Goal: Task Accomplishment & Management: Manage account settings

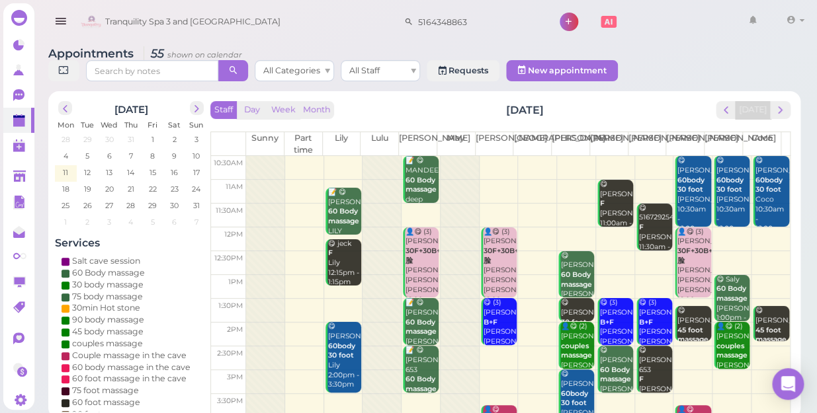
scroll to position [239, 0]
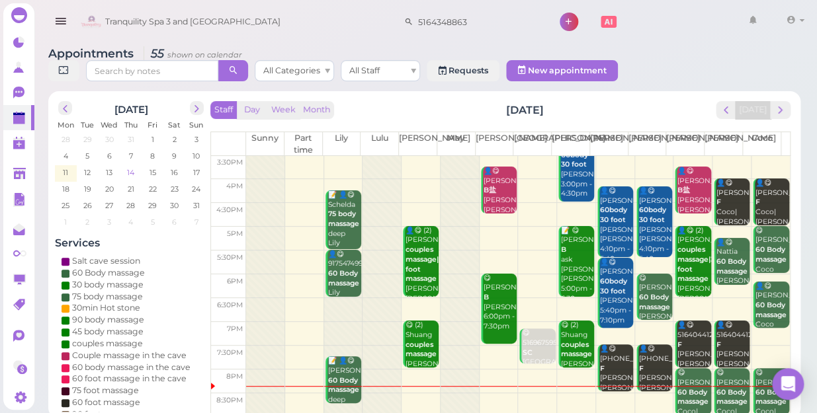
click at [132, 167] on span "14" at bounding box center [131, 173] width 10 height 12
click at [130, 167] on span "14" at bounding box center [131, 173] width 10 height 12
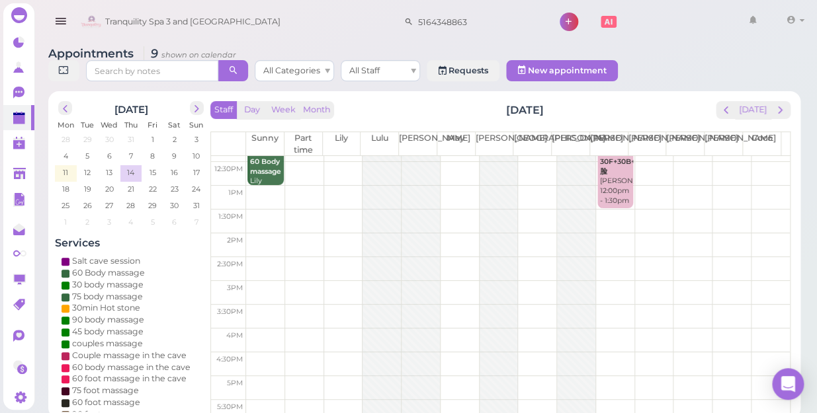
scroll to position [180, 0]
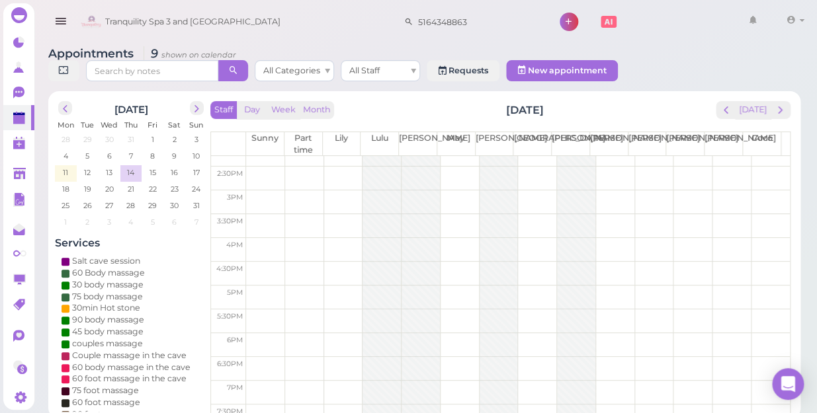
click at [261, 262] on td at bounding box center [518, 274] width 544 height 24
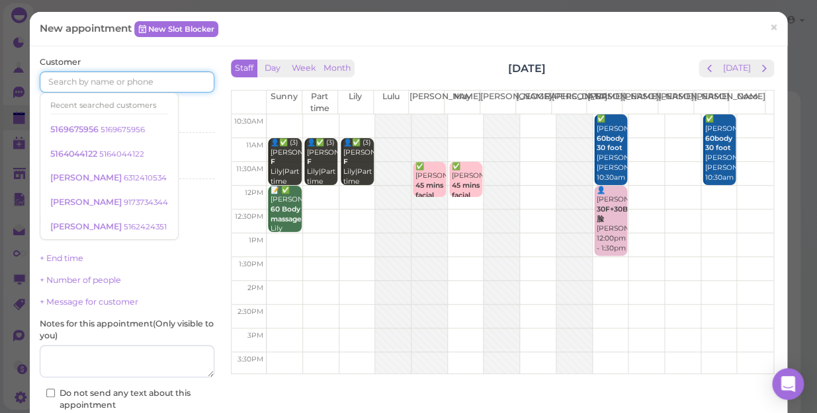
click at [131, 83] on input at bounding box center [127, 81] width 175 height 21
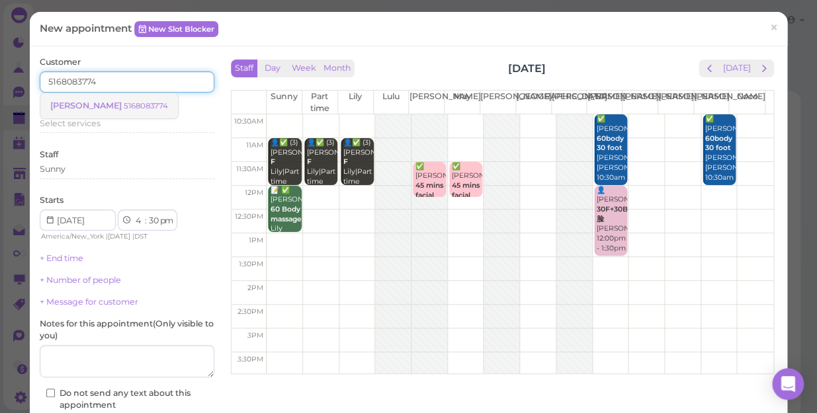
type input "5168083774"
click at [128, 106] on small "5168083774" at bounding box center [146, 105] width 44 height 9
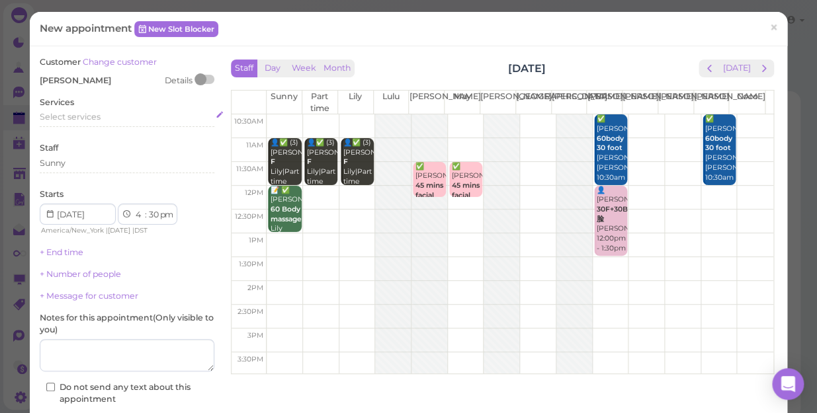
click at [99, 115] on span "Select services" at bounding box center [70, 117] width 61 height 10
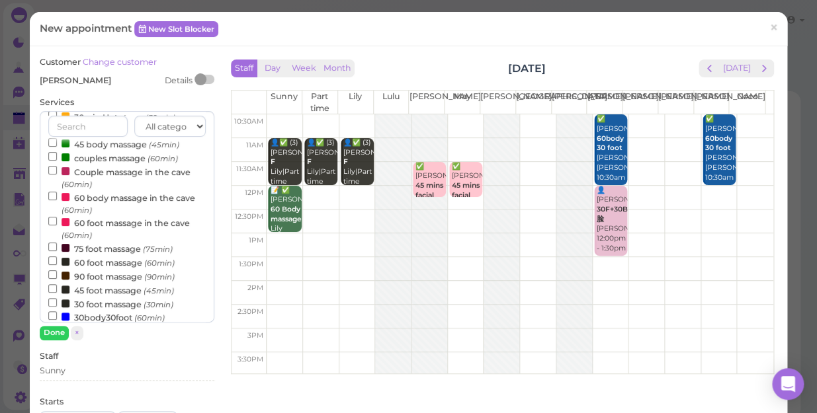
scroll to position [120, 0]
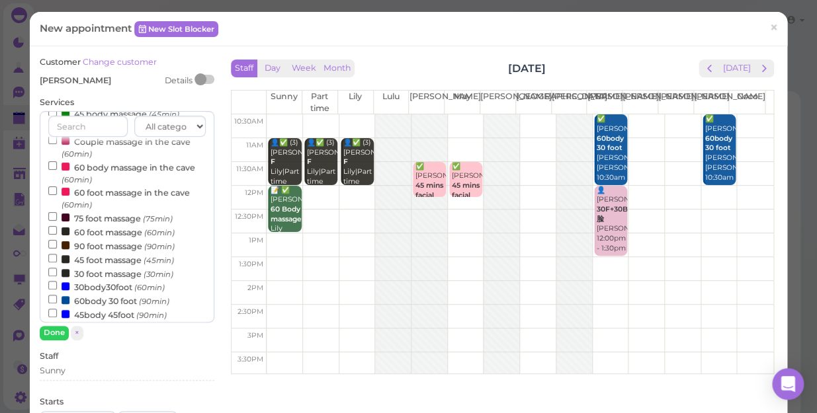
click at [82, 231] on label "60 foot massage (60min)" at bounding box center [111, 232] width 126 height 14
click at [57, 231] on input "60 foot massage (60min)" at bounding box center [52, 230] width 9 height 9
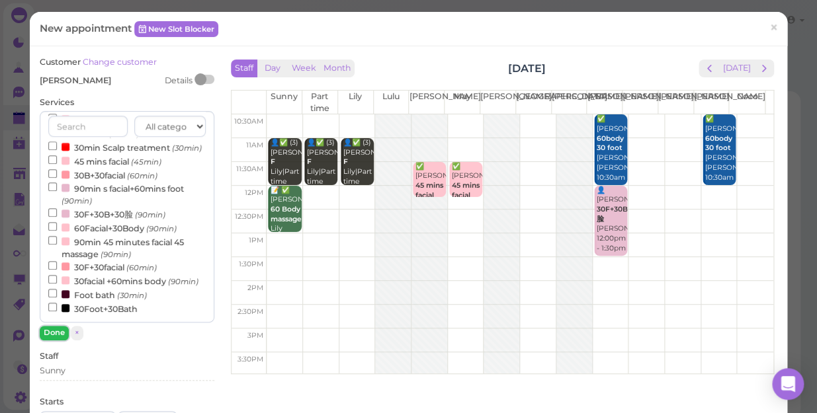
click at [50, 339] on button "Done" at bounding box center [54, 333] width 29 height 14
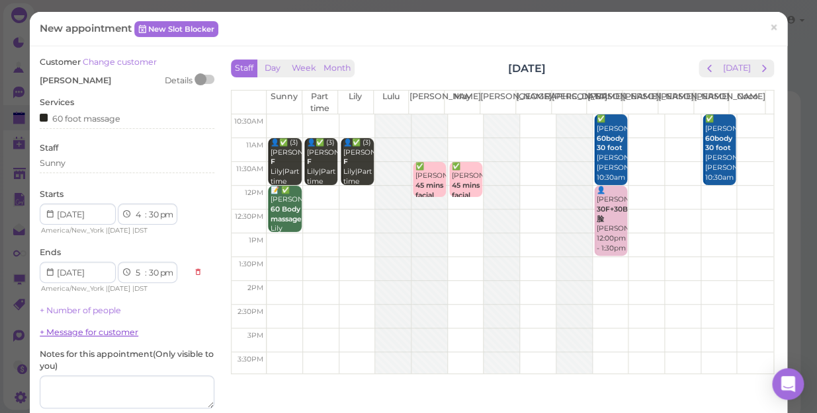
click at [56, 334] on link "+ Message for customer" at bounding box center [89, 332] width 99 height 10
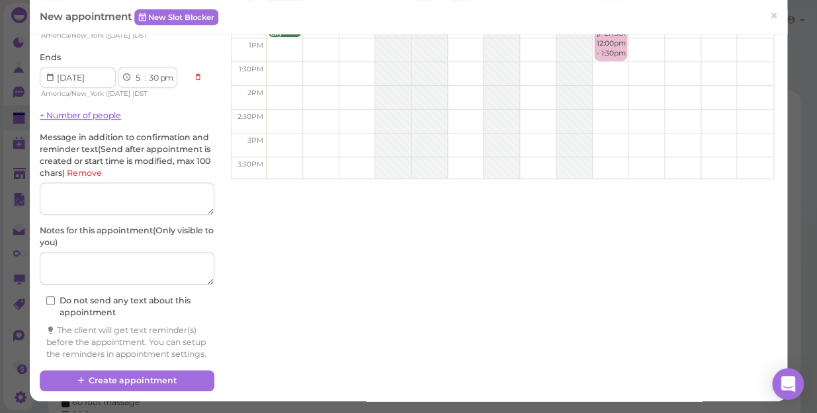
click at [84, 110] on link "+ Number of people" at bounding box center [80, 115] width 81 height 10
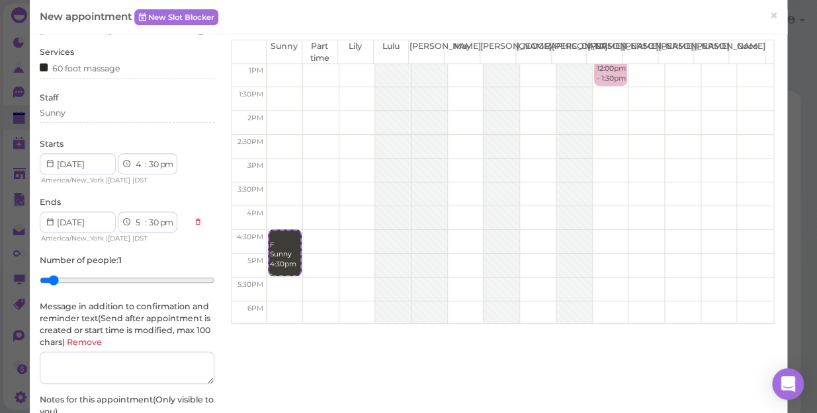
scroll to position [231, 0]
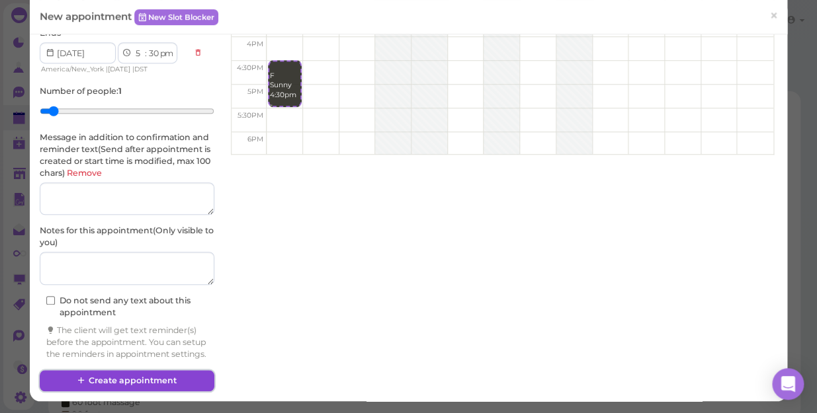
click at [165, 381] on button "Create appointment" at bounding box center [127, 380] width 175 height 21
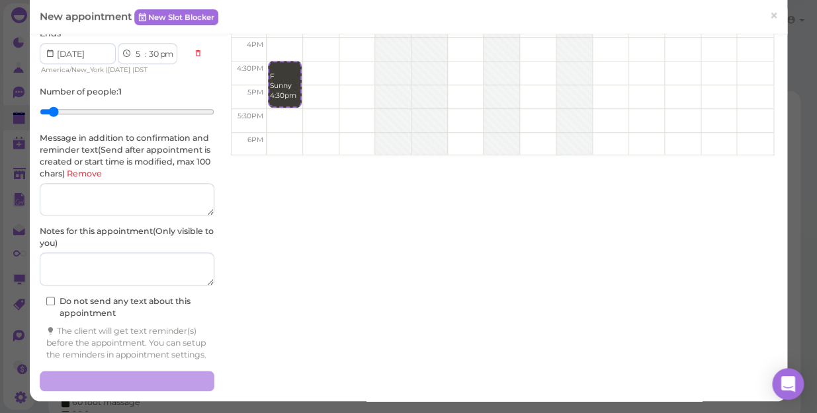
scroll to position [230, 0]
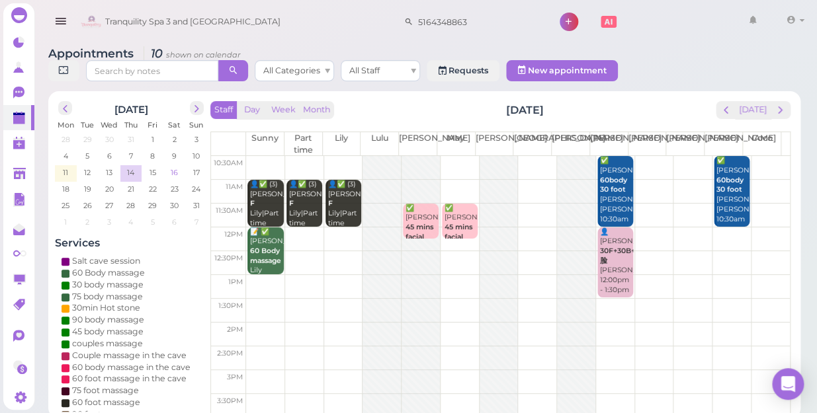
click at [172, 167] on span "16" at bounding box center [174, 173] width 10 height 12
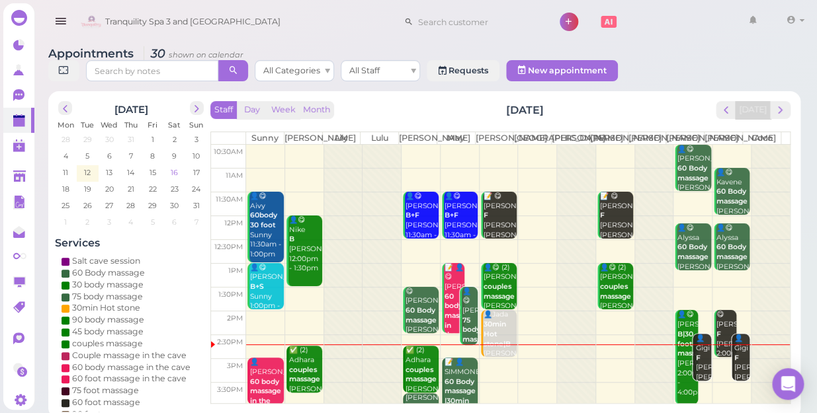
click at [172, 167] on span "16" at bounding box center [174, 173] width 10 height 12
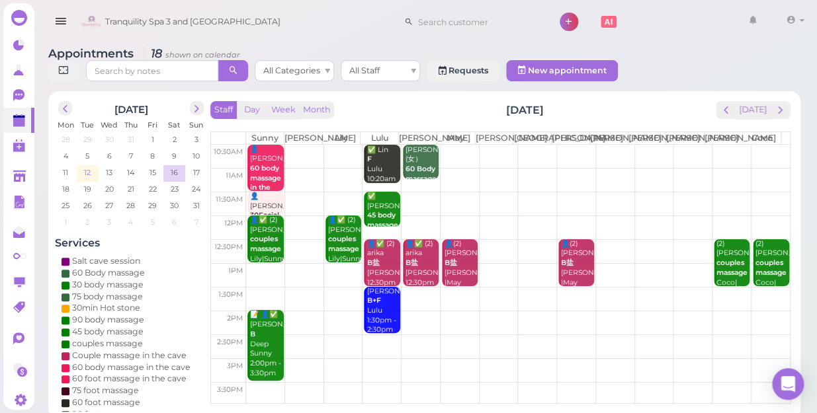
click at [90, 167] on span "12" at bounding box center [87, 173] width 9 height 12
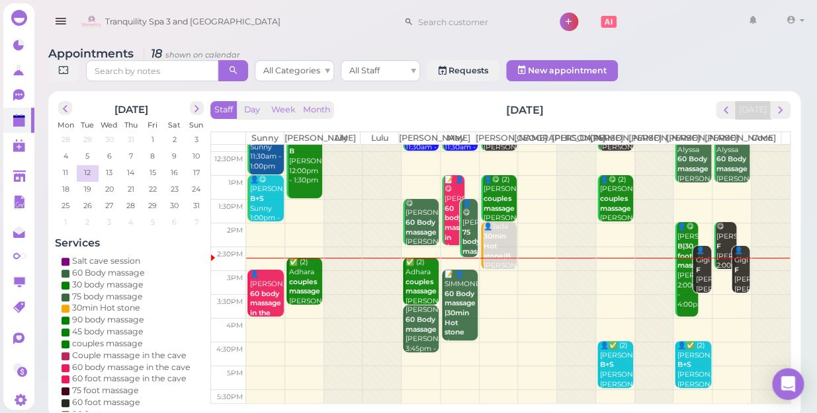
scroll to position [180, 0]
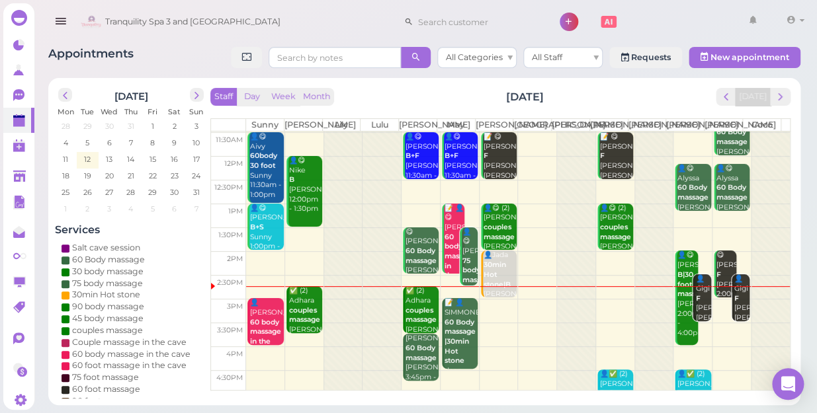
scroll to position [120, 0]
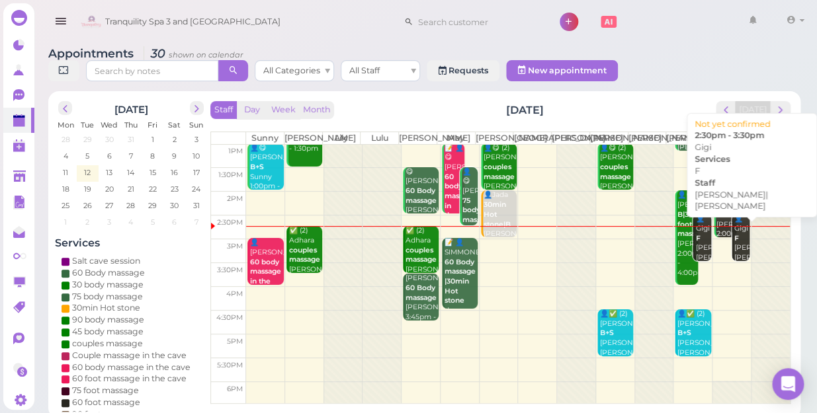
click at [734, 239] on div "👤[PERSON_NAME]|[PERSON_NAME] 2:30pm - 3:30pm" at bounding box center [742, 253] width 16 height 78
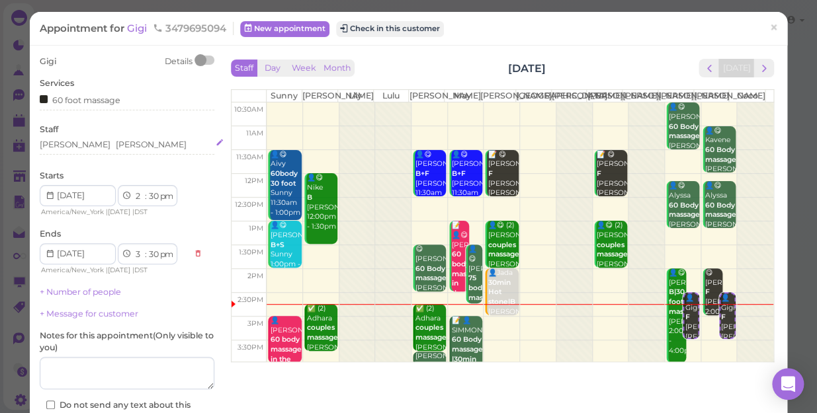
click at [111, 141] on div "[PERSON_NAME] [PERSON_NAME]" at bounding box center [127, 145] width 175 height 12
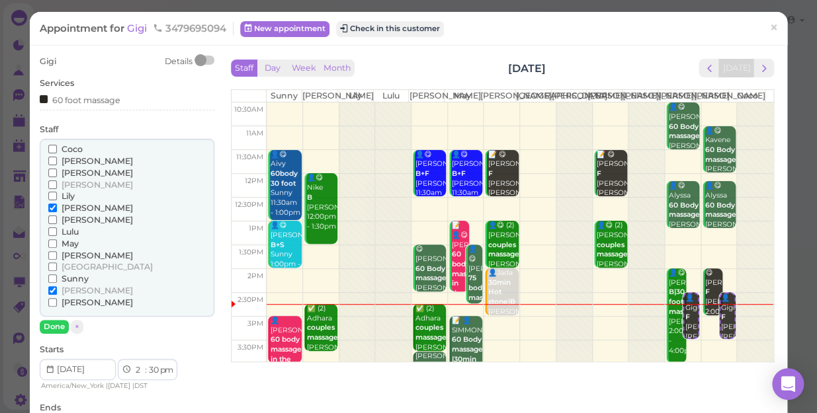
click at [79, 279] on span "Sunny" at bounding box center [75, 279] width 27 height 10
click at [57, 279] on input "Sunny" at bounding box center [52, 279] width 9 height 9
click at [71, 159] on span "[PERSON_NAME]" at bounding box center [97, 161] width 71 height 10
click at [57, 159] on input "[PERSON_NAME]" at bounding box center [52, 161] width 9 height 9
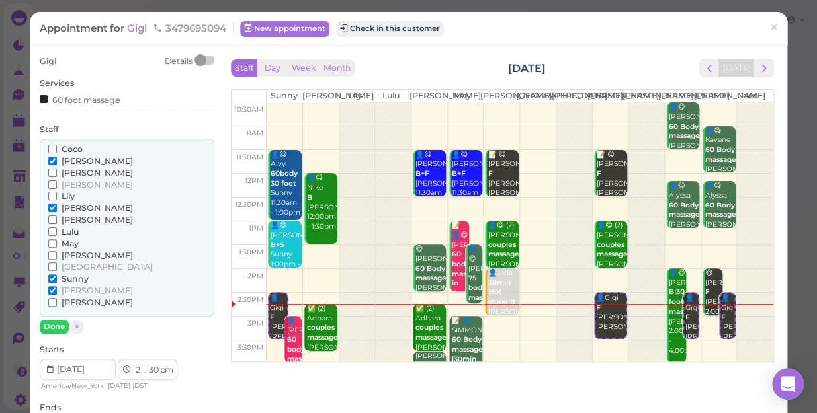
click at [66, 206] on span "[PERSON_NAME]" at bounding box center [97, 208] width 71 height 10
click at [57, 206] on input "[PERSON_NAME]" at bounding box center [52, 208] width 9 height 9
click at [58, 290] on label "[PERSON_NAME]" at bounding box center [90, 291] width 85 height 12
click at [57, 290] on input "[PERSON_NAME]" at bounding box center [52, 290] width 9 height 9
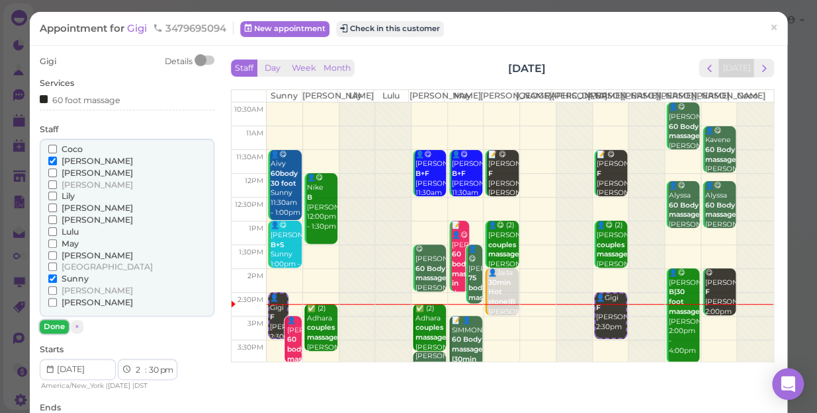
click at [57, 323] on button "Done" at bounding box center [54, 327] width 29 height 14
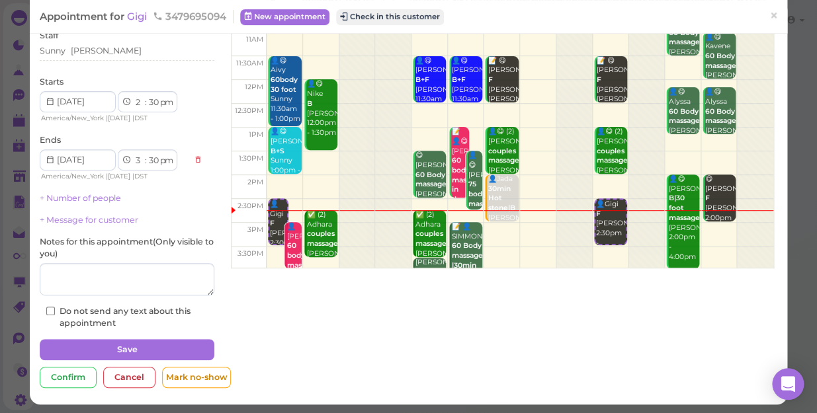
scroll to position [96, 0]
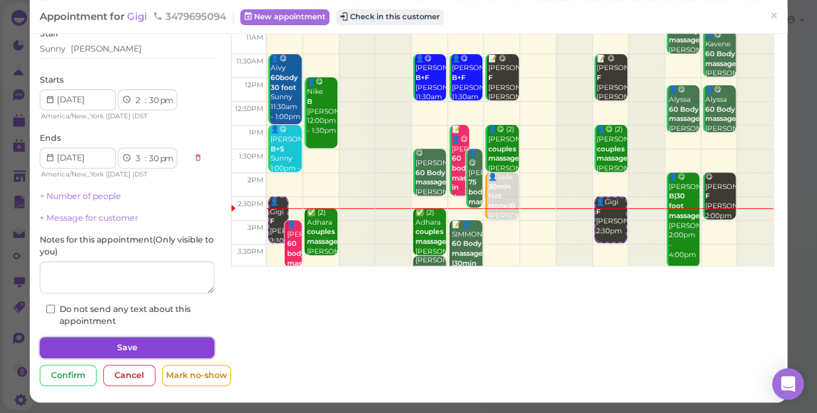
click at [146, 347] on button "Save" at bounding box center [127, 347] width 175 height 21
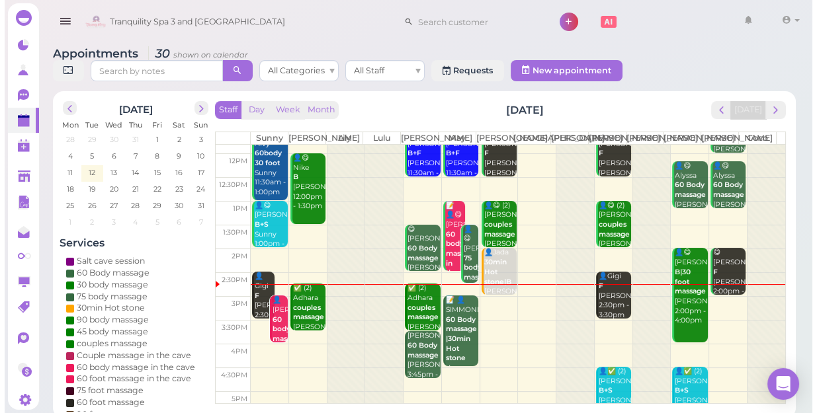
scroll to position [60, 0]
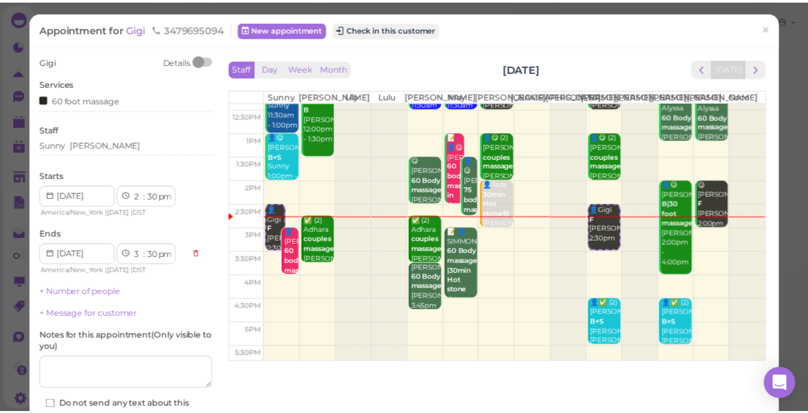
scroll to position [59, 0]
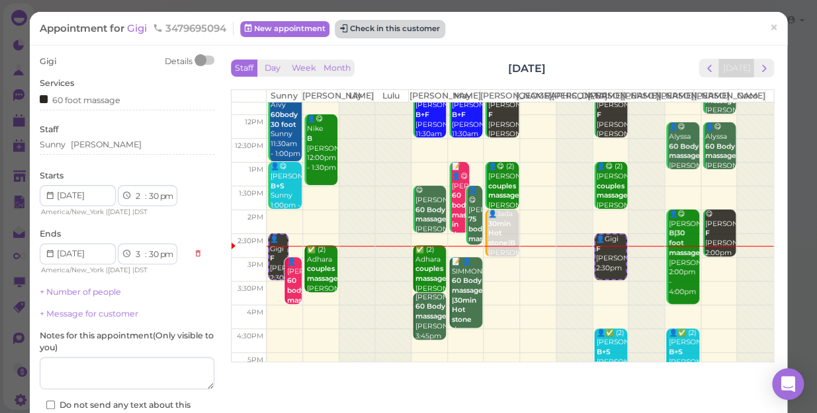
click at [401, 28] on button "Check in this customer" at bounding box center [390, 29] width 108 height 16
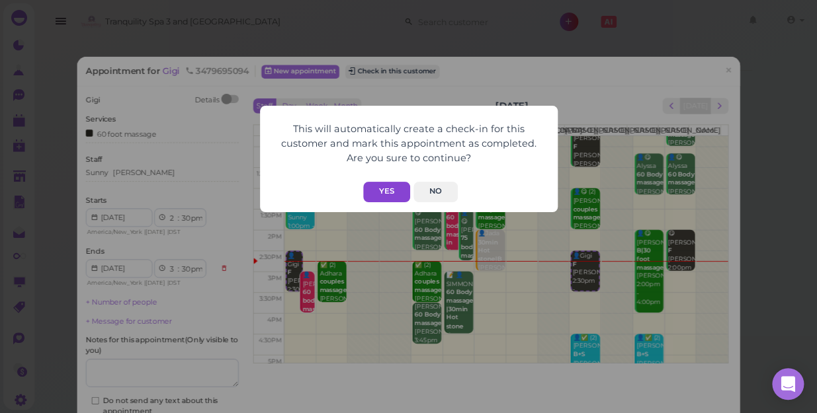
click at [395, 189] on button "Yes" at bounding box center [386, 192] width 47 height 21
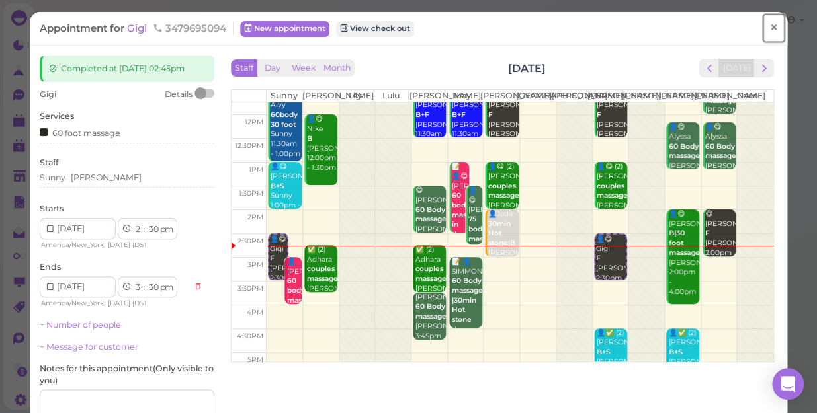
click at [769, 24] on span "×" at bounding box center [773, 28] width 9 height 19
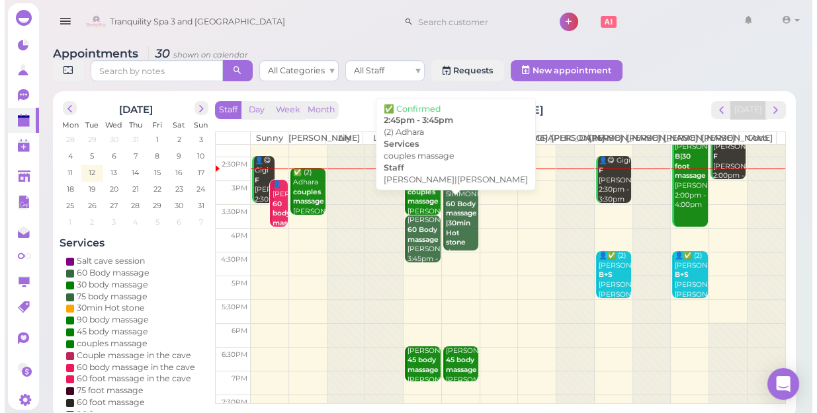
scroll to position [119, 0]
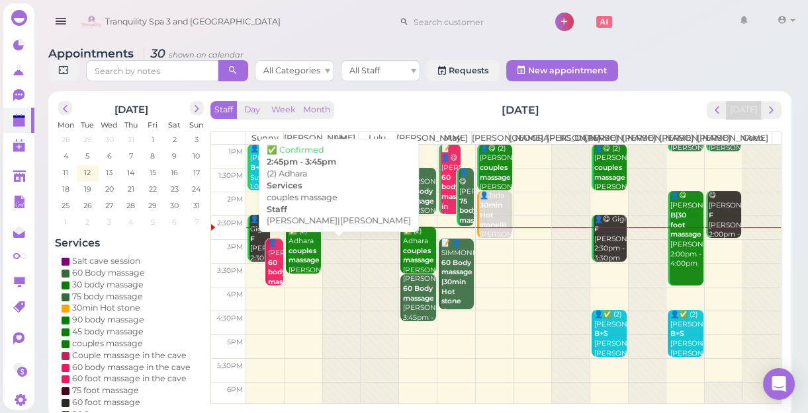
click at [304, 257] on div "✅ (2) Adhara couples massage [PERSON_NAME]|[PERSON_NAME] 2:45pm - 3:45pm" at bounding box center [304, 266] width 33 height 78
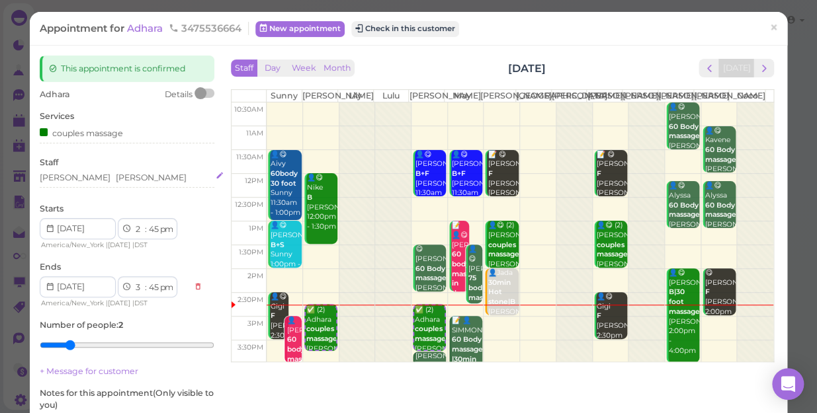
click at [97, 179] on div "[PERSON_NAME]" at bounding box center [127, 178] width 175 height 12
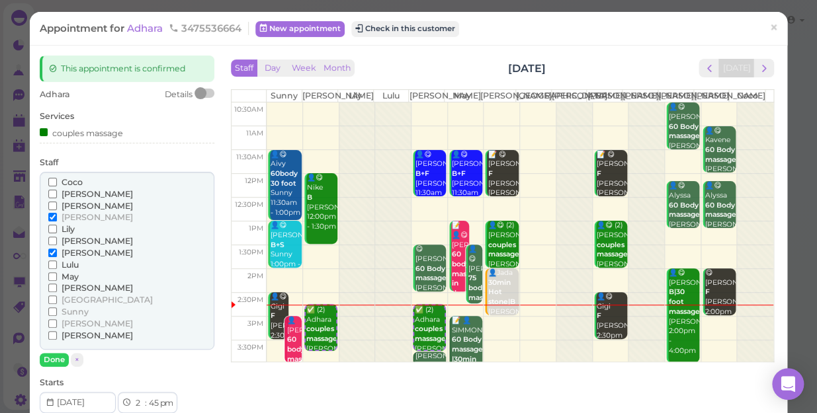
click at [79, 286] on span "[PERSON_NAME]" at bounding box center [97, 288] width 71 height 10
click at [57, 286] on input "[PERSON_NAME]" at bounding box center [52, 288] width 9 height 9
click at [70, 276] on span "May" at bounding box center [70, 277] width 17 height 10
click at [57, 276] on input "May" at bounding box center [52, 277] width 9 height 9
click at [71, 250] on span "[PERSON_NAME]" at bounding box center [97, 253] width 71 height 10
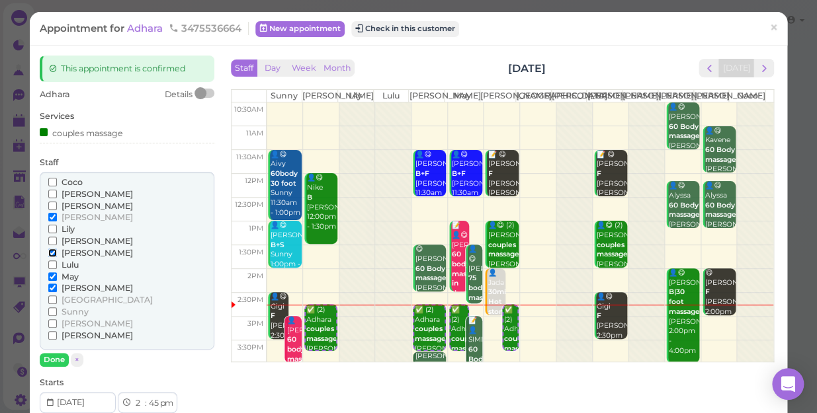
click at [57, 250] on input "[PERSON_NAME]" at bounding box center [52, 253] width 9 height 9
click at [60, 212] on label "[PERSON_NAME]" at bounding box center [90, 218] width 85 height 12
click at [57, 213] on input "[PERSON_NAME]" at bounding box center [52, 217] width 9 height 9
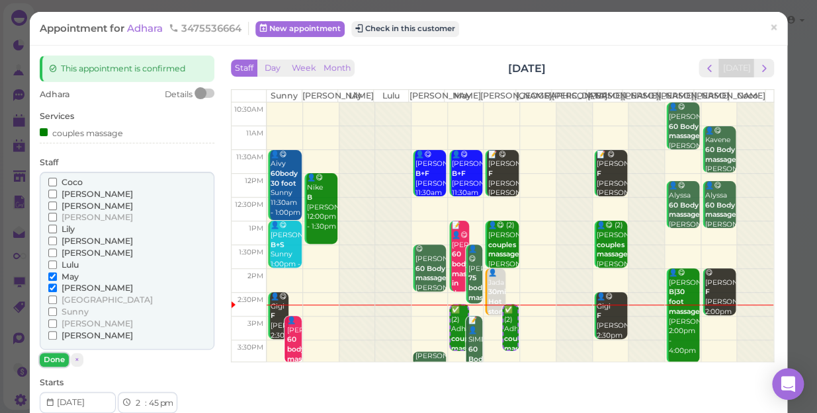
click at [59, 359] on button "Done" at bounding box center [54, 360] width 29 height 14
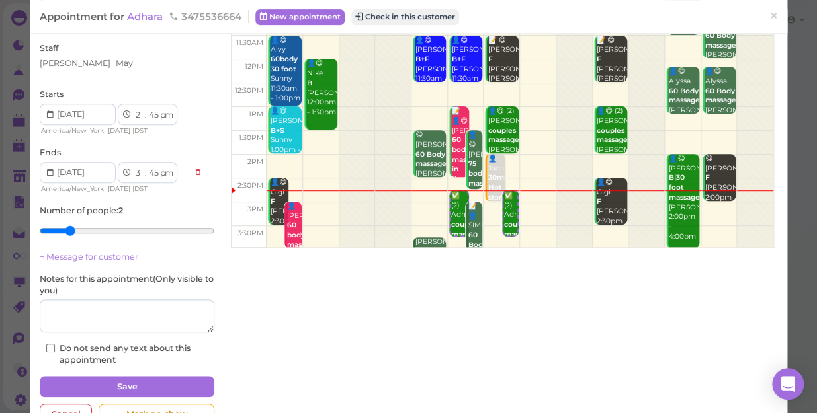
scroll to position [93, 0]
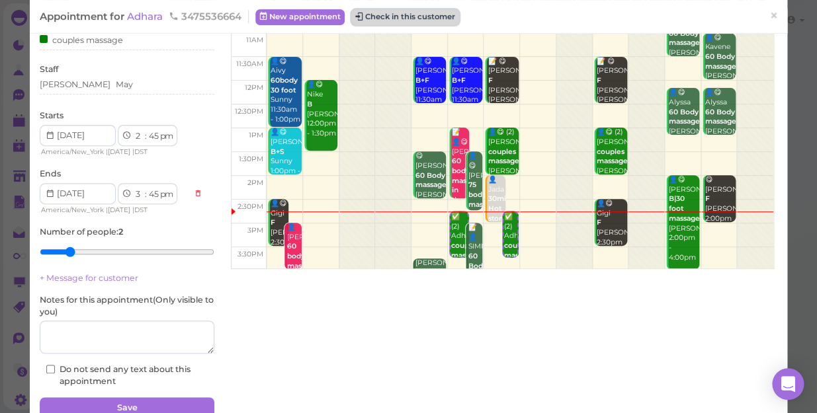
click at [424, 13] on button "Check in this customer" at bounding box center [405, 17] width 108 height 16
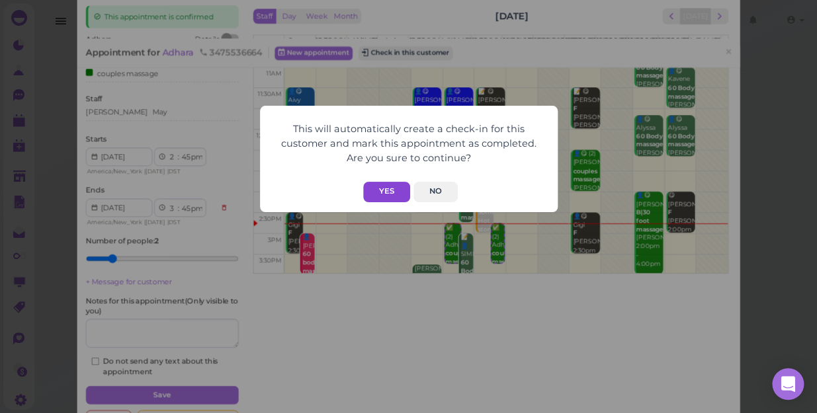
click at [393, 189] on button "Yes" at bounding box center [386, 192] width 47 height 21
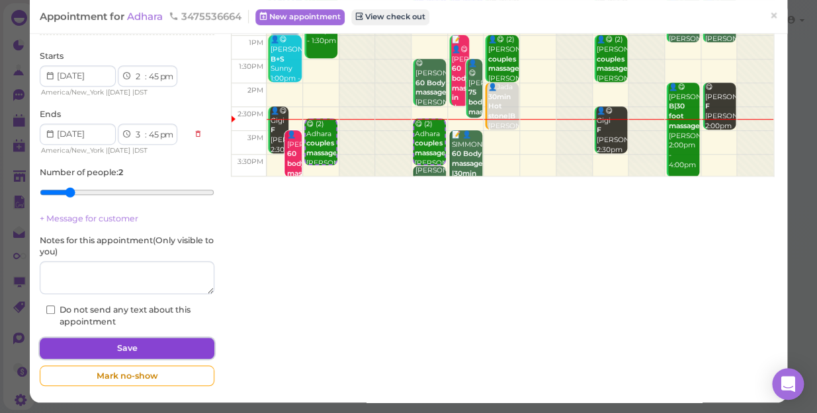
click at [162, 350] on button "Save" at bounding box center [127, 348] width 175 height 21
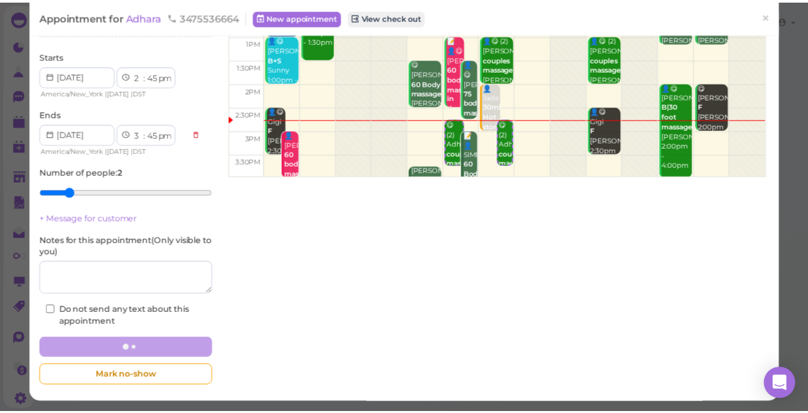
scroll to position [185, 0]
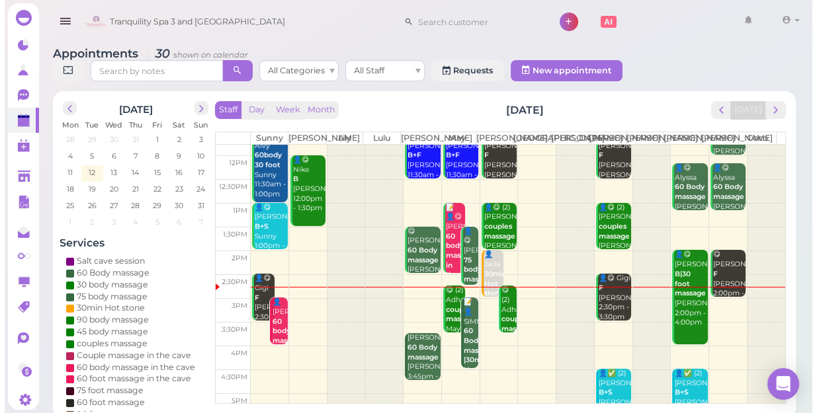
scroll to position [60, 0]
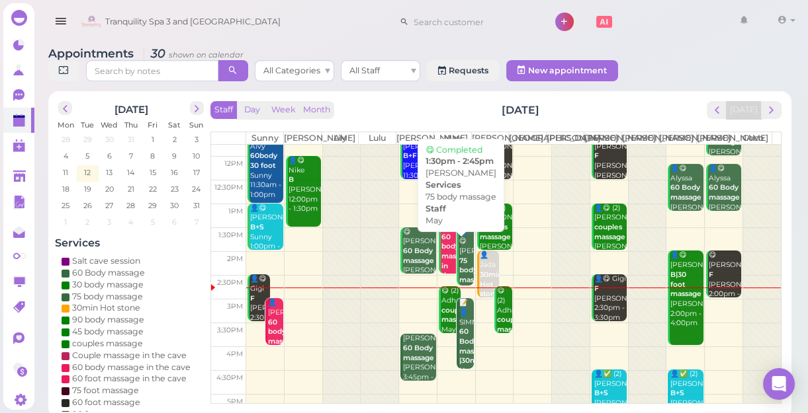
click at [464, 263] on div "👤😋 [PERSON_NAME] 75 body massage May 1:30pm - 2:45pm" at bounding box center [466, 276] width 16 height 97
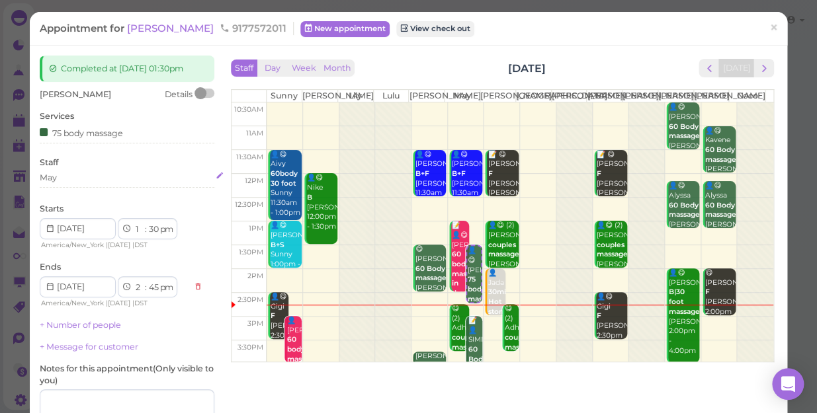
click at [80, 173] on div "May" at bounding box center [127, 178] width 175 height 12
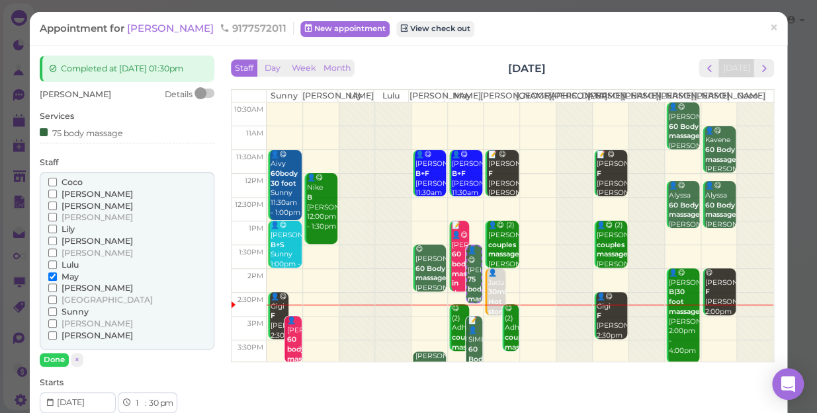
click at [69, 217] on span "[PERSON_NAME]" at bounding box center [97, 217] width 71 height 10
click at [57, 217] on input "[PERSON_NAME]" at bounding box center [52, 217] width 9 height 9
click at [64, 273] on span "May" at bounding box center [70, 277] width 17 height 10
click at [57, 273] on input "May" at bounding box center [52, 277] width 9 height 9
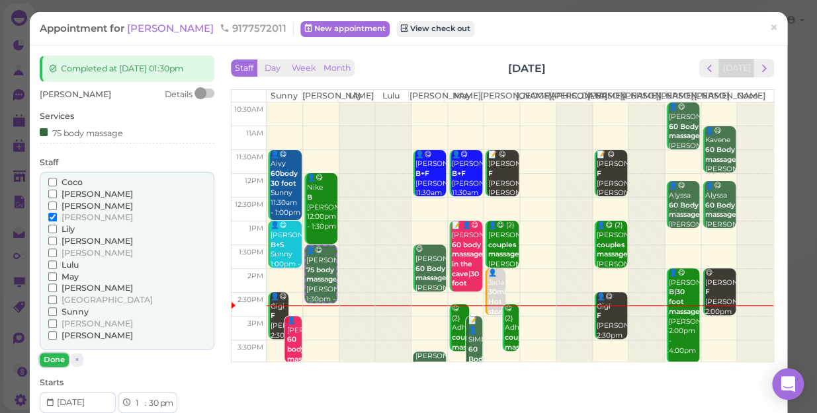
click at [58, 362] on button "Done" at bounding box center [54, 360] width 29 height 14
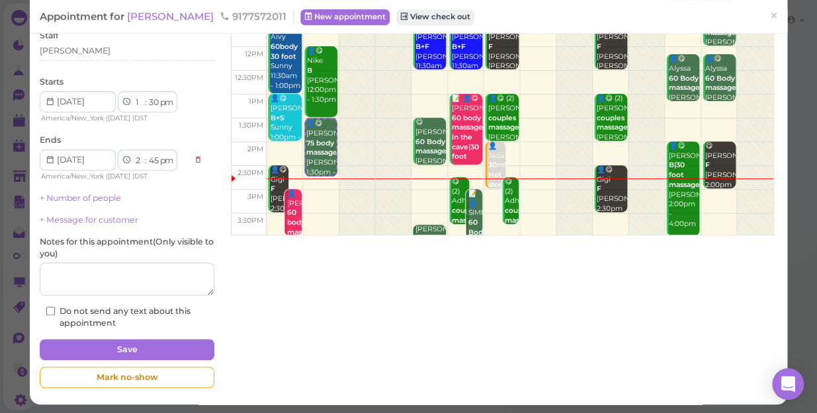
scroll to position [129, 0]
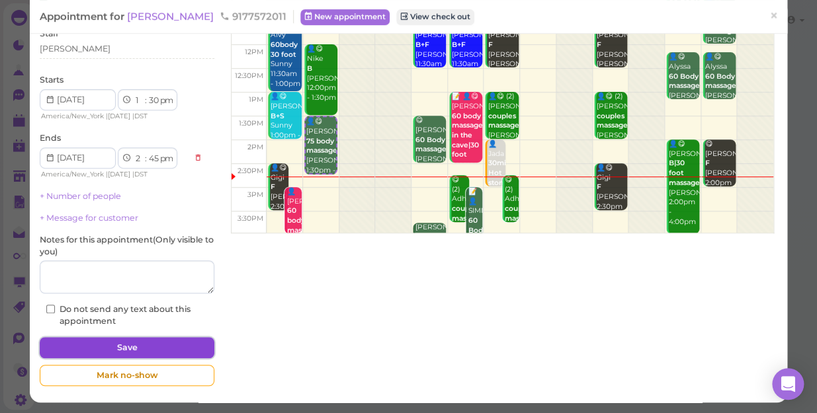
click at [126, 349] on button "Save" at bounding box center [127, 347] width 175 height 21
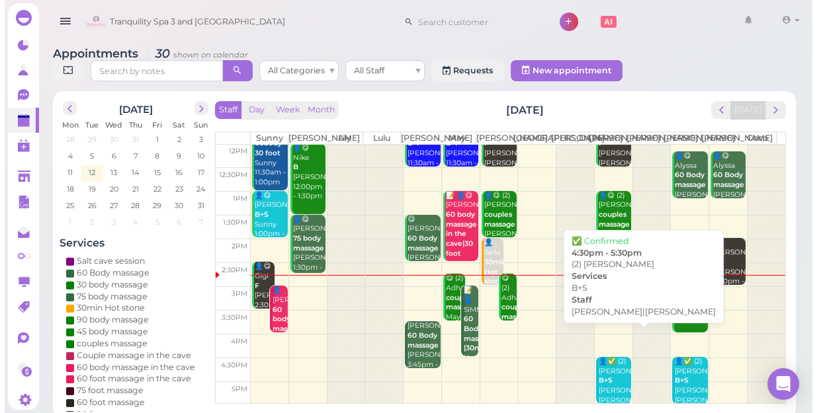
scroll to position [120, 0]
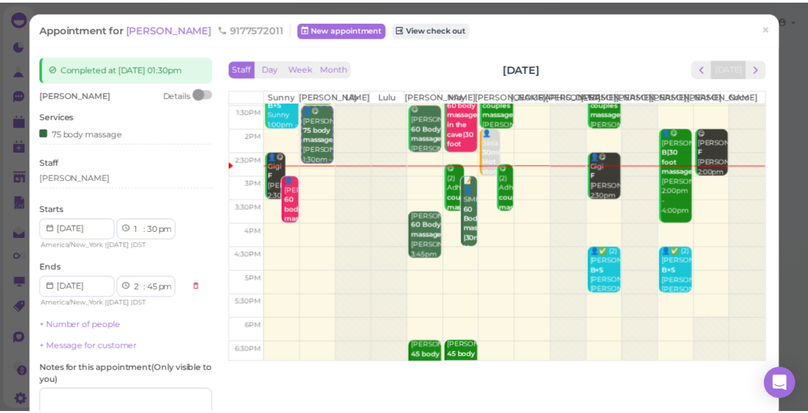
scroll to position [120, 0]
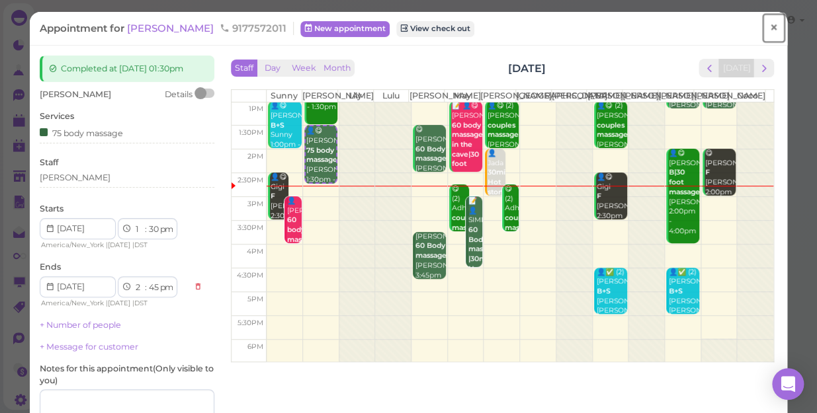
click at [769, 22] on span "×" at bounding box center [773, 28] width 9 height 19
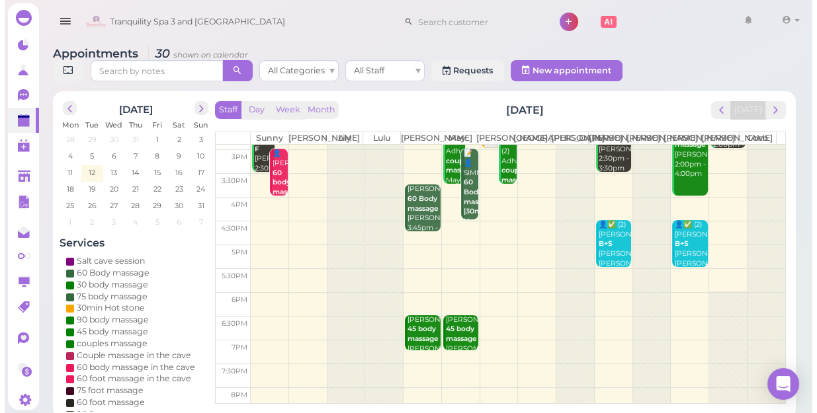
scroll to position [179, 0]
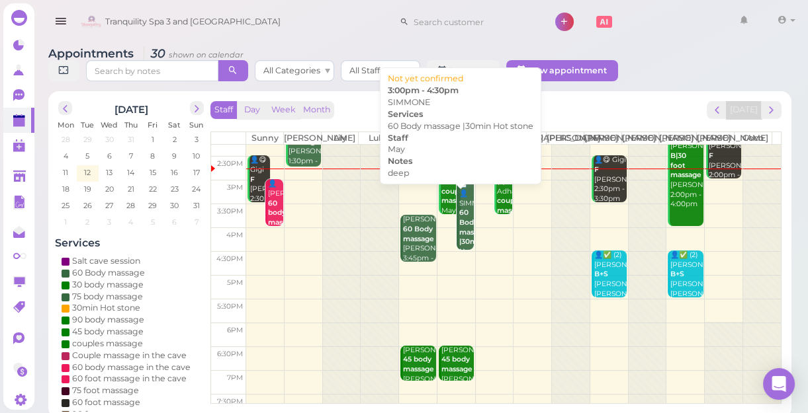
click at [462, 243] on b "60 Body massage |30min Hot stone" at bounding box center [474, 236] width 31 height 57
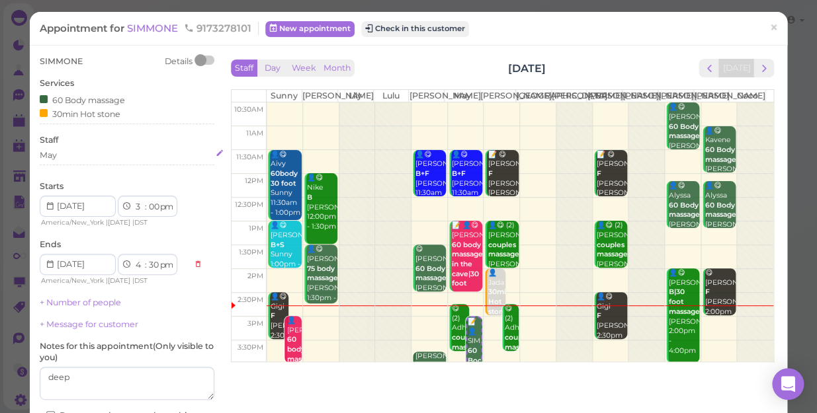
click at [74, 155] on div "May" at bounding box center [127, 156] width 175 height 12
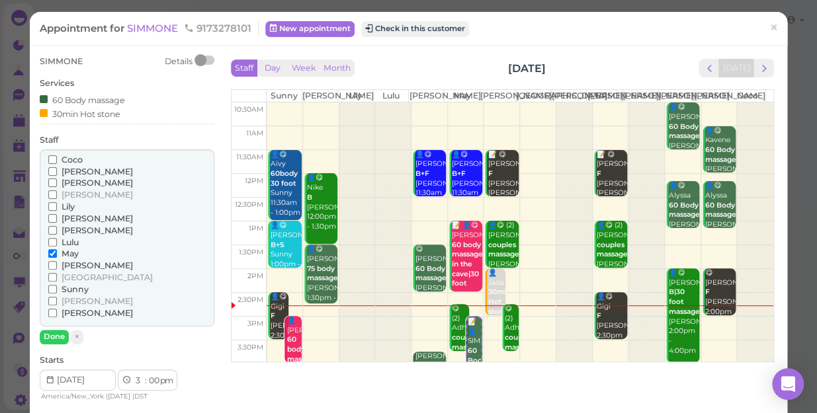
click at [67, 300] on span "[PERSON_NAME]" at bounding box center [97, 301] width 71 height 10
click at [57, 300] on input "[PERSON_NAME]" at bounding box center [52, 301] width 9 height 9
click at [66, 252] on span "May" at bounding box center [70, 254] width 17 height 10
click at [57, 252] on input "May" at bounding box center [52, 253] width 9 height 9
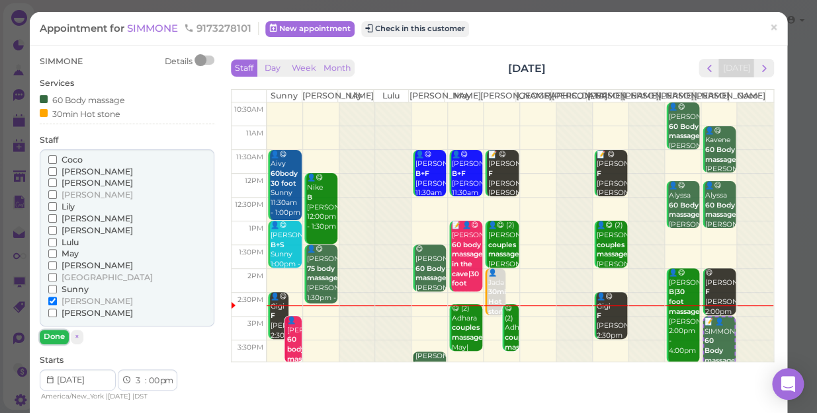
click at [56, 336] on button "Done" at bounding box center [54, 337] width 29 height 14
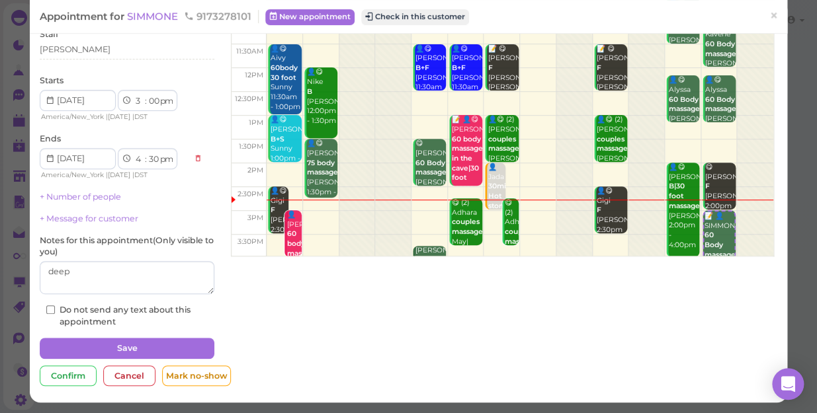
scroll to position [107, 0]
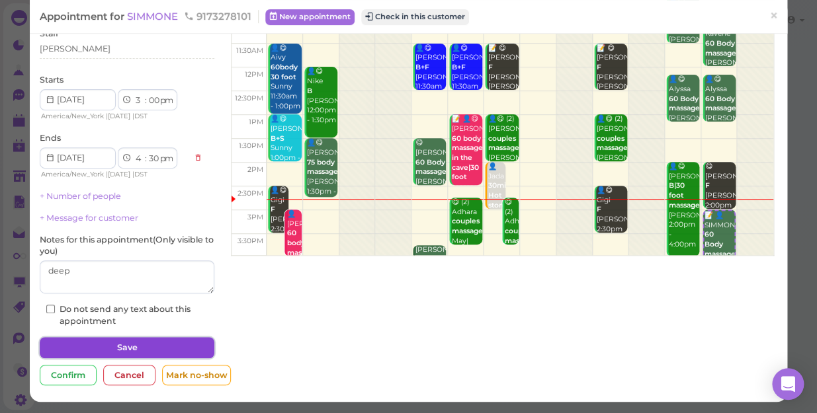
click at [107, 345] on button "Save" at bounding box center [127, 347] width 175 height 21
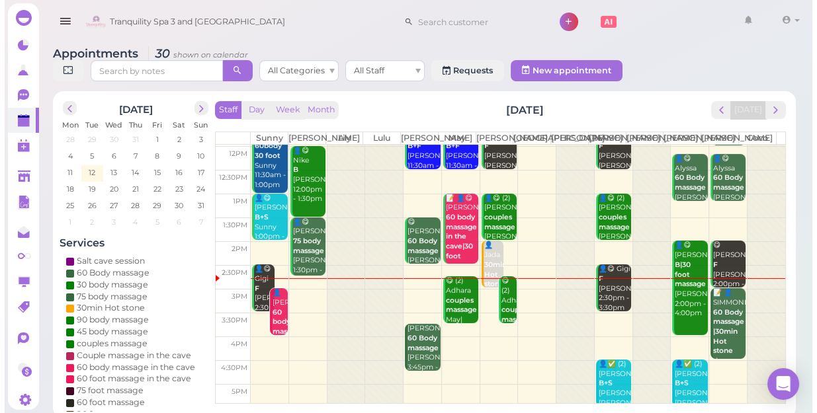
scroll to position [120, 0]
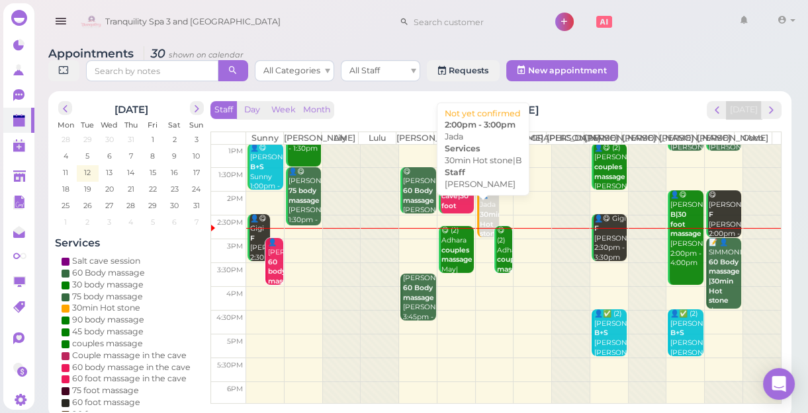
click at [479, 221] on div "👤Jada 30min Hot stone|B [PERSON_NAME] 2:00pm - 3:00pm" at bounding box center [489, 234] width 20 height 87
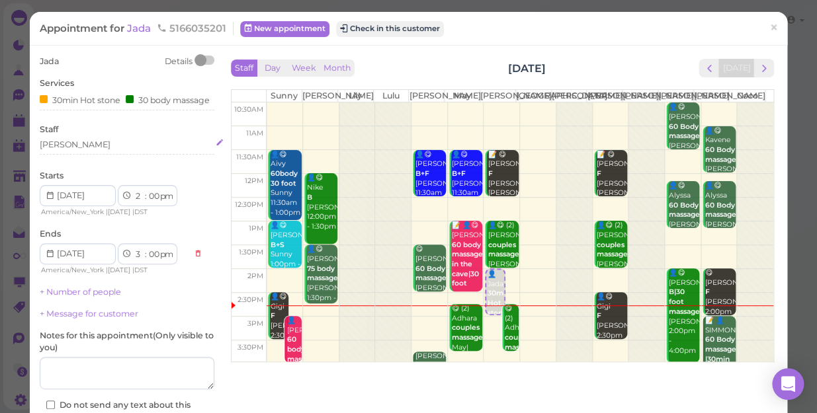
click at [79, 151] on div "[PERSON_NAME]" at bounding box center [127, 145] width 175 height 12
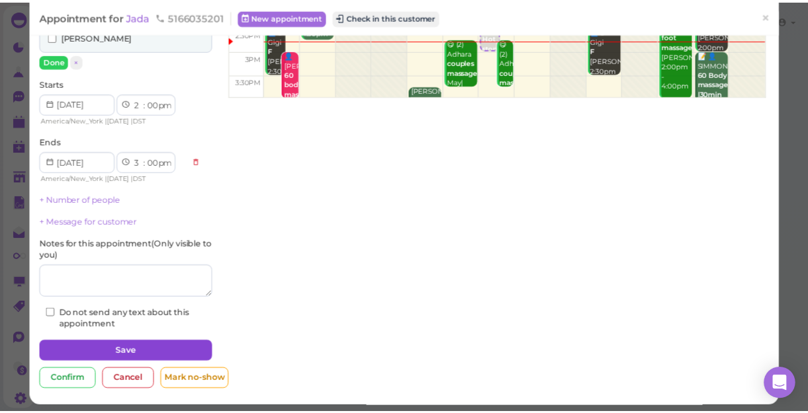
scroll to position [280, 0]
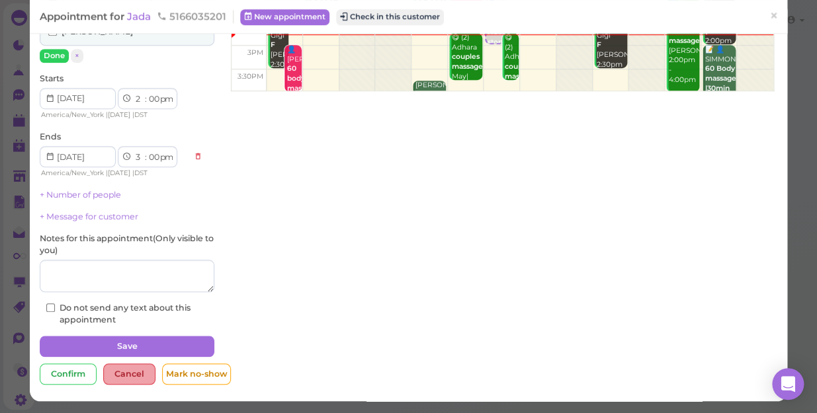
click at [125, 374] on div "Cancel" at bounding box center [129, 374] width 52 height 21
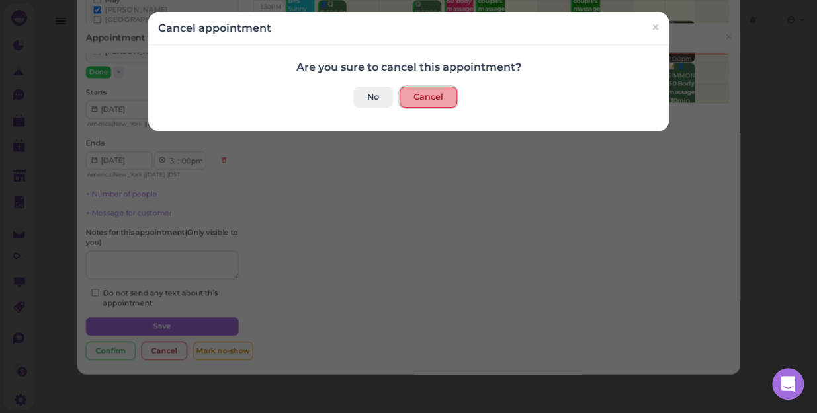
click at [420, 96] on button "Cancel" at bounding box center [429, 97] width 58 height 21
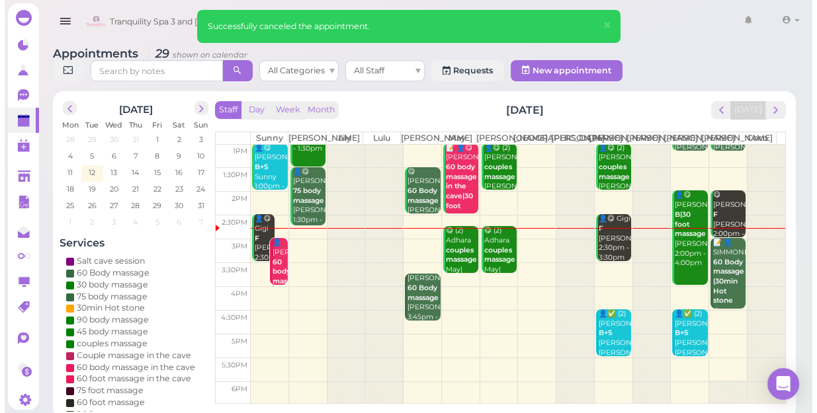
scroll to position [60, 0]
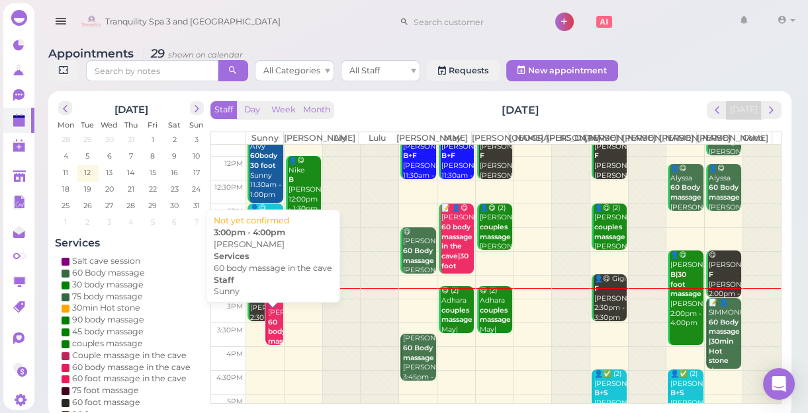
click at [274, 341] on b "60 body massage in the cave" at bounding box center [283, 346] width 31 height 57
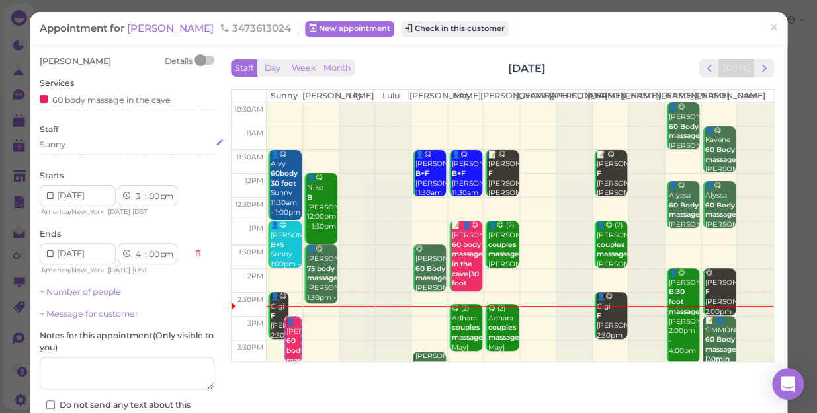
click at [79, 140] on div "Sunny" at bounding box center [127, 145] width 175 height 12
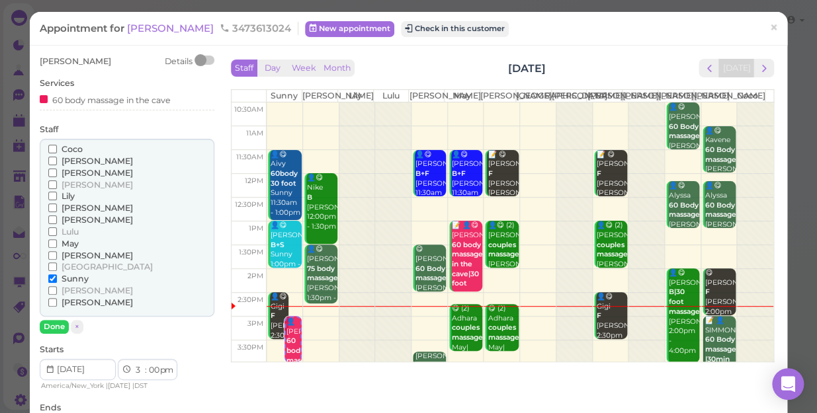
click at [74, 180] on span "[PERSON_NAME]" at bounding box center [97, 185] width 71 height 10
click at [57, 181] on input "[PERSON_NAME]" at bounding box center [52, 185] width 9 height 9
click at [64, 278] on span "Sunny" at bounding box center [75, 279] width 27 height 10
click at [57, 278] on input "Sunny" at bounding box center [52, 279] width 9 height 9
click at [50, 326] on button "Done" at bounding box center [54, 327] width 29 height 14
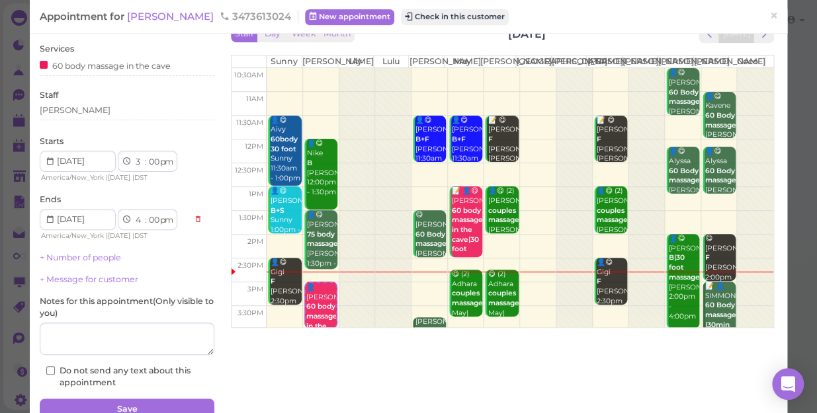
scroll to position [96, 0]
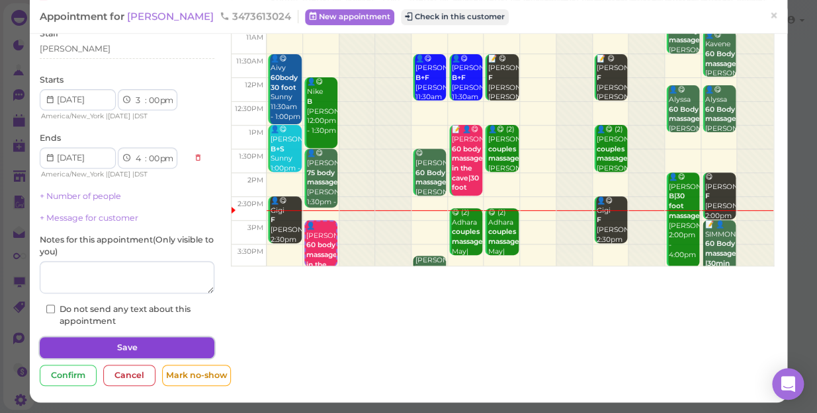
click at [101, 347] on button "Save" at bounding box center [127, 347] width 175 height 21
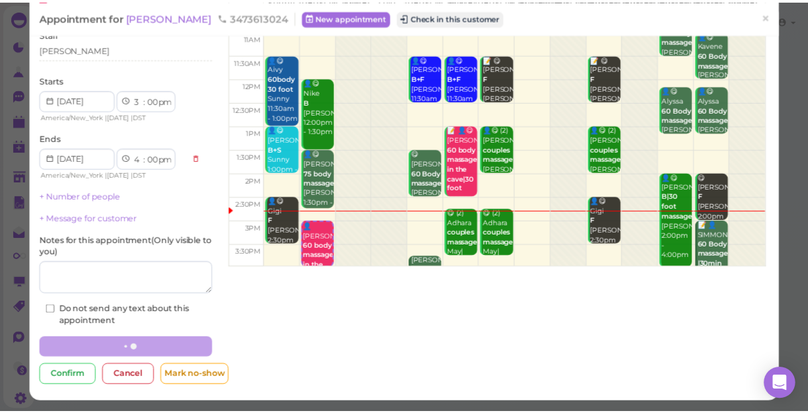
scroll to position [95, 0]
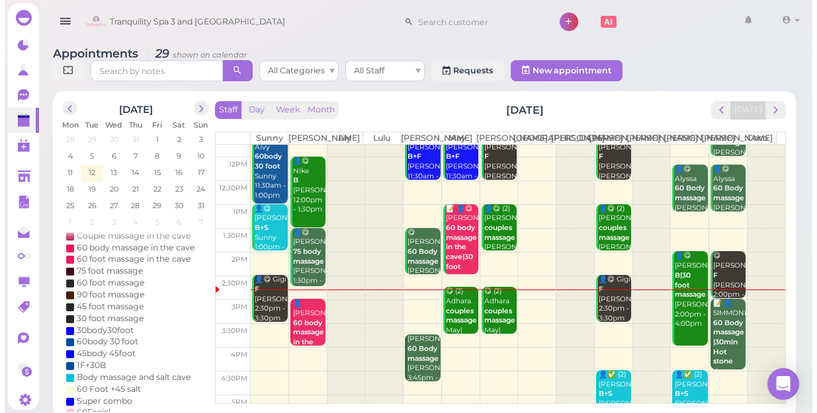
scroll to position [120, 0]
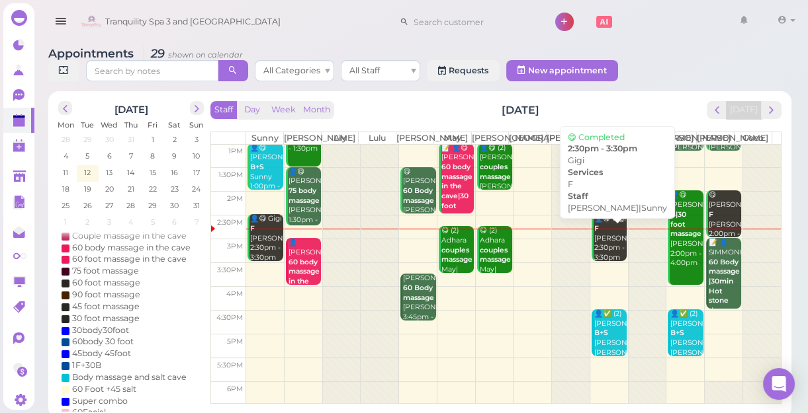
click at [598, 261] on div "👤😋 [PERSON_NAME]|Sunny 2:30pm - 3:30pm" at bounding box center [609, 238] width 33 height 48
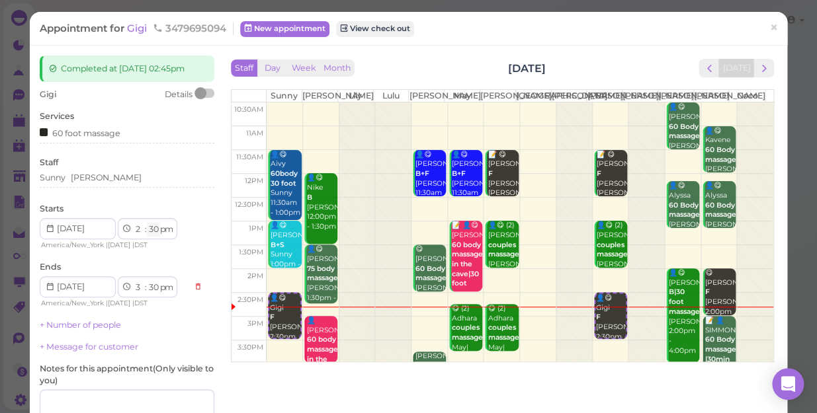
click at [155, 228] on select "00 05 10 15 20 25 30 35 40 45 50 55" at bounding box center [153, 230] width 13 height 14
select select "15"
click at [147, 223] on select "00 05 10 15 20 25 30 35 40 45 50 55" at bounding box center [153, 230] width 13 height 14
select select "15"
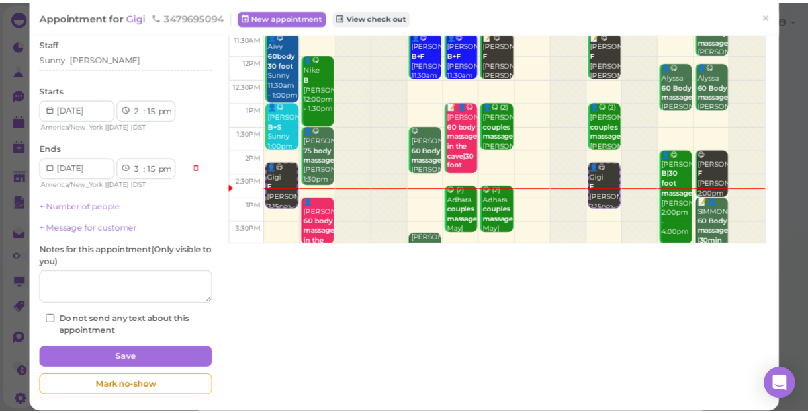
scroll to position [120, 0]
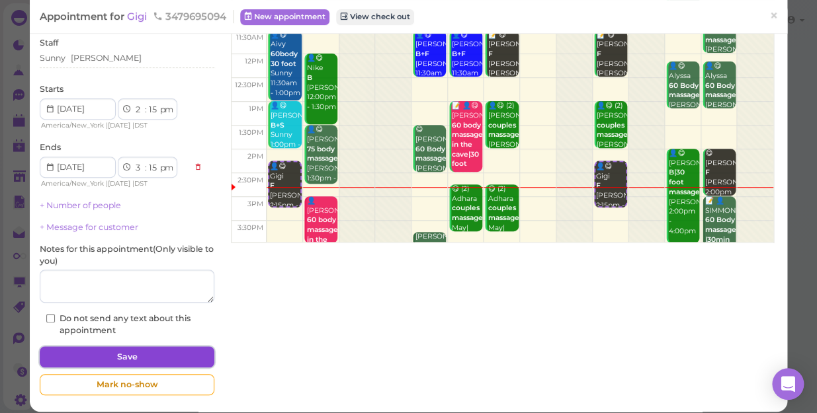
click at [142, 353] on button "Save" at bounding box center [127, 357] width 175 height 21
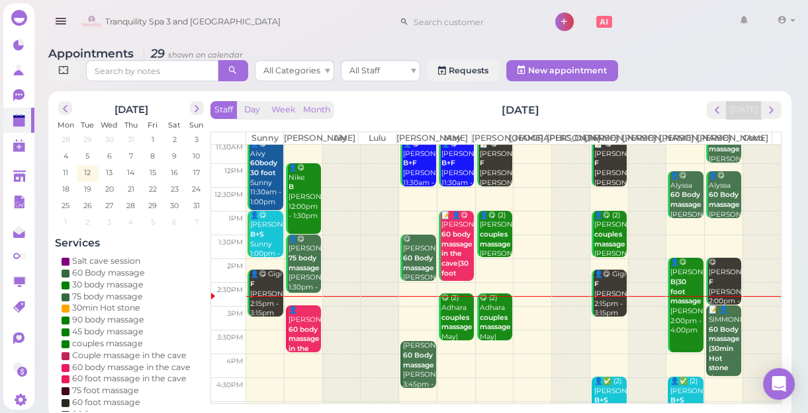
scroll to position [120, 0]
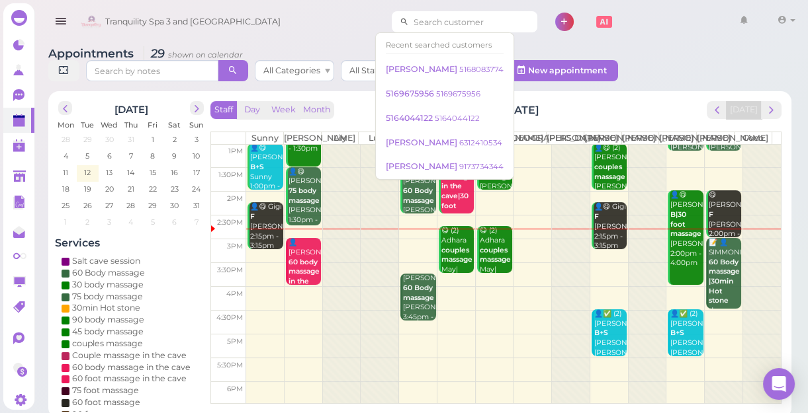
click at [435, 20] on input at bounding box center [473, 21] width 128 height 21
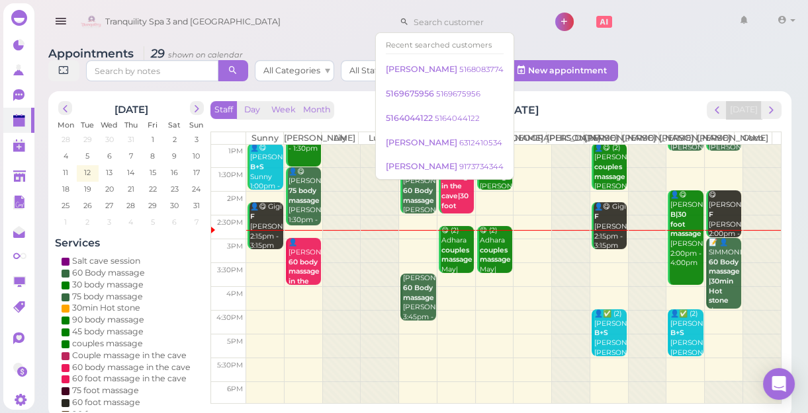
click at [678, 52] on div "Appointments 29 shown on calendar All Categories All Staff Requests New appoint…" at bounding box center [419, 66] width 743 height 38
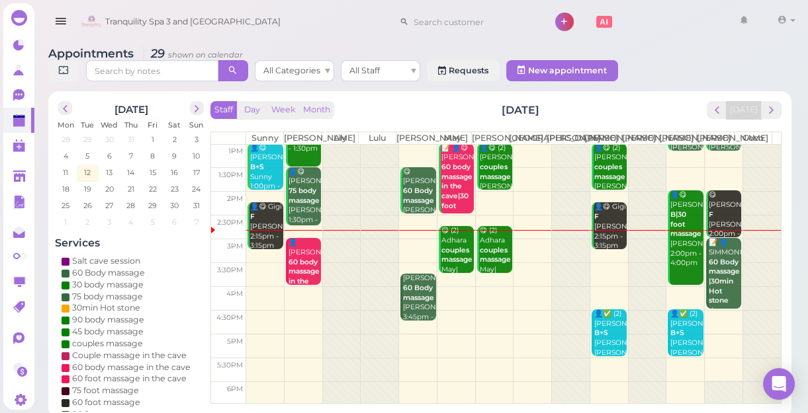
click at [257, 263] on td at bounding box center [513, 251] width 535 height 24
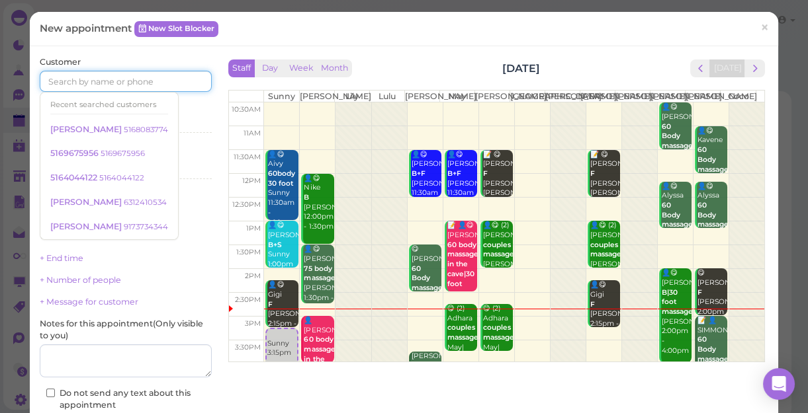
click at [161, 82] on input at bounding box center [126, 81] width 172 height 21
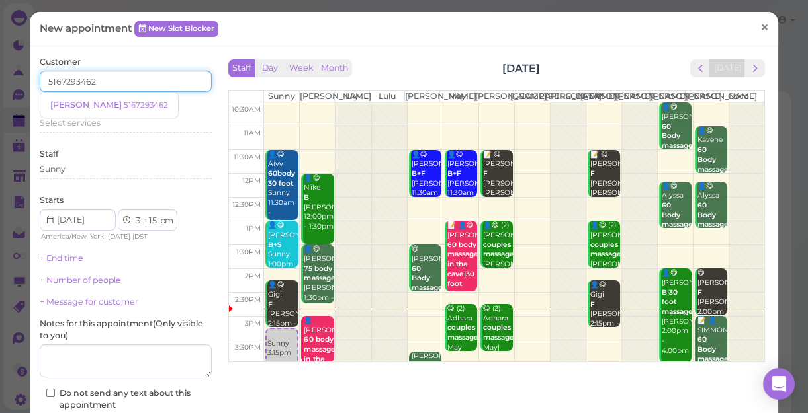
type input "5167293462"
click at [760, 27] on span "×" at bounding box center [764, 27] width 9 height 19
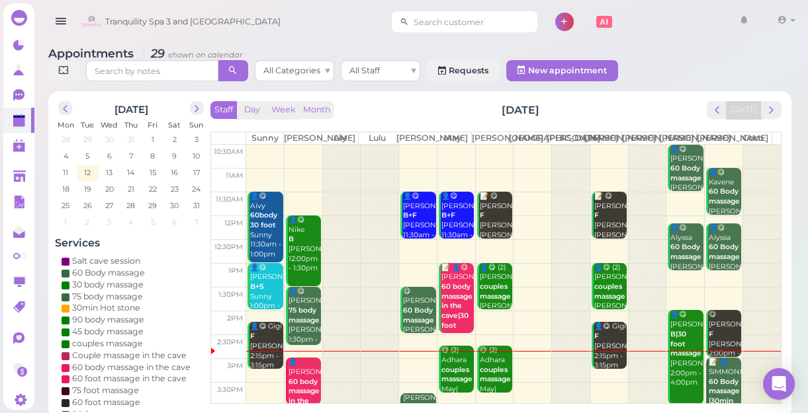
click at [437, 20] on input at bounding box center [473, 21] width 128 height 21
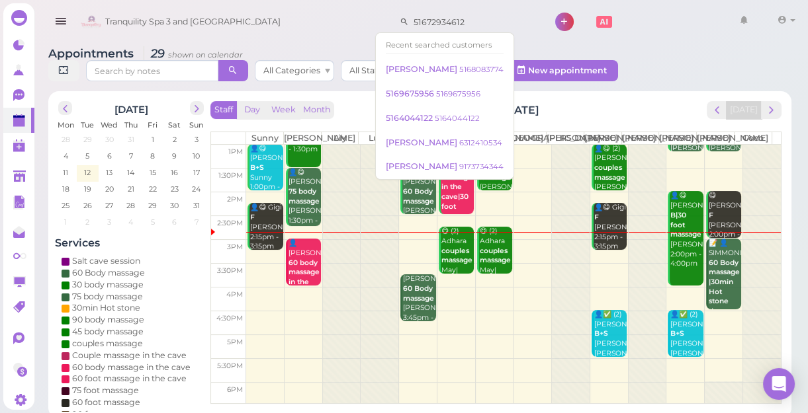
scroll to position [119, 0]
click at [669, 47] on div "Appointments 29 shown on calendar All Categories All Staff Requests New appoint…" at bounding box center [419, 66] width 743 height 38
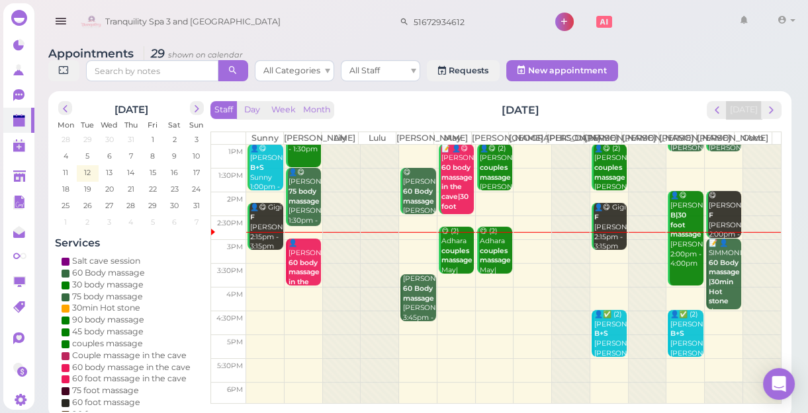
click at [669, 47] on div "Appointments 29 shown on calendar All Categories All Staff Requests New appoint…" at bounding box center [419, 66] width 743 height 38
click at [465, 21] on input "51672934612" at bounding box center [473, 21] width 128 height 21
type input "5167293462"
click at [459, 45] on small "5167293462" at bounding box center [481, 45] width 44 height 9
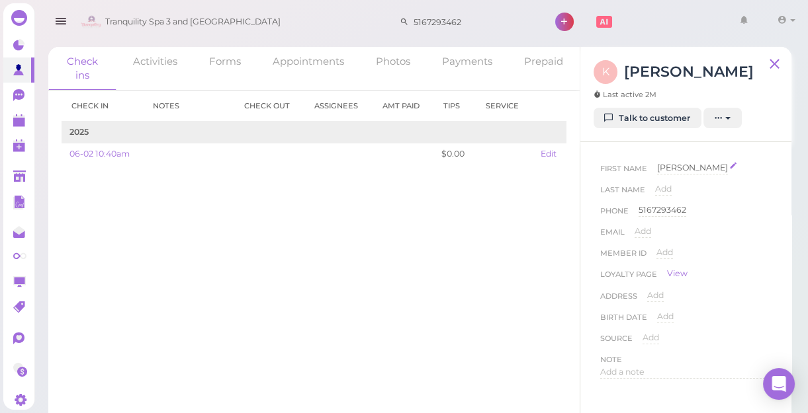
click at [668, 165] on span "[PERSON_NAME]" at bounding box center [692, 168] width 71 height 10
type input "Kailly"
click at [679, 190] on button "Done" at bounding box center [672, 192] width 29 height 14
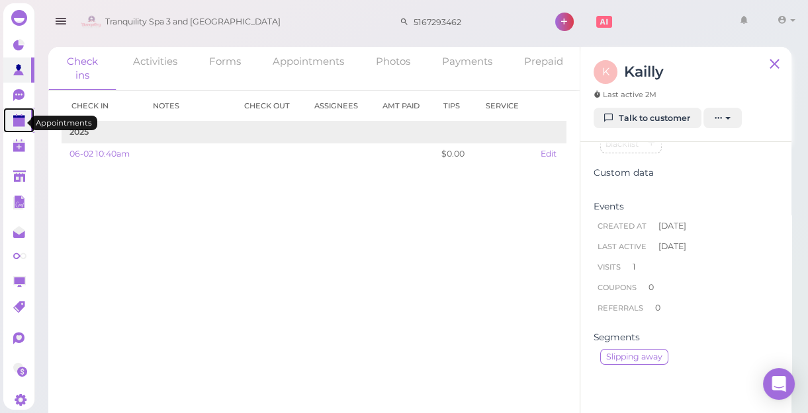
click at [18, 124] on polygon at bounding box center [19, 122] width 12 height 9
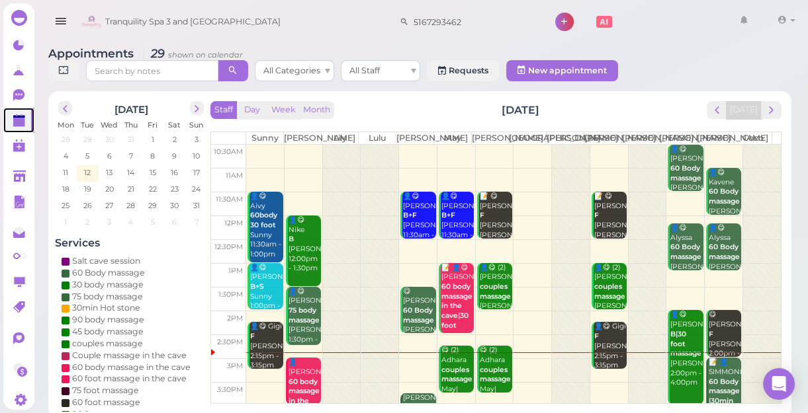
scroll to position [180, 0]
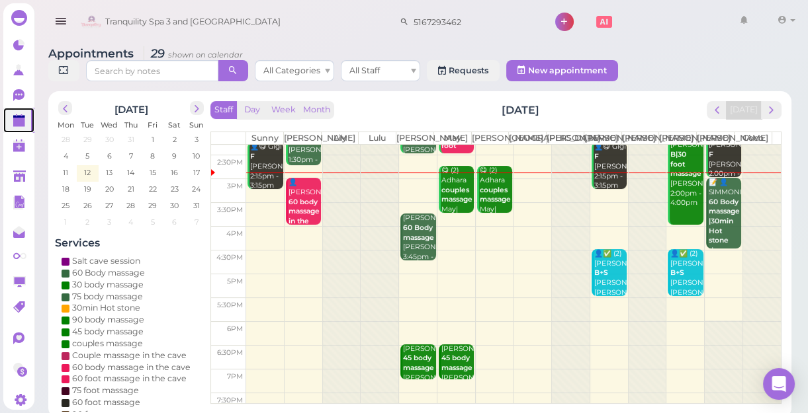
click at [257, 202] on td at bounding box center [513, 191] width 535 height 24
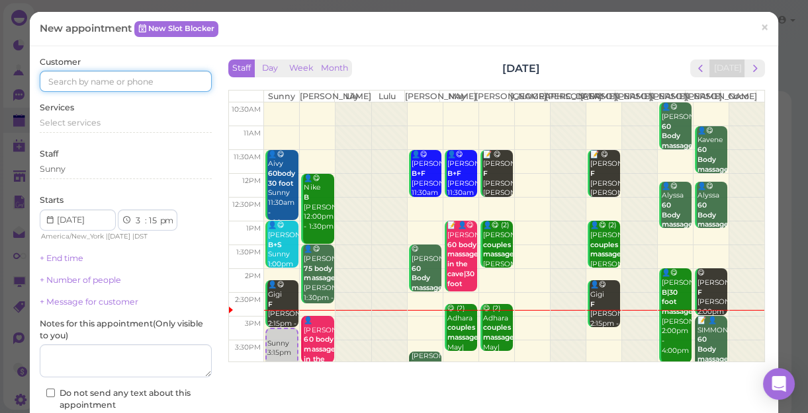
click at [124, 78] on input at bounding box center [126, 81] width 172 height 21
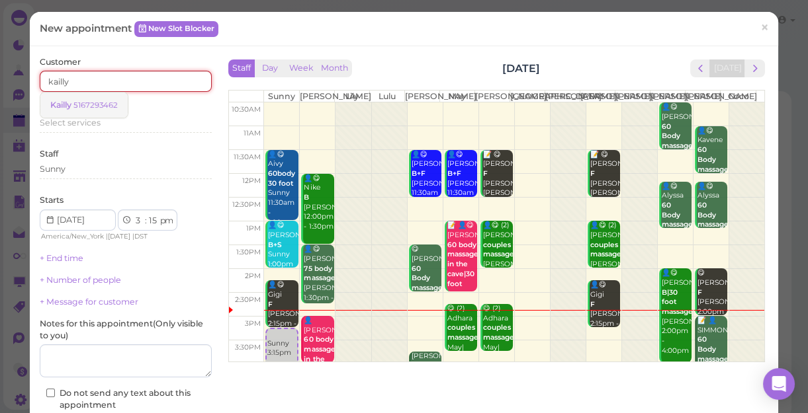
type input "kailly"
click at [110, 103] on small "5167293462" at bounding box center [95, 105] width 44 height 9
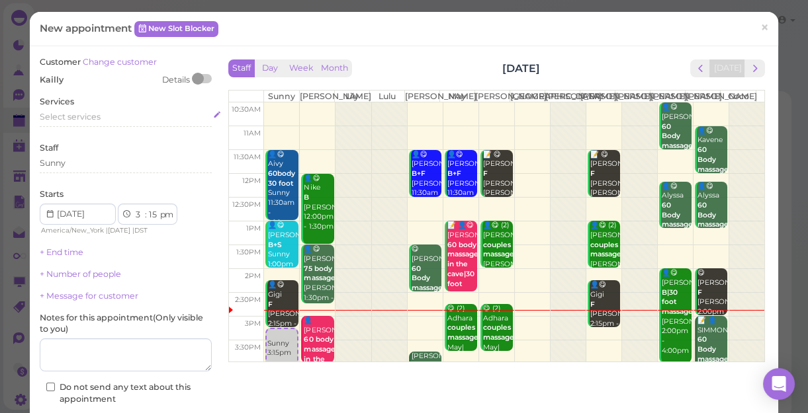
click at [77, 116] on span "Select services" at bounding box center [70, 117] width 61 height 10
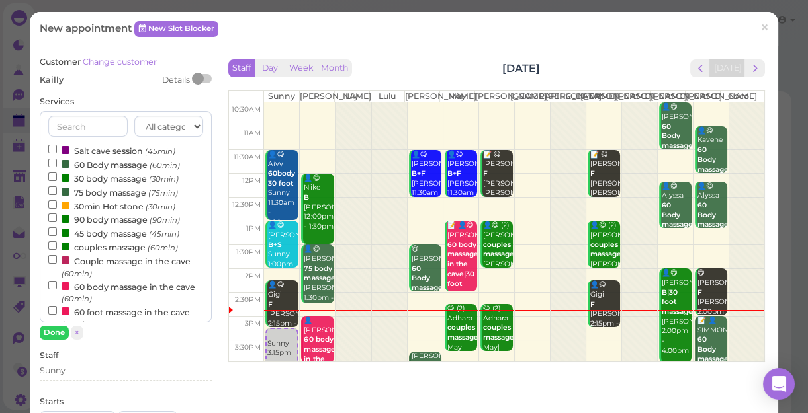
click at [98, 249] on label "couples massage (60min)" at bounding box center [113, 247] width 130 height 14
click at [57, 249] on input "couples massage (60min)" at bounding box center [52, 245] width 9 height 9
click at [59, 336] on button "Done" at bounding box center [54, 333] width 29 height 14
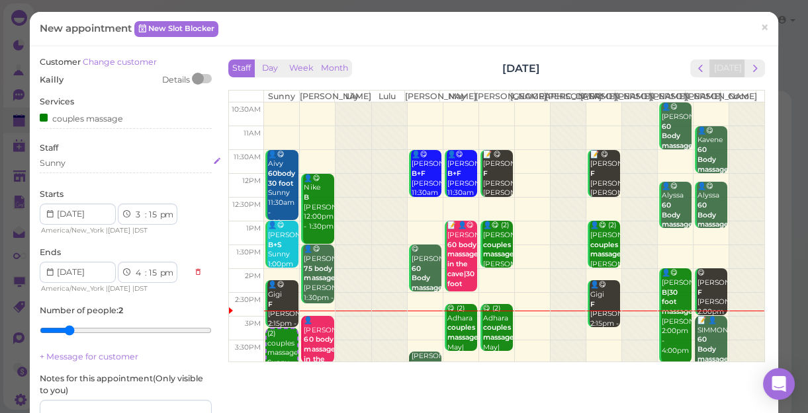
click at [90, 160] on div "Sunny" at bounding box center [126, 163] width 172 height 12
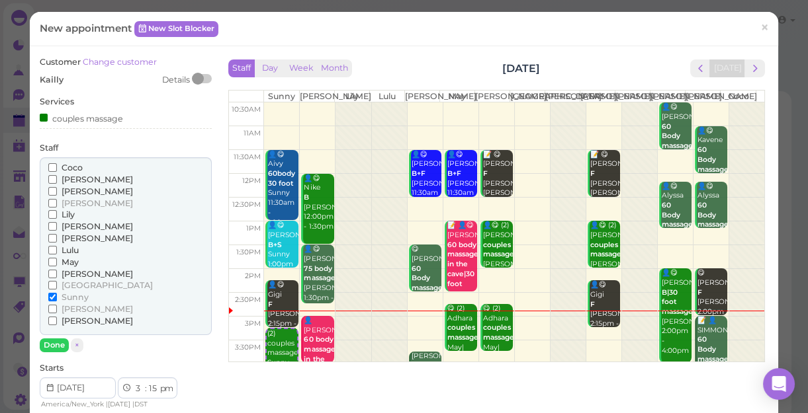
click at [72, 239] on span "[PERSON_NAME]" at bounding box center [97, 239] width 71 height 10
click at [57, 239] on input "[PERSON_NAME]" at bounding box center [52, 238] width 9 height 9
click at [62, 203] on span "[PERSON_NAME]" at bounding box center [97, 203] width 71 height 10
click at [57, 203] on input "[PERSON_NAME]" at bounding box center [52, 203] width 9 height 9
click at [54, 294] on input "Sunny" at bounding box center [52, 297] width 9 height 9
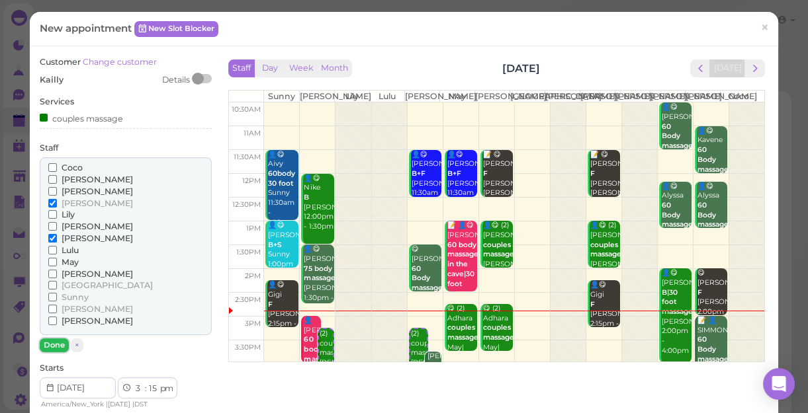
click at [52, 344] on button "Done" at bounding box center [54, 346] width 29 height 14
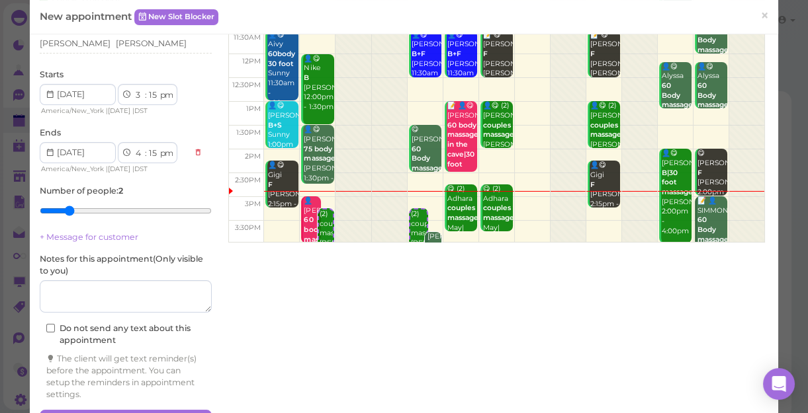
scroll to position [159, 0]
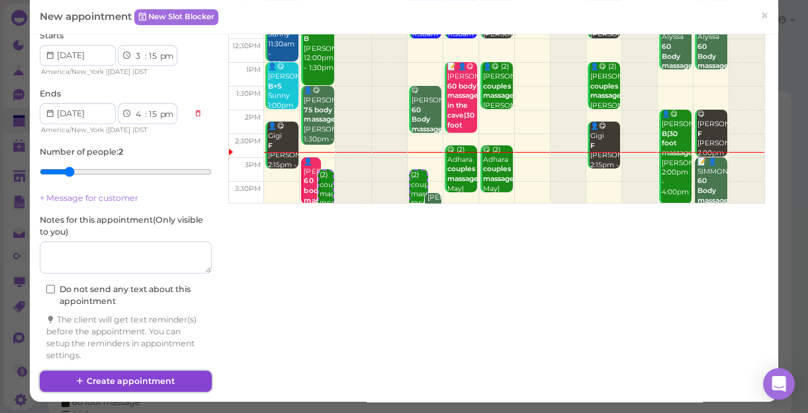
click at [142, 376] on button "Create appointment" at bounding box center [126, 381] width 172 height 21
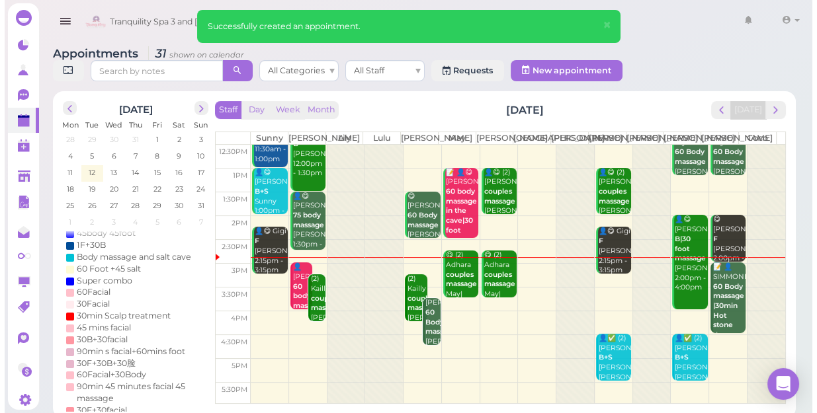
scroll to position [180, 0]
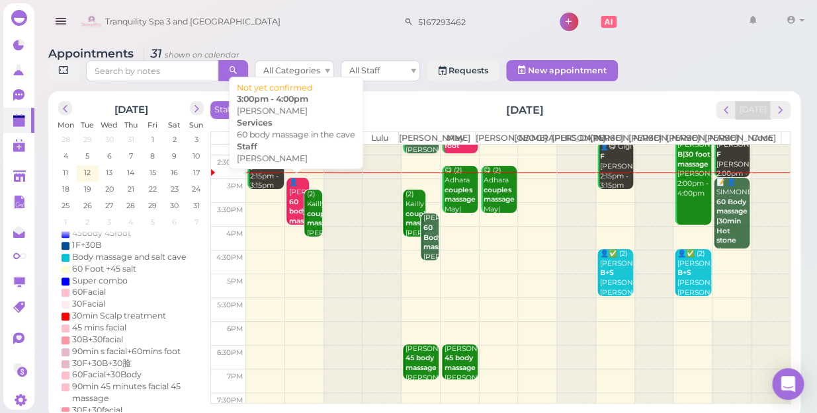
click at [290, 189] on div "👤[PERSON_NAME] 60 body massage in the [PERSON_NAME] 3:00pm - 4:00pm" at bounding box center [298, 236] width 21 height 116
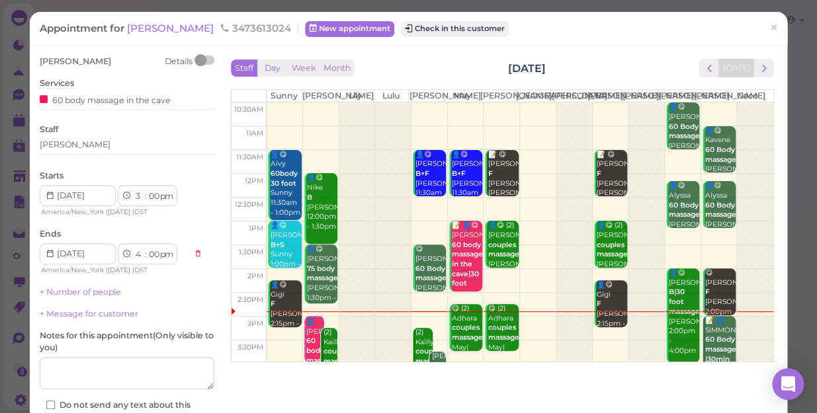
drag, startPoint x: 126, startPoint y: 279, endPoint x: -3, endPoint y: 417, distance: 188.2
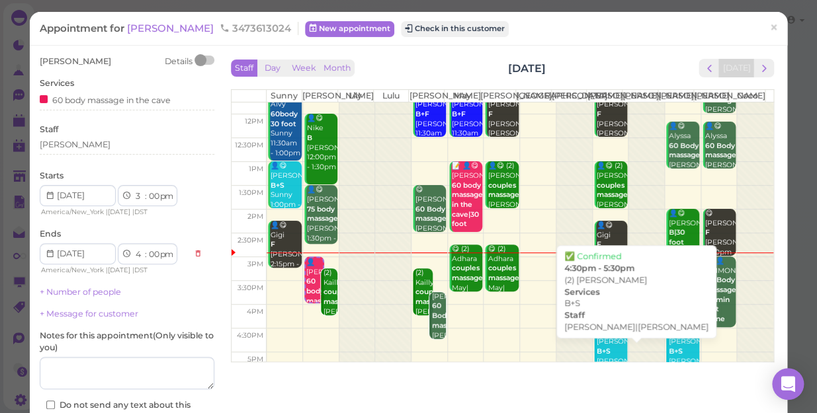
scroll to position [120, 0]
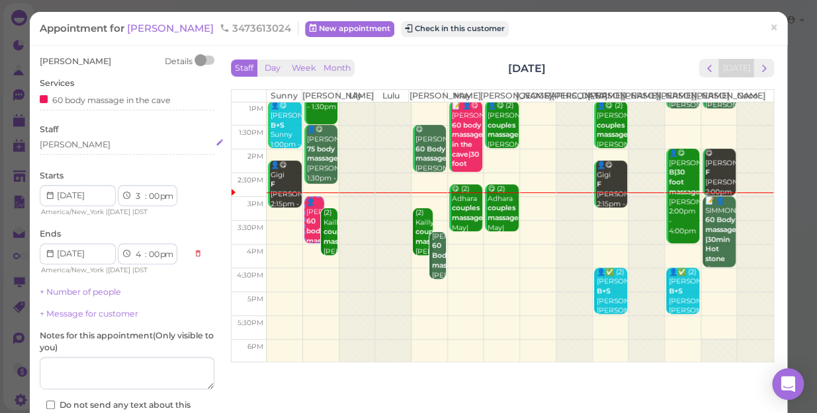
click at [92, 147] on div "[PERSON_NAME]" at bounding box center [127, 145] width 175 height 12
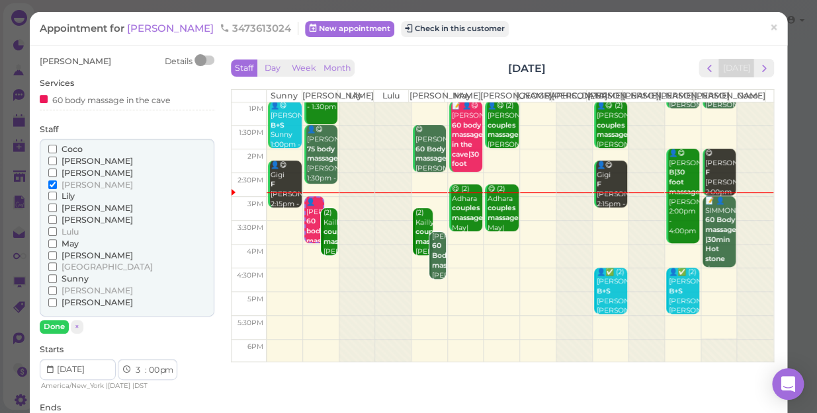
click at [72, 160] on span "[PERSON_NAME]" at bounding box center [97, 161] width 71 height 10
click at [57, 160] on input "[PERSON_NAME]" at bounding box center [52, 161] width 9 height 9
click at [75, 185] on span "[PERSON_NAME]" at bounding box center [97, 185] width 71 height 10
click at [57, 185] on input "[PERSON_NAME]" at bounding box center [52, 185] width 9 height 9
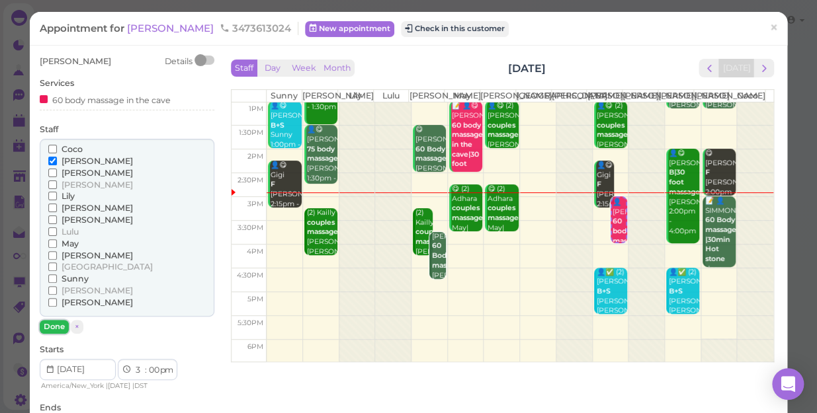
click at [56, 328] on button "Done" at bounding box center [54, 327] width 29 height 14
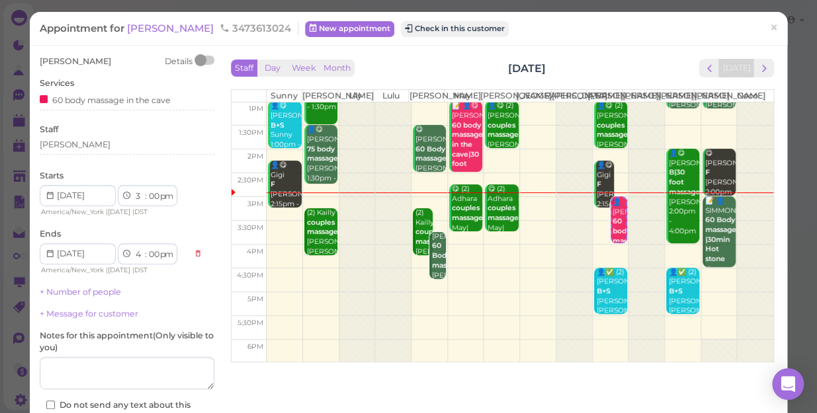
scroll to position [96, 0]
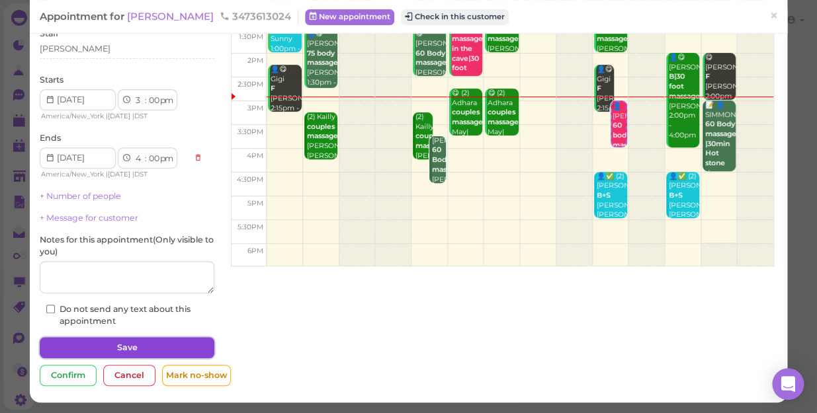
click at [127, 346] on button "Save" at bounding box center [127, 347] width 175 height 21
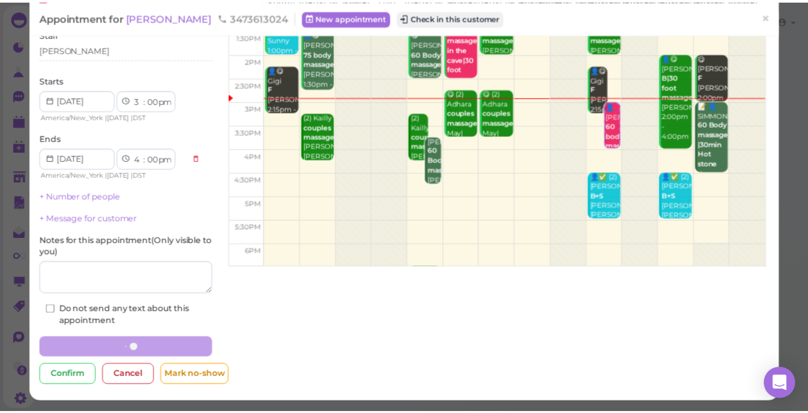
scroll to position [95, 0]
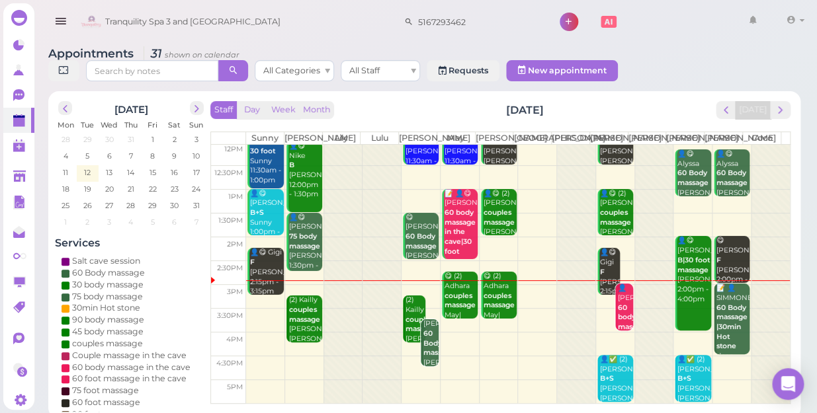
scroll to position [59, 0]
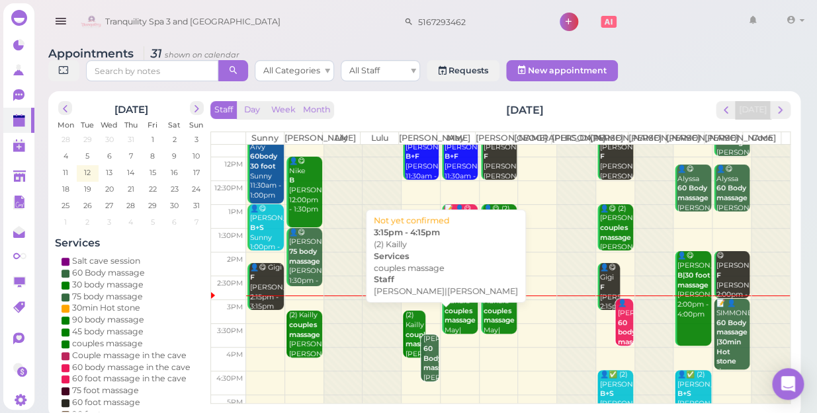
click at [410, 325] on div "(2) Kailly couples massage [PERSON_NAME]|[PERSON_NAME] 3:15pm - 4:15pm" at bounding box center [415, 354] width 21 height 87
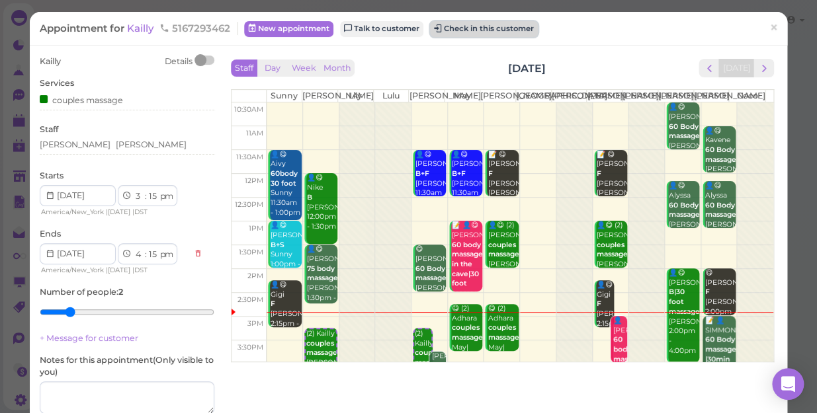
click at [493, 27] on button "Check in this customer" at bounding box center [484, 29] width 108 height 16
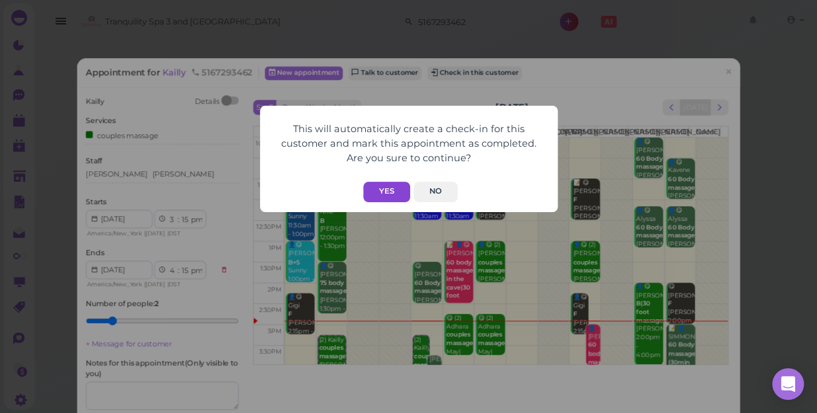
click at [385, 185] on button "Yes" at bounding box center [386, 192] width 47 height 21
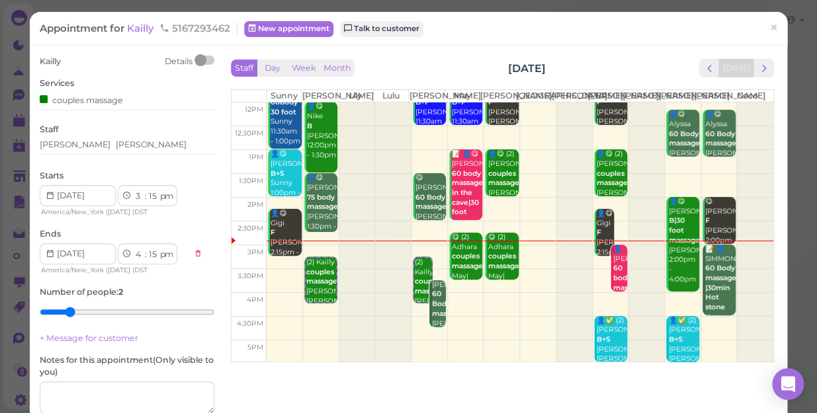
scroll to position [120, 0]
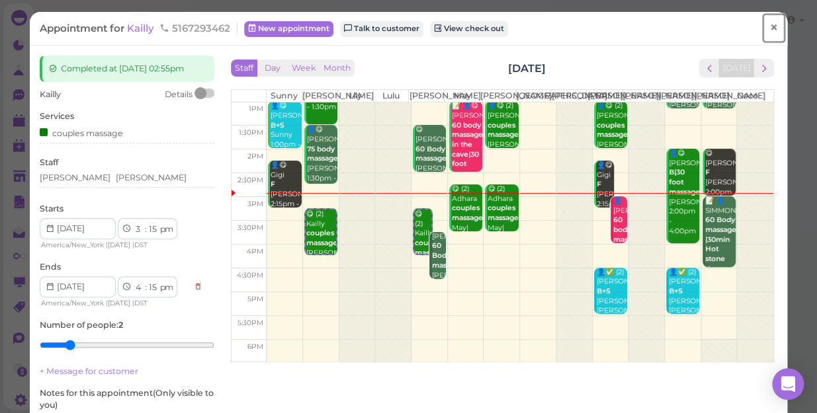
click at [769, 26] on span "×" at bounding box center [773, 28] width 9 height 19
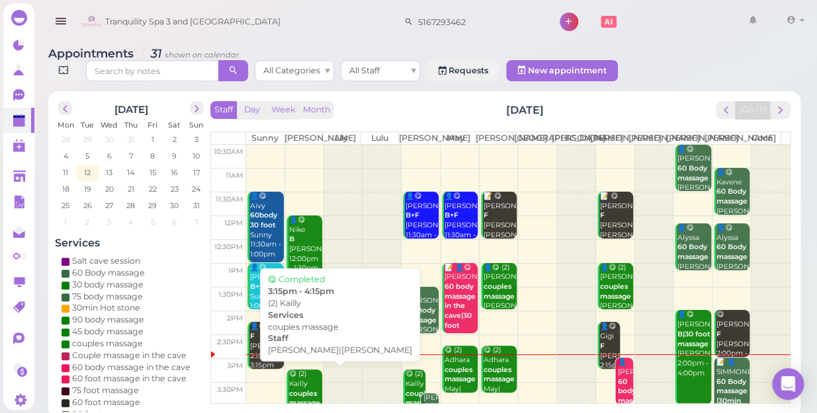
click at [305, 378] on div "😋 (2) Kailly couples massage [PERSON_NAME]|[PERSON_NAME] 3:15pm - 4:15pm" at bounding box center [305, 409] width 34 height 78
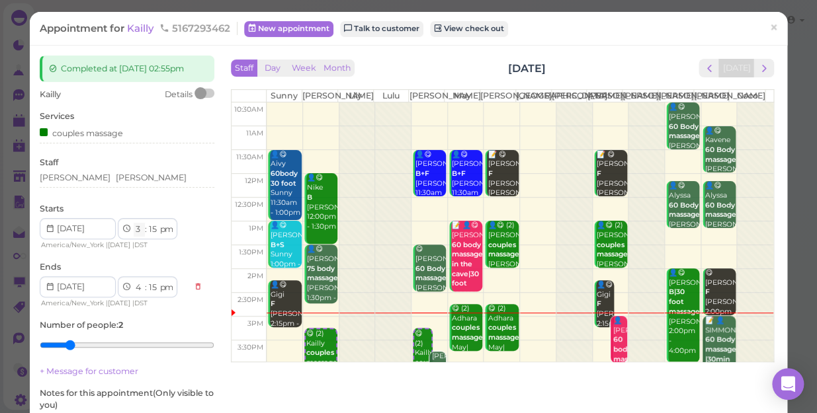
click at [139, 228] on select "1 2 3 4 5 6 7 8 9 10 11 12" at bounding box center [139, 230] width 11 height 14
select select "2"
click at [134, 223] on select "1 2 3 4 5 6 7 8 9 10 11 12" at bounding box center [139, 230] width 11 height 14
select select "3"
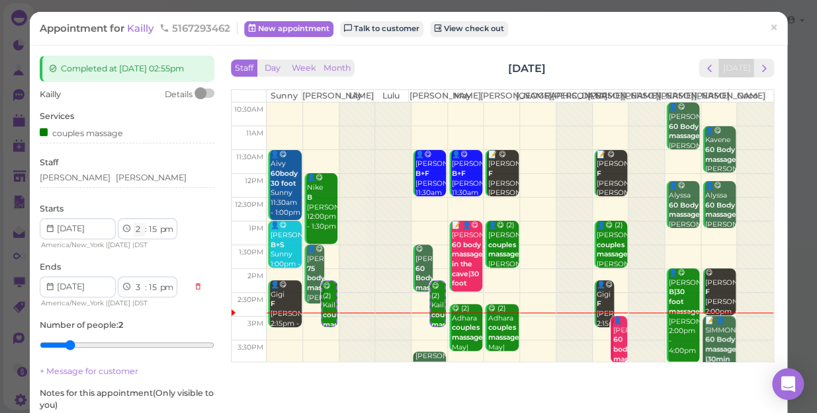
click at [142, 235] on select "1 2 3 4 5 6 7 8 9 10 11 12" at bounding box center [139, 230] width 11 height 14
select select "3"
click at [134, 223] on select "1 2 3 4 5 6 7 8 9 10 11 12" at bounding box center [139, 230] width 11 height 14
select select "4"
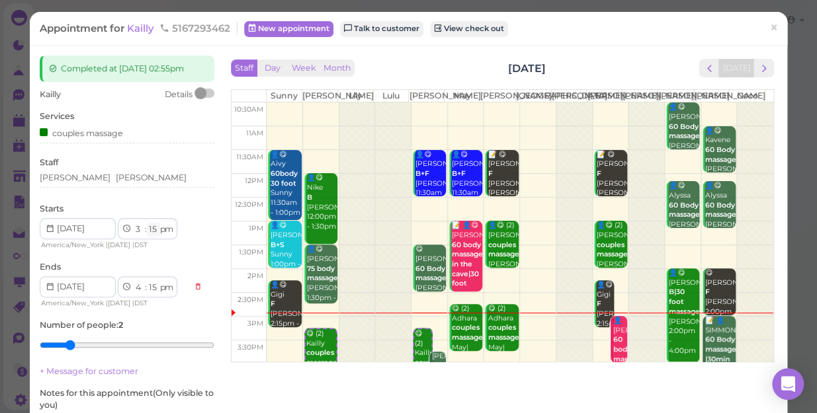
click at [152, 229] on select "00 05 10 15 20 25 30 35 40 45 50 55" at bounding box center [153, 230] width 13 height 14
click at [150, 235] on select "00 05 10 15 20 25 30 35 40 45 50 55" at bounding box center [153, 230] width 13 height 14
click at [151, 226] on select "00 05 10 15 20 25 30 35 40 45 50 55" at bounding box center [153, 230] width 13 height 14
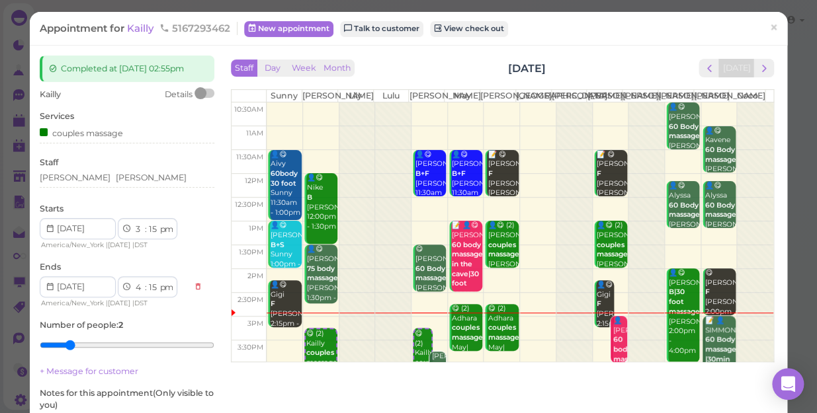
select select "00"
click at [147, 223] on select "00 05 10 15 20 25 30 35 40 45 50 55" at bounding box center [153, 230] width 13 height 14
select select "00"
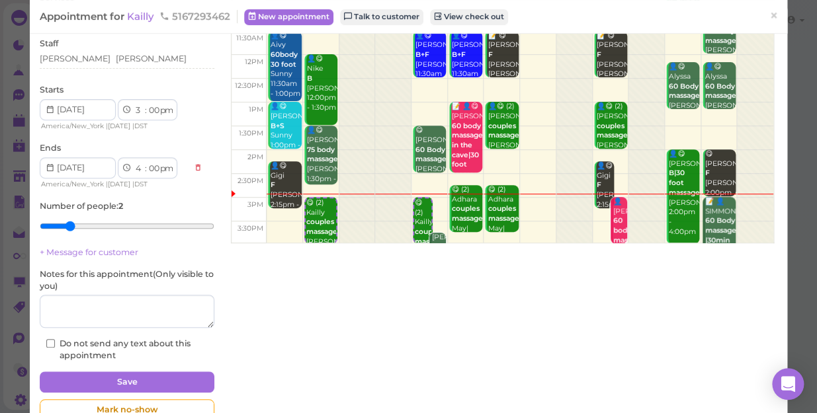
scroll to position [120, 0]
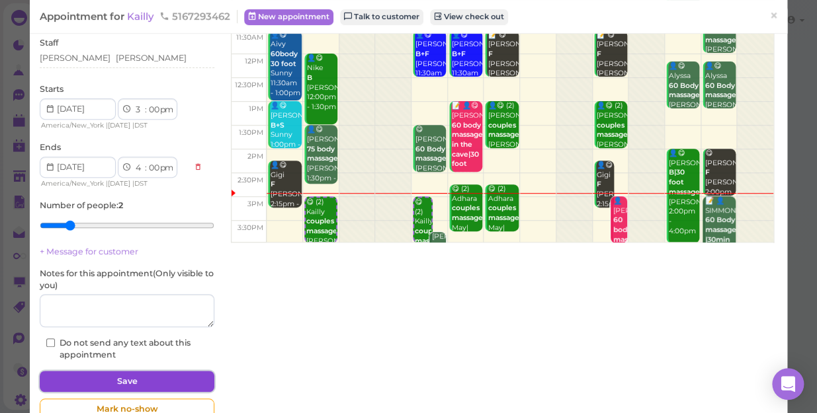
click at [132, 384] on button "Save" at bounding box center [127, 381] width 175 height 21
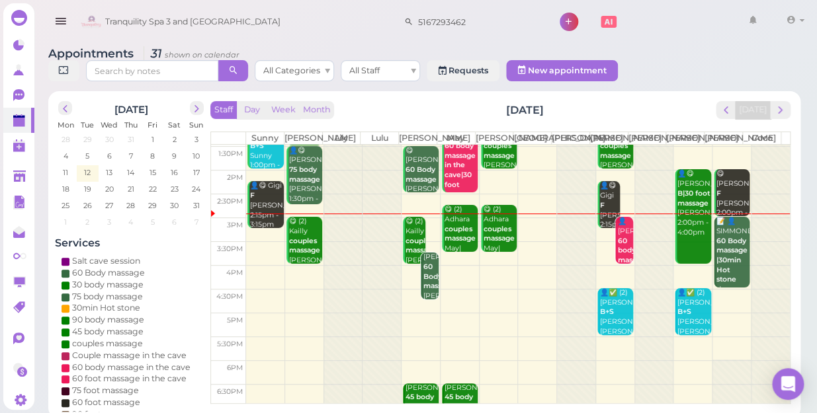
scroll to position [120, 0]
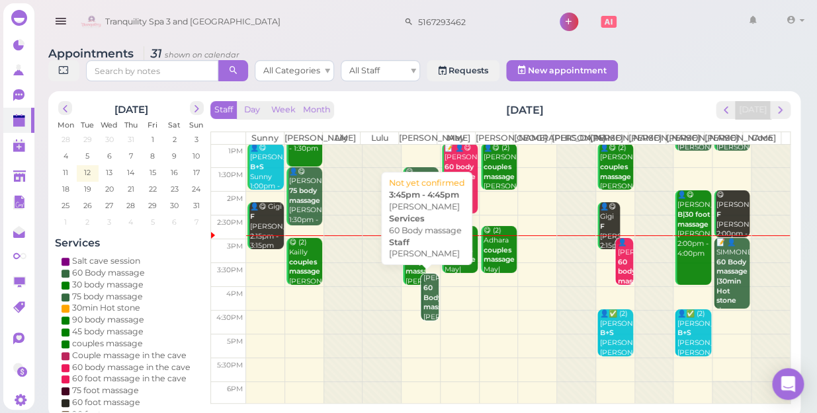
click at [427, 302] on b "60 Body massage" at bounding box center [438, 298] width 31 height 28
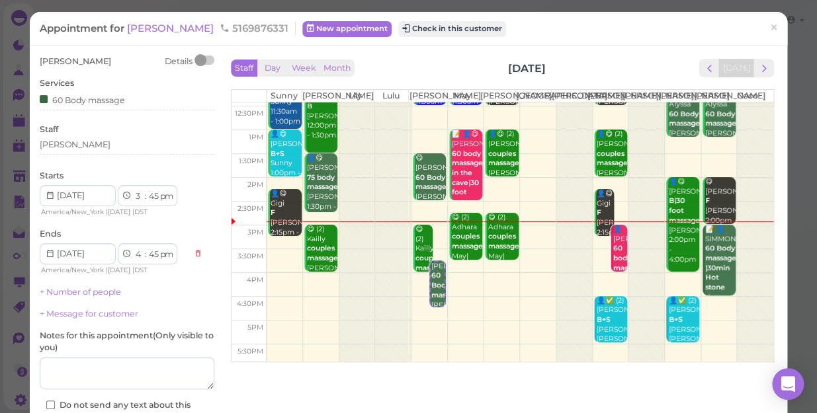
scroll to position [120, 0]
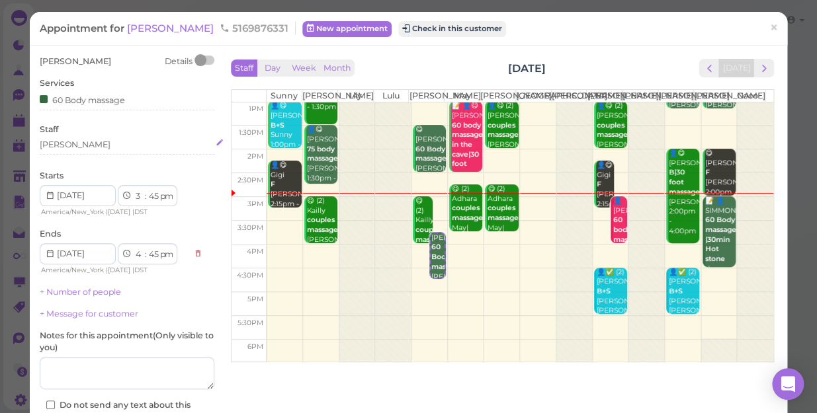
click at [77, 146] on div "[PERSON_NAME]" at bounding box center [127, 145] width 175 height 12
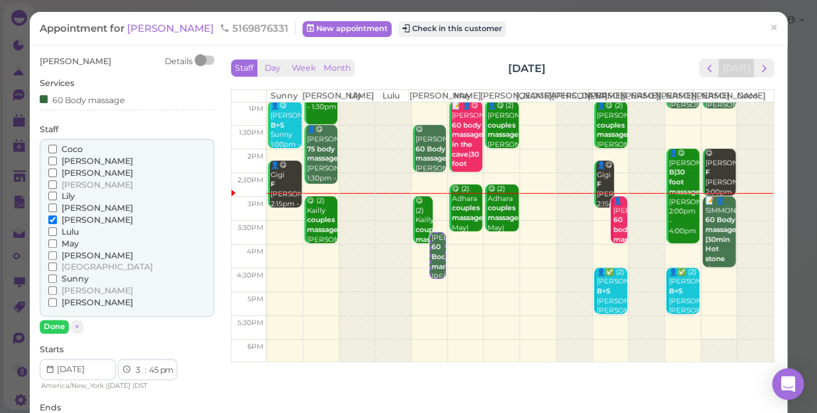
click at [68, 242] on span "May" at bounding box center [70, 244] width 17 height 10
click at [57, 242] on input "May" at bounding box center [52, 243] width 9 height 9
click at [71, 218] on span "[PERSON_NAME]" at bounding box center [97, 220] width 71 height 10
click at [57, 218] on input "[PERSON_NAME]" at bounding box center [52, 220] width 9 height 9
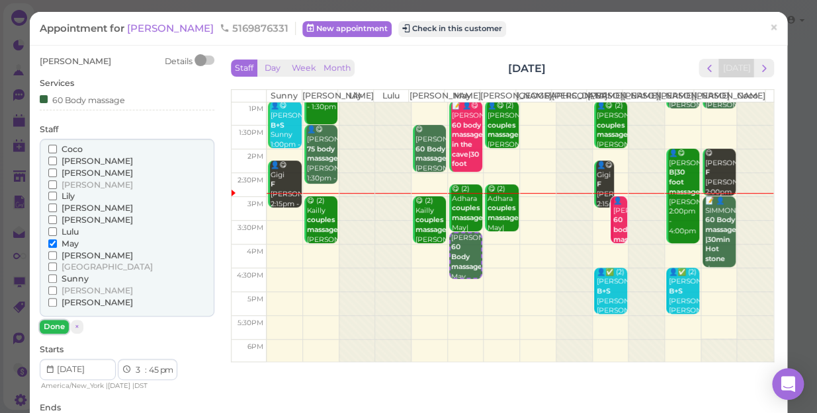
click at [53, 324] on button "Done" at bounding box center [54, 327] width 29 height 14
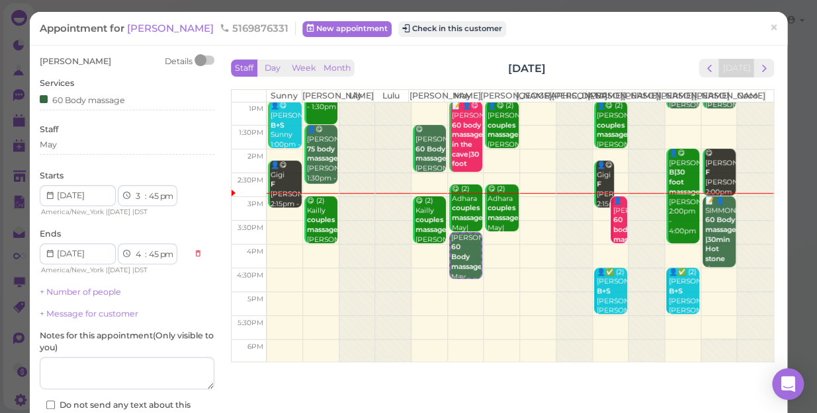
scroll to position [96, 0]
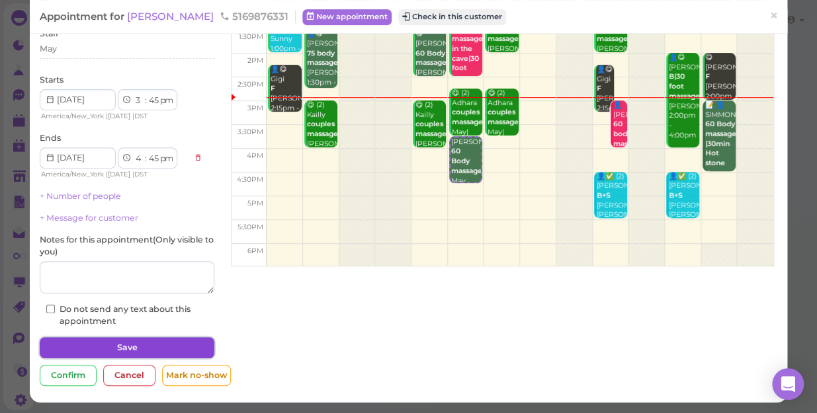
click at [125, 343] on button "Save" at bounding box center [127, 347] width 175 height 21
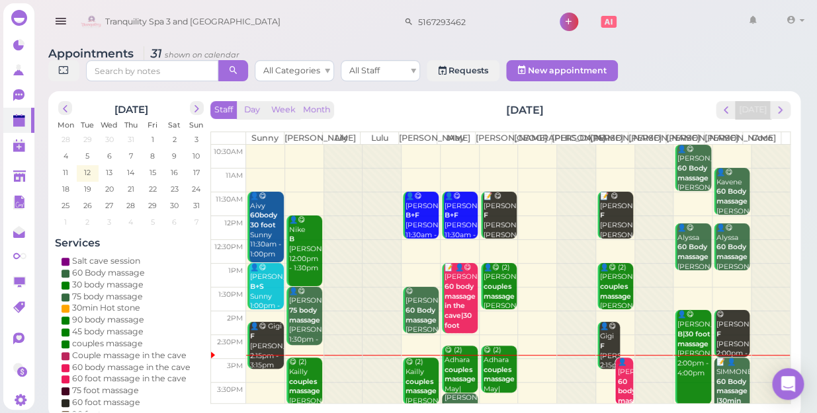
scroll to position [180, 0]
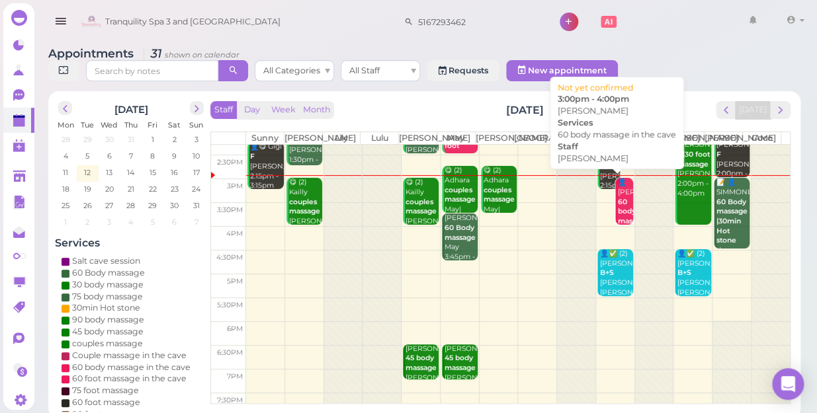
click at [618, 202] on b "60 body massage in the cave" at bounding box center [633, 226] width 31 height 57
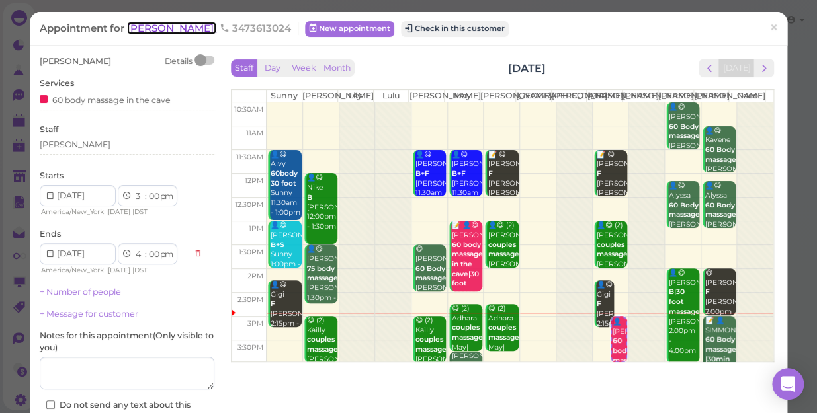
click at [142, 28] on span "[PERSON_NAME]" at bounding box center [171, 28] width 89 height 13
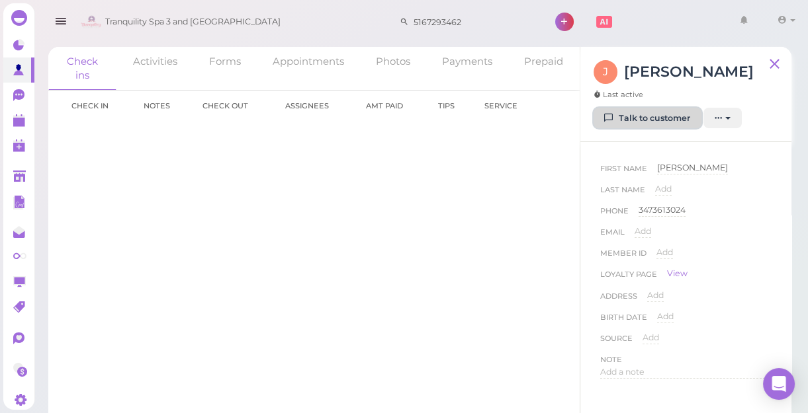
click at [636, 118] on link "Talk to customer" at bounding box center [647, 118] width 108 height 21
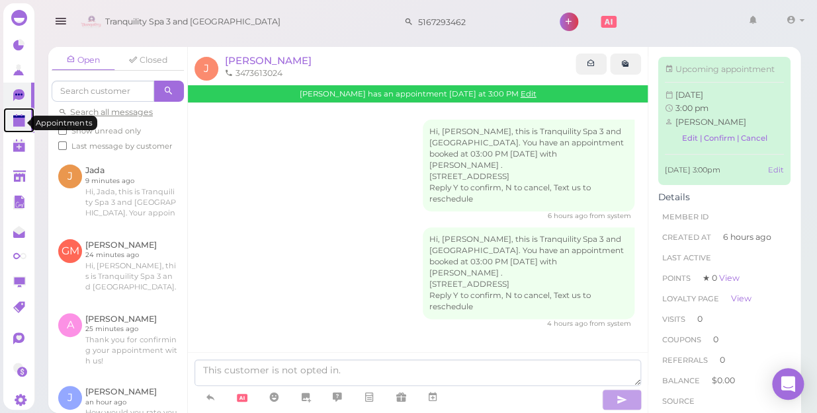
click at [19, 124] on polygon at bounding box center [19, 122] width 12 height 9
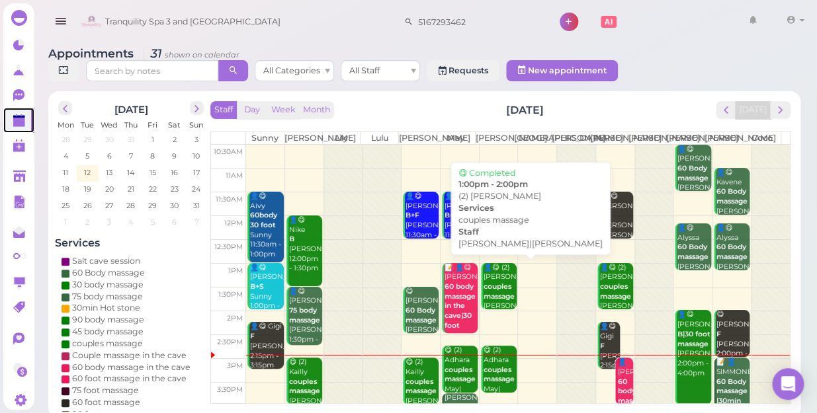
scroll to position [180, 0]
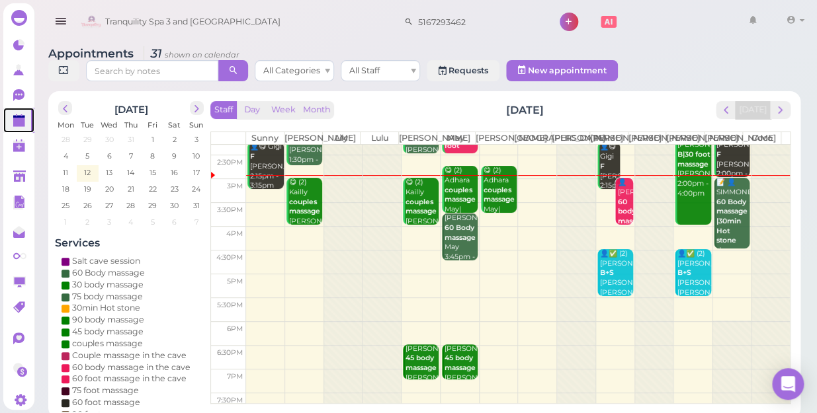
click at [261, 328] on td at bounding box center [518, 334] width 544 height 24
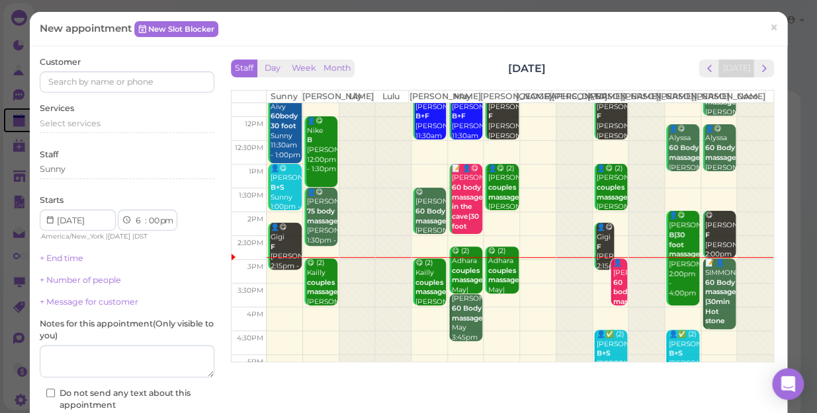
scroll to position [120, 0]
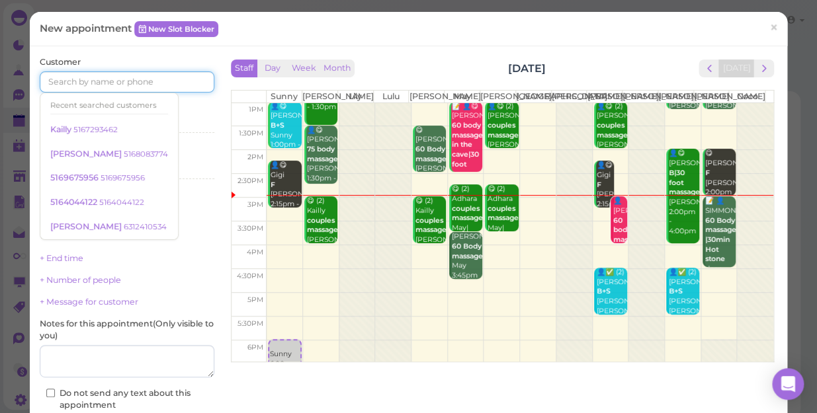
click at [176, 76] on input at bounding box center [127, 81] width 175 height 21
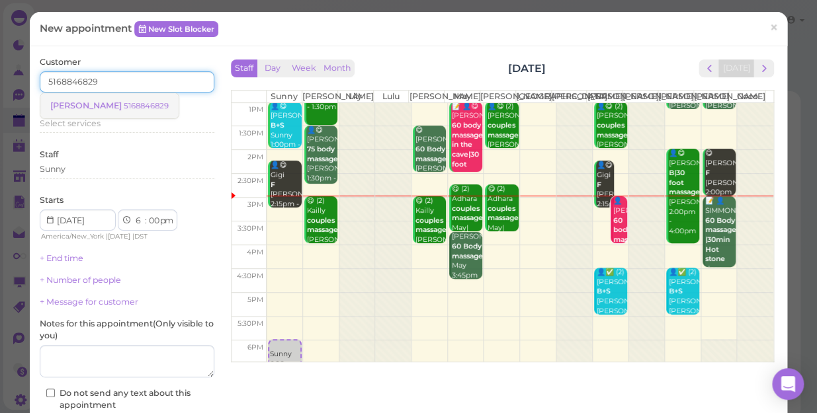
type input "5168846829"
click at [144, 107] on small "5168846829" at bounding box center [146, 105] width 45 height 9
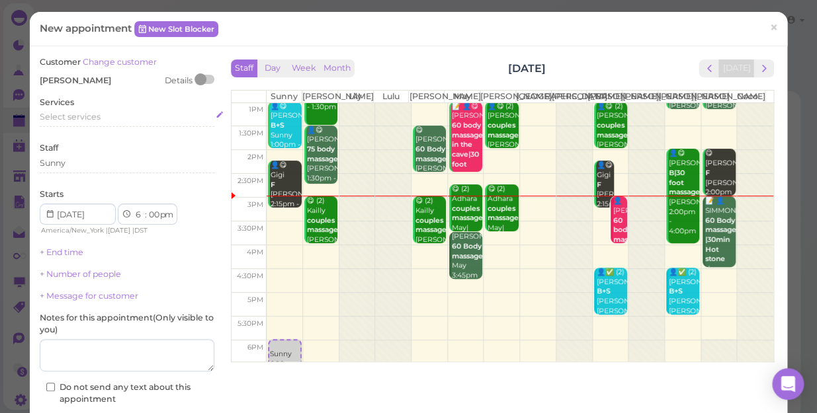
click at [95, 113] on span "Select services" at bounding box center [70, 117] width 61 height 10
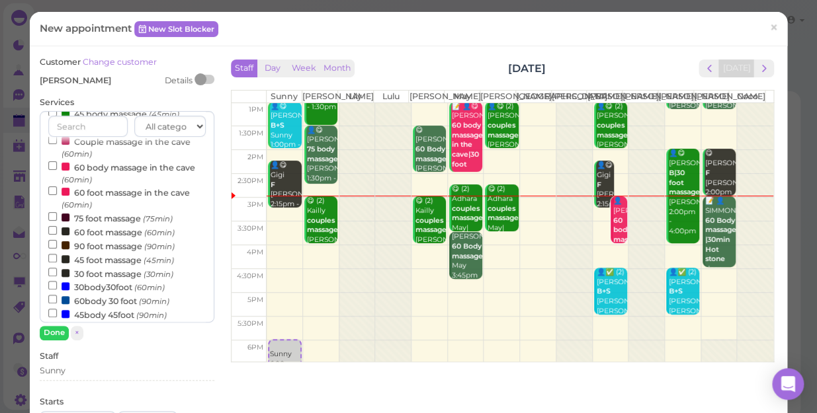
click at [107, 304] on label "60body 30 foot (90min)" at bounding box center [108, 301] width 121 height 14
click at [57, 304] on input "60body 30 foot (90min)" at bounding box center [52, 299] width 9 height 9
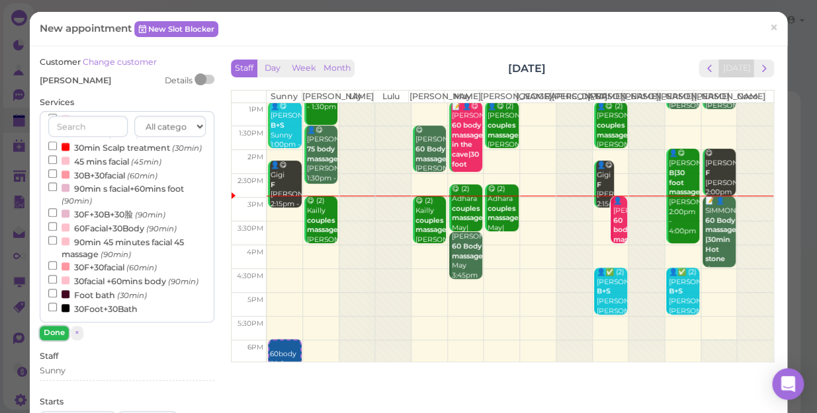
click at [54, 335] on button "Done" at bounding box center [54, 333] width 29 height 14
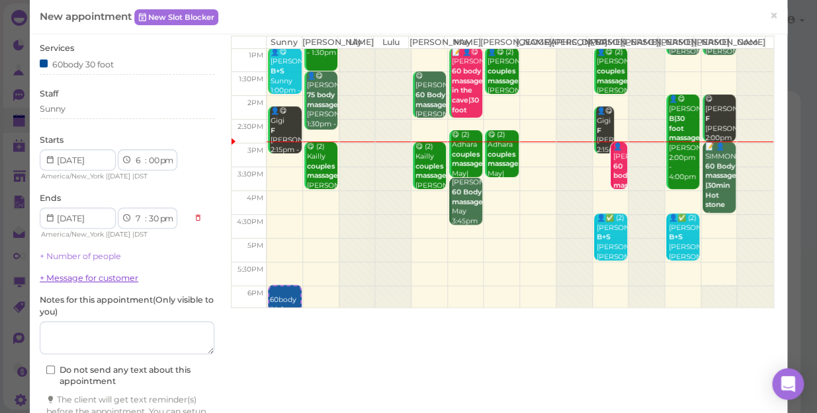
scroll to position [134, 0]
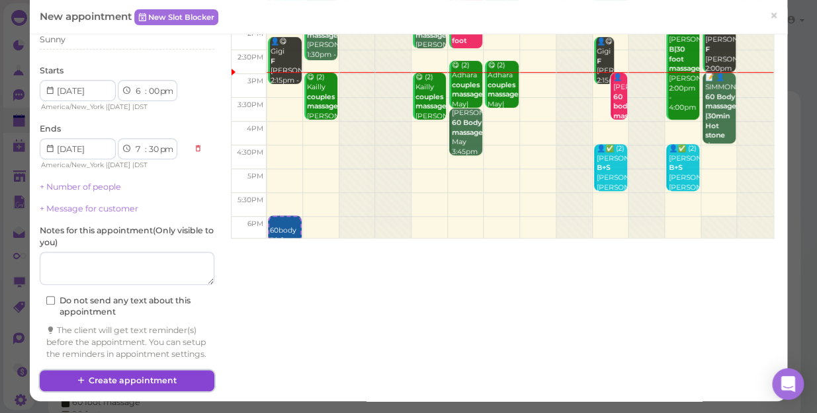
click at [112, 380] on button "Create appointment" at bounding box center [127, 380] width 175 height 21
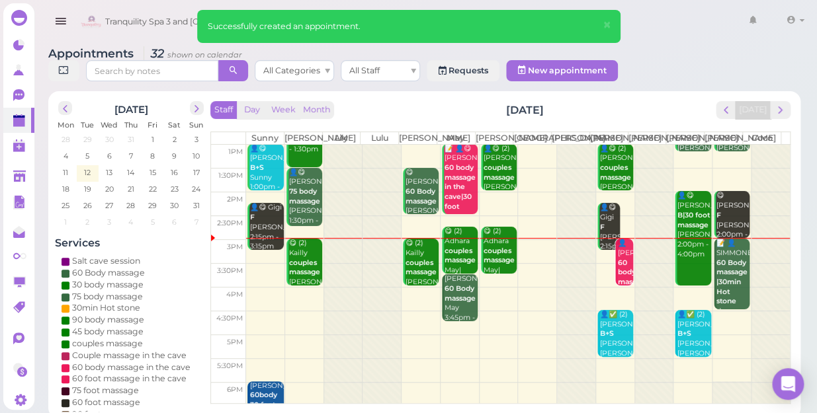
scroll to position [120, 0]
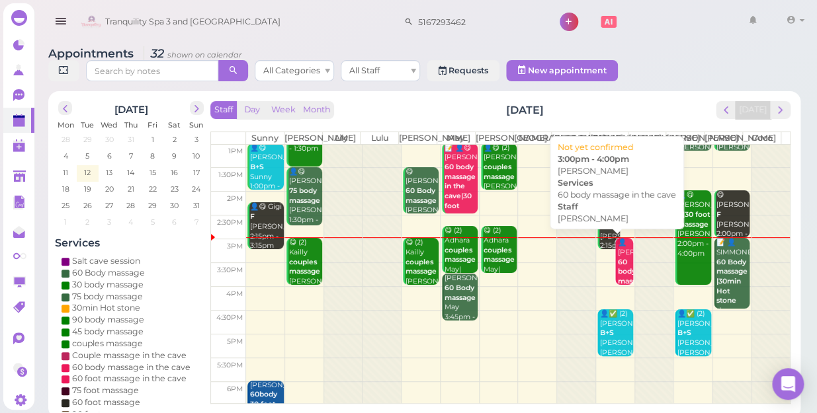
click at [618, 262] on b "60 body massage in the cave" at bounding box center [633, 286] width 31 height 57
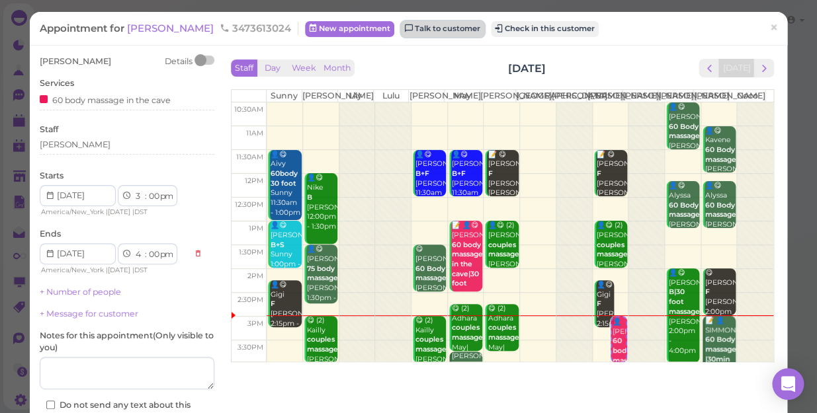
click at [407, 22] on link "Talk to customer" at bounding box center [442, 29] width 83 height 16
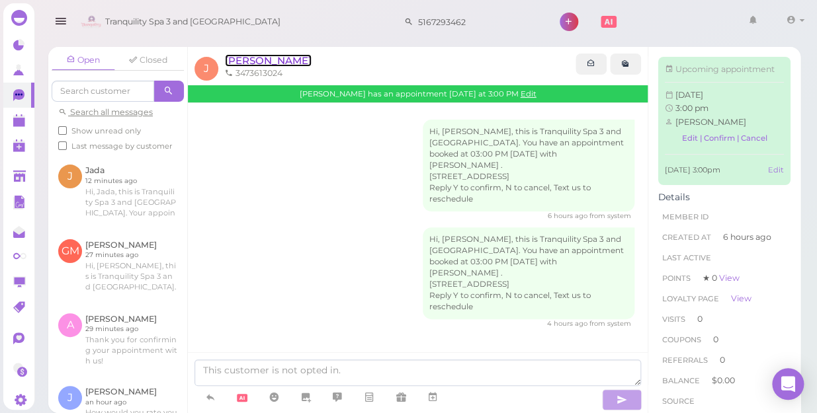
click at [246, 57] on span "[PERSON_NAME]" at bounding box center [268, 60] width 87 height 13
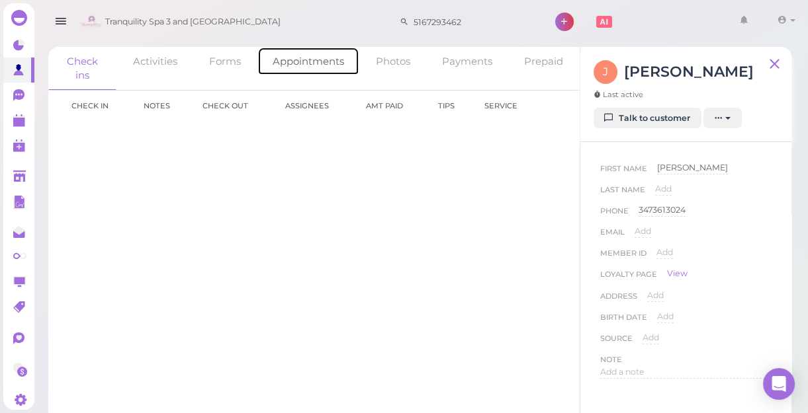
click at [300, 65] on link "Appointments" at bounding box center [308, 61] width 102 height 28
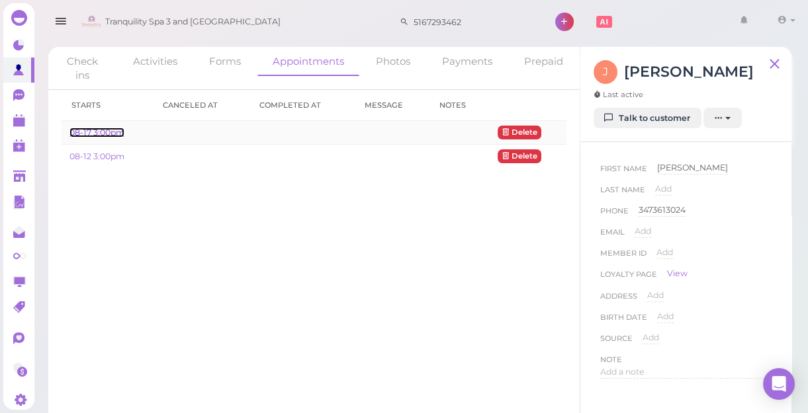
click at [101, 128] on link "08-17 3:00pm" at bounding box center [96, 133] width 55 height 10
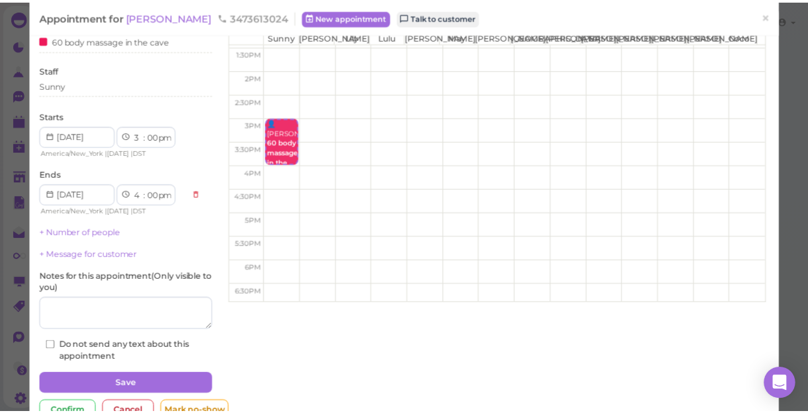
scroll to position [119, 0]
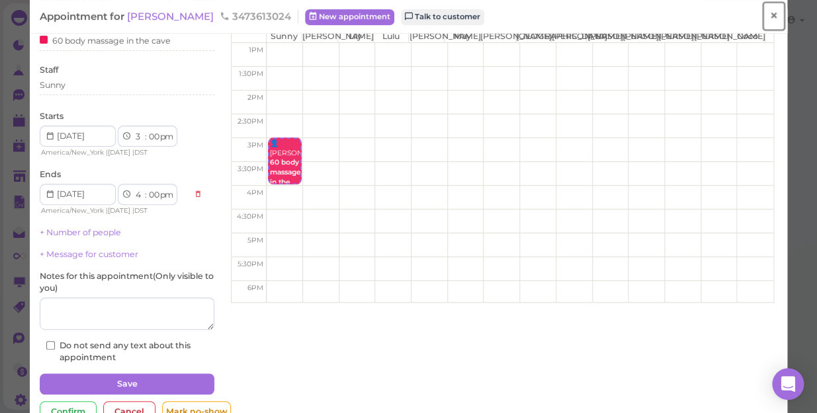
click at [769, 13] on span "×" at bounding box center [773, 16] width 9 height 19
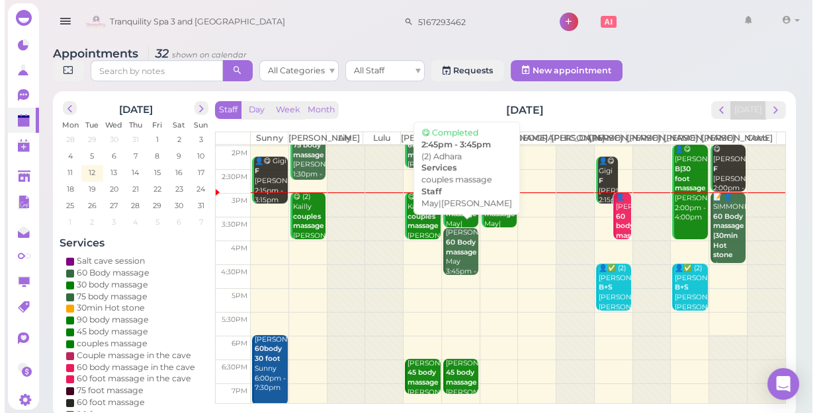
scroll to position [180, 0]
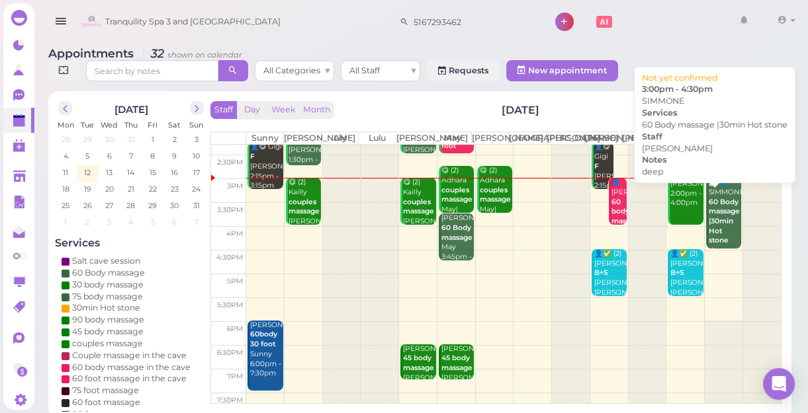
click at [712, 237] on b "60 Body massage |30min Hot stone" at bounding box center [723, 222] width 31 height 48
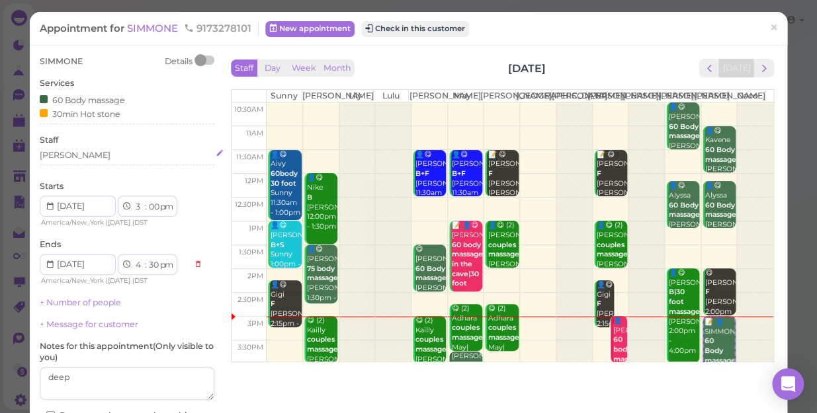
click at [73, 155] on div "[PERSON_NAME]" at bounding box center [127, 156] width 175 height 12
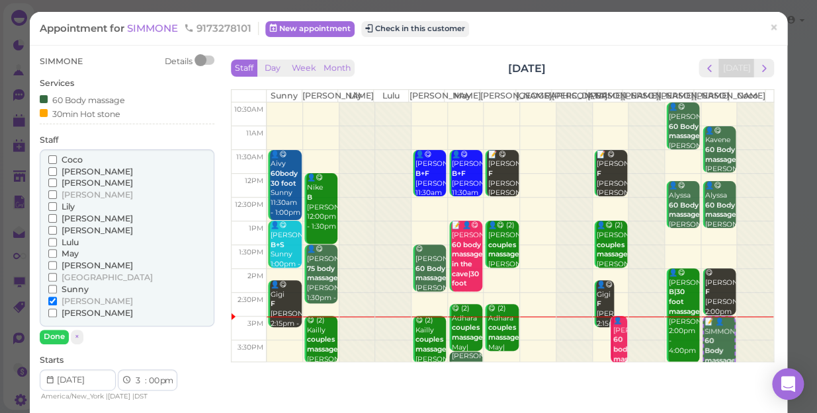
click at [72, 288] on span "Sunny" at bounding box center [75, 289] width 27 height 10
click at [57, 288] on input "Sunny" at bounding box center [52, 289] width 9 height 9
click at [51, 337] on button "Done" at bounding box center [54, 337] width 29 height 14
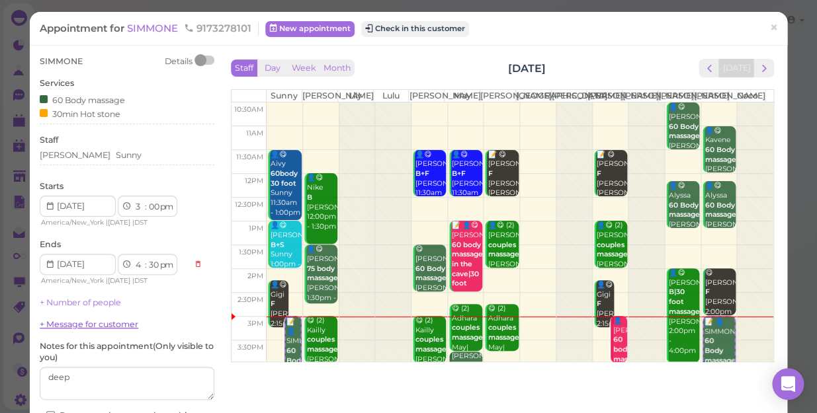
scroll to position [107, 0]
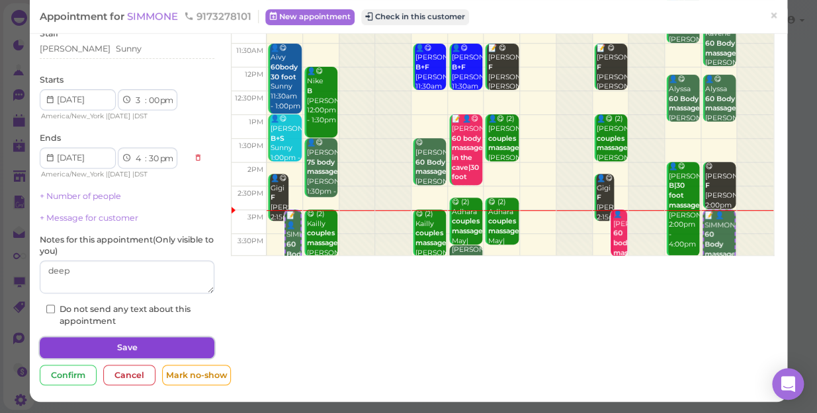
click at [118, 346] on button "Save" at bounding box center [127, 347] width 175 height 21
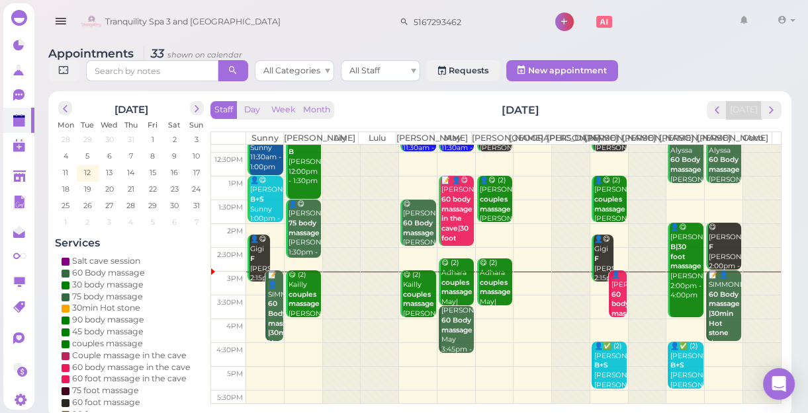
scroll to position [180, 0]
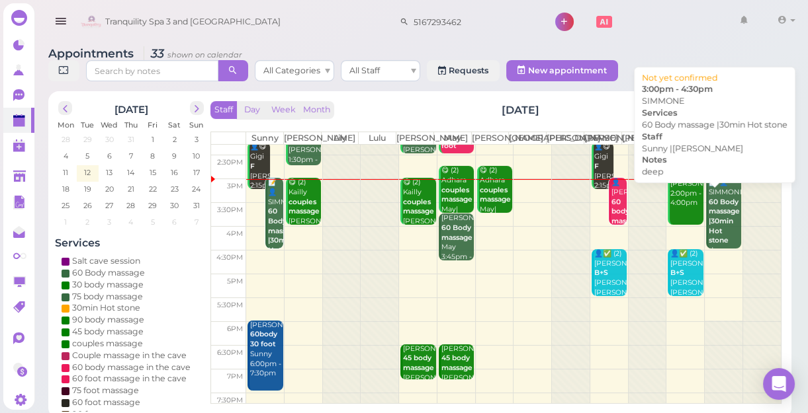
click at [720, 231] on b "60 Body massage |30min Hot stone" at bounding box center [723, 222] width 31 height 48
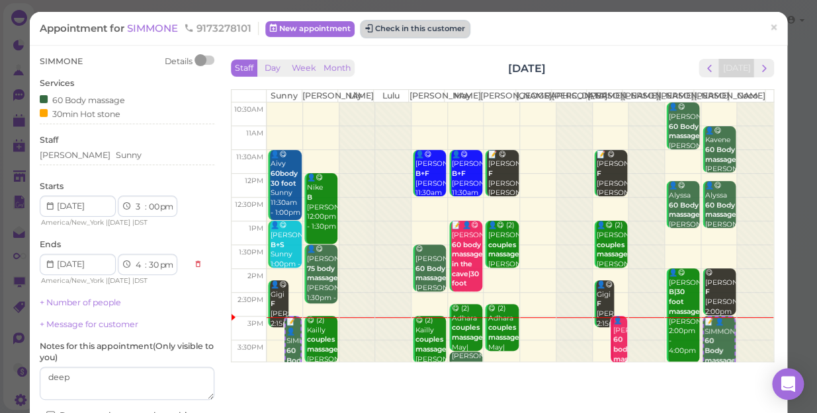
click at [419, 26] on button "Check in this customer" at bounding box center [415, 29] width 108 height 16
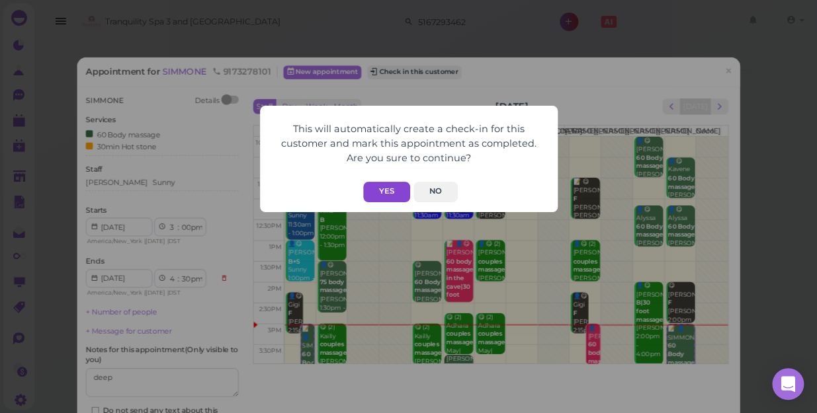
click at [390, 192] on button "Yes" at bounding box center [386, 192] width 47 height 21
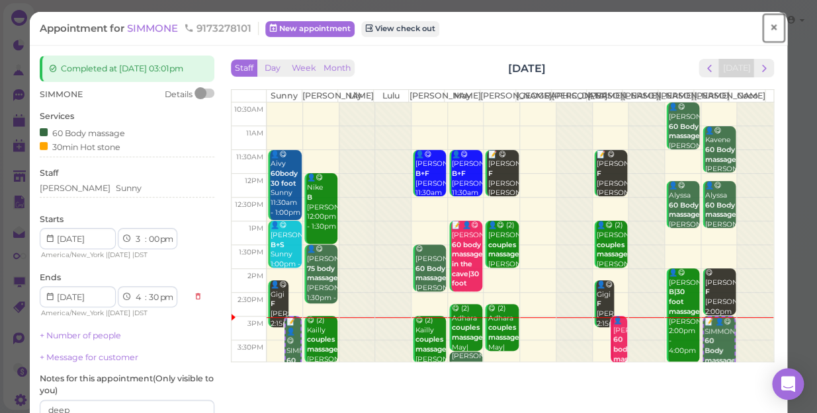
click at [769, 24] on span "×" at bounding box center [773, 28] width 9 height 19
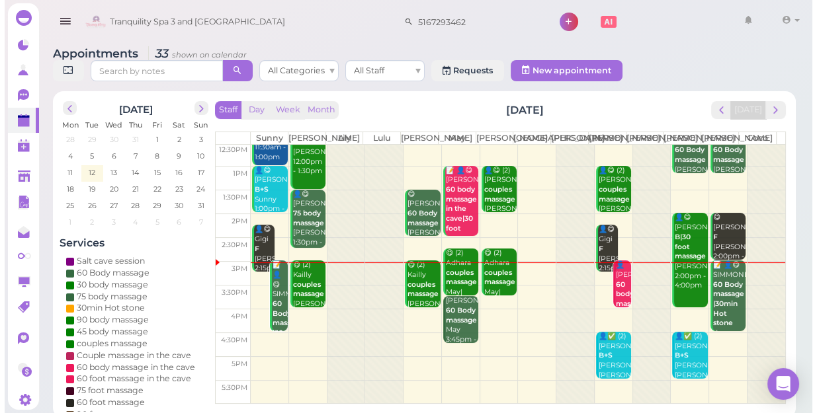
scroll to position [119, 0]
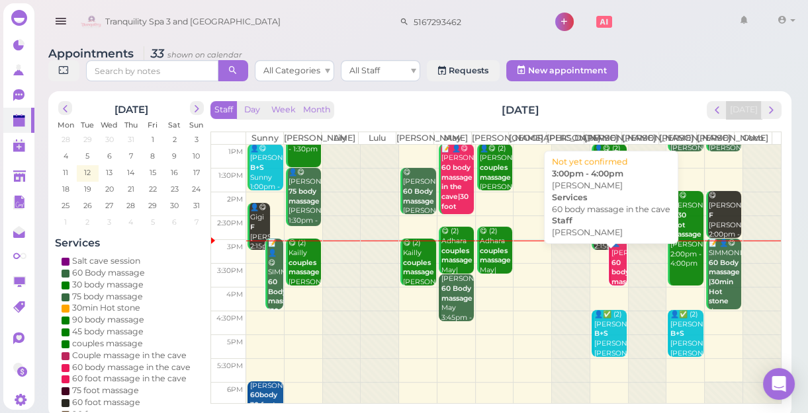
click at [614, 283] on b "60 body massage in the cave" at bounding box center [626, 287] width 31 height 57
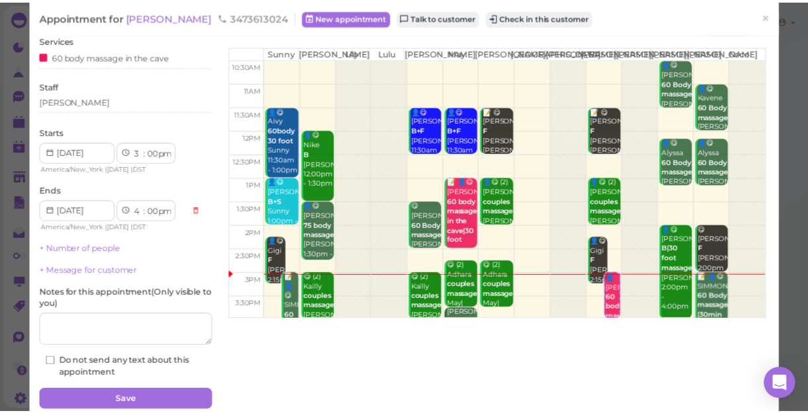
scroll to position [96, 0]
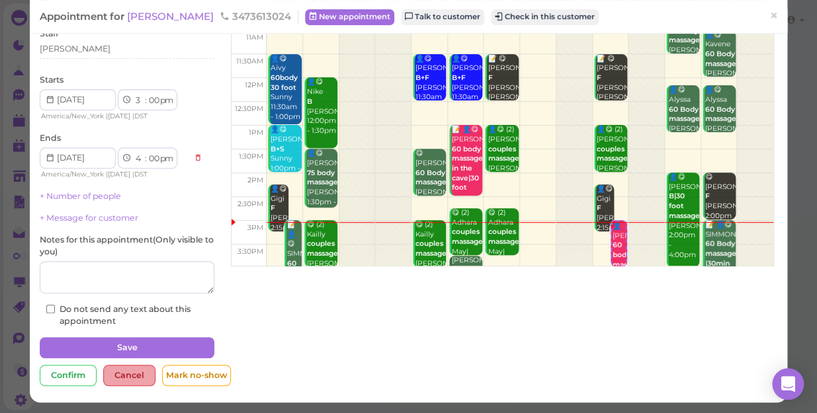
click at [122, 376] on div "Cancel" at bounding box center [129, 375] width 52 height 21
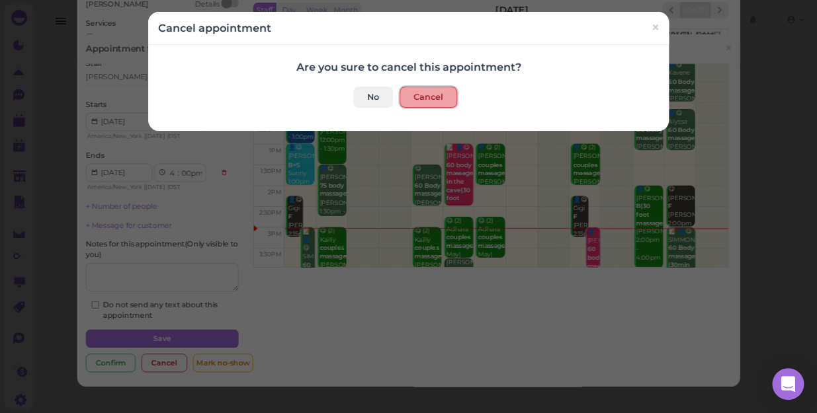
click at [420, 92] on button "Cancel" at bounding box center [429, 97] width 58 height 21
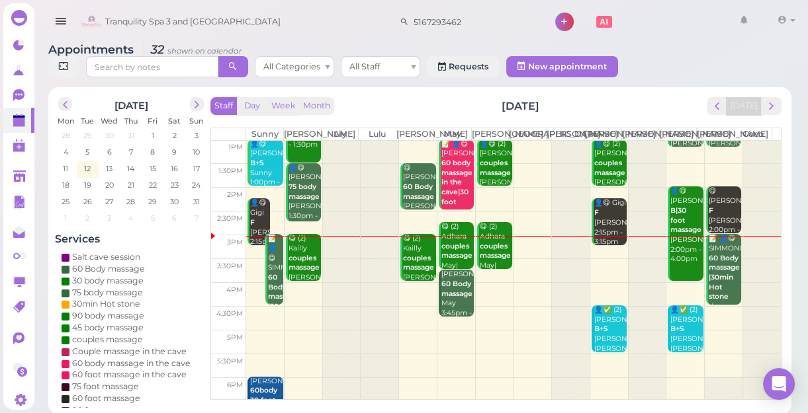
scroll to position [5, 0]
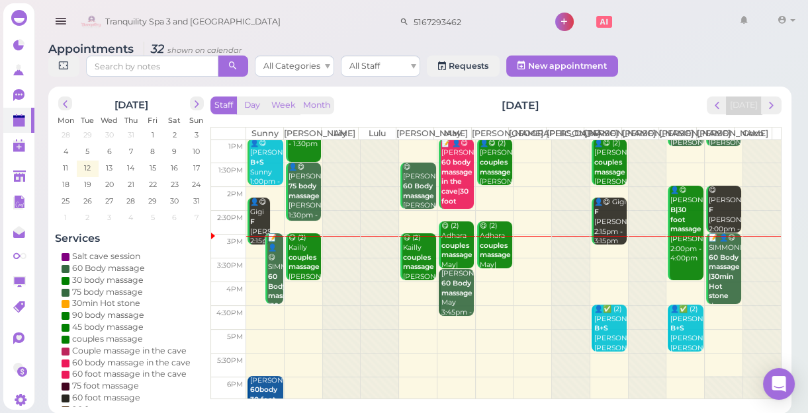
click at [527, 279] on td at bounding box center [513, 270] width 535 height 24
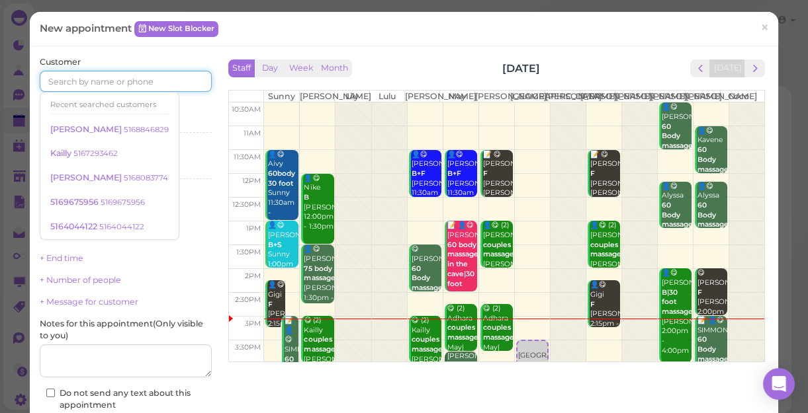
click at [83, 71] on input at bounding box center [126, 81] width 172 height 21
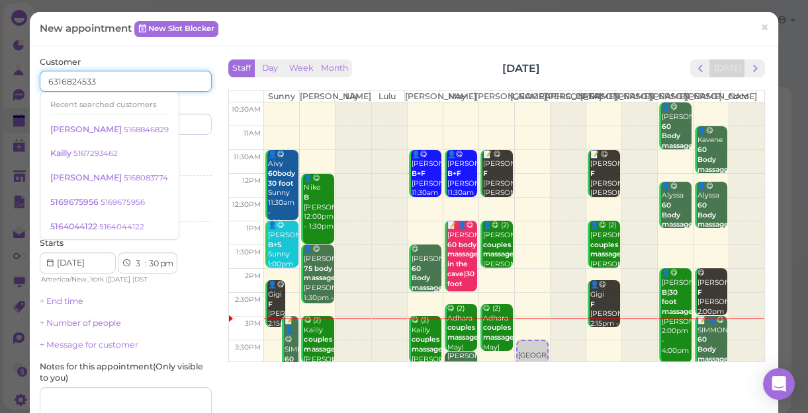
type input "6316824533"
click at [183, 117] on input at bounding box center [170, 124] width 83 height 21
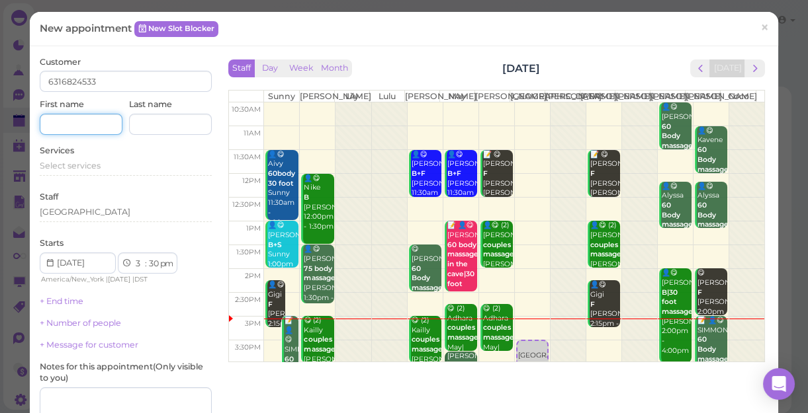
click at [83, 126] on input at bounding box center [81, 124] width 83 height 21
type input "kelsey"
click at [91, 167] on span "Select services" at bounding box center [70, 166] width 61 height 10
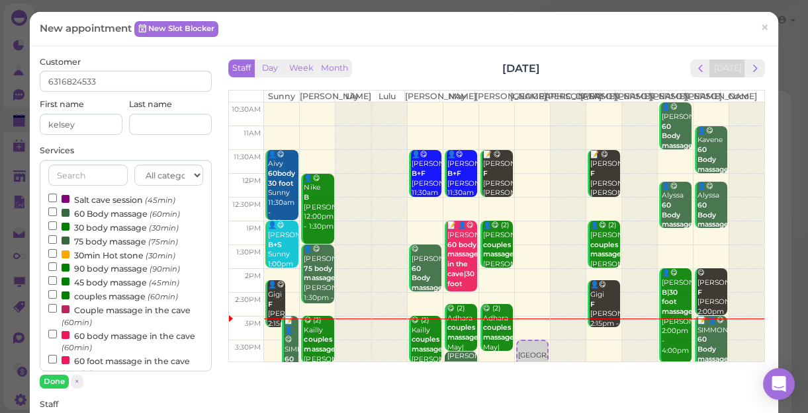
scroll to position [0, 0]
click at [134, 200] on label "Salt cave session (45min)" at bounding box center [111, 200] width 127 height 14
click at [57, 200] on input "Salt cave session (45min)" at bounding box center [52, 198] width 9 height 9
click at [52, 380] on button "Done" at bounding box center [54, 382] width 29 height 14
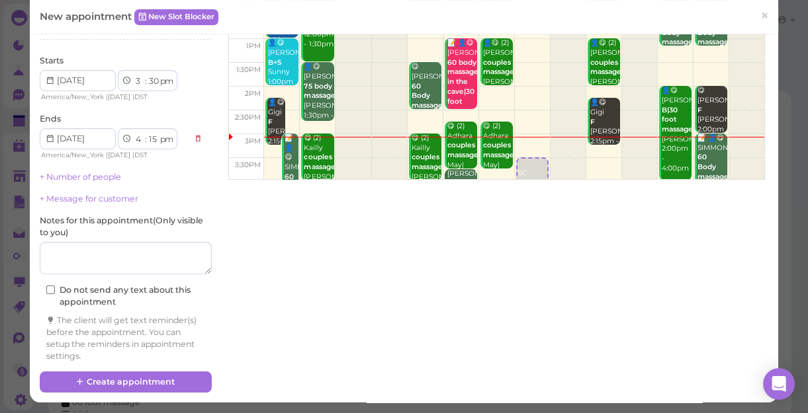
scroll to position [183, 0]
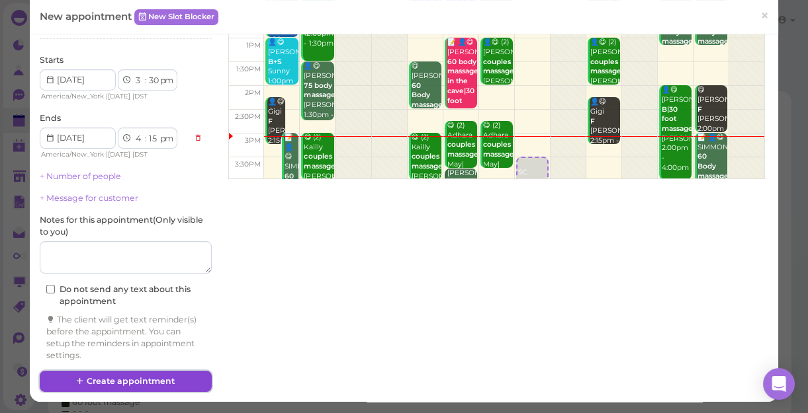
click at [106, 379] on button "Create appointment" at bounding box center [126, 381] width 172 height 21
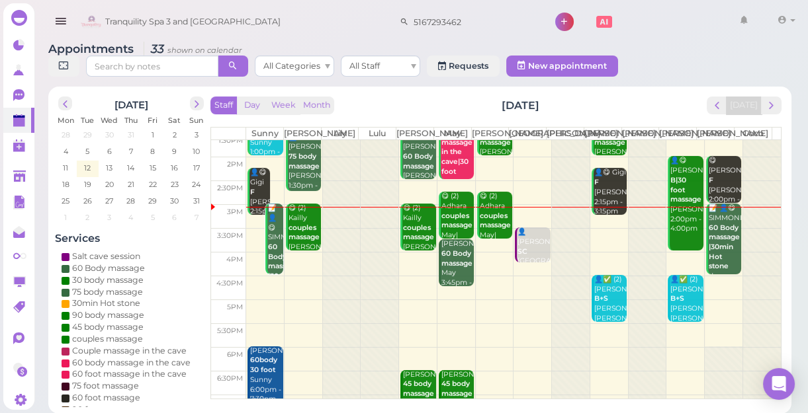
scroll to position [120, 0]
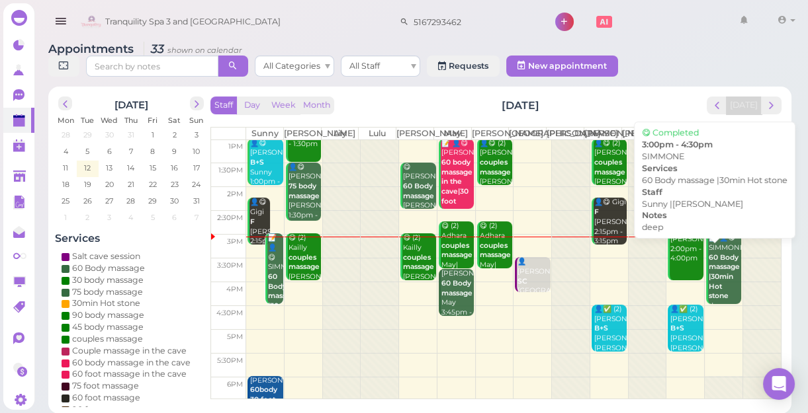
click at [715, 285] on b "60 Body massage |30min Hot stone" at bounding box center [723, 277] width 31 height 48
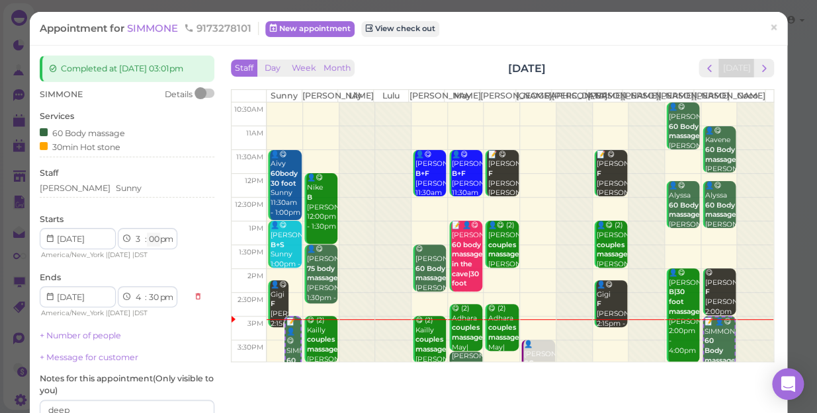
click at [157, 241] on select "00 05 10 15 20 25 30 35 40 45 50 55" at bounding box center [153, 240] width 13 height 14
select select "15"
click at [147, 233] on select "00 05 10 15 20 25 30 35 40 45 50 55" at bounding box center [153, 240] width 13 height 14
select select "45"
select select "30"
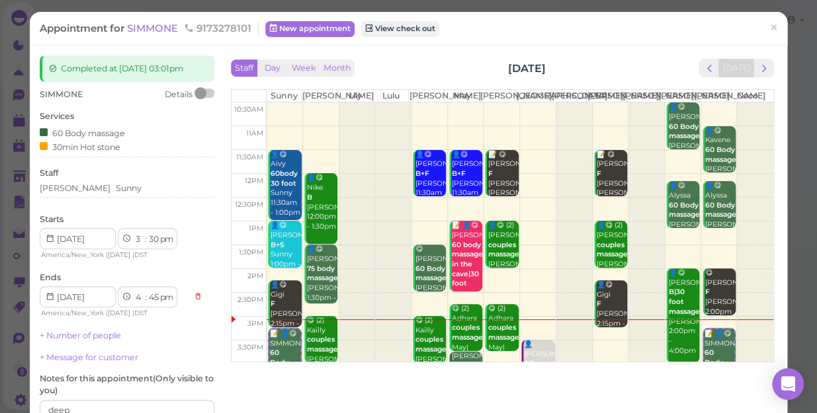
select select "5"
select select "00"
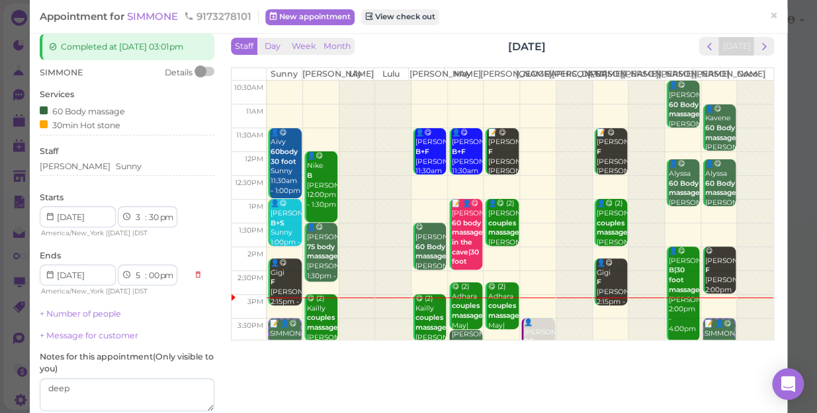
scroll to position [60, 0]
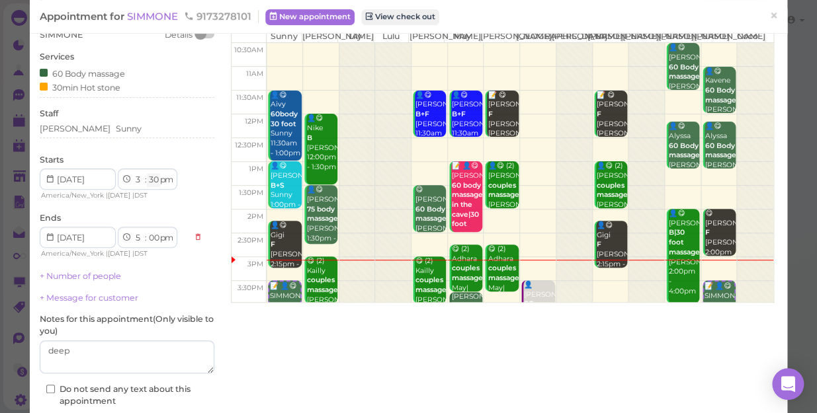
click at [151, 175] on select "00 05 10 15 20 25 30 35 40 45 50 55" at bounding box center [153, 180] width 13 height 14
select select "15"
click at [147, 173] on select "00 05 10 15 20 25 30 35 40 45 50 55" at bounding box center [153, 180] width 13 height 14
select select "4"
select select "45"
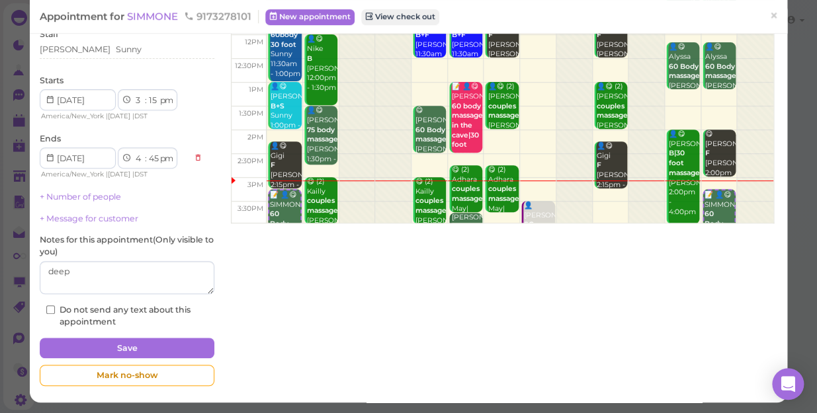
scroll to position [140, 0]
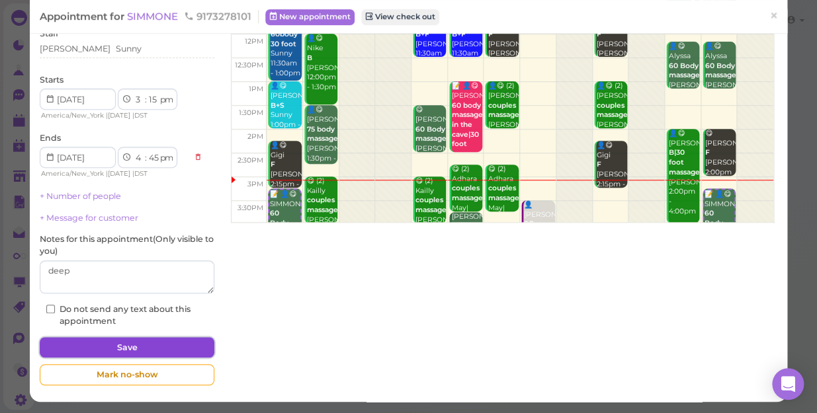
click at [174, 347] on button "Save" at bounding box center [127, 347] width 175 height 21
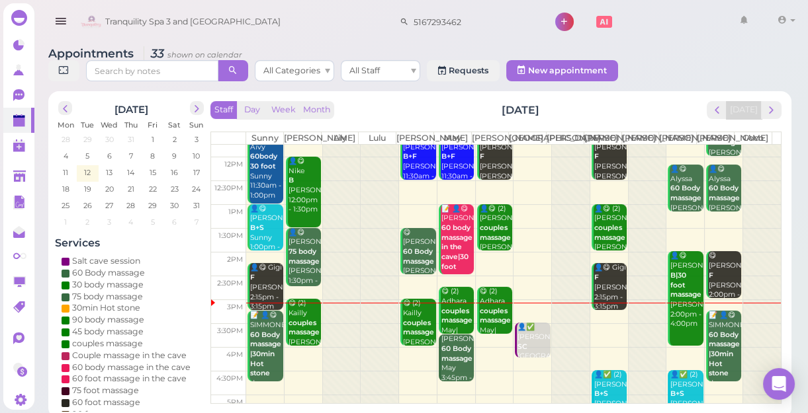
scroll to position [119, 0]
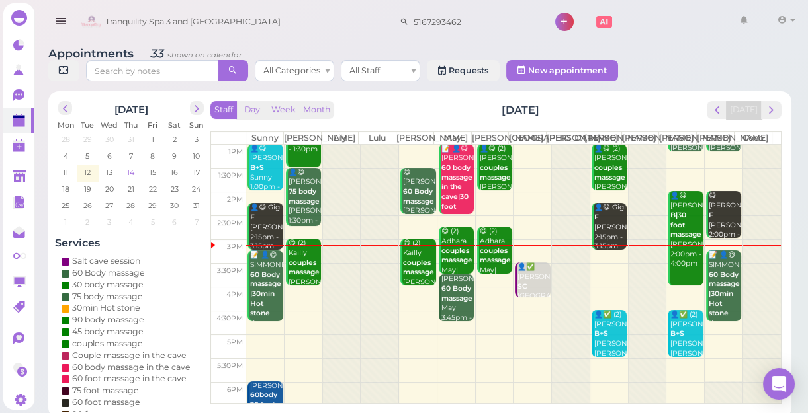
click at [135, 171] on span "14" at bounding box center [131, 173] width 10 height 12
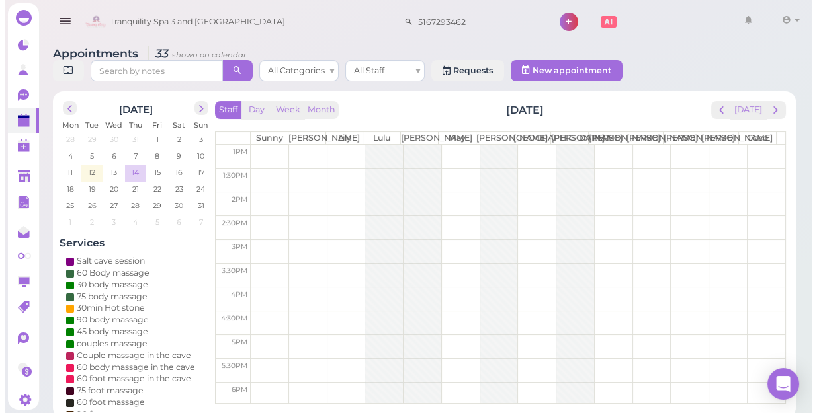
scroll to position [0, 0]
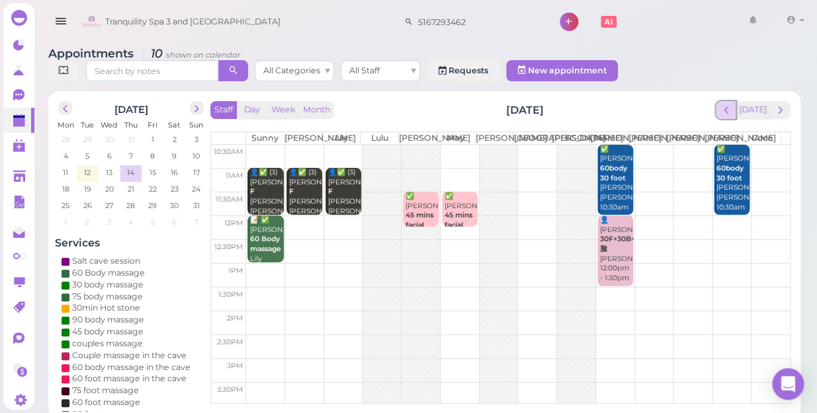
click at [728, 104] on span "prev" at bounding box center [726, 110] width 13 height 13
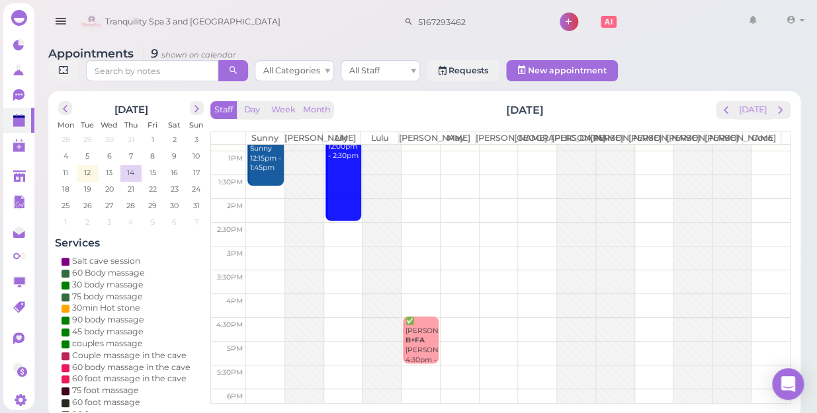
scroll to position [239, 0]
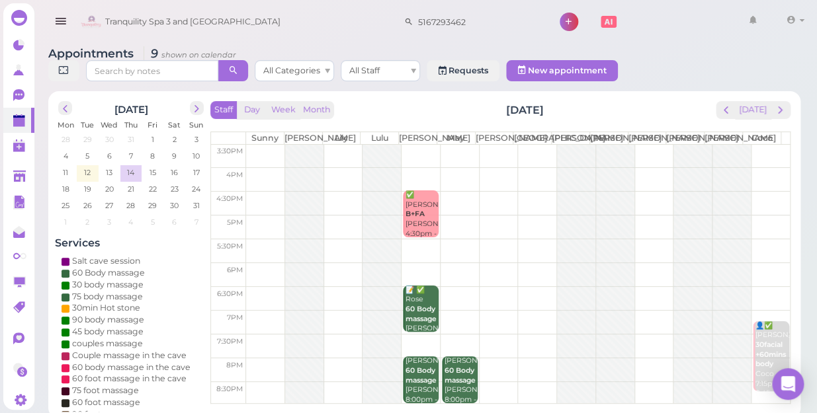
click at [251, 287] on td at bounding box center [518, 298] width 544 height 24
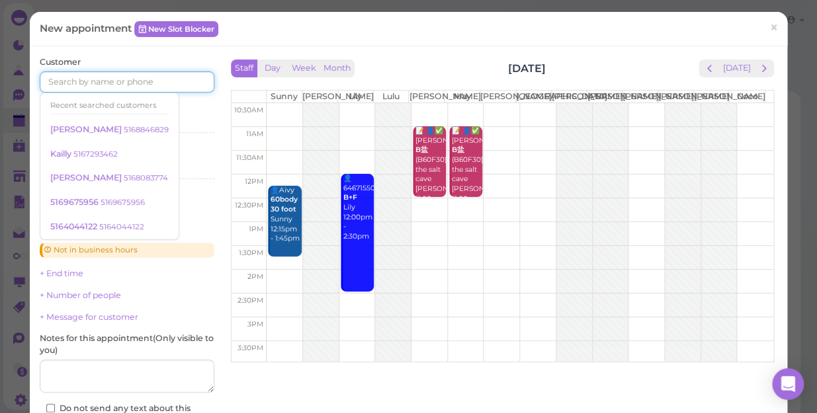
click at [164, 81] on input at bounding box center [127, 81] width 175 height 21
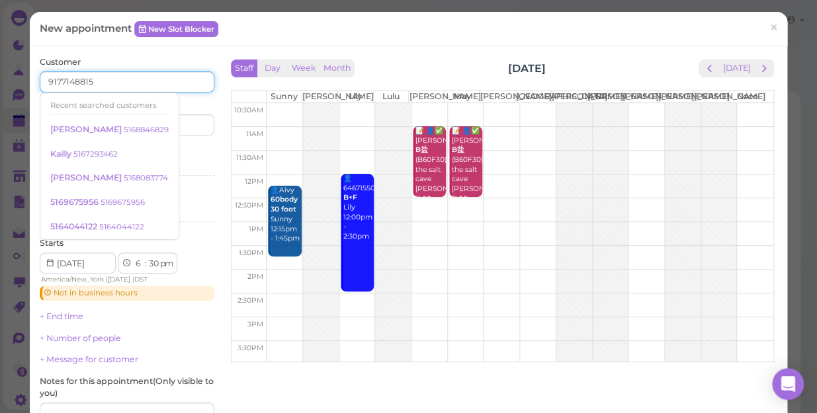
type input "9177148815"
click at [179, 124] on input at bounding box center [172, 124] width 84 height 21
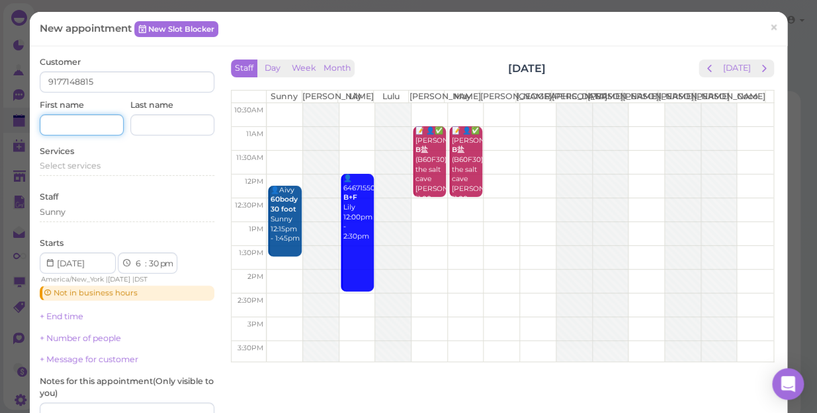
click at [84, 124] on input at bounding box center [82, 124] width 84 height 21
type input "riv"
click at [92, 158] on div "Services Select services" at bounding box center [127, 164] width 175 height 36
click at [91, 169] on span "Select services" at bounding box center [70, 166] width 61 height 10
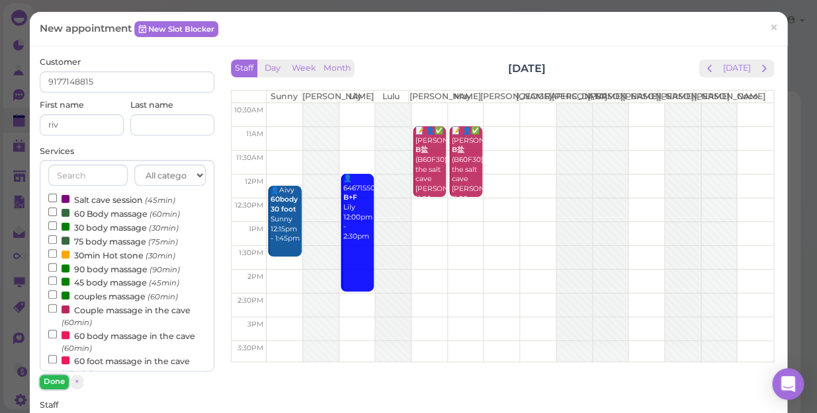
click at [58, 380] on button "Done" at bounding box center [54, 382] width 29 height 14
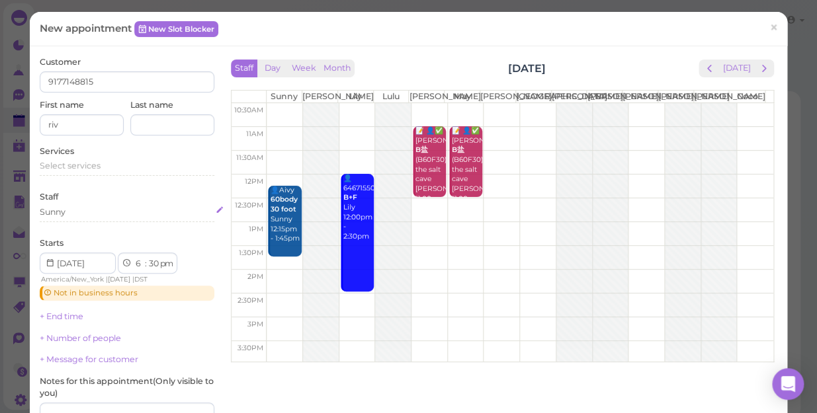
click at [52, 214] on div "Sunny" at bounding box center [53, 212] width 26 height 12
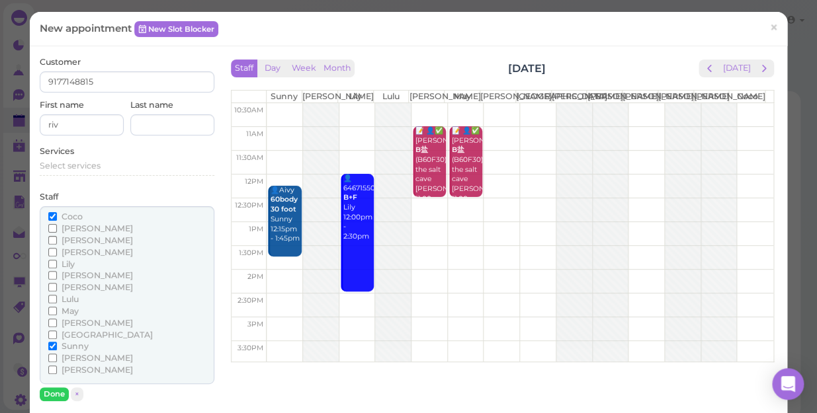
click at [71, 285] on span "[PERSON_NAME]" at bounding box center [97, 287] width 71 height 10
click at [57, 285] on input "[PERSON_NAME]" at bounding box center [52, 287] width 9 height 9
click at [50, 343] on input "Sunny" at bounding box center [52, 346] width 9 height 9
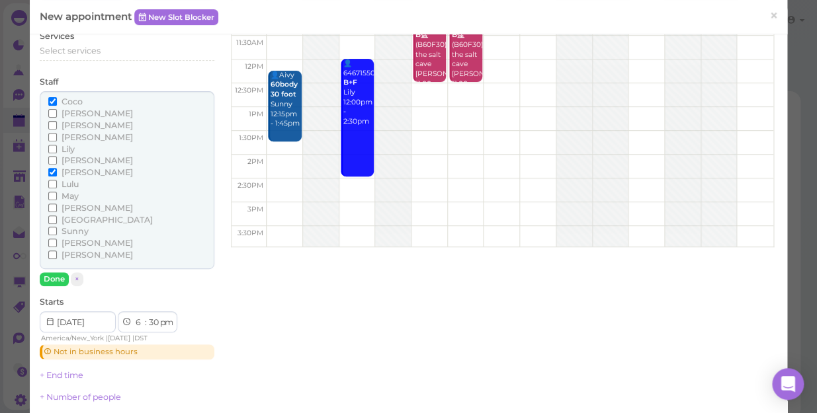
scroll to position [120, 0]
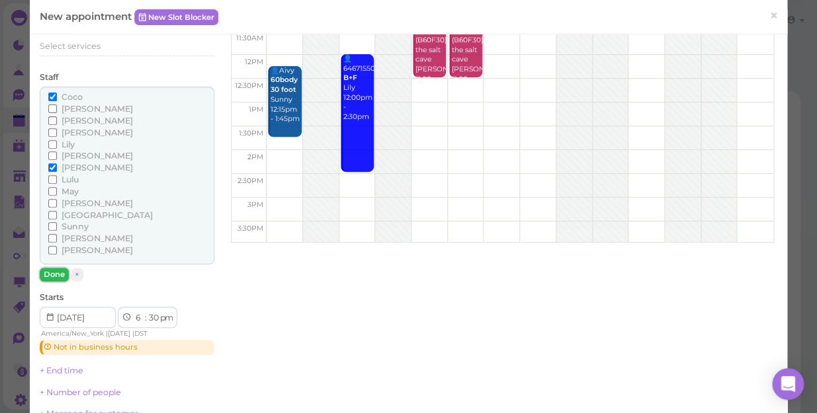
click at [55, 272] on button "Done" at bounding box center [54, 275] width 29 height 14
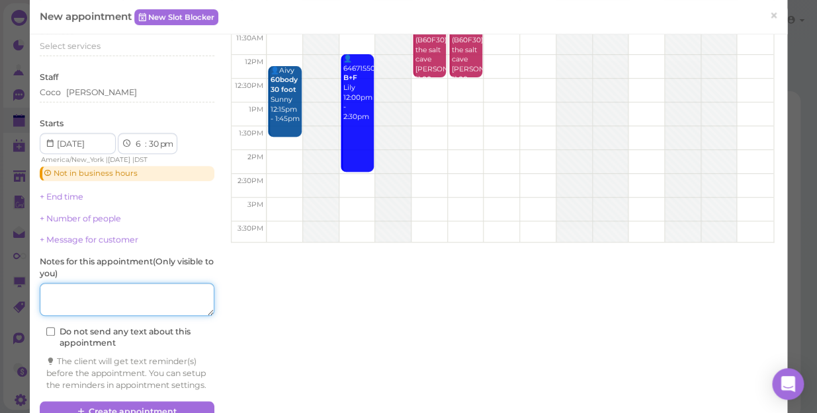
click at [110, 300] on textarea at bounding box center [127, 299] width 175 height 33
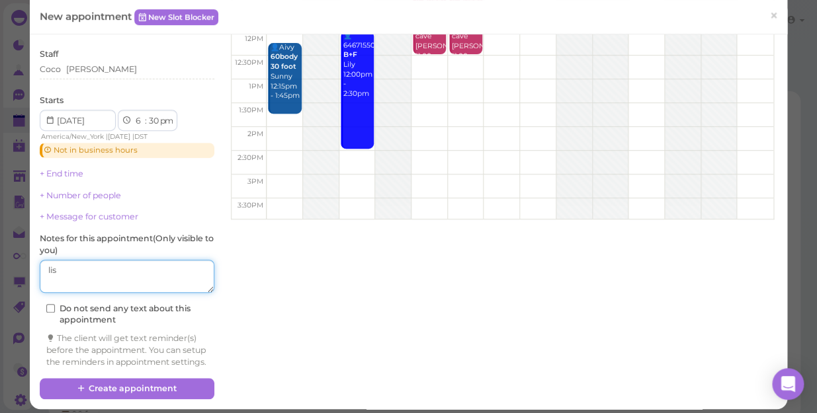
scroll to position [161, 0]
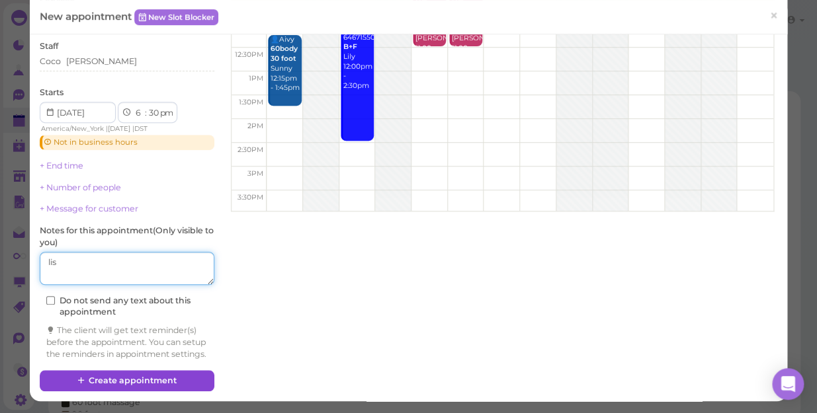
type textarea "lis"
click at [170, 379] on button "Create appointment" at bounding box center [127, 380] width 175 height 21
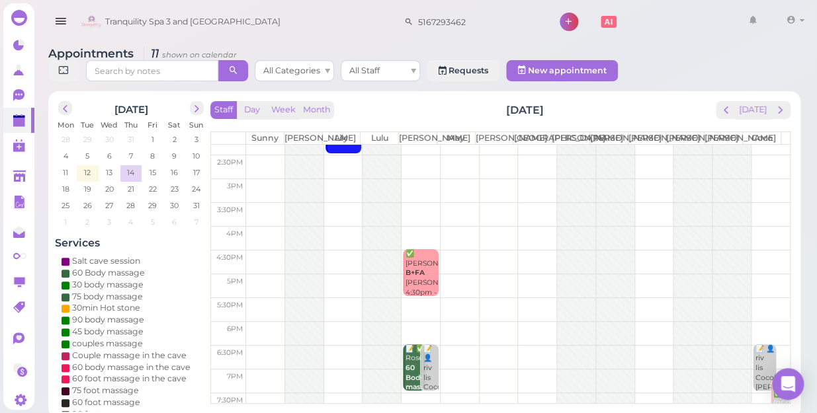
scroll to position [239, 0]
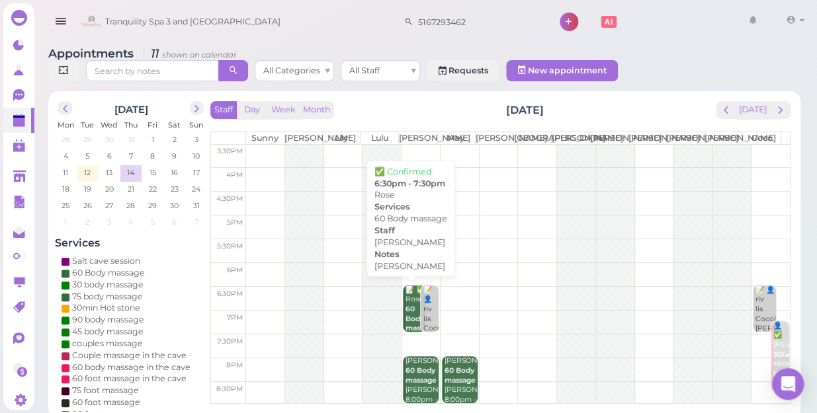
click at [409, 316] on b "60 Body massage" at bounding box center [421, 319] width 31 height 28
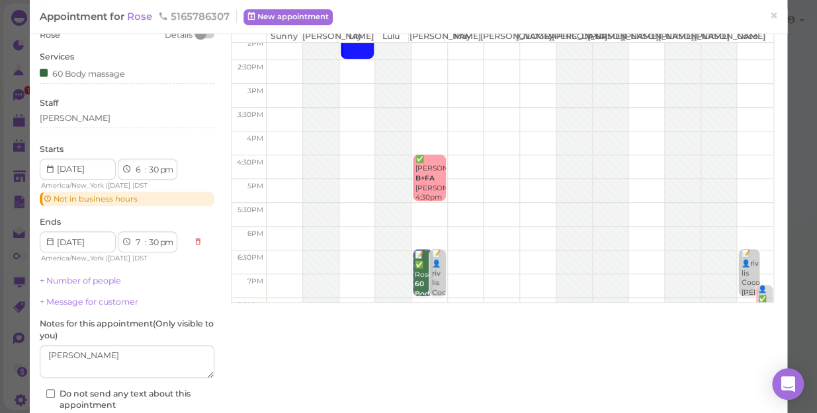
scroll to position [239, 0]
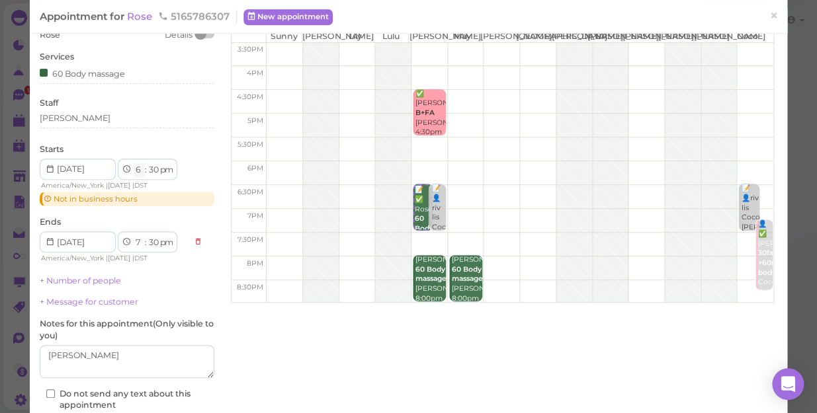
click at [139, 169] on select "1 2 3 4 5 6 7 8 9 10 11 12" at bounding box center [139, 170] width 11 height 14
select select "5"
click at [134, 163] on select "1 2 3 4 5 6 7 8 9 10 11 12" at bounding box center [139, 170] width 11 height 14
select select "6"
select select "8"
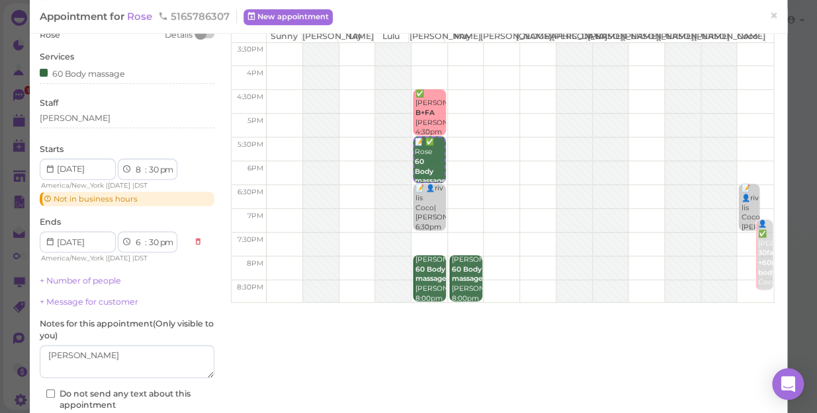
select select "9"
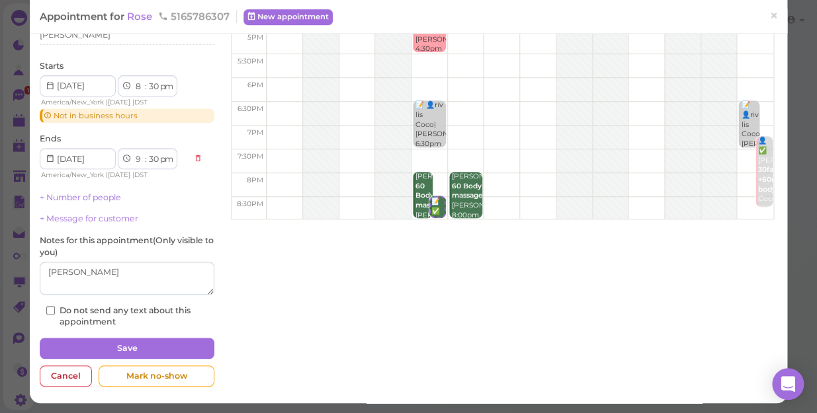
scroll to position [144, 0]
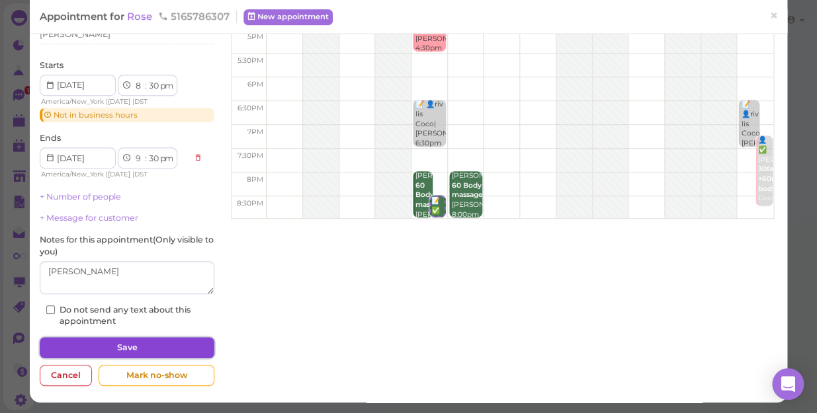
click at [138, 347] on button "Save" at bounding box center [127, 347] width 175 height 21
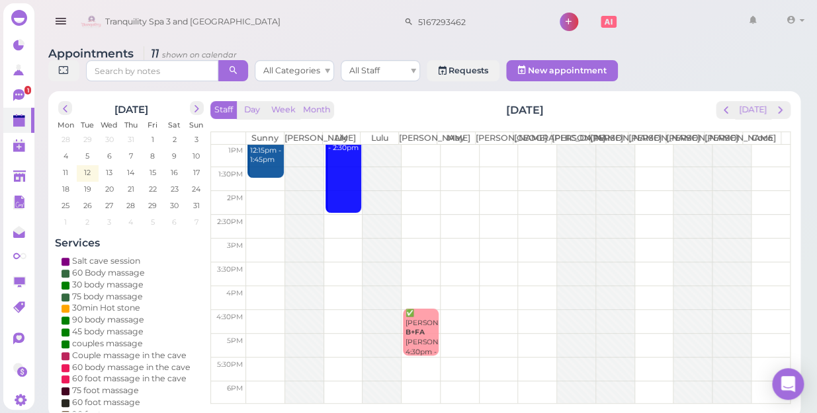
scroll to position [119, 0]
click at [131, 167] on span "14" at bounding box center [131, 173] width 10 height 12
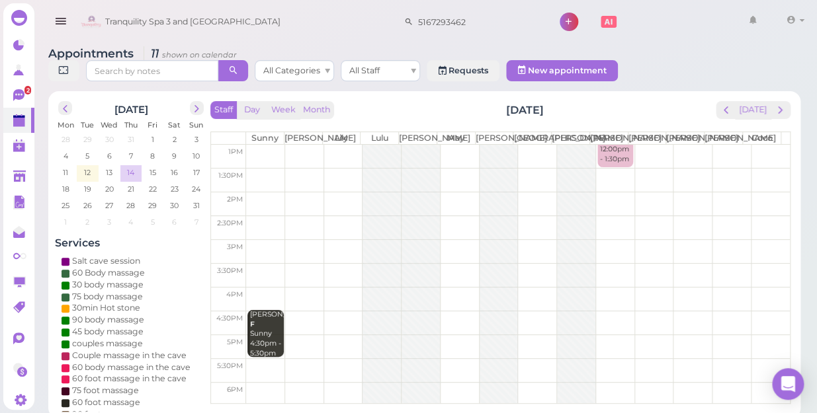
scroll to position [0, 0]
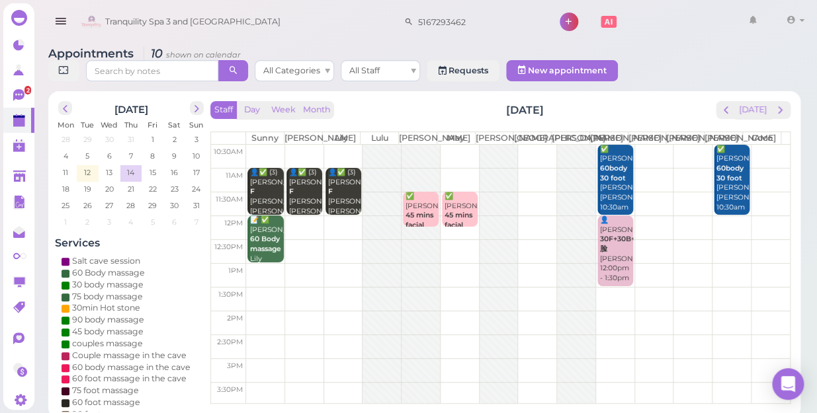
click at [265, 267] on td at bounding box center [518, 275] width 544 height 24
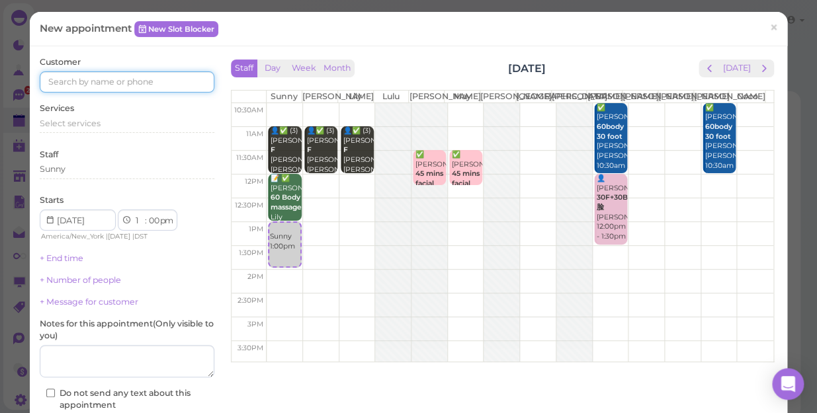
click at [157, 76] on input at bounding box center [127, 81] width 175 height 21
type input "9175964200"
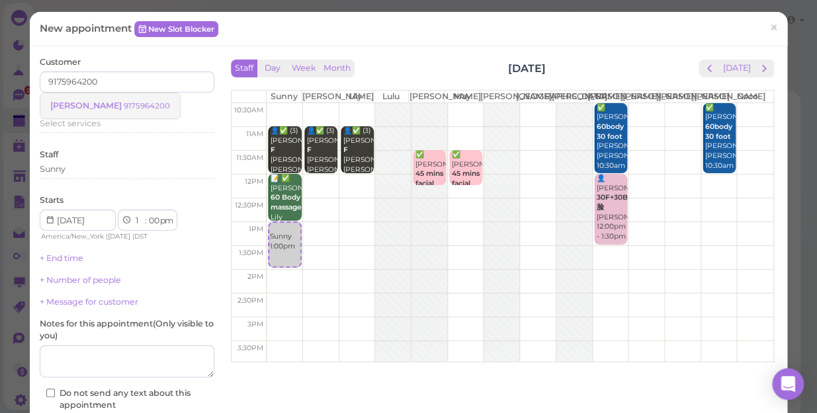
click at [124, 106] on small "9175964200" at bounding box center [147, 105] width 46 height 9
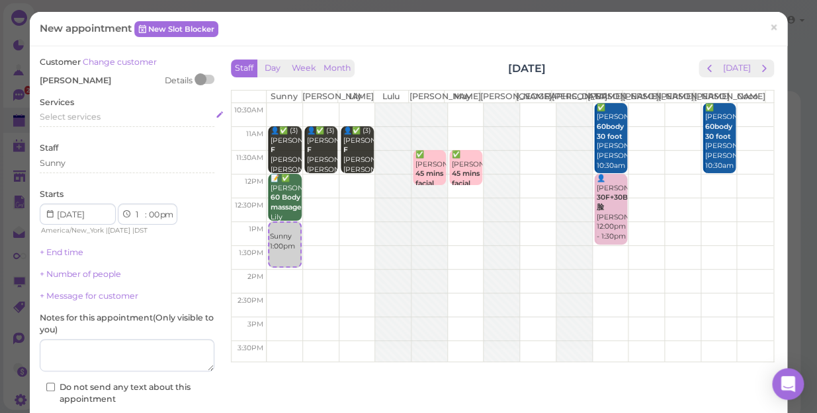
click at [86, 120] on span "Select services" at bounding box center [70, 117] width 61 height 10
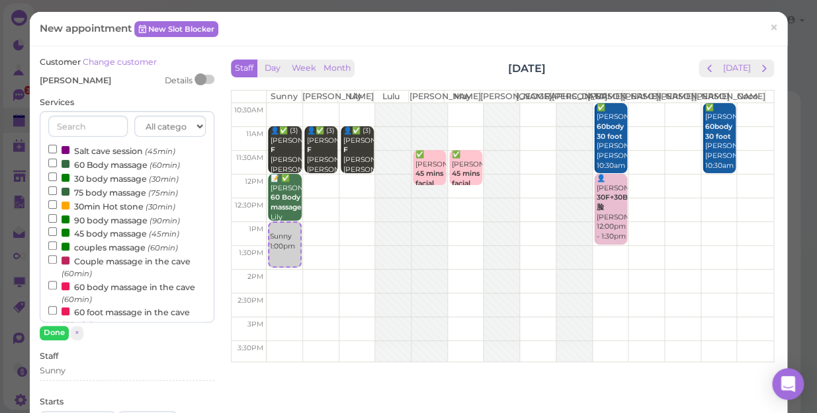
click at [90, 220] on label "90 body massage (90min)" at bounding box center [114, 220] width 132 height 14
click at [57, 220] on input "90 body massage (90min)" at bounding box center [52, 218] width 9 height 9
click at [55, 337] on button "Done" at bounding box center [54, 333] width 29 height 14
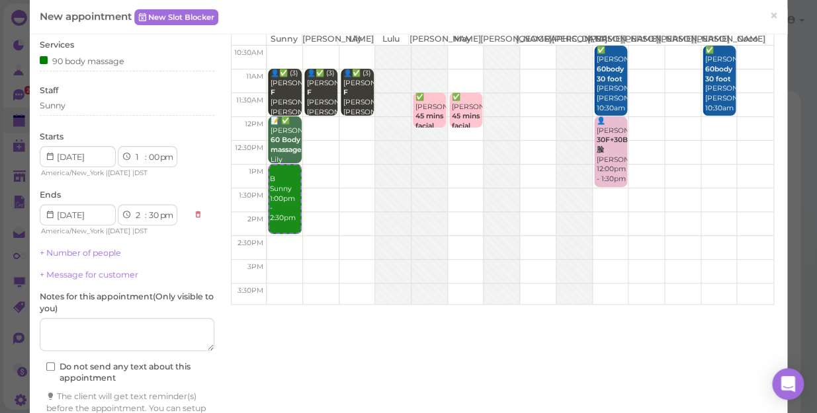
scroll to position [120, 0]
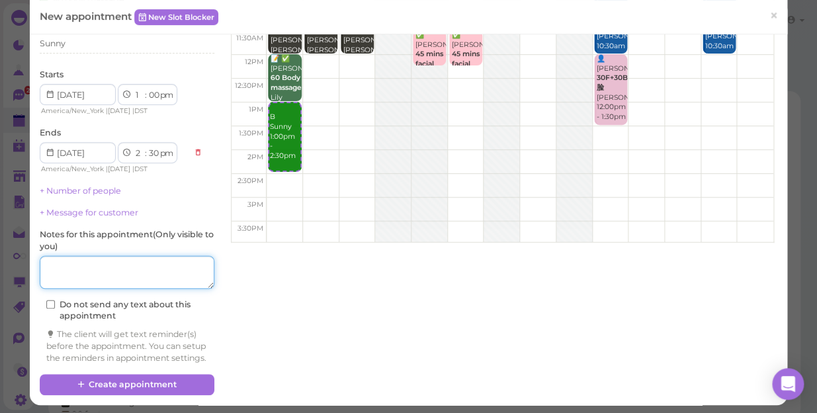
click at [126, 274] on textarea at bounding box center [127, 272] width 175 height 33
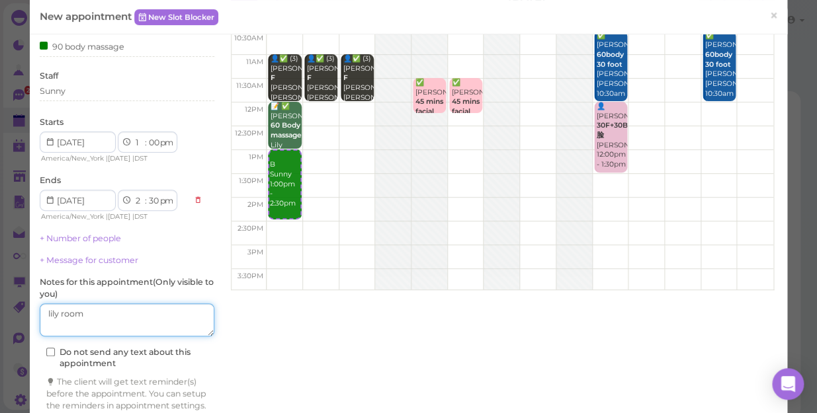
scroll to position [0, 0]
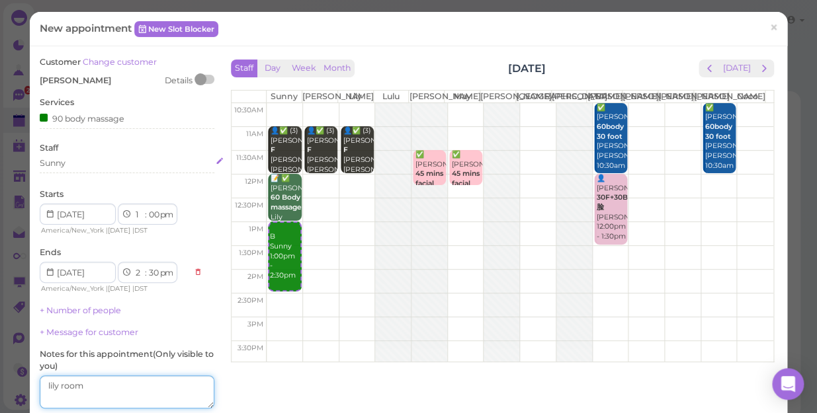
type textarea "lily room"
click at [94, 167] on div "Sunny" at bounding box center [127, 163] width 175 height 12
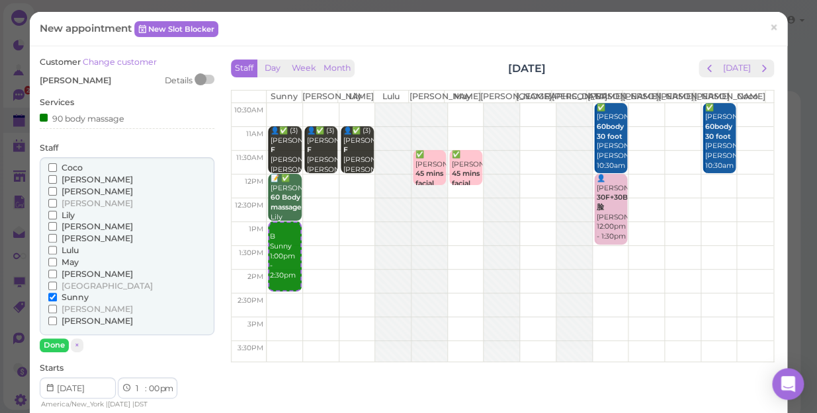
click at [66, 213] on span "Lily" at bounding box center [68, 215] width 13 height 10
click at [57, 213] on input "Lily" at bounding box center [52, 215] width 9 height 9
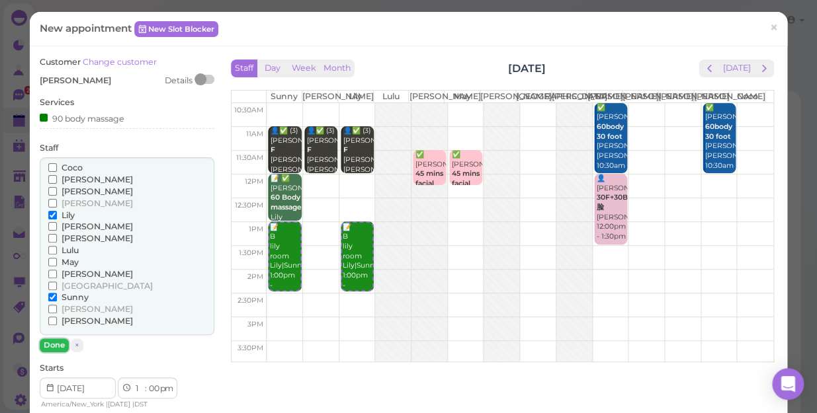
click at [58, 347] on button "Done" at bounding box center [54, 346] width 29 height 14
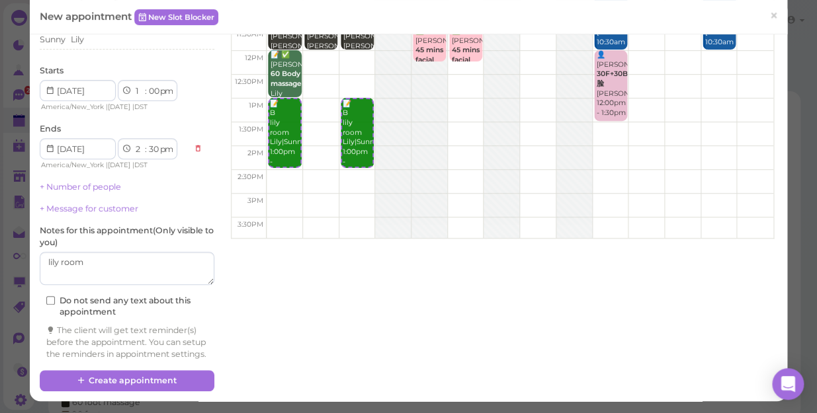
scroll to position [134, 0]
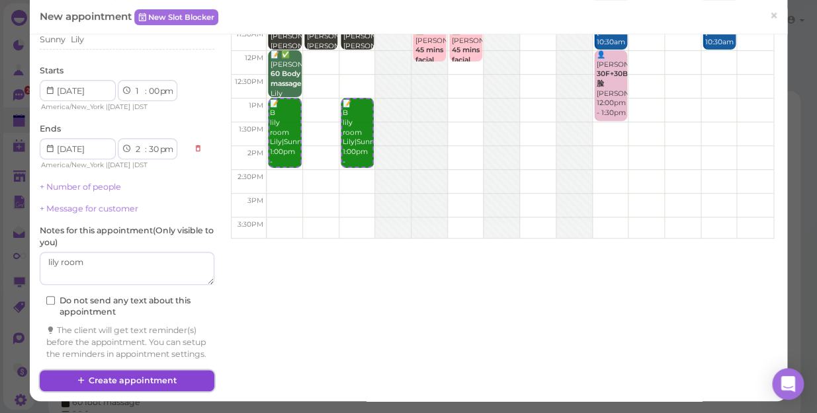
click at [132, 383] on button "Create appointment" at bounding box center [127, 380] width 175 height 21
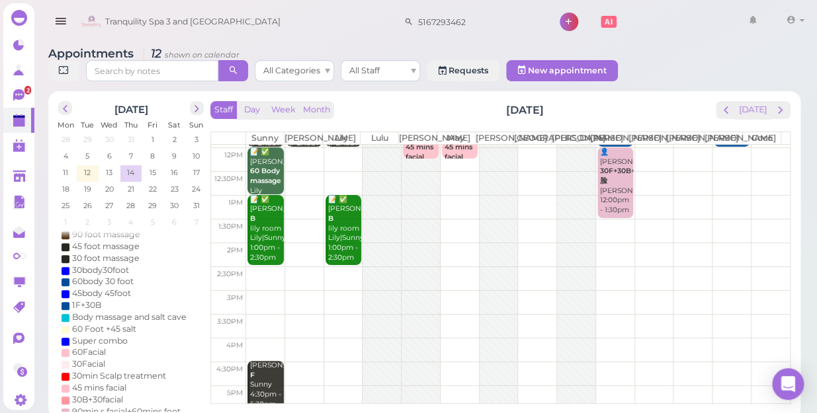
scroll to position [59, 0]
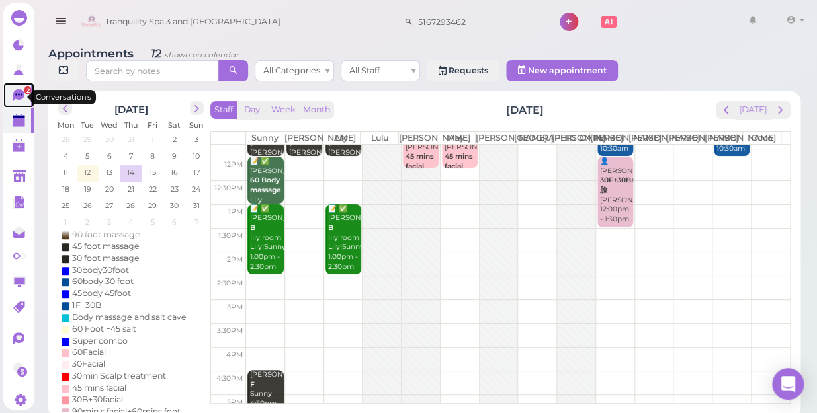
click at [24, 95] on span "2" at bounding box center [27, 90] width 7 height 9
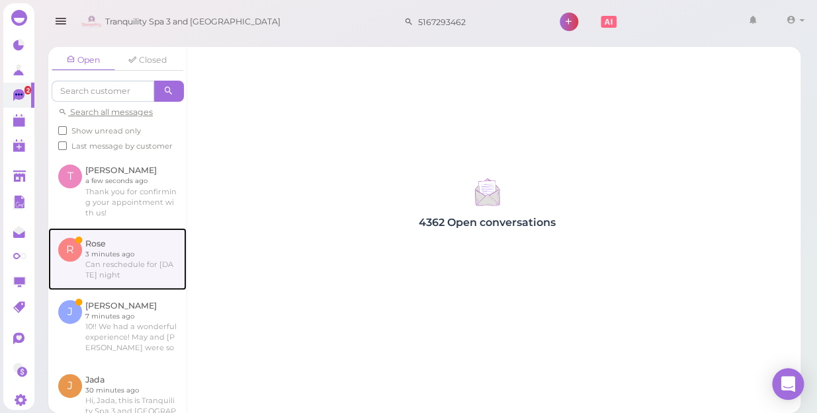
click at [122, 278] on link at bounding box center [117, 259] width 138 height 62
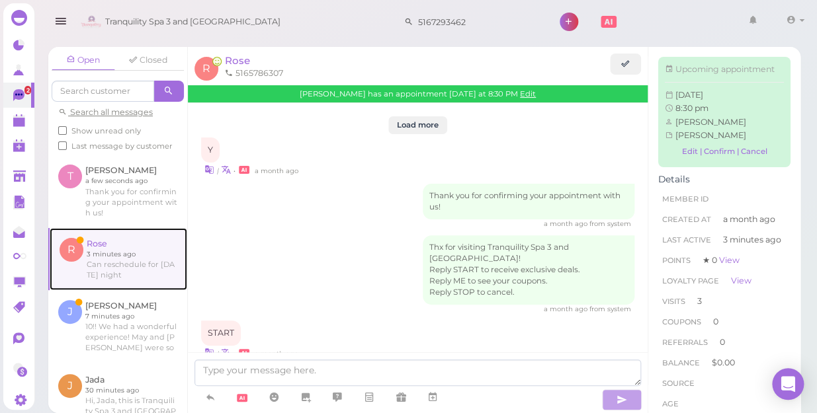
scroll to position [1744, 0]
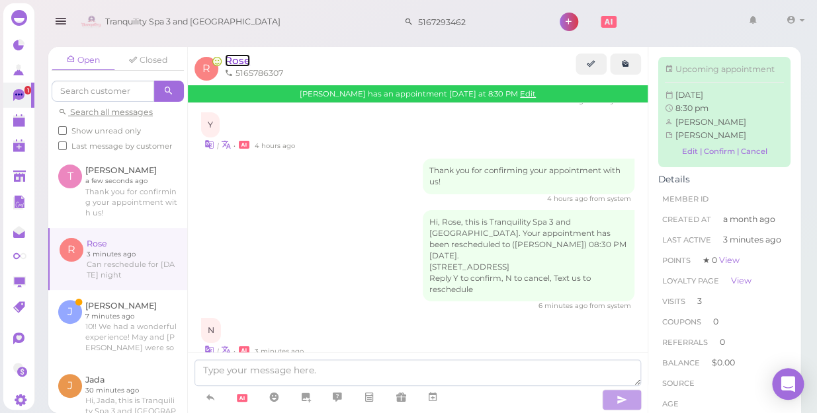
click at [236, 58] on span "Rose" at bounding box center [237, 60] width 25 height 13
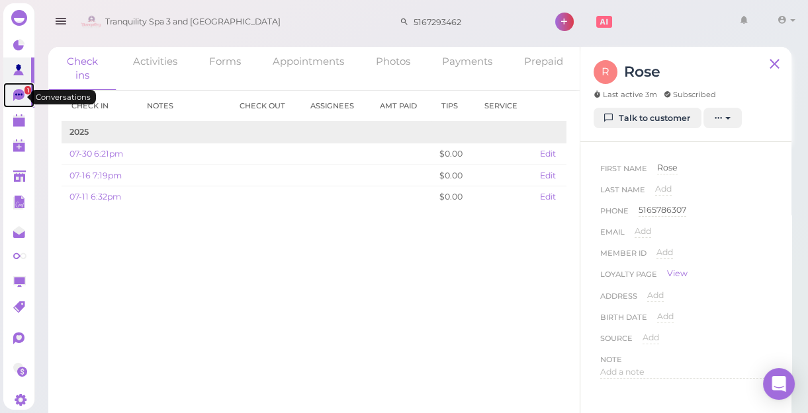
click at [24, 95] on span "1" at bounding box center [27, 90] width 7 height 9
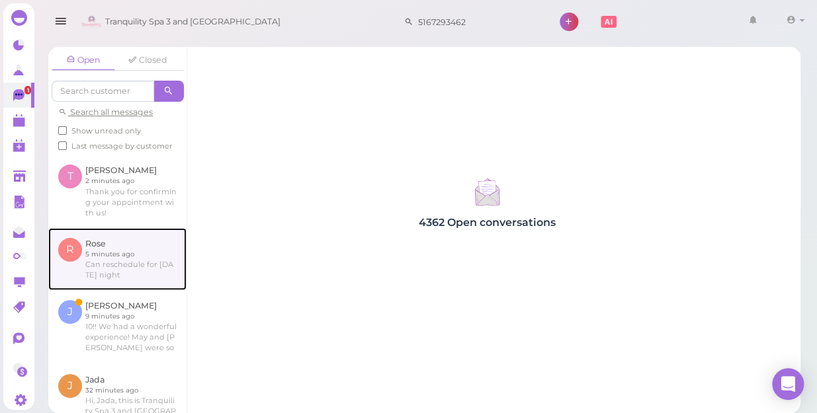
click at [120, 284] on link at bounding box center [117, 259] width 138 height 62
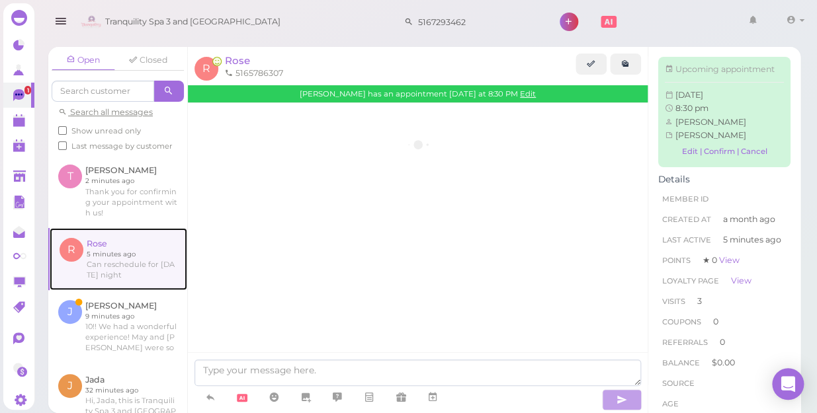
scroll to position [1744, 0]
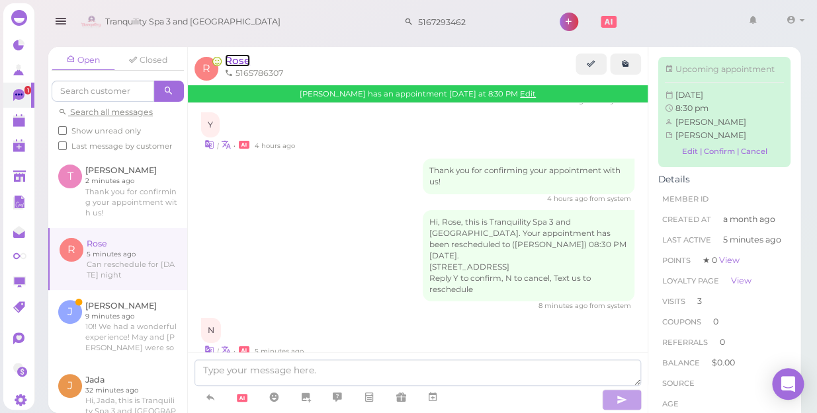
click at [237, 63] on span "Rose" at bounding box center [237, 60] width 25 height 13
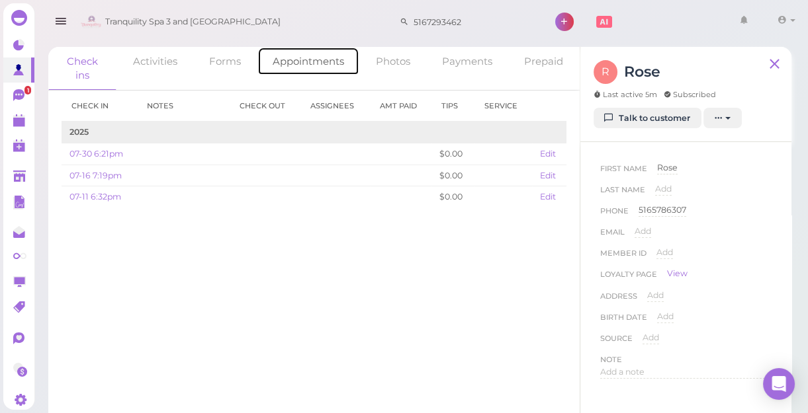
click at [315, 63] on link "Appointments" at bounding box center [308, 61] width 102 height 28
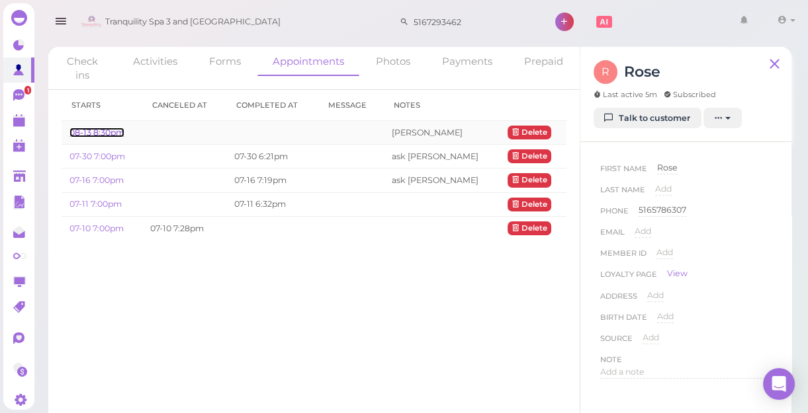
click at [99, 130] on link "08-13 8:30pm" at bounding box center [96, 133] width 55 height 10
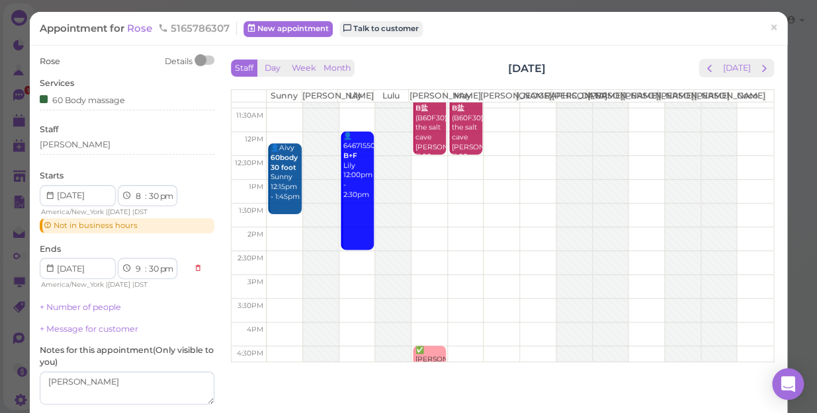
scroll to position [239, 0]
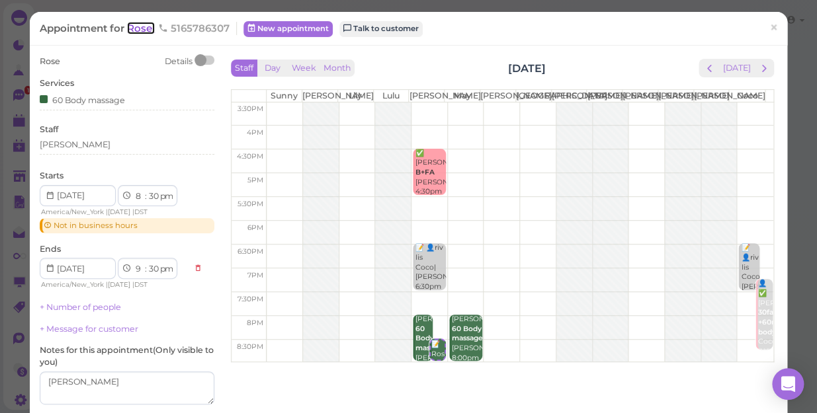
click at [142, 28] on span "Rose" at bounding box center [141, 28] width 28 height 13
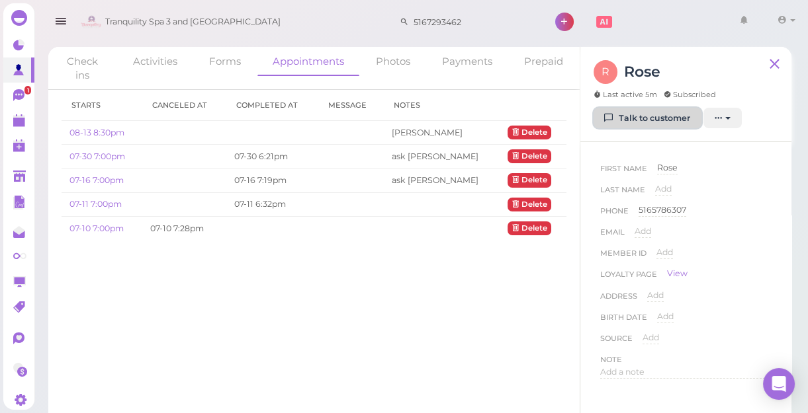
click at [641, 121] on link "Talk to customer" at bounding box center [647, 118] width 108 height 21
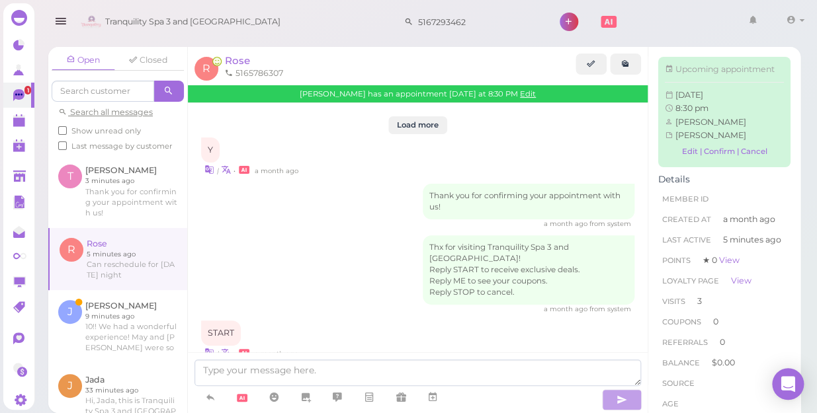
scroll to position [1744, 0]
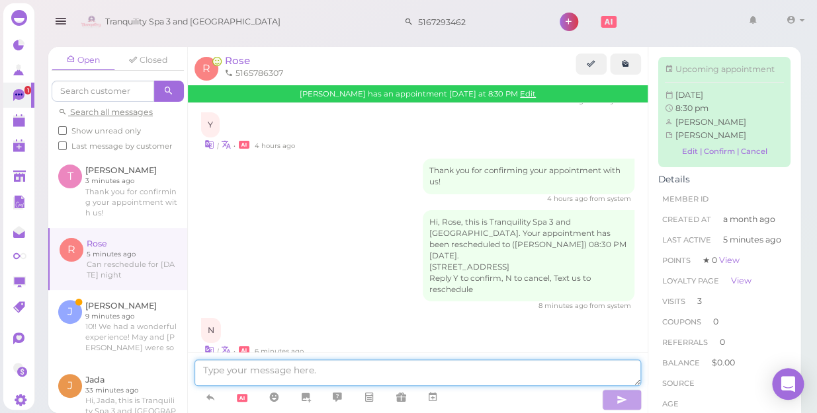
click at [387, 372] on textarea at bounding box center [417, 373] width 447 height 26
type textarea "what time [DATE] night"
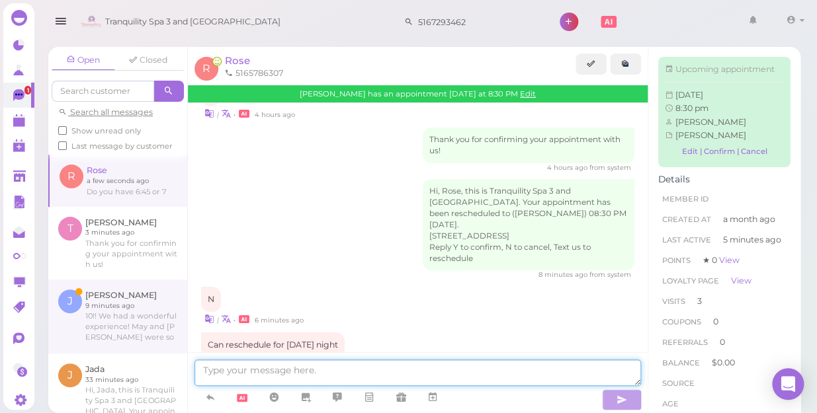
scroll to position [1832, 0]
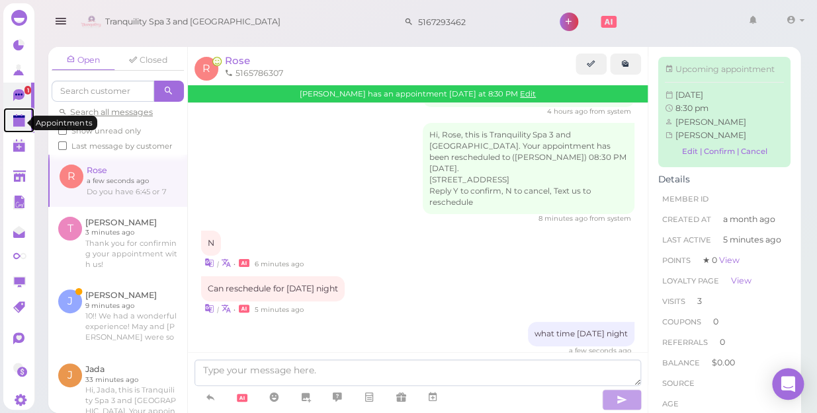
click at [19, 122] on polygon at bounding box center [19, 122] width 12 height 9
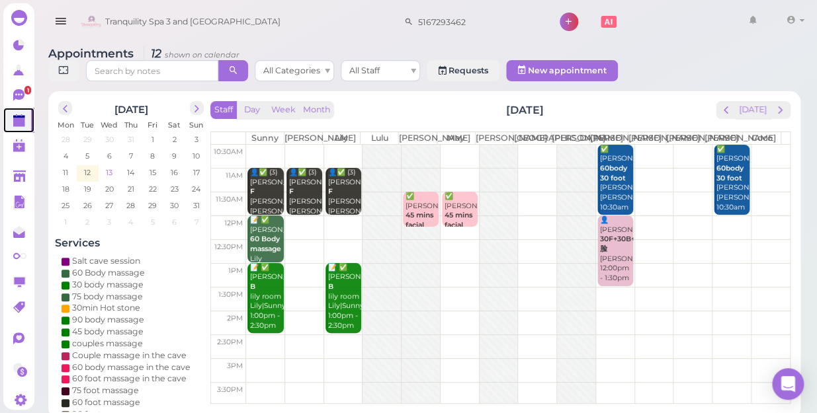
click at [112, 167] on span "13" at bounding box center [109, 173] width 9 height 12
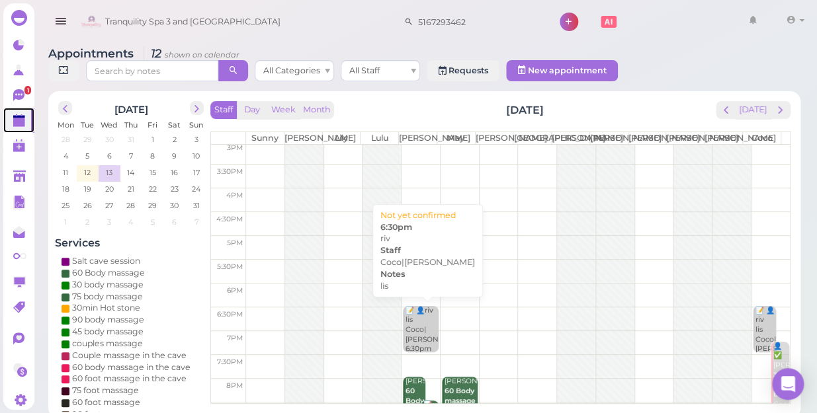
scroll to position [239, 0]
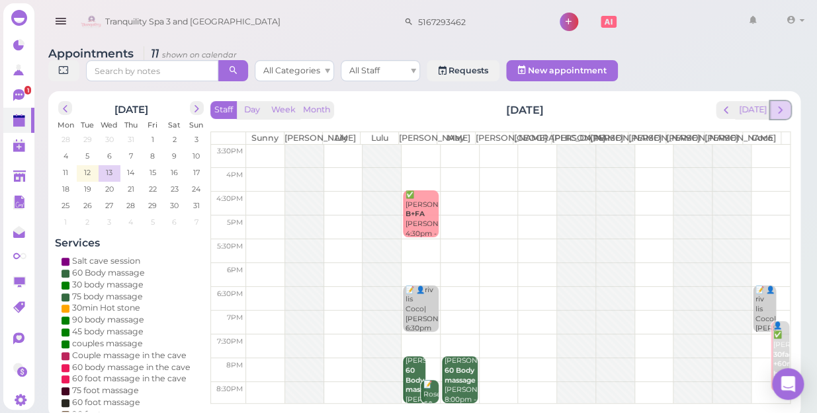
click at [779, 104] on span "next" at bounding box center [780, 110] width 13 height 13
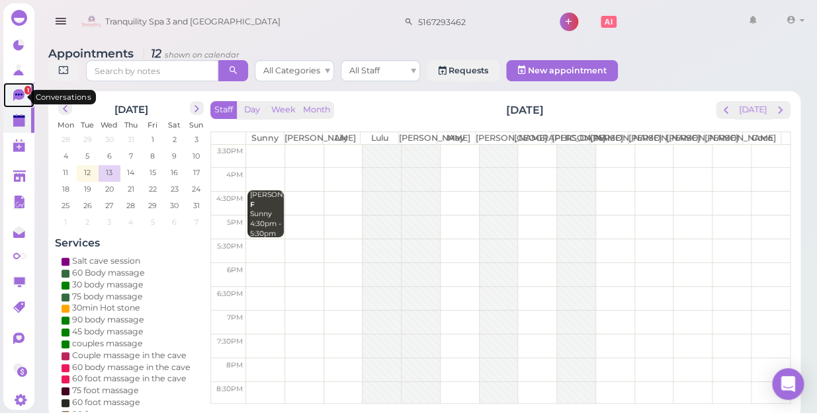
click at [19, 95] on icon at bounding box center [18, 94] width 7 height 2
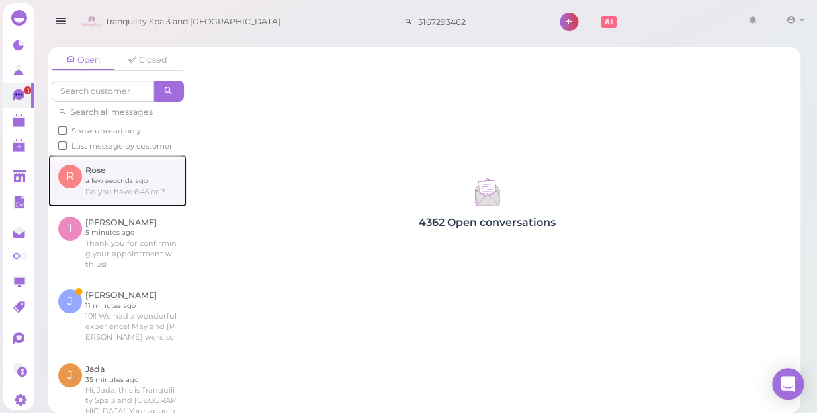
click at [133, 198] on link at bounding box center [117, 181] width 138 height 52
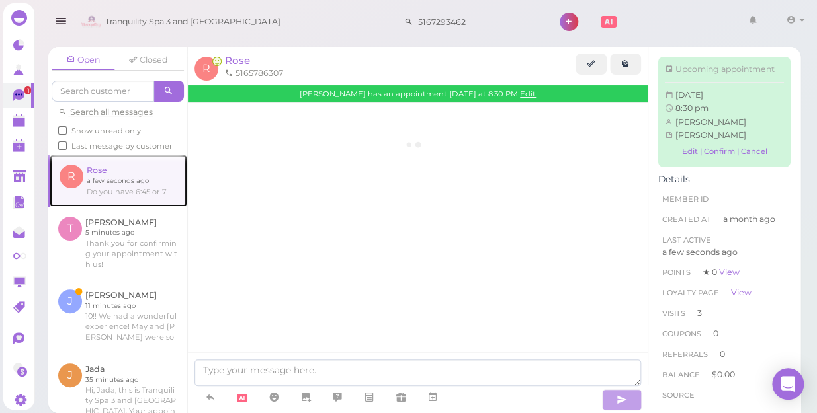
scroll to position [1733, 0]
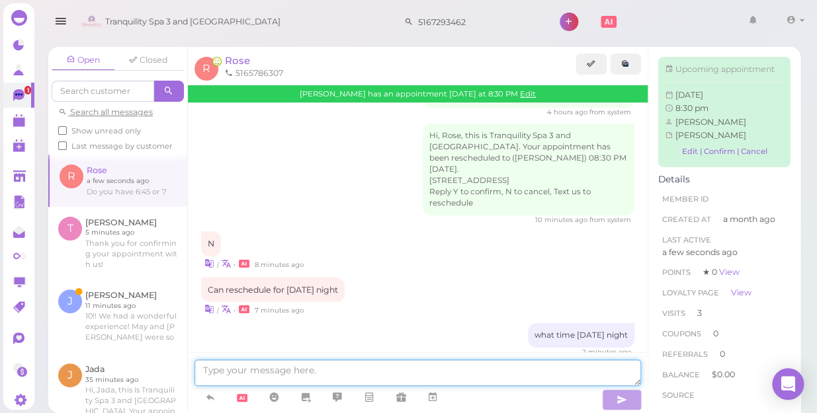
click at [279, 368] on textarea at bounding box center [417, 373] width 447 height 26
type textarea "yes"
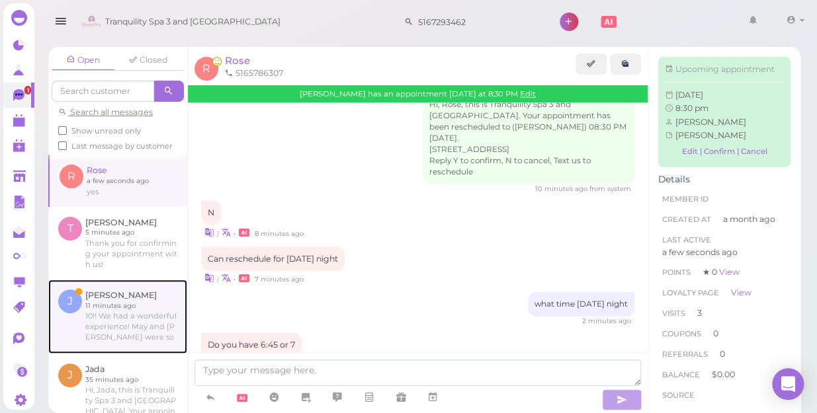
click at [124, 322] on link at bounding box center [117, 317] width 139 height 74
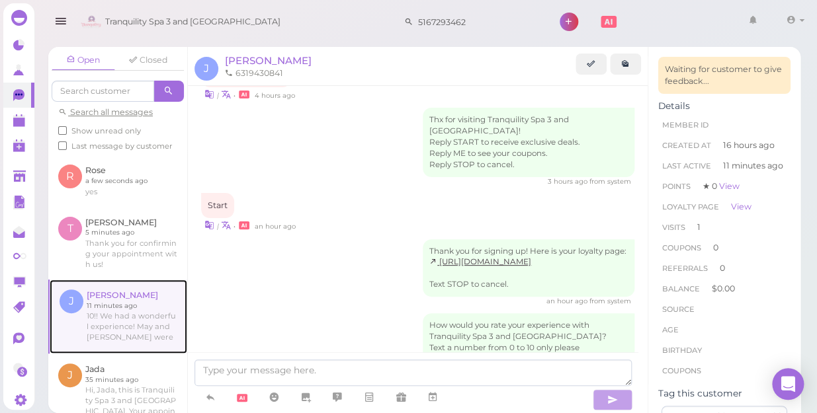
scroll to position [1056, 0]
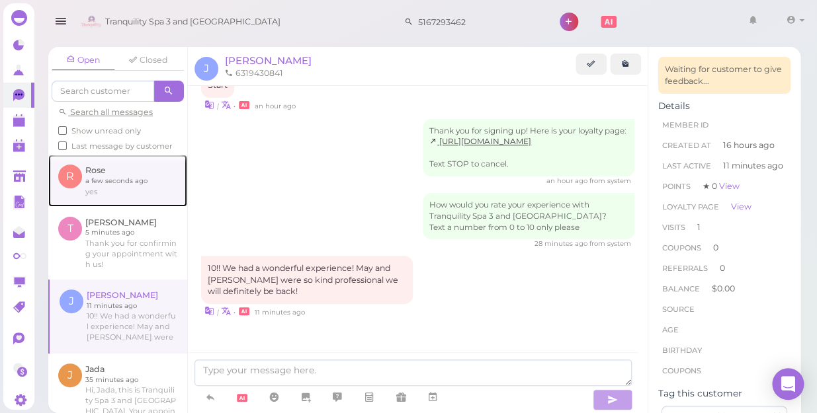
click at [114, 196] on link at bounding box center [117, 181] width 139 height 52
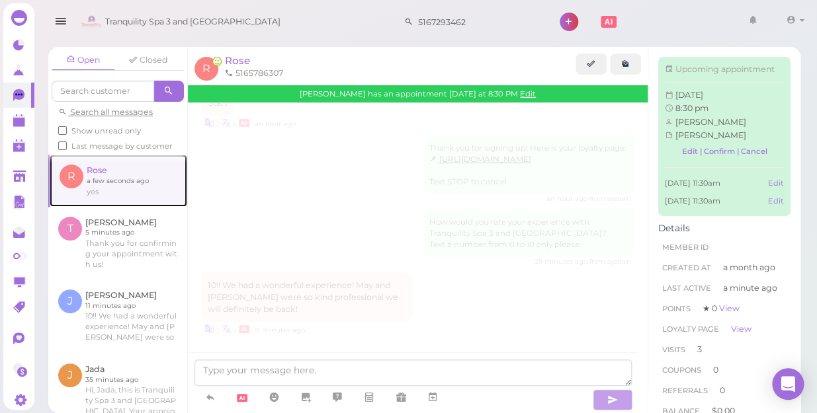
scroll to position [1700, 0]
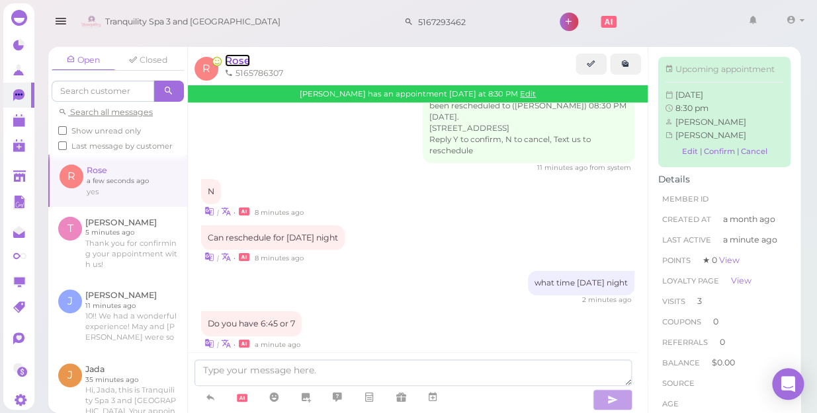
click at [242, 61] on span "Rose" at bounding box center [237, 60] width 25 height 13
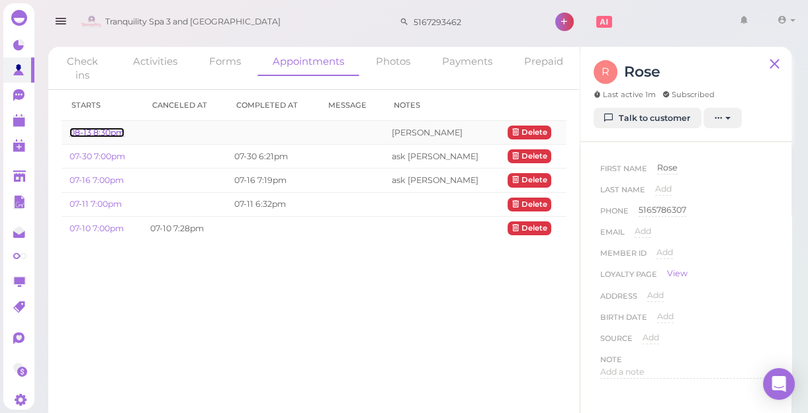
click at [104, 132] on link "08-13 8:30pm" at bounding box center [96, 133] width 55 height 10
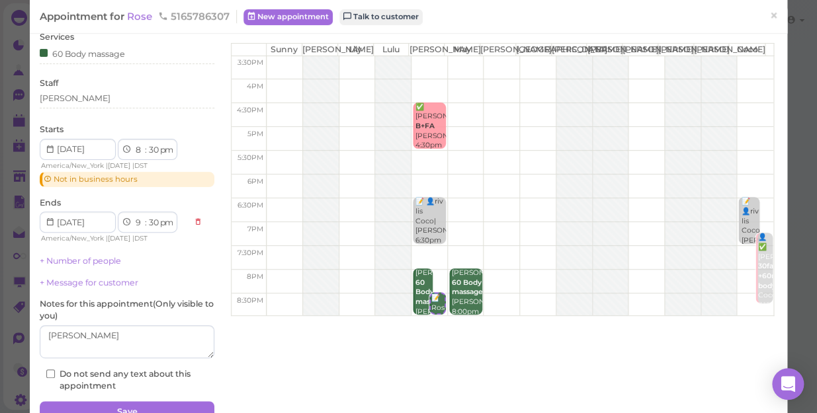
scroll to position [111, 0]
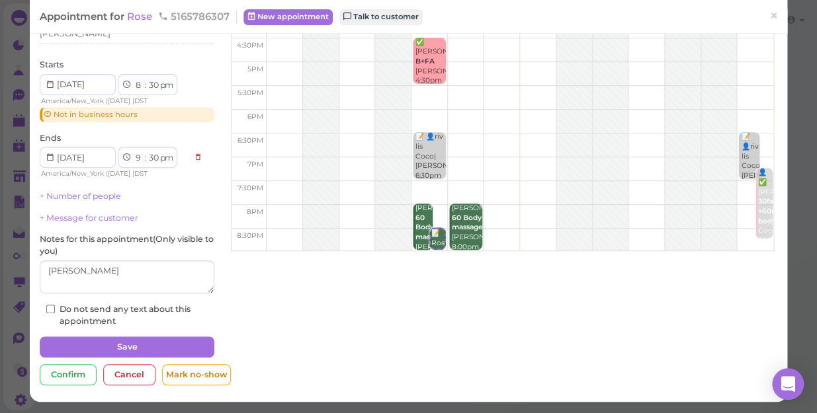
click at [48, 83] on icon at bounding box center [50, 85] width 9 height 12
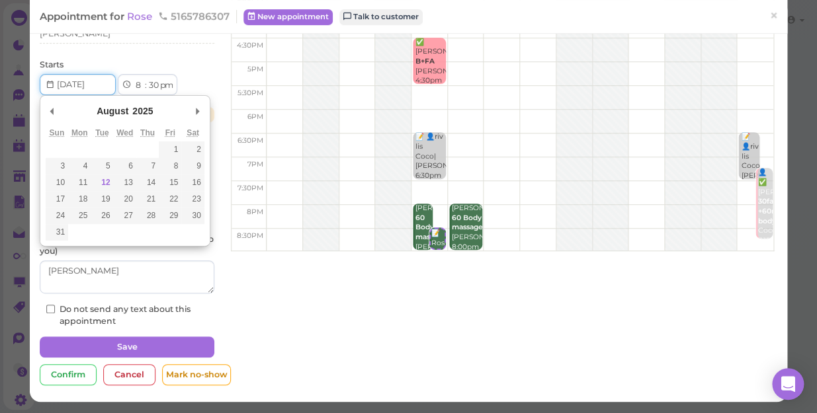
click at [98, 83] on input "Use the arrow keys to pick a date" at bounding box center [78, 84] width 76 height 21
type input "[DATE]"
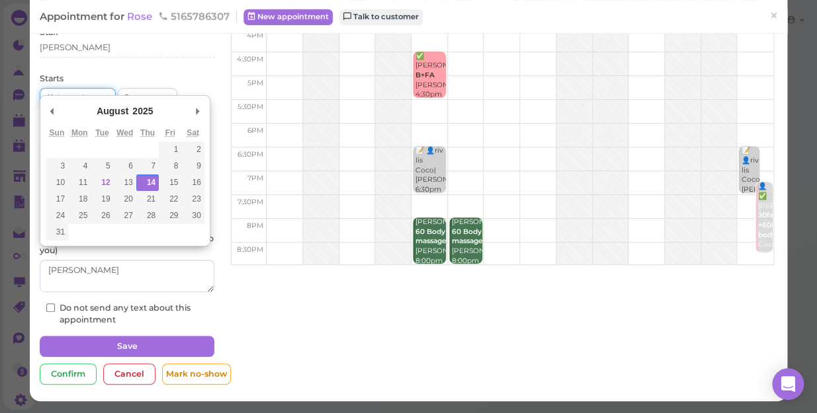
scroll to position [96, 0]
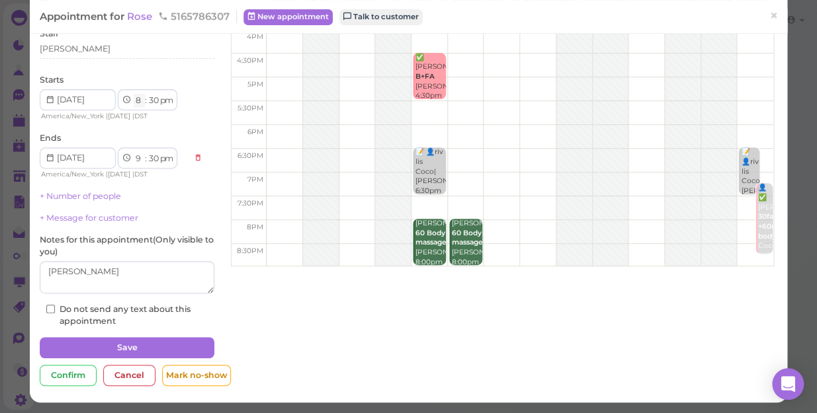
click at [137, 99] on select "1 2 3 4 5 6 7 8 9 10 11 12" at bounding box center [139, 101] width 11 height 14
select select "7"
click at [134, 94] on select "1 2 3 4 5 6 7 8 9 10 11 12" at bounding box center [139, 101] width 11 height 14
select select "8"
click at [63, 48] on div "[PERSON_NAME]" at bounding box center [127, 49] width 175 height 12
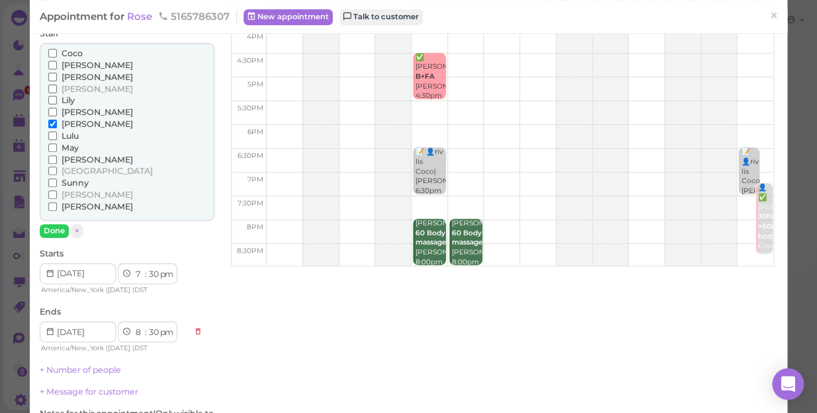
click at [75, 182] on span "Sunny" at bounding box center [75, 183] width 27 height 10
click at [57, 182] on input "Sunny" at bounding box center [52, 183] width 9 height 9
click at [60, 122] on label "[PERSON_NAME]" at bounding box center [90, 124] width 85 height 12
click at [57, 122] on input "[PERSON_NAME]" at bounding box center [52, 124] width 9 height 9
click at [58, 229] on button "Done" at bounding box center [54, 231] width 29 height 14
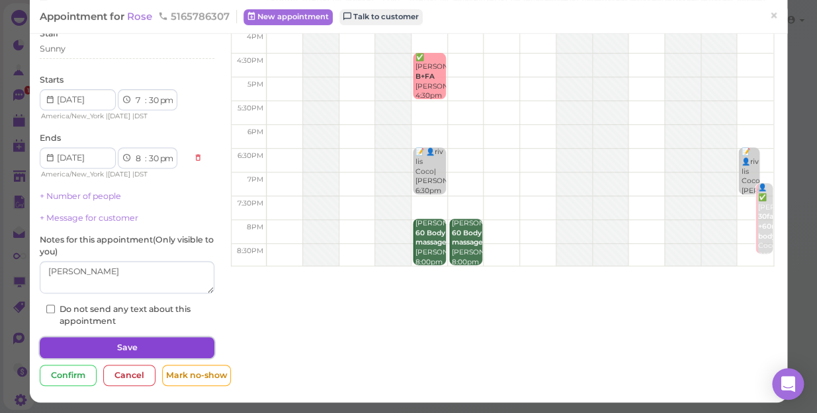
click at [129, 340] on button "Save" at bounding box center [127, 347] width 175 height 21
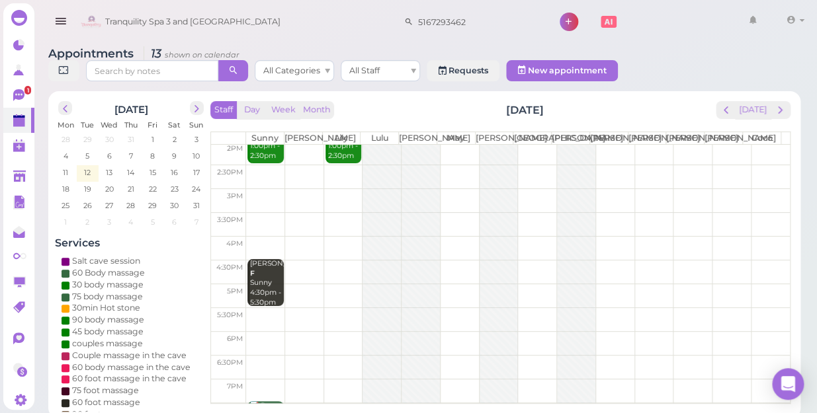
scroll to position [239, 0]
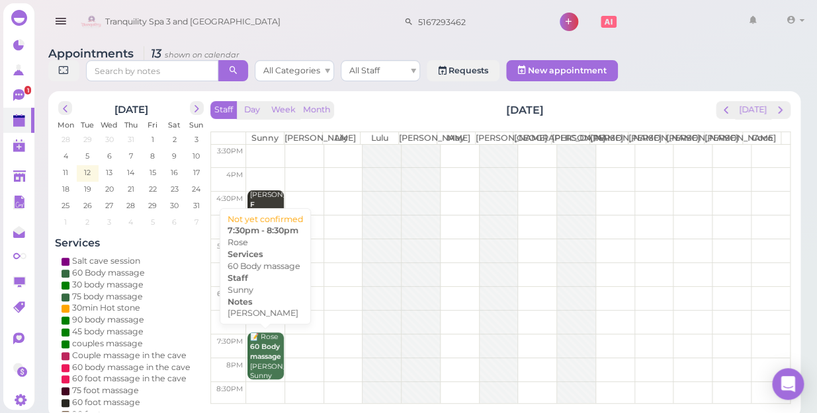
click at [271, 353] on b "60 Body massage" at bounding box center [265, 352] width 31 height 19
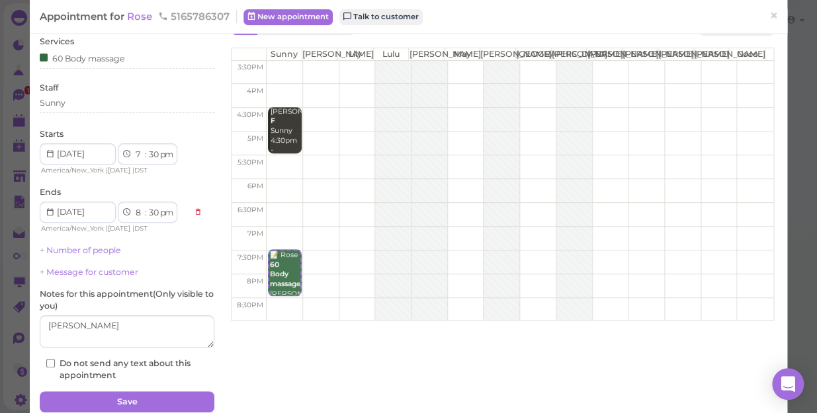
scroll to position [96, 0]
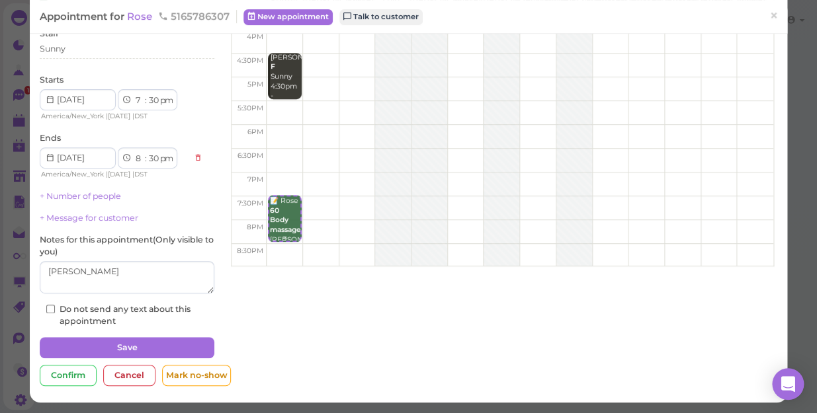
click at [282, 233] on b "60 Body massage" at bounding box center [285, 220] width 31 height 28
click at [156, 99] on select "00 05 10 15 20 25 30 35 40 45 50 55" at bounding box center [153, 101] width 13 height 14
select select "00"
click at [147, 94] on select "00 05 10 15 20 25 30 35 40 45 50 55" at bounding box center [153, 101] width 13 height 14
select select "00"
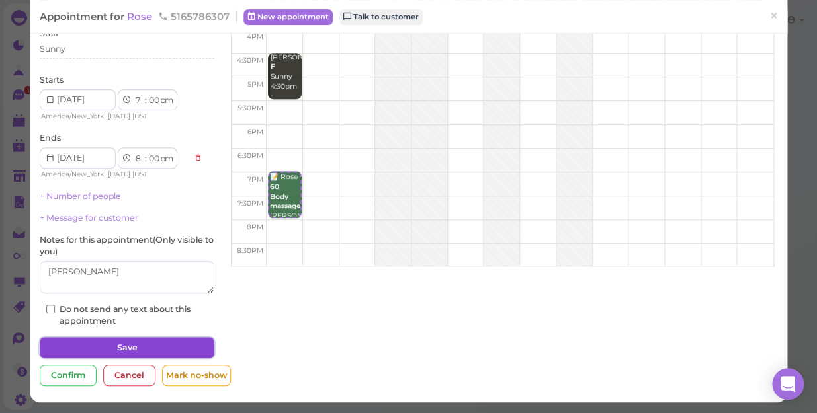
click at [157, 347] on button "Save" at bounding box center [127, 347] width 175 height 21
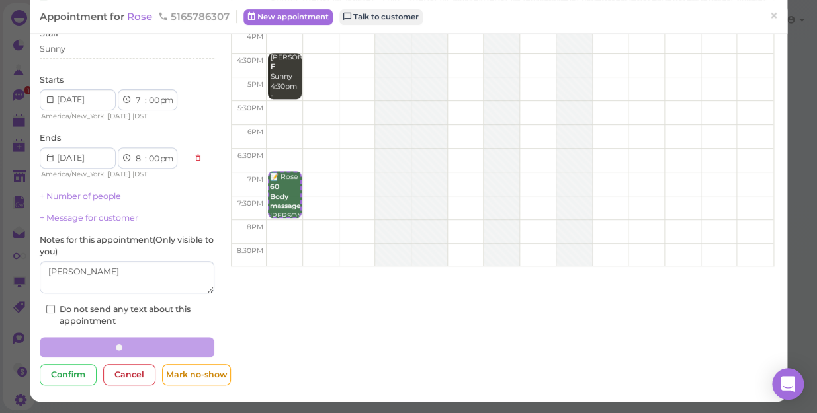
scroll to position [95, 0]
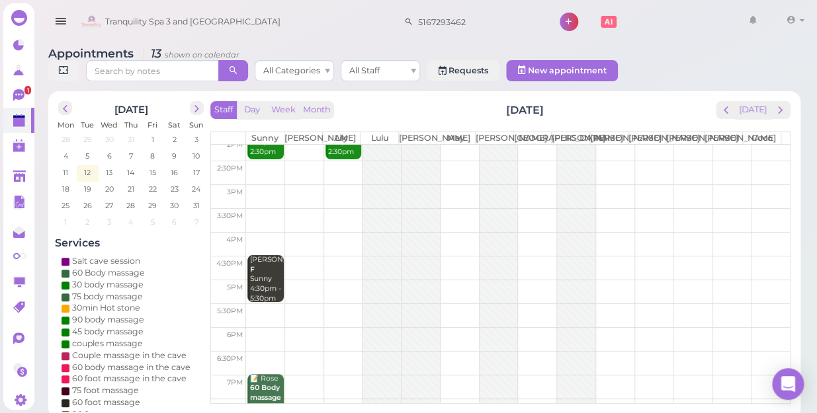
scroll to position [180, 0]
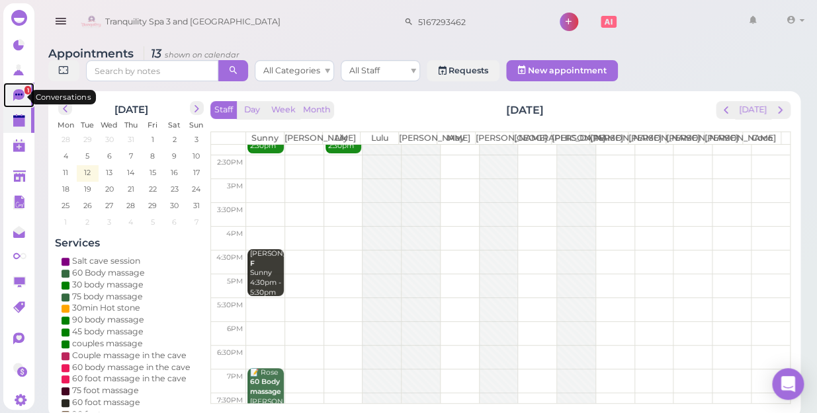
click at [16, 95] on link "1" at bounding box center [18, 95] width 31 height 25
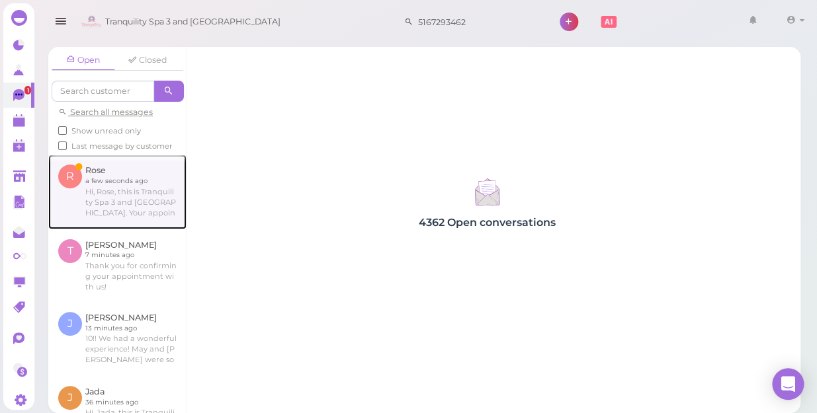
click at [119, 216] on link at bounding box center [117, 192] width 138 height 74
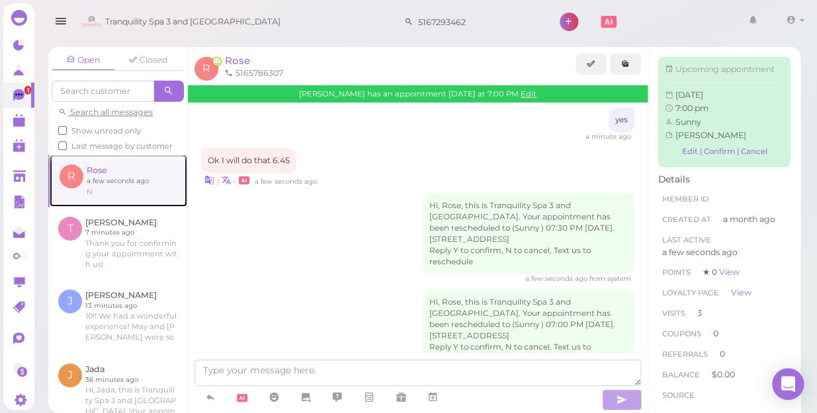
scroll to position [1768, 0]
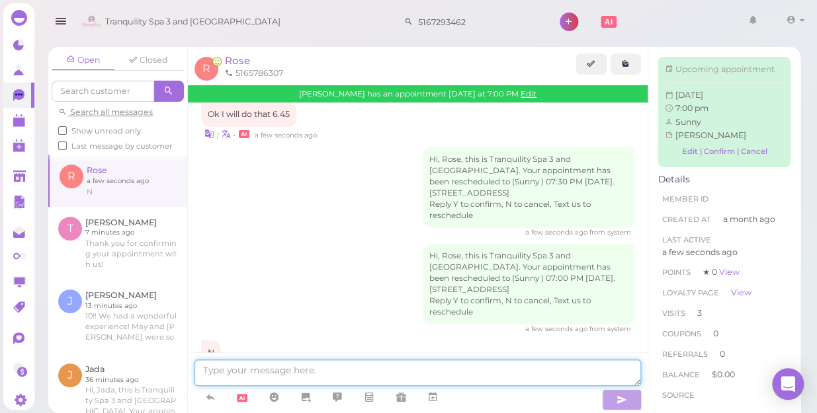
click at [290, 373] on textarea at bounding box center [417, 373] width 447 height 26
type textarea "w"
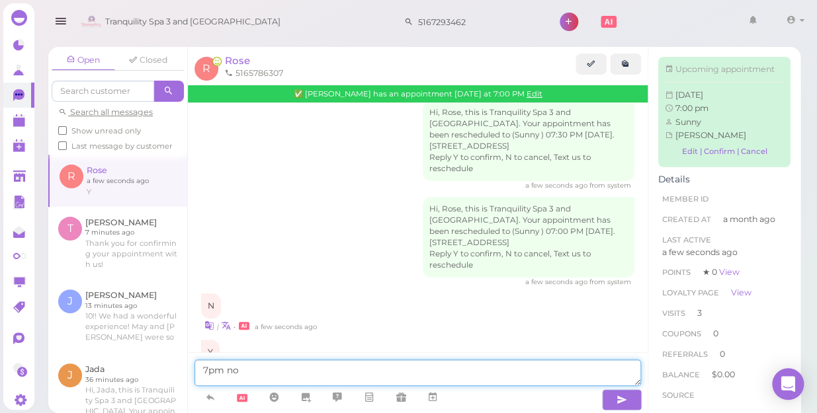
scroll to position [1867, 0]
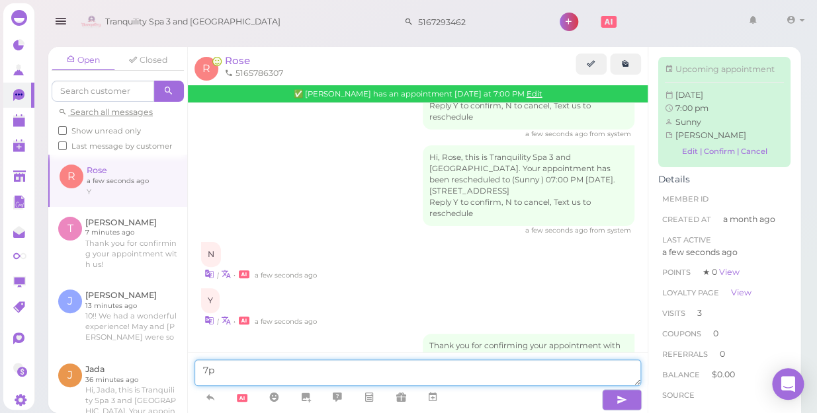
type textarea "7"
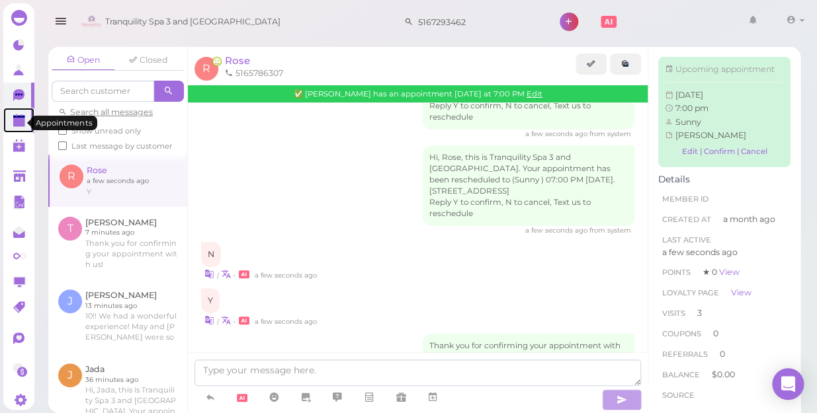
click at [13, 118] on polygon at bounding box center [19, 117] width 12 height 3
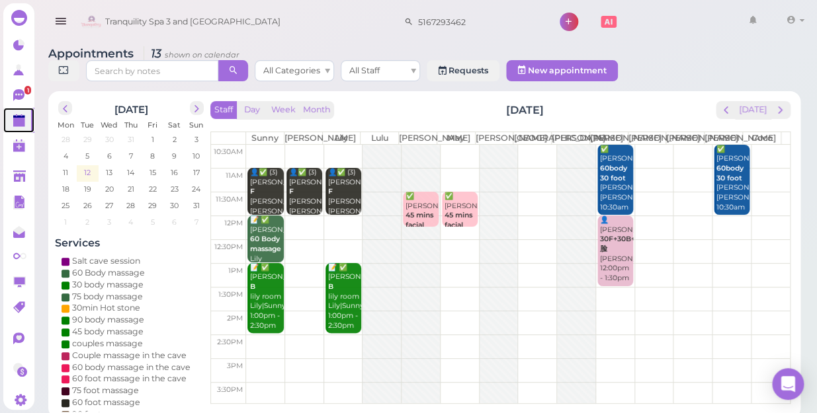
click at [89, 167] on span "12" at bounding box center [87, 173] width 9 height 12
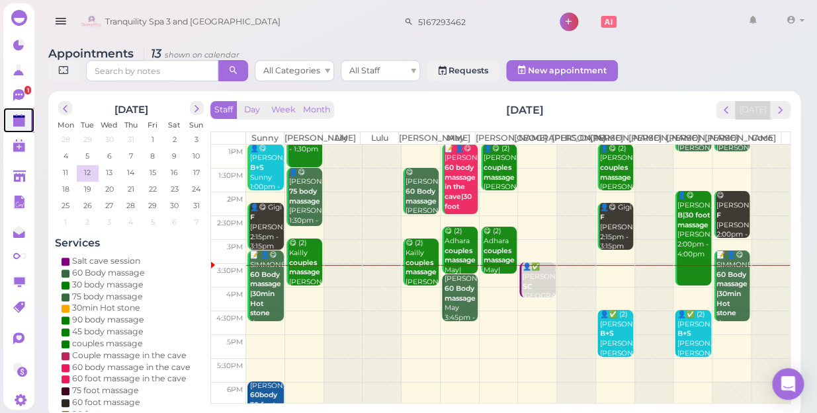
scroll to position [120, 0]
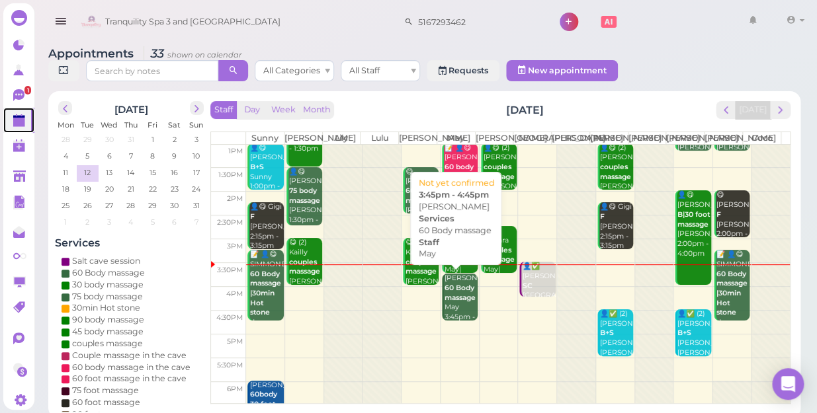
click at [449, 300] on div "[PERSON_NAME] 60 Body massage May 3:45pm - 4:45pm" at bounding box center [461, 303] width 34 height 58
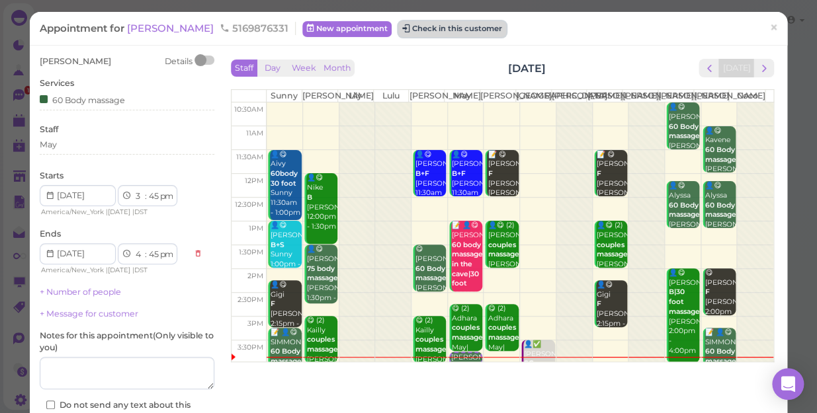
click at [415, 24] on button "Check in this customer" at bounding box center [452, 29] width 108 height 16
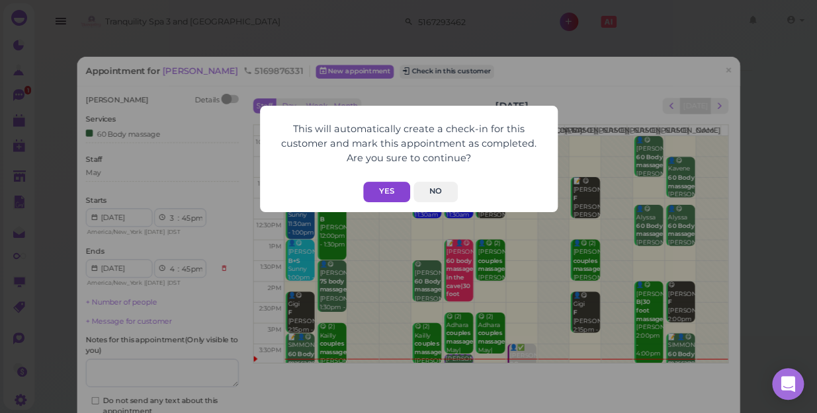
click at [382, 189] on button "Yes" at bounding box center [386, 192] width 47 height 21
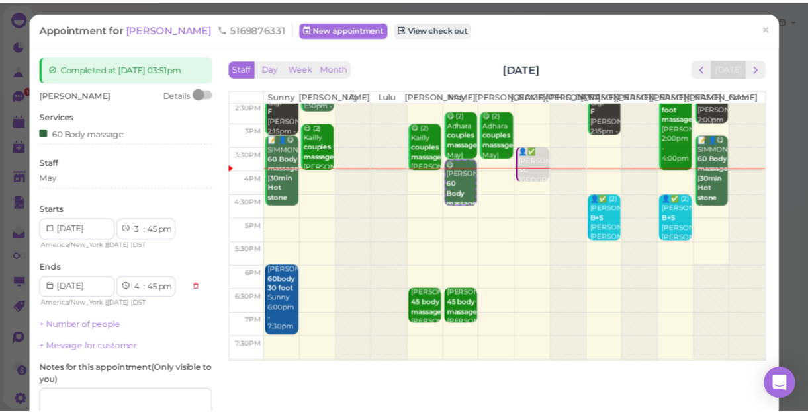
scroll to position [119, 0]
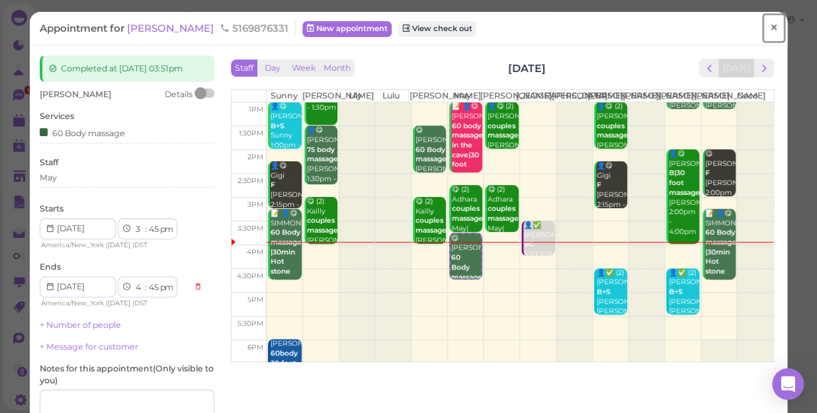
click at [769, 26] on span "×" at bounding box center [773, 28] width 9 height 19
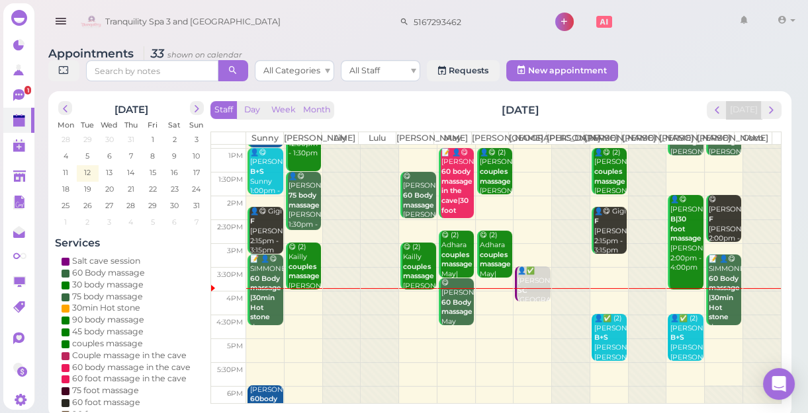
scroll to position [120, 0]
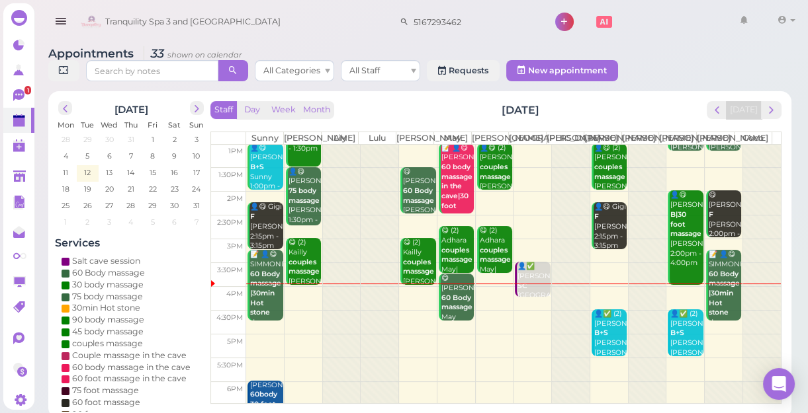
click at [525, 294] on div "👤✅ kelsey [GEOGRAPHIC_DATA] 3:30pm - 4:15pm" at bounding box center [533, 291] width 33 height 58
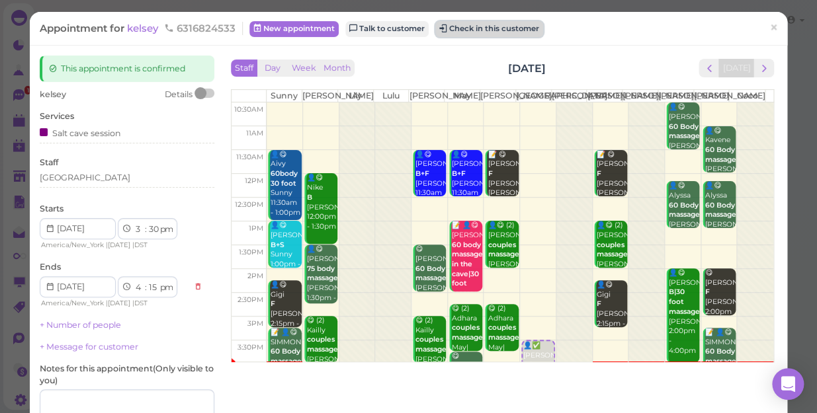
click at [513, 28] on button "Check in this customer" at bounding box center [489, 29] width 108 height 16
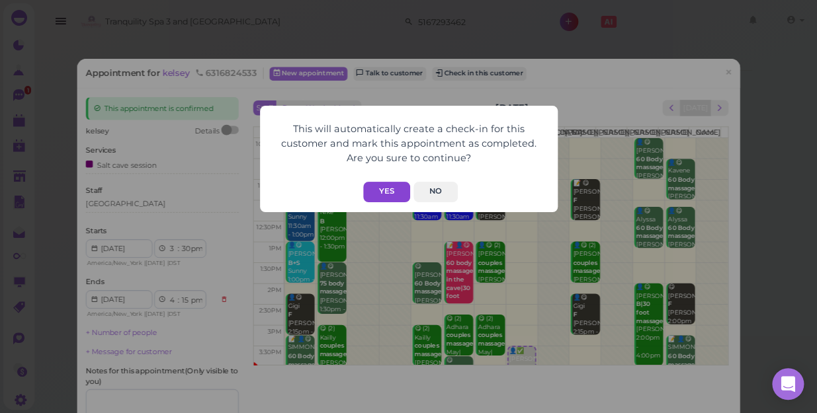
click at [392, 193] on button "Yes" at bounding box center [386, 192] width 47 height 21
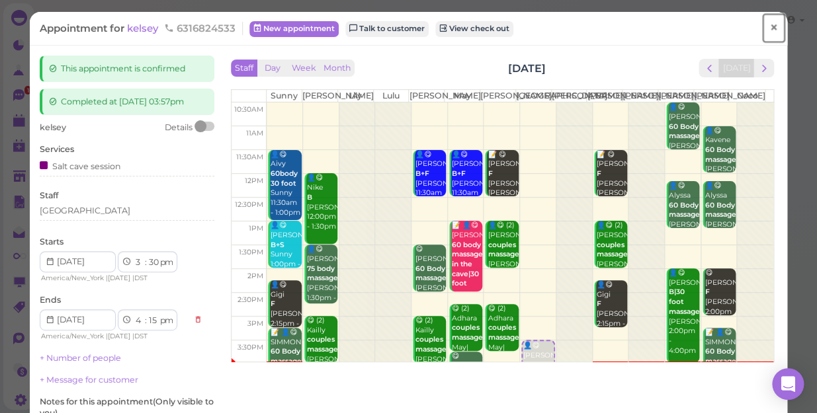
click at [769, 26] on span "×" at bounding box center [773, 28] width 9 height 19
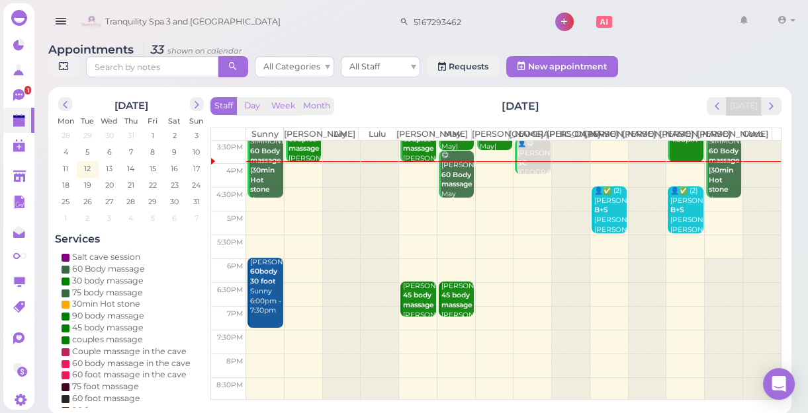
scroll to position [5, 0]
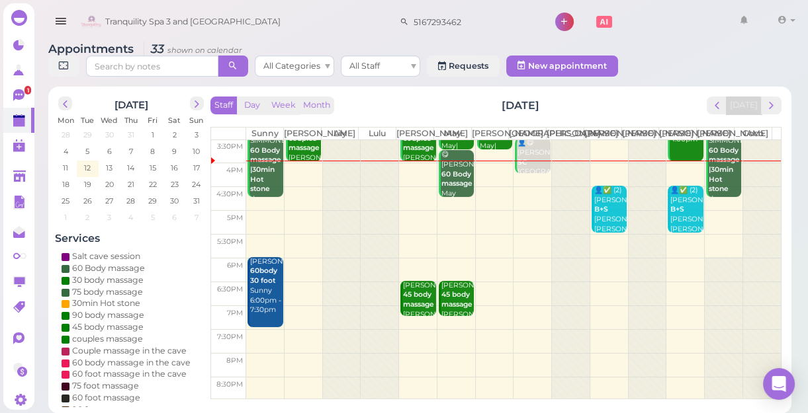
click at [261, 348] on td at bounding box center [513, 341] width 535 height 24
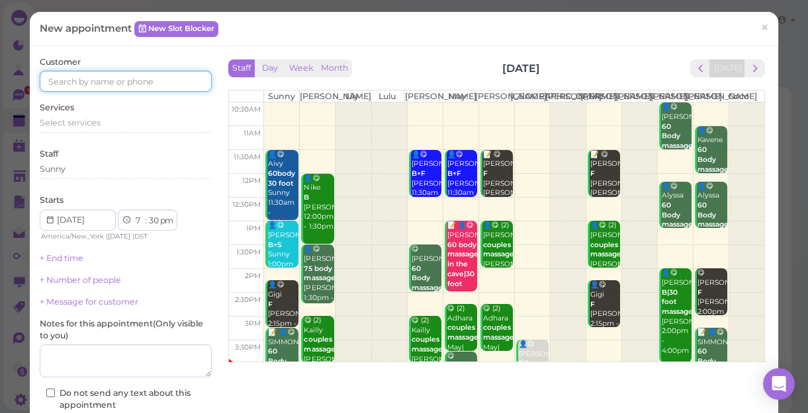
click at [76, 79] on input at bounding box center [126, 81] width 172 height 21
type input "9173196795"
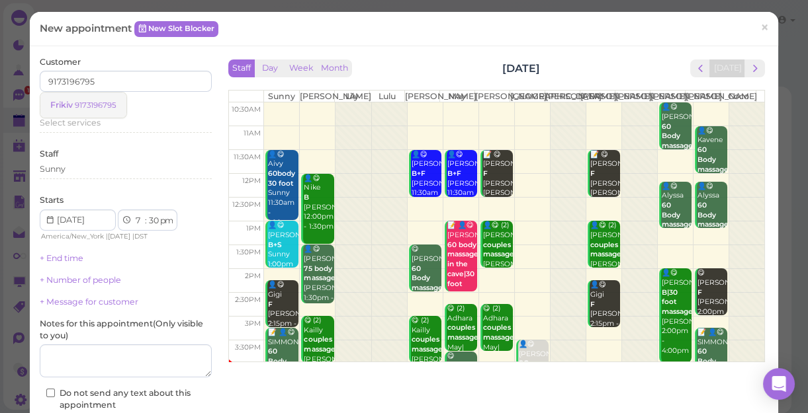
click at [79, 105] on small "9173196795" at bounding box center [96, 105] width 42 height 9
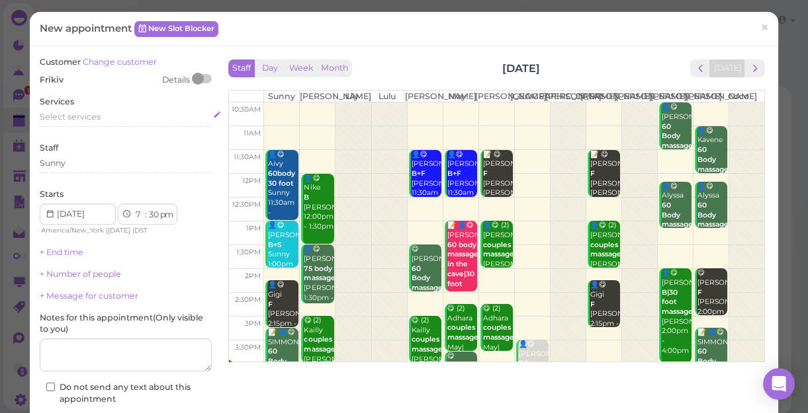
click at [74, 115] on span "Select services" at bounding box center [70, 117] width 61 height 10
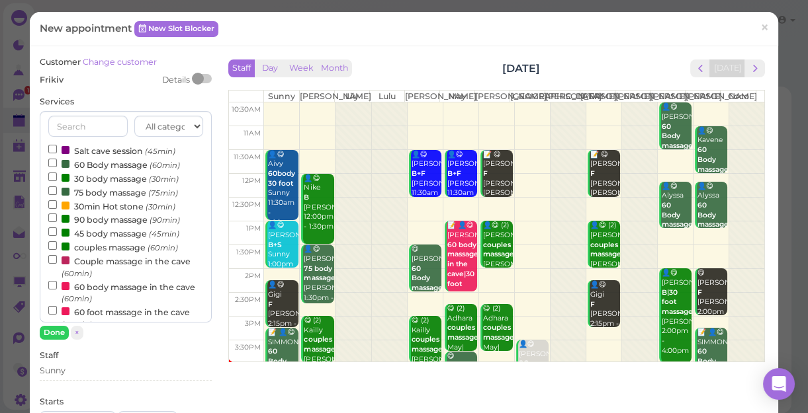
click at [99, 165] on label "60 Body massage (60min)" at bounding box center [114, 164] width 132 height 14
click at [57, 165] on input "60 Body massage (60min)" at bounding box center [52, 163] width 9 height 9
click at [55, 329] on button "Done" at bounding box center [54, 333] width 29 height 14
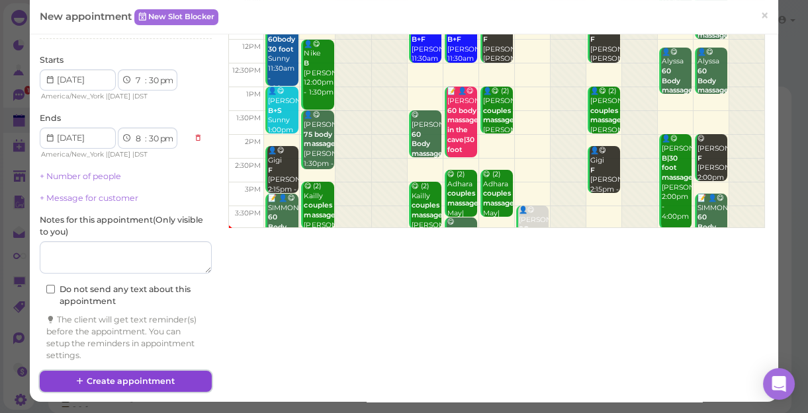
click at [137, 374] on button "Create appointment" at bounding box center [126, 381] width 172 height 21
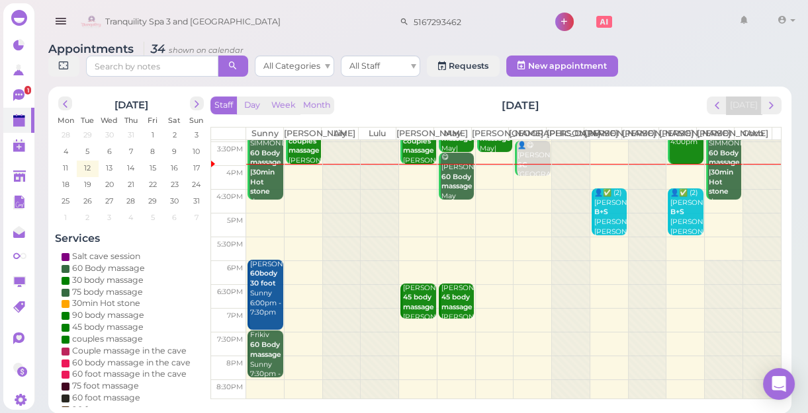
scroll to position [239, 0]
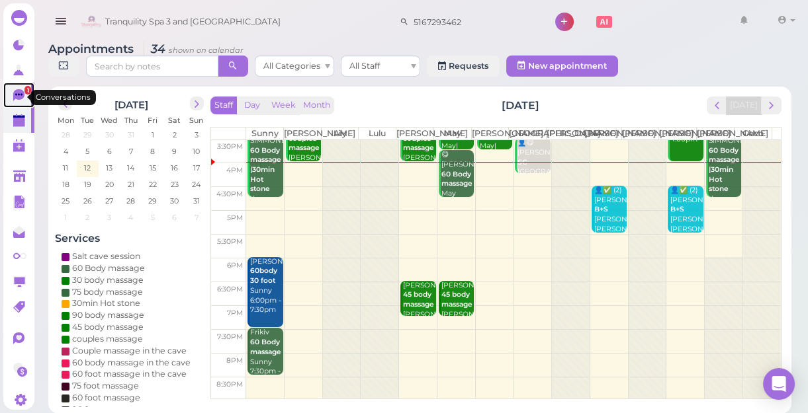
click at [24, 93] on span "1" at bounding box center [27, 90] width 7 height 9
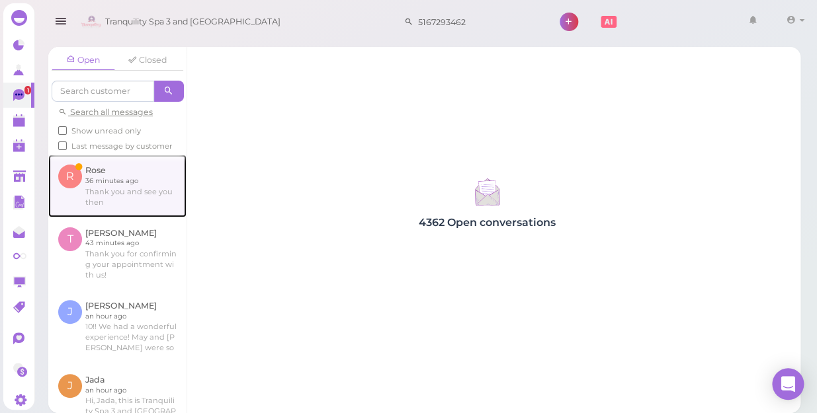
click at [83, 196] on link at bounding box center [117, 186] width 138 height 62
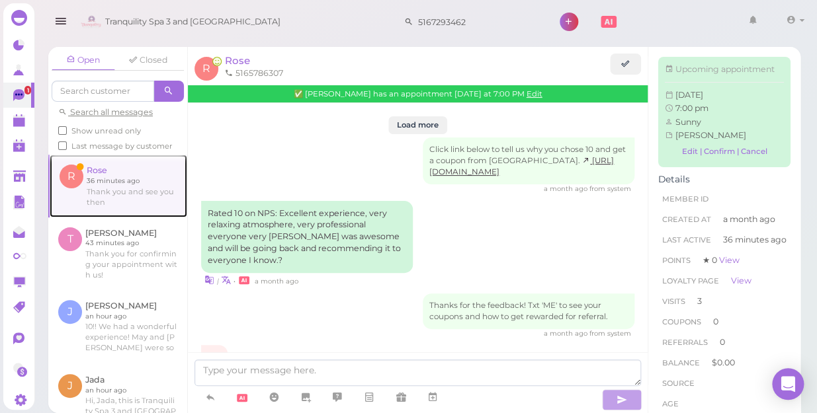
scroll to position [1706, 0]
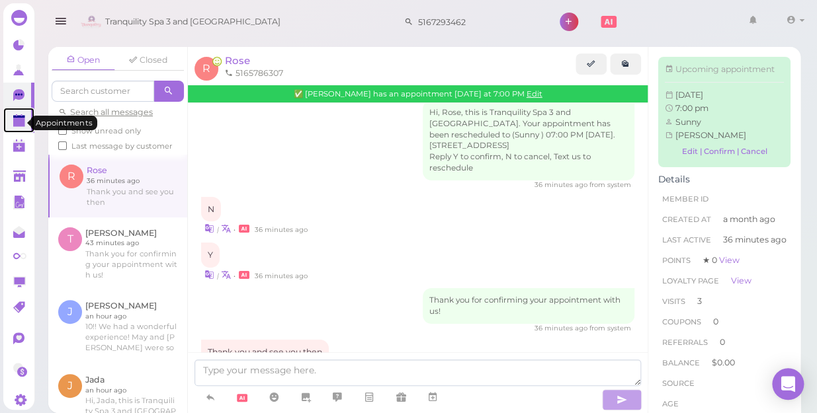
click at [15, 120] on polygon at bounding box center [19, 122] width 12 height 9
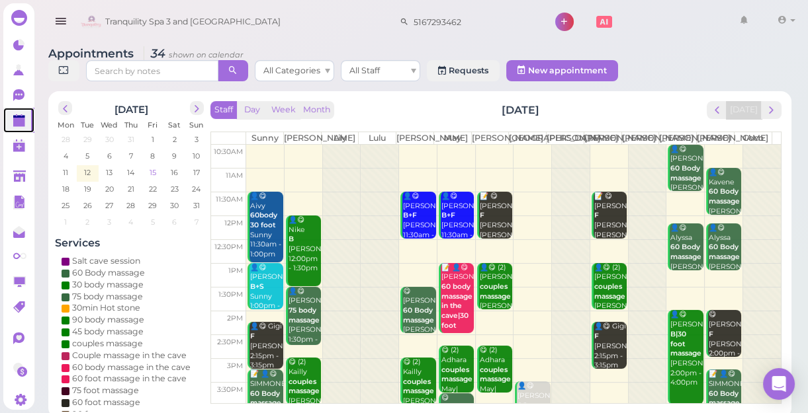
click at [150, 173] on span "15" at bounding box center [152, 173] width 9 height 12
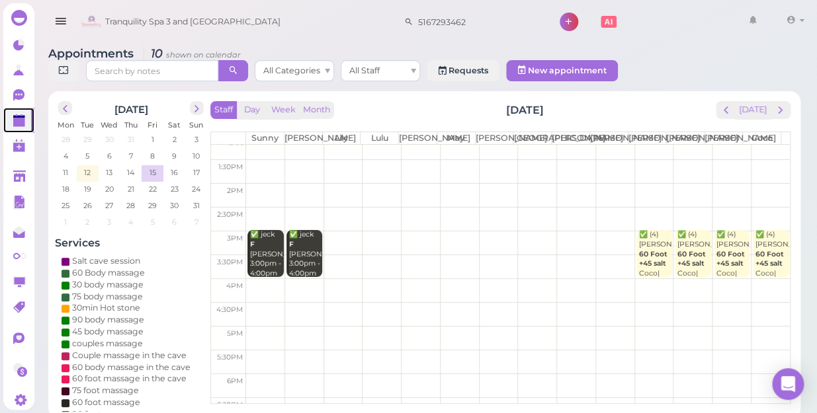
scroll to position [239, 0]
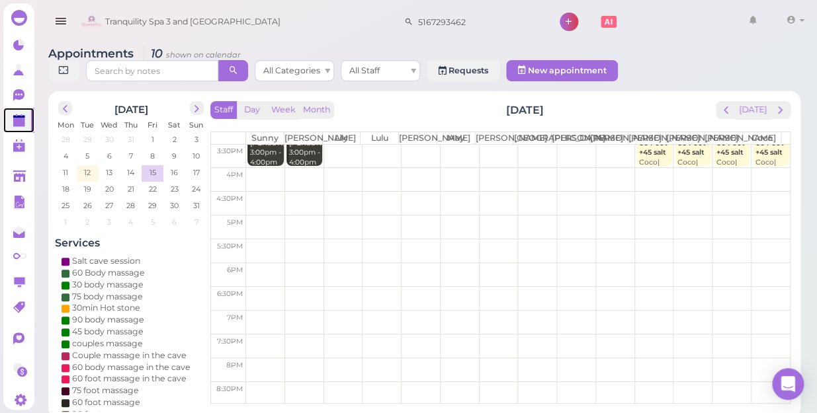
click at [251, 265] on td at bounding box center [518, 275] width 544 height 24
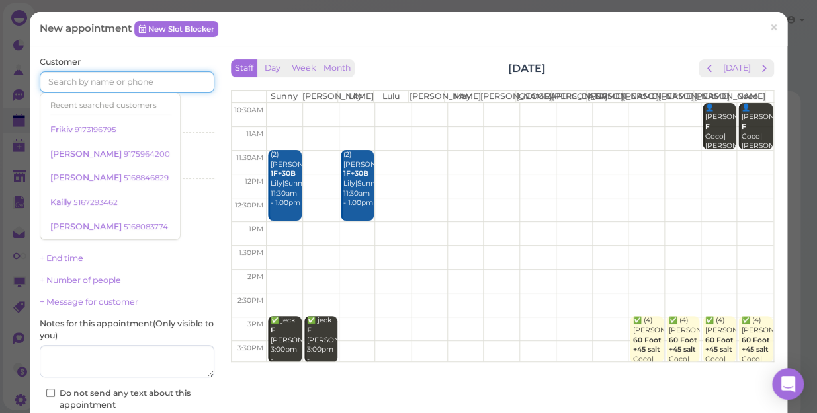
click at [106, 83] on input at bounding box center [127, 81] width 175 height 21
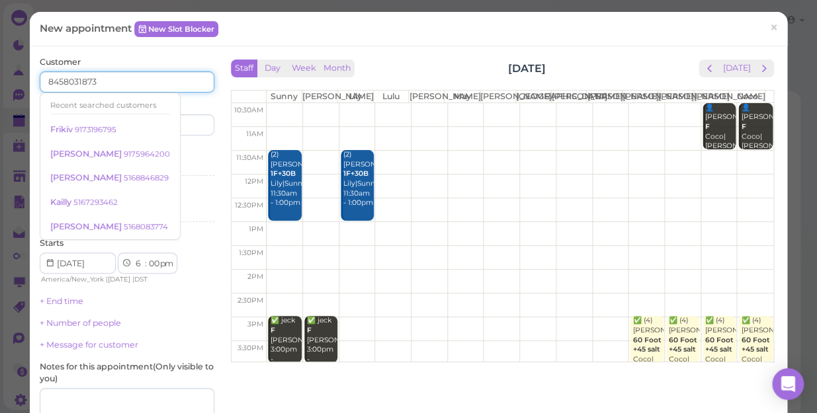
type input "8458031873"
click at [185, 127] on input at bounding box center [172, 124] width 84 height 21
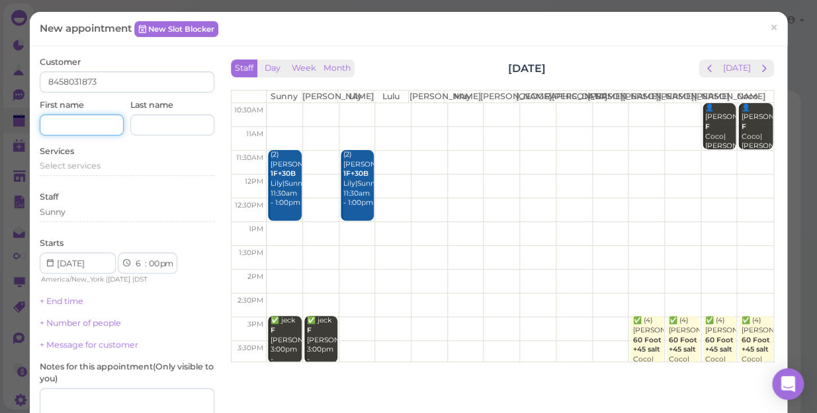
click at [107, 120] on input at bounding box center [82, 124] width 84 height 21
type input "[PERSON_NAME]"
click at [60, 165] on span "Select services" at bounding box center [70, 166] width 61 height 10
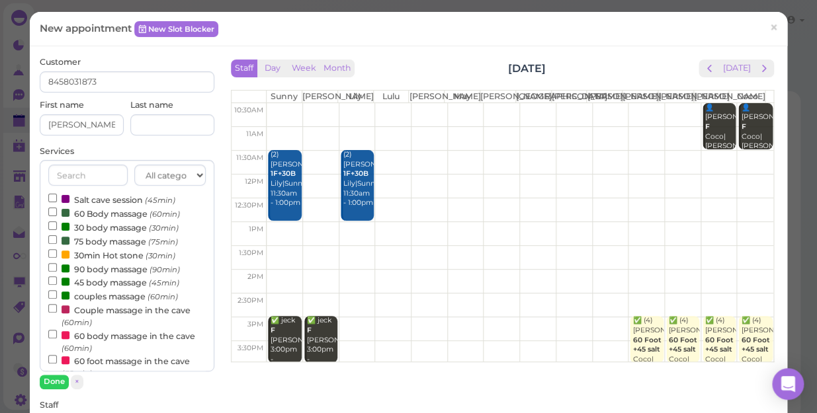
click at [126, 308] on label "Couple massage in the cave (60min)" at bounding box center [126, 316] width 157 height 26
click at [57, 308] on input "Couple massage in the cave (60min)" at bounding box center [52, 308] width 9 height 9
click at [47, 380] on button "Done" at bounding box center [54, 382] width 29 height 14
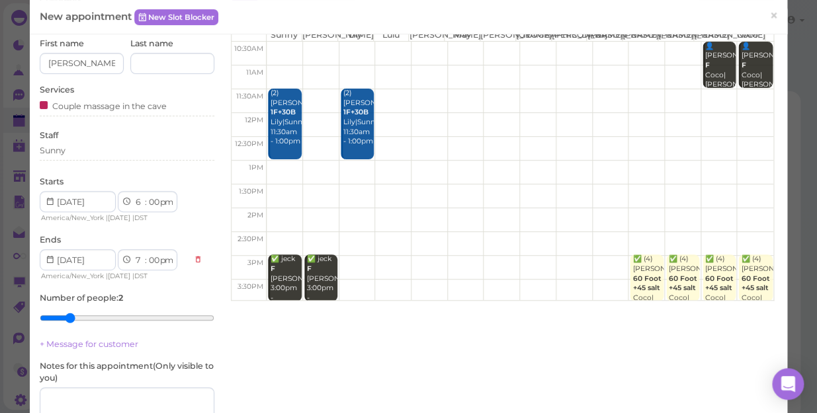
scroll to position [120, 0]
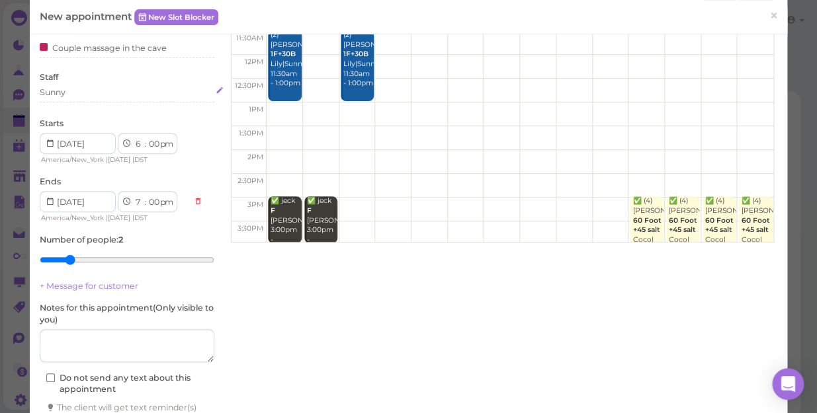
click at [83, 93] on div "Sunny" at bounding box center [127, 93] width 175 height 12
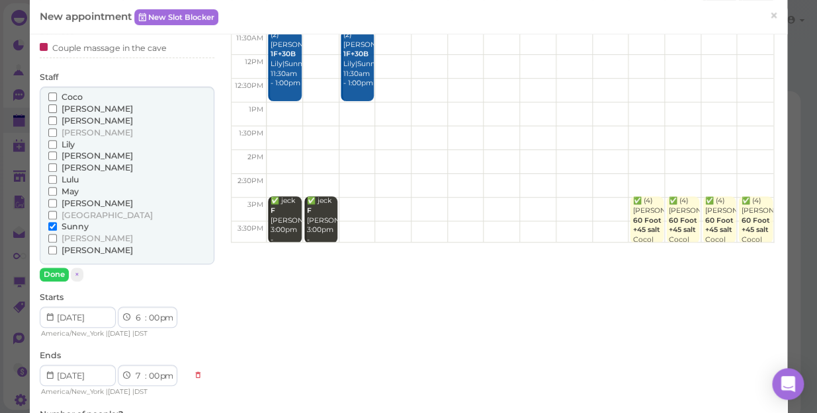
click at [67, 144] on span "Lily" at bounding box center [68, 145] width 13 height 10
click at [57, 144] on input "Lily" at bounding box center [52, 144] width 9 height 9
click at [54, 273] on button "Done" at bounding box center [54, 275] width 29 height 14
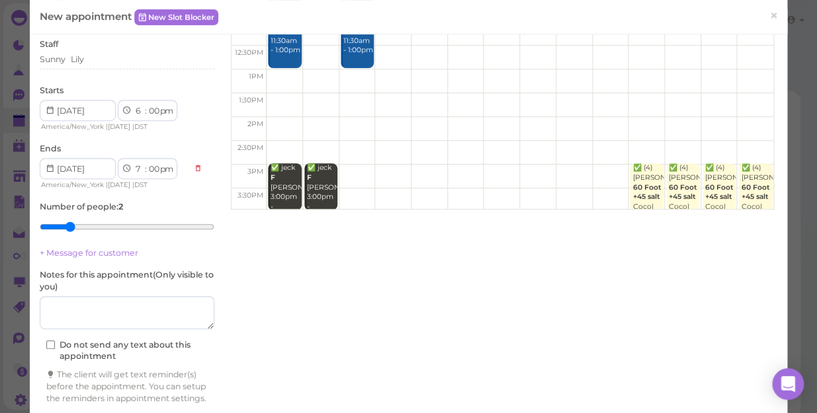
scroll to position [208, 0]
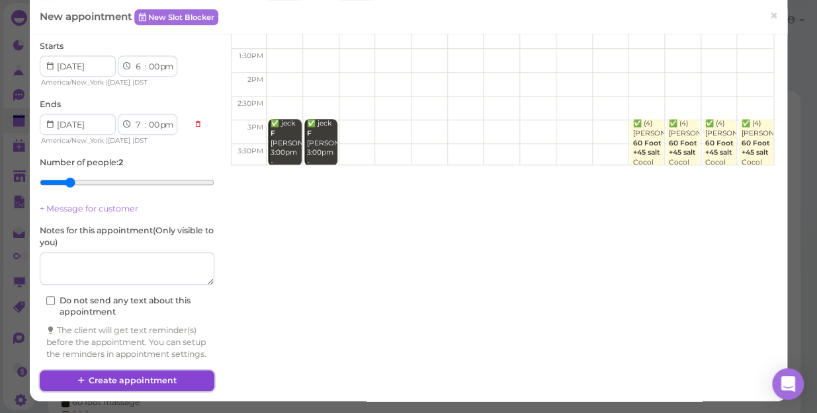
click at [152, 378] on button "Create appointment" at bounding box center [127, 380] width 175 height 21
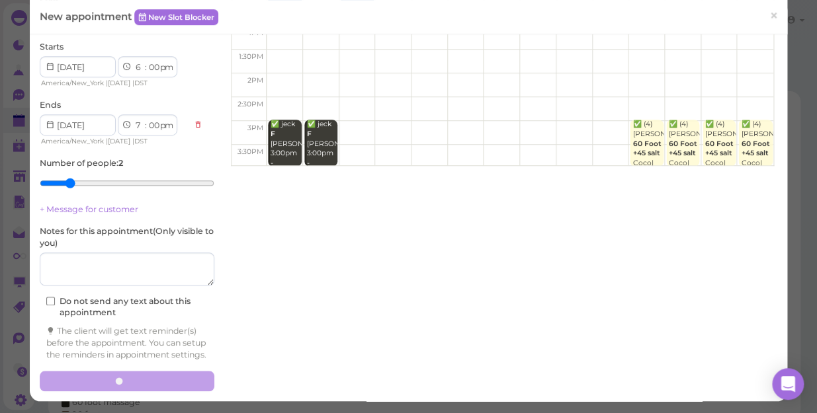
scroll to position [207, 0]
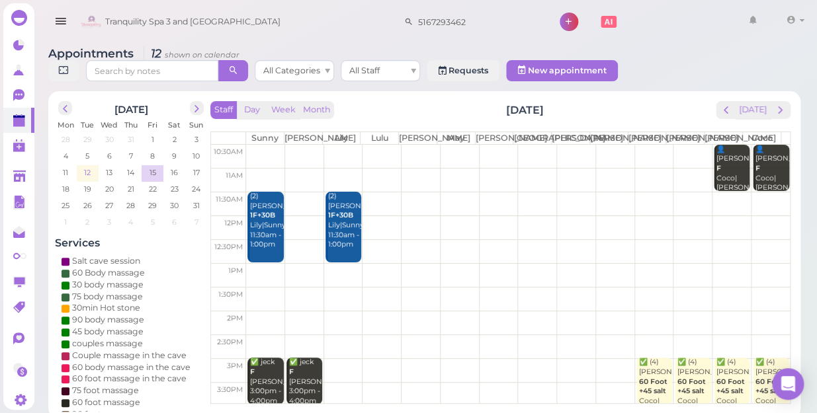
click at [83, 167] on span "12" at bounding box center [87, 173] width 9 height 12
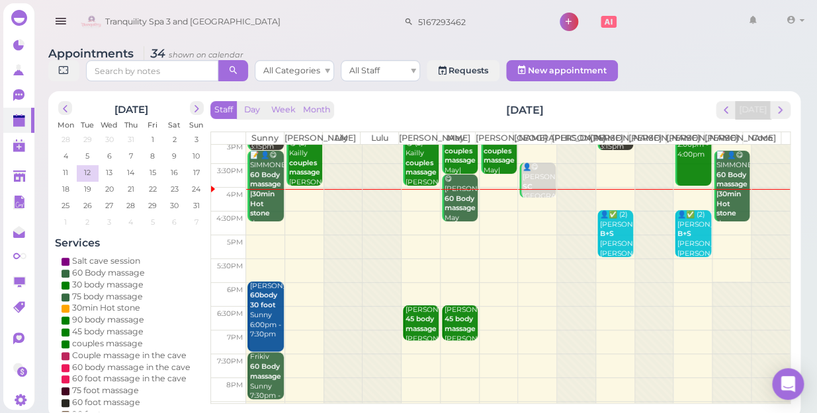
scroll to position [239, 0]
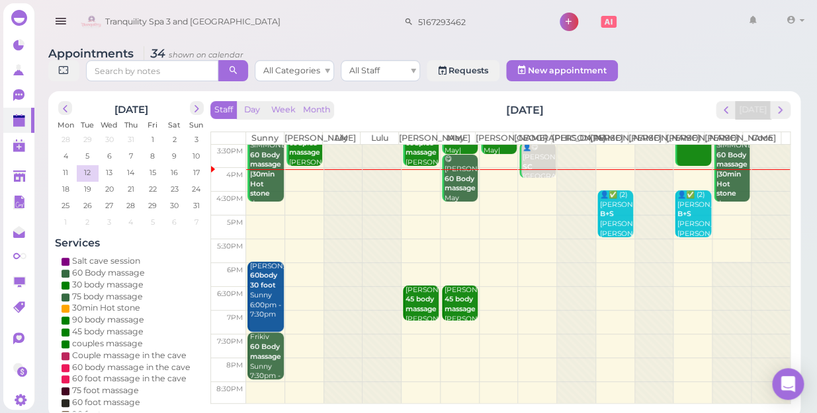
click at [411, 337] on td at bounding box center [518, 346] width 544 height 24
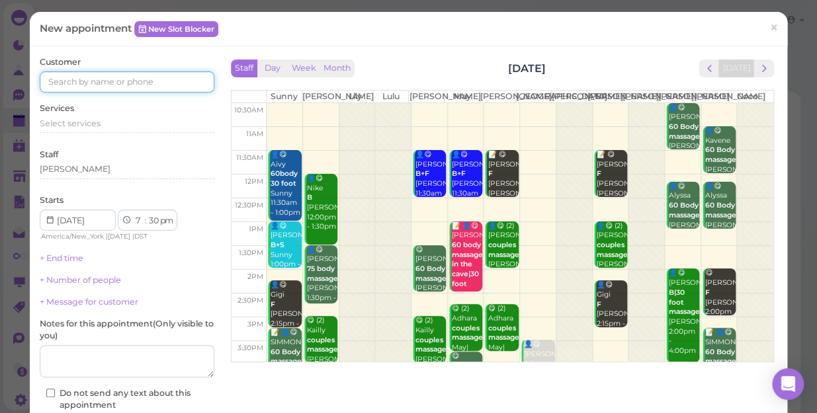
click at [121, 84] on input at bounding box center [127, 81] width 175 height 21
type input "5167821500"
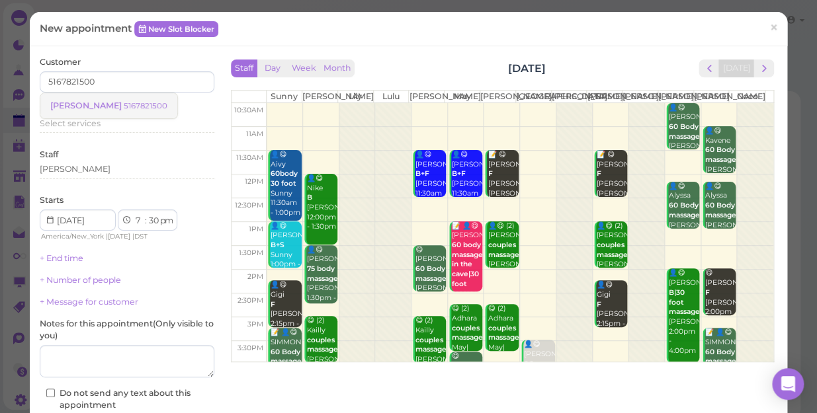
click at [124, 105] on small "5167821500" at bounding box center [146, 105] width 44 height 9
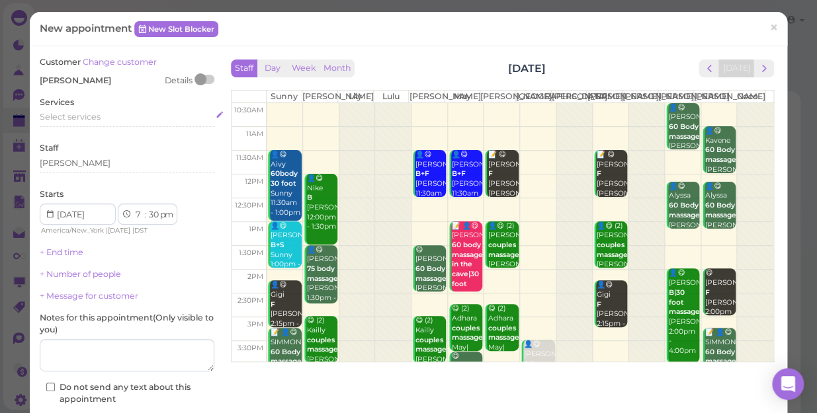
click at [99, 118] on span "Select services" at bounding box center [70, 117] width 61 height 10
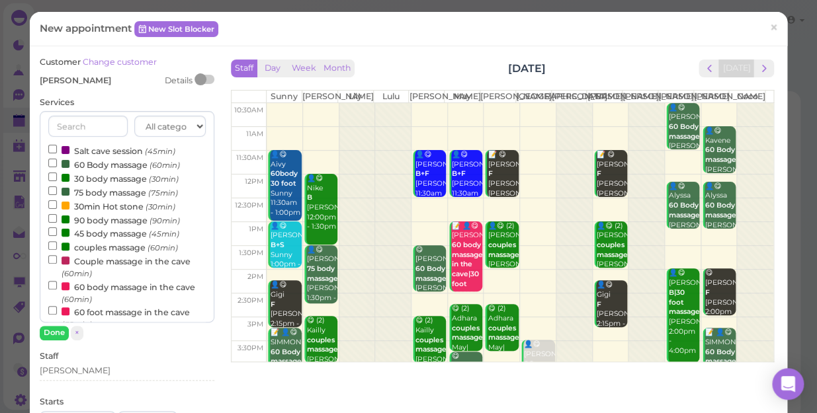
click at [105, 235] on label "45 body massage (45min)" at bounding box center [113, 233] width 131 height 14
click at [57, 235] on input "45 body massage (45min)" at bounding box center [52, 232] width 9 height 9
click at [55, 333] on button "Done" at bounding box center [54, 333] width 29 height 14
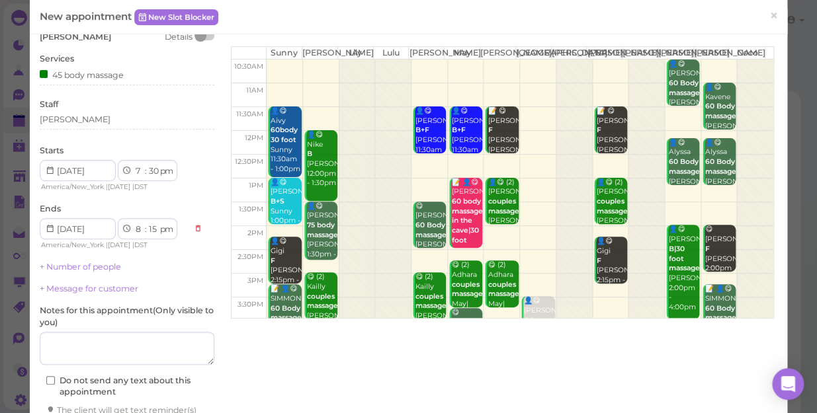
scroll to position [134, 0]
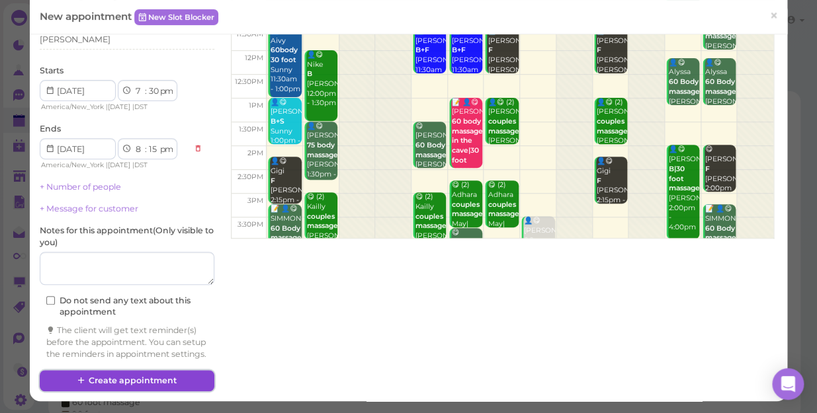
click at [132, 382] on button "Create appointment" at bounding box center [127, 380] width 175 height 21
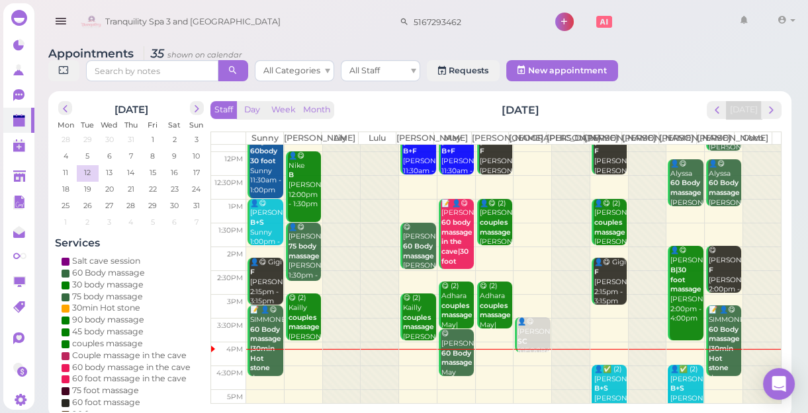
scroll to position [239, 0]
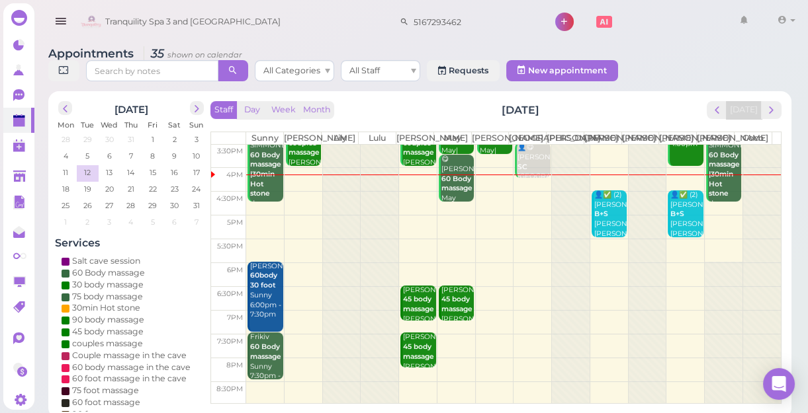
click at [519, 304] on td at bounding box center [513, 298] width 535 height 24
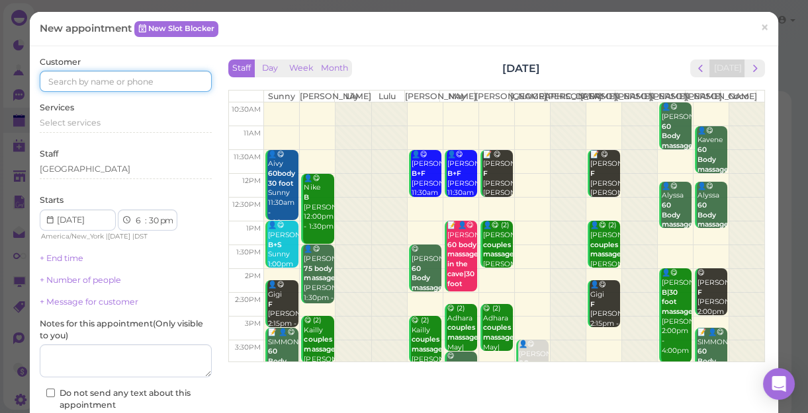
click at [111, 79] on input at bounding box center [126, 81] width 172 height 21
type input "5166523399"
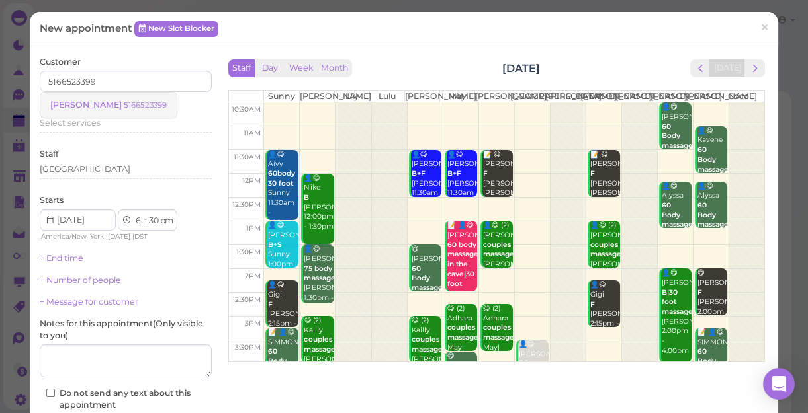
click at [124, 104] on small "5166523399" at bounding box center [145, 105] width 43 height 9
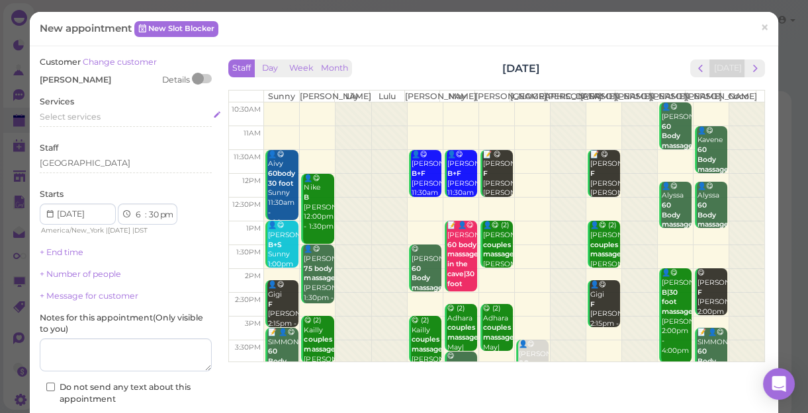
click at [93, 121] on span "Select services" at bounding box center [70, 117] width 61 height 10
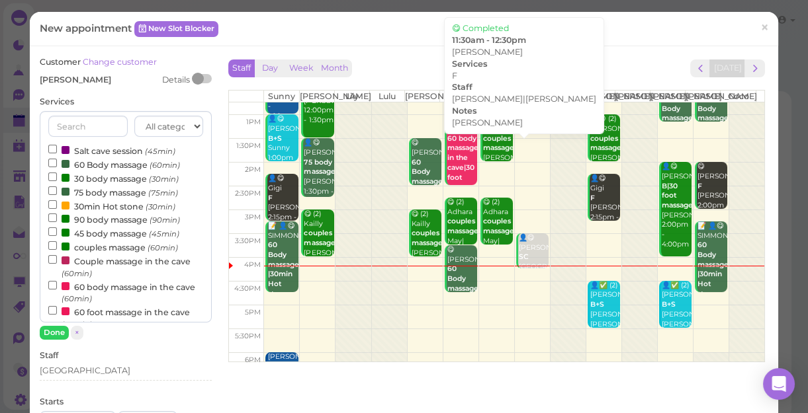
scroll to position [120, 0]
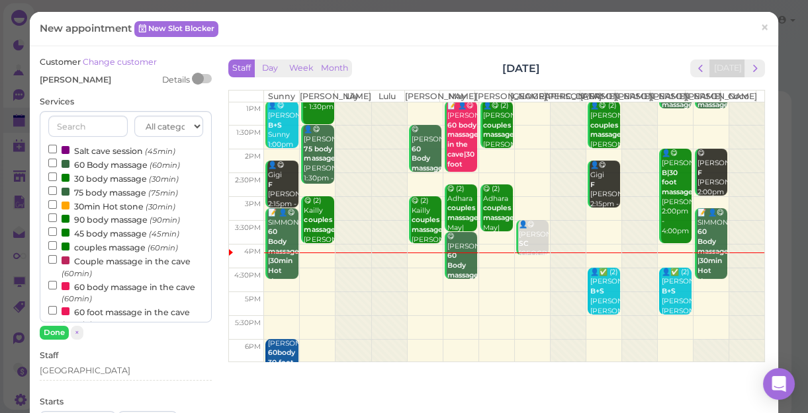
click at [112, 151] on label "Salt cave session (45min)" at bounding box center [111, 151] width 127 height 14
click at [57, 151] on input "Salt cave session (45min)" at bounding box center [52, 149] width 9 height 9
click at [59, 336] on button "Done" at bounding box center [54, 333] width 29 height 14
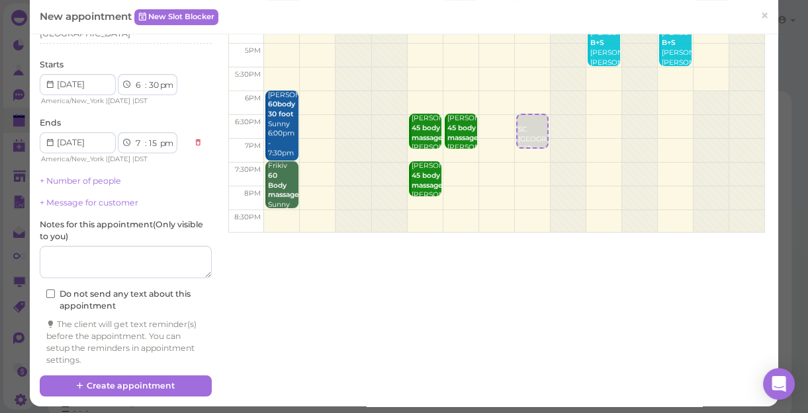
scroll to position [134, 0]
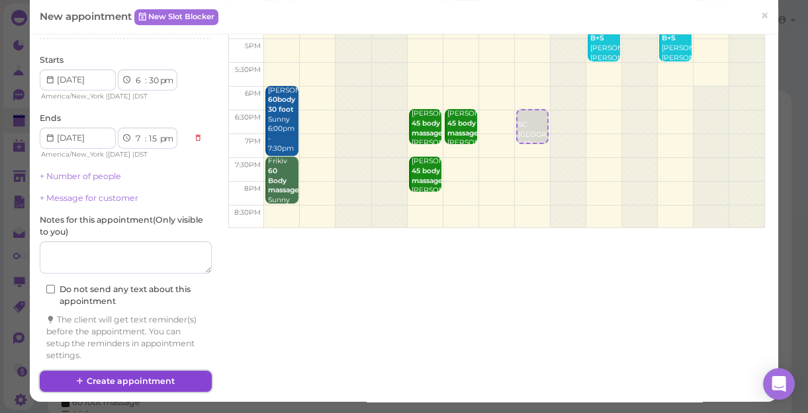
click at [169, 380] on button "Create appointment" at bounding box center [126, 381] width 172 height 21
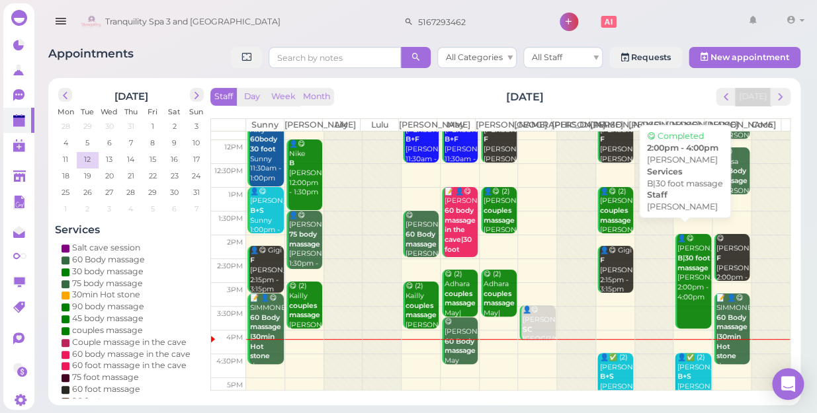
scroll to position [59, 0]
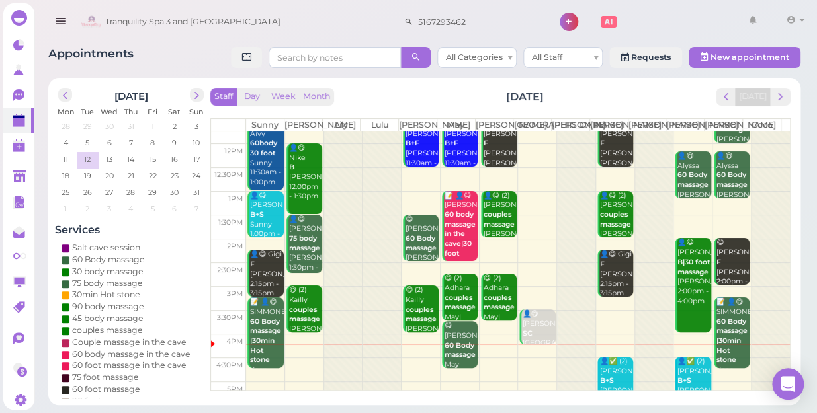
click at [296, 372] on td at bounding box center [518, 370] width 544 height 24
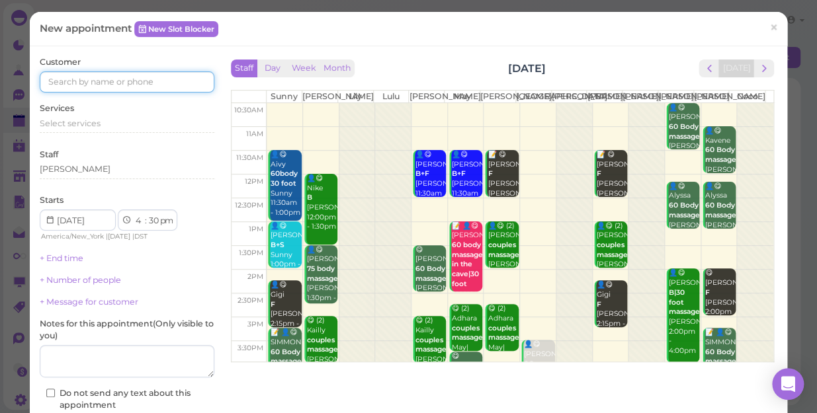
click at [142, 78] on input at bounding box center [127, 81] width 175 height 21
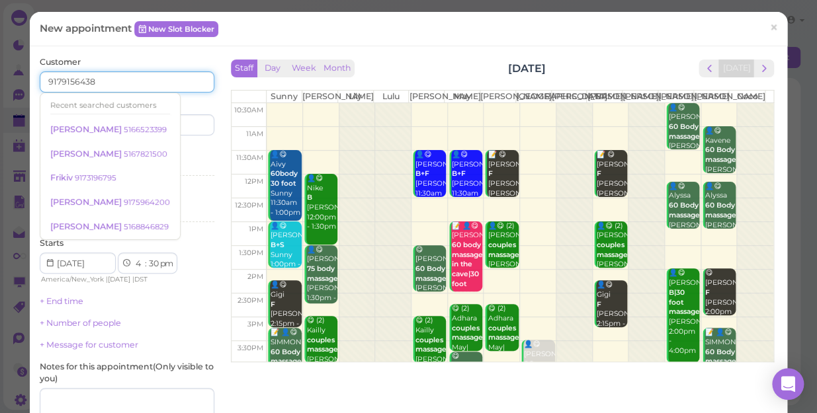
type input "9179156438"
click at [179, 127] on input at bounding box center [172, 124] width 84 height 21
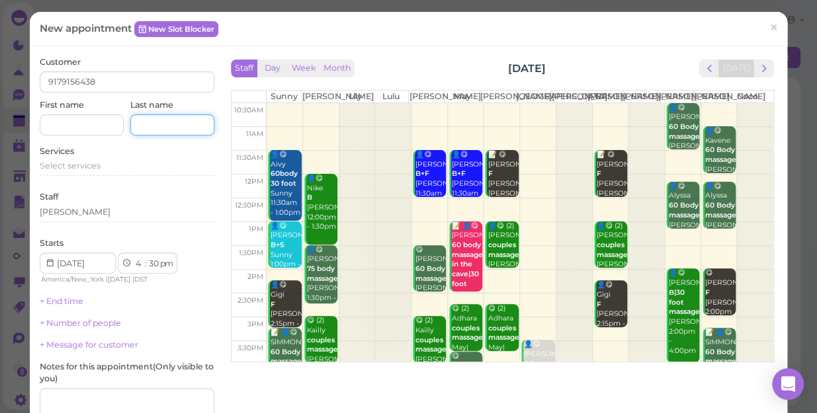
click at [179, 127] on input at bounding box center [172, 124] width 84 height 21
click at [99, 122] on input at bounding box center [82, 124] width 84 height 21
type input "[PERSON_NAME]"
click at [80, 163] on span "Select services" at bounding box center [70, 166] width 61 height 10
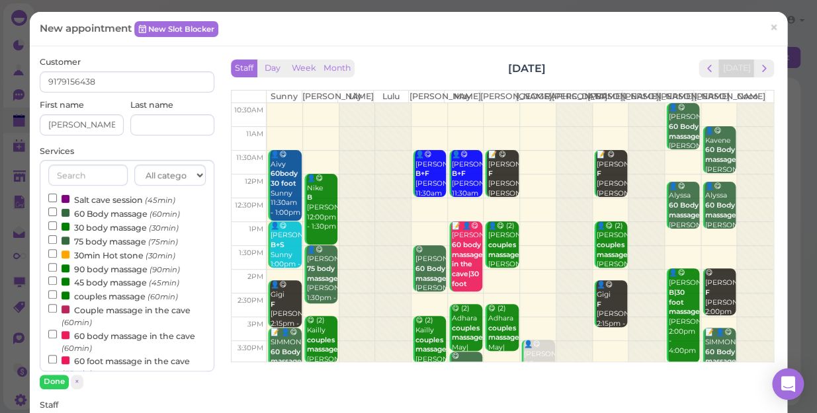
click at [97, 271] on label "90 body massage (90min)" at bounding box center [114, 269] width 132 height 14
click at [57, 271] on input "90 body massage (90min)" at bounding box center [52, 267] width 9 height 9
click at [50, 382] on button "Done" at bounding box center [54, 382] width 29 height 14
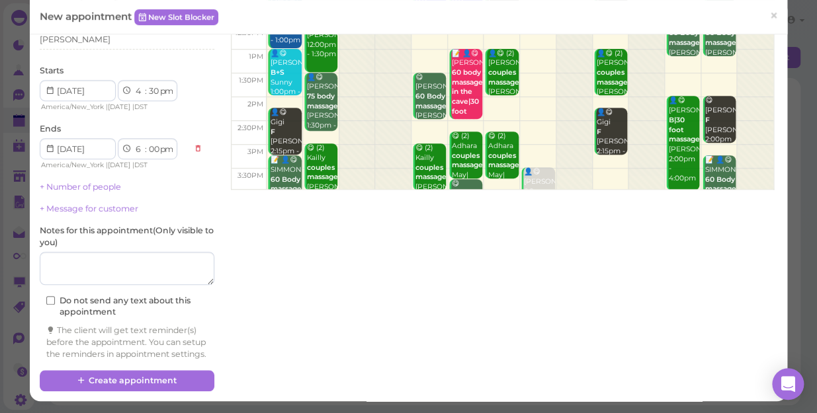
scroll to position [183, 0]
click at [155, 85] on select "00 05 10 15 20 25 30 35 40 45 50 55" at bounding box center [153, 92] width 13 height 14
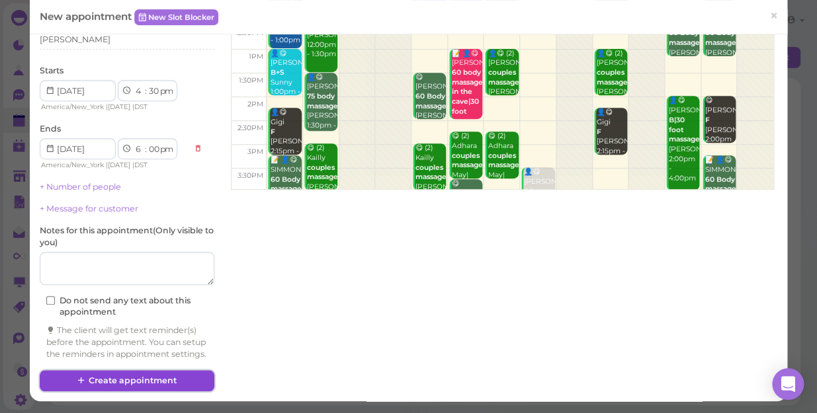
click at [146, 380] on button "Create appointment" at bounding box center [127, 380] width 175 height 21
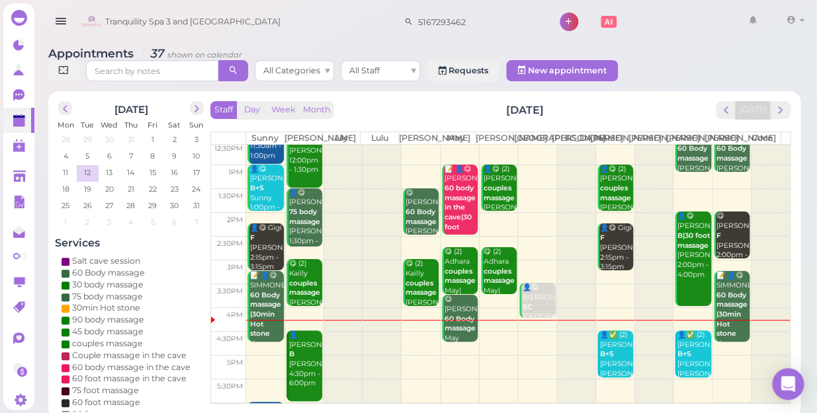
scroll to position [239, 0]
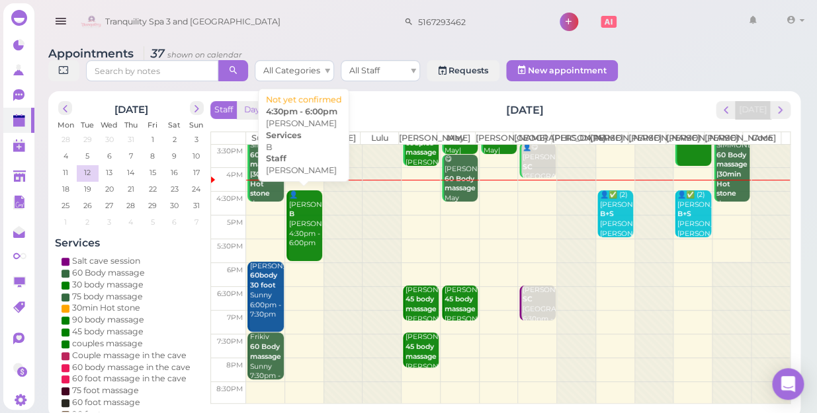
click at [304, 228] on div "👤[PERSON_NAME] 4:30pm - 6:00pm" at bounding box center [305, 220] width 34 height 58
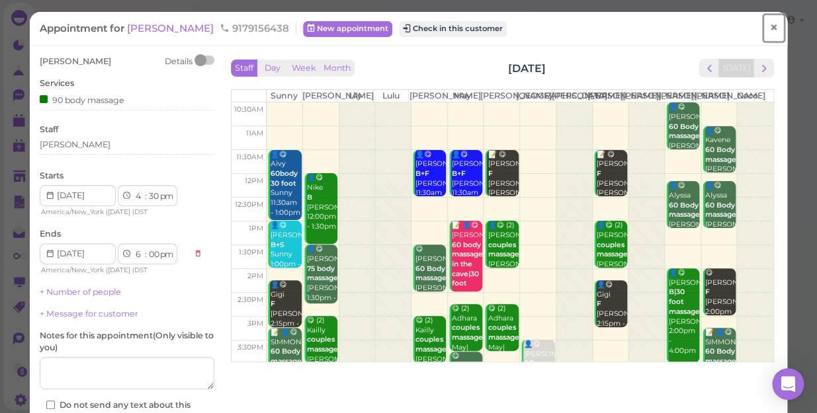
click at [769, 26] on span "×" at bounding box center [773, 28] width 9 height 19
click at [767, 26] on link at bounding box center [753, 21] width 38 height 37
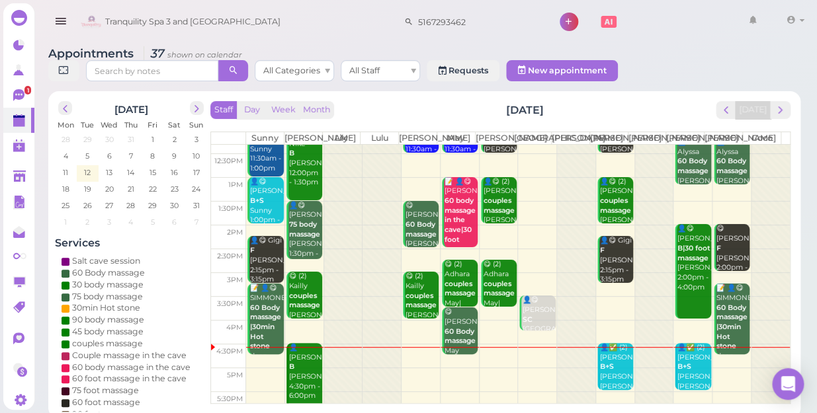
scroll to position [180, 0]
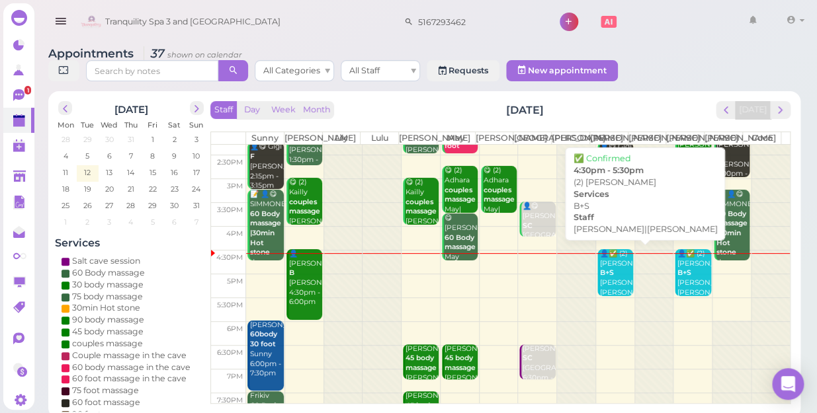
click at [603, 276] on div "👤✅ (2) [PERSON_NAME]+S [PERSON_NAME]|[PERSON_NAME] 4:30pm - 5:30pm" at bounding box center [616, 283] width 34 height 68
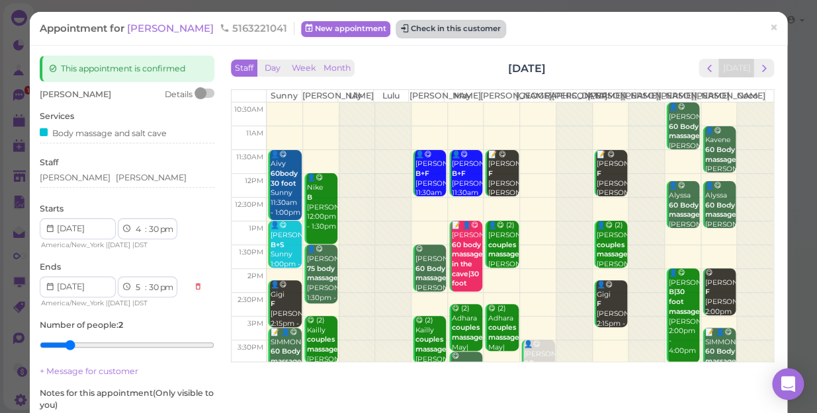
click at [397, 30] on button "Check in this customer" at bounding box center [451, 29] width 108 height 16
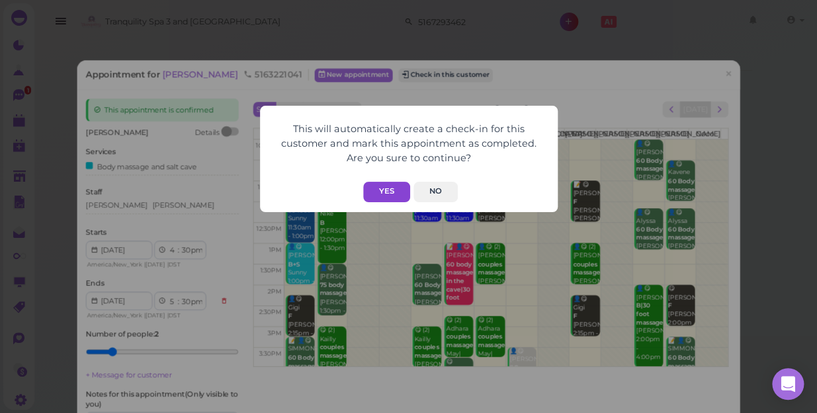
click at [389, 192] on button "Yes" at bounding box center [386, 192] width 47 height 21
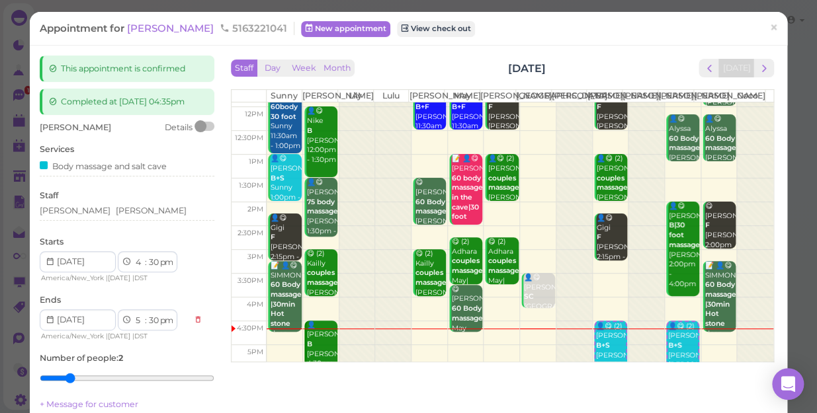
scroll to position [180, 0]
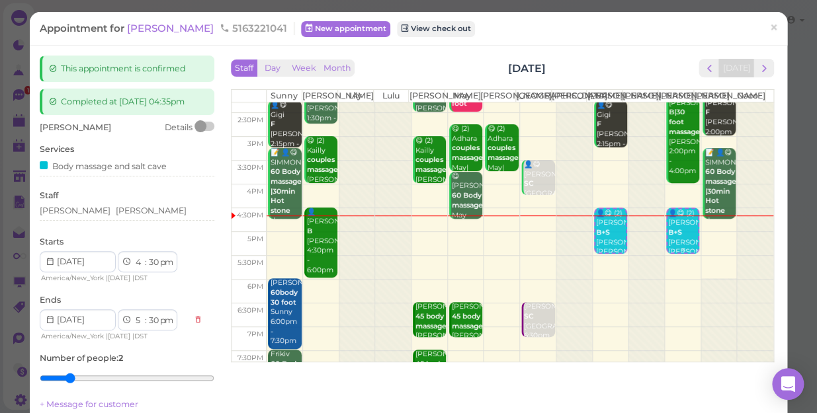
click at [668, 237] on b "B+S" at bounding box center [675, 232] width 14 height 9
click at [153, 262] on select "00 05 10 15 20 25 30 35 40 45 50 55" at bounding box center [153, 263] width 13 height 14
select select "40"
click at [147, 256] on select "00 05 10 15 20 25 30 35 40 45 50 55" at bounding box center [153, 263] width 13 height 14
select select "40"
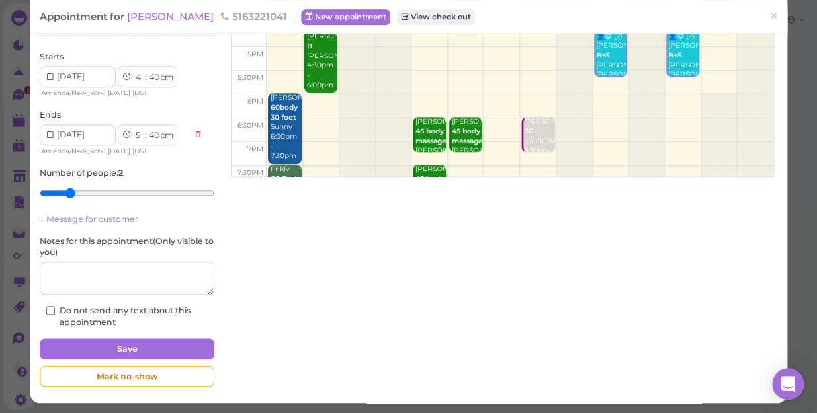
scroll to position [186, 0]
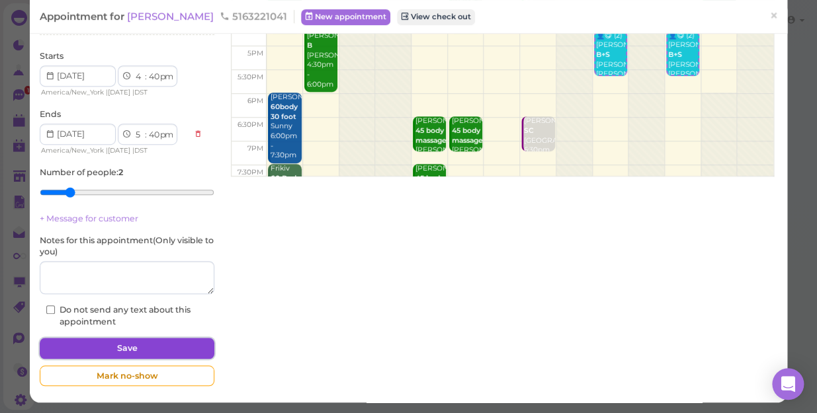
click at [179, 344] on button "Save" at bounding box center [127, 348] width 175 height 21
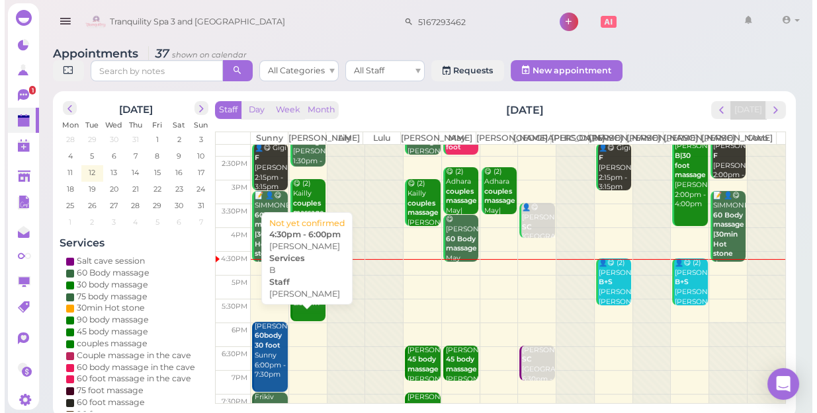
scroll to position [180, 0]
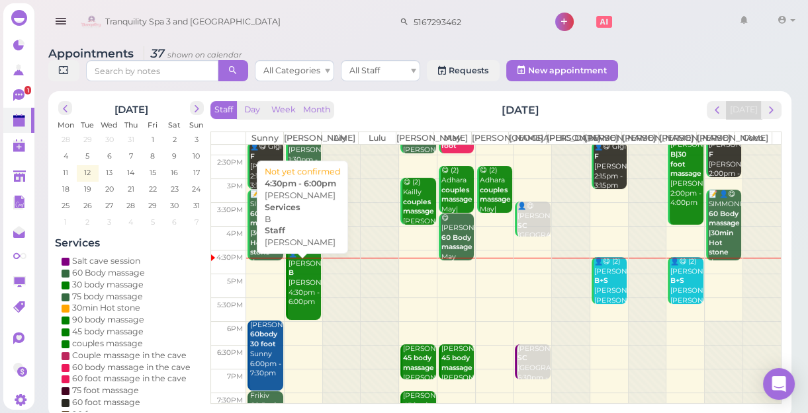
click at [299, 308] on div "👤[PERSON_NAME] 4:30pm - 6:00pm" at bounding box center [304, 278] width 33 height 58
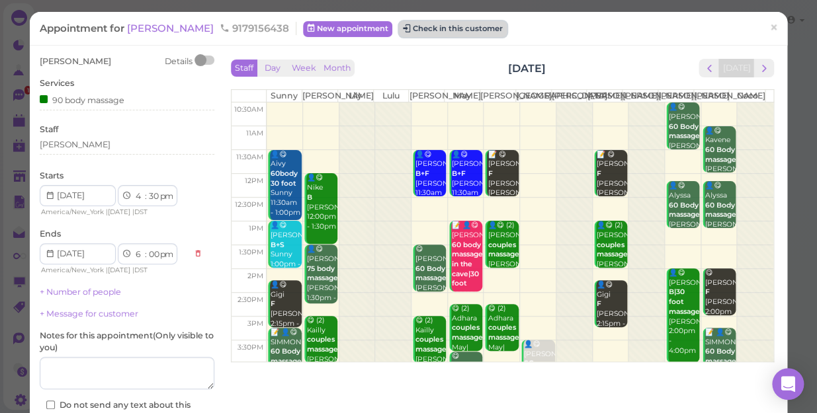
click at [404, 25] on button "Check in this customer" at bounding box center [453, 29] width 108 height 16
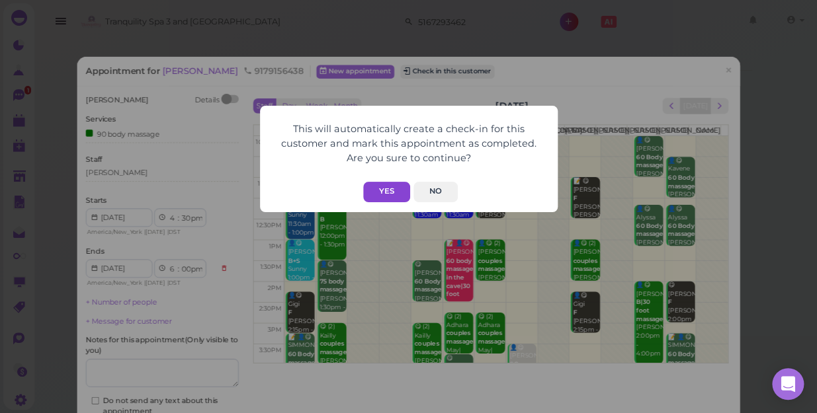
click at [386, 189] on button "Yes" at bounding box center [386, 192] width 47 height 21
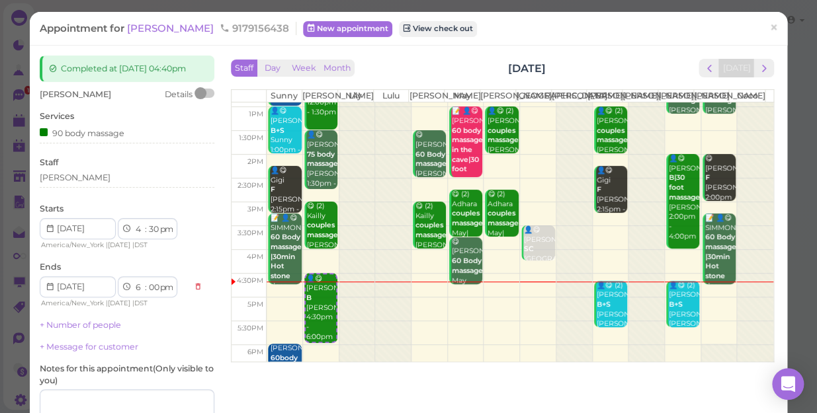
scroll to position [120, 0]
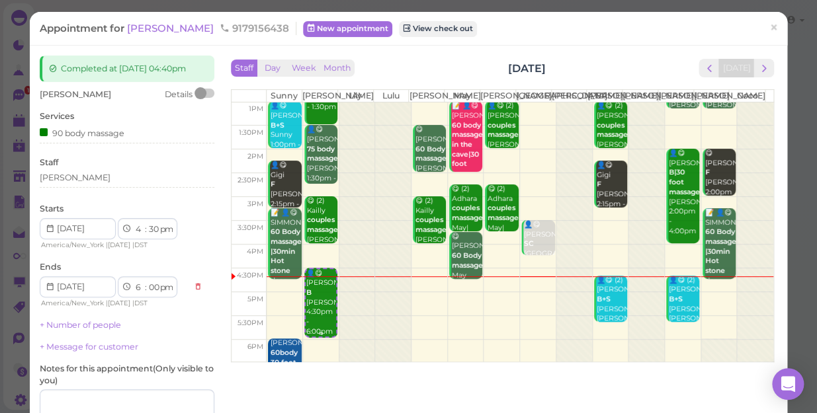
click at [322, 323] on div "👤😋 [PERSON_NAME] 4:30pm - 6:00pm" at bounding box center [321, 303] width 30 height 68
click at [79, 177] on div "[PERSON_NAME]" at bounding box center [127, 178] width 175 height 12
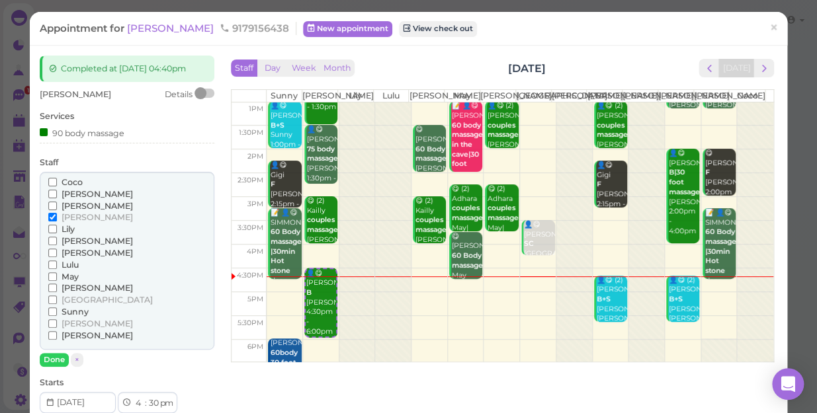
click at [75, 241] on span "[PERSON_NAME]" at bounding box center [97, 241] width 71 height 10
click at [57, 241] on input "[PERSON_NAME]" at bounding box center [52, 241] width 9 height 9
click at [67, 217] on span "[PERSON_NAME]" at bounding box center [97, 217] width 71 height 10
click at [57, 217] on input "[PERSON_NAME]" at bounding box center [52, 217] width 9 height 9
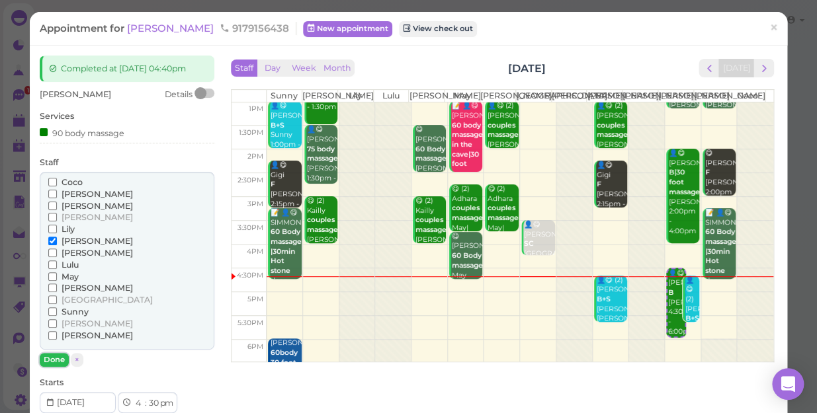
click at [57, 357] on button "Done" at bounding box center [54, 360] width 29 height 14
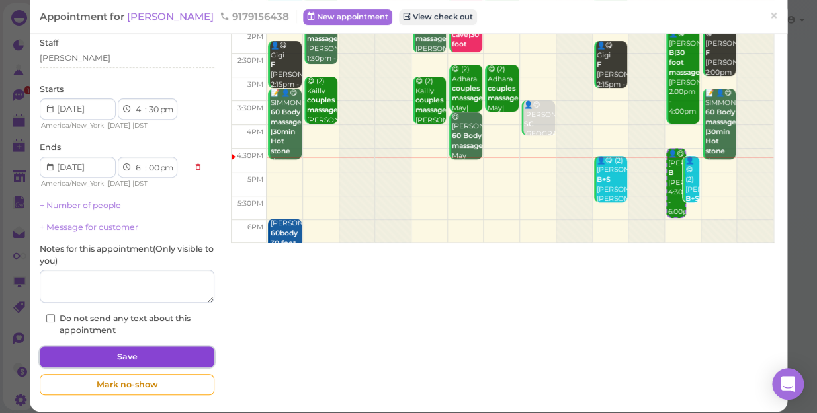
click at [108, 354] on button "Save" at bounding box center [127, 357] width 175 height 21
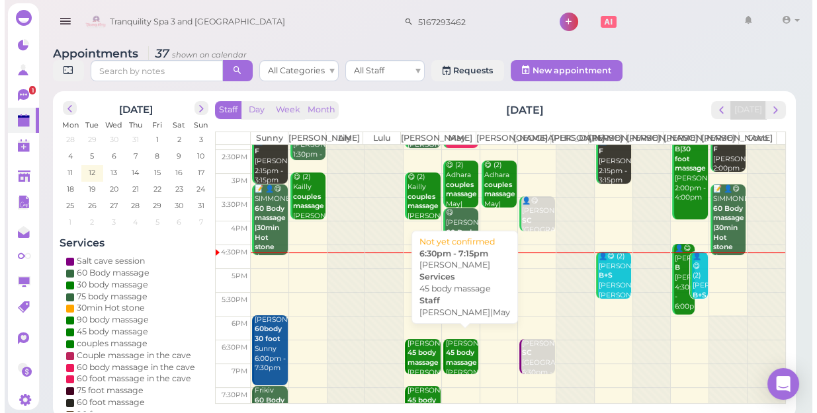
scroll to position [239, 0]
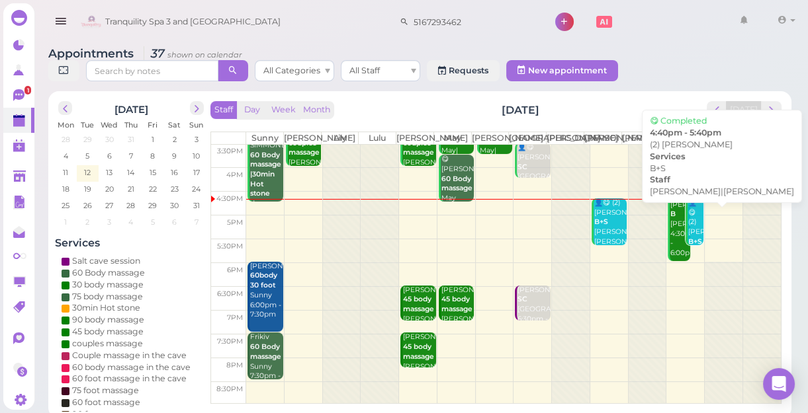
click at [687, 238] on div "👤😋 (2) [PERSON_NAME]+S [PERSON_NAME]|[PERSON_NAME] 4:40pm - 5:40pm" at bounding box center [695, 246] width 16 height 97
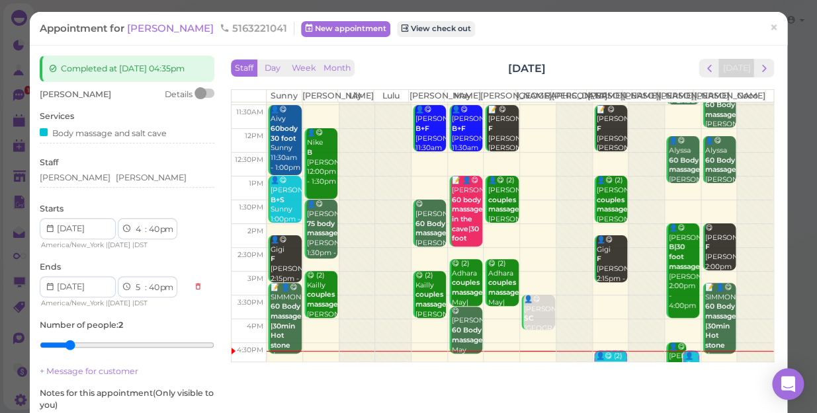
scroll to position [120, 0]
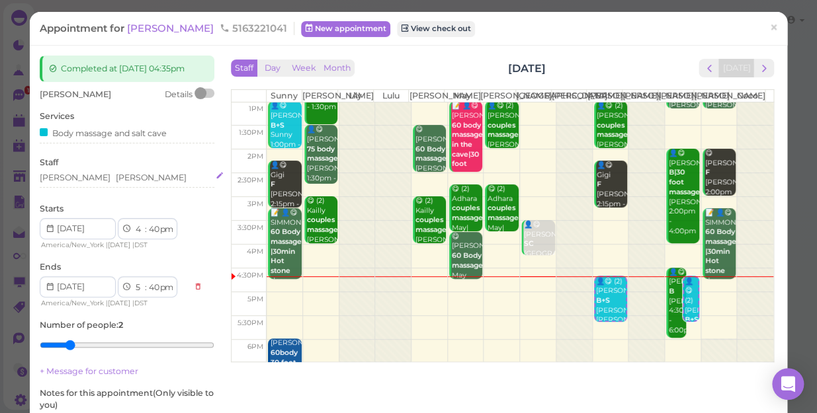
click at [103, 178] on div "[PERSON_NAME] [PERSON_NAME]" at bounding box center [127, 178] width 175 height 12
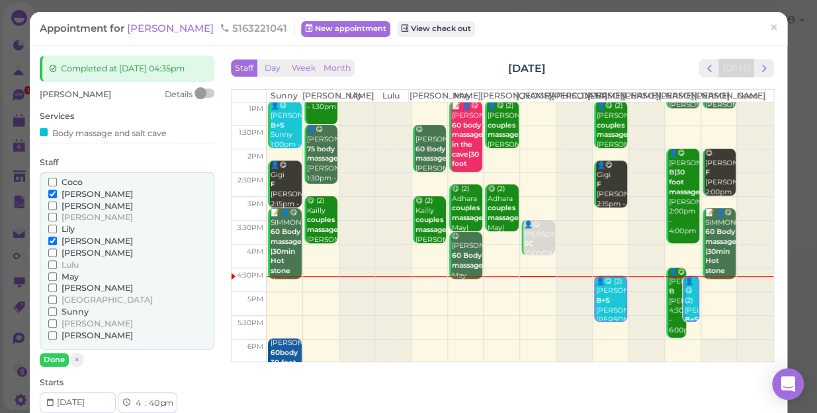
click at [75, 288] on span "[PERSON_NAME]" at bounding box center [97, 288] width 71 height 10
click at [57, 288] on input "[PERSON_NAME]" at bounding box center [52, 288] width 9 height 9
click at [67, 277] on span "May" at bounding box center [70, 277] width 17 height 10
click at [57, 277] on input "May" at bounding box center [52, 277] width 9 height 9
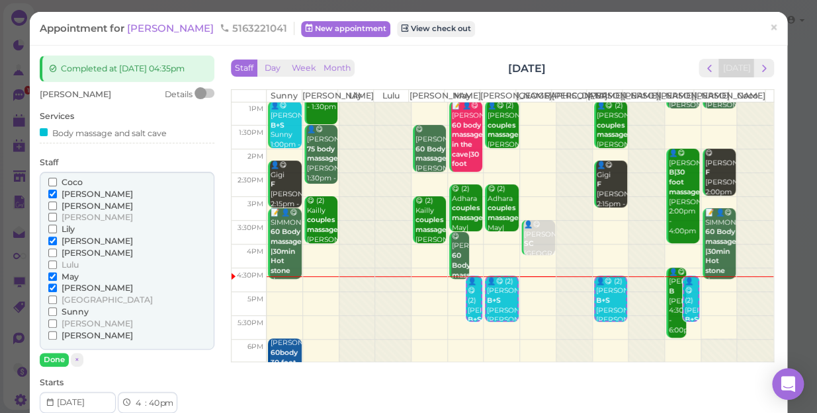
click at [76, 238] on span "[PERSON_NAME]" at bounding box center [97, 241] width 71 height 10
click at [57, 238] on input "[PERSON_NAME]" at bounding box center [52, 241] width 9 height 9
click at [83, 192] on span "[PERSON_NAME]" at bounding box center [97, 194] width 71 height 10
click at [57, 192] on input "[PERSON_NAME]" at bounding box center [52, 194] width 9 height 9
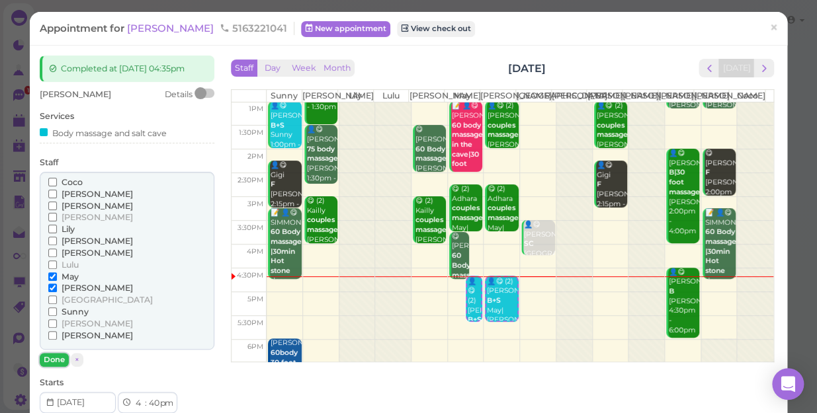
click at [54, 358] on button "Done" at bounding box center [54, 360] width 29 height 14
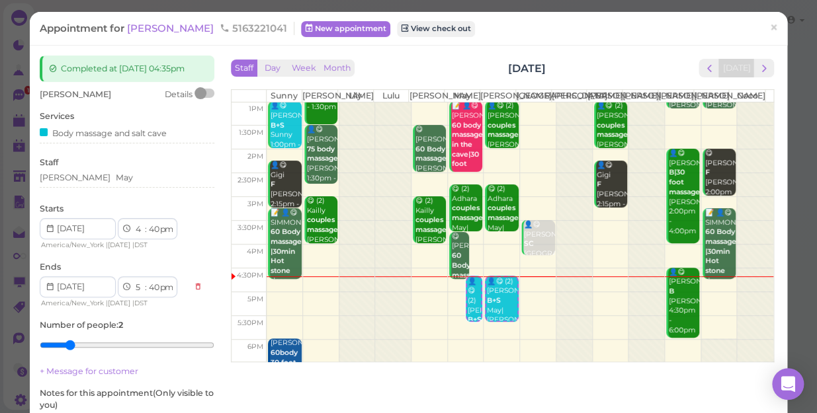
scroll to position [153, 0]
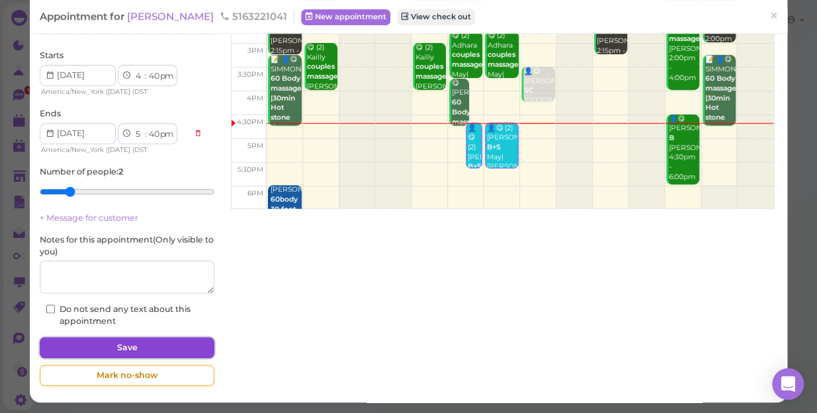
click at [112, 344] on button "Save" at bounding box center [127, 347] width 175 height 21
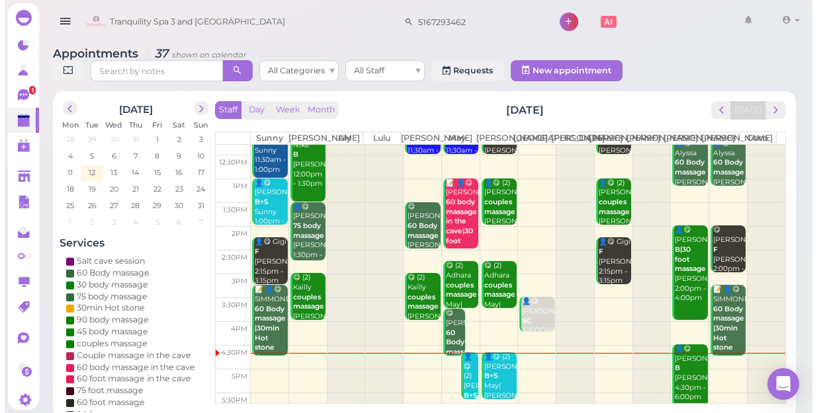
scroll to position [239, 0]
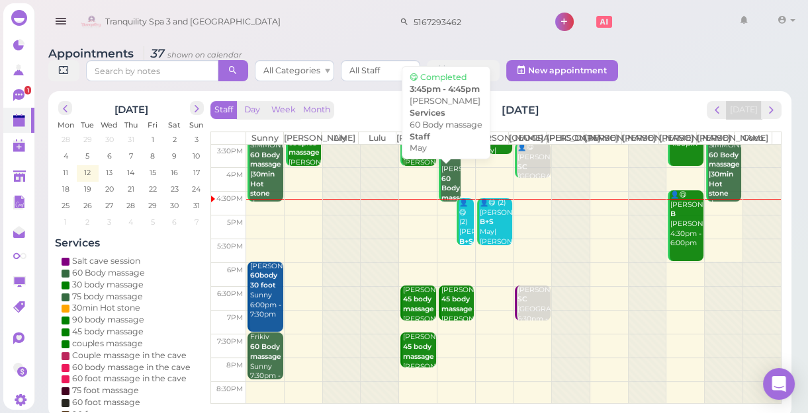
click at [445, 193] on b "60 Body massage" at bounding box center [456, 189] width 31 height 28
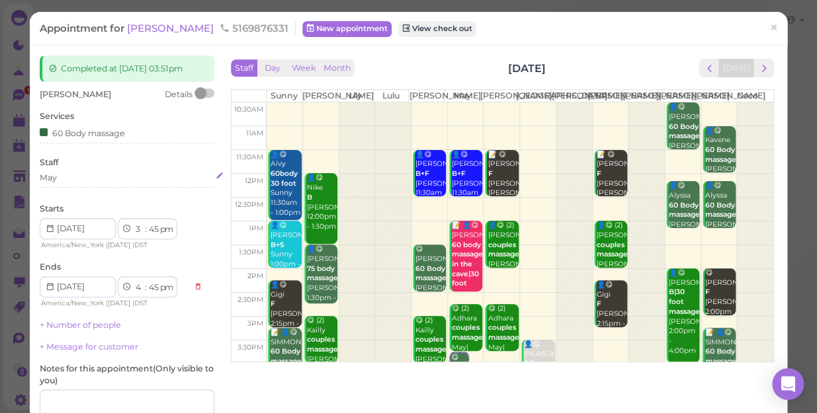
click at [63, 175] on div "May" at bounding box center [127, 178] width 175 height 12
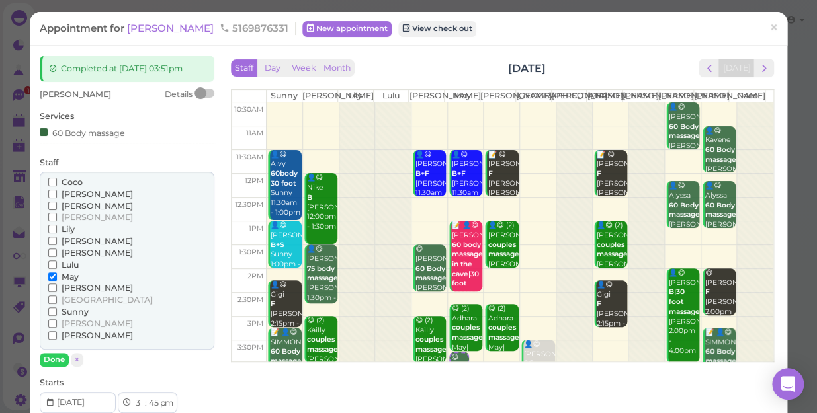
click at [72, 310] on span "Sunny" at bounding box center [75, 312] width 27 height 10
click at [57, 310] on input "Sunny" at bounding box center [52, 312] width 9 height 9
click at [67, 272] on span "May" at bounding box center [70, 277] width 17 height 10
click at [57, 273] on input "May" at bounding box center [52, 277] width 9 height 9
click at [56, 361] on button "Done" at bounding box center [54, 360] width 29 height 14
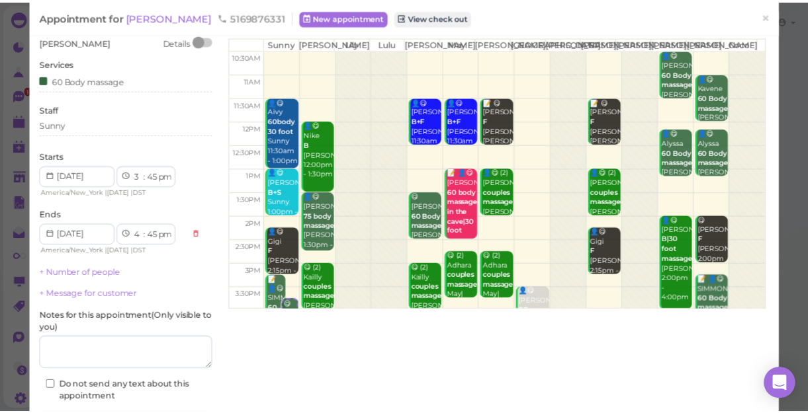
scroll to position [120, 0]
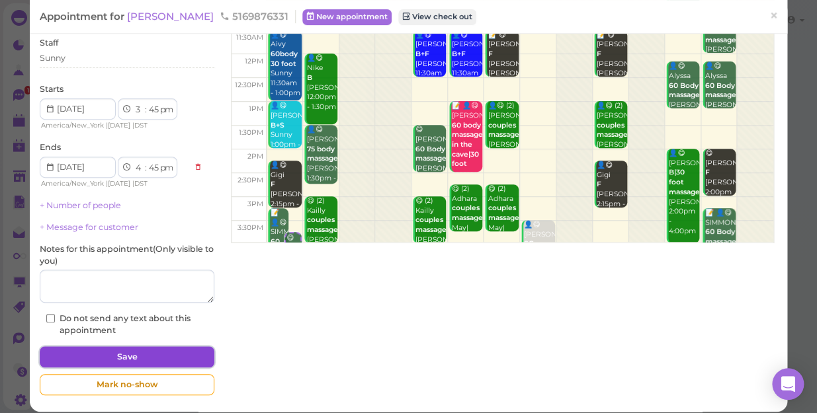
click at [150, 354] on button "Save" at bounding box center [127, 357] width 175 height 21
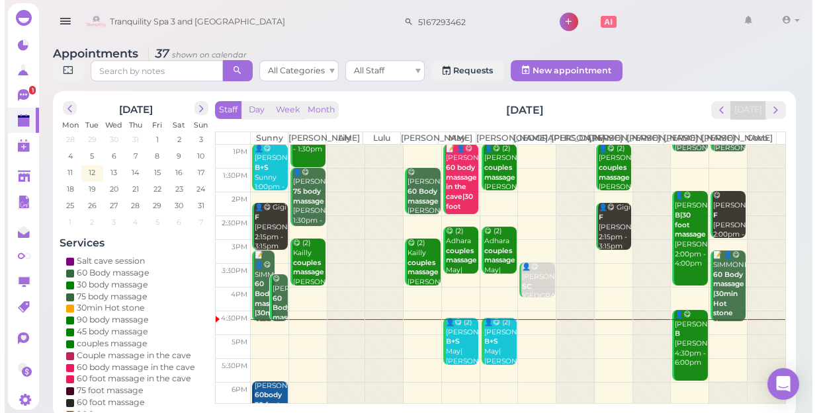
scroll to position [120, 0]
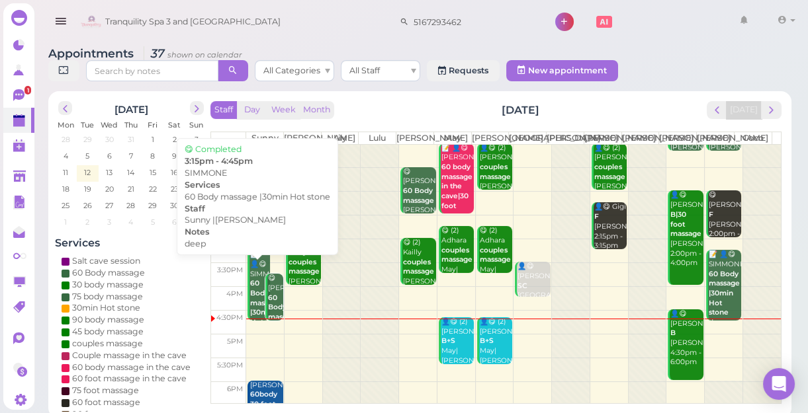
click at [257, 282] on div "📝 👤😋 SIMMONE 60 Body massage |30min Hot stone deep Sunny |[PERSON_NAME] 3:15pm …" at bounding box center [259, 327] width 20 height 155
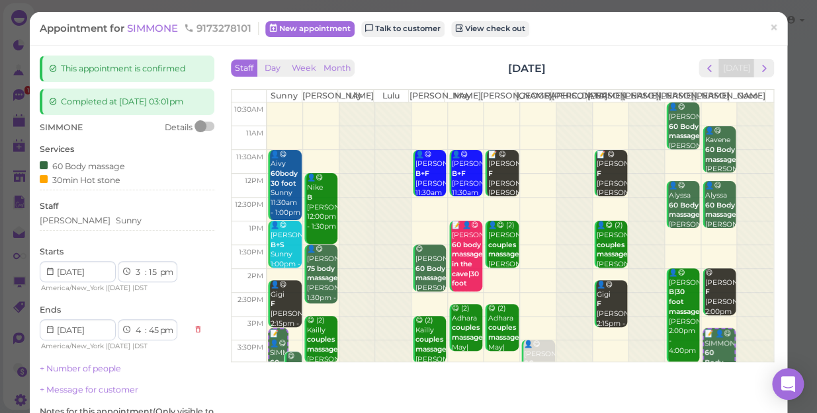
scroll to position [60, 0]
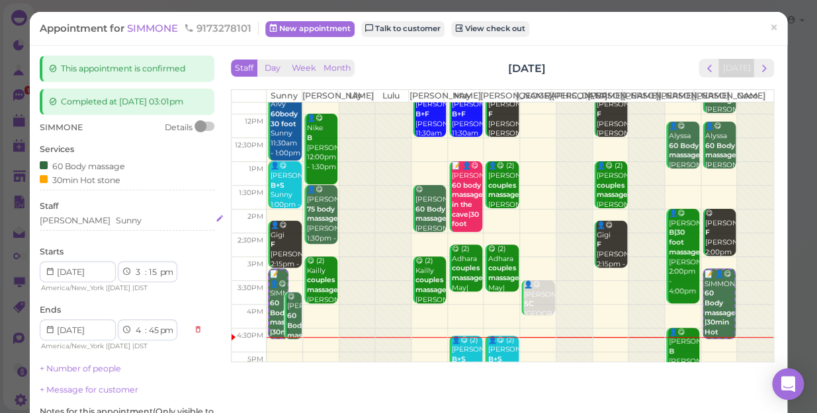
click at [110, 221] on div "[PERSON_NAME] Sunny" at bounding box center [127, 221] width 175 height 12
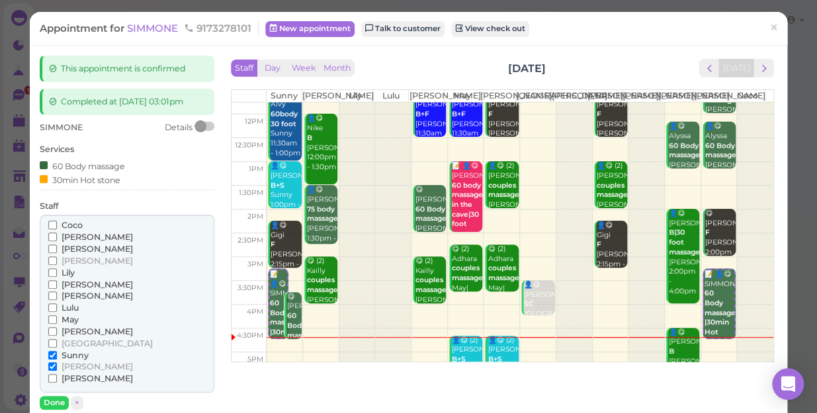
click at [79, 237] on span "[PERSON_NAME]" at bounding box center [97, 237] width 71 height 10
click at [57, 237] on input "[PERSON_NAME]" at bounding box center [52, 237] width 9 height 9
click at [79, 352] on span "Sunny" at bounding box center [75, 356] width 27 height 10
click at [57, 352] on input "Sunny" at bounding box center [52, 355] width 9 height 9
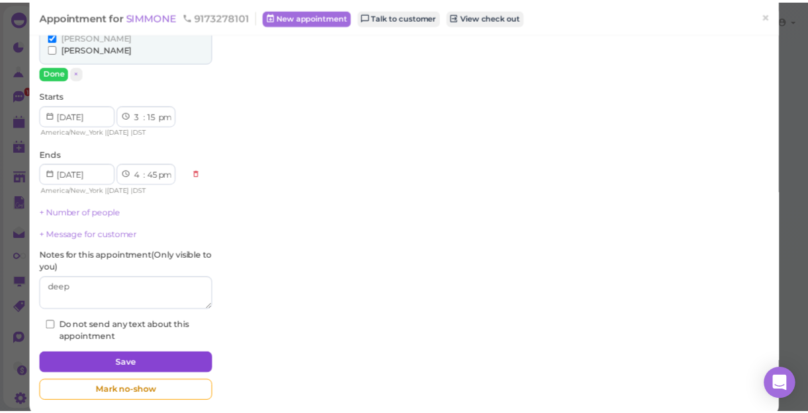
scroll to position [346, 0]
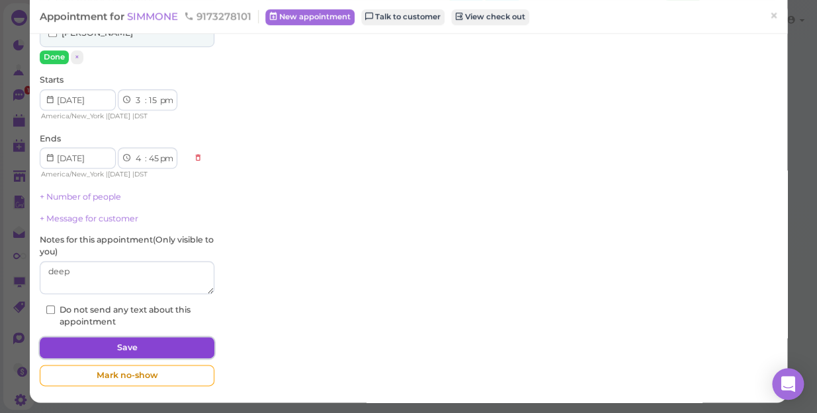
click at [165, 344] on button "Save" at bounding box center [127, 347] width 175 height 21
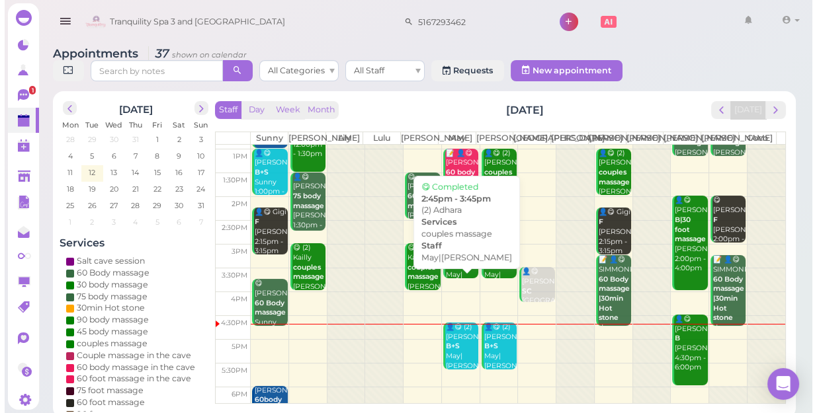
scroll to position [60, 0]
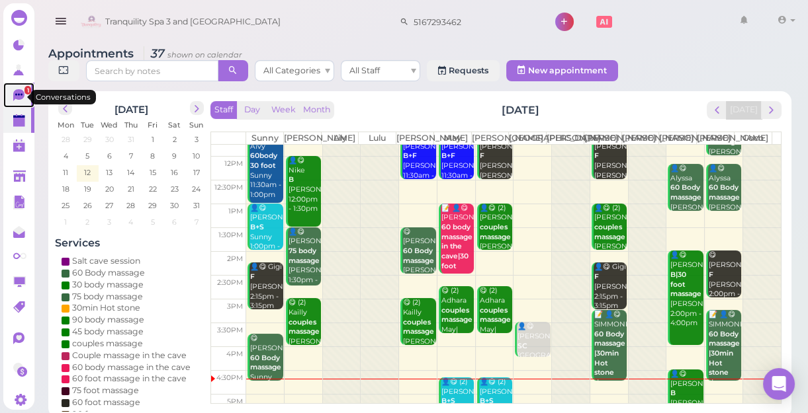
click at [13, 94] on icon at bounding box center [18, 95] width 11 height 12
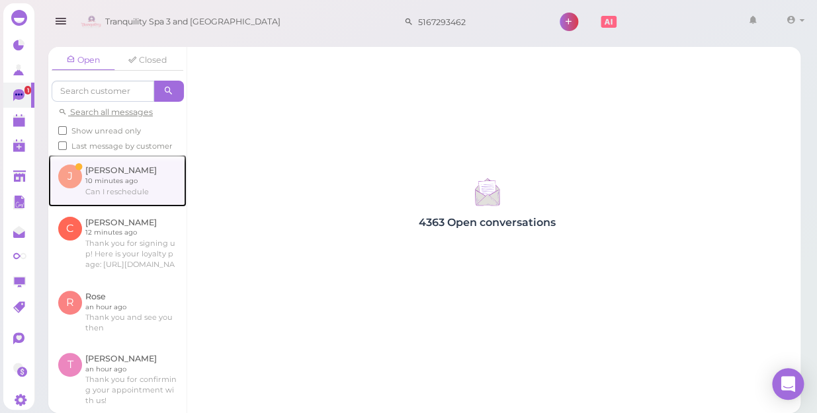
click at [116, 196] on link at bounding box center [117, 181] width 138 height 52
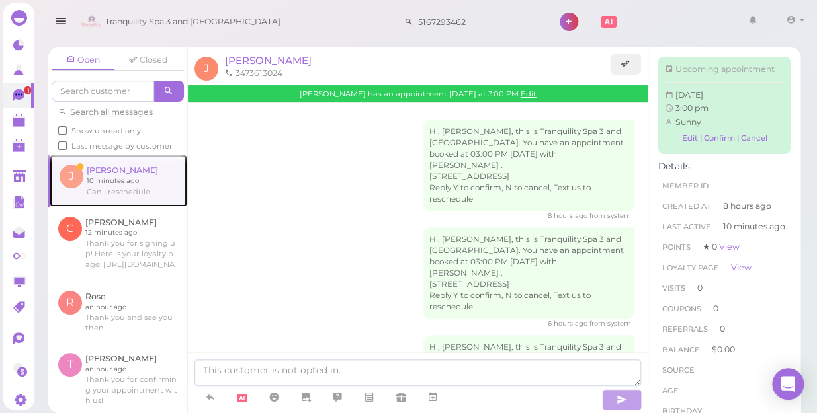
scroll to position [85, 0]
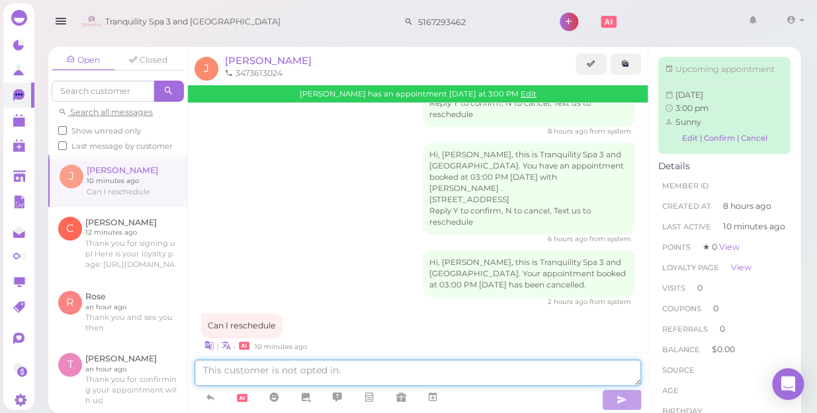
click at [335, 375] on textarea at bounding box center [417, 373] width 447 height 26
type textarea "when do you like come"
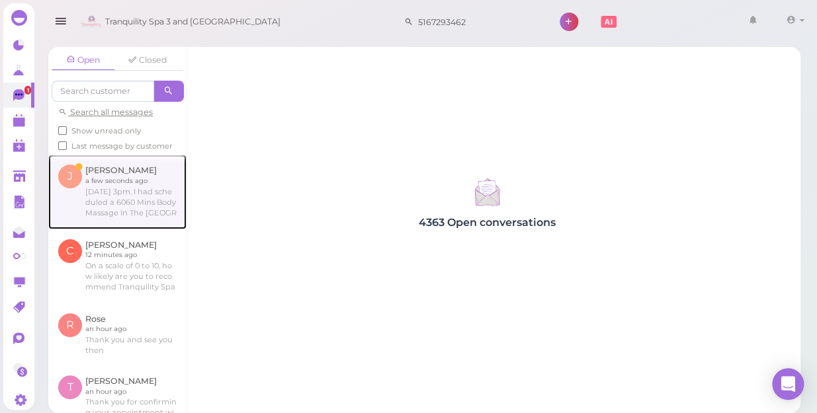
click at [128, 212] on link at bounding box center [117, 192] width 138 height 74
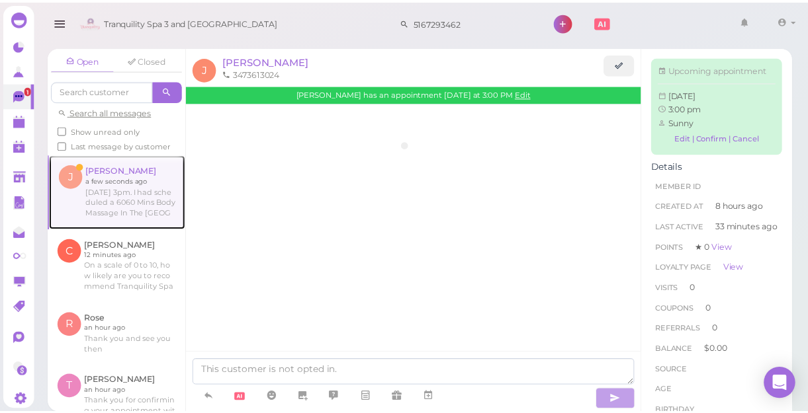
scroll to position [183, 0]
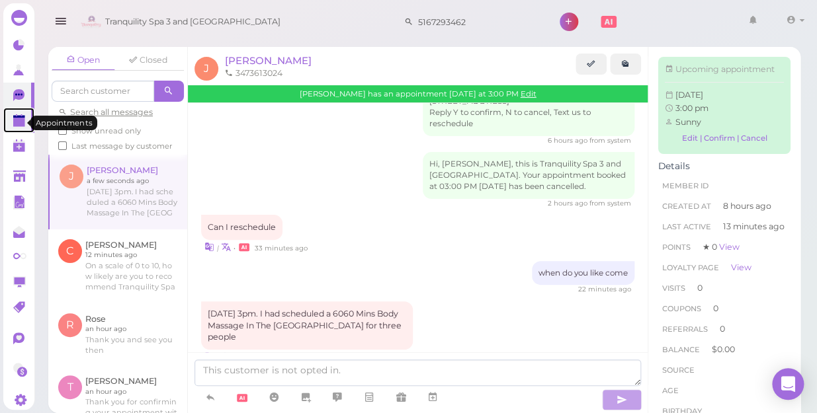
click at [18, 122] on polygon at bounding box center [19, 122] width 12 height 9
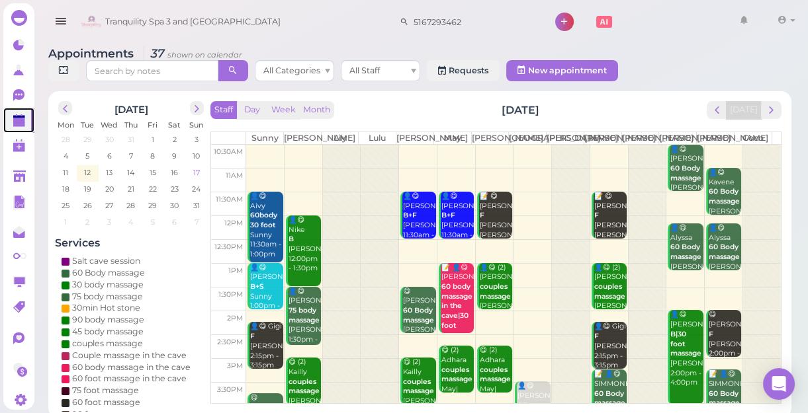
click at [194, 170] on span "17" at bounding box center [196, 173] width 9 height 12
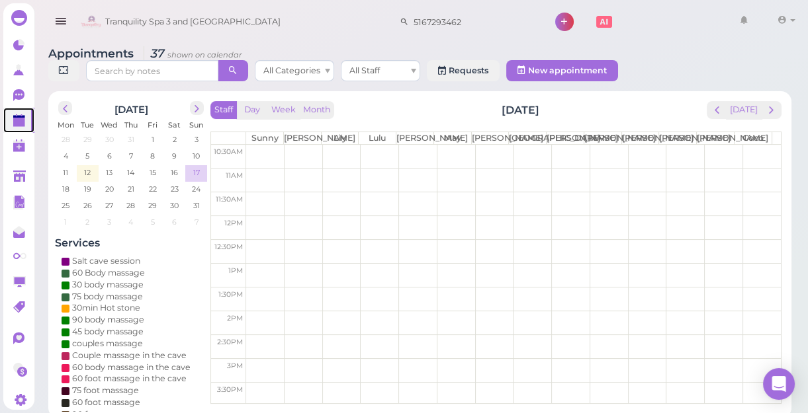
click at [194, 170] on span "17" at bounding box center [196, 173] width 9 height 12
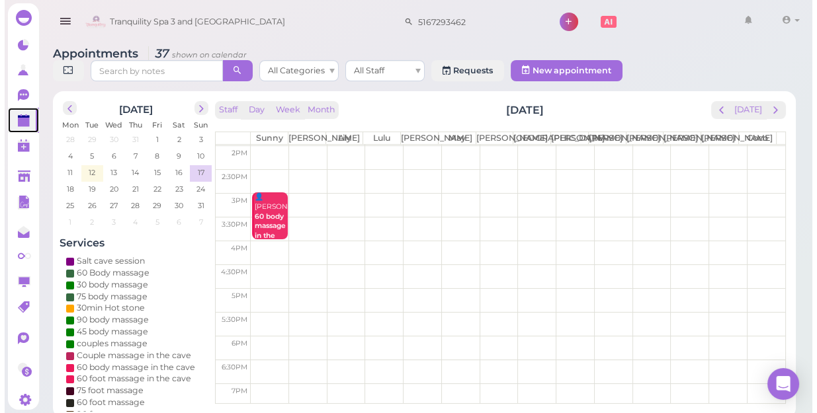
scroll to position [180, 0]
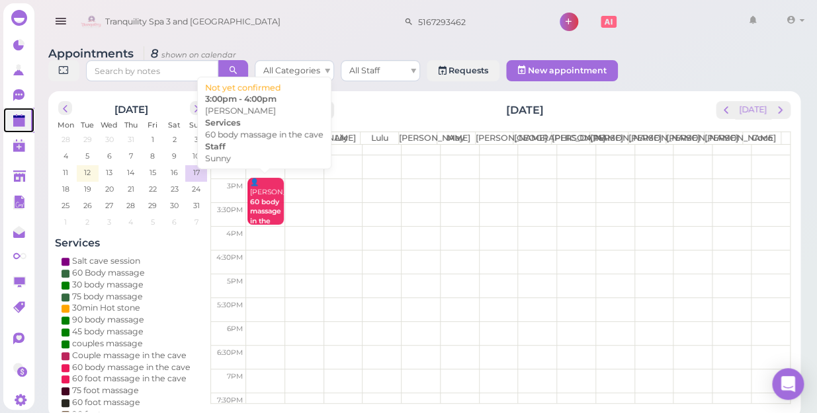
click at [270, 200] on b "60 body massage in the cave" at bounding box center [265, 217] width 31 height 38
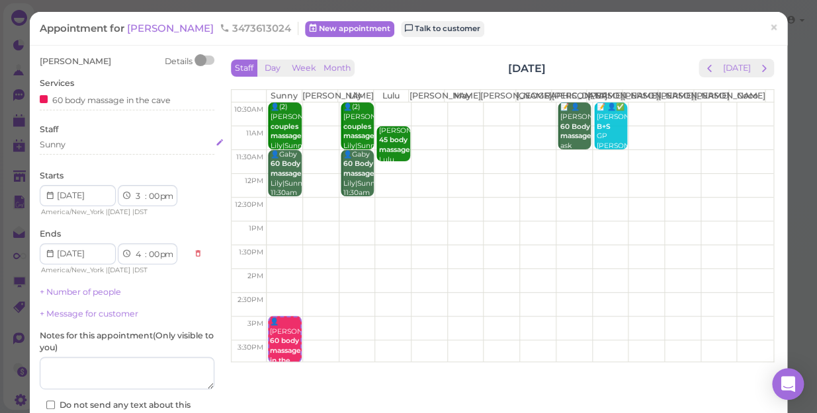
click at [83, 141] on div "Sunny" at bounding box center [127, 145] width 175 height 12
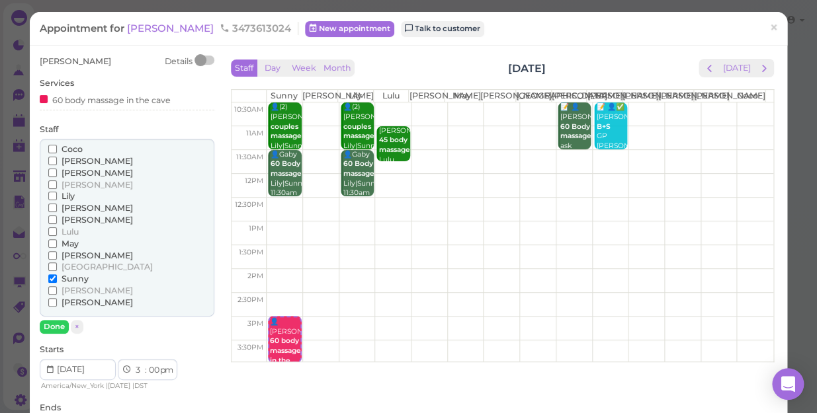
click at [74, 278] on span "Sunny" at bounding box center [75, 279] width 27 height 10
click at [57, 278] on input "Sunny" at bounding box center [52, 279] width 9 height 9
click at [59, 323] on button "Done" at bounding box center [54, 327] width 29 height 14
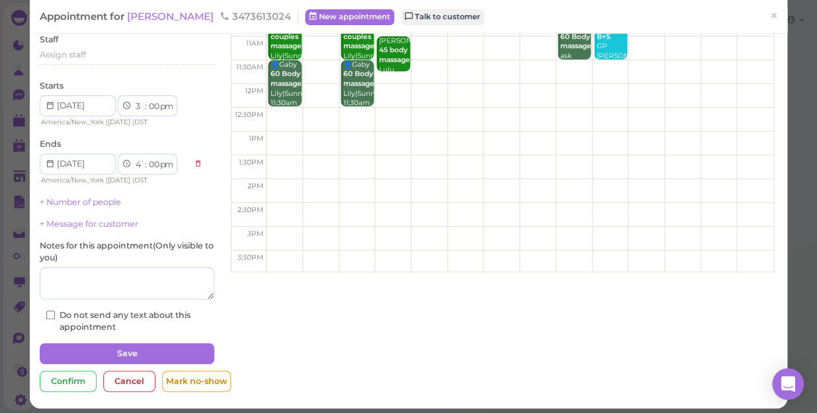
scroll to position [96, 0]
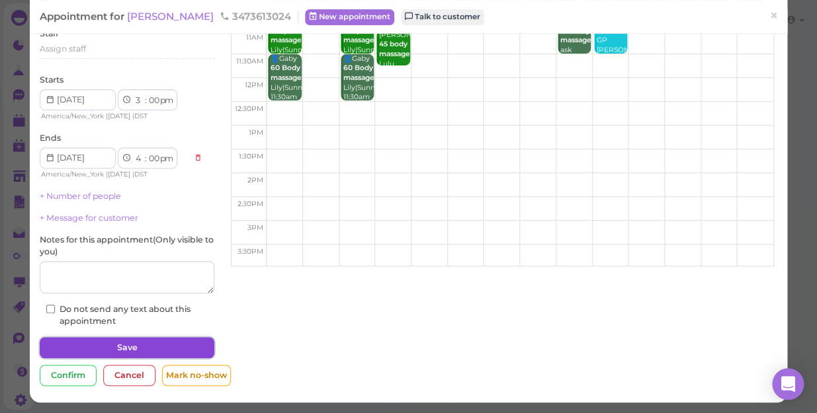
click at [104, 348] on button "Save" at bounding box center [127, 347] width 175 height 21
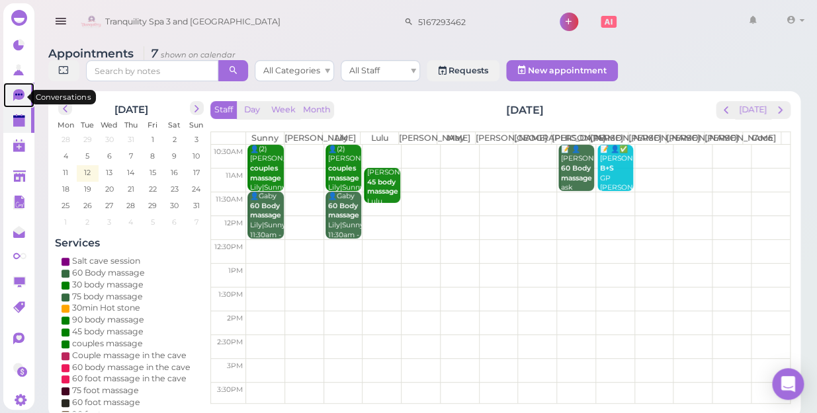
click at [15, 95] on icon at bounding box center [18, 94] width 7 height 2
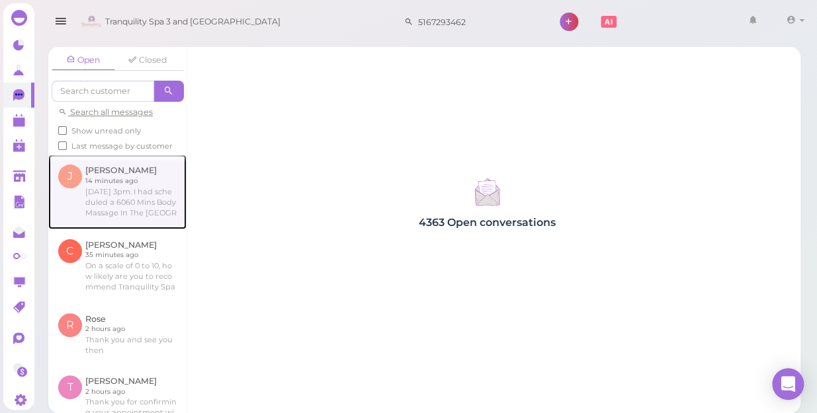
click at [117, 197] on link at bounding box center [117, 192] width 138 height 74
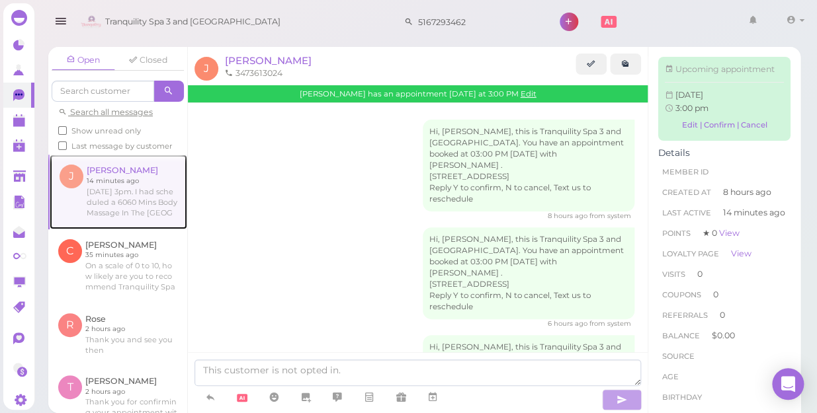
scroll to position [183, 0]
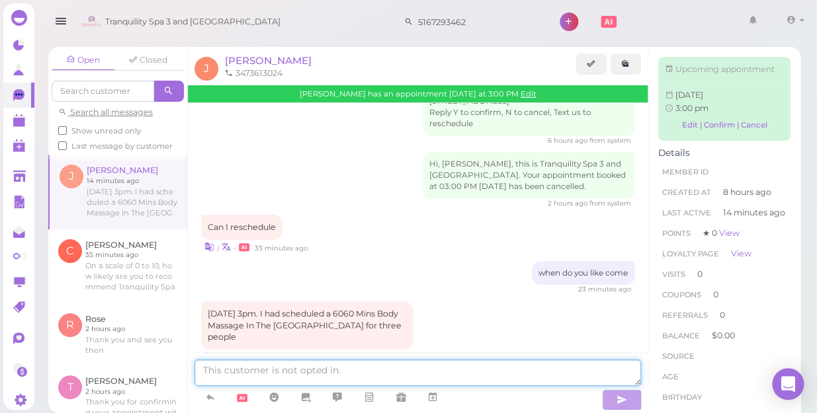
click at [281, 369] on textarea at bounding box center [417, 373] width 447 height 26
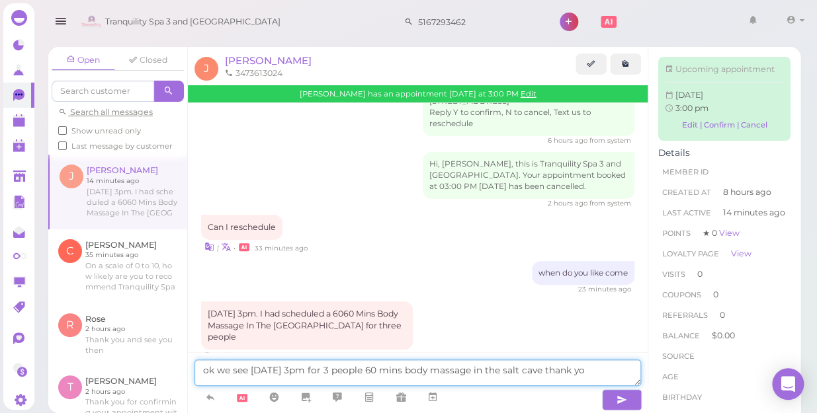
type textarea "ok we see [DATE] 3pm for 3 people 60 mins body massage in the salt cave thank y…"
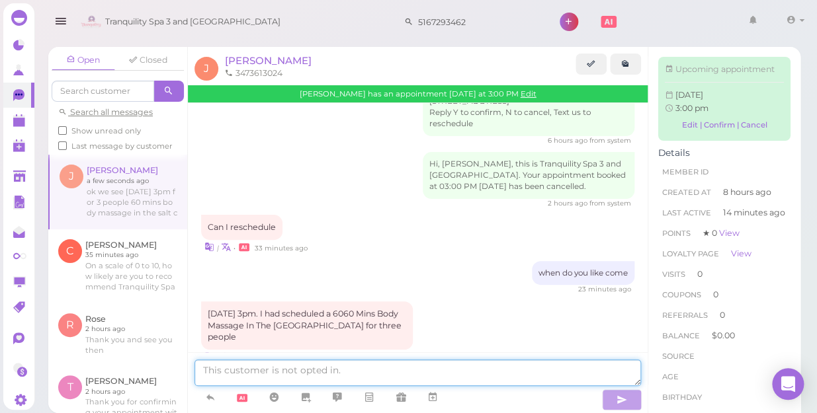
scroll to position [226, 0]
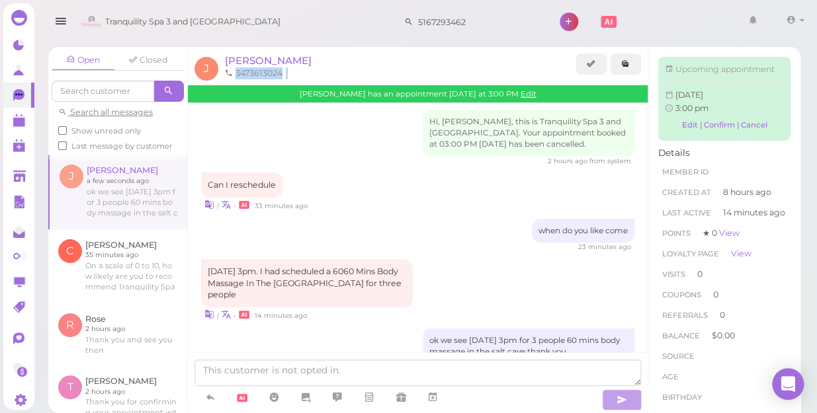
drag, startPoint x: 236, startPoint y: 72, endPoint x: 294, endPoint y: 75, distance: 57.6
click at [294, 75] on ul "3473613024" at bounding box center [399, 73] width 354 height 12
drag, startPoint x: 294, startPoint y: 75, endPoint x: 259, endPoint y: 73, distance: 34.5
copy ul "3473613024"
click at [15, 120] on polygon at bounding box center [19, 122] width 12 height 9
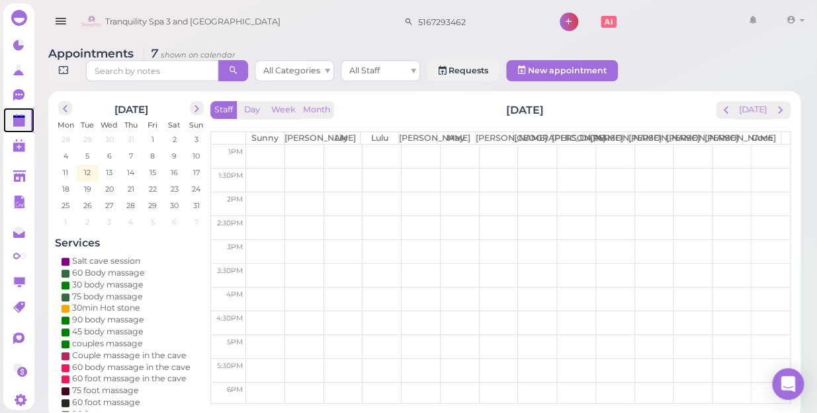
scroll to position [120, 0]
click at [260, 245] on td at bounding box center [518, 251] width 544 height 24
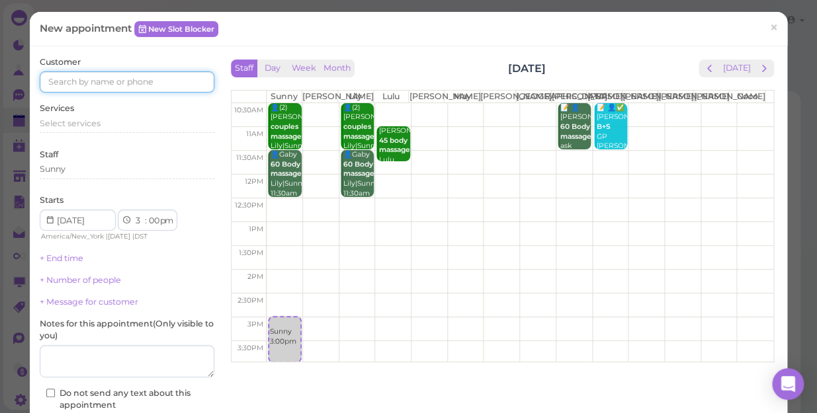
click at [95, 78] on input at bounding box center [127, 81] width 175 height 21
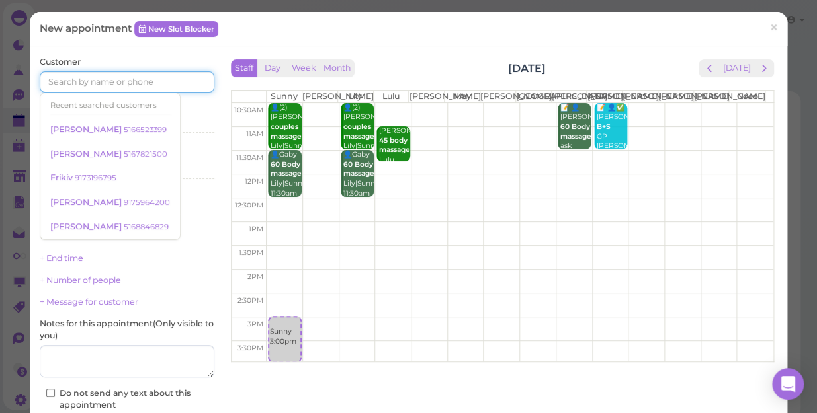
click at [77, 84] on input at bounding box center [127, 81] width 175 height 21
paste input "3473613024"
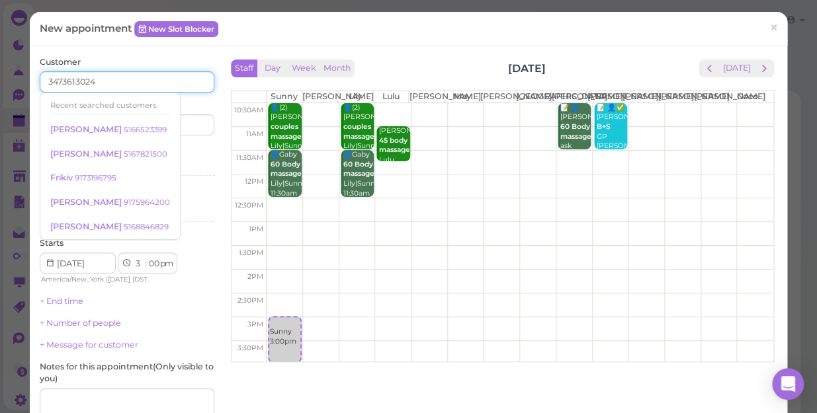
type input "3473613024"
click at [179, 126] on input at bounding box center [172, 124] width 84 height 21
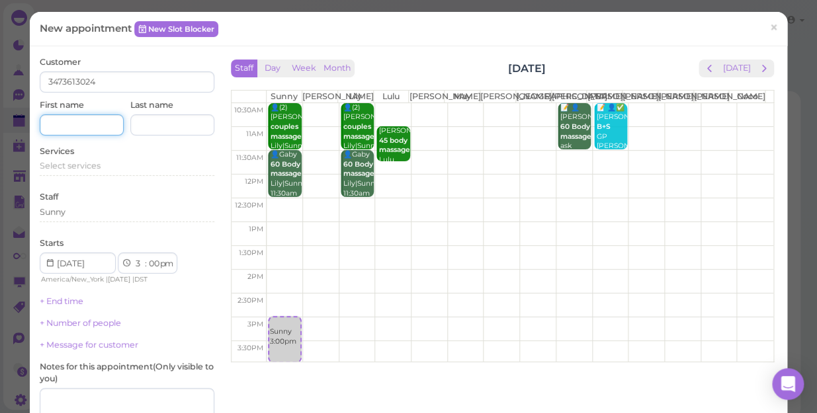
click at [70, 127] on input at bounding box center [82, 124] width 84 height 21
click at [769, 25] on span "×" at bounding box center [773, 28] width 9 height 19
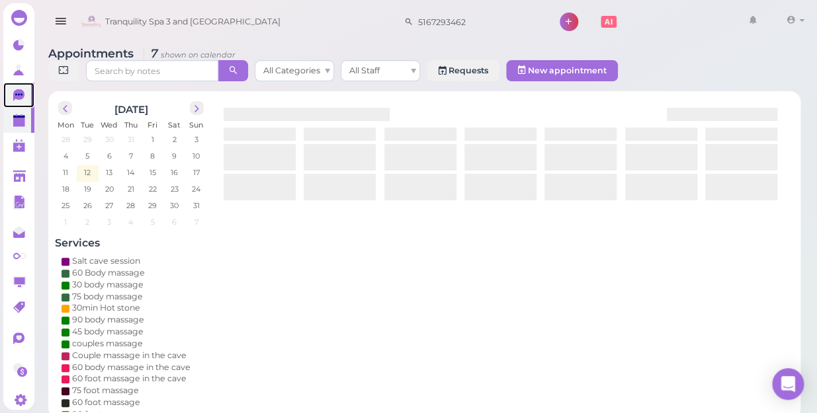
click at [21, 93] on icon at bounding box center [18, 95] width 11 height 12
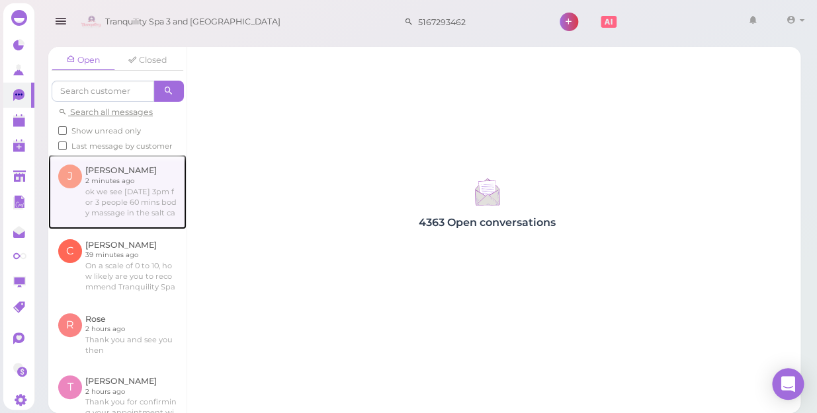
click at [93, 198] on link at bounding box center [117, 192] width 138 height 74
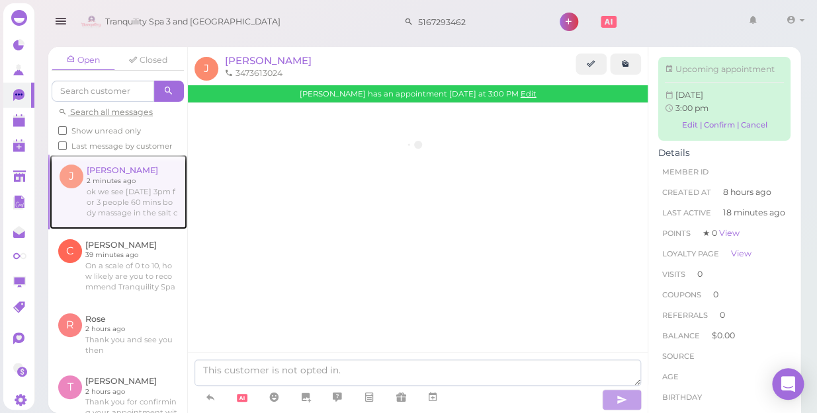
scroll to position [235, 0]
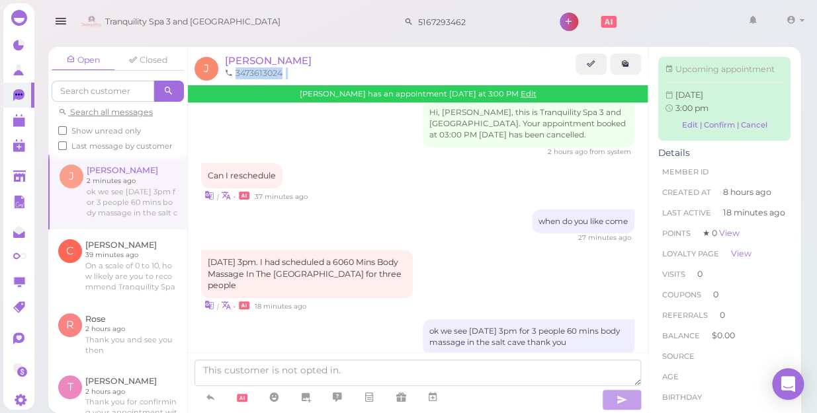
drag, startPoint x: 234, startPoint y: 69, endPoint x: 300, endPoint y: 76, distance: 66.6
click at [300, 76] on ul "3473613024" at bounding box center [399, 73] width 354 height 12
drag, startPoint x: 300, startPoint y: 76, endPoint x: 276, endPoint y: 72, distance: 24.8
copy ul "3473613024"
click at [24, 121] on polygon at bounding box center [19, 122] width 12 height 9
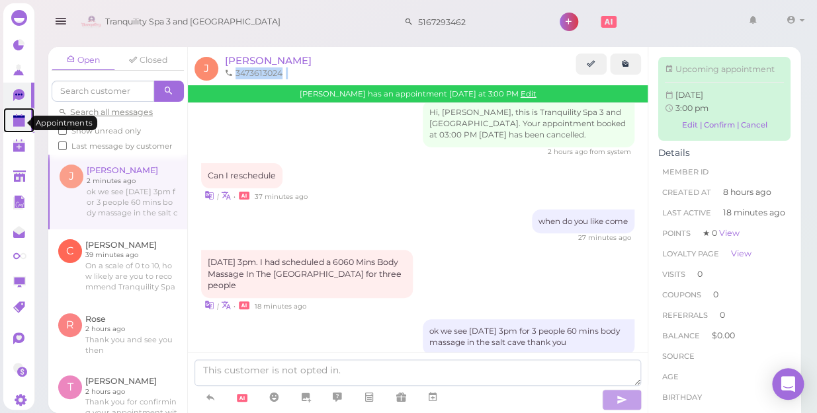
click at [24, 121] on polygon at bounding box center [19, 122] width 12 height 9
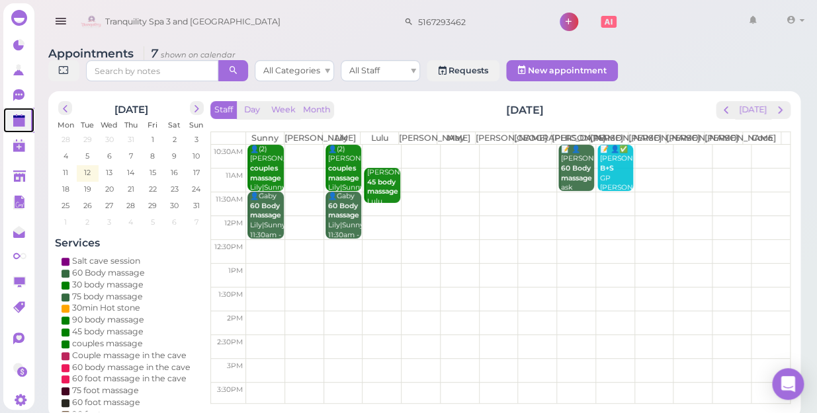
click at [251, 360] on td at bounding box center [518, 371] width 544 height 24
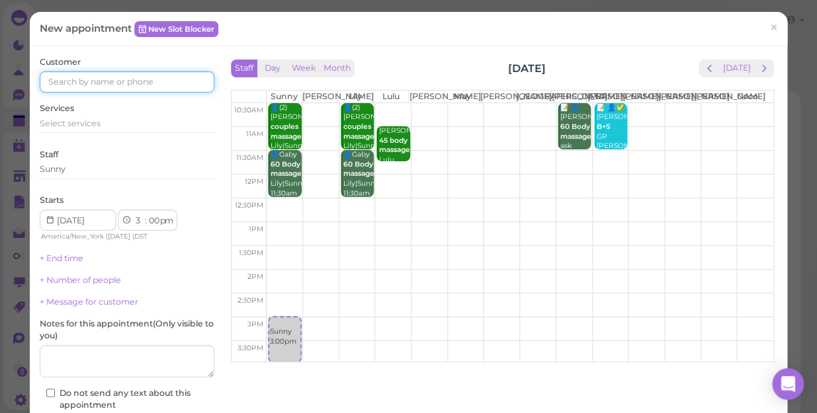
click at [113, 79] on input at bounding box center [127, 81] width 175 height 21
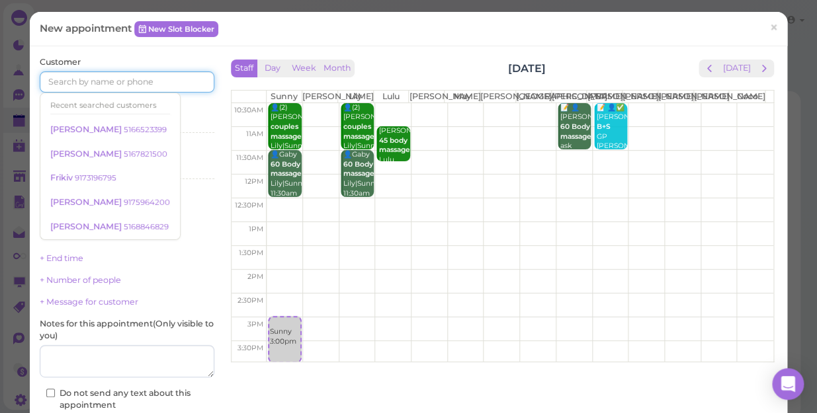
paste input "3473613024"
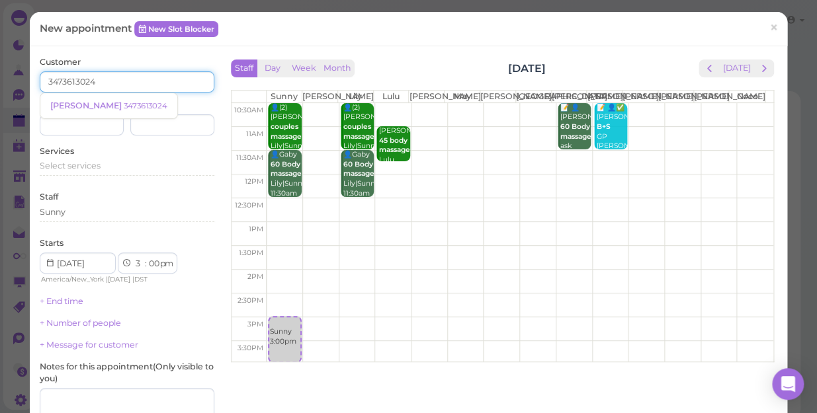
type input "3473613024"
click at [192, 125] on input at bounding box center [172, 124] width 84 height 21
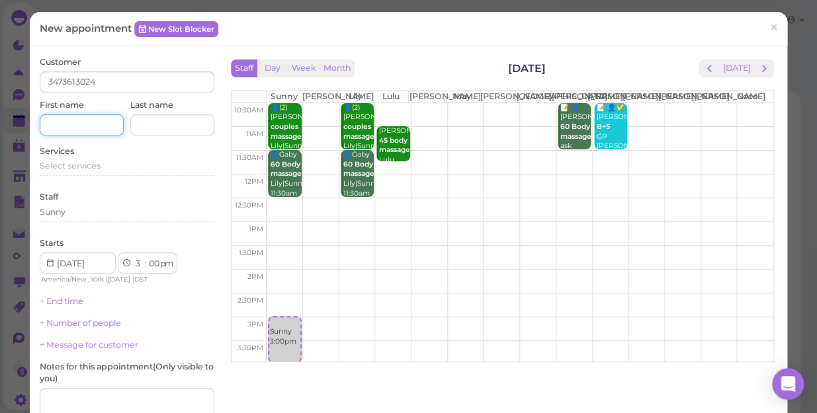
click at [100, 119] on input at bounding box center [82, 124] width 84 height 21
click at [79, 161] on span "Select services" at bounding box center [70, 166] width 61 height 10
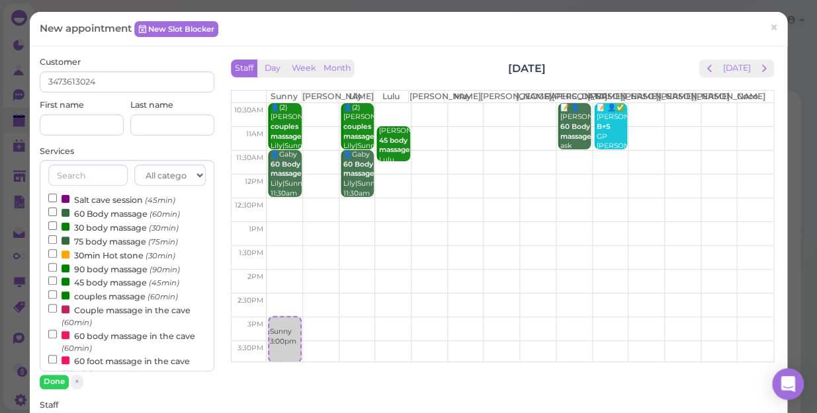
click at [113, 337] on label "60 body massage in the cave (60min)" at bounding box center [126, 342] width 157 height 26
click at [57, 337] on input "60 body massage in the cave (60min)" at bounding box center [52, 334] width 9 height 9
click at [48, 380] on button "Done" at bounding box center [54, 382] width 29 height 14
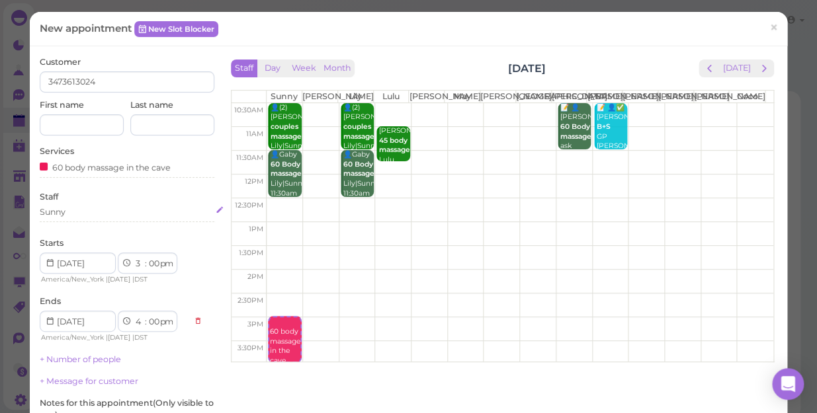
click at [81, 214] on div "Sunny" at bounding box center [127, 212] width 175 height 12
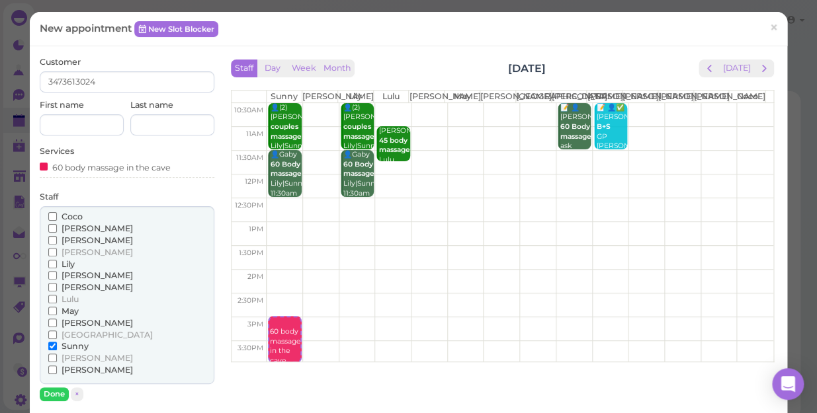
click at [71, 248] on span "[PERSON_NAME]" at bounding box center [97, 252] width 71 height 10
click at [57, 248] on input "[PERSON_NAME]" at bounding box center [52, 252] width 9 height 9
click at [60, 263] on label "Lily" at bounding box center [61, 265] width 26 height 12
click at [57, 263] on input "Lily" at bounding box center [52, 264] width 9 height 9
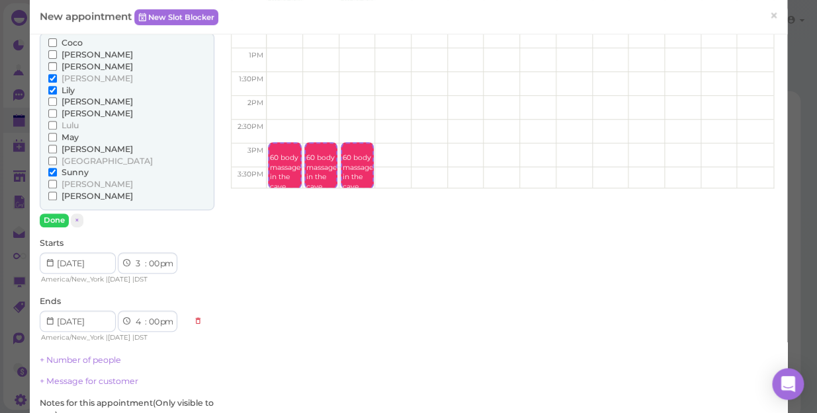
scroll to position [240, 0]
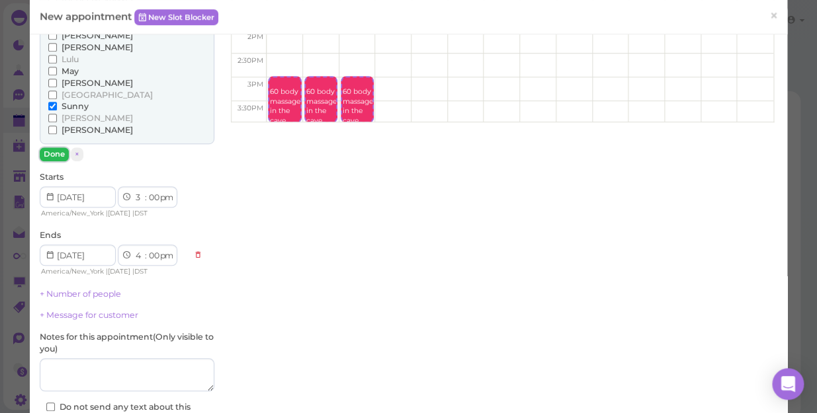
click at [57, 153] on button "Done" at bounding box center [54, 155] width 29 height 14
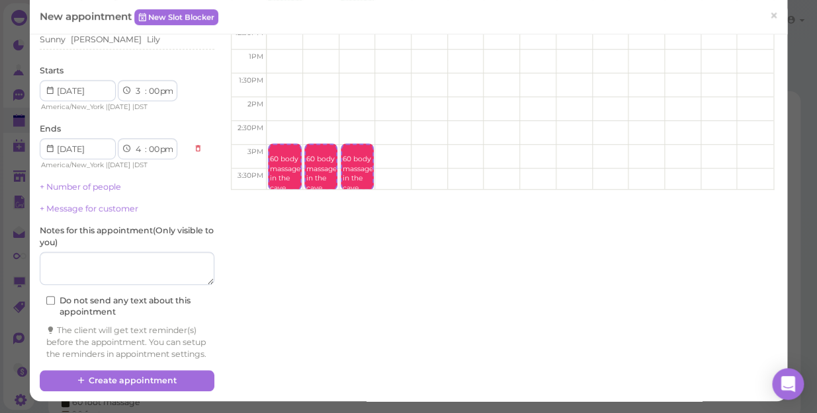
scroll to position [183, 0]
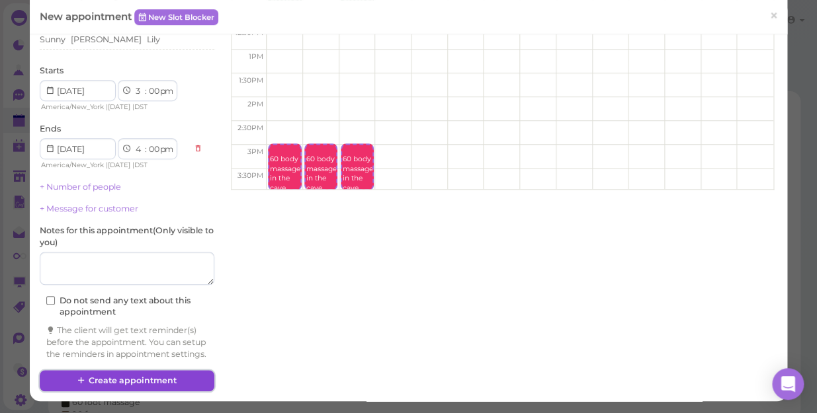
click at [145, 378] on button "Create appointment" at bounding box center [127, 380] width 175 height 21
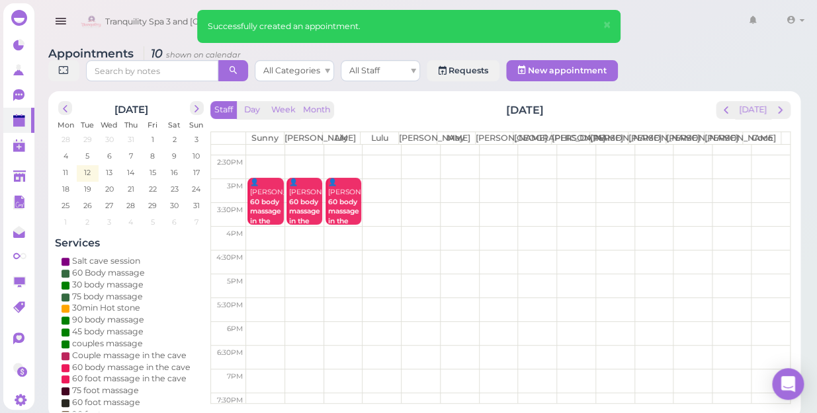
scroll to position [60, 0]
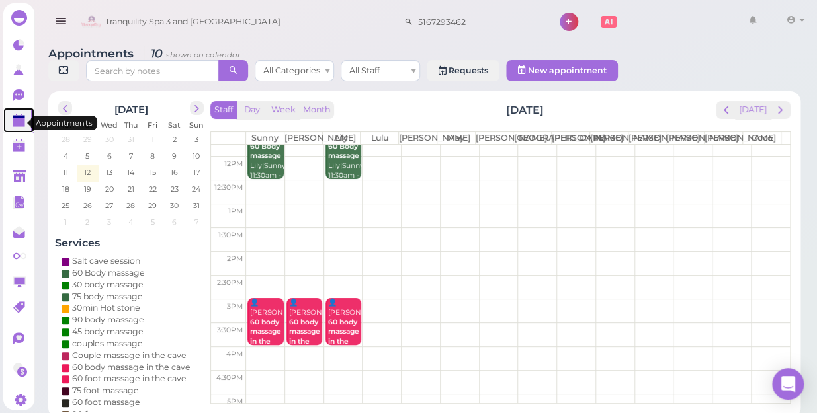
click at [20, 120] on polygon at bounding box center [19, 122] width 12 height 9
click at [17, 120] on polygon at bounding box center [19, 122] width 12 height 9
click at [86, 167] on span "12" at bounding box center [87, 173] width 9 height 12
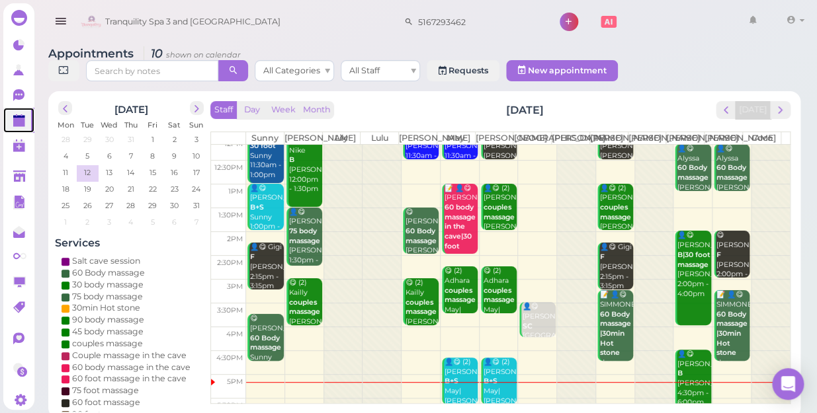
scroll to position [180, 0]
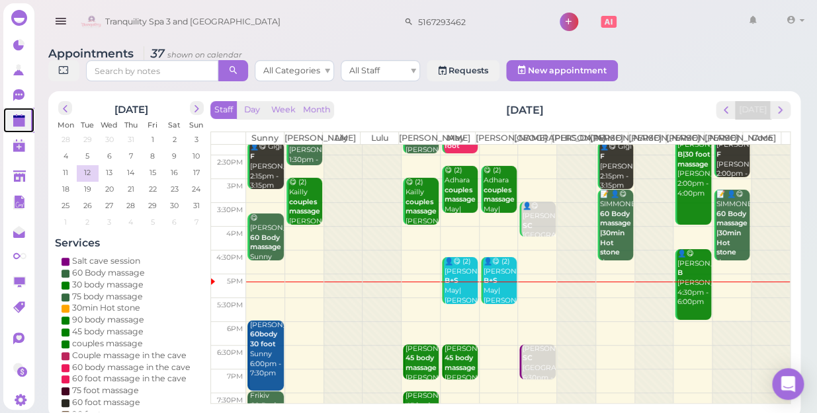
click at [607, 298] on td at bounding box center [518, 310] width 544 height 24
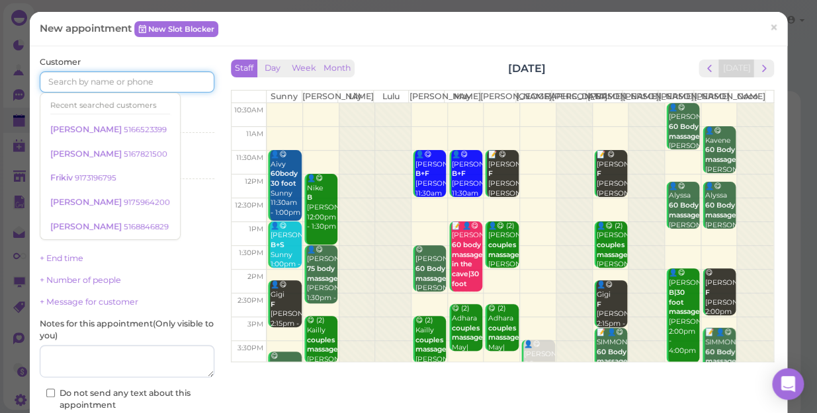
click at [116, 79] on input at bounding box center [127, 81] width 175 height 21
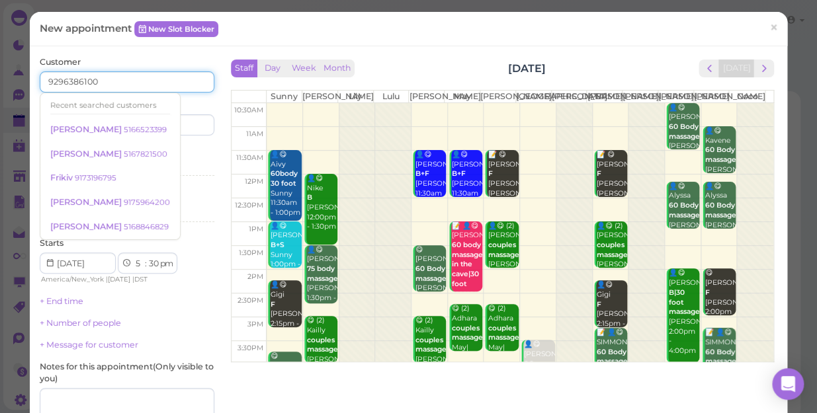
type input "9296386100"
click at [187, 117] on input at bounding box center [172, 124] width 84 height 21
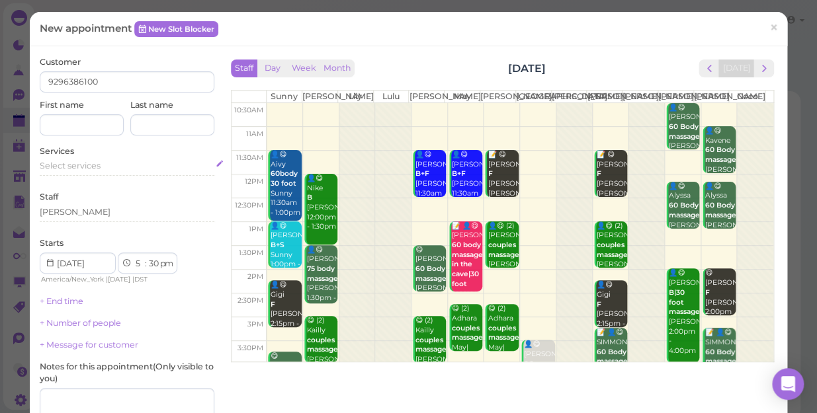
click at [79, 162] on span "Select services" at bounding box center [70, 166] width 61 height 10
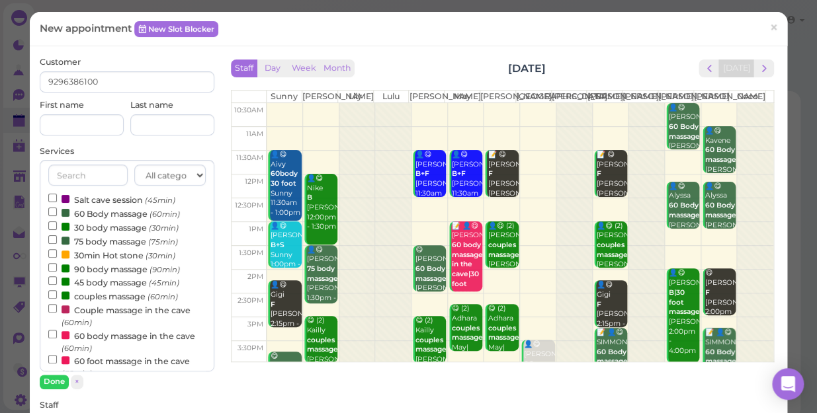
click at [99, 227] on label "30 body massage (30min)" at bounding box center [113, 227] width 130 height 14
click at [57, 227] on input "30 body massage (30min)" at bounding box center [52, 226] width 9 height 9
click at [54, 380] on button "Done" at bounding box center [54, 382] width 29 height 14
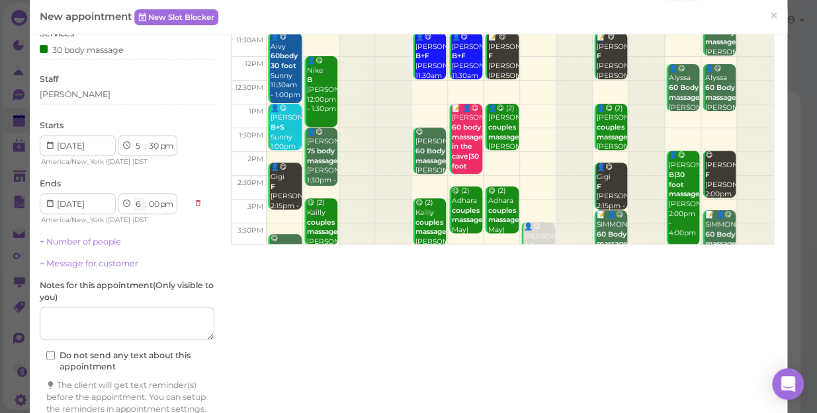
scroll to position [120, 0]
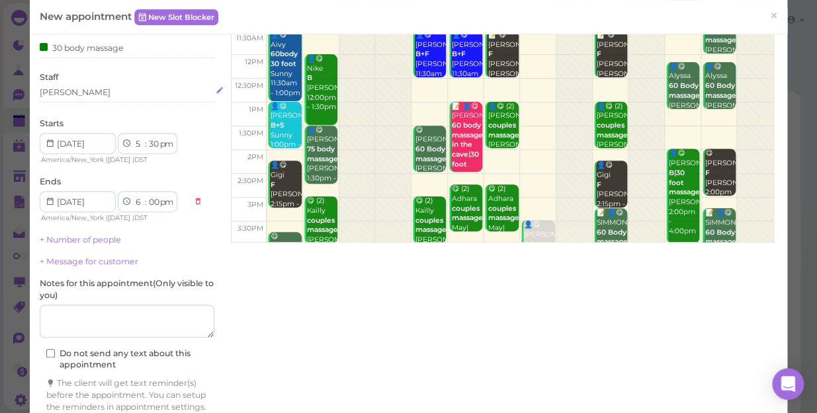
click at [94, 91] on div "[PERSON_NAME]" at bounding box center [127, 93] width 175 height 12
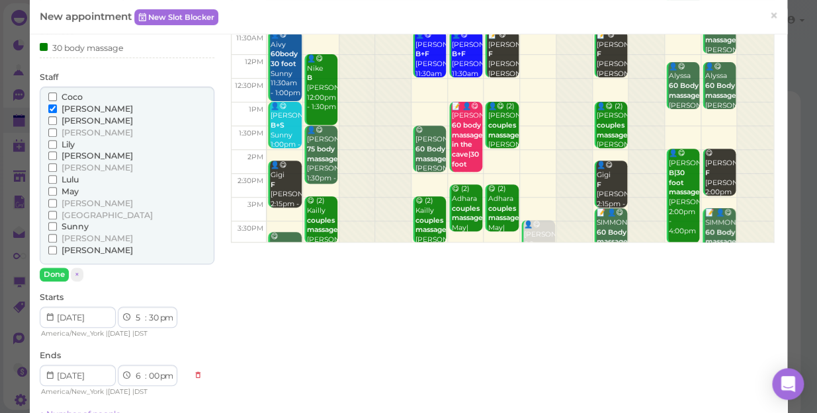
click at [69, 238] on span "[PERSON_NAME]" at bounding box center [97, 239] width 71 height 10
click at [57, 238] on input "[PERSON_NAME]" at bounding box center [52, 238] width 9 height 9
click at [54, 275] on button "Done" at bounding box center [54, 275] width 29 height 14
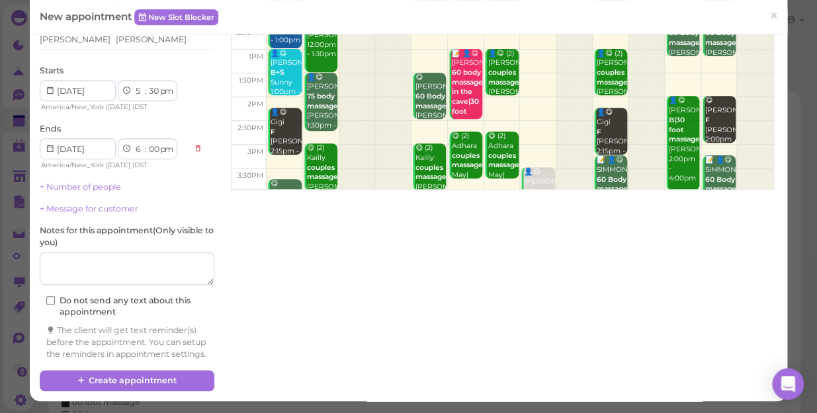
scroll to position [183, 0]
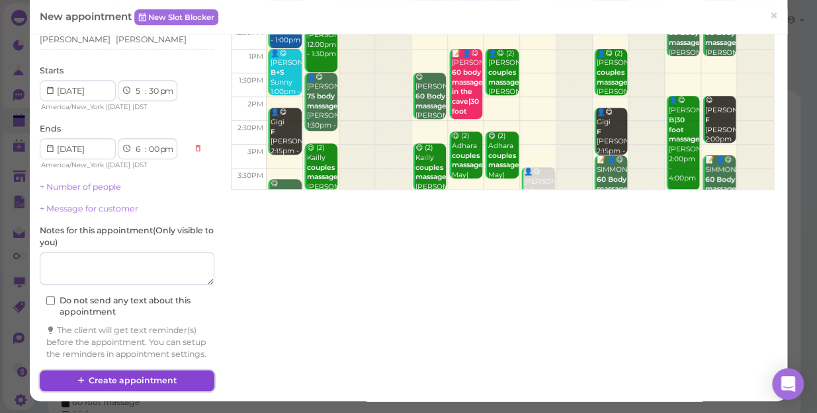
click at [151, 378] on button "Create appointment" at bounding box center [127, 380] width 175 height 21
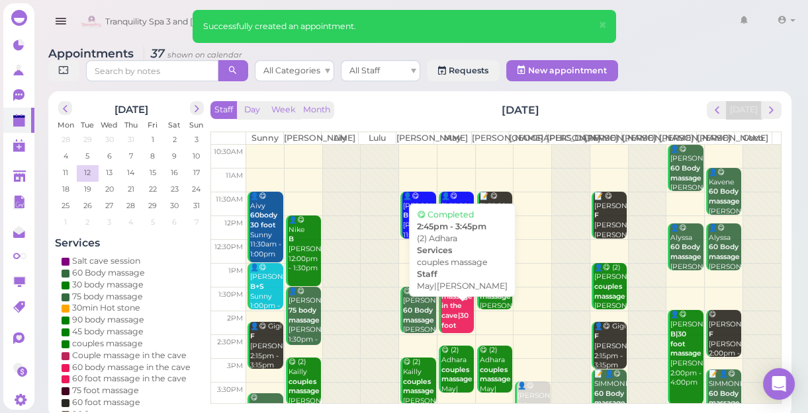
scroll to position [239, 0]
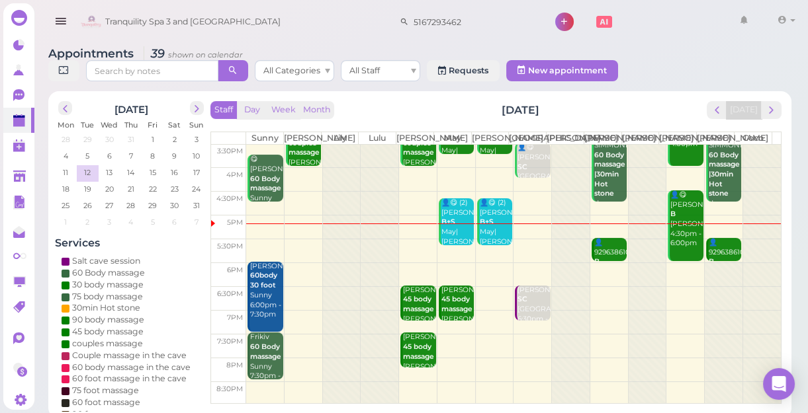
click at [258, 237] on td at bounding box center [513, 227] width 535 height 24
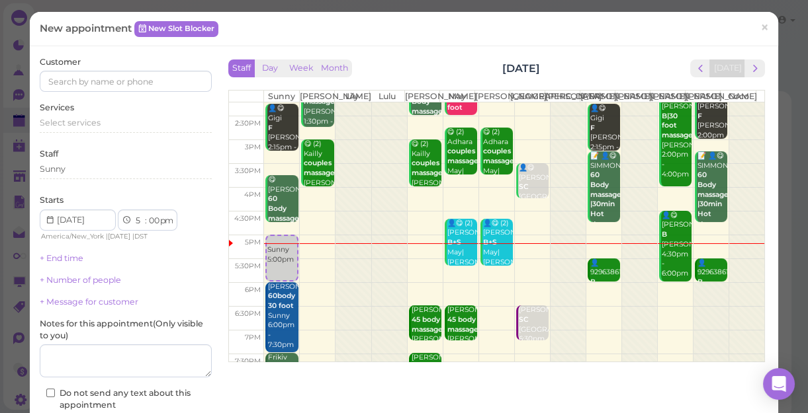
scroll to position [180, 0]
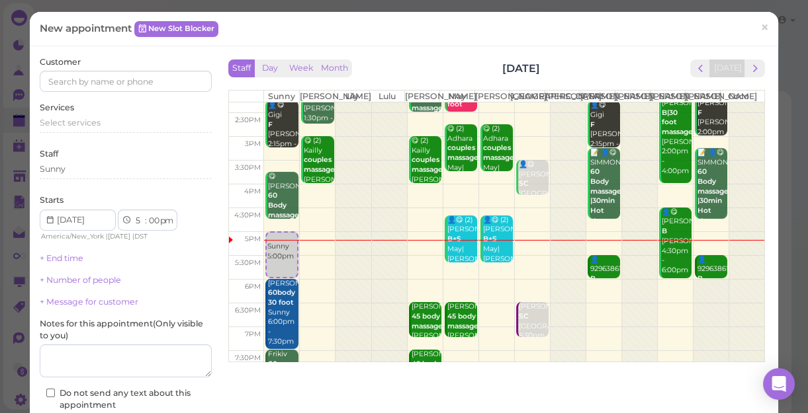
click at [306, 255] on td at bounding box center [514, 244] width 500 height 24
select select "15"
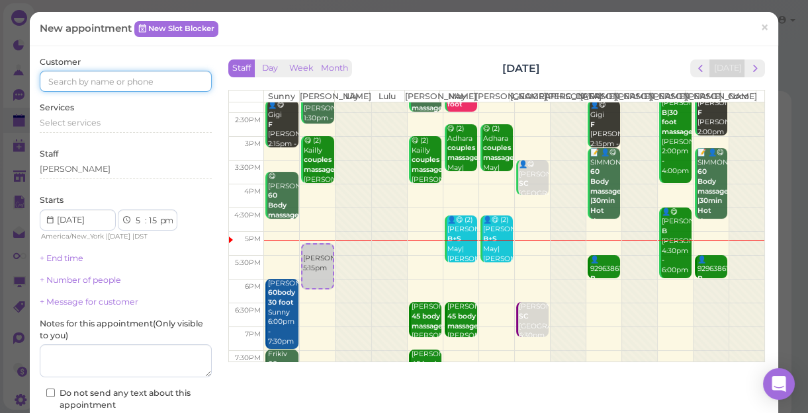
click at [108, 77] on input at bounding box center [126, 81] width 172 height 21
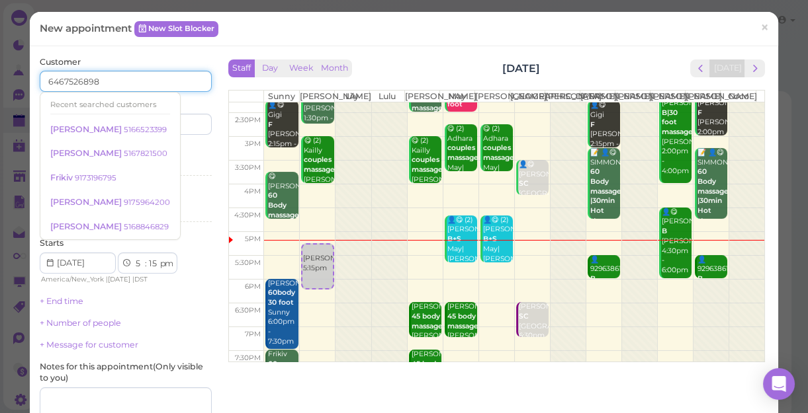
type input "6467526898"
click at [177, 126] on input at bounding box center [170, 124] width 83 height 21
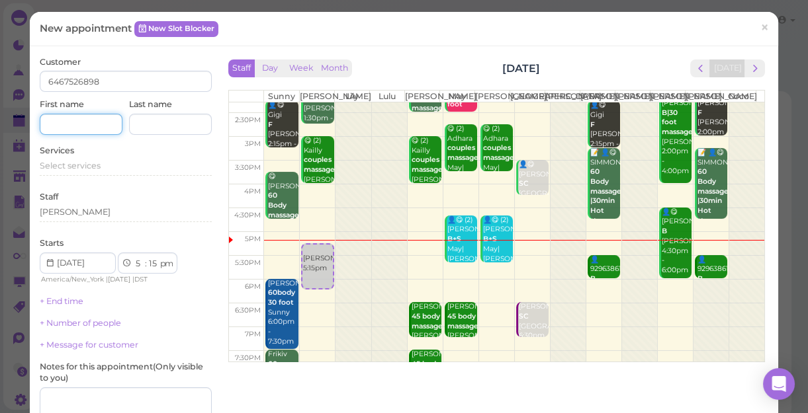
click at [69, 126] on input at bounding box center [81, 124] width 83 height 21
click at [79, 161] on span "Select services" at bounding box center [70, 166] width 61 height 10
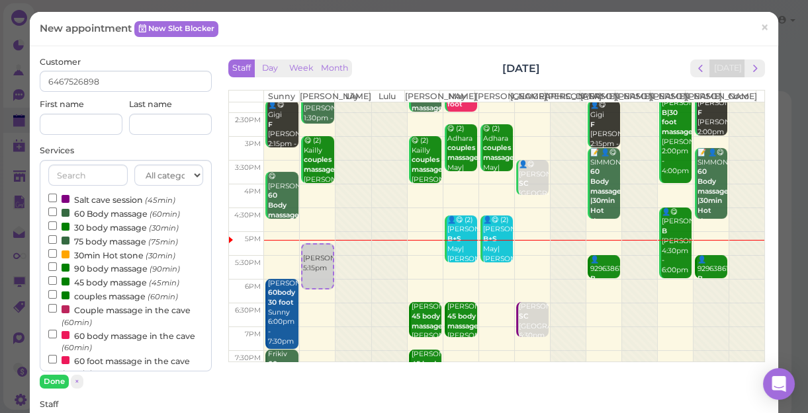
click at [82, 214] on label "60 Body massage (60min)" at bounding box center [114, 213] width 132 height 14
click at [57, 214] on input "60 Body massage (60min)" at bounding box center [52, 212] width 9 height 9
click at [56, 379] on button "Done" at bounding box center [54, 382] width 29 height 14
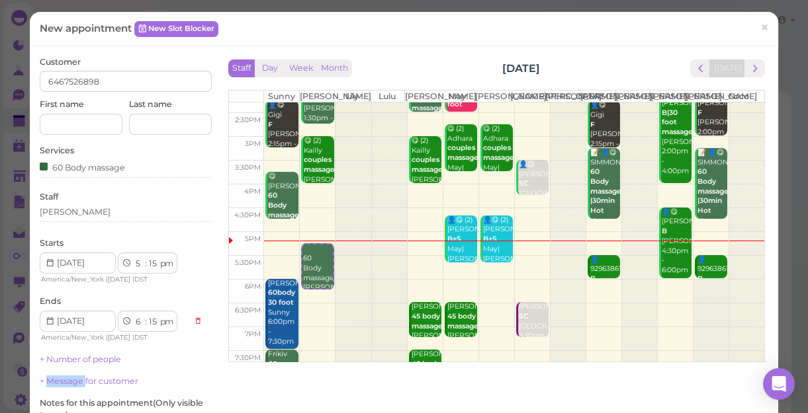
click at [56, 379] on link "+ Message for customer" at bounding box center [89, 381] width 99 height 10
click at [155, 265] on select "00 05 10 15 20 25 30 35 40 45 50 55" at bounding box center [153, 264] width 13 height 14
select select "25"
click at [147, 257] on select "00 05 10 15 20 25 30 35 40 45 50 55" at bounding box center [153, 264] width 13 height 14
select select "25"
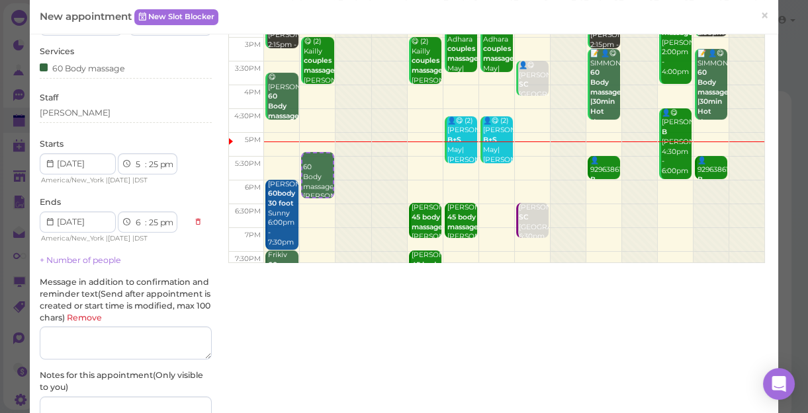
scroll to position [120, 0]
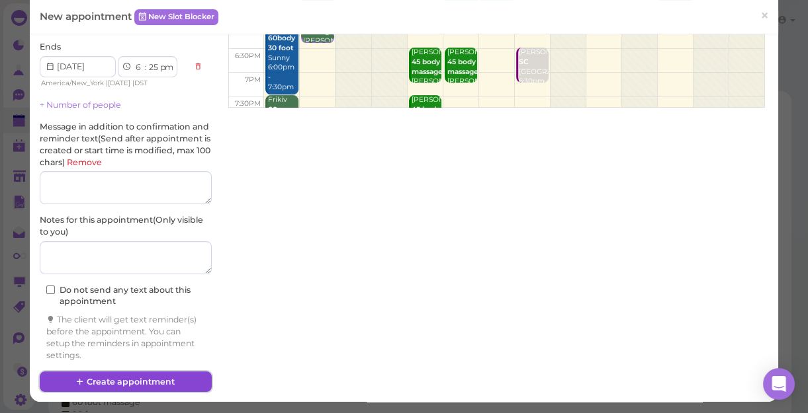
click at [172, 378] on button "Create appointment" at bounding box center [126, 382] width 172 height 21
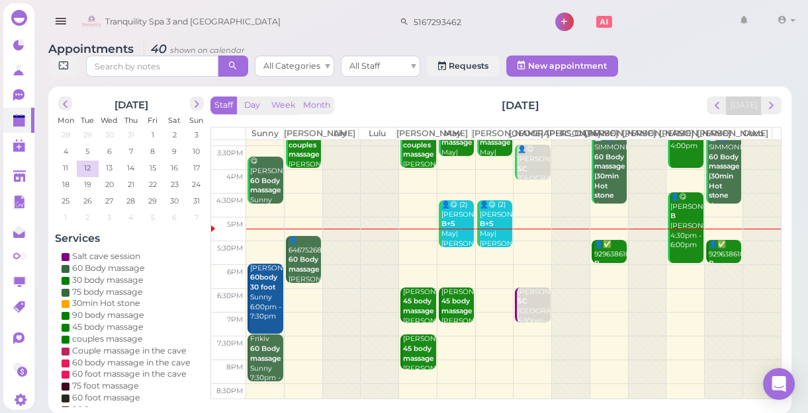
scroll to position [239, 0]
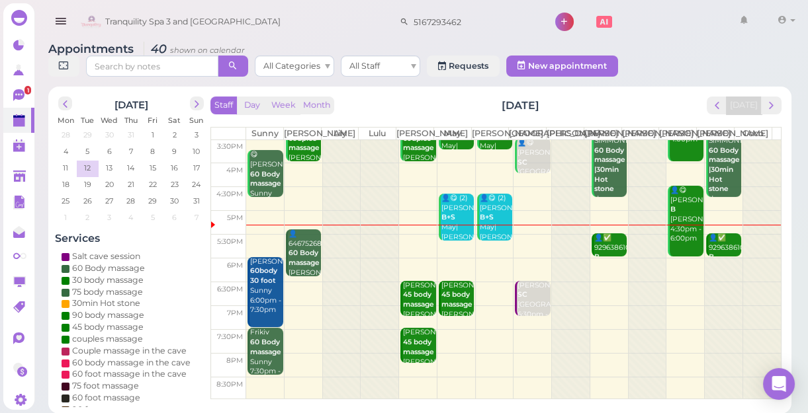
click at [613, 306] on td at bounding box center [513, 294] width 535 height 24
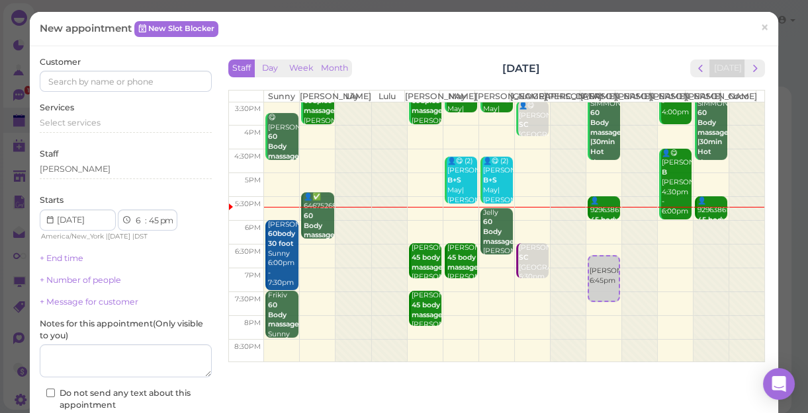
click at [760, 27] on span "×" at bounding box center [764, 27] width 9 height 19
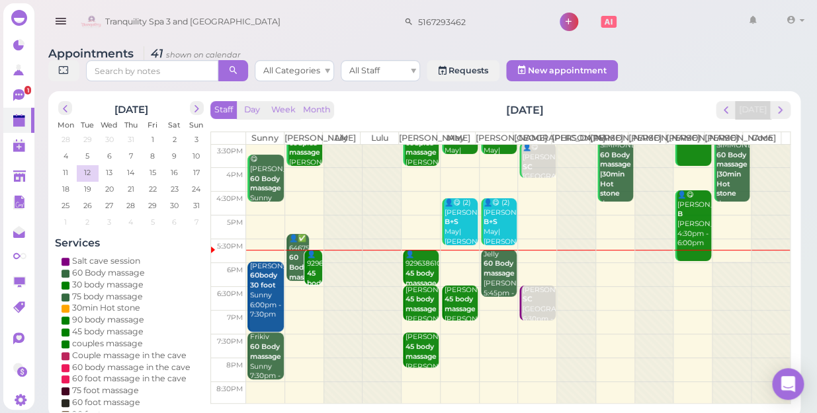
click at [717, 253] on td at bounding box center [518, 251] width 544 height 24
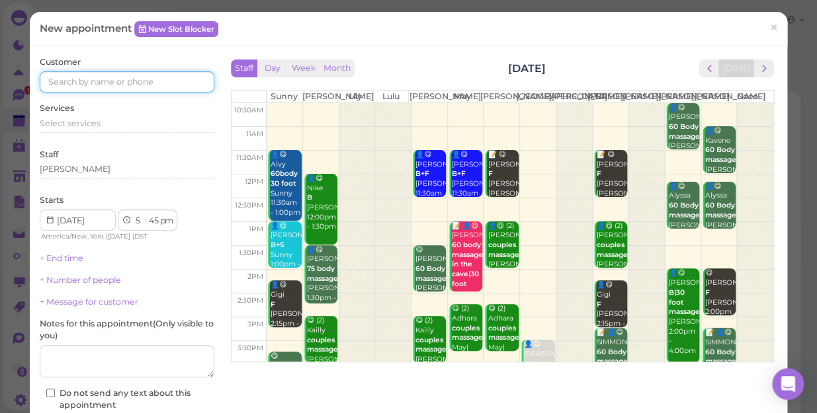
click at [95, 83] on input at bounding box center [127, 81] width 175 height 21
type input "5169571030"
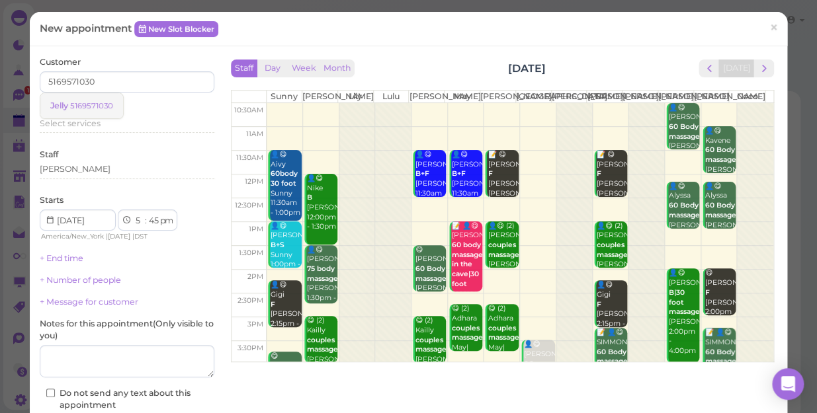
click at [77, 103] on small "5169571030" at bounding box center [91, 105] width 43 height 9
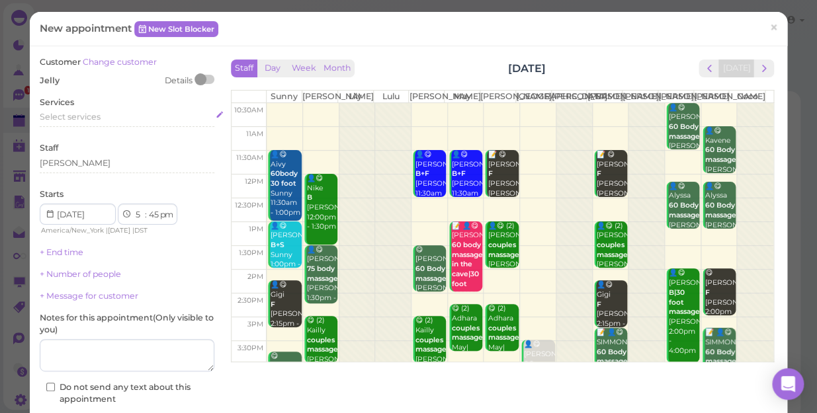
click at [81, 116] on span "Select services" at bounding box center [70, 117] width 61 height 10
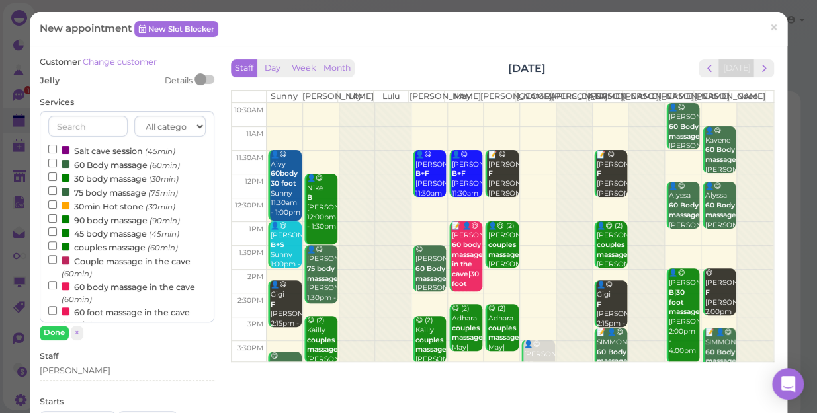
click at [94, 163] on label "60 Body massage (60min)" at bounding box center [114, 164] width 132 height 14
click at [57, 163] on input "60 Body massage (60min)" at bounding box center [52, 163] width 9 height 9
click at [50, 333] on button "Done" at bounding box center [54, 333] width 29 height 14
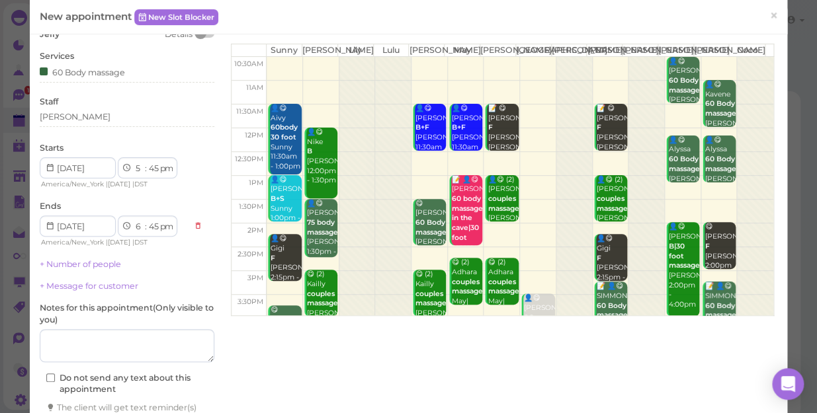
scroll to position [134, 0]
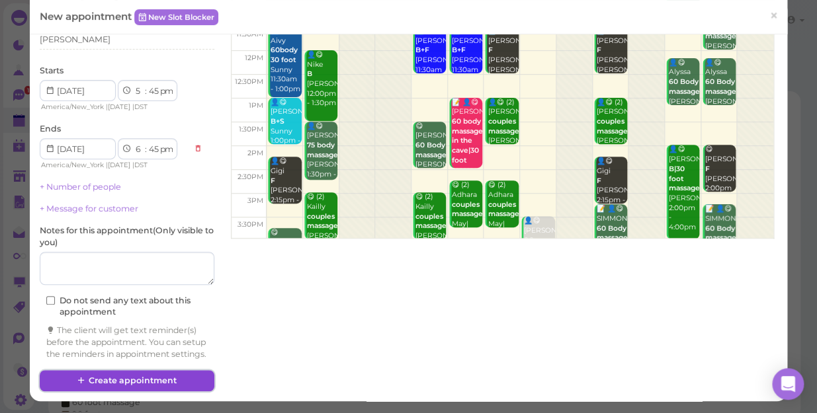
click at [155, 378] on button "Create appointment" at bounding box center [127, 380] width 175 height 21
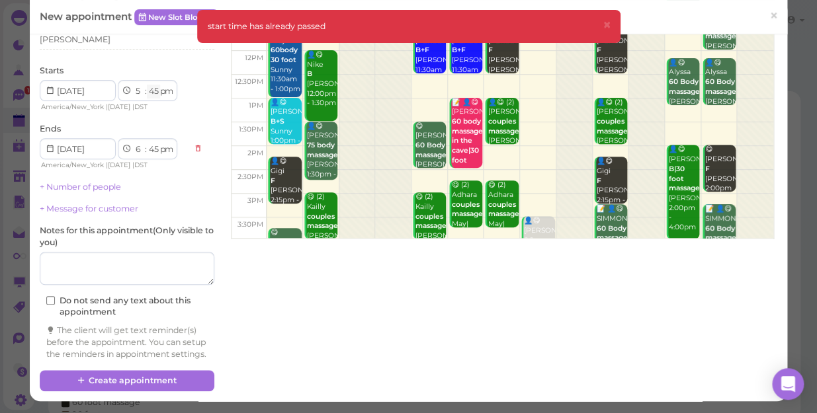
click at [151, 85] on select "00 05 10 15 20 25 30 35 40 45 50 55" at bounding box center [153, 92] width 13 height 14
select select "50"
click at [147, 85] on select "00 05 10 15 20 25 30 35 40 45 50 55" at bounding box center [153, 92] width 13 height 14
select select "50"
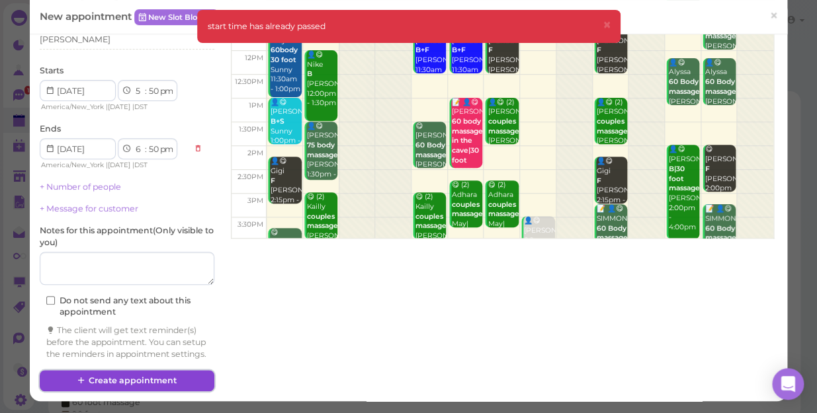
click at [155, 382] on button "Create appointment" at bounding box center [127, 380] width 175 height 21
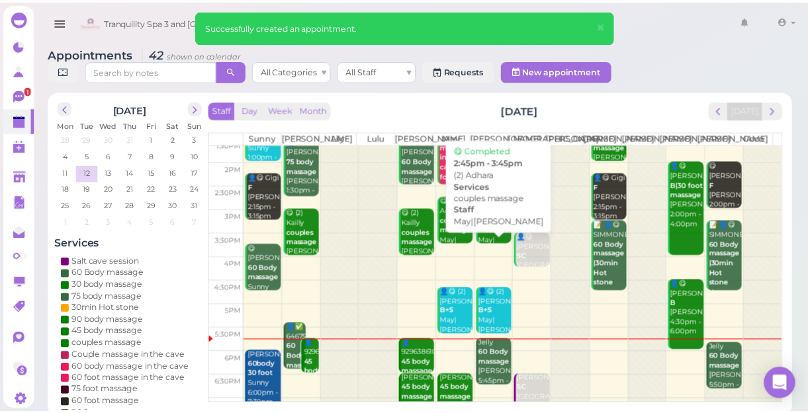
scroll to position [180, 0]
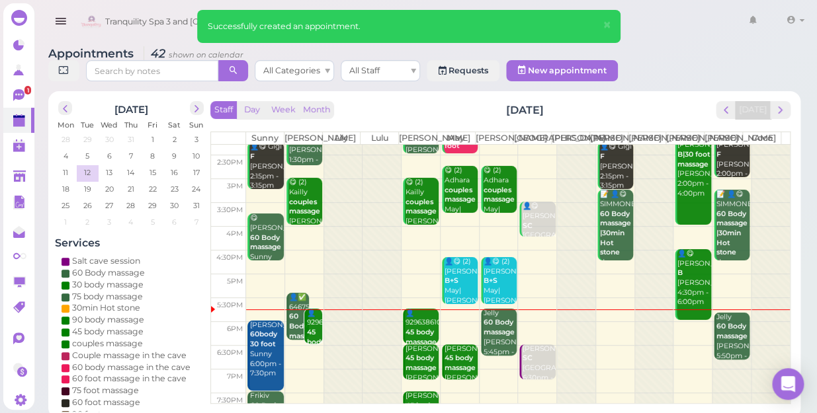
click at [720, 329] on b "60 Body massage" at bounding box center [731, 331] width 31 height 19
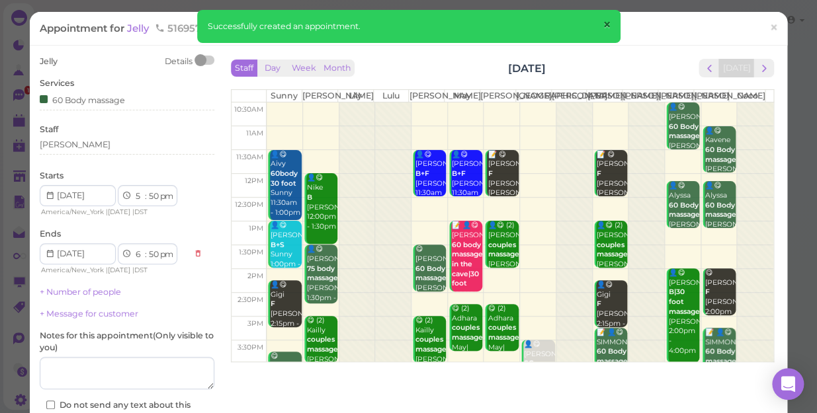
click at [608, 22] on span "×" at bounding box center [606, 25] width 9 height 19
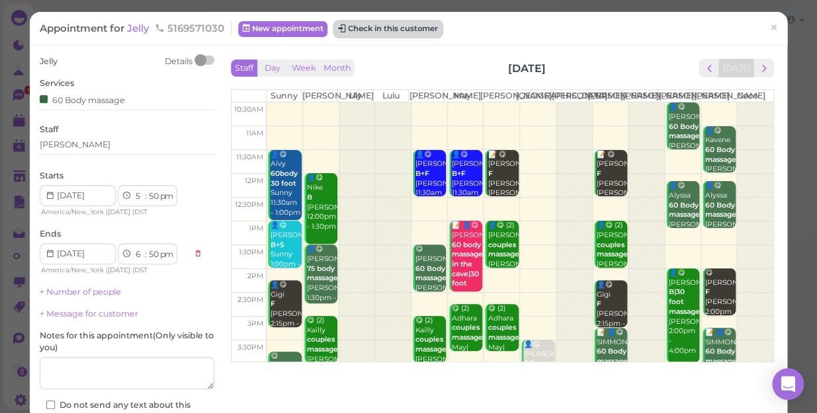
click at [393, 31] on button "Check in this customer" at bounding box center [388, 29] width 108 height 16
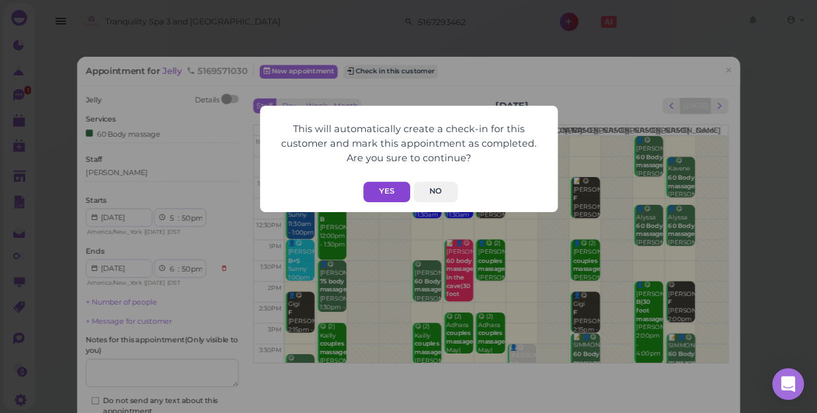
click at [390, 191] on button "Yes" at bounding box center [386, 192] width 47 height 21
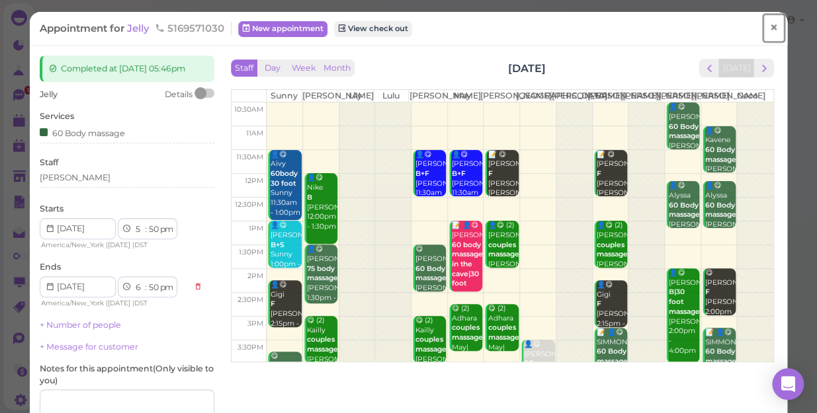
click at [769, 28] on span "×" at bounding box center [773, 28] width 9 height 19
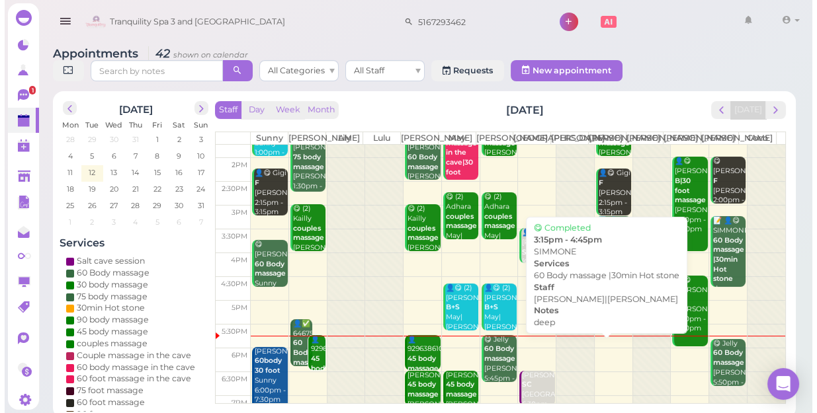
scroll to position [239, 0]
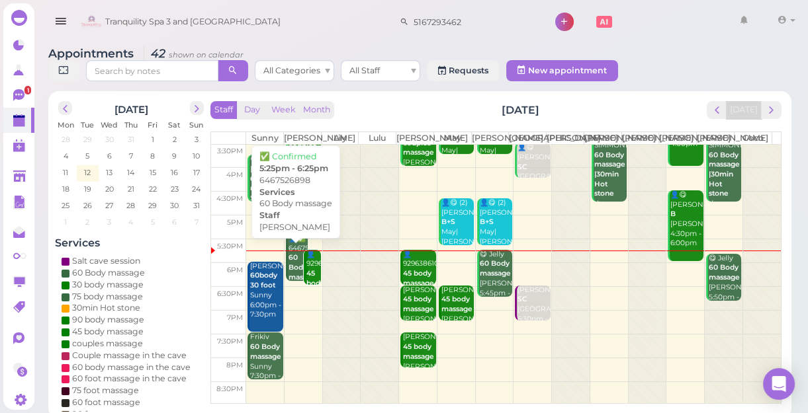
click at [292, 257] on div "👤✅ 6467526898 60 Body massage [PERSON_NAME] 5:25pm - 6:25pm" at bounding box center [298, 277] width 20 height 87
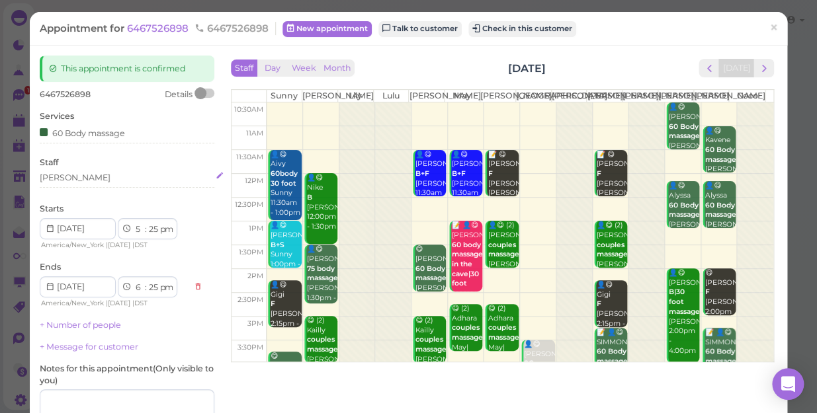
click at [67, 181] on div "[PERSON_NAME]" at bounding box center [127, 178] width 175 height 12
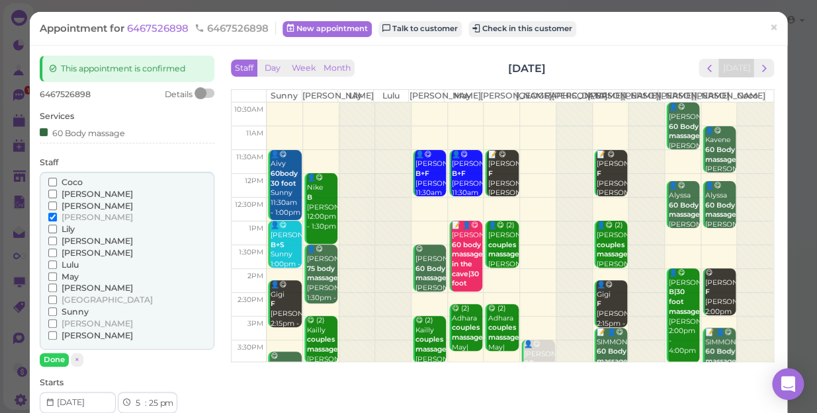
click at [78, 190] on span "[PERSON_NAME]" at bounding box center [97, 194] width 71 height 10
click at [57, 190] on input "[PERSON_NAME]" at bounding box center [52, 194] width 9 height 9
click at [69, 214] on span "[PERSON_NAME]" at bounding box center [97, 217] width 71 height 10
click at [57, 214] on input "[PERSON_NAME]" at bounding box center [52, 217] width 9 height 9
click at [56, 357] on button "Done" at bounding box center [54, 360] width 29 height 14
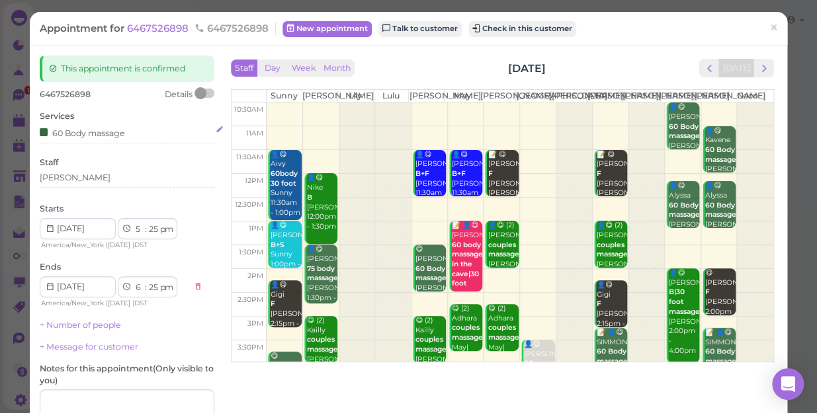
click at [117, 135] on div "60 Body massage" at bounding box center [82, 133] width 85 height 14
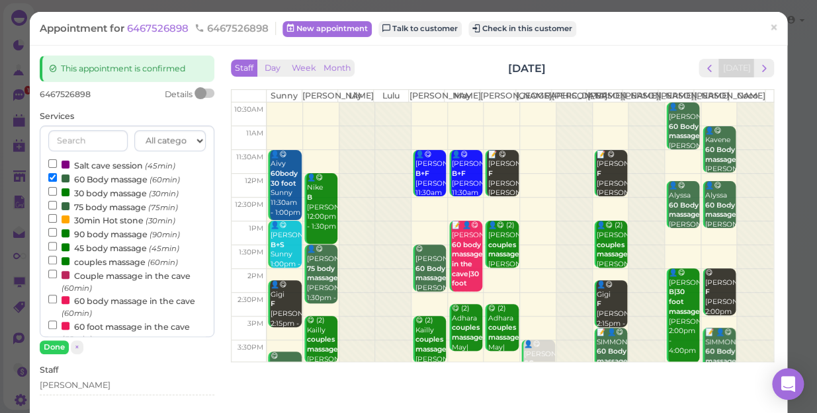
click at [105, 234] on label "90 body massage (90min)" at bounding box center [114, 234] width 132 height 14
click at [57, 234] on input "90 body massage (90min)" at bounding box center [52, 232] width 9 height 9
select select "7"
select select "55"
click at [99, 177] on label "60 Body massage (60min)" at bounding box center [114, 179] width 132 height 14
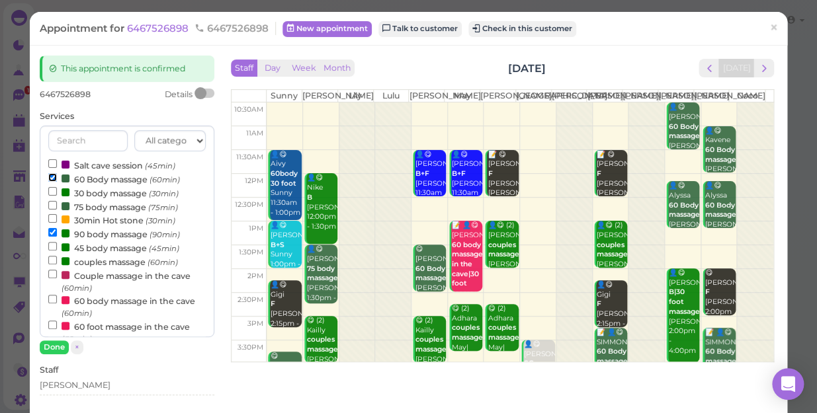
click at [57, 177] on input "60 Body massage (60min)" at bounding box center [52, 177] width 9 height 9
select select "6"
click at [50, 348] on button "Done" at bounding box center [54, 348] width 29 height 14
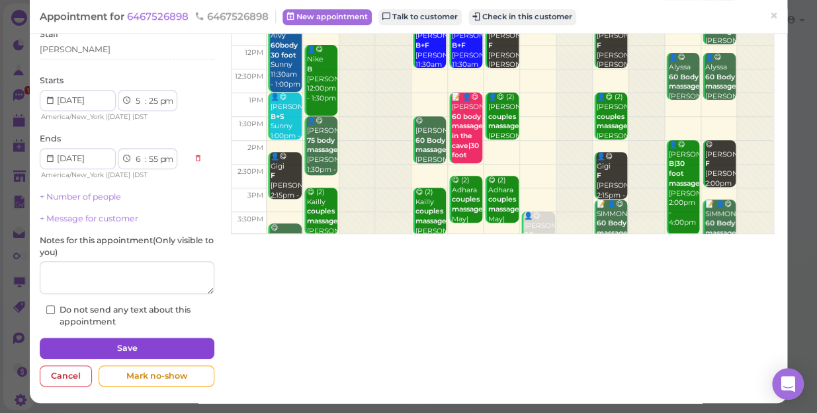
scroll to position [129, 0]
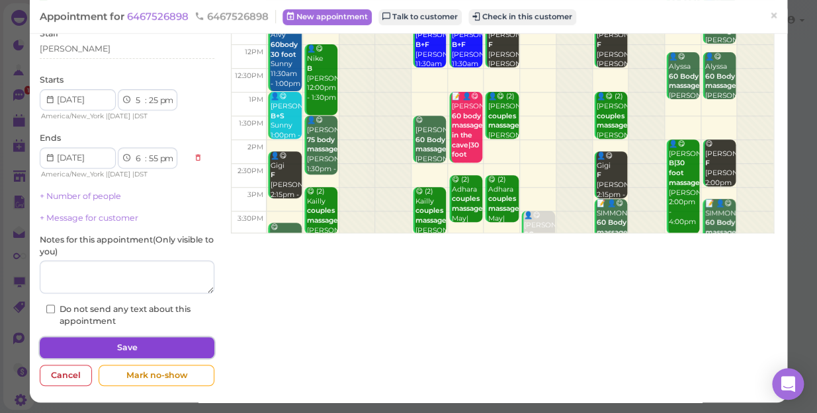
click at [118, 348] on button "Save" at bounding box center [127, 347] width 175 height 21
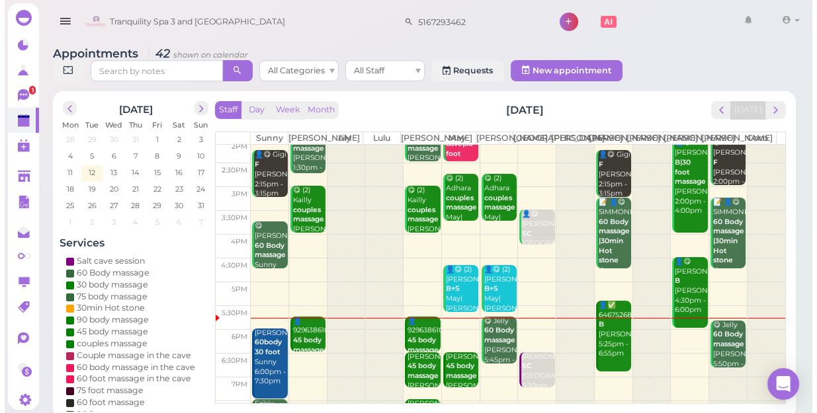
scroll to position [239, 0]
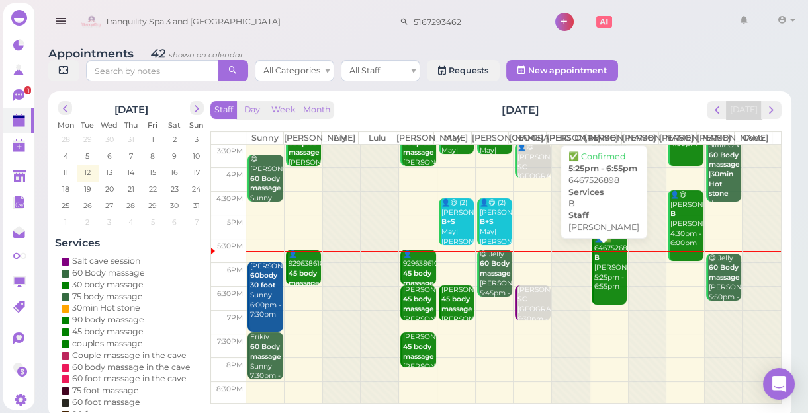
click at [608, 292] on div "👤✅ 6467526898 B [PERSON_NAME] 5:25pm - 6:55pm" at bounding box center [609, 263] width 33 height 58
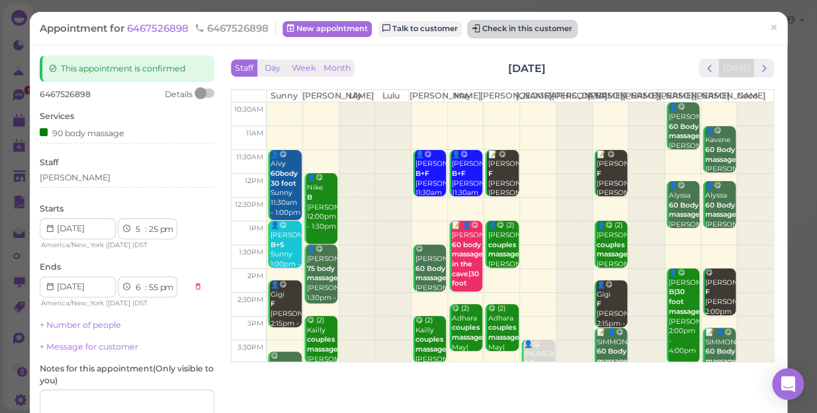
click at [521, 29] on button "Check in this customer" at bounding box center [522, 29] width 108 height 16
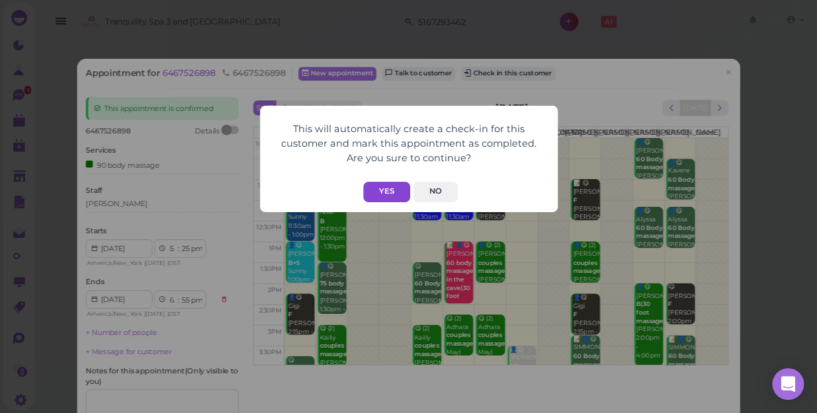
click at [390, 188] on button "Yes" at bounding box center [386, 192] width 47 height 21
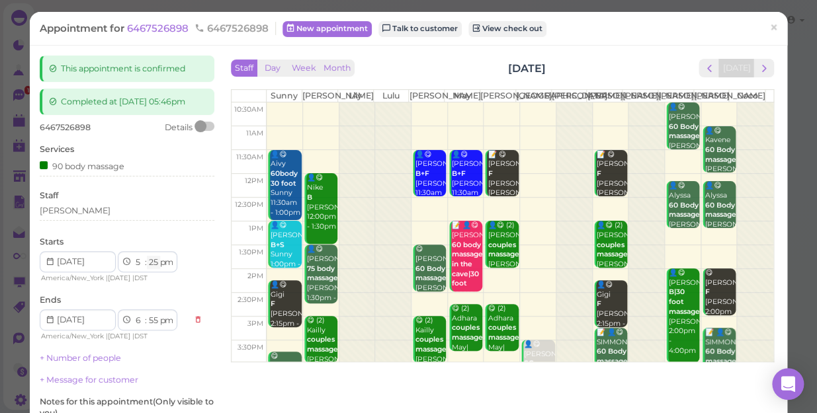
click at [156, 265] on select "00 05 10 15 20 25 30 35 40 45 50 55" at bounding box center [153, 263] width 13 height 14
click at [151, 257] on select "00 05 10 15 20 25 30 35 40 45 50 55" at bounding box center [153, 263] width 13 height 14
select select "50"
click at [147, 256] on select "00 05 10 15 20 25 30 35 40 45 50 55" at bounding box center [153, 263] width 13 height 14
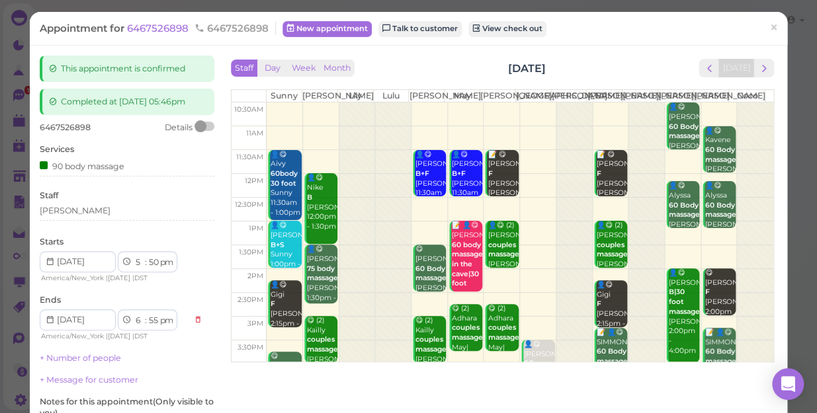
select select "7"
select select "20"
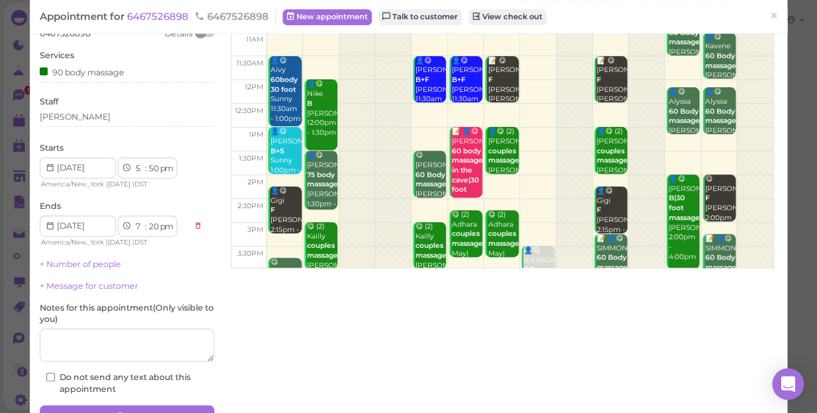
scroll to position [162, 0]
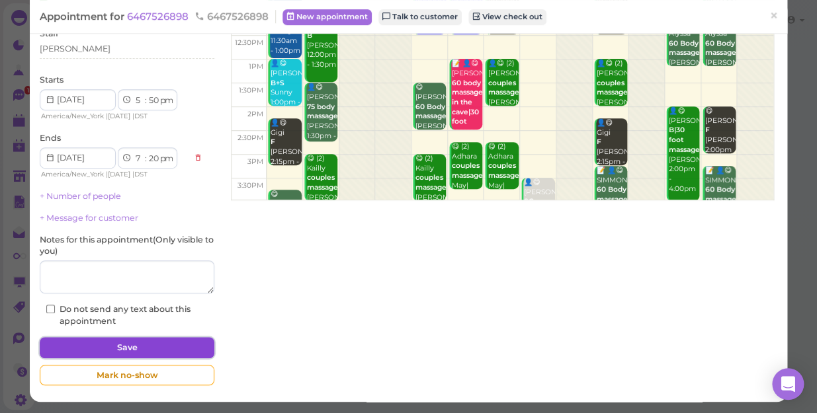
click at [142, 351] on button "Save" at bounding box center [127, 347] width 175 height 21
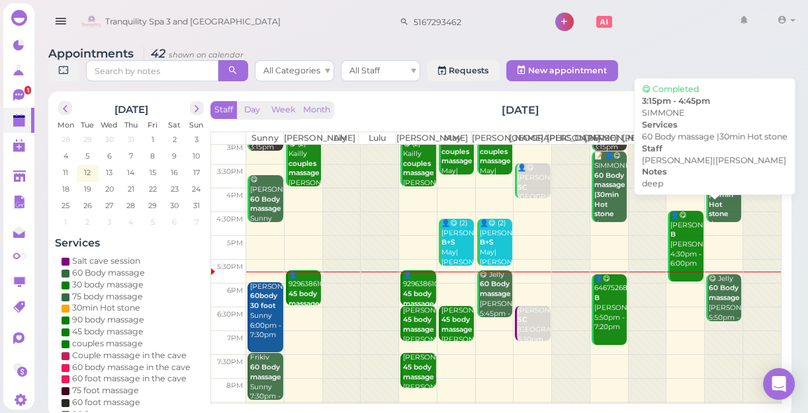
scroll to position [239, 0]
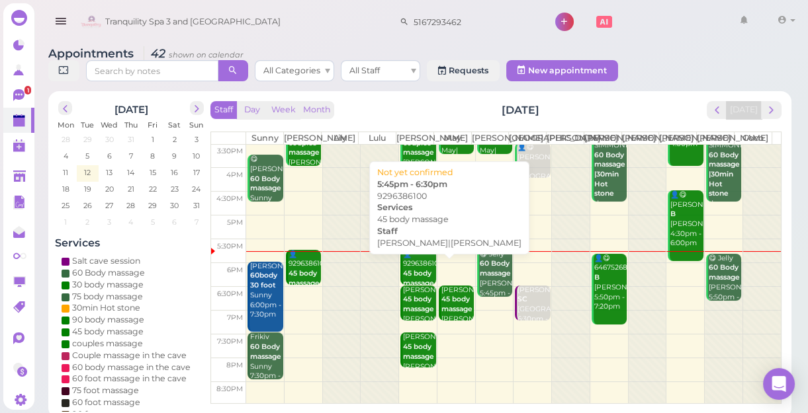
click at [420, 279] on div "👤9296386100 45 body massage [PERSON_NAME]|[PERSON_NAME] 5:45pm - 6:30pm" at bounding box center [418, 289] width 33 height 78
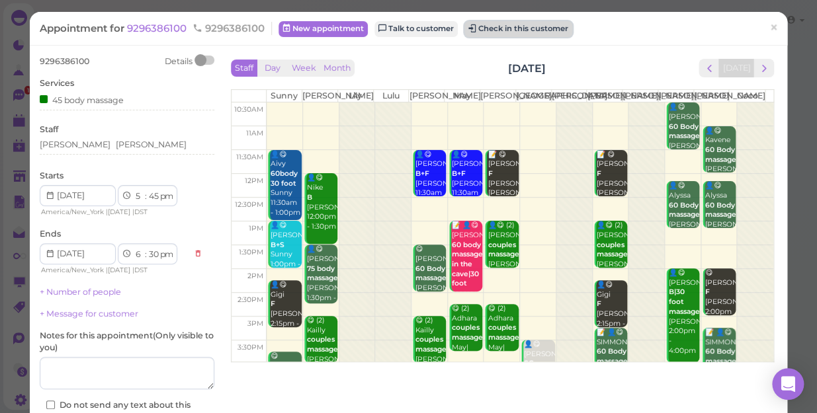
click at [532, 28] on button "Check in this customer" at bounding box center [518, 29] width 108 height 16
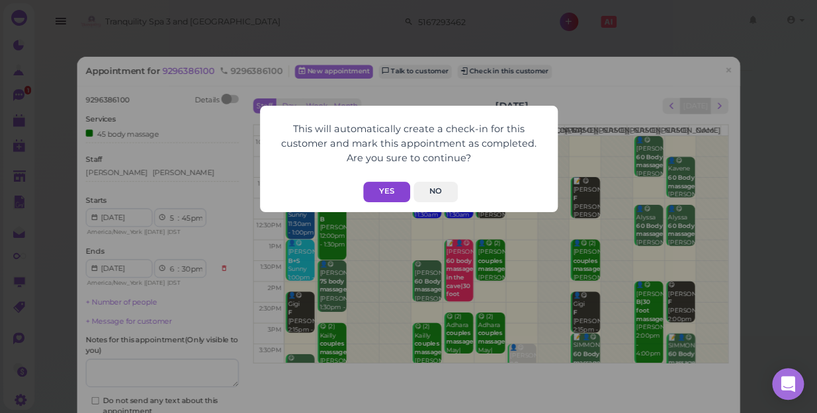
click at [390, 189] on button "Yes" at bounding box center [386, 192] width 47 height 21
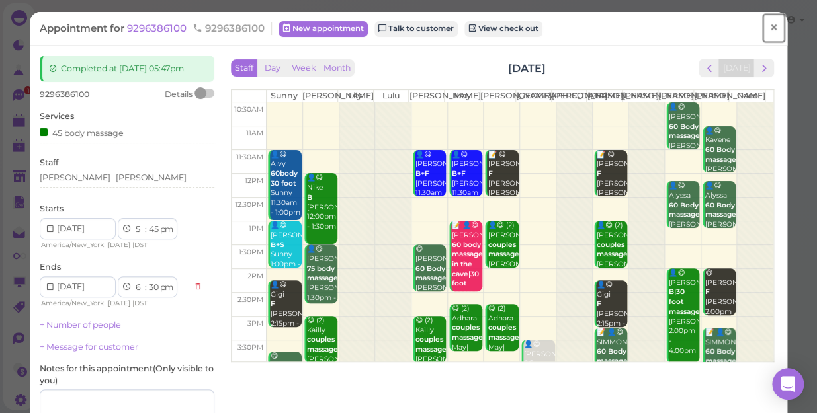
click at [769, 26] on span "×" at bounding box center [773, 28] width 9 height 19
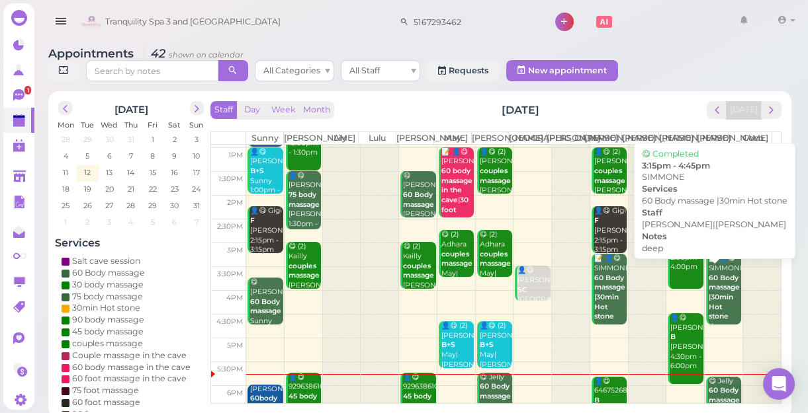
scroll to position [239, 0]
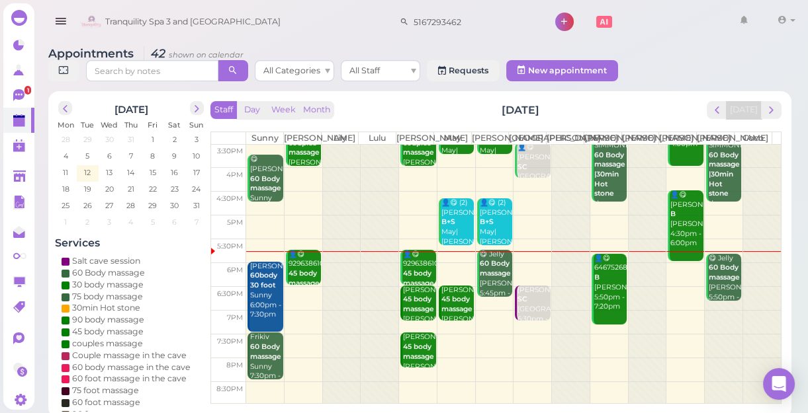
click at [700, 41] on div "Appointments 42 shown on calendar All Categories All Staff Requests New appoint…" at bounding box center [420, 228] width 776 height 382
click at [449, 263] on td at bounding box center [513, 251] width 535 height 24
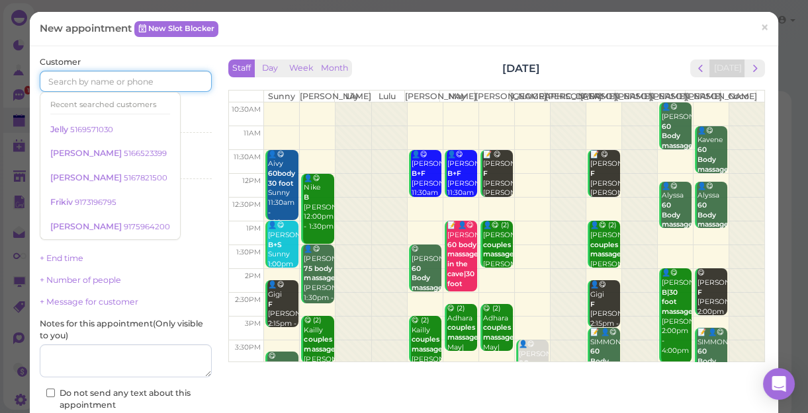
click at [109, 73] on input at bounding box center [126, 81] width 172 height 21
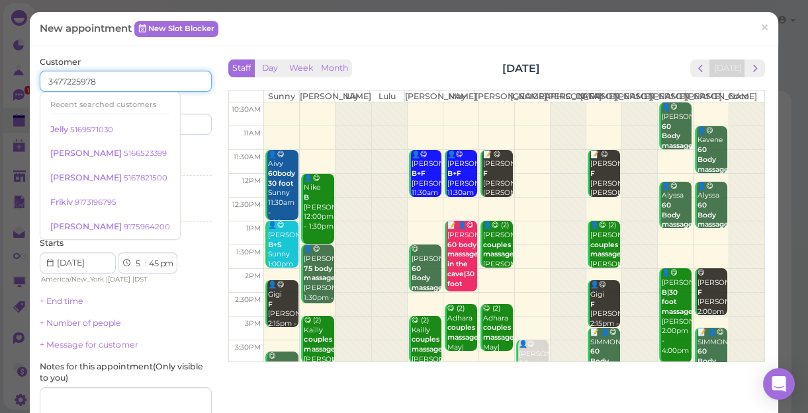
type input "3477225978"
click at [173, 124] on input at bounding box center [170, 124] width 83 height 21
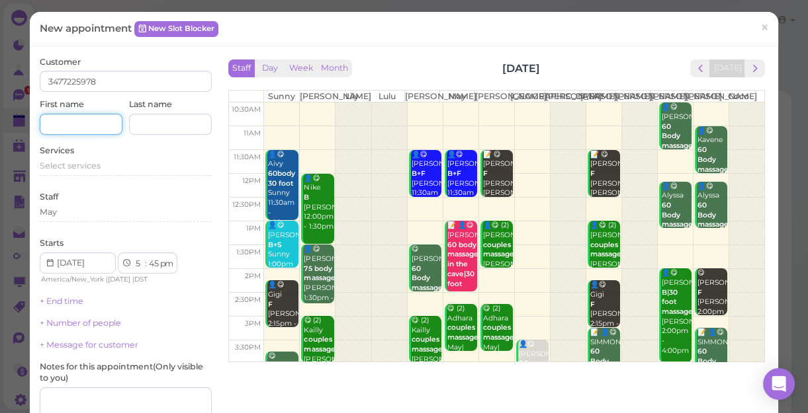
click at [92, 128] on input at bounding box center [81, 124] width 83 height 21
type input "[PERSON_NAME]"
click at [82, 171] on div "Select services" at bounding box center [126, 166] width 172 height 12
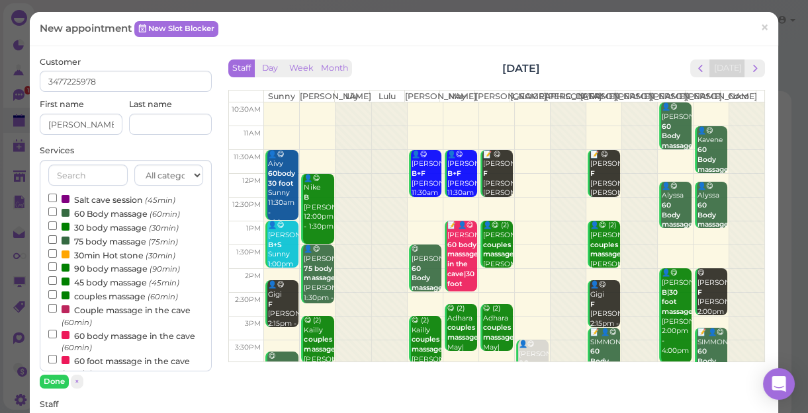
click at [101, 215] on label "60 Body massage (60min)" at bounding box center [114, 213] width 132 height 14
click at [57, 215] on input "60 Body massage (60min)" at bounding box center [52, 212] width 9 height 9
click at [58, 381] on button "Done" at bounding box center [54, 382] width 29 height 14
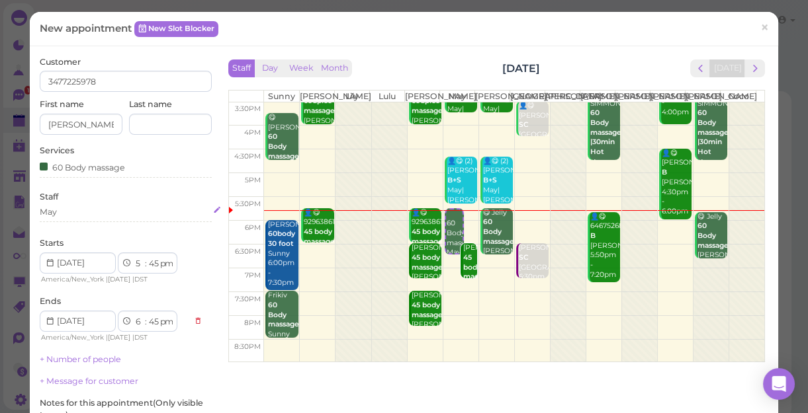
click at [62, 212] on div "May" at bounding box center [126, 212] width 172 height 12
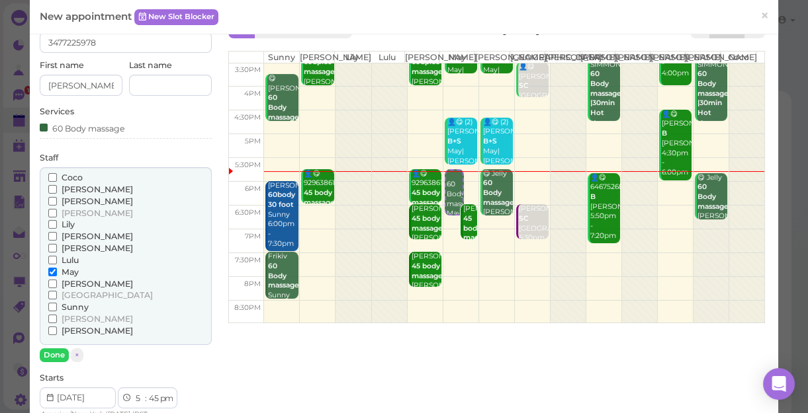
scroll to position [60, 0]
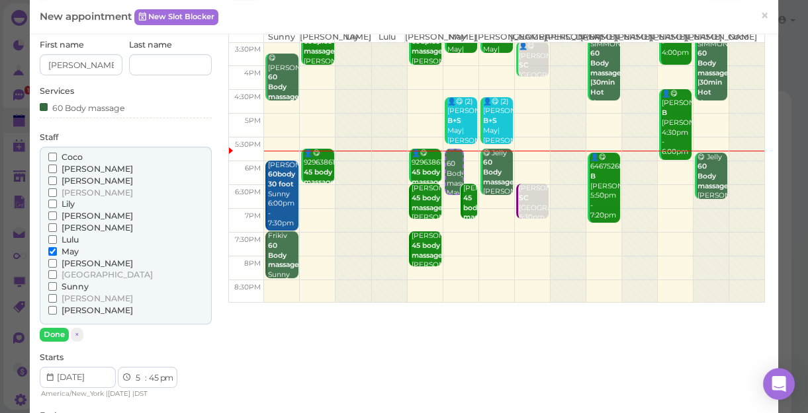
click at [67, 286] on span "Sunny" at bounding box center [75, 287] width 27 height 10
click at [57, 286] on input "Sunny" at bounding box center [52, 286] width 9 height 9
click at [66, 252] on span "May" at bounding box center [70, 252] width 17 height 10
click at [57, 252] on input "May" at bounding box center [52, 251] width 9 height 9
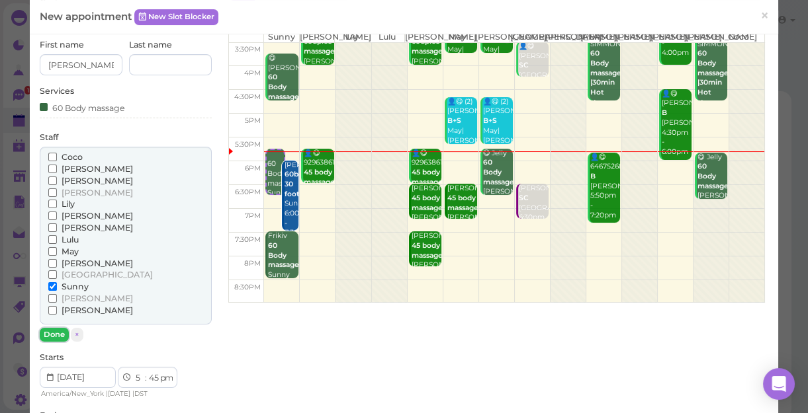
click at [52, 337] on button "Done" at bounding box center [54, 335] width 29 height 14
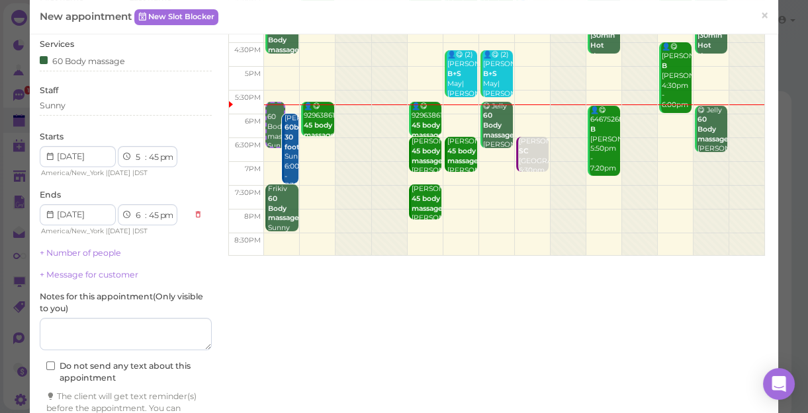
scroll to position [180, 0]
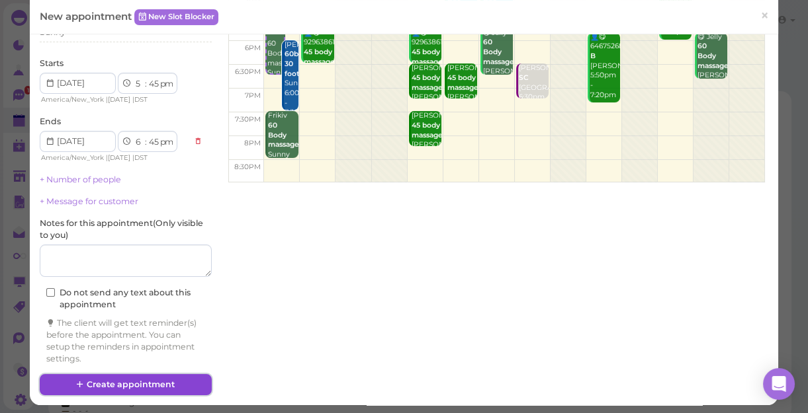
click at [139, 380] on button "Create appointment" at bounding box center [126, 384] width 172 height 21
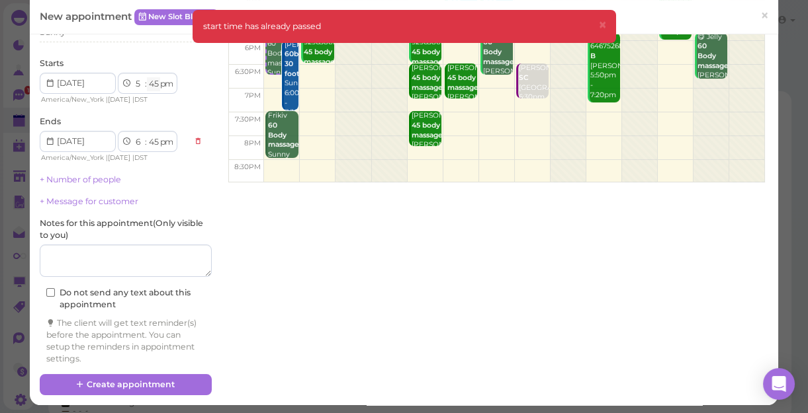
click at [152, 85] on select "00 05 10 15 20 25 30 35 40 45 50 55" at bounding box center [153, 84] width 13 height 14
select select "50"
click at [147, 77] on select "00 05 10 15 20 25 30 35 40 45 50 55" at bounding box center [153, 84] width 13 height 14
select select "50"
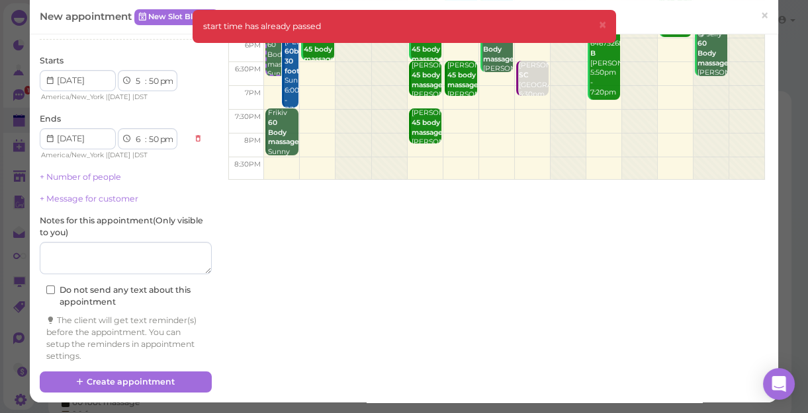
scroll to position [183, 0]
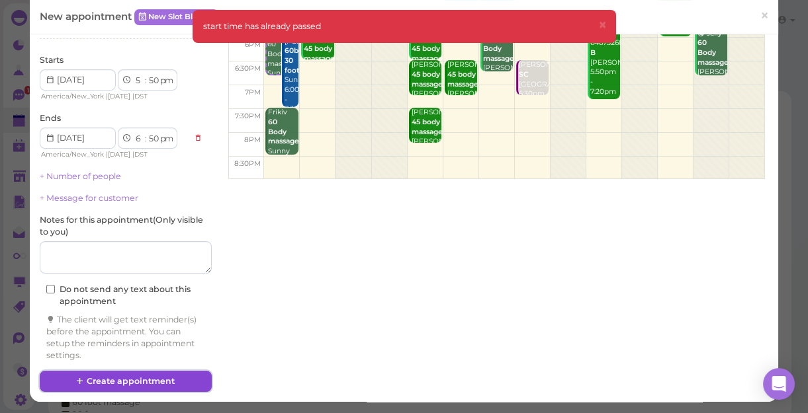
click at [170, 382] on button "Create appointment" at bounding box center [126, 381] width 172 height 21
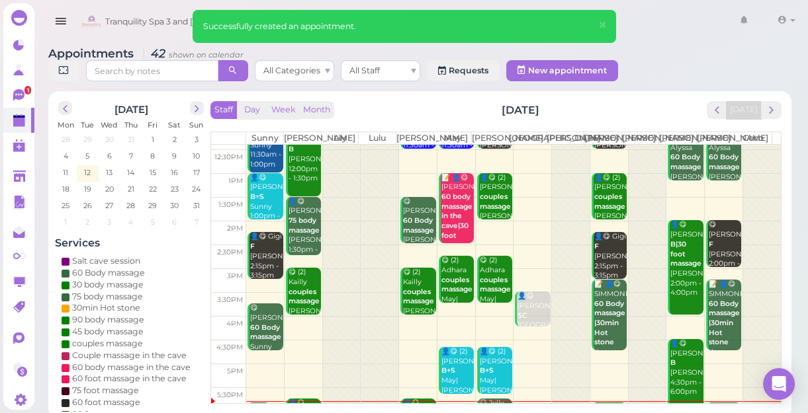
scroll to position [239, 0]
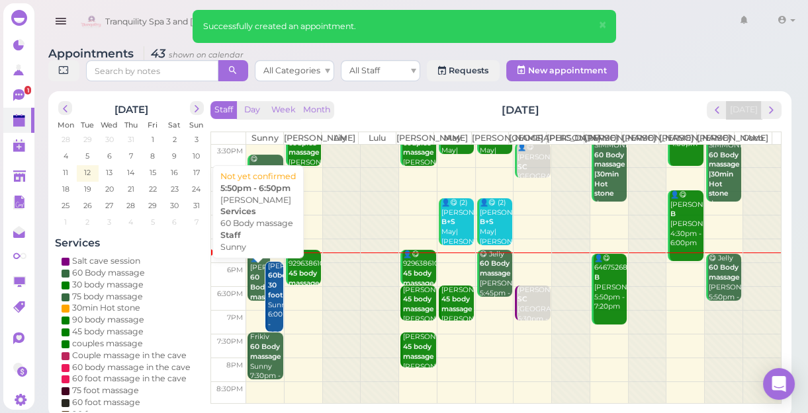
click at [254, 286] on b "60 Body massage" at bounding box center [265, 287] width 31 height 28
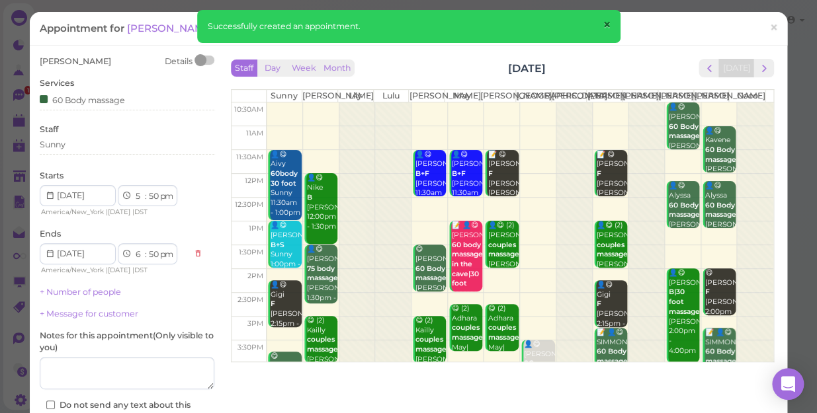
click at [602, 23] on span "×" at bounding box center [606, 25] width 9 height 19
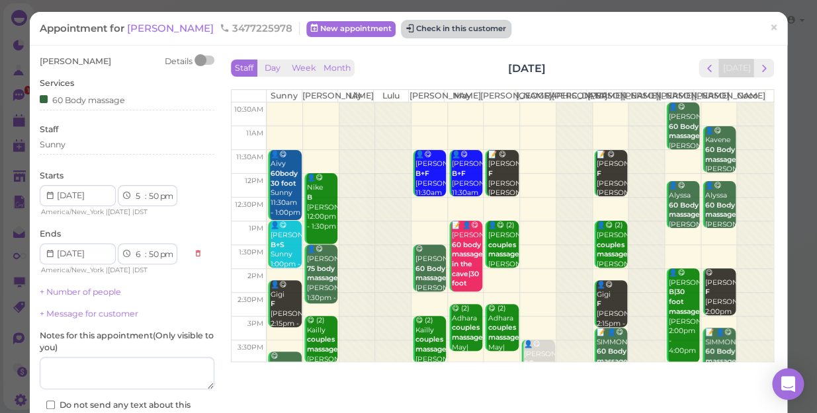
click at [413, 26] on button "Check in this customer" at bounding box center [456, 29] width 108 height 16
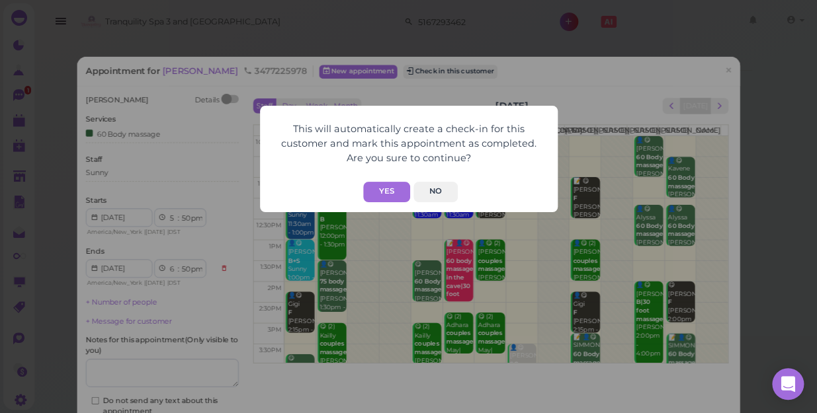
click at [397, 179] on form "This will automatically create a check-in for this customer and mark this appoi…" at bounding box center [408, 159] width 271 height 87
click at [394, 183] on button "Yes" at bounding box center [386, 192] width 47 height 21
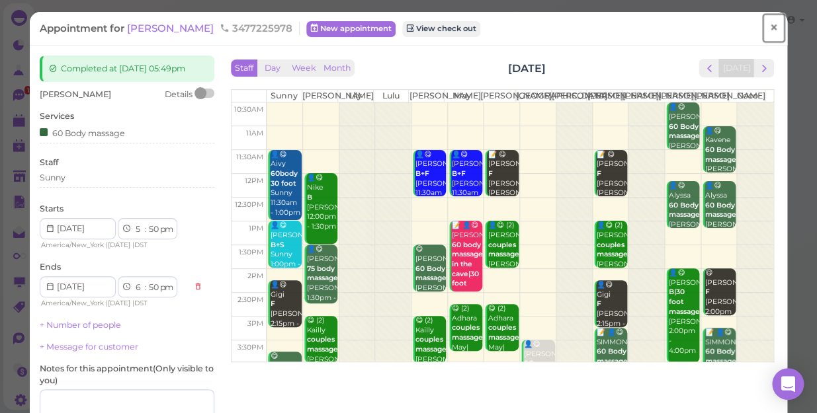
click at [761, 25] on link "×" at bounding box center [773, 28] width 24 height 31
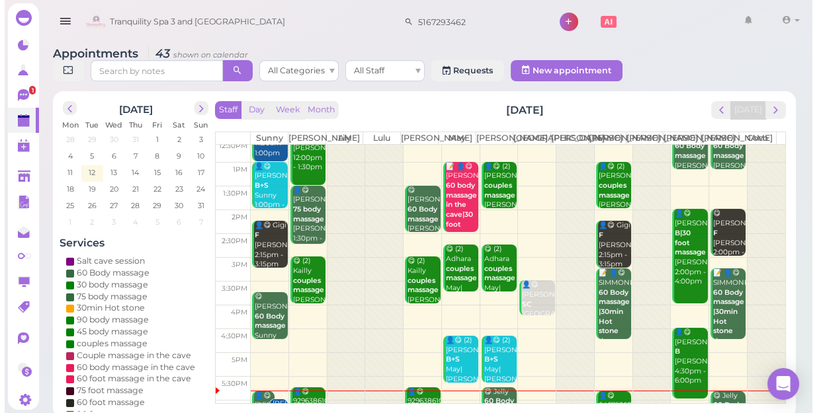
scroll to position [239, 0]
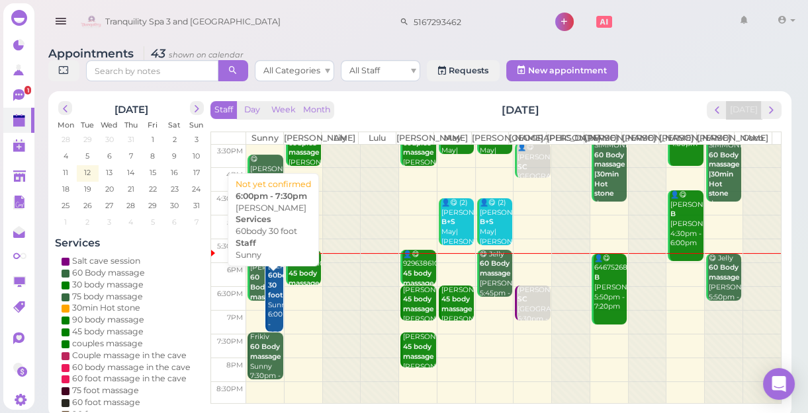
click at [271, 322] on div "[PERSON_NAME] 60body 30 foot Sunny 6:00pm - 7:30pm" at bounding box center [275, 301] width 16 height 78
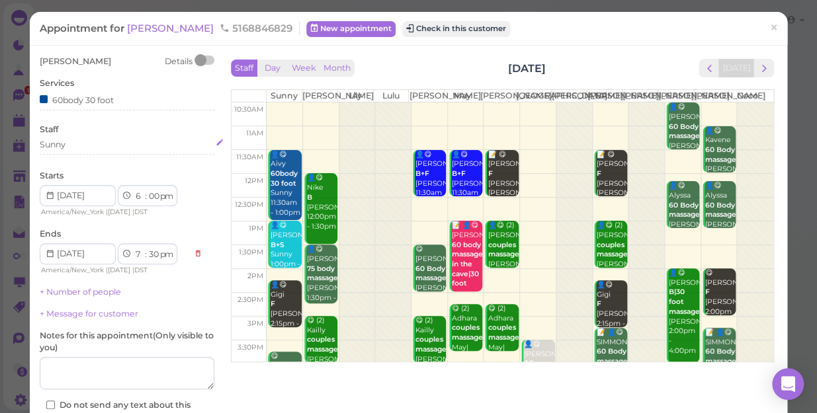
click at [67, 149] on div "Sunny" at bounding box center [127, 145] width 175 height 12
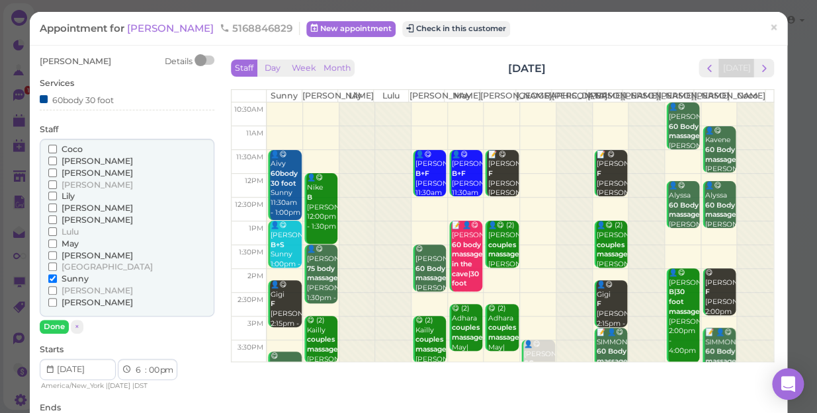
click at [72, 241] on span "May" at bounding box center [70, 244] width 17 height 10
click at [57, 241] on input "May" at bounding box center [52, 243] width 9 height 9
click at [71, 277] on span "Sunny" at bounding box center [75, 279] width 27 height 10
click at [57, 277] on input "Sunny" at bounding box center [52, 279] width 9 height 9
click at [56, 325] on button "Done" at bounding box center [54, 327] width 29 height 14
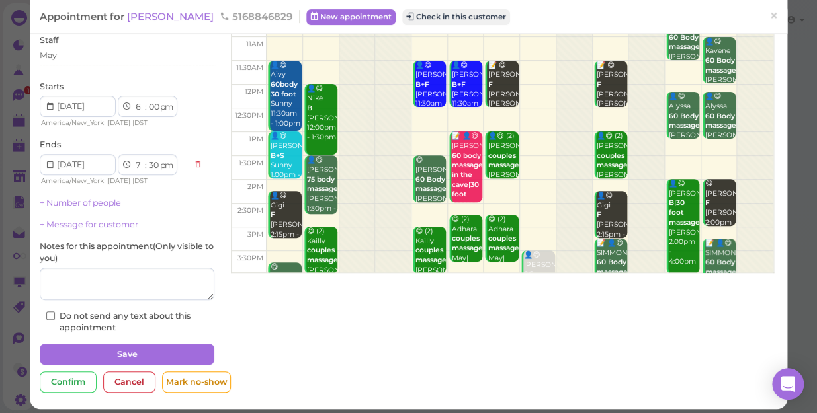
scroll to position [96, 0]
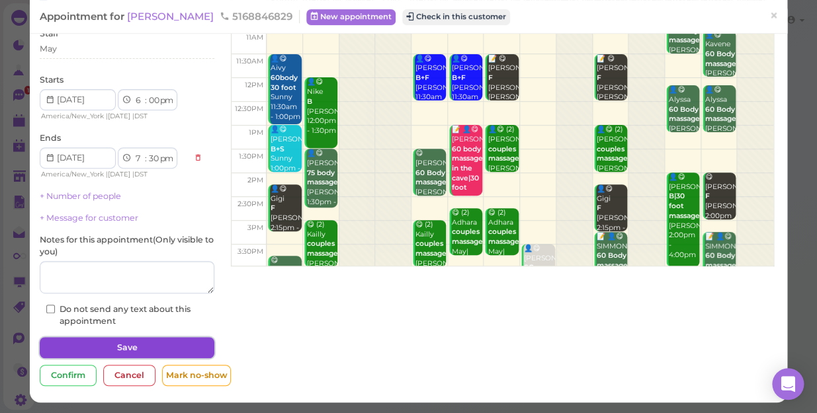
click at [155, 348] on button "Save" at bounding box center [127, 347] width 175 height 21
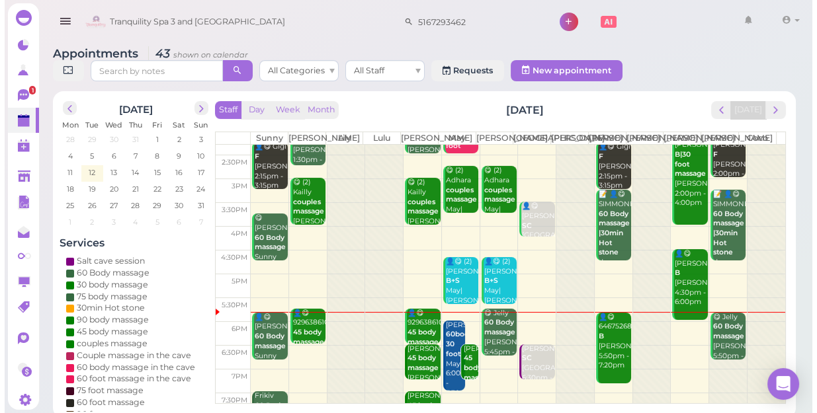
scroll to position [239, 0]
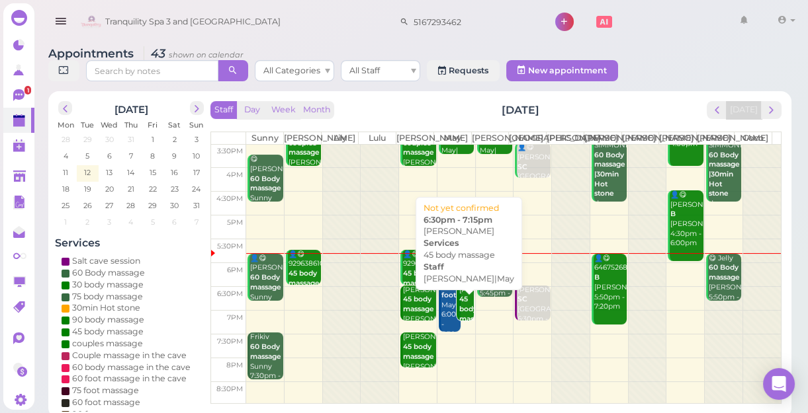
click at [464, 320] on b "45 body massage" at bounding box center [474, 309] width 31 height 28
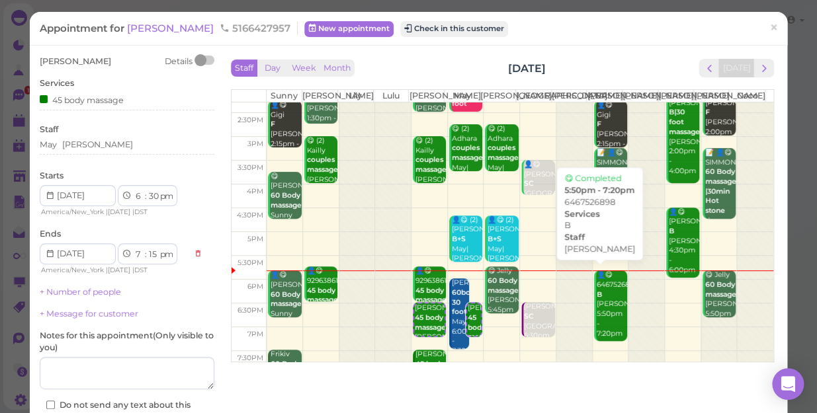
scroll to position [239, 0]
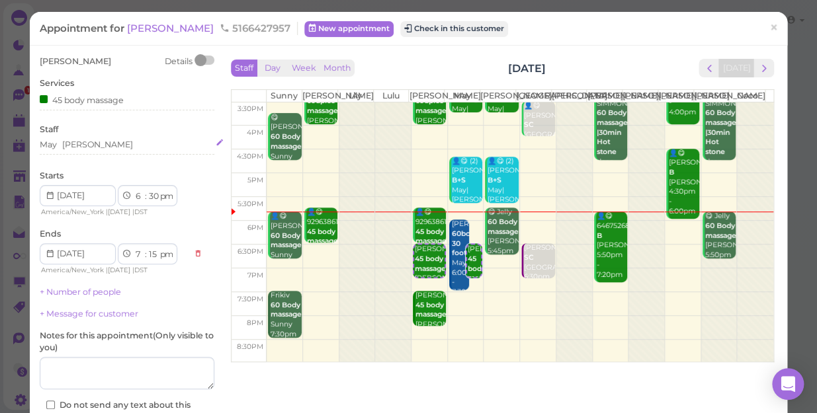
click at [94, 149] on div "May [PERSON_NAME]" at bounding box center [127, 145] width 175 height 12
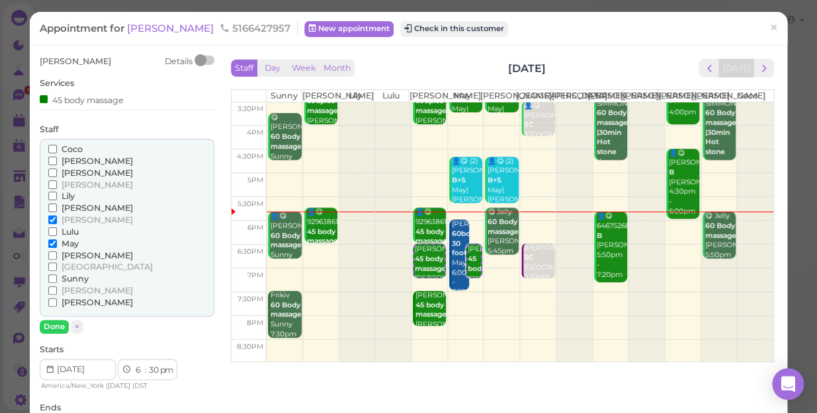
click at [71, 244] on span "May" at bounding box center [70, 244] width 17 height 10
click at [57, 244] on input "May" at bounding box center [52, 243] width 9 height 9
click at [74, 182] on span "[PERSON_NAME]" at bounding box center [97, 185] width 71 height 10
click at [57, 182] on input "[PERSON_NAME]" at bounding box center [52, 185] width 9 height 9
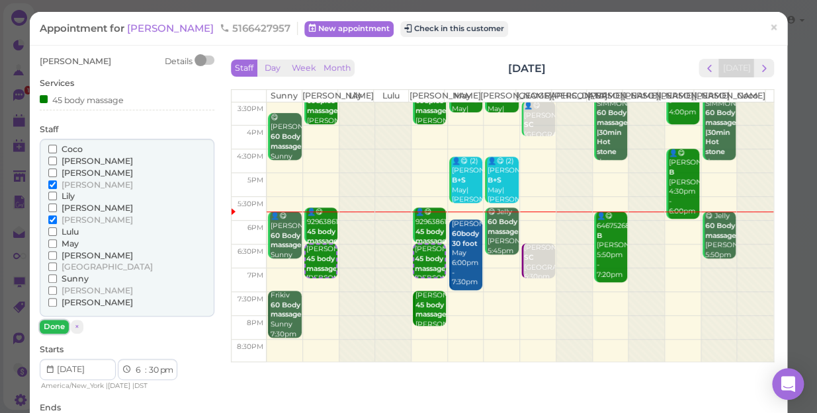
click at [60, 323] on button "Done" at bounding box center [54, 327] width 29 height 14
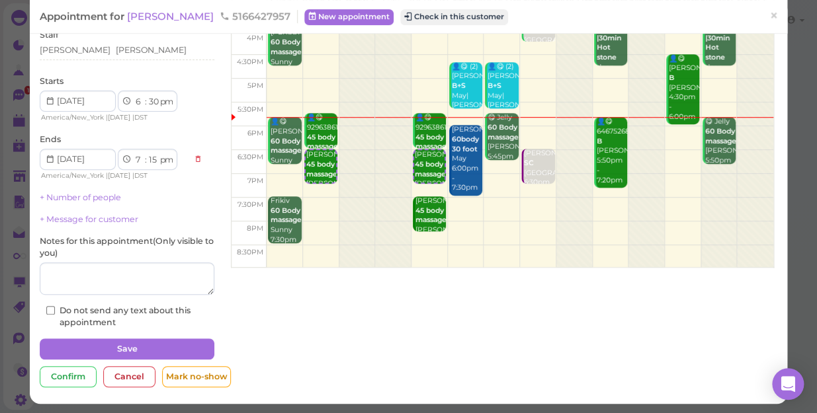
scroll to position [96, 0]
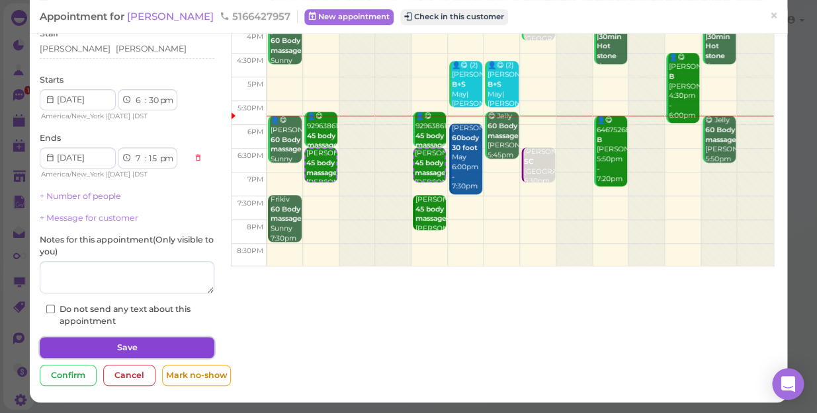
click at [166, 348] on button "Save" at bounding box center [127, 347] width 175 height 21
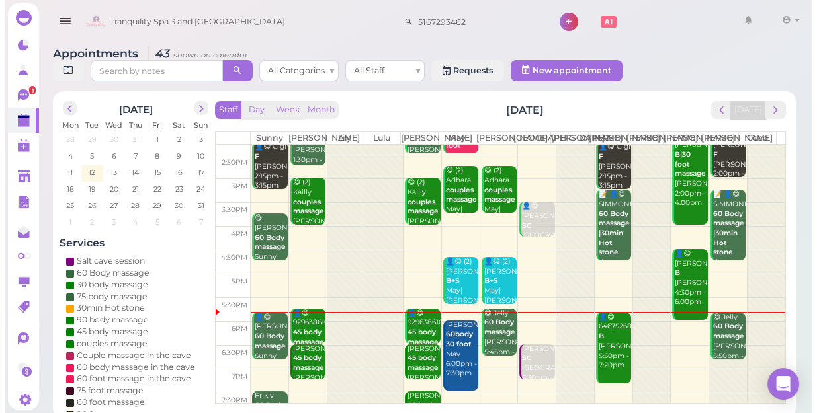
scroll to position [239, 0]
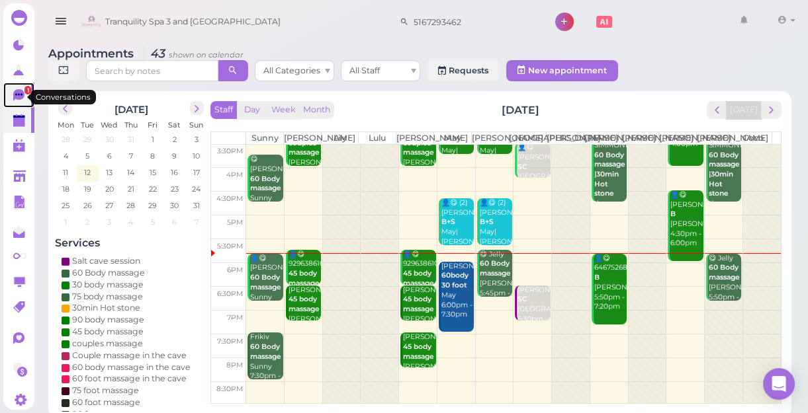
click at [24, 93] on span "1" at bounding box center [27, 90] width 7 height 9
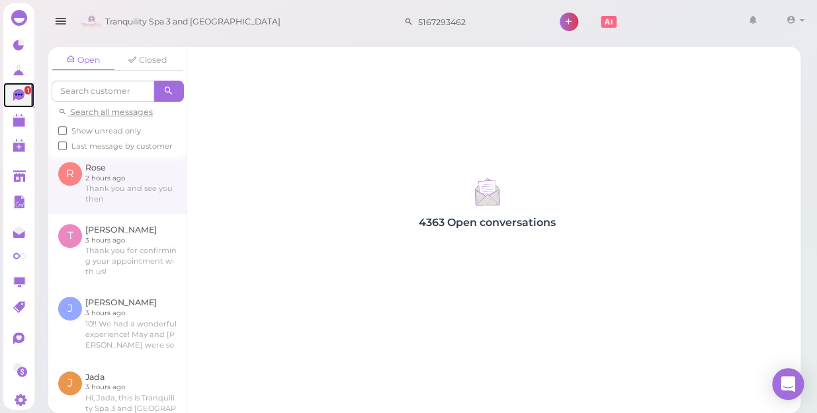
scroll to position [60, 0]
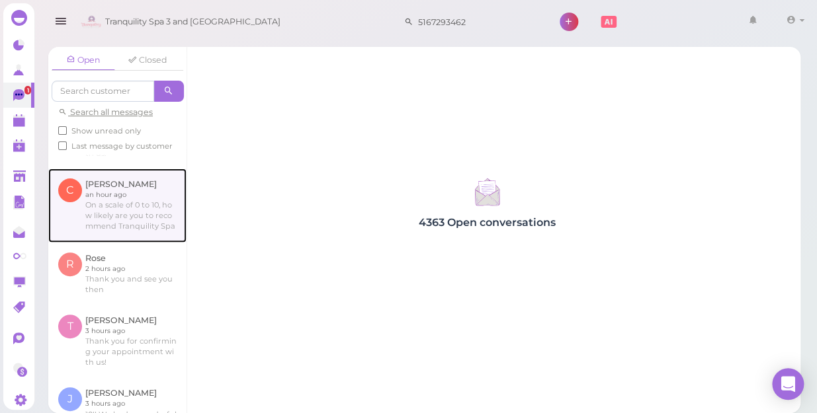
click at [142, 223] on link at bounding box center [117, 206] width 138 height 74
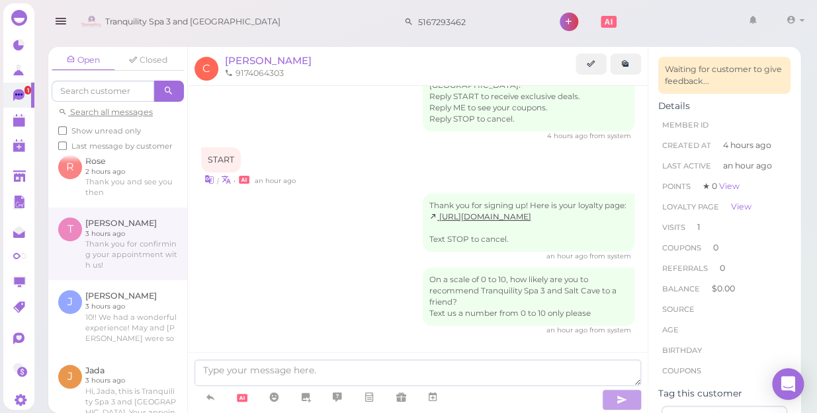
scroll to position [180, 0]
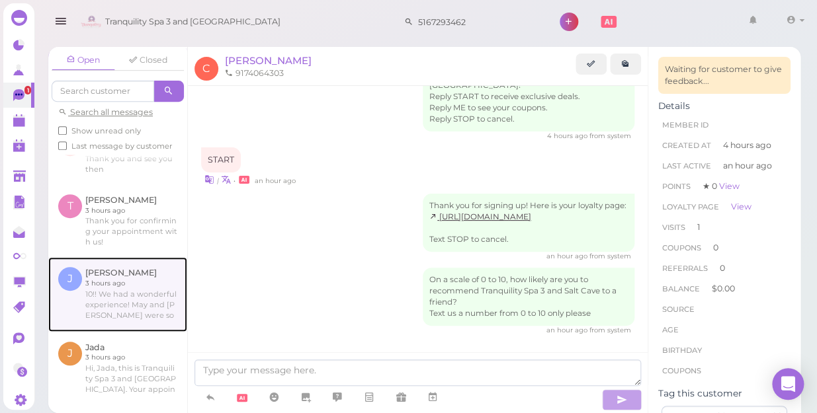
click at [119, 288] on link at bounding box center [117, 294] width 139 height 74
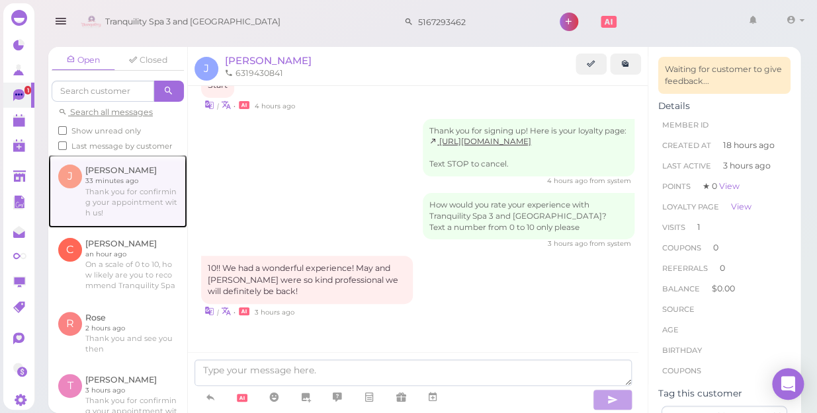
click at [126, 209] on link at bounding box center [117, 191] width 139 height 73
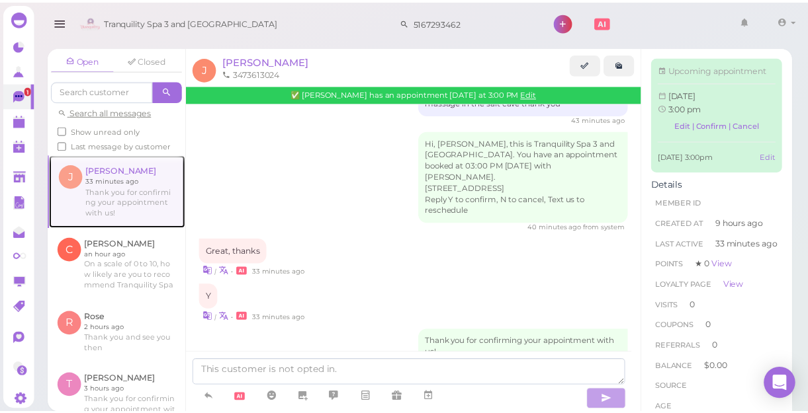
scroll to position [476, 0]
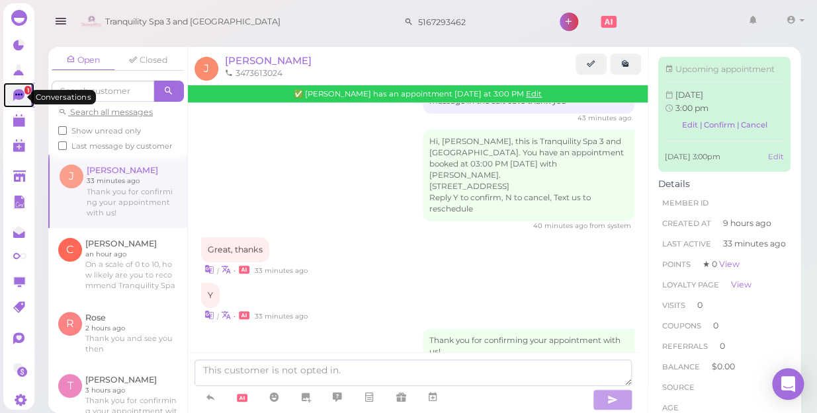
click at [17, 96] on icon at bounding box center [18, 95] width 11 height 12
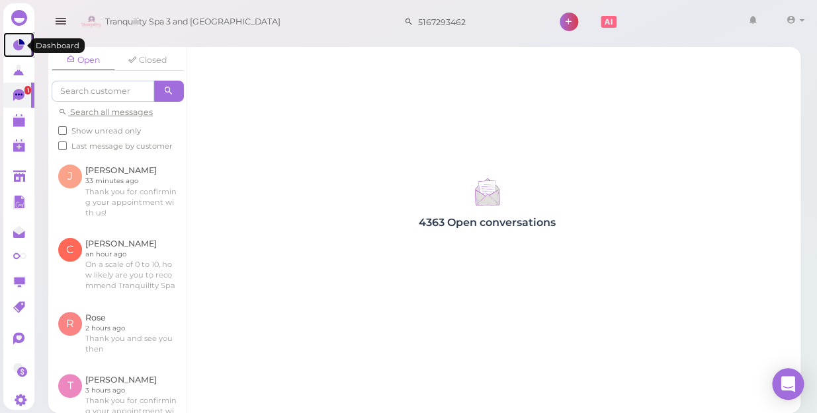
click at [12, 45] on link at bounding box center [18, 44] width 31 height 25
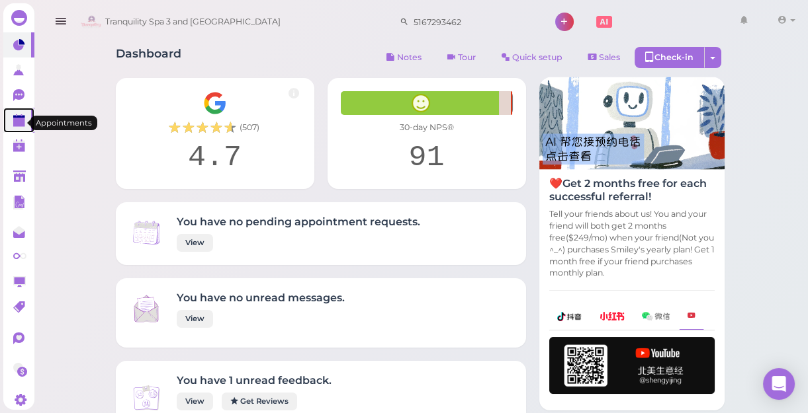
click at [20, 122] on polygon at bounding box center [19, 122] width 12 height 9
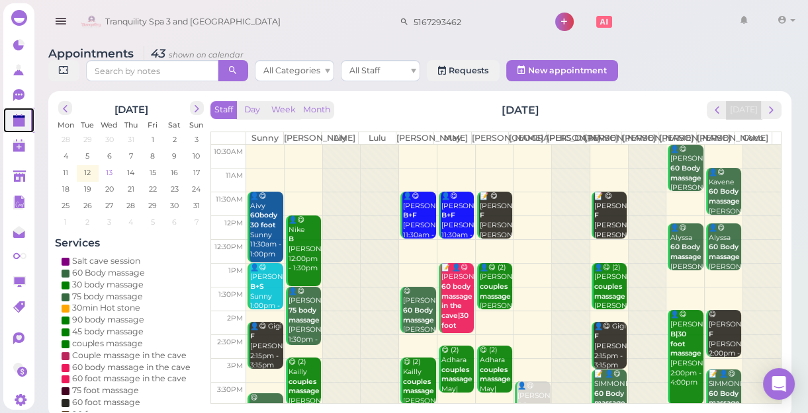
click at [108, 169] on span "13" at bounding box center [109, 173] width 9 height 12
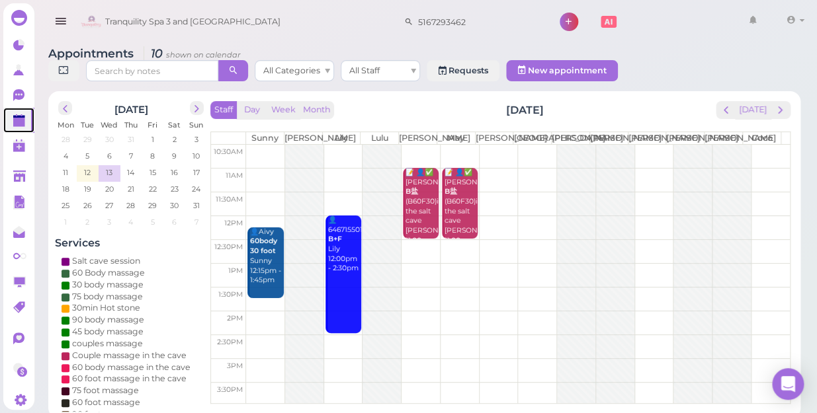
click at [413, 253] on td at bounding box center [518, 251] width 544 height 24
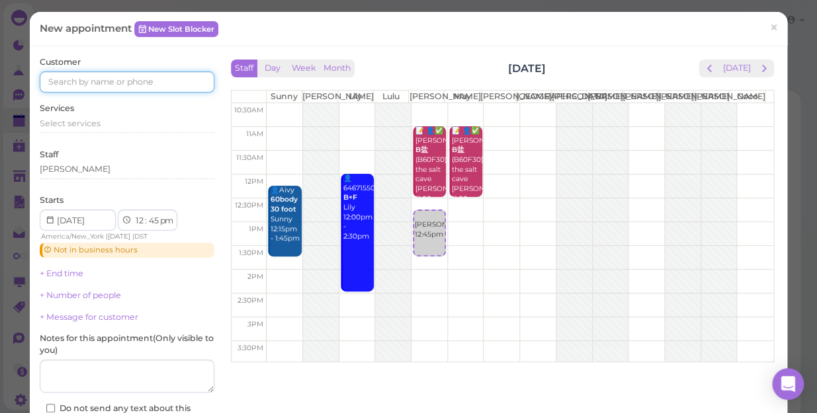
click at [77, 73] on input at bounding box center [127, 81] width 175 height 21
type input "6462367086"
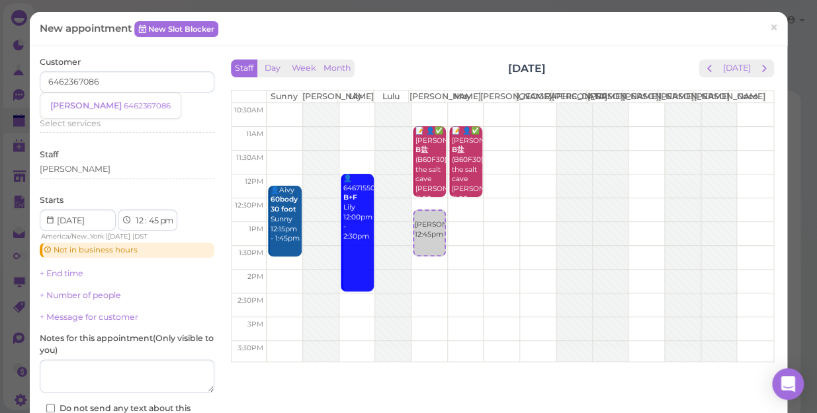
click at [124, 107] on small "6462367086" at bounding box center [147, 105] width 47 height 9
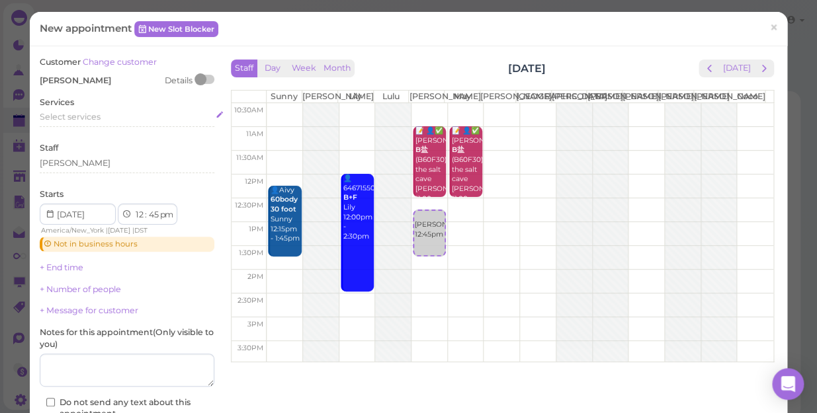
click at [96, 118] on span "Select services" at bounding box center [70, 117] width 61 height 10
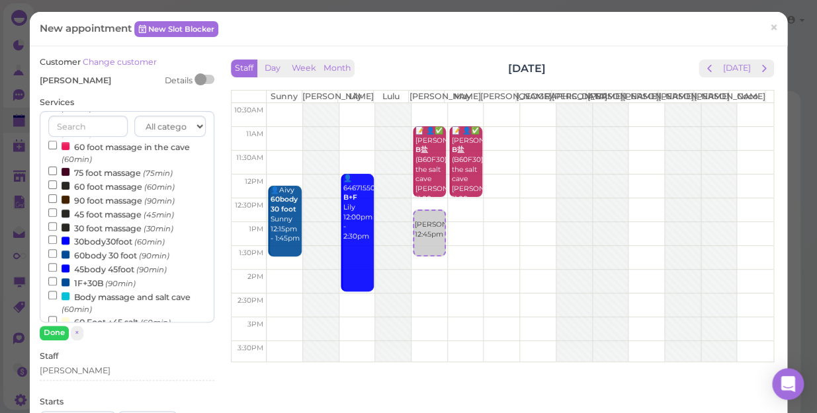
scroll to position [180, 0]
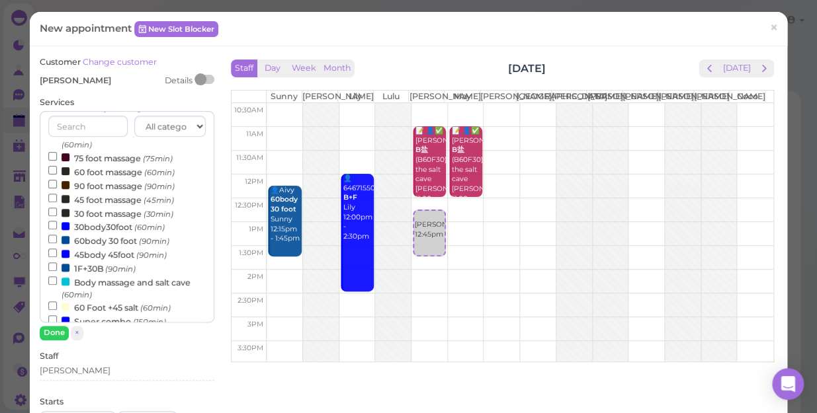
click at [120, 228] on label "30body30foot (60min)" at bounding box center [106, 227] width 116 height 14
click at [57, 228] on input "30body30foot (60min)" at bounding box center [52, 225] width 9 height 9
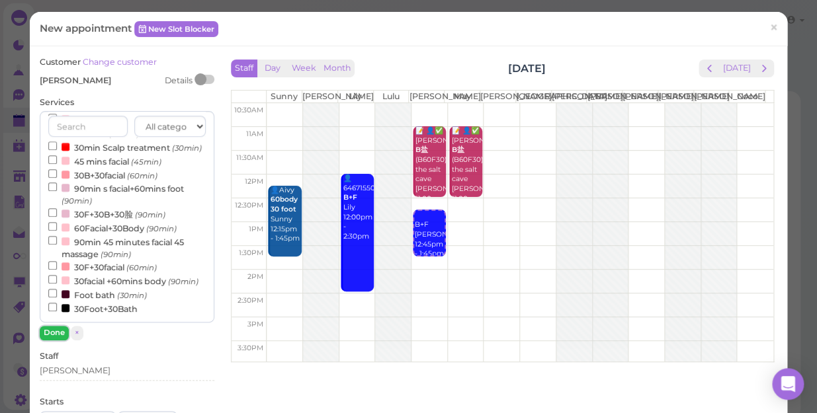
click at [56, 333] on button "Done" at bounding box center [54, 333] width 29 height 14
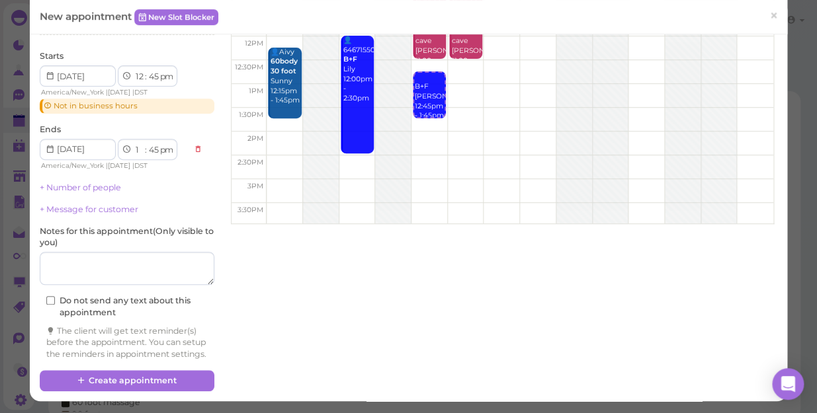
scroll to position [149, 0]
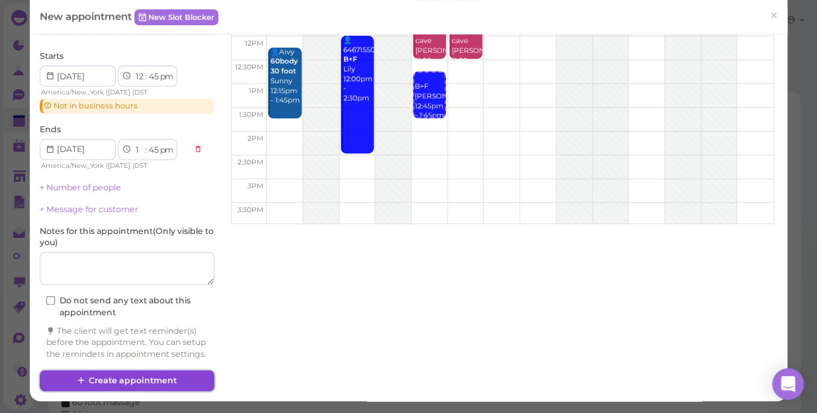
click at [130, 378] on button "Create appointment" at bounding box center [127, 380] width 175 height 21
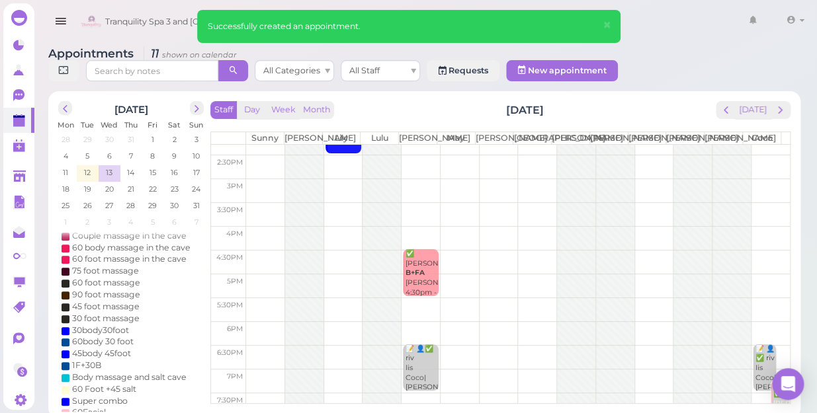
scroll to position [239, 0]
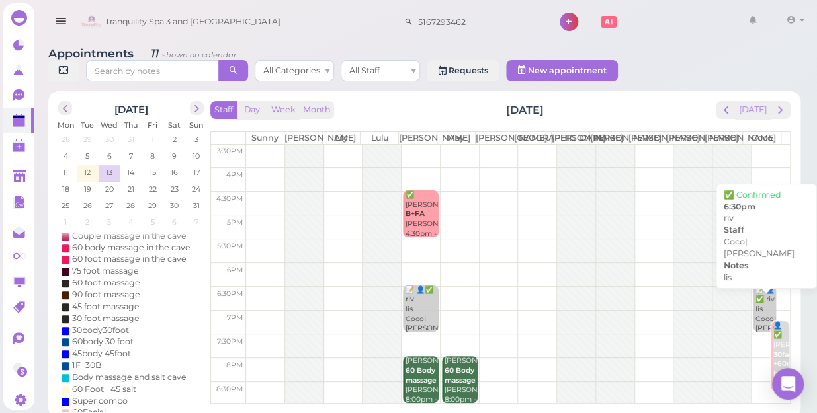
click at [756, 310] on div "📝 👤✅ riv lis Coco|[PERSON_NAME] 6:30pm" at bounding box center [765, 315] width 21 height 58
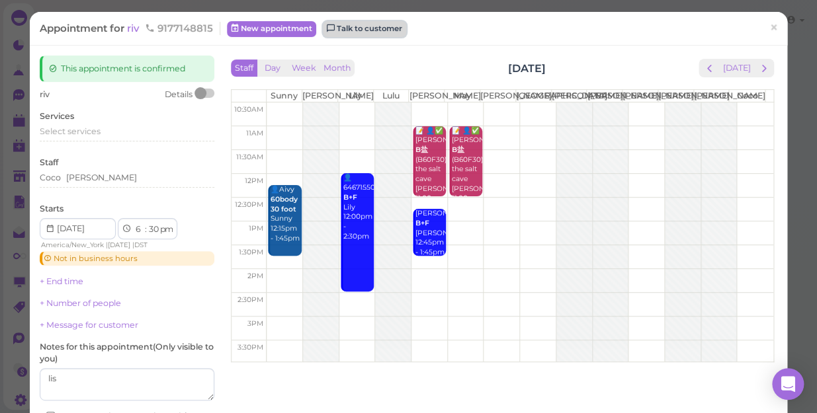
click at [364, 29] on link "Talk to customer" at bounding box center [364, 29] width 83 height 16
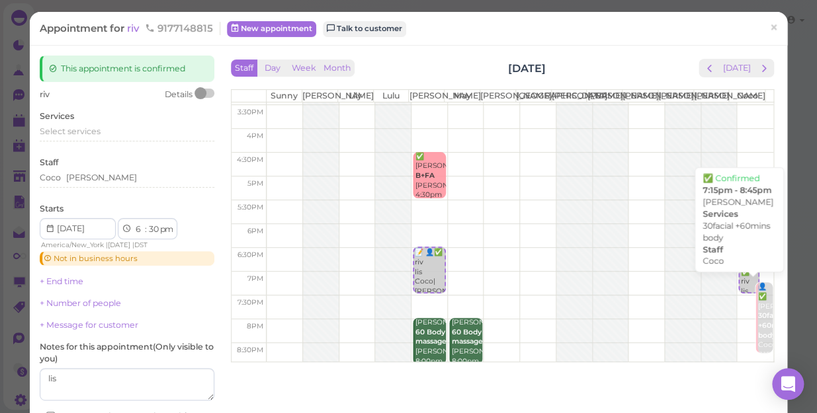
scroll to position [239, 0]
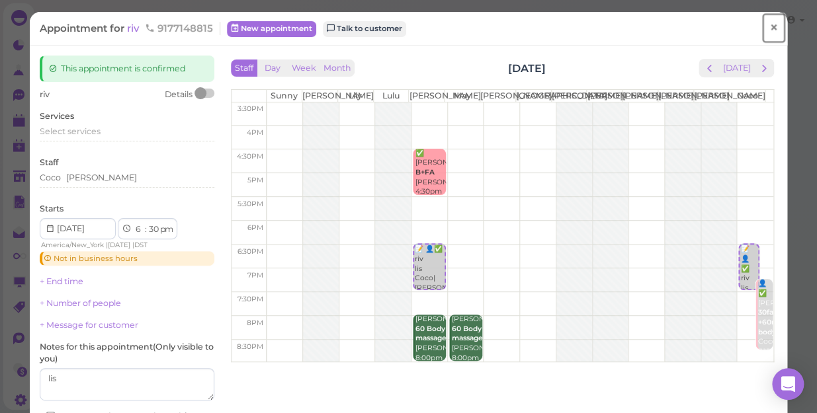
click at [769, 28] on span "×" at bounding box center [773, 28] width 9 height 19
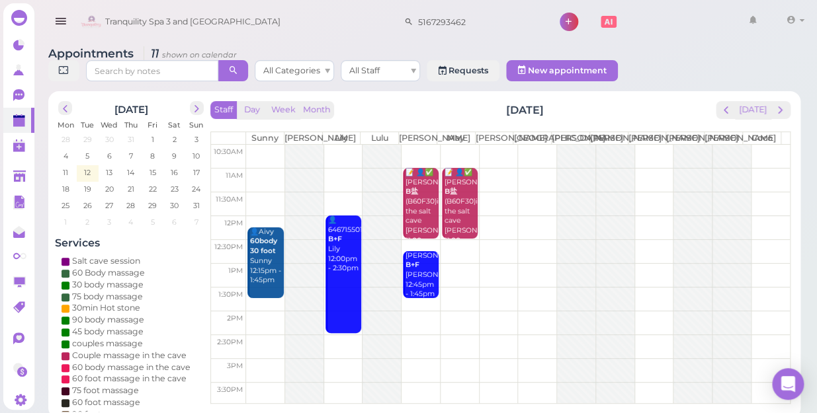
scroll to position [239, 0]
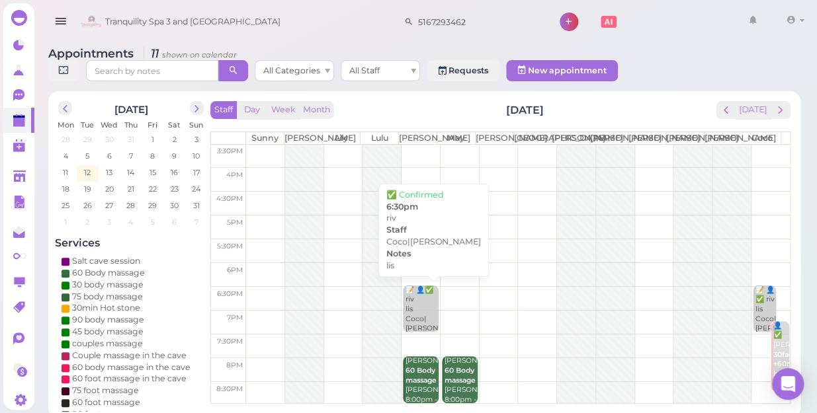
click at [417, 308] on div "📝 👤✅ riv lis Coco|[PERSON_NAME] 6:30pm" at bounding box center [422, 315] width 34 height 58
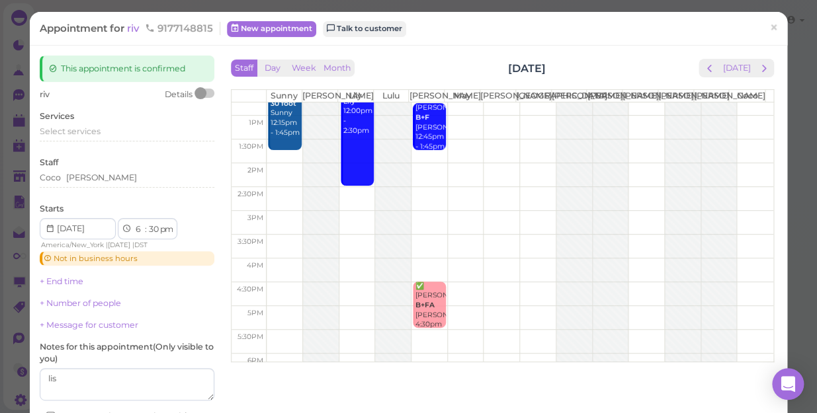
scroll to position [239, 0]
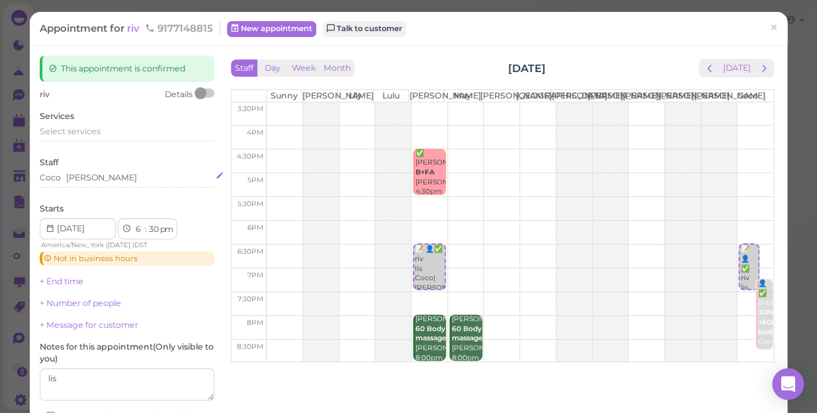
click at [96, 179] on div "[PERSON_NAME]" at bounding box center [127, 178] width 175 height 12
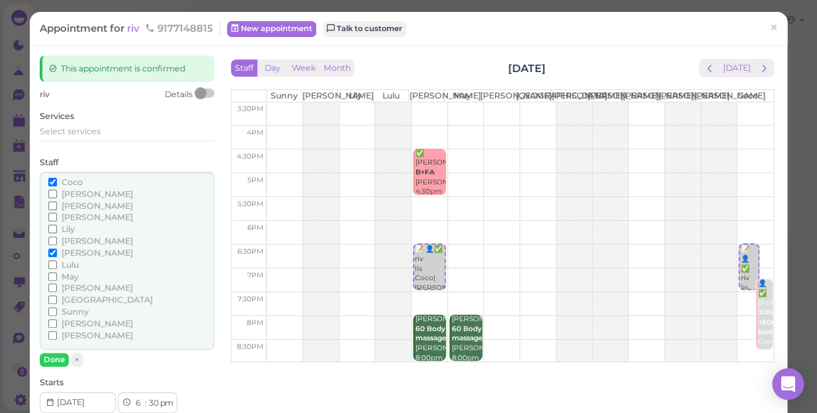
click at [69, 277] on span "May" at bounding box center [70, 277] width 17 height 10
click at [57, 277] on input "May" at bounding box center [52, 277] width 9 height 9
click at [77, 179] on span "Coco" at bounding box center [72, 182] width 21 height 10
click at [57, 179] on input "Coco" at bounding box center [52, 182] width 9 height 9
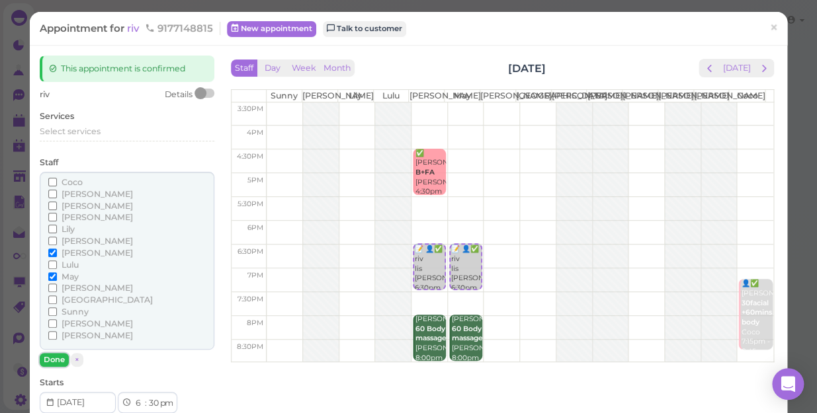
click at [56, 360] on button "Done" at bounding box center [54, 360] width 29 height 14
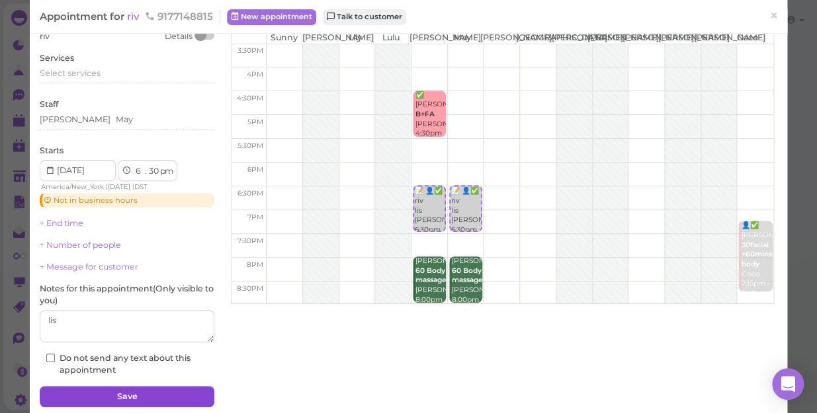
scroll to position [107, 0]
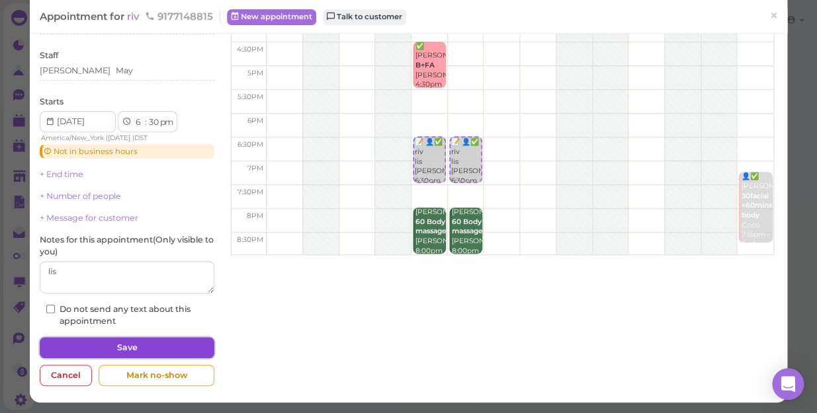
click at [161, 347] on button "Save" at bounding box center [127, 347] width 175 height 21
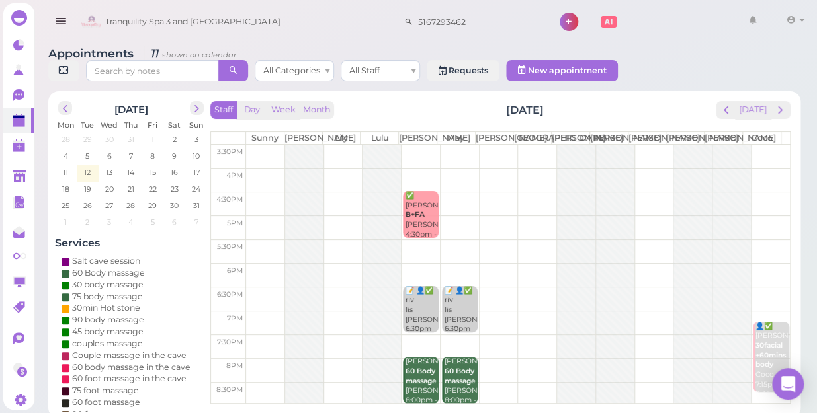
scroll to position [239, 0]
click at [450, 312] on div "📝 👤✅ riv [PERSON_NAME]|May 6:30pm" at bounding box center [461, 310] width 34 height 48
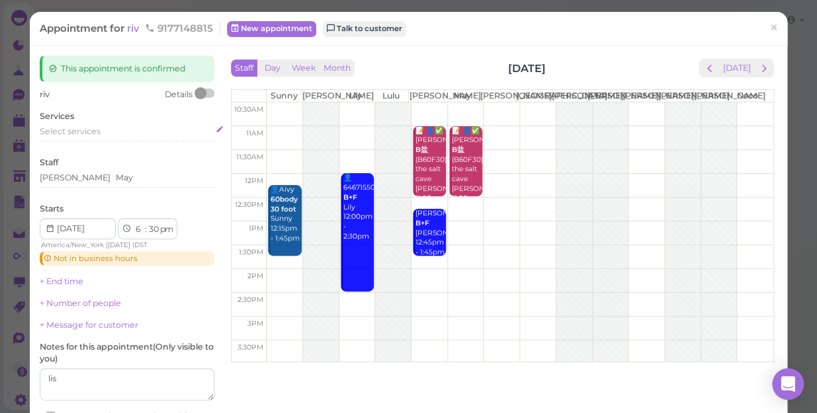
click at [83, 132] on span "Select services" at bounding box center [70, 131] width 61 height 10
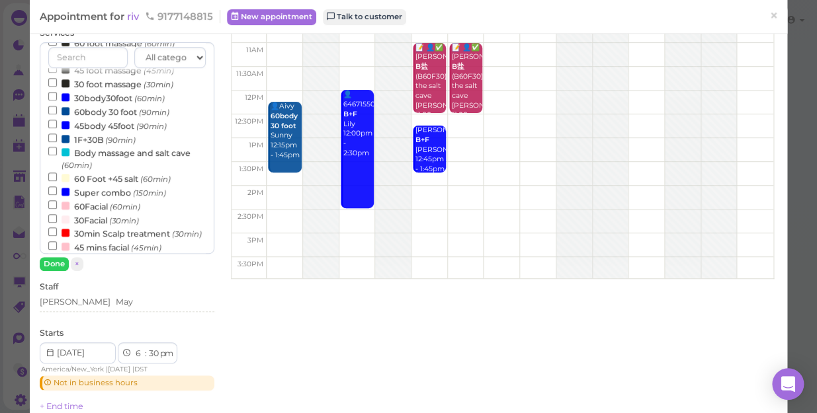
scroll to position [240, 0]
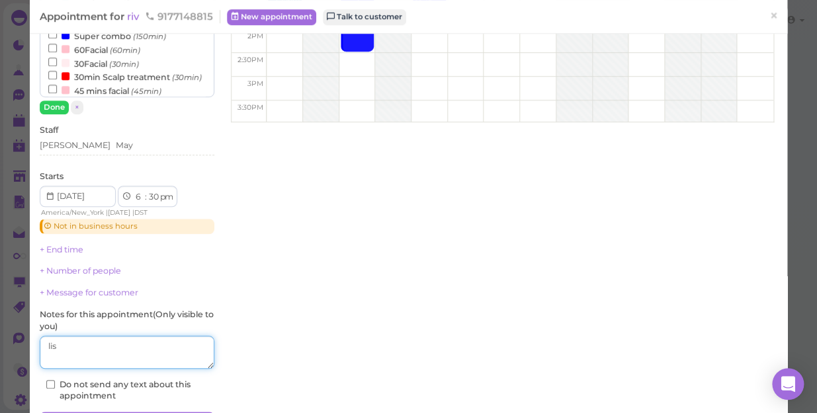
click at [130, 352] on textarea at bounding box center [127, 352] width 175 height 33
click at [60, 345] on textarea at bounding box center [127, 352] width 175 height 33
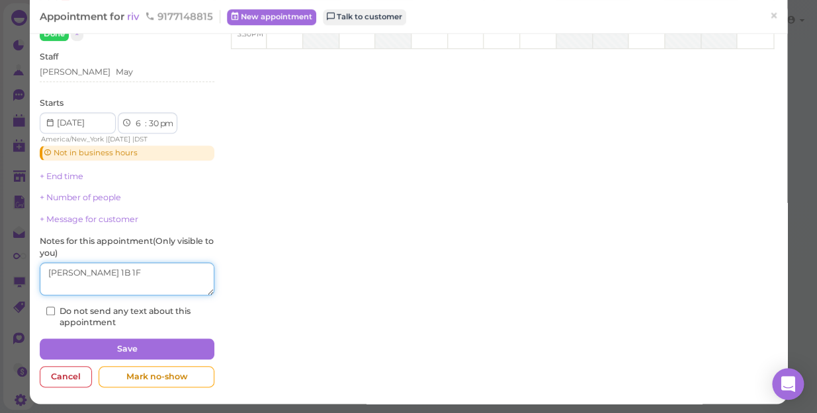
scroll to position [315, 0]
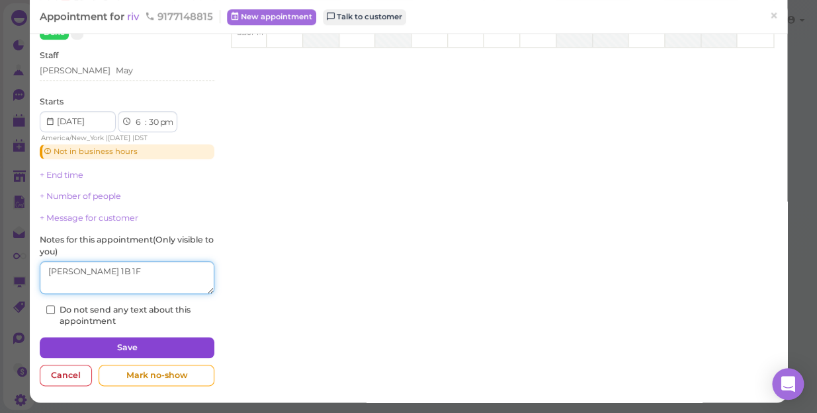
type textarea "[PERSON_NAME] 1B 1F"
click at [159, 345] on button "Save" at bounding box center [127, 347] width 175 height 21
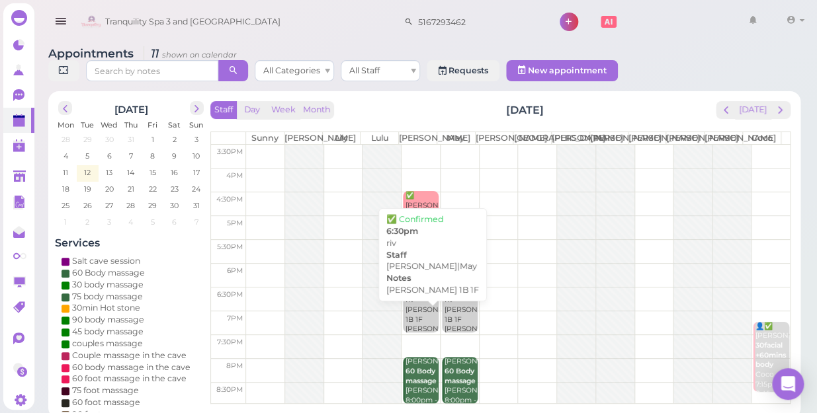
scroll to position [239, 0]
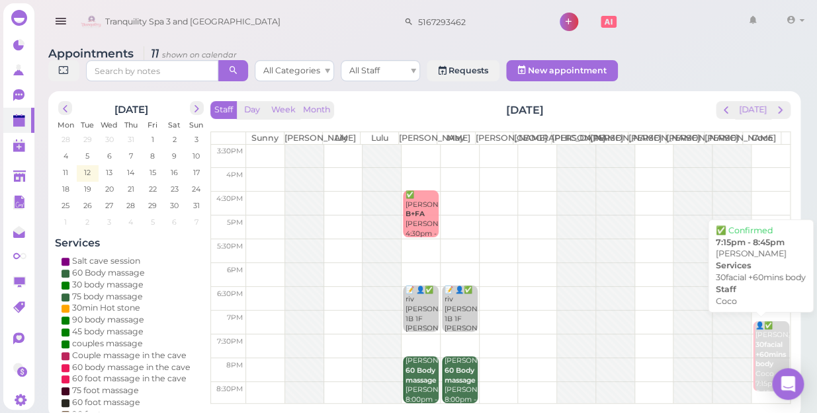
click at [764, 349] on b "30facial +60mins body" at bounding box center [770, 355] width 30 height 28
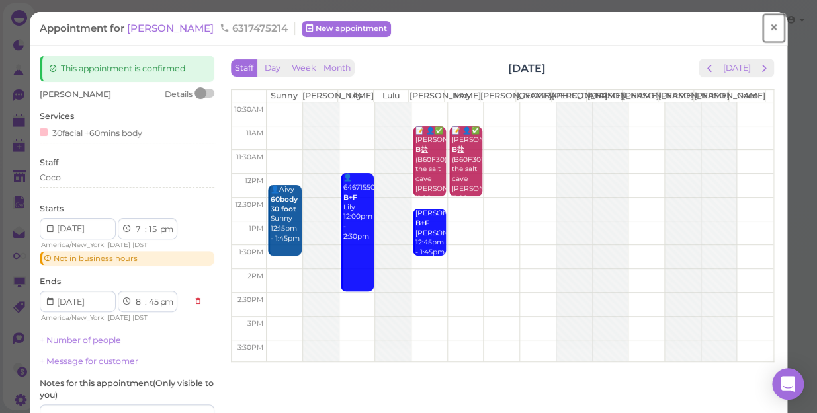
click at [769, 24] on span "×" at bounding box center [773, 28] width 9 height 19
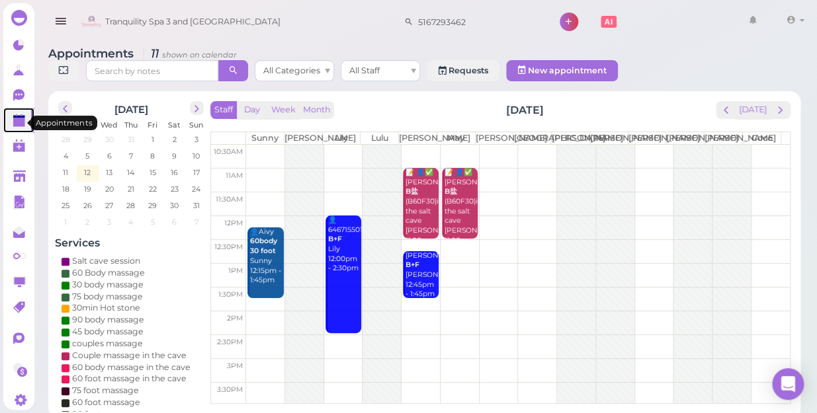
click at [19, 125] on polygon at bounding box center [19, 122] width 12 height 9
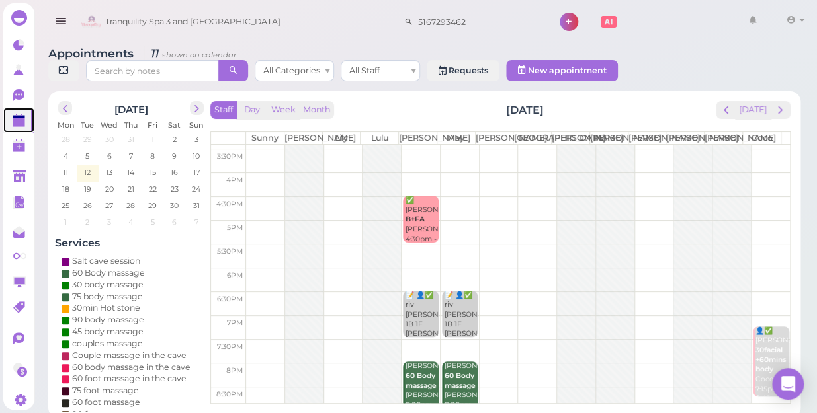
scroll to position [239, 0]
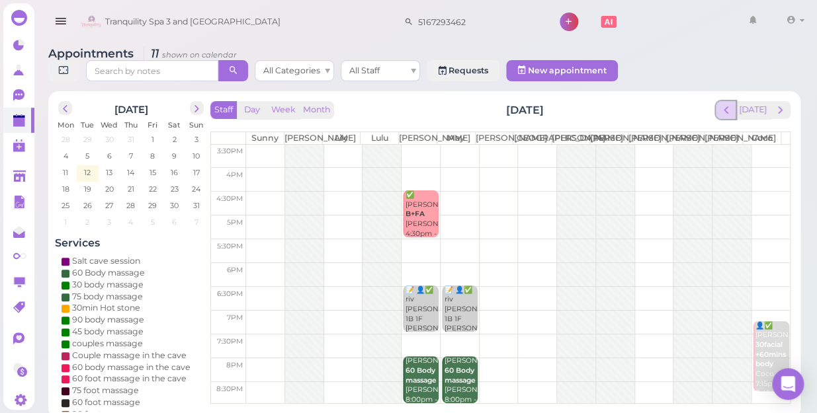
click at [727, 104] on span "prev" at bounding box center [726, 110] width 13 height 13
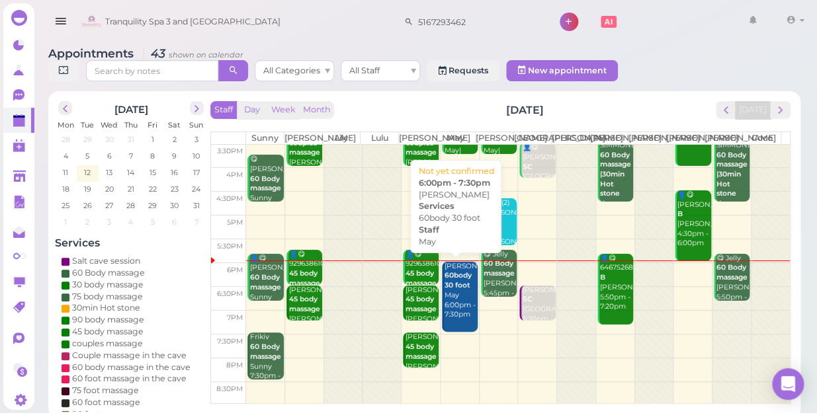
click at [464, 301] on div "[PERSON_NAME] 60body 30 foot May 6:00pm - 7:30pm" at bounding box center [461, 291] width 34 height 58
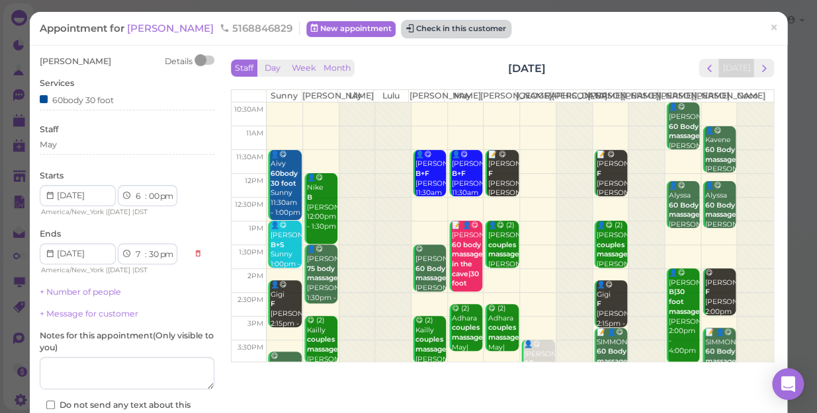
click at [409, 26] on button "Check in this customer" at bounding box center [456, 29] width 108 height 16
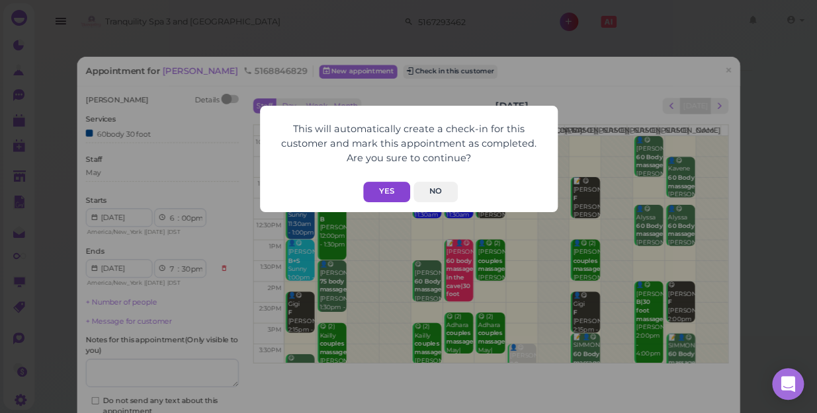
click at [394, 190] on button "Yes" at bounding box center [386, 192] width 47 height 21
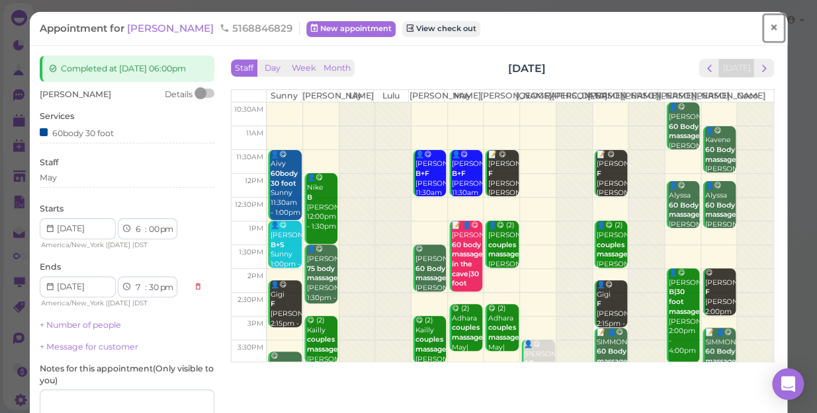
click at [769, 26] on span "×" at bounding box center [773, 28] width 9 height 19
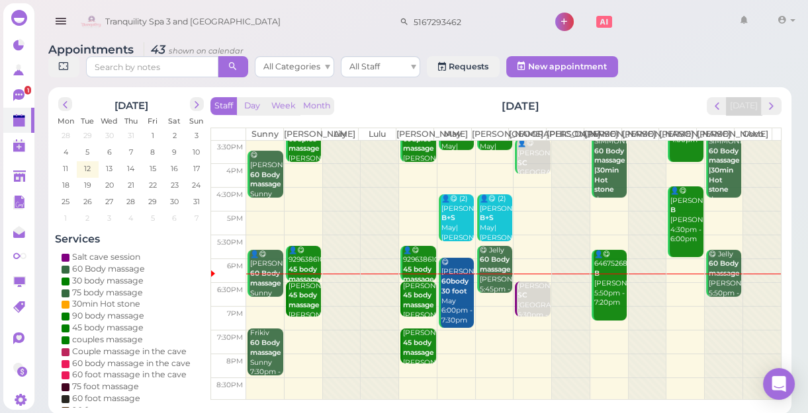
scroll to position [5, 0]
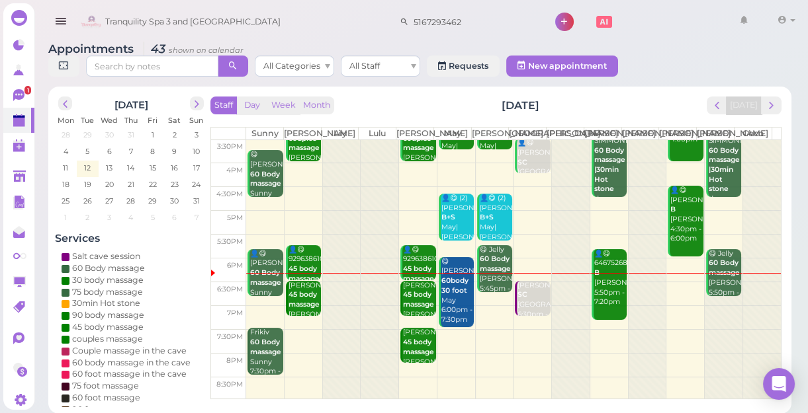
click at [667, 294] on td at bounding box center [513, 294] width 535 height 24
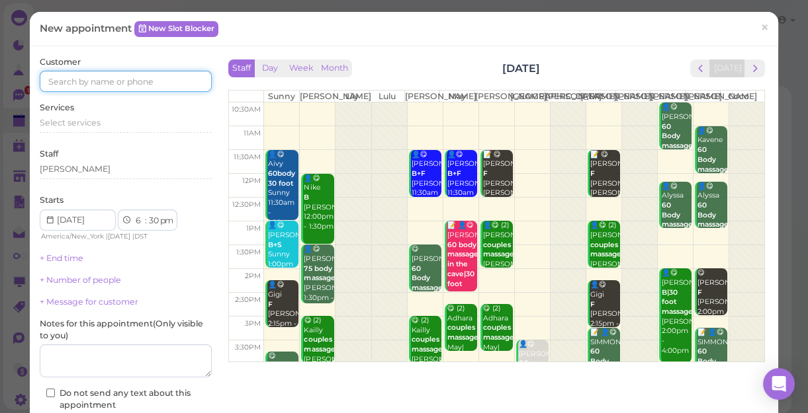
click at [178, 73] on input at bounding box center [126, 81] width 172 height 21
type input "5164681098"
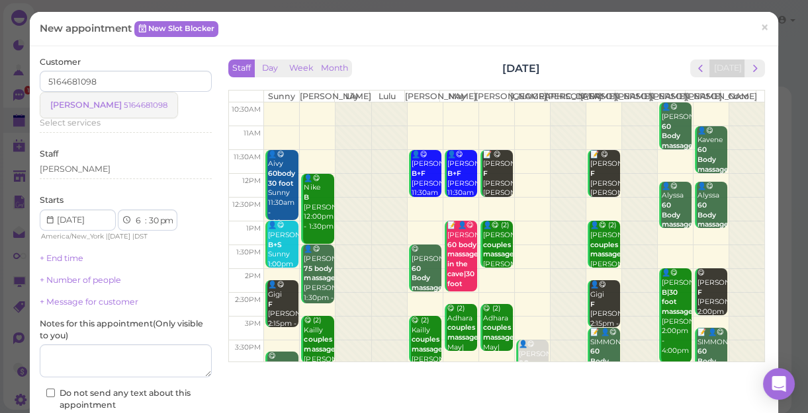
click at [124, 102] on small "5164681098" at bounding box center [146, 105] width 44 height 9
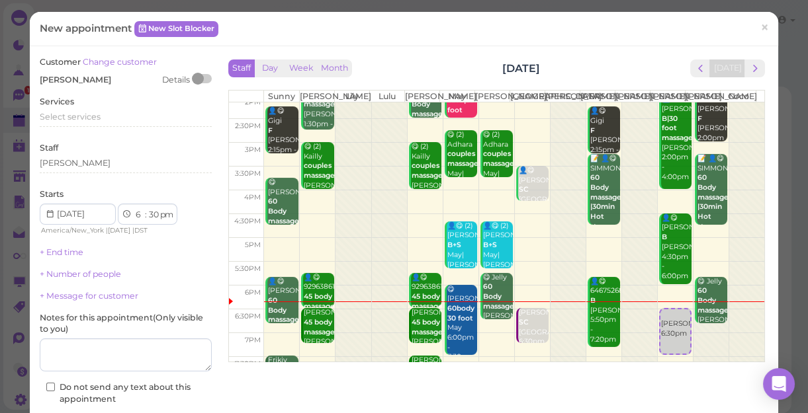
scroll to position [180, 0]
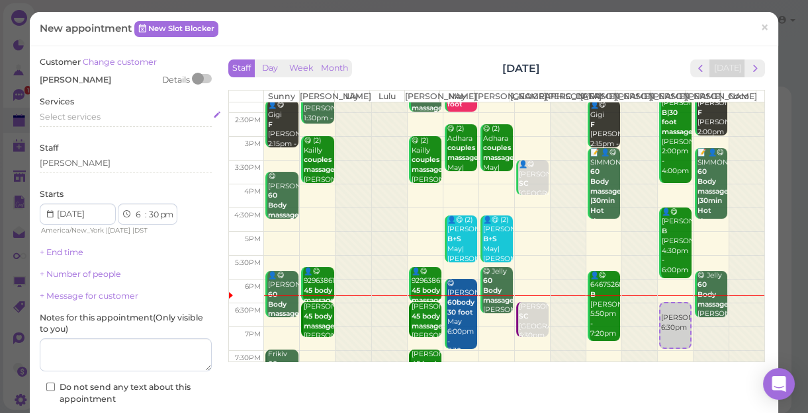
click at [89, 116] on span "Select services" at bounding box center [70, 117] width 61 height 10
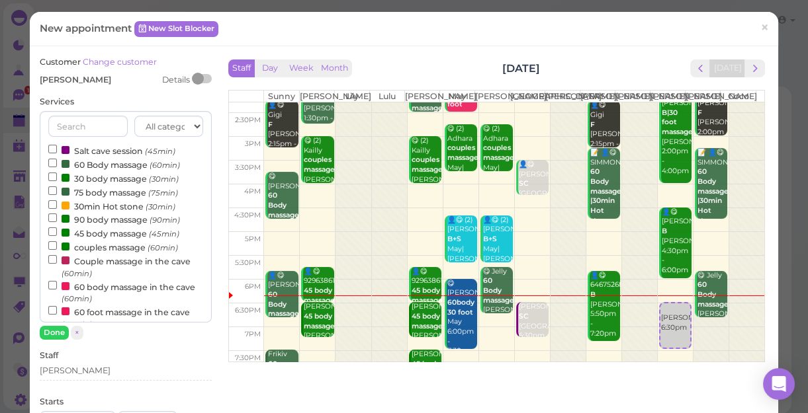
click at [110, 164] on label "60 Body massage (60min)" at bounding box center [114, 164] width 132 height 14
click at [57, 164] on input "60 Body massage (60min)" at bounding box center [52, 163] width 9 height 9
click at [56, 331] on button "Done" at bounding box center [54, 333] width 29 height 14
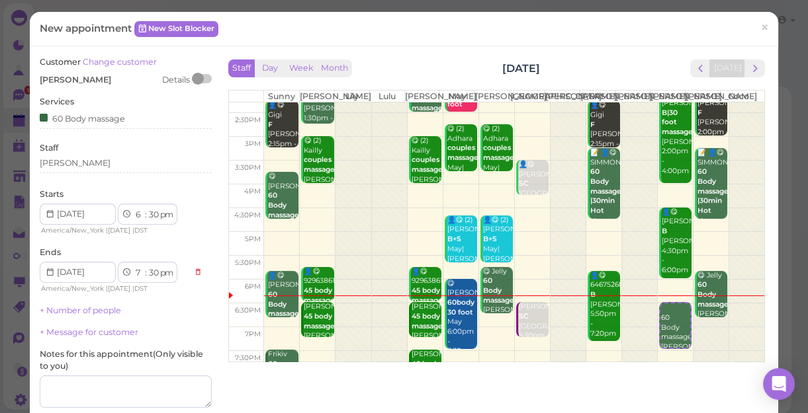
scroll to position [134, 0]
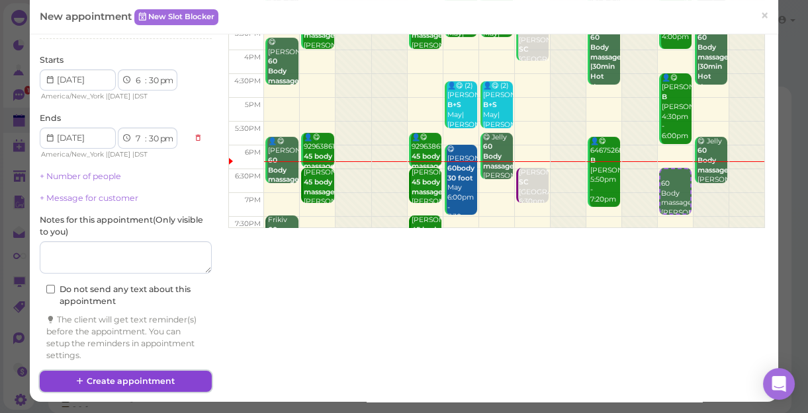
click at [155, 380] on button "Create appointment" at bounding box center [126, 381] width 172 height 21
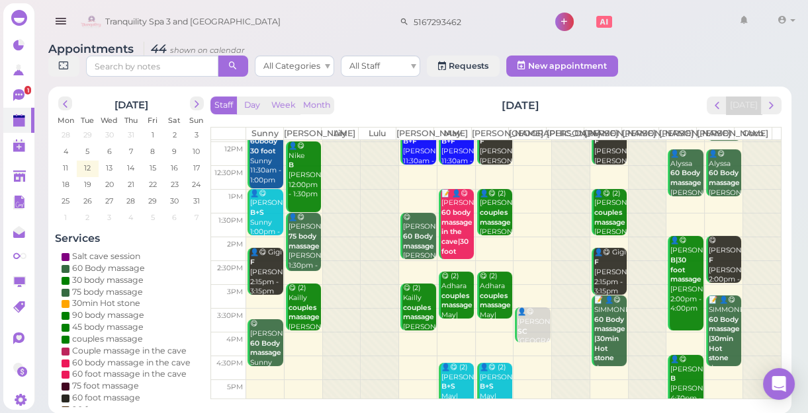
scroll to position [239, 0]
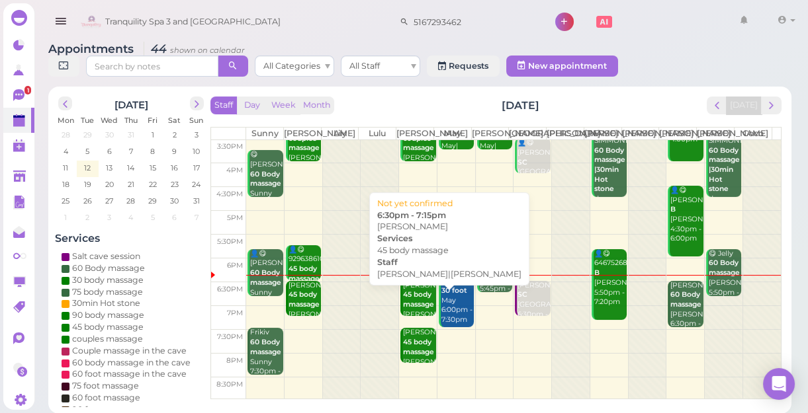
click at [415, 309] on b "45 body massage" at bounding box center [418, 299] width 31 height 19
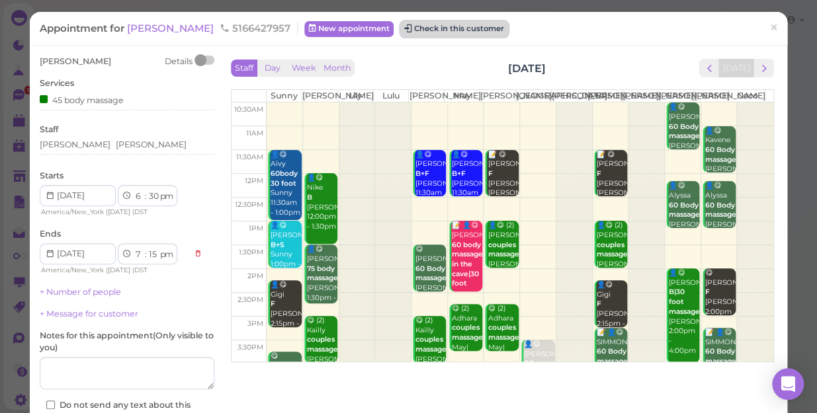
click at [434, 28] on button "Check in this customer" at bounding box center [454, 29] width 108 height 16
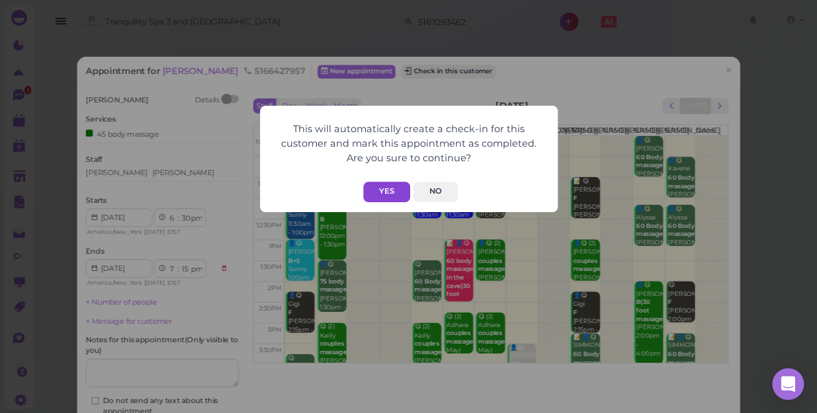
click at [385, 188] on button "Yes" at bounding box center [386, 192] width 47 height 21
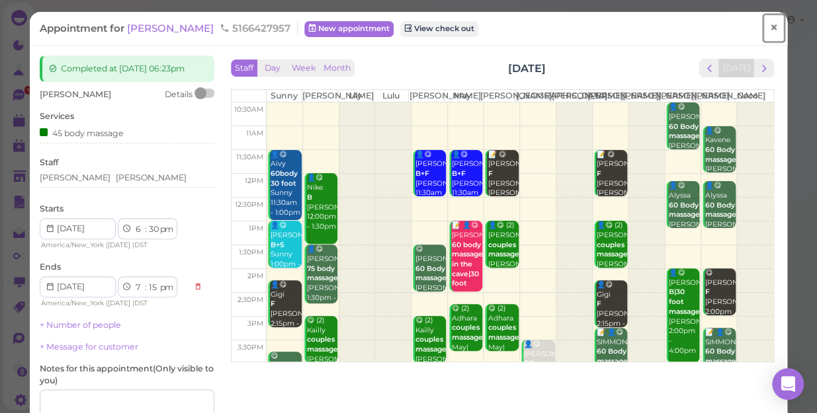
click at [769, 26] on span "×" at bounding box center [773, 28] width 9 height 19
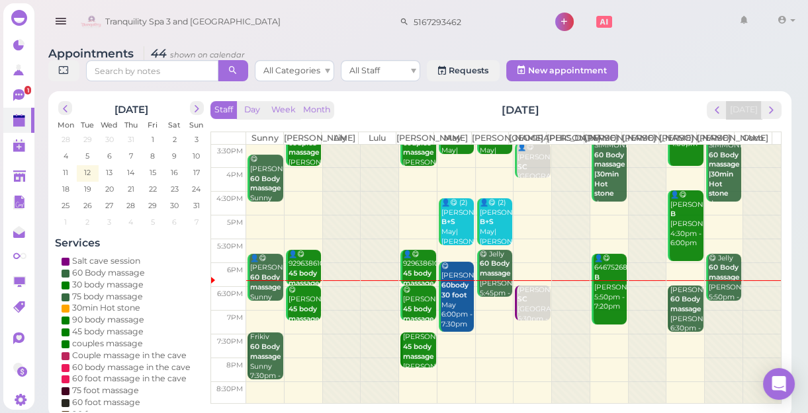
scroll to position [5, 0]
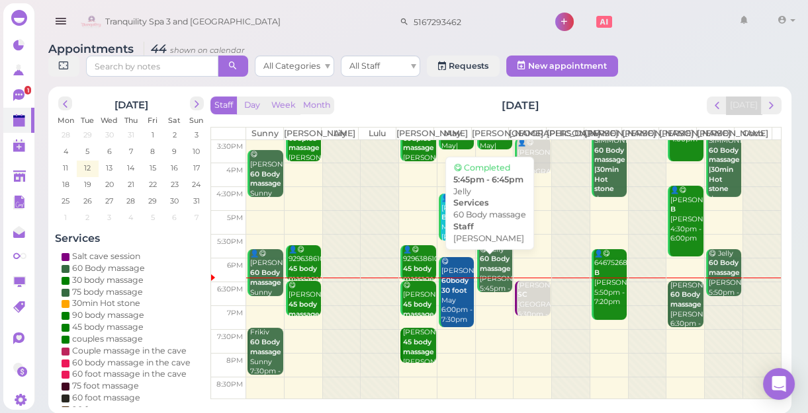
click at [490, 290] on div "😋 Jelly 60 Body massage [PERSON_NAME] 5:45pm - 6:45pm" at bounding box center [495, 274] width 33 height 58
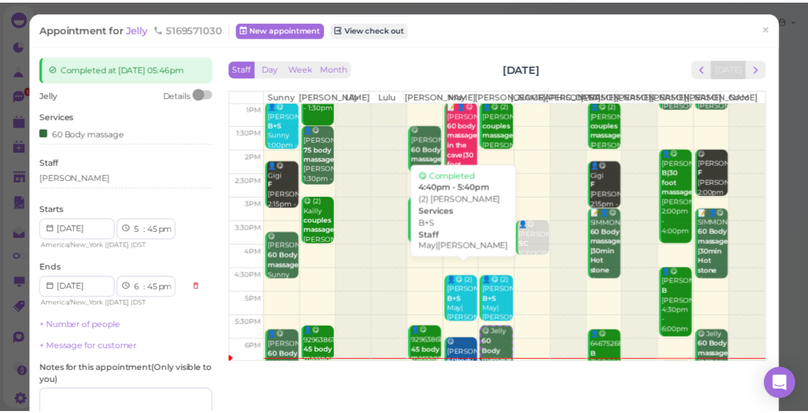
scroll to position [180, 0]
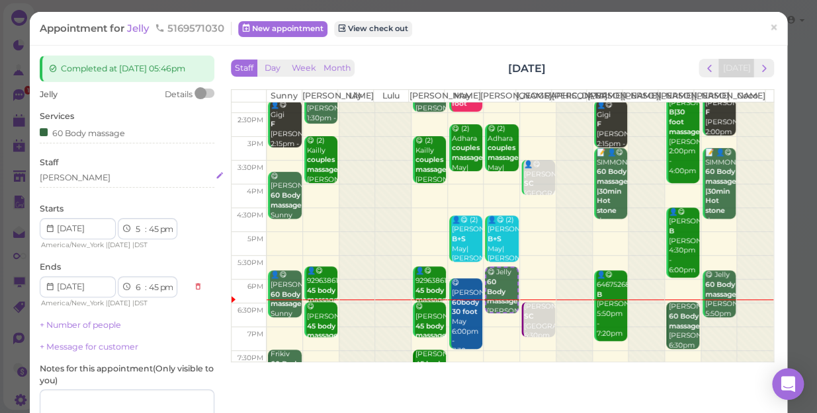
click at [93, 179] on div "[PERSON_NAME]" at bounding box center [127, 178] width 175 height 12
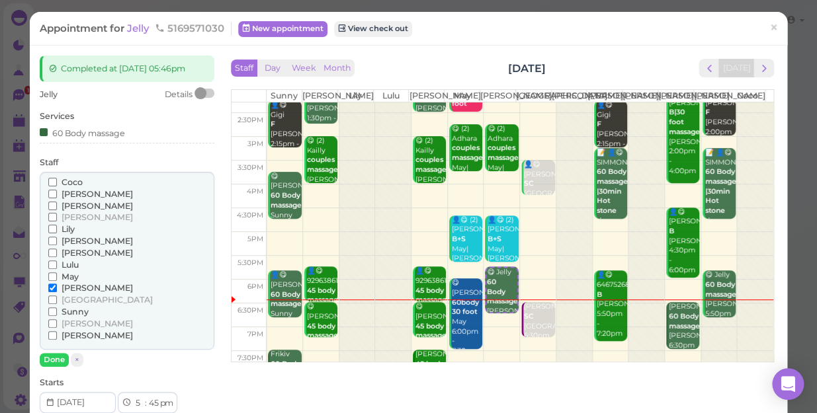
click at [71, 323] on span "[PERSON_NAME]" at bounding box center [97, 324] width 71 height 10
click at [57, 323] on input "[PERSON_NAME]" at bounding box center [52, 324] width 9 height 9
click at [769, 25] on span "×" at bounding box center [773, 28] width 9 height 19
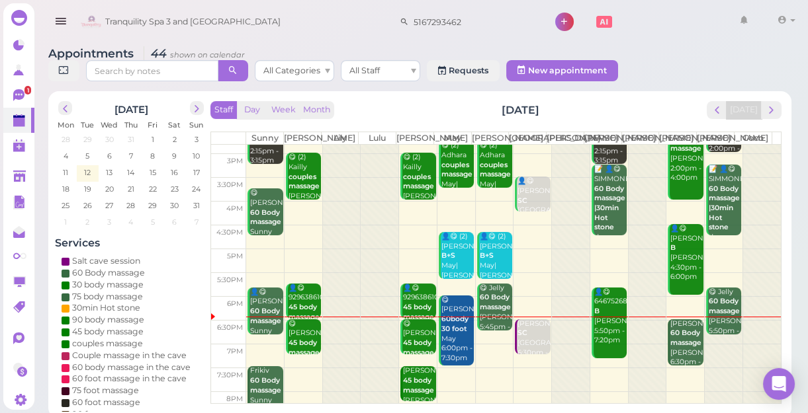
scroll to position [239, 0]
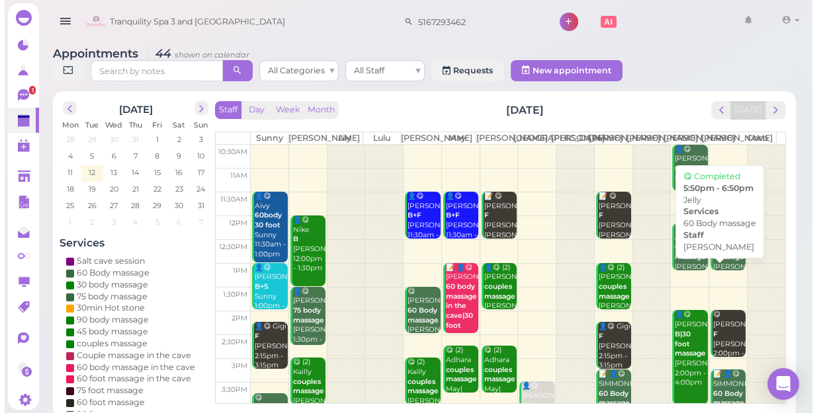
scroll to position [239, 0]
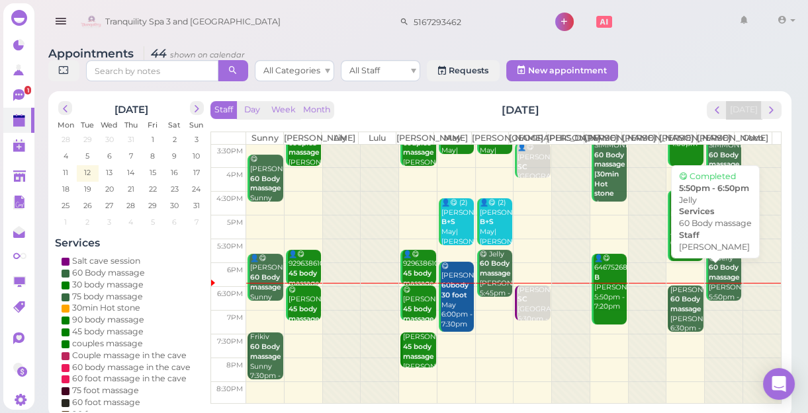
click at [718, 284] on div "😋 Jelly 60 Body massage Tina 5:50pm - 6:50pm" at bounding box center [724, 283] width 33 height 58
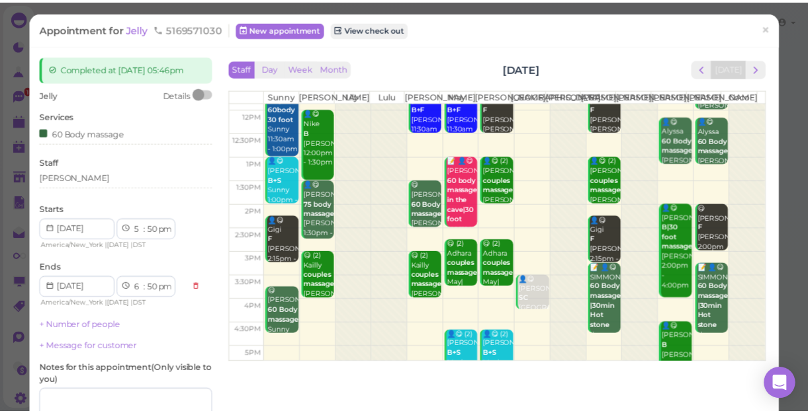
scroll to position [180, 0]
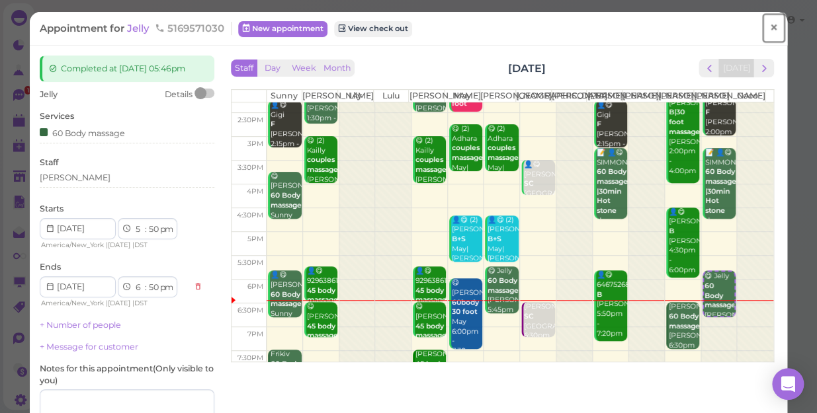
click at [769, 27] on span "×" at bounding box center [773, 28] width 9 height 19
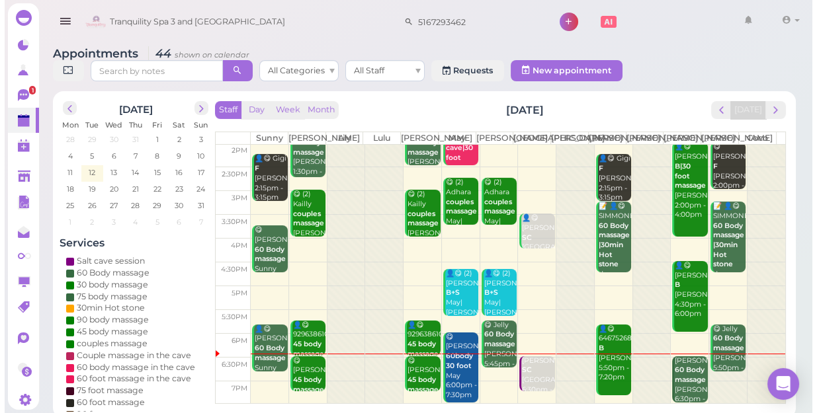
scroll to position [239, 0]
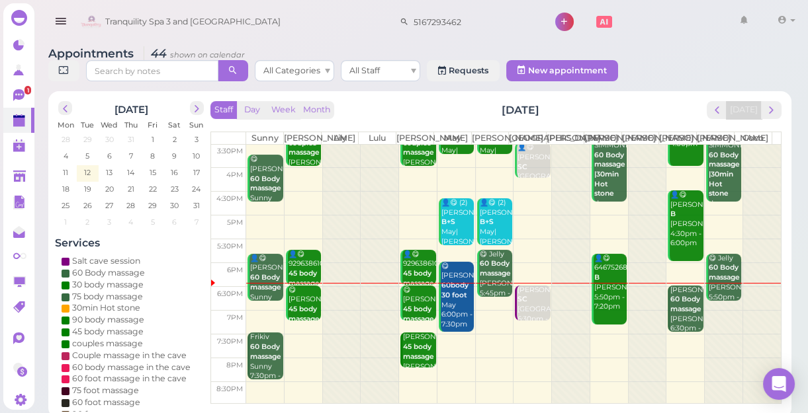
click at [495, 278] on b "60 Body massage" at bounding box center [495, 268] width 31 height 19
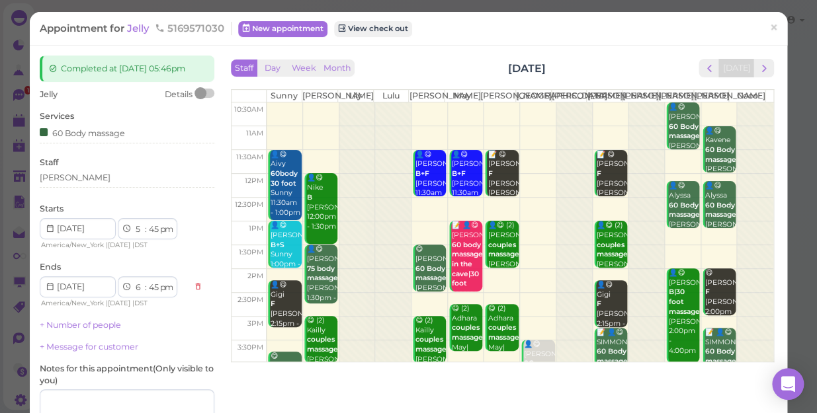
click at [94, 168] on div "Staff Mike" at bounding box center [127, 175] width 175 height 36
click at [87, 181] on div "[PERSON_NAME]" at bounding box center [127, 178] width 175 height 12
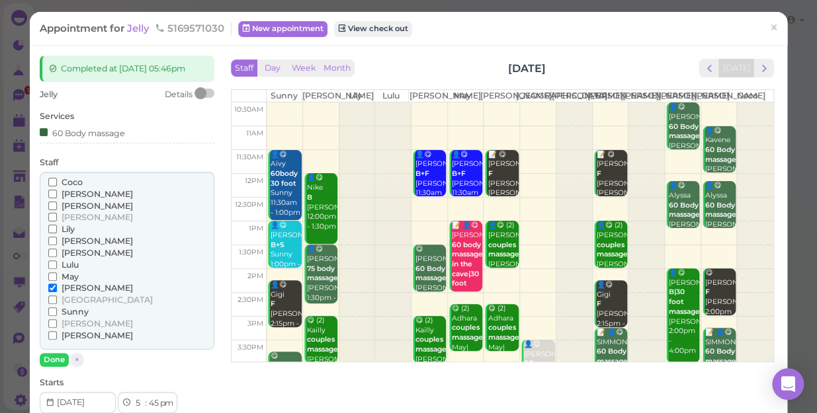
click at [66, 284] on span "[PERSON_NAME]" at bounding box center [97, 288] width 71 height 10
click at [57, 284] on input "[PERSON_NAME]" at bounding box center [52, 288] width 9 height 9
click at [53, 359] on button "Done" at bounding box center [54, 360] width 29 height 14
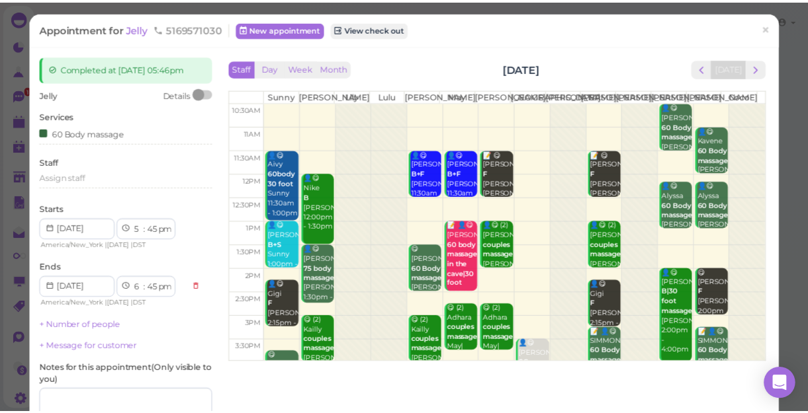
scroll to position [120, 0]
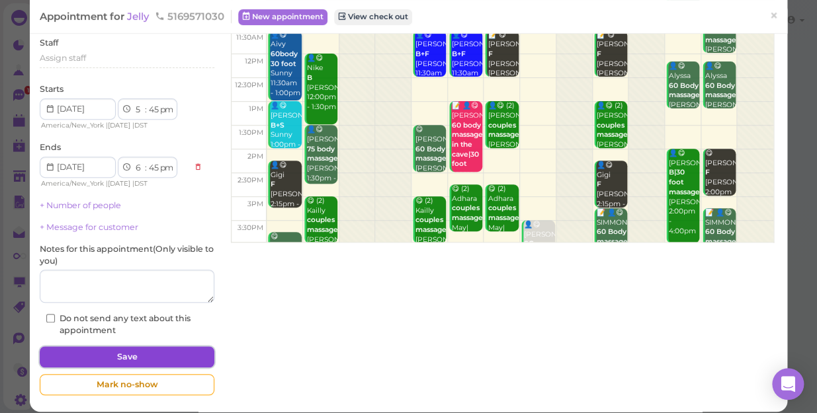
click at [128, 354] on button "Save" at bounding box center [127, 357] width 175 height 21
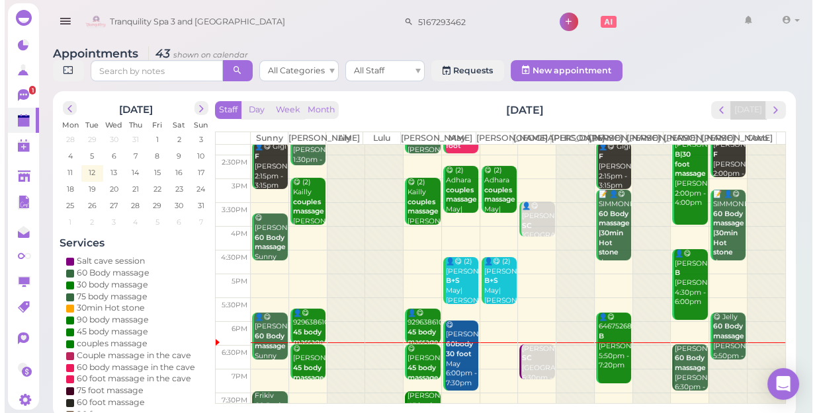
scroll to position [239, 0]
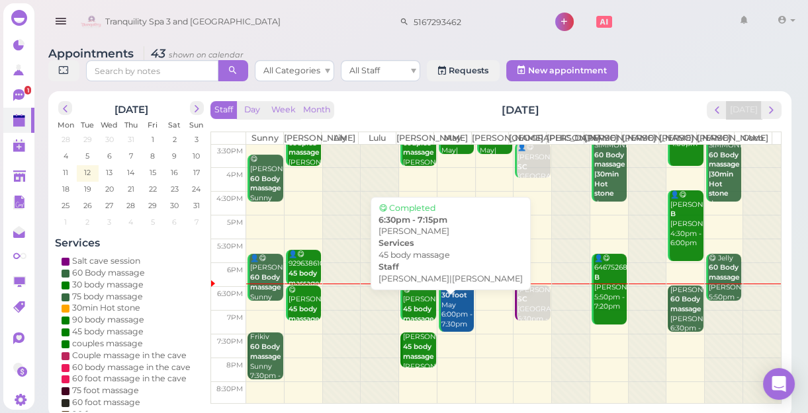
click at [415, 310] on div "😋 Allison 45 body massage Kelly|Lisa 6:30pm - 7:15pm" at bounding box center [418, 325] width 33 height 78
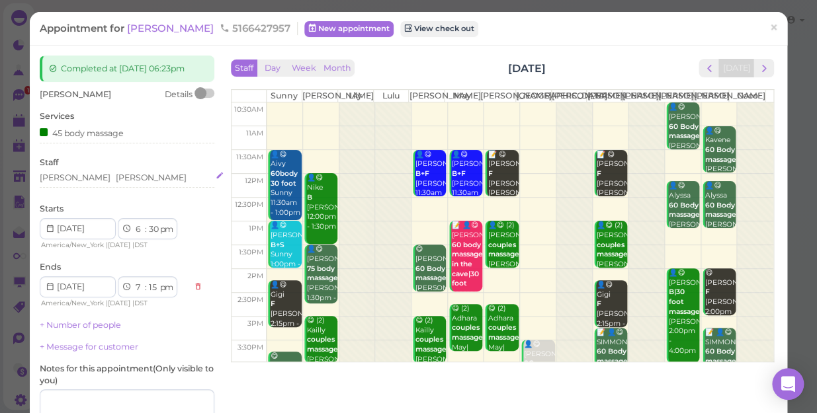
click at [93, 180] on div "[PERSON_NAME]" at bounding box center [127, 178] width 175 height 12
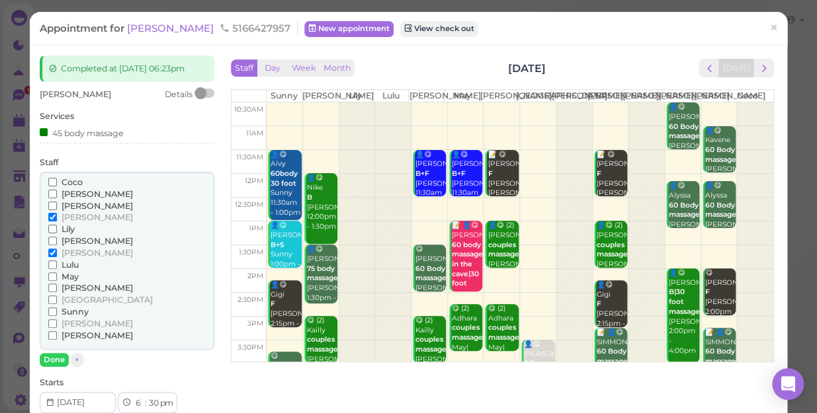
click at [79, 238] on span "[PERSON_NAME]" at bounding box center [97, 241] width 71 height 10
click at [57, 238] on input "[PERSON_NAME]" at bounding box center [52, 241] width 9 height 9
click at [75, 290] on span "[PERSON_NAME]" at bounding box center [97, 288] width 71 height 10
click at [57, 290] on input "[PERSON_NAME]" at bounding box center [52, 288] width 9 height 9
click at [72, 216] on span "[PERSON_NAME]" at bounding box center [97, 217] width 71 height 10
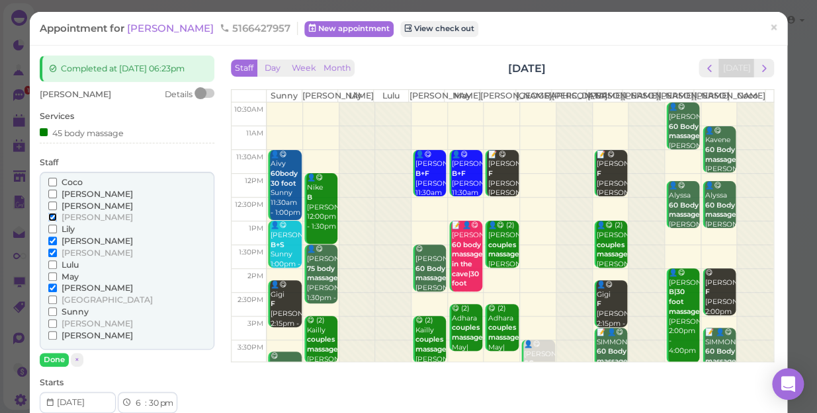
click at [57, 216] on input "[PERSON_NAME]" at bounding box center [52, 217] width 9 height 9
click at [73, 245] on span "[PERSON_NAME]" at bounding box center [97, 241] width 71 height 10
click at [57, 245] on input "[PERSON_NAME]" at bounding box center [52, 241] width 9 height 9
click at [74, 242] on span "[PERSON_NAME]" at bounding box center [97, 241] width 71 height 10
click at [57, 242] on input "[PERSON_NAME]" at bounding box center [52, 241] width 9 height 9
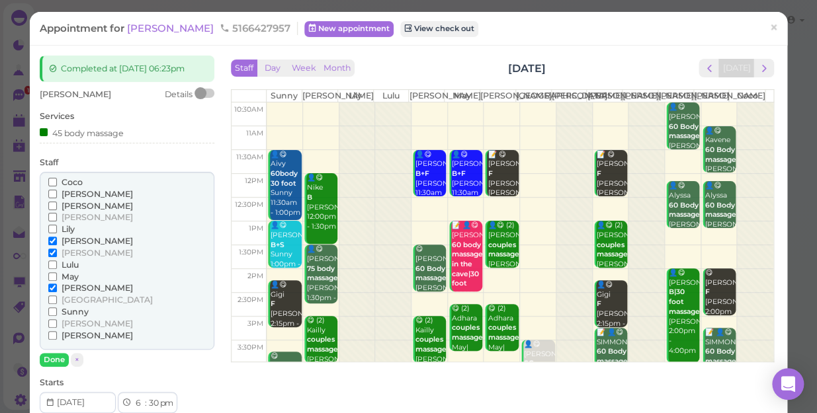
click at [71, 251] on span "[PERSON_NAME]" at bounding box center [97, 253] width 71 height 10
click at [57, 251] on input "[PERSON_NAME]" at bounding box center [52, 253] width 9 height 9
click at [65, 356] on button "Done" at bounding box center [54, 360] width 29 height 14
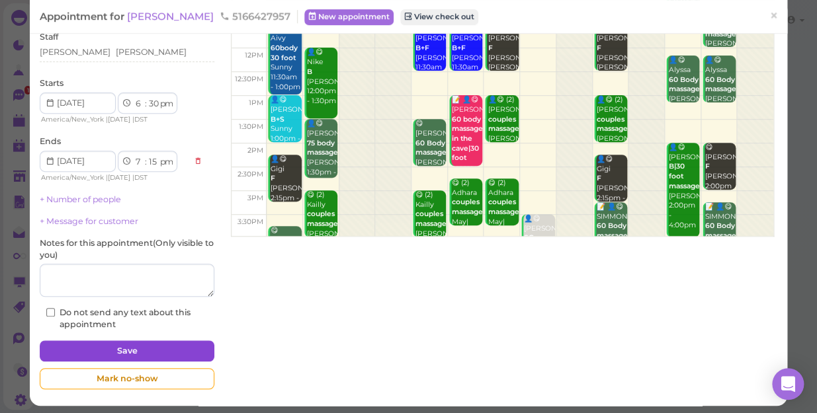
scroll to position [129, 0]
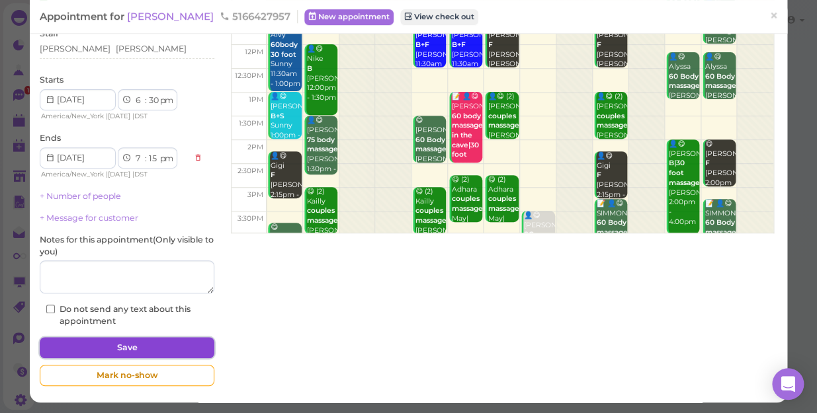
click at [118, 347] on button "Save" at bounding box center [127, 347] width 175 height 21
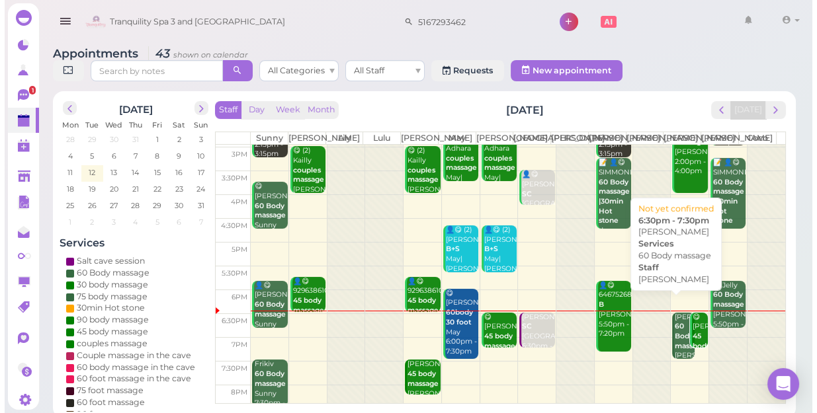
scroll to position [239, 0]
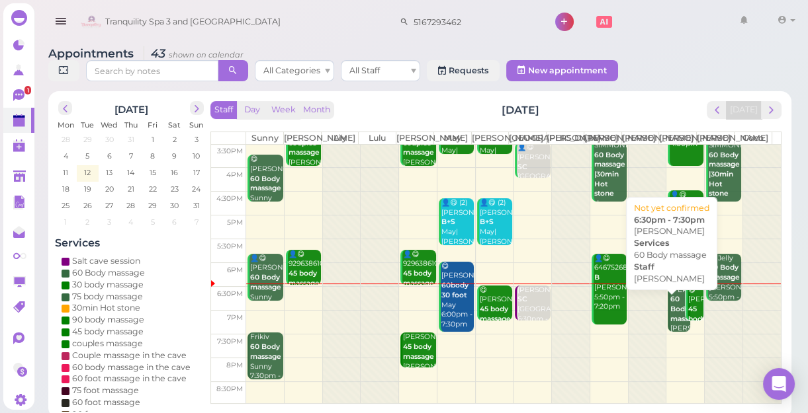
click at [669, 336] on div "Dan 60 Body massage Linda 6:30pm - 7:30pm" at bounding box center [679, 325] width 20 height 78
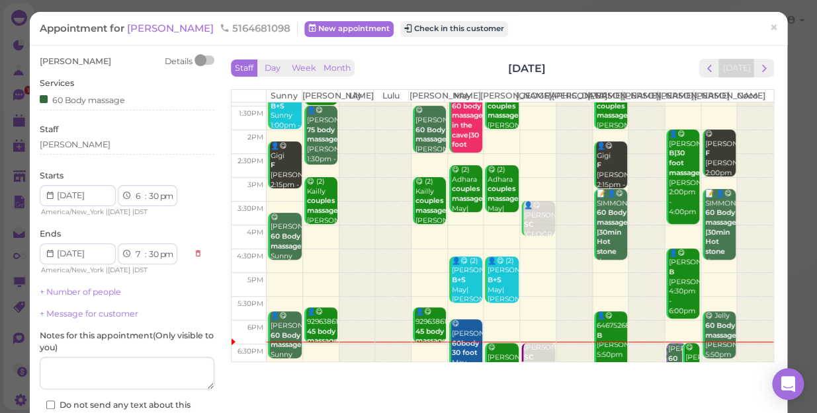
scroll to position [180, 0]
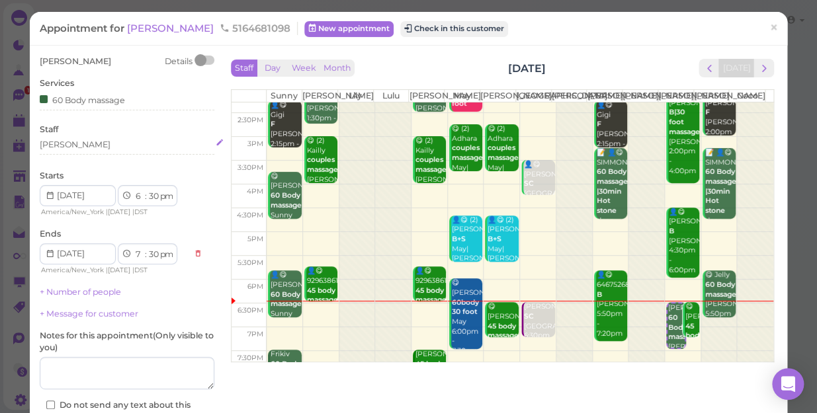
click at [82, 150] on div "[PERSON_NAME]" at bounding box center [127, 145] width 175 height 12
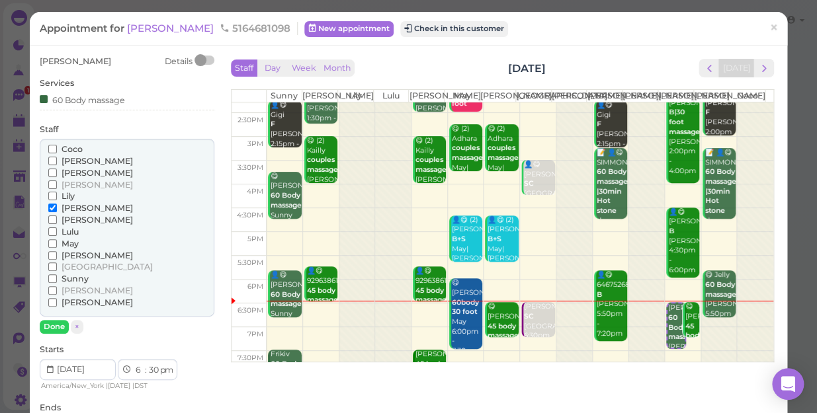
click at [65, 220] on span "[PERSON_NAME]" at bounding box center [97, 220] width 71 height 10
click at [57, 220] on input "[PERSON_NAME]" at bounding box center [52, 220] width 9 height 9
click at [77, 210] on span "[PERSON_NAME]" at bounding box center [97, 208] width 71 height 10
click at [57, 210] on input "[PERSON_NAME]" at bounding box center [52, 208] width 9 height 9
click at [55, 323] on button "Done" at bounding box center [54, 327] width 29 height 14
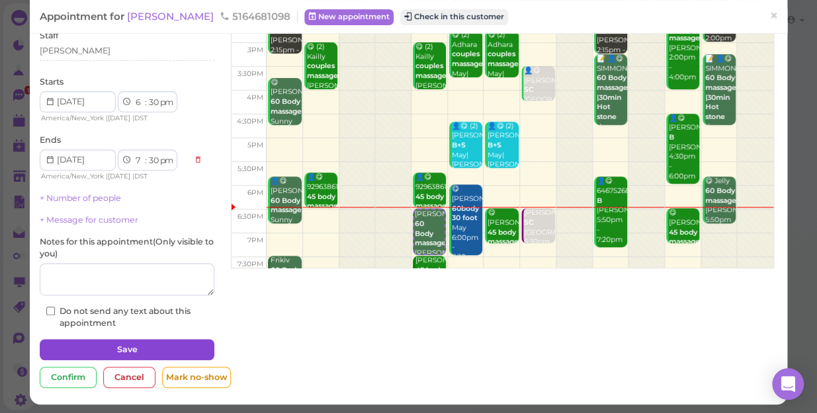
scroll to position [96, 0]
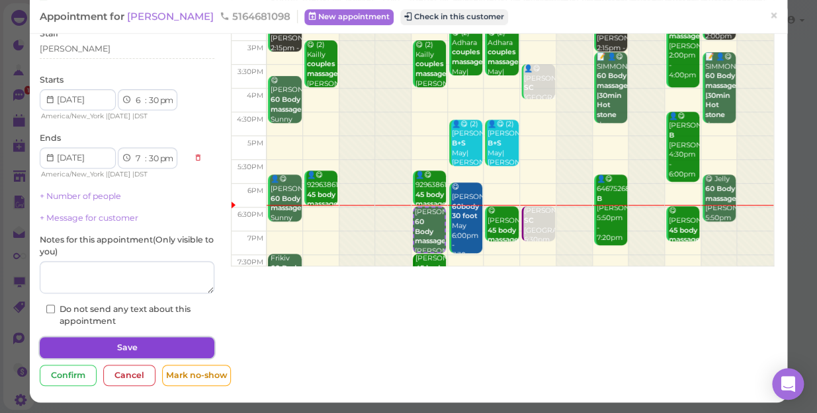
click at [124, 347] on button "Save" at bounding box center [127, 347] width 175 height 21
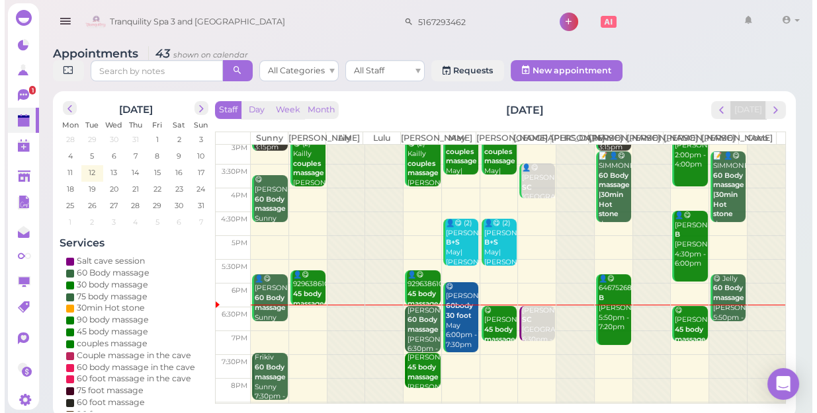
scroll to position [239, 0]
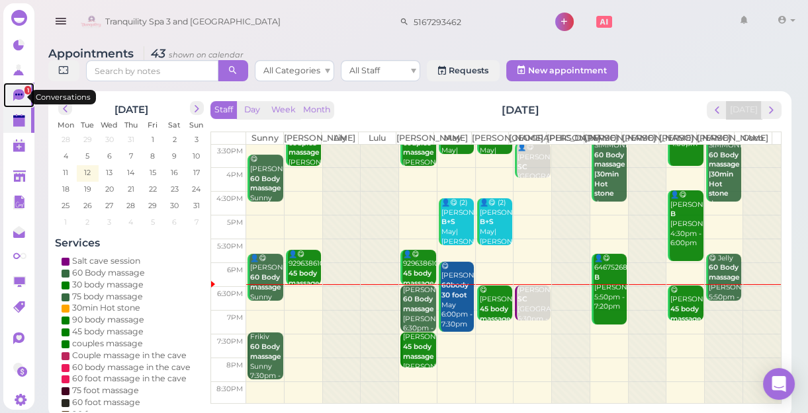
click at [19, 97] on icon at bounding box center [18, 95] width 11 height 12
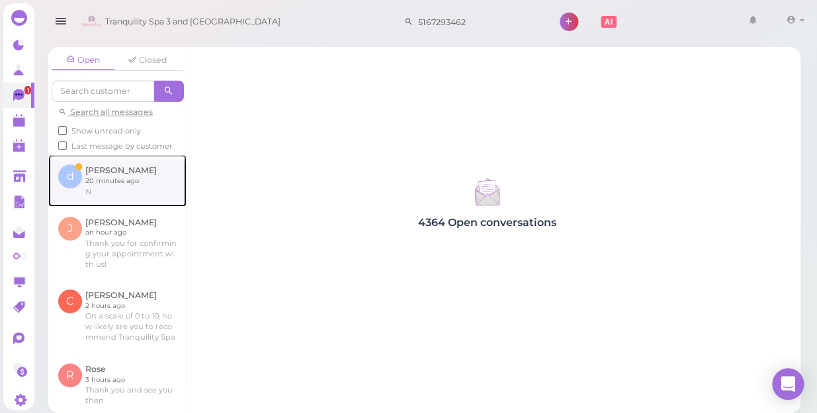
click at [103, 193] on link at bounding box center [117, 181] width 138 height 52
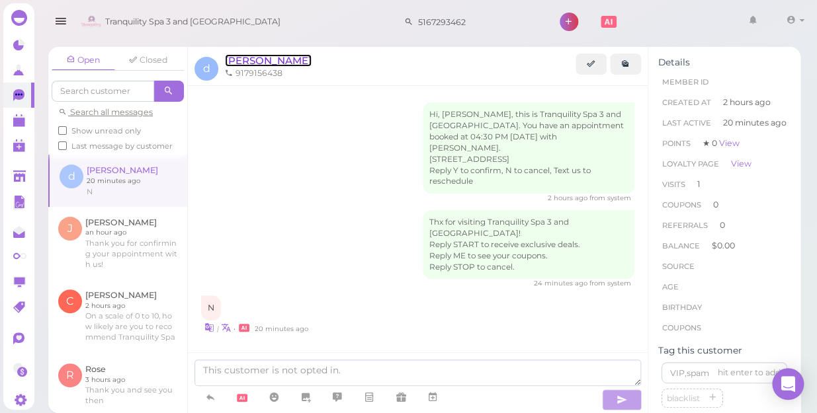
click at [235, 62] on span "[PERSON_NAME]" at bounding box center [268, 60] width 87 height 13
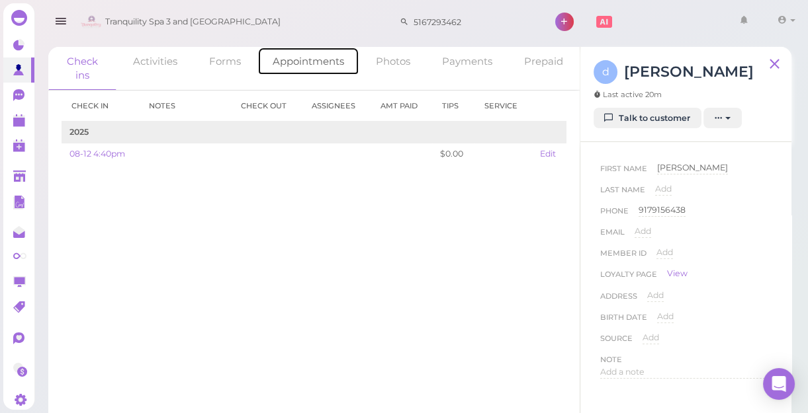
click at [285, 64] on link "Appointments" at bounding box center [308, 61] width 102 height 28
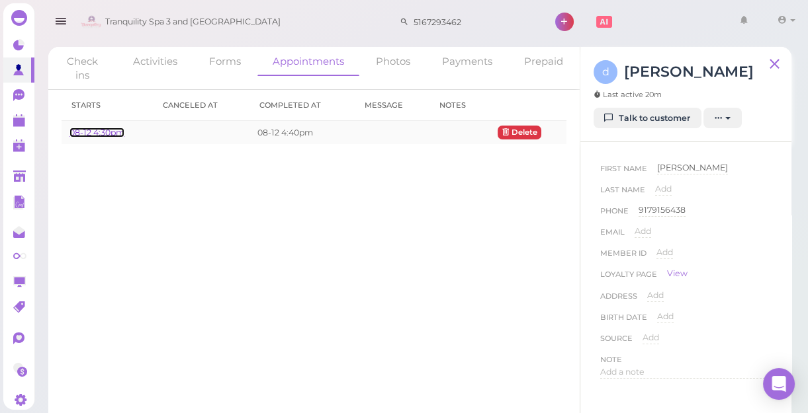
click at [107, 133] on link "08-12 4:30pm" at bounding box center [96, 133] width 55 height 10
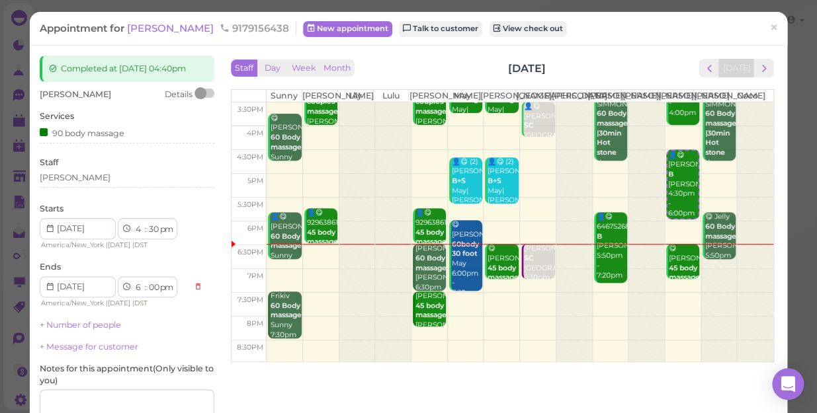
scroll to position [239, 0]
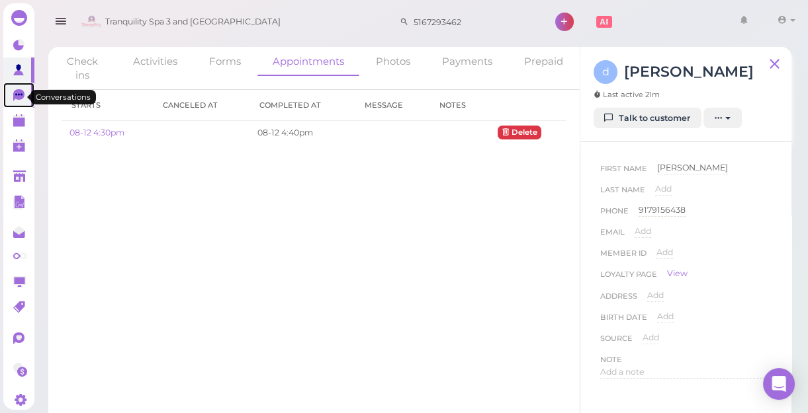
click at [19, 95] on icon at bounding box center [18, 95] width 11 height 12
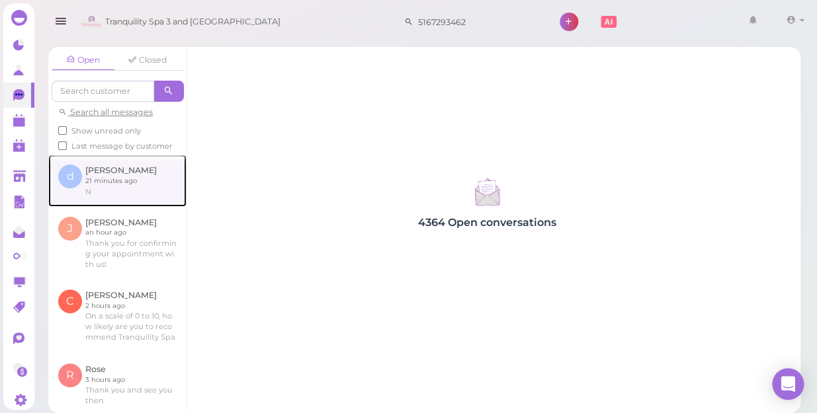
click at [125, 201] on link at bounding box center [117, 181] width 138 height 52
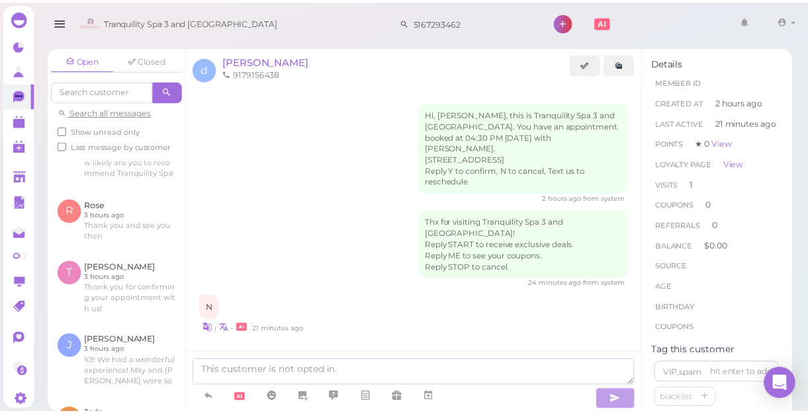
scroll to position [180, 0]
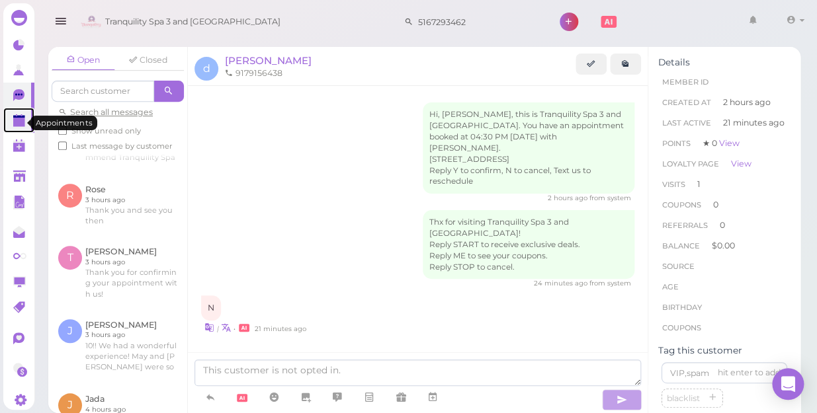
click at [19, 124] on polygon at bounding box center [19, 122] width 12 height 9
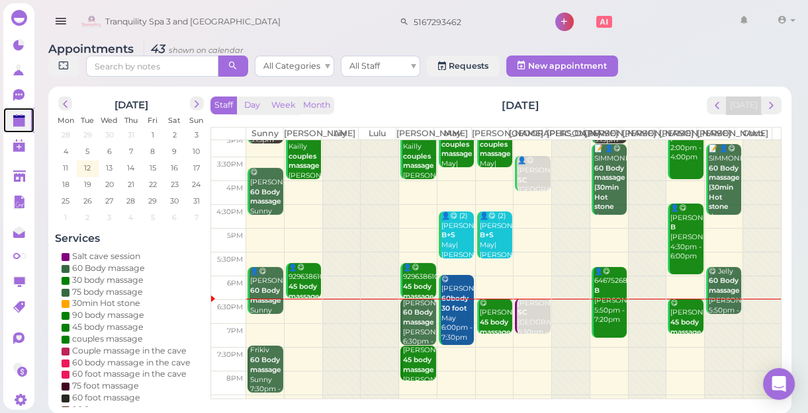
scroll to position [239, 0]
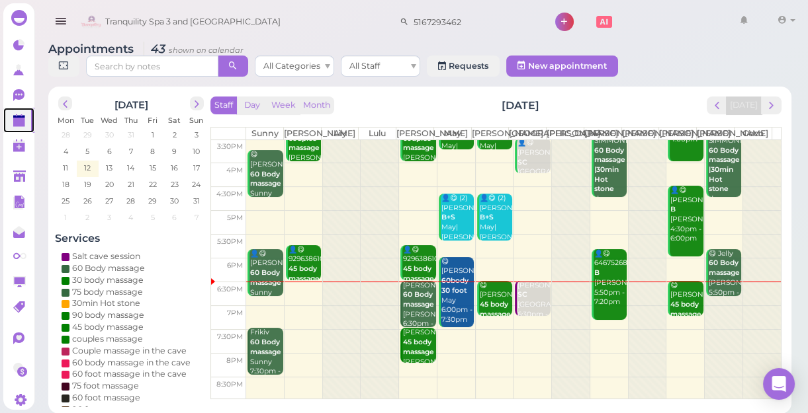
click at [413, 307] on b "60 Body massage" at bounding box center [418, 299] width 31 height 19
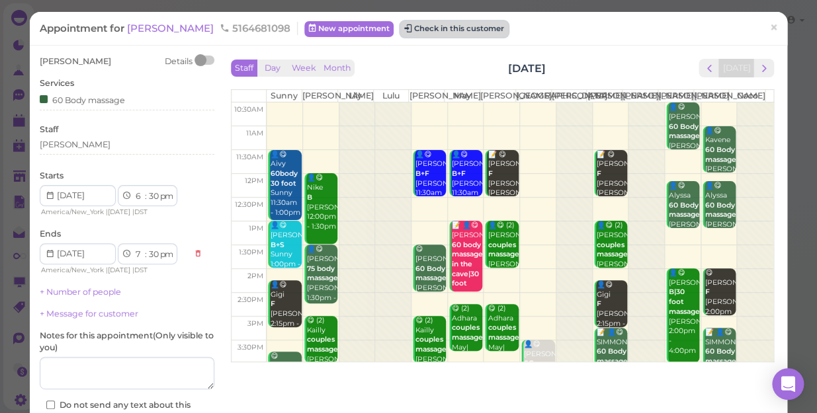
click at [416, 26] on button "Check in this customer" at bounding box center [454, 29] width 108 height 16
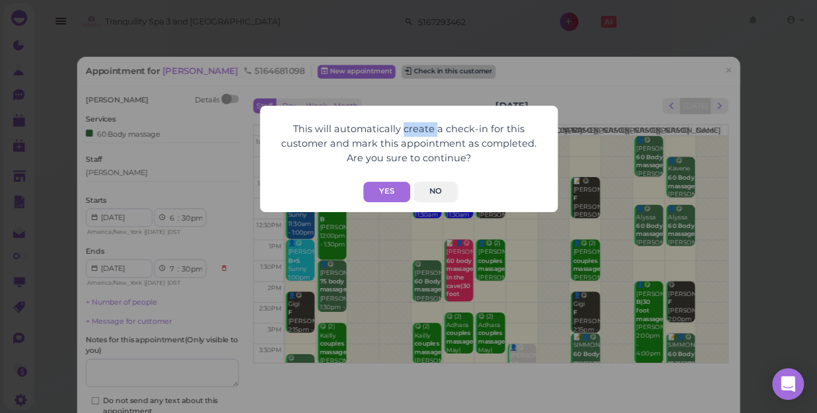
click at [416, 26] on div "This will automatically create a check-in for this customer and mark this appoi…" at bounding box center [408, 206] width 817 height 413
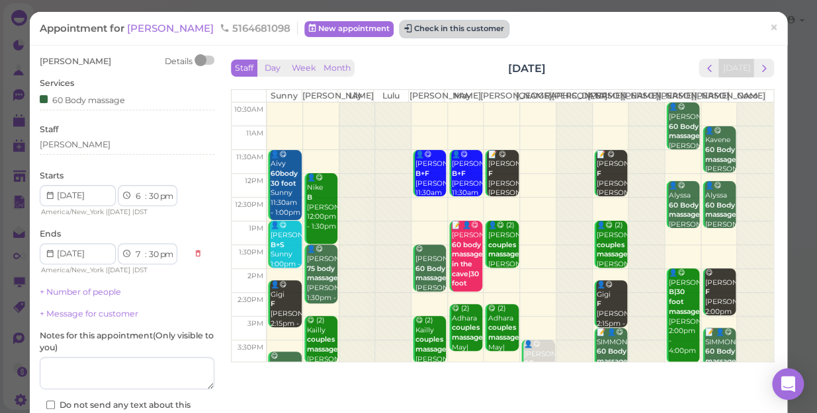
drag, startPoint x: 416, startPoint y: 26, endPoint x: 386, endPoint y: 26, distance: 30.4
click at [400, 26] on button "Check in this customer" at bounding box center [454, 29] width 108 height 16
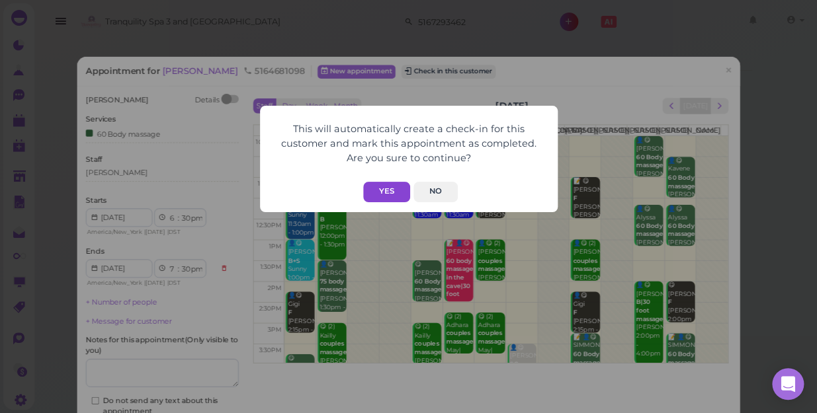
click at [381, 194] on button "Yes" at bounding box center [386, 192] width 47 height 21
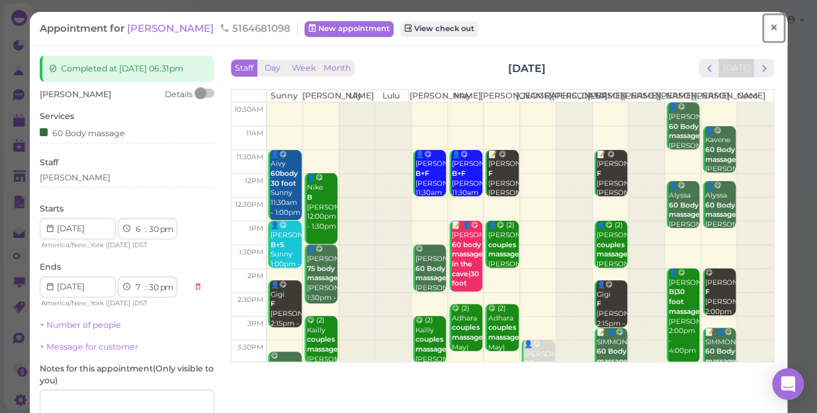
click at [769, 25] on span "×" at bounding box center [773, 28] width 9 height 19
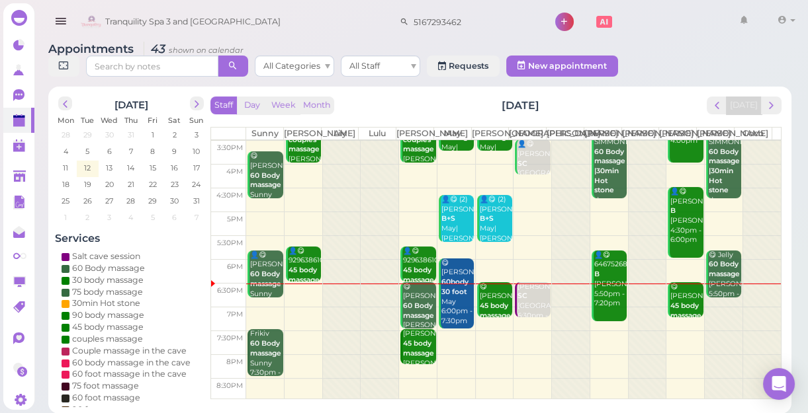
scroll to position [239, 0]
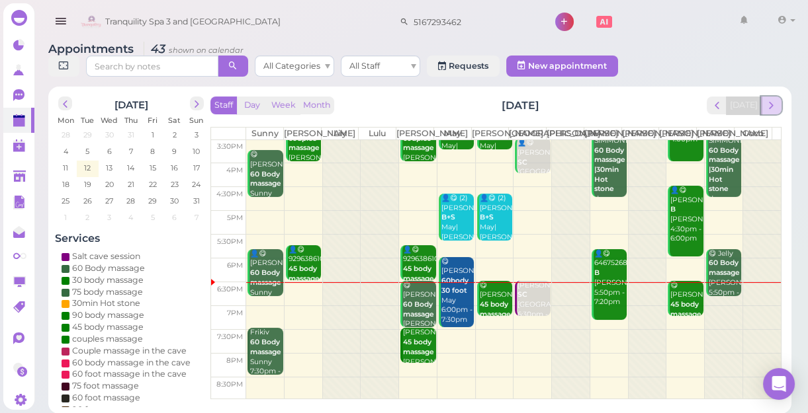
click at [774, 102] on span "next" at bounding box center [771, 105] width 13 height 13
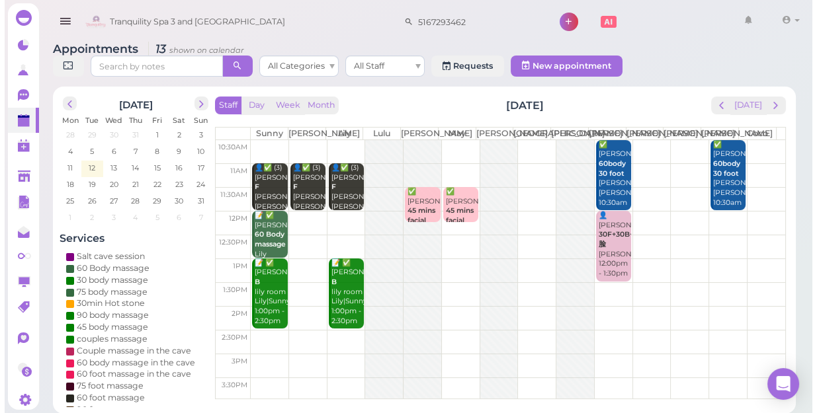
scroll to position [0, 0]
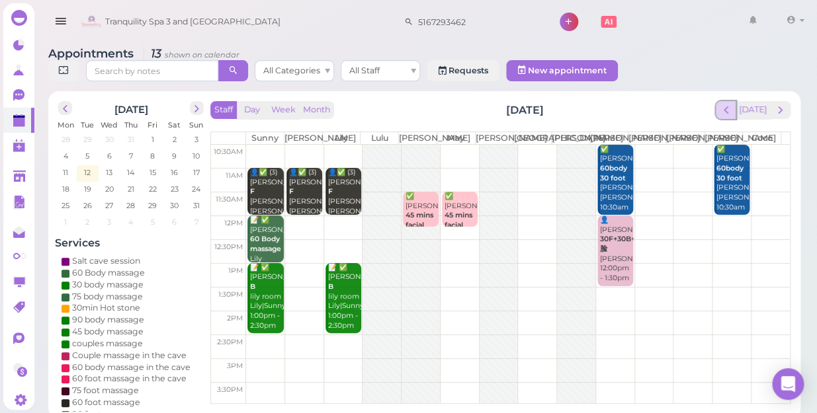
click at [730, 104] on span "prev" at bounding box center [726, 110] width 13 height 13
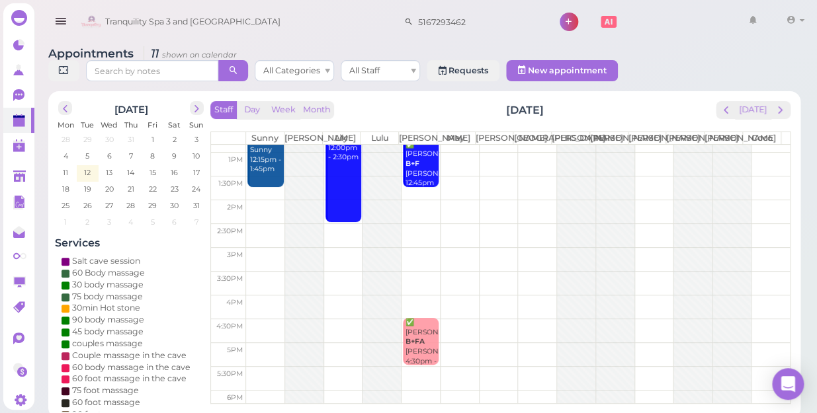
scroll to position [120, 0]
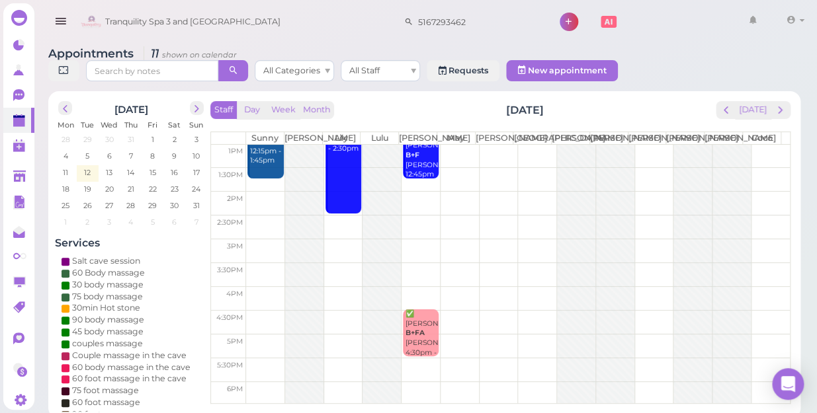
click at [257, 194] on td at bounding box center [518, 203] width 544 height 24
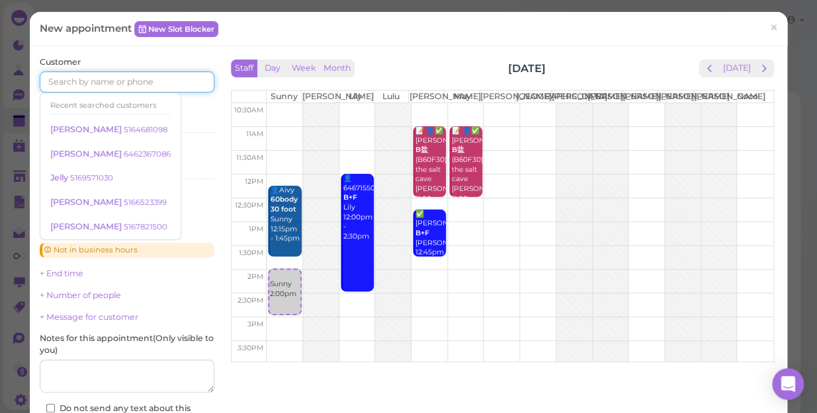
click at [159, 79] on input at bounding box center [127, 81] width 175 height 21
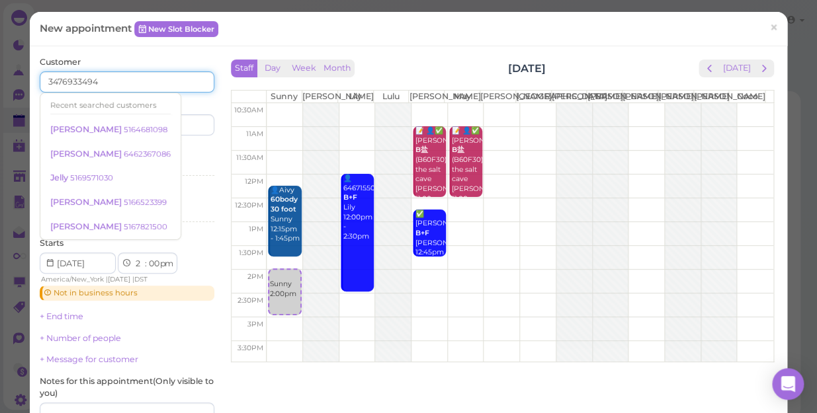
type input "3476933494"
click at [175, 132] on input at bounding box center [172, 124] width 84 height 21
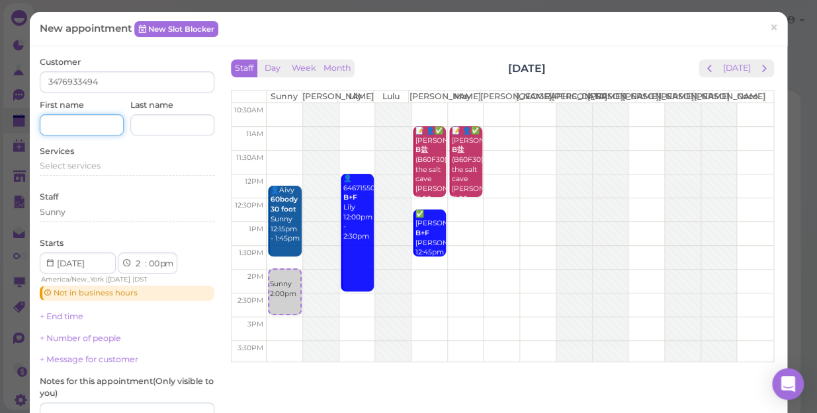
click at [97, 116] on input at bounding box center [82, 124] width 84 height 21
type input "anjani"
click at [70, 165] on span "Select services" at bounding box center [70, 166] width 61 height 10
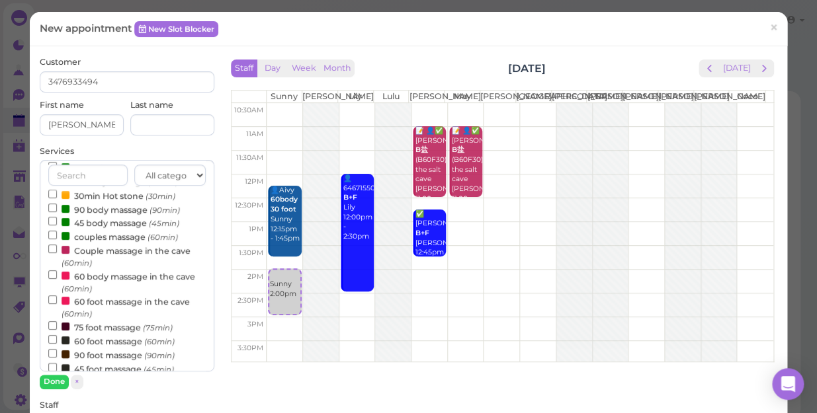
scroll to position [180, 0]
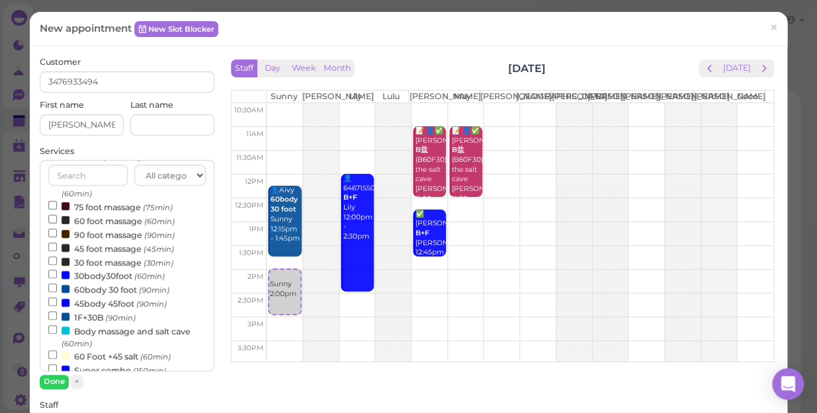
click at [102, 222] on label "60 foot massage (60min)" at bounding box center [111, 221] width 126 height 14
click at [57, 222] on input "60 foot massage (60min)" at bounding box center [52, 219] width 9 height 9
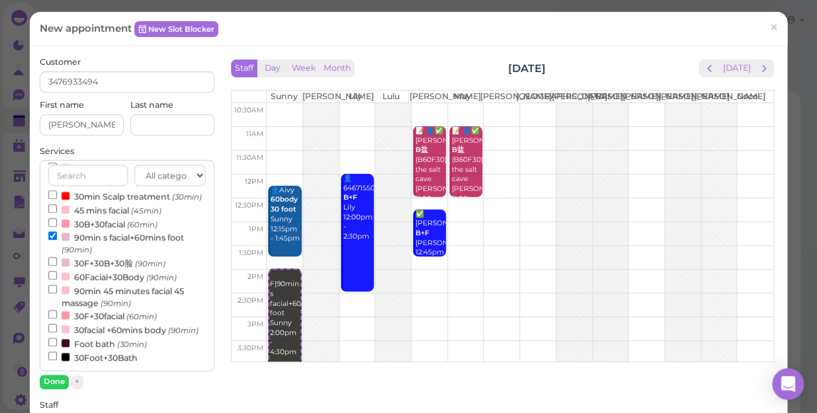
click at [150, 230] on label "90min s facial+60mins foot (90min)" at bounding box center [126, 243] width 157 height 26
click at [57, 232] on input "90min s facial+60mins foot (90min)" at bounding box center [52, 236] width 9 height 9
select select "3"
select select "00"
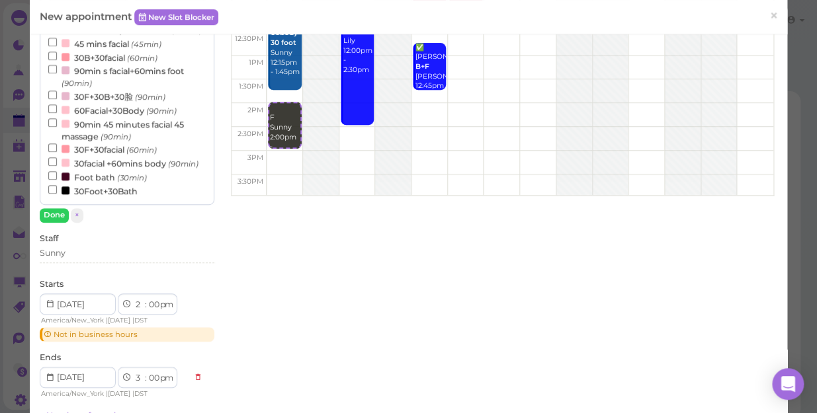
scroll to position [180, 0]
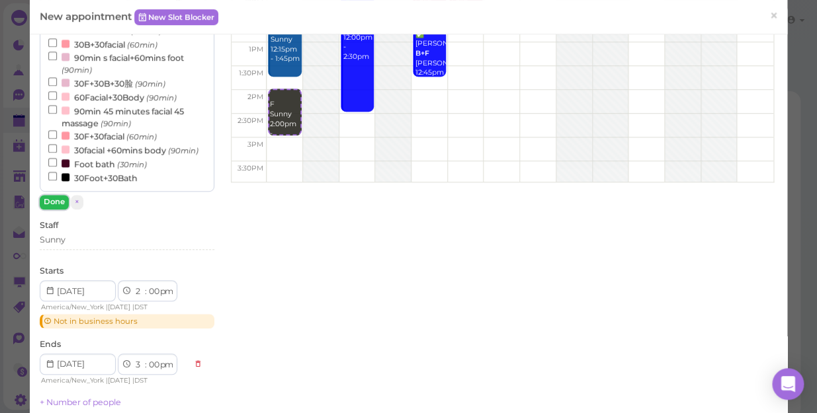
click at [58, 201] on button "Done" at bounding box center [54, 202] width 29 height 14
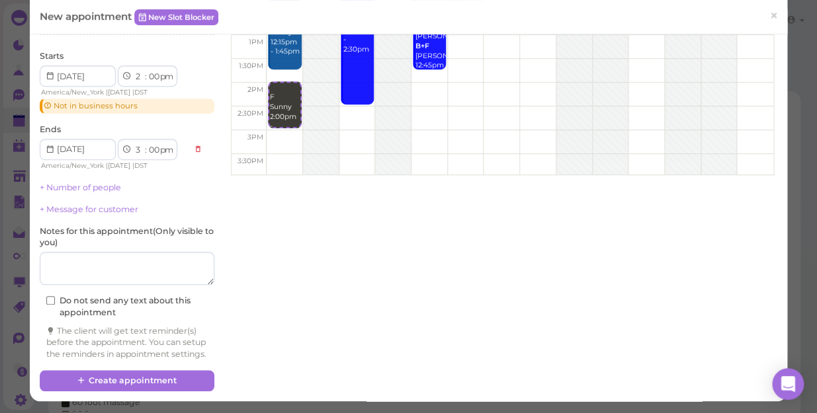
scroll to position [198, 0]
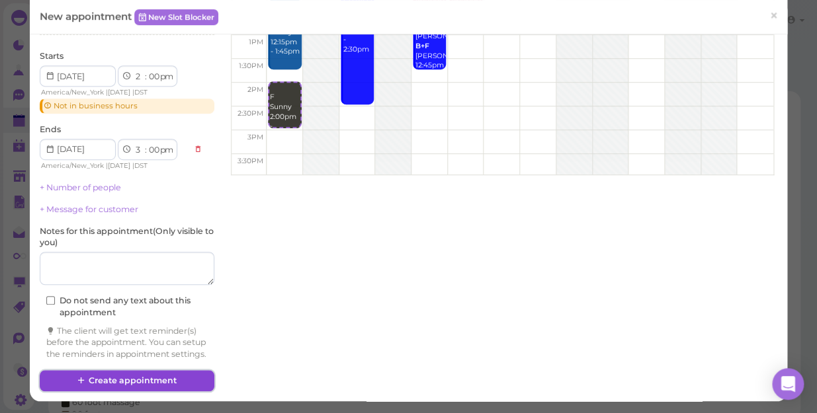
click at [139, 378] on button "Create appointment" at bounding box center [127, 380] width 175 height 21
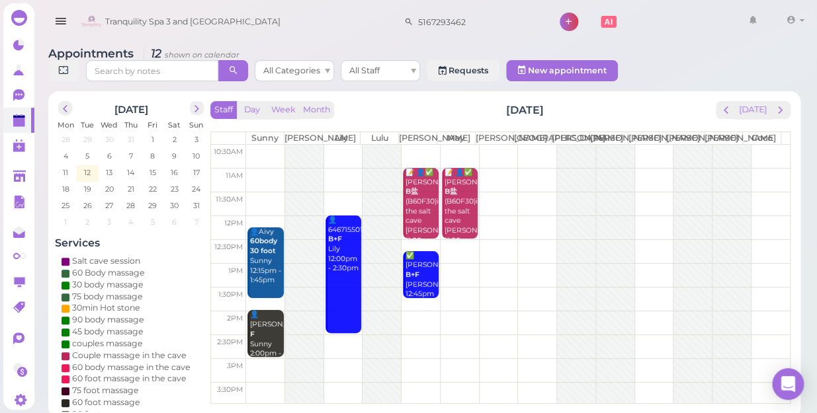
scroll to position [120, 0]
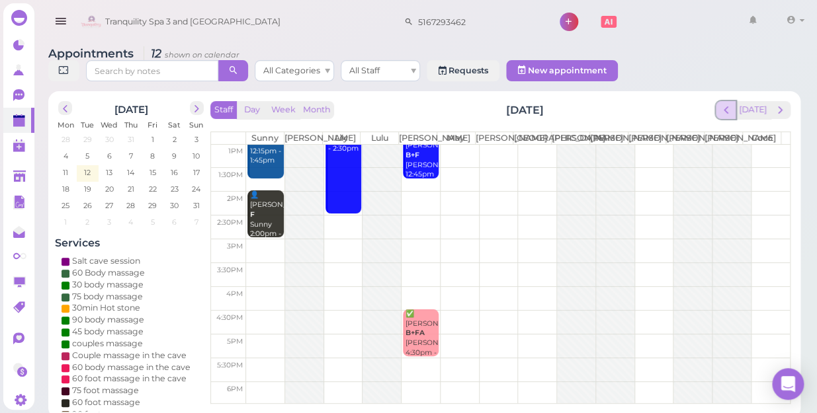
click at [731, 104] on span "prev" at bounding box center [726, 110] width 13 height 13
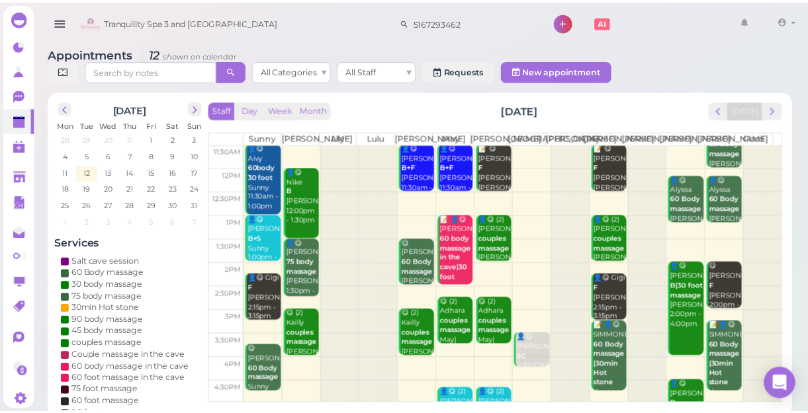
scroll to position [239, 0]
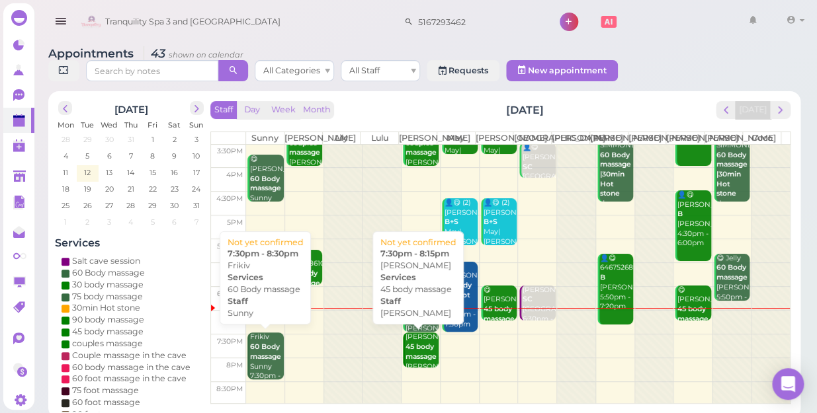
click at [421, 352] on b "45 body massage" at bounding box center [421, 352] width 31 height 19
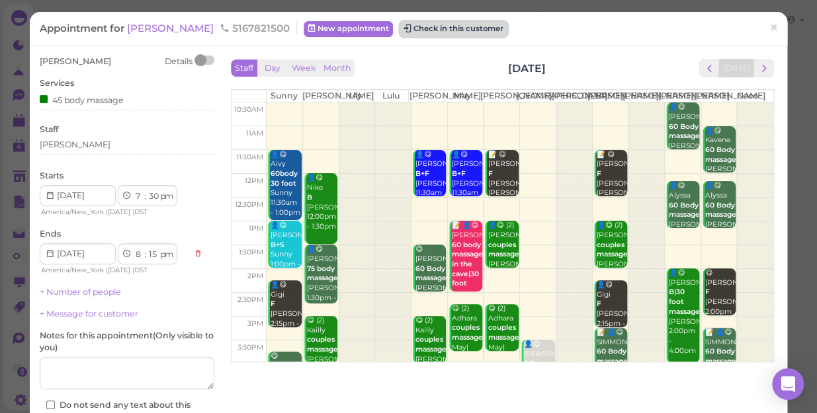
click at [428, 25] on button "Check in this customer" at bounding box center [454, 29] width 108 height 16
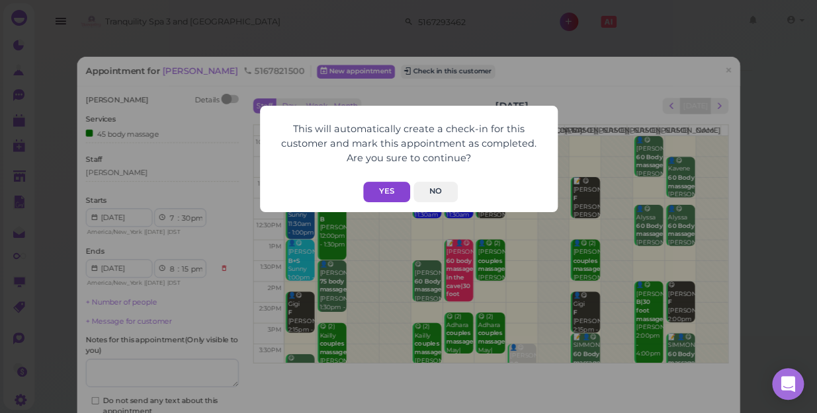
click at [388, 191] on button "Yes" at bounding box center [386, 192] width 47 height 21
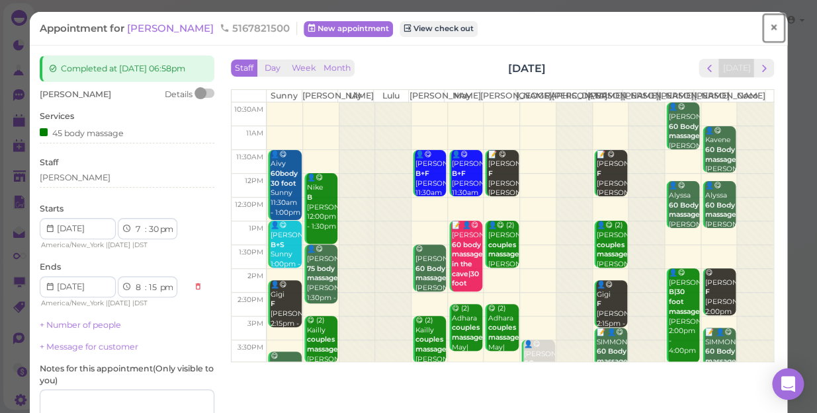
click at [769, 27] on span "×" at bounding box center [773, 28] width 9 height 19
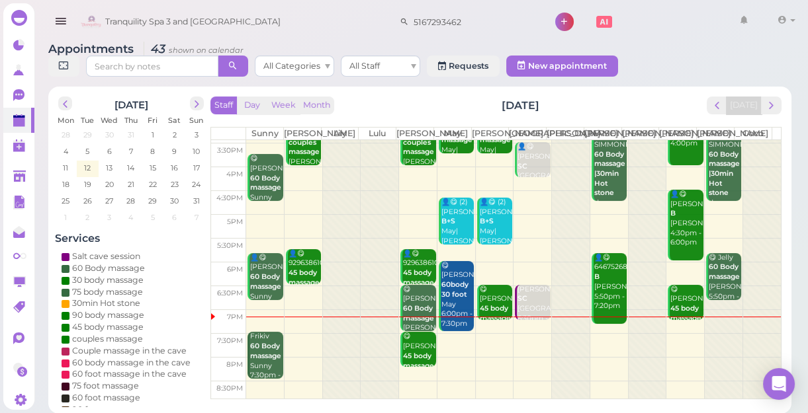
scroll to position [239, 0]
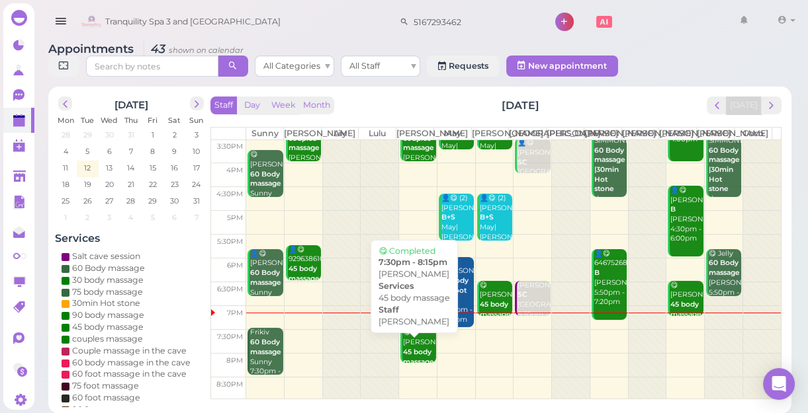
click at [410, 360] on b "45 body massage" at bounding box center [418, 357] width 31 height 19
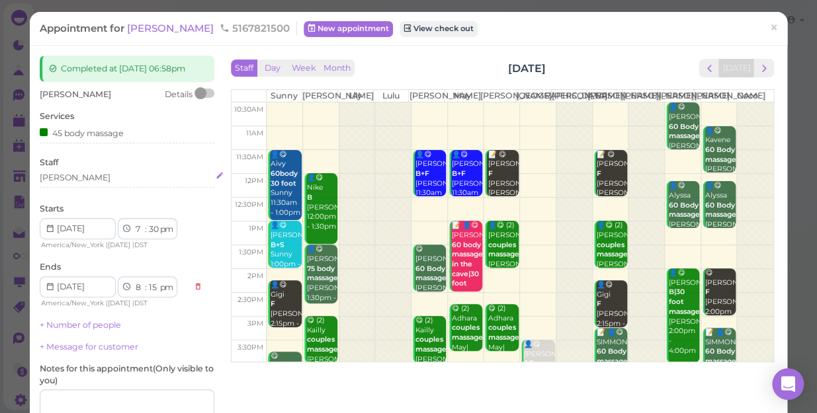
click at [67, 173] on div "[PERSON_NAME]" at bounding box center [127, 178] width 175 height 12
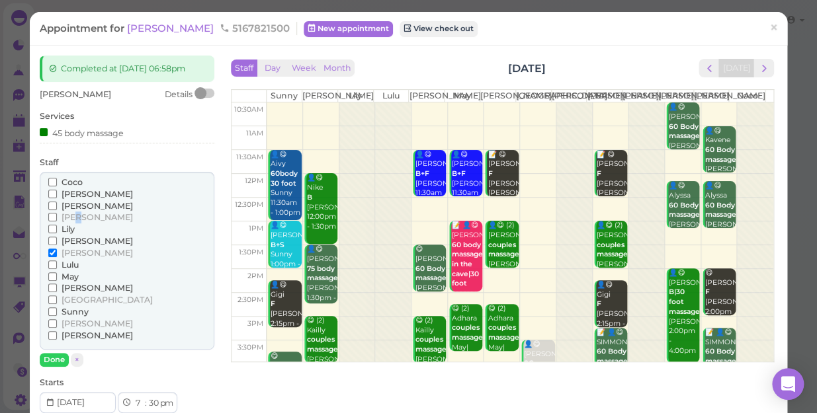
click at [77, 214] on span "[PERSON_NAME]" at bounding box center [97, 217] width 71 height 10
drag, startPoint x: 77, startPoint y: 214, endPoint x: 132, endPoint y: 236, distance: 59.7
click at [134, 236] on div "[PERSON_NAME]" at bounding box center [126, 242] width 157 height 12
click at [69, 216] on span "[PERSON_NAME]" at bounding box center [97, 217] width 71 height 10
click at [57, 216] on input "[PERSON_NAME]" at bounding box center [52, 217] width 9 height 9
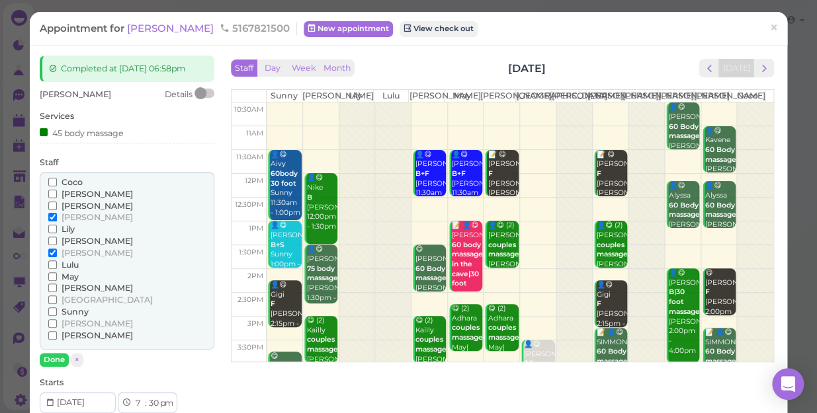
click at [68, 253] on span "[PERSON_NAME]" at bounding box center [97, 253] width 71 height 10
click at [57, 253] on input "[PERSON_NAME]" at bounding box center [52, 253] width 9 height 9
click at [47, 359] on button "Done" at bounding box center [54, 360] width 29 height 14
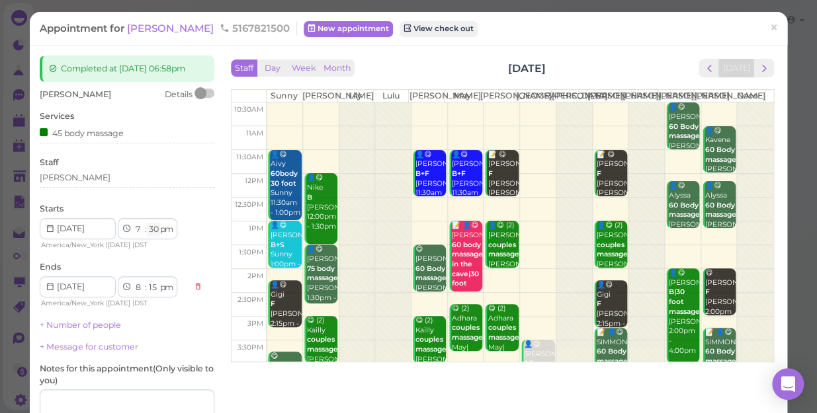
click at [157, 230] on select "00 05 10 15 20 25 30 35 40 45 50 55" at bounding box center [153, 230] width 13 height 14
select select "00"
click at [147, 223] on select "00 05 10 15 20 25 30 35 40 45 50 55" at bounding box center [153, 230] width 13 height 14
select select "7"
select select "45"
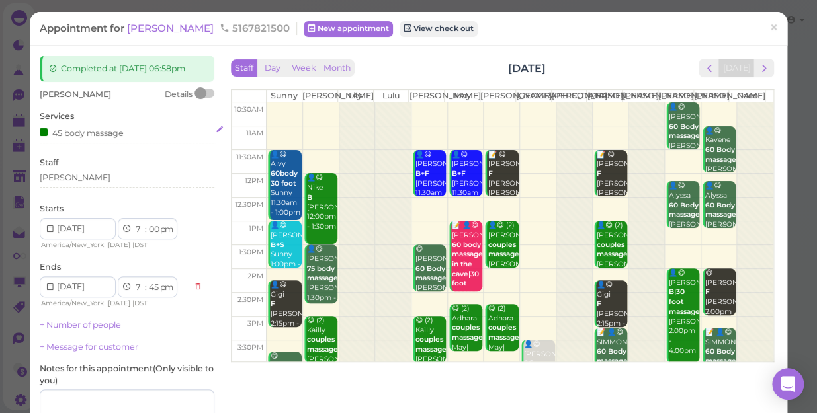
click at [116, 128] on div "45 body massage" at bounding box center [82, 133] width 84 height 14
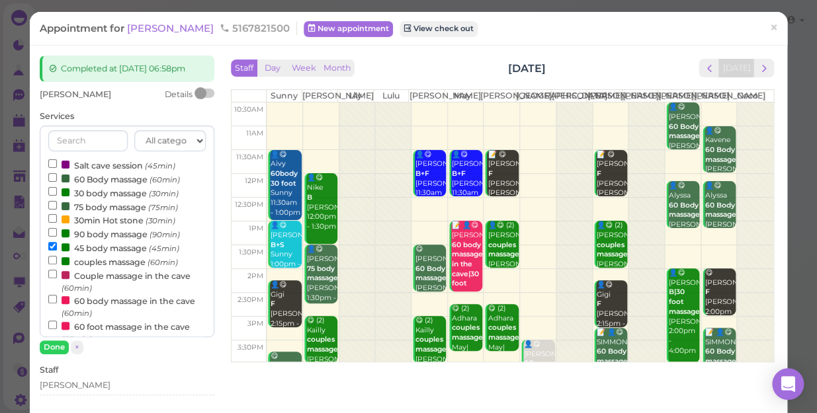
click at [112, 181] on label "60 Body massage (60min)" at bounding box center [114, 179] width 132 height 14
click at [57, 181] on input "60 Body massage (60min)" at bounding box center [52, 177] width 9 height 9
select select "8"
click at [53, 247] on input "45 body massage (45min)" at bounding box center [52, 246] width 9 height 9
select select "00"
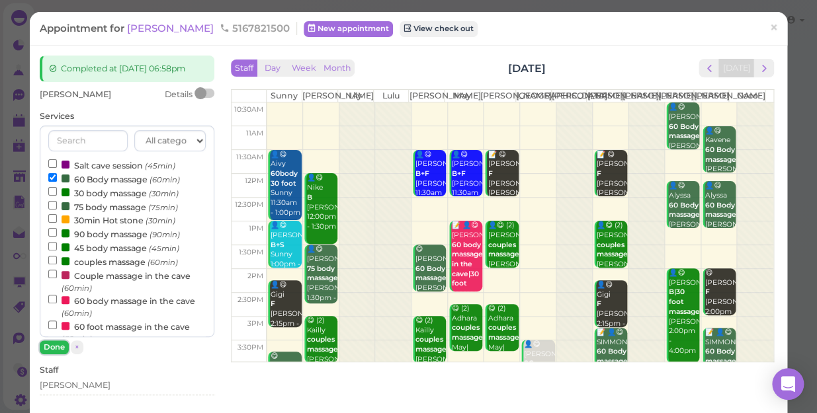
click at [47, 345] on button "Done" at bounding box center [54, 348] width 29 height 14
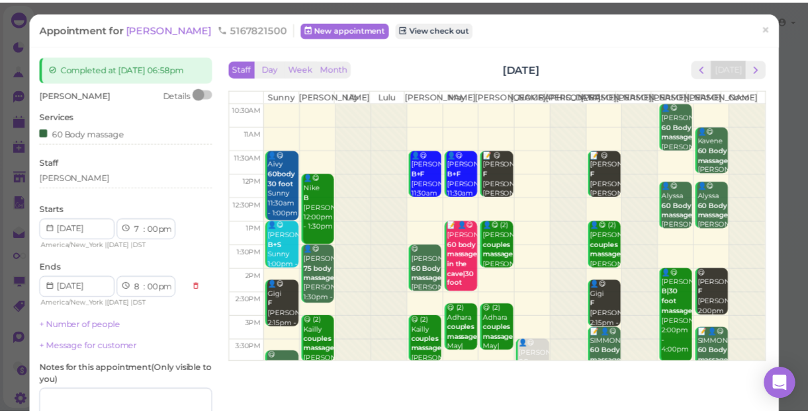
scroll to position [120, 0]
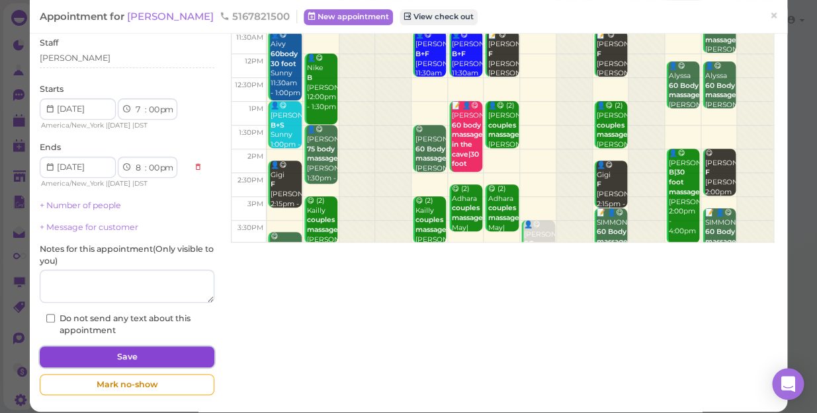
click at [132, 357] on button "Save" at bounding box center [127, 357] width 175 height 21
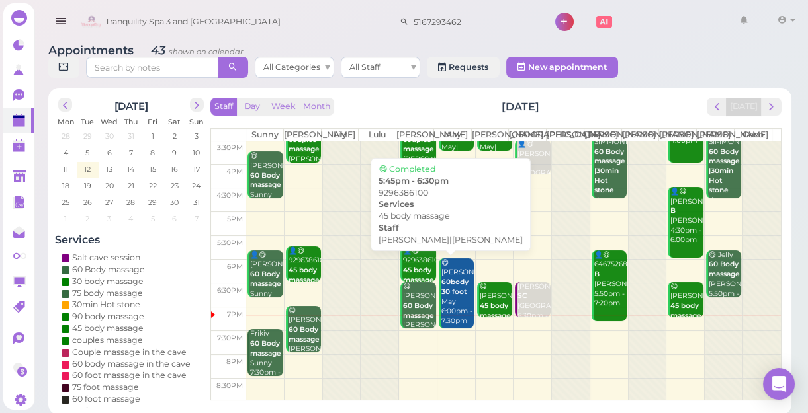
scroll to position [5, 0]
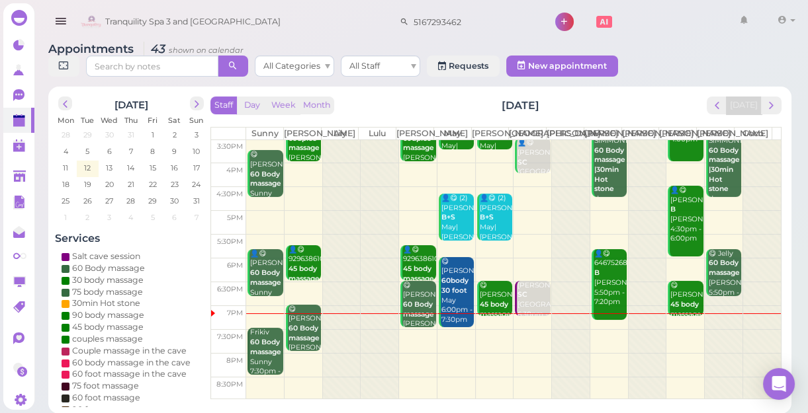
click at [706, 349] on div at bounding box center [724, 328] width 38 height 142
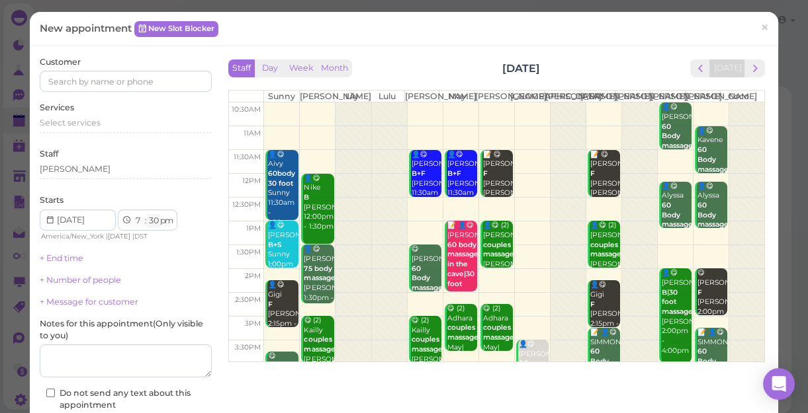
click at [151, 218] on select "00 05 10 15 20 25 30 35 40 45 50 55" at bounding box center [153, 221] width 13 height 14
select select "45"
click at [147, 214] on select "00 05 10 15 20 25 30 35 40 45 50 55" at bounding box center [153, 221] width 13 height 14
click at [58, 79] on input at bounding box center [126, 81] width 172 height 21
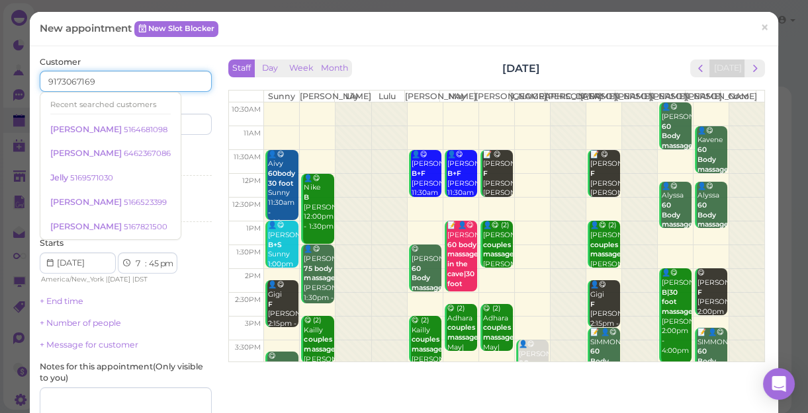
type input "9173067169"
click at [177, 124] on input at bounding box center [170, 124] width 83 height 21
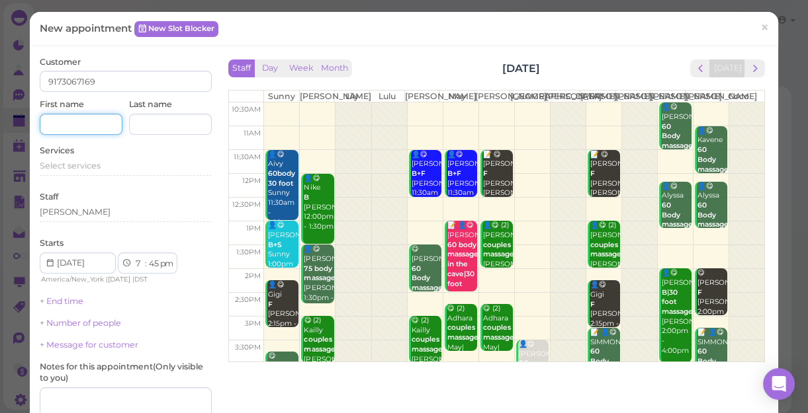
click at [73, 122] on input at bounding box center [81, 124] width 83 height 21
type input "[PERSON_NAME]"
click at [88, 165] on span "Select services" at bounding box center [70, 166] width 61 height 10
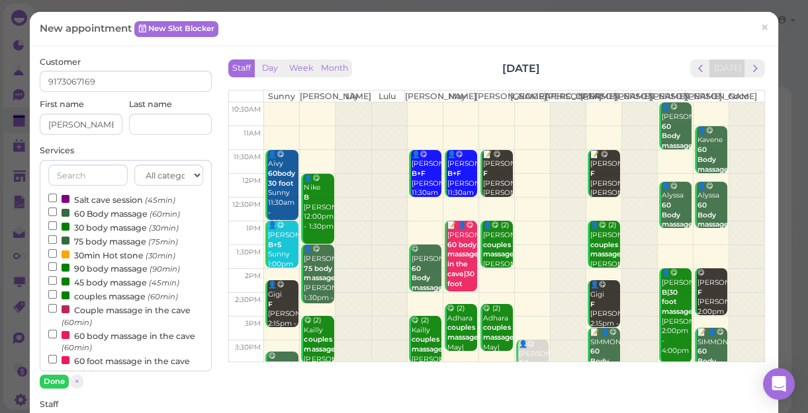
click at [93, 217] on label "60 Body massage (60min)" at bounding box center [114, 213] width 132 height 14
click at [57, 216] on input "60 Body massage (60min)" at bounding box center [52, 212] width 9 height 9
click at [54, 384] on button "Done" at bounding box center [54, 382] width 29 height 14
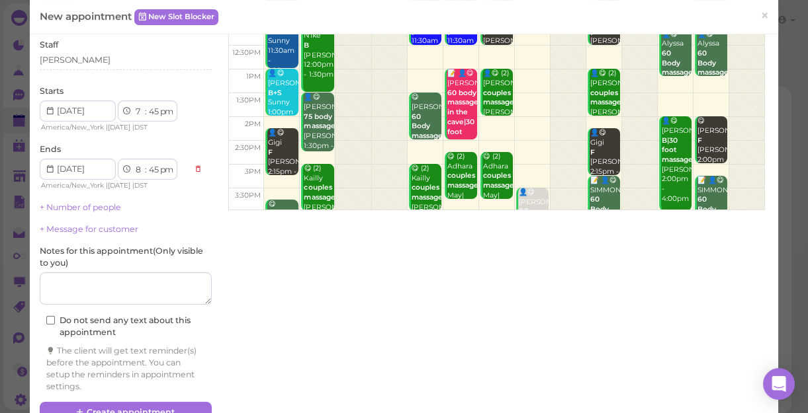
scroll to position [183, 0]
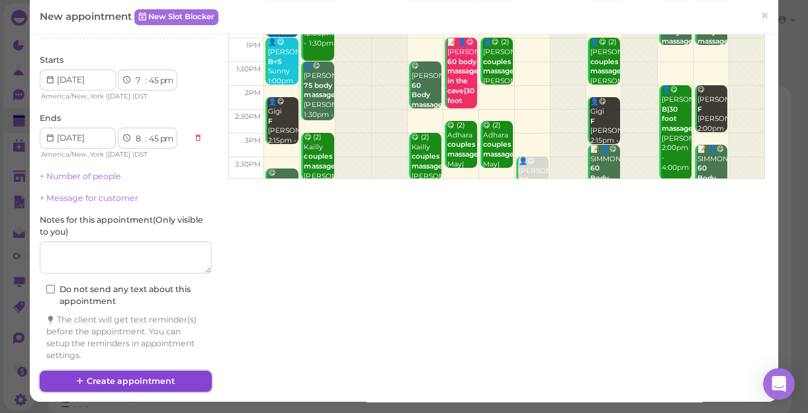
click at [167, 379] on button "Create appointment" at bounding box center [126, 381] width 172 height 21
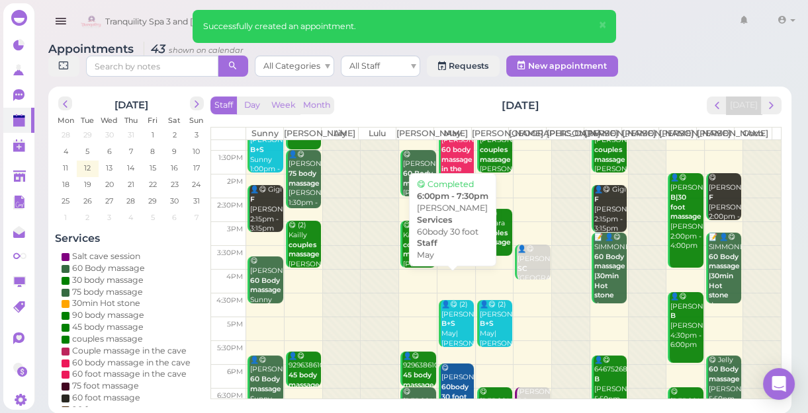
scroll to position [239, 0]
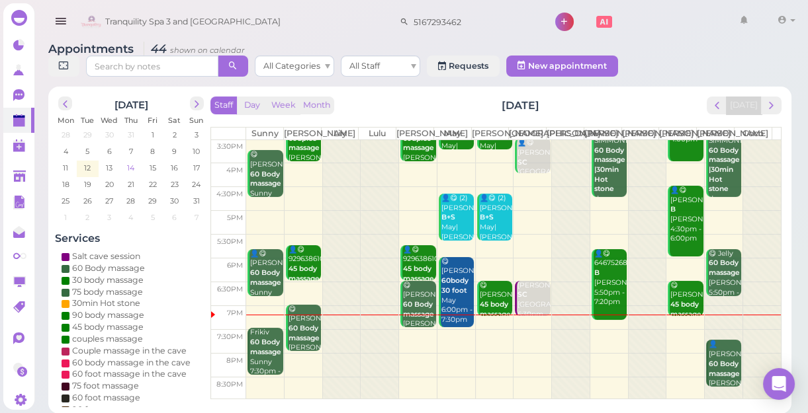
click at [132, 167] on span "14" at bounding box center [131, 168] width 10 height 12
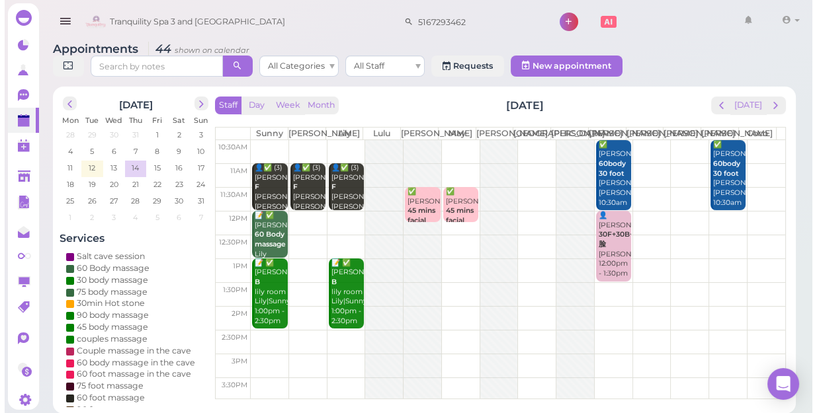
scroll to position [0, 0]
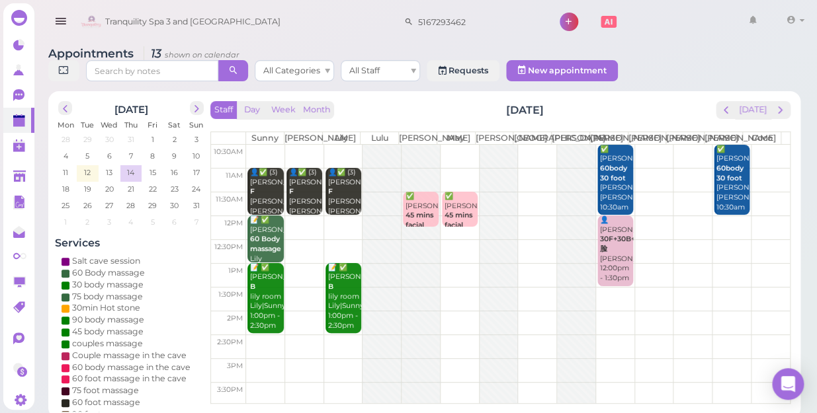
click at [300, 217] on td at bounding box center [518, 228] width 544 height 24
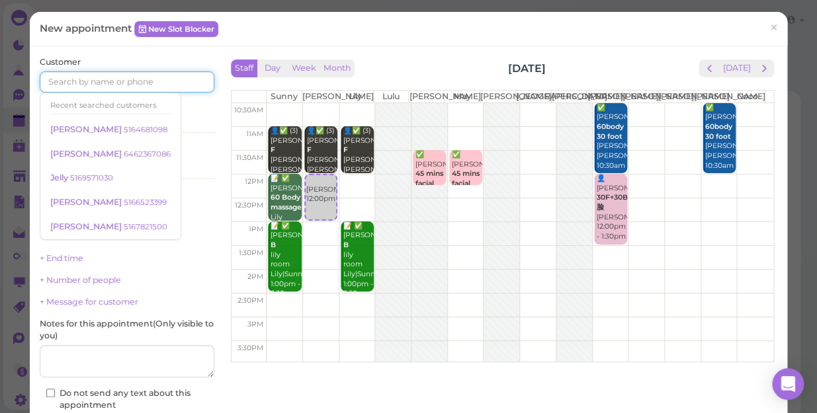
click at [126, 79] on input at bounding box center [127, 81] width 175 height 21
click at [173, 125] on div "Select services" at bounding box center [127, 124] width 175 height 12
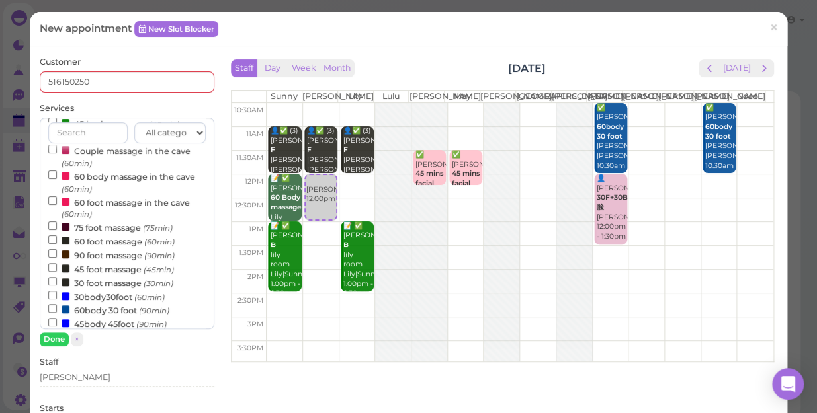
scroll to position [120, 0]
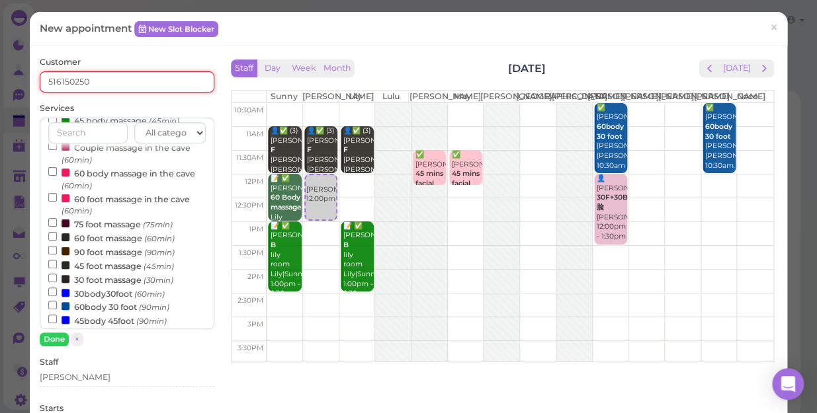
click at [99, 79] on input "516150250" at bounding box center [127, 81] width 175 height 21
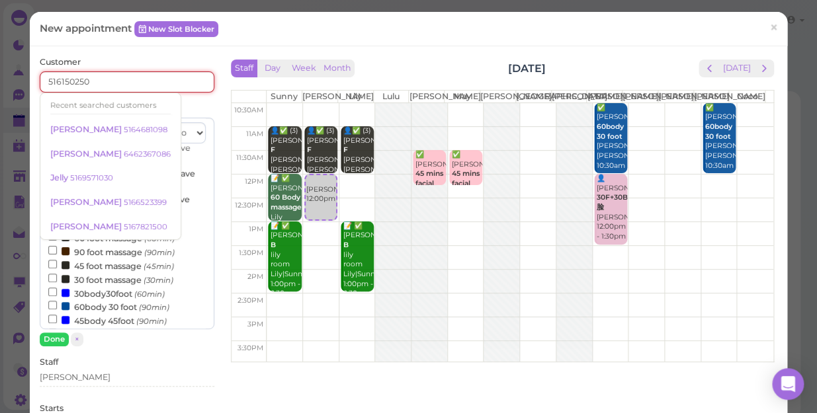
click at [60, 80] on input "516150250" at bounding box center [127, 81] width 175 height 21
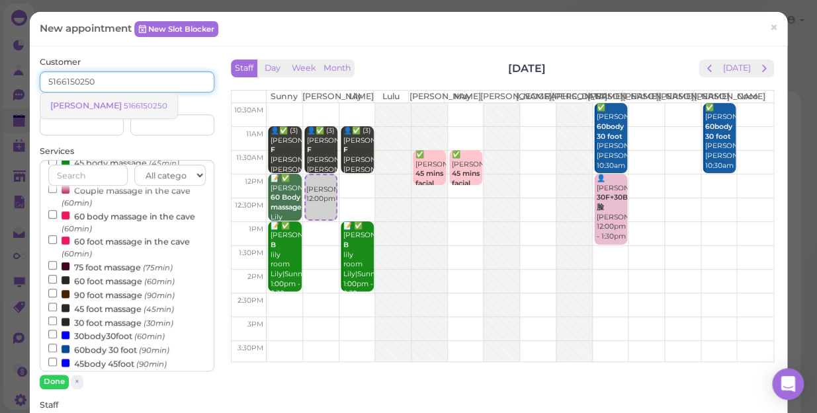
type input "5166150250"
click at [69, 106] on span "[PERSON_NAME]" at bounding box center [86, 106] width 73 height 10
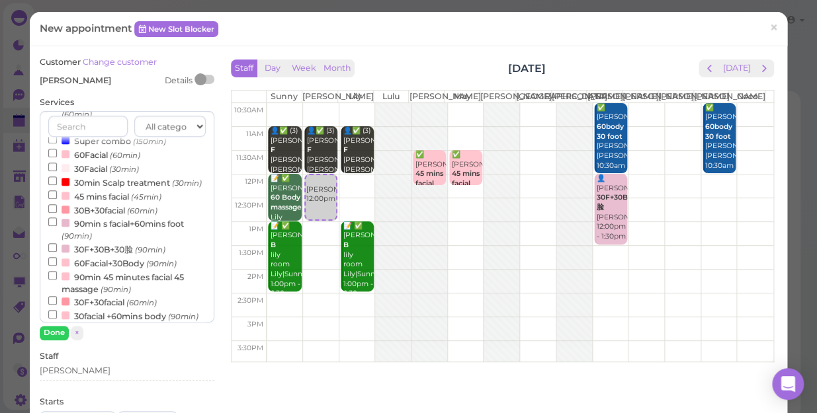
scroll to position [425, 0]
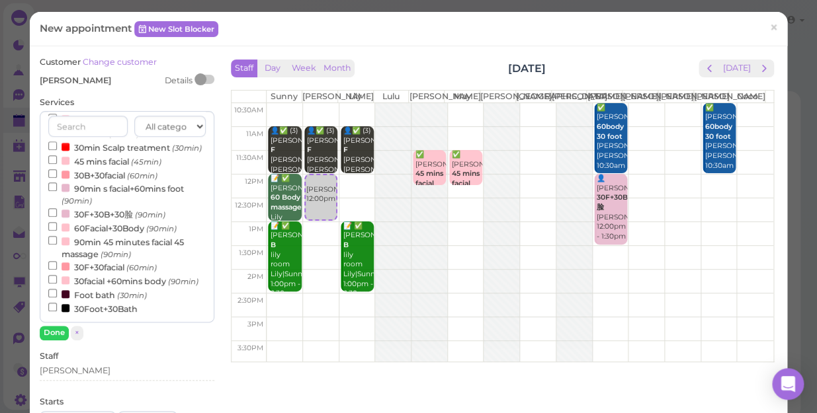
click at [143, 210] on small "(90min)" at bounding box center [150, 214] width 30 height 9
click at [57, 208] on input "30F+30B+30脸 (90min)" at bounding box center [52, 212] width 9 height 9
click at [51, 331] on button "Done" at bounding box center [54, 333] width 29 height 14
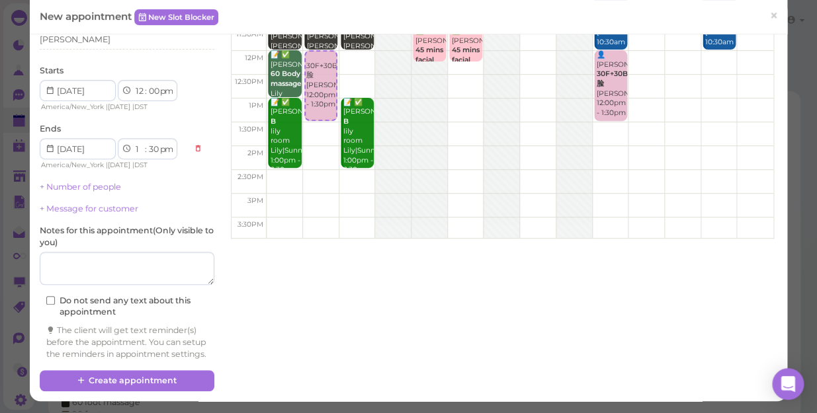
scroll to position [134, 0]
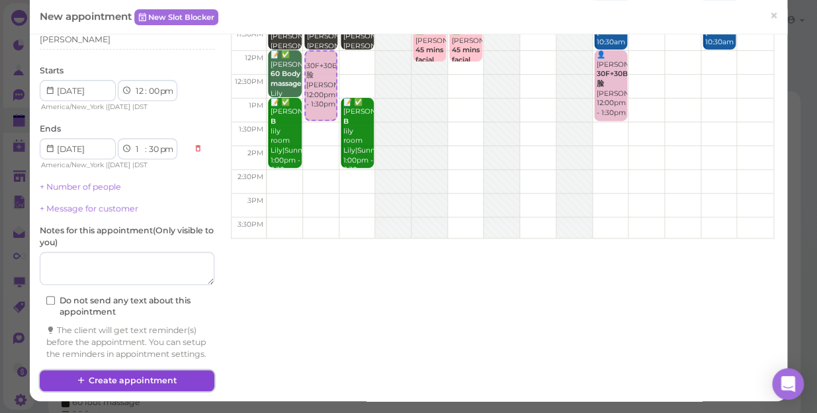
click at [151, 382] on button "Create appointment" at bounding box center [127, 380] width 175 height 21
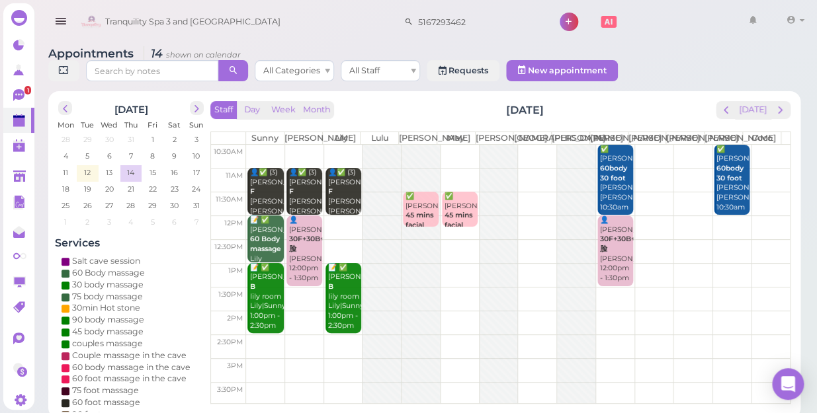
drag, startPoint x: 153, startPoint y: 381, endPoint x: 328, endPoint y: 20, distance: 401.5
click at [328, 20] on div "Tranquility Spa 3 and Salt Cave 5167293462 1 Account Refer Friends" at bounding box center [443, 22] width 732 height 38
click at [113, 165] on td "13" at bounding box center [110, 171] width 22 height 13
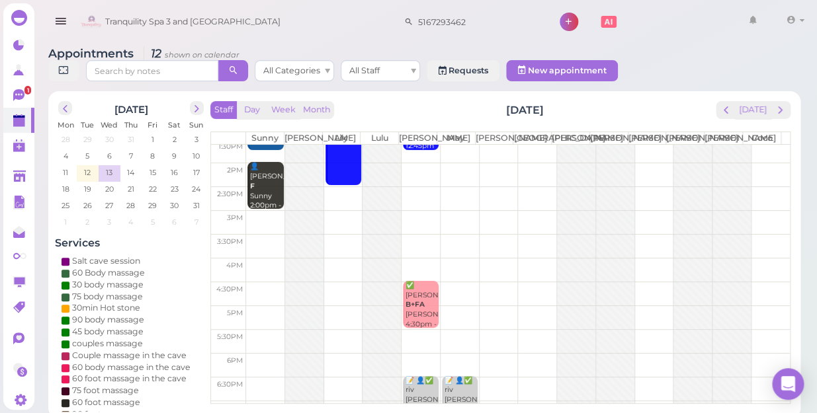
scroll to position [239, 0]
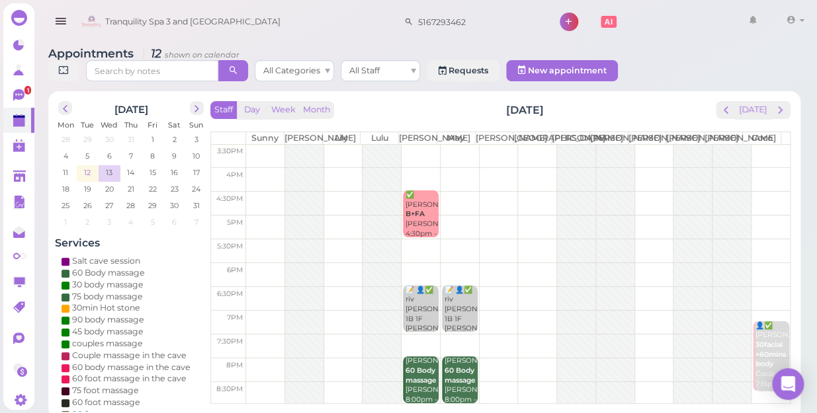
click at [83, 167] on span "12" at bounding box center [87, 173] width 9 height 12
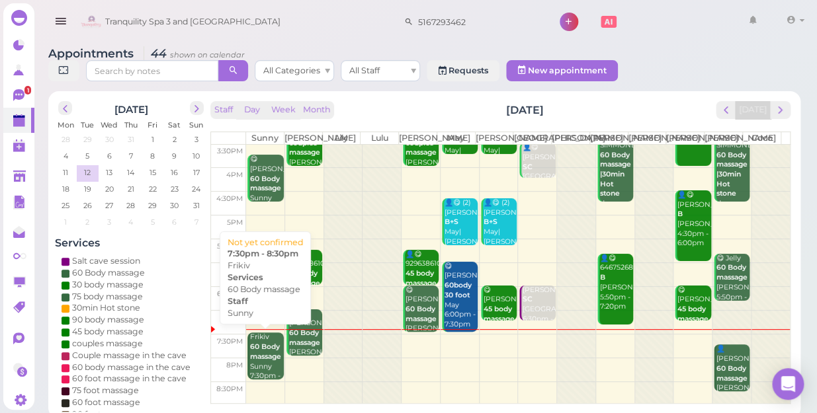
click at [261, 355] on b "60 Body massage" at bounding box center [265, 352] width 31 height 19
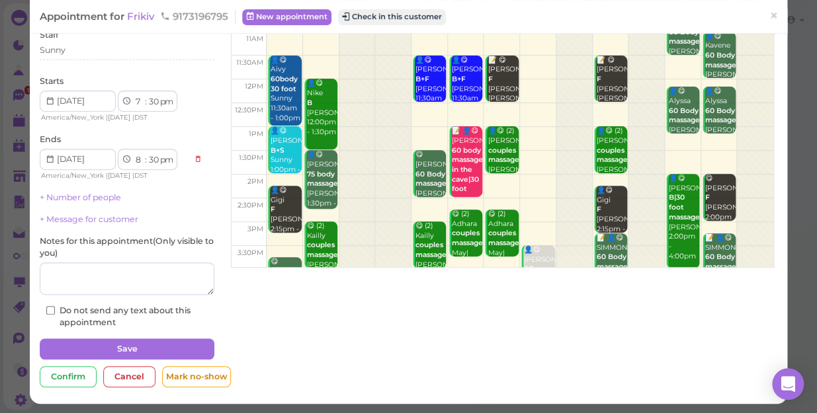
scroll to position [96, 0]
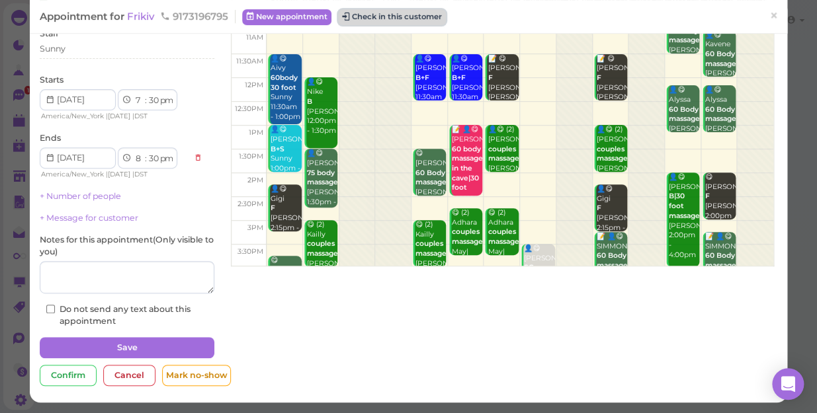
click at [380, 15] on button "Check in this customer" at bounding box center [392, 17] width 108 height 16
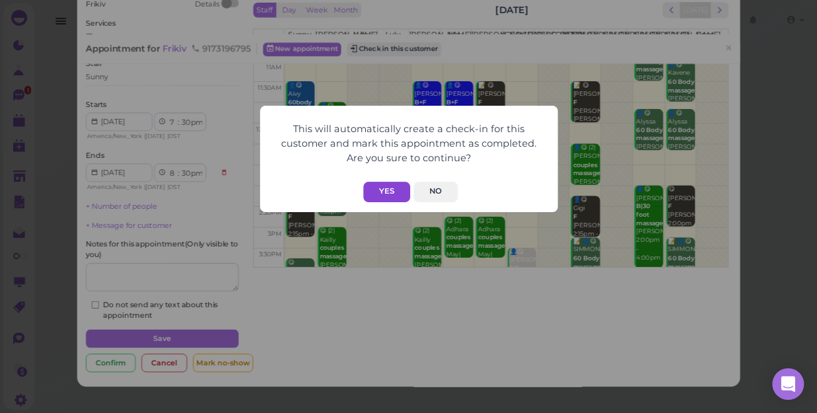
click at [386, 191] on button "Yes" at bounding box center [386, 192] width 47 height 21
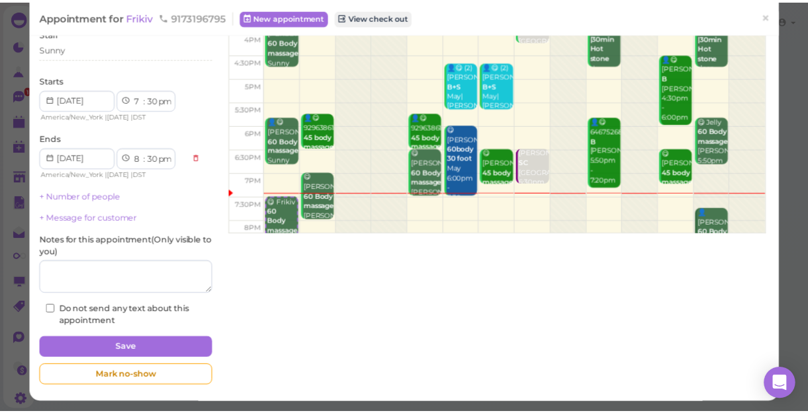
scroll to position [239, 0]
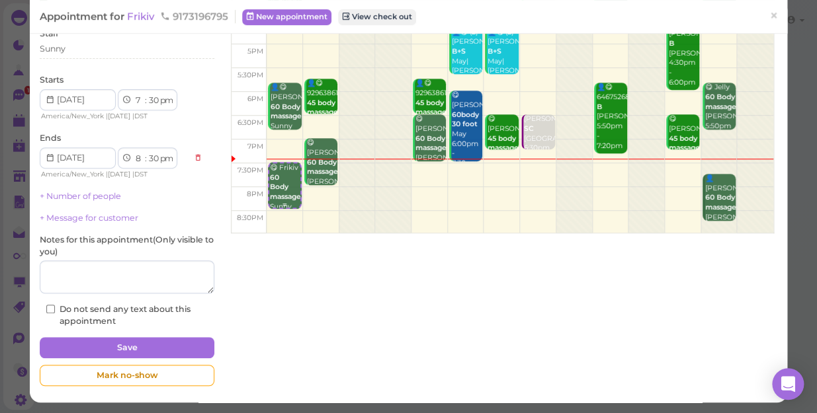
click at [280, 193] on div "😋 Frikiv 60 Body massage Sunny 7:30pm - 8:30pm" at bounding box center [284, 202] width 30 height 78
click at [145, 18] on span "Frikiv" at bounding box center [142, 16] width 30 height 13
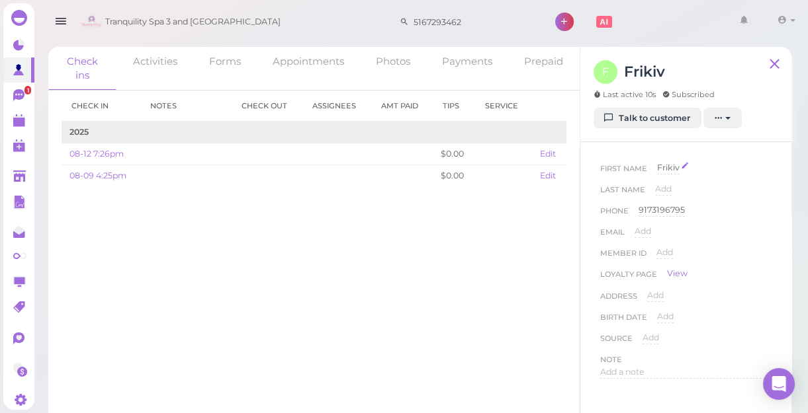
click at [662, 170] on span "Frikiv" at bounding box center [668, 168] width 22 height 10
click at [0, 0] on input "Frikiv" at bounding box center [0, 0] width 0 height 0
type input "fritz"
click at [674, 191] on button "Done" at bounding box center [672, 192] width 29 height 14
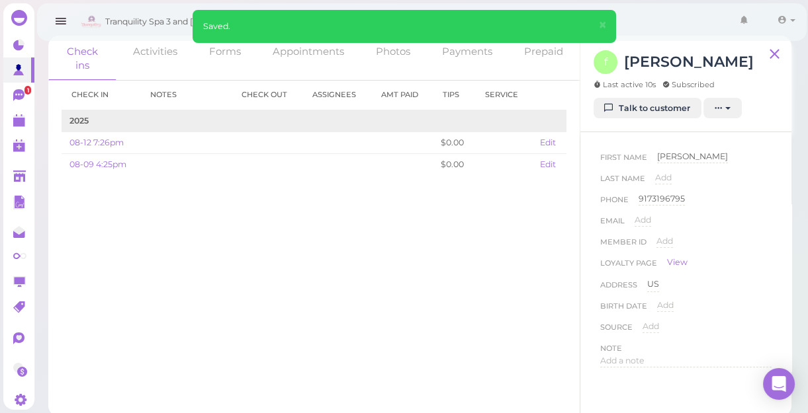
scroll to position [14, 0]
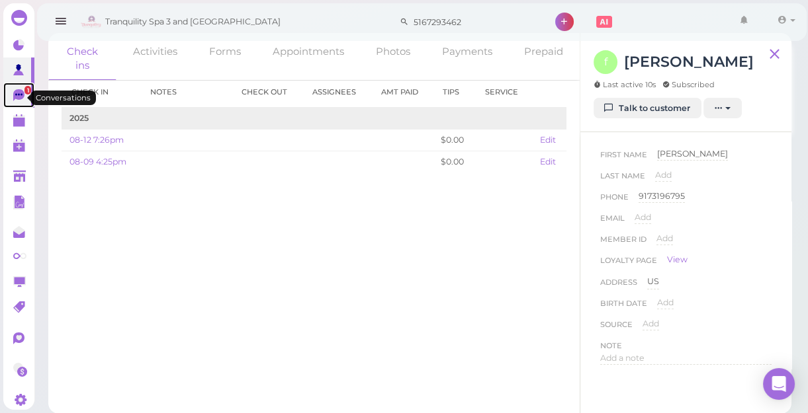
click at [15, 95] on icon at bounding box center [18, 94] width 7 height 2
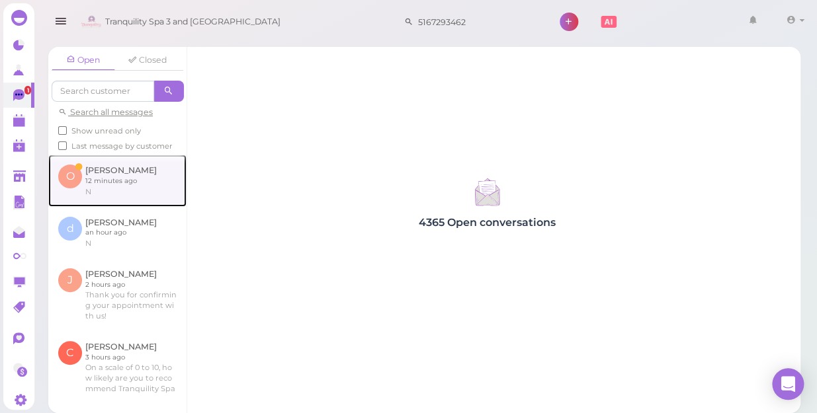
click at [121, 193] on link at bounding box center [117, 181] width 138 height 52
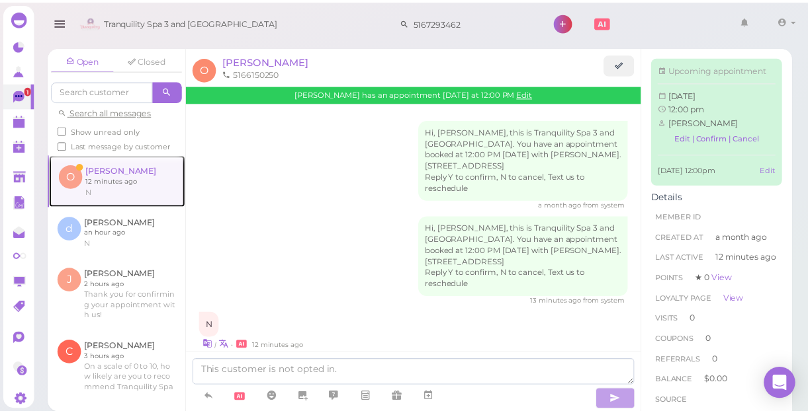
scroll to position [21, 0]
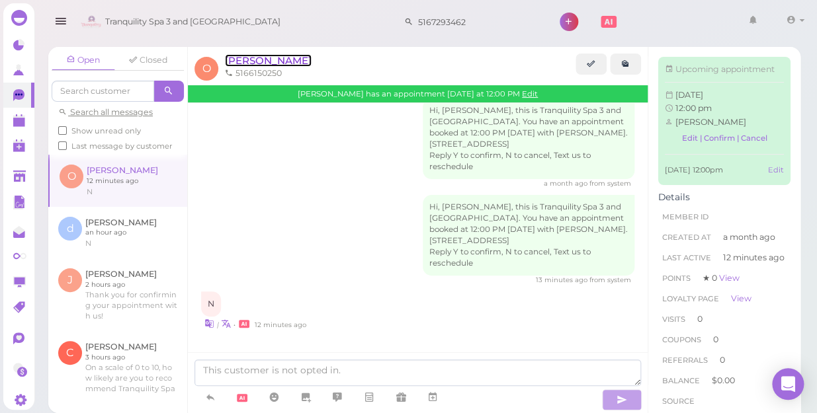
click at [244, 60] on span "[PERSON_NAME]" at bounding box center [268, 60] width 87 height 13
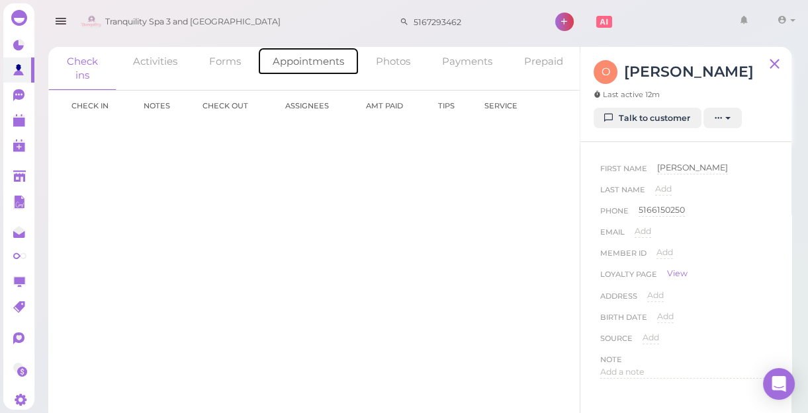
click at [304, 59] on link "Appointments" at bounding box center [308, 61] width 102 height 28
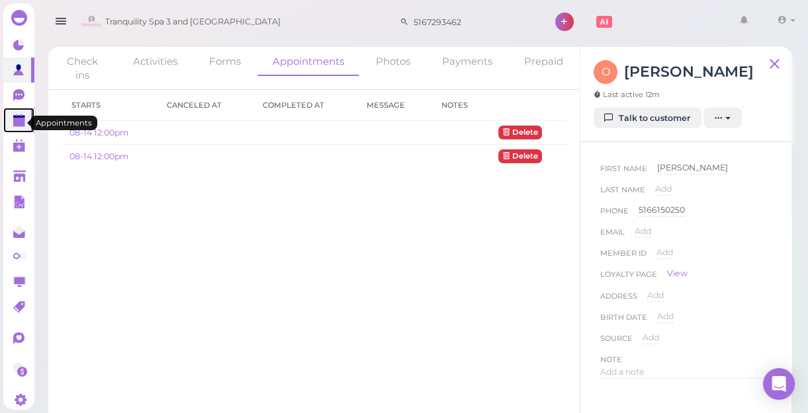
click at [19, 123] on polygon at bounding box center [19, 122] width 12 height 9
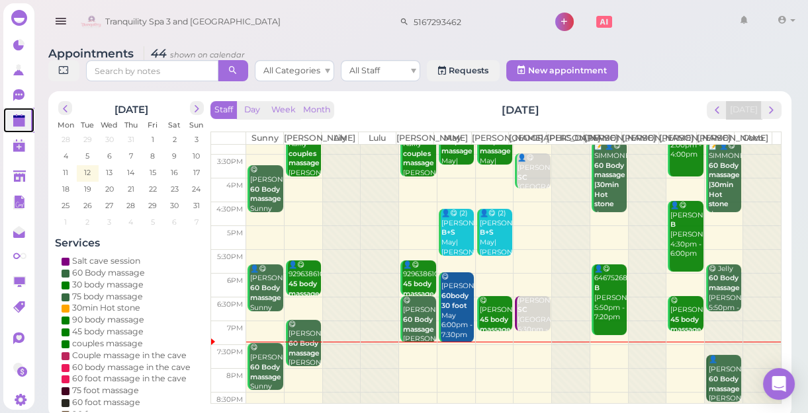
scroll to position [239, 0]
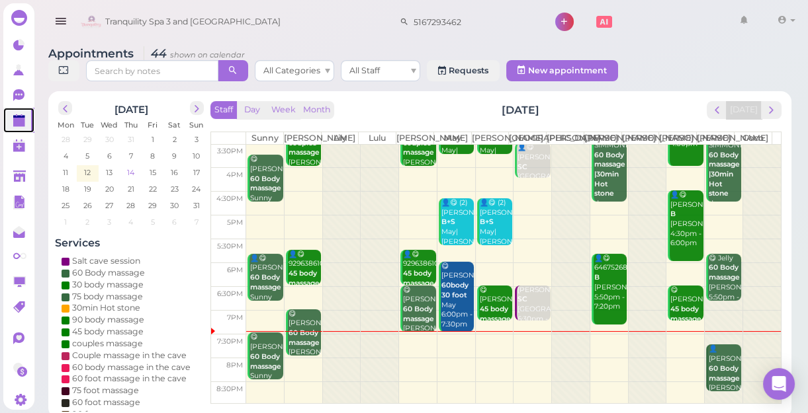
click at [130, 172] on span "14" at bounding box center [131, 173] width 10 height 12
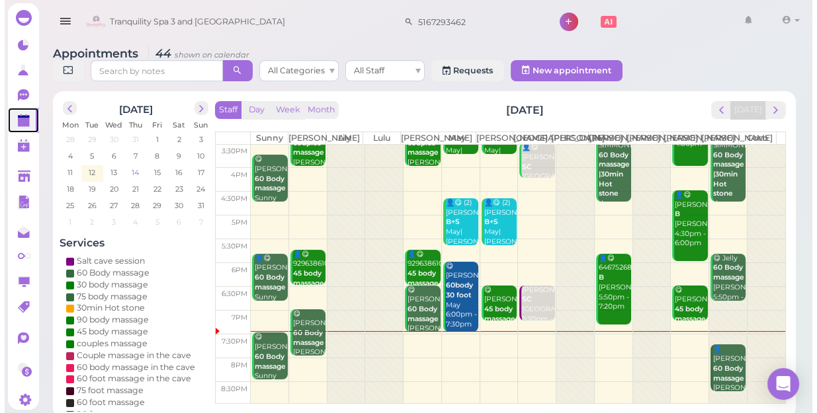
scroll to position [0, 0]
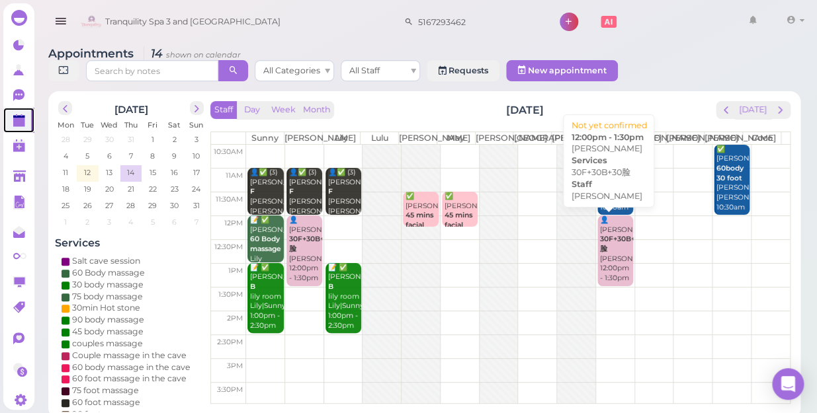
click at [609, 264] on div "👤Olivia 30F+30B+30脸 Helen 12:00pm - 1:30pm" at bounding box center [616, 250] width 34 height 68
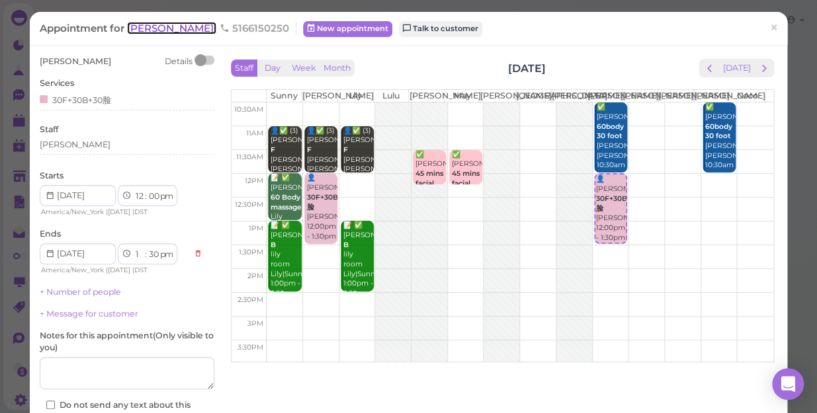
click at [138, 30] on span "[PERSON_NAME]" at bounding box center [171, 28] width 89 height 13
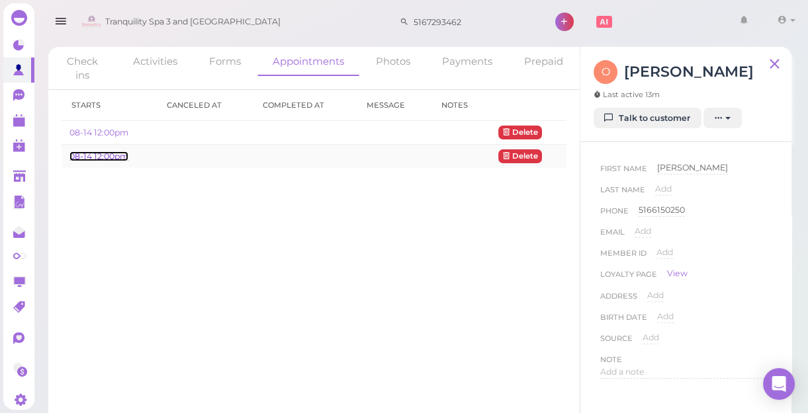
click at [105, 158] on link "08-14 12:00pm" at bounding box center [98, 156] width 59 height 10
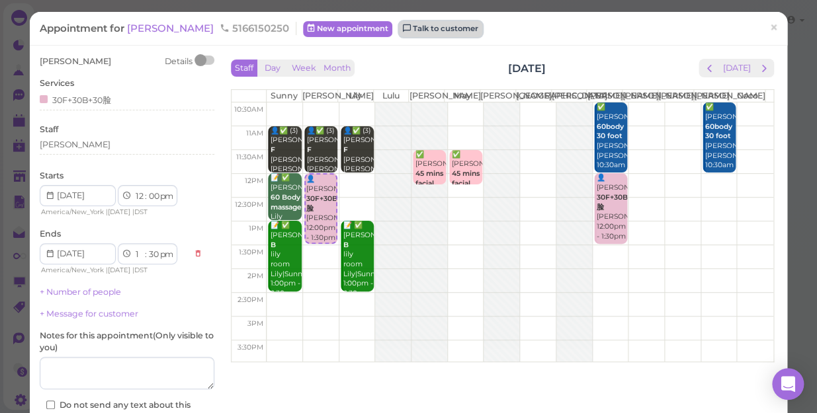
click at [399, 28] on link "Talk to customer" at bounding box center [440, 29] width 83 height 16
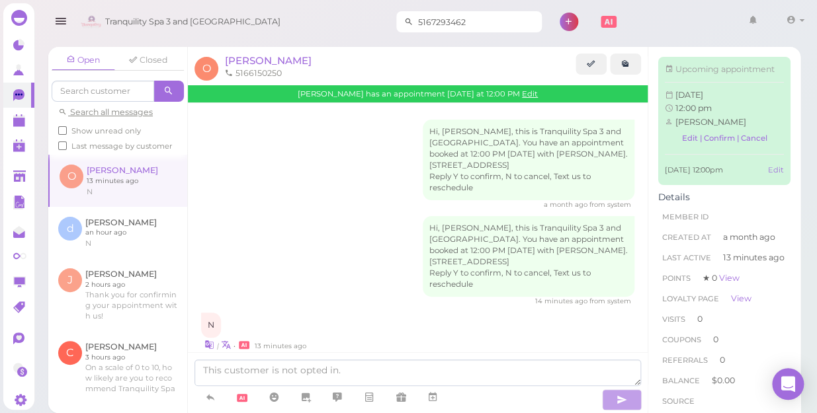
scroll to position [21, 0]
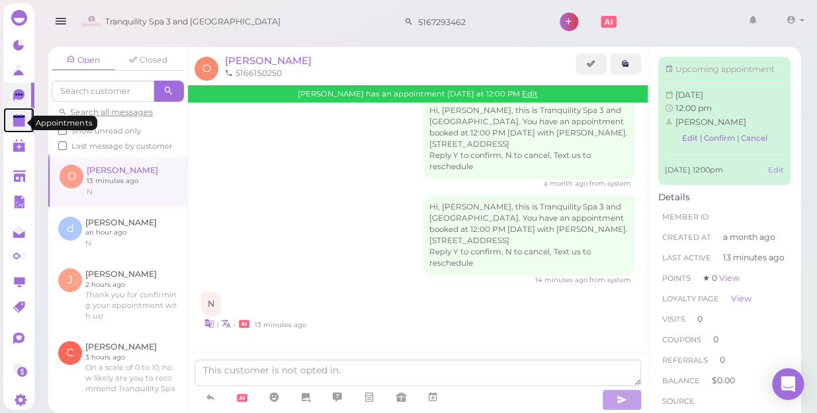
click at [17, 122] on polygon at bounding box center [19, 122] width 12 height 9
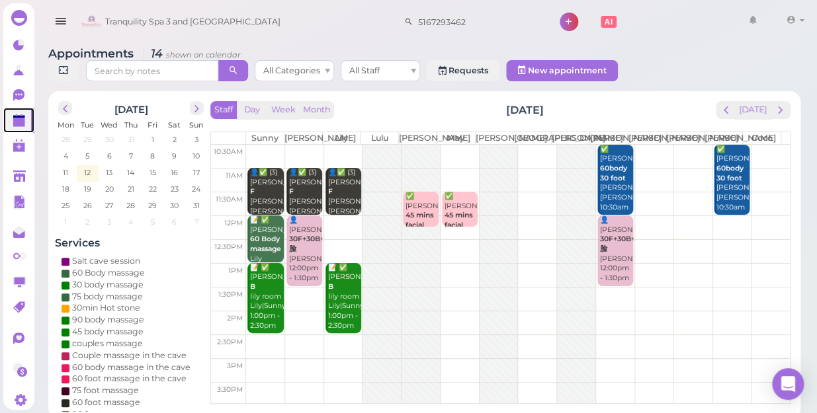
click at [608, 257] on div "👤Olivia 30F+30B+30脸 Helen 12:00pm - 1:30pm" at bounding box center [616, 250] width 34 height 68
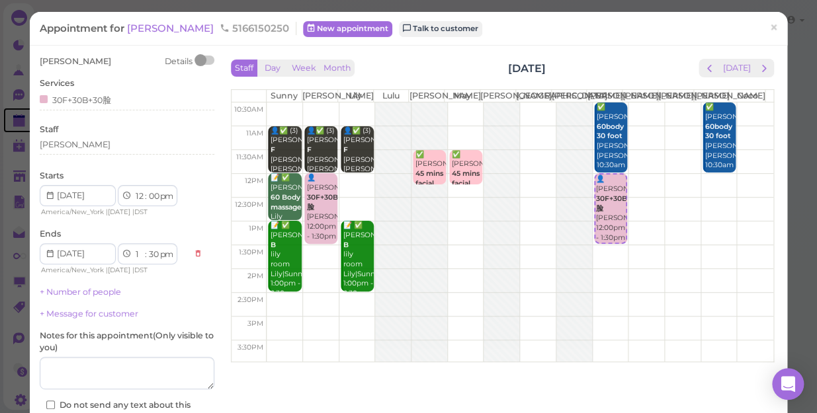
scroll to position [96, 0]
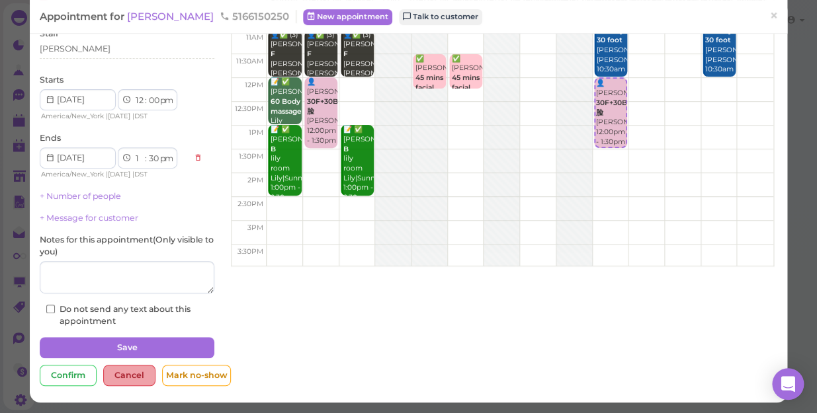
click at [112, 372] on div "Cancel" at bounding box center [129, 375] width 52 height 21
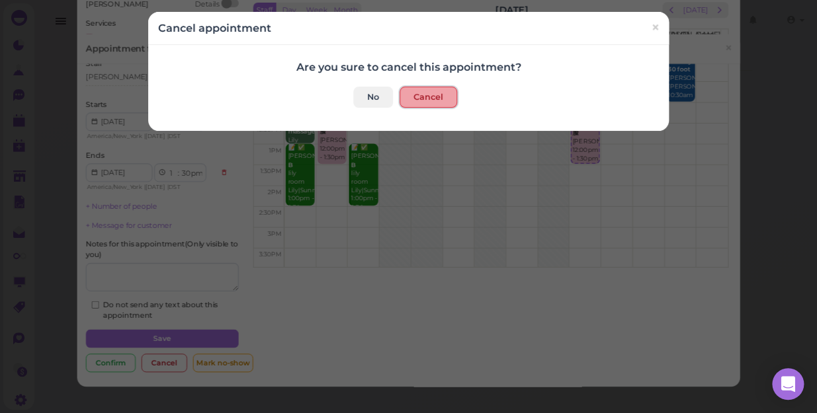
click at [414, 91] on button "Cancel" at bounding box center [429, 97] width 58 height 21
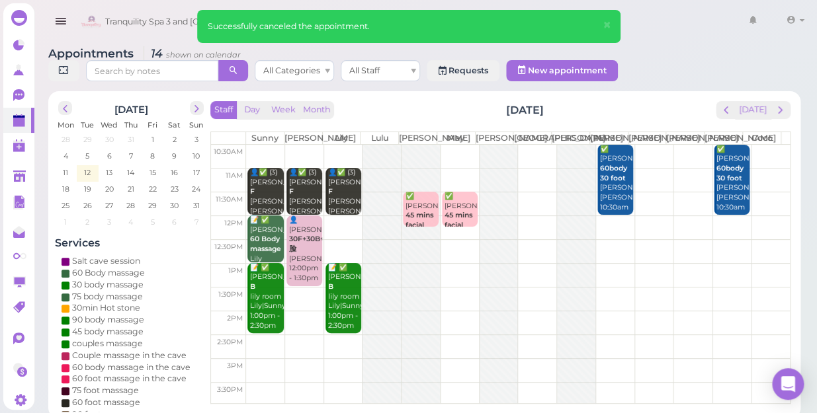
scroll to position [60, 0]
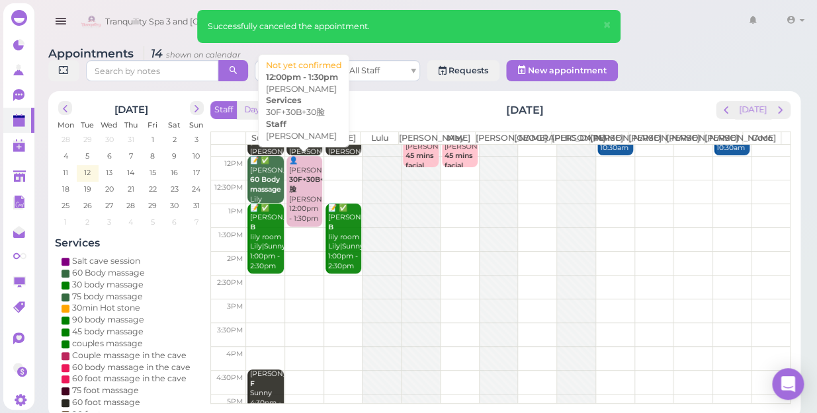
click at [294, 198] on div "👤Olivia 30F+30B+30脸 Kelly 12:00pm - 1:30pm" at bounding box center [305, 190] width 34 height 68
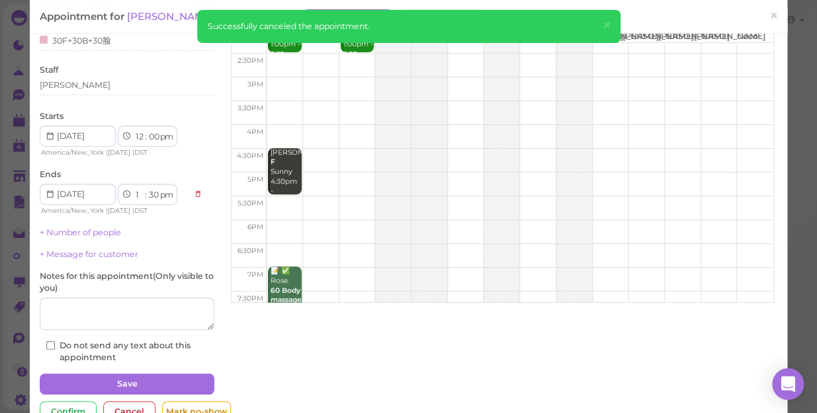
scroll to position [96, 0]
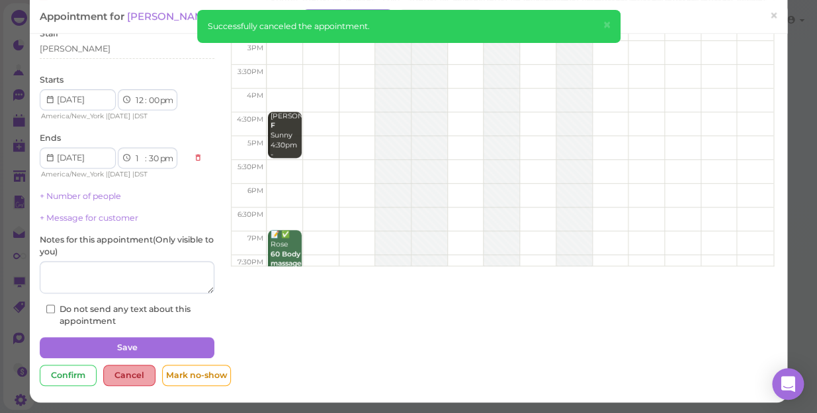
click at [138, 372] on div "Cancel" at bounding box center [129, 375] width 52 height 21
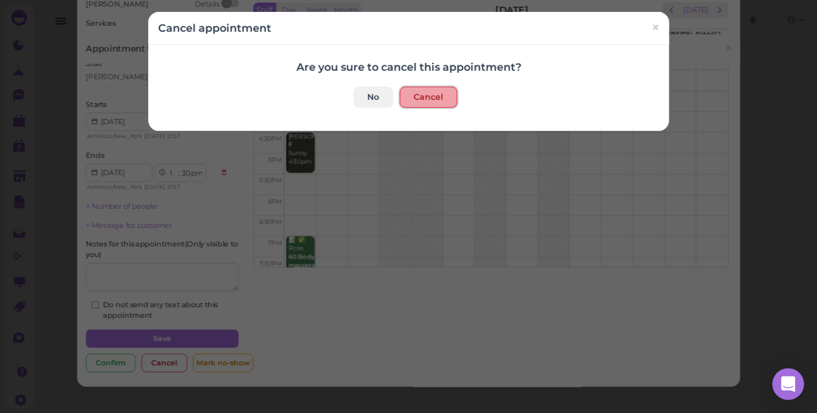
click at [430, 95] on button "Cancel" at bounding box center [429, 97] width 58 height 21
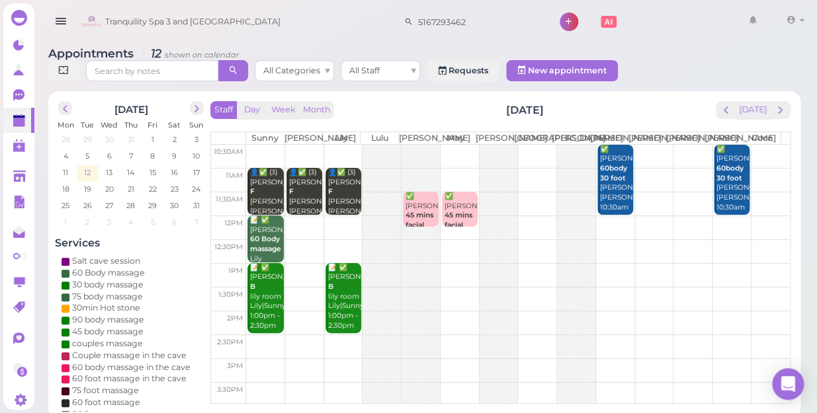
click at [90, 167] on span "12" at bounding box center [87, 173] width 9 height 12
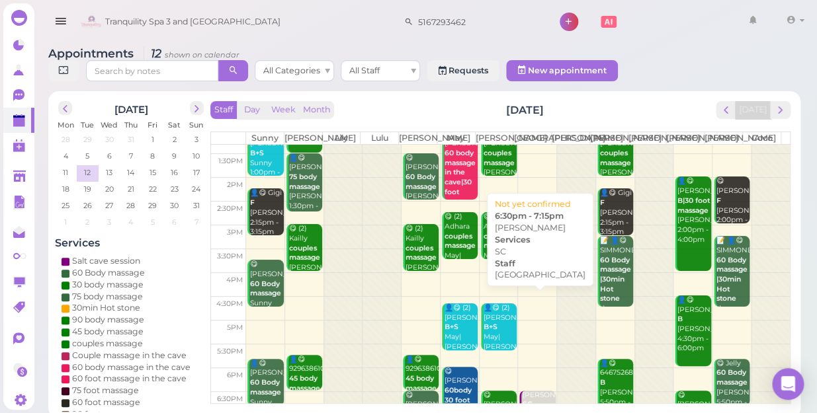
scroll to position [239, 0]
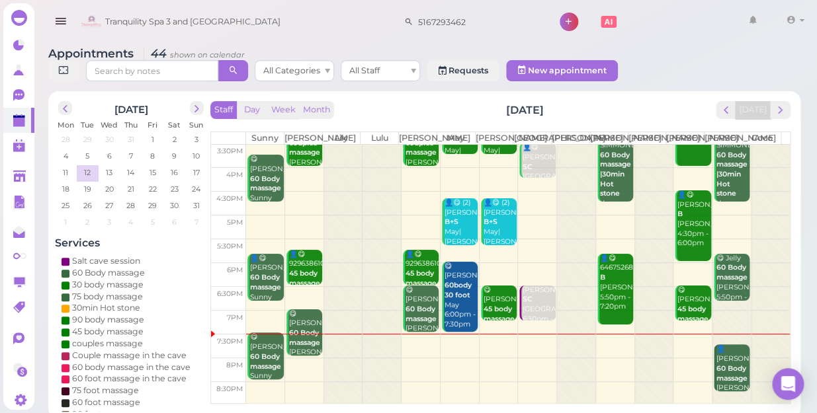
click at [723, 335] on div at bounding box center [731, 333] width 38 height 142
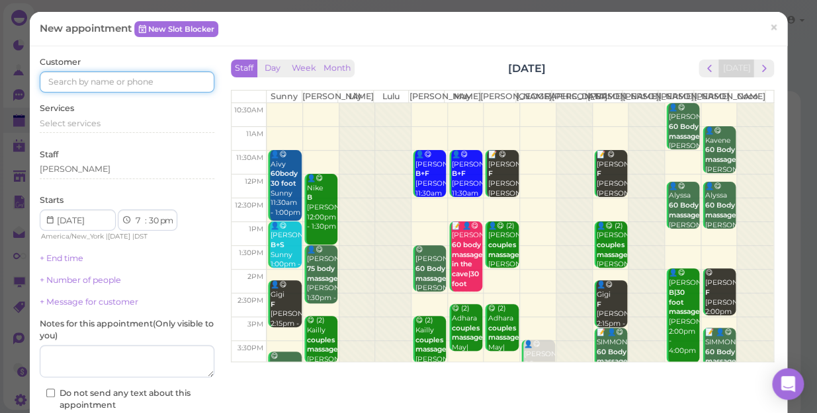
click at [81, 79] on input at bounding box center [127, 81] width 175 height 21
type input "5164777766"
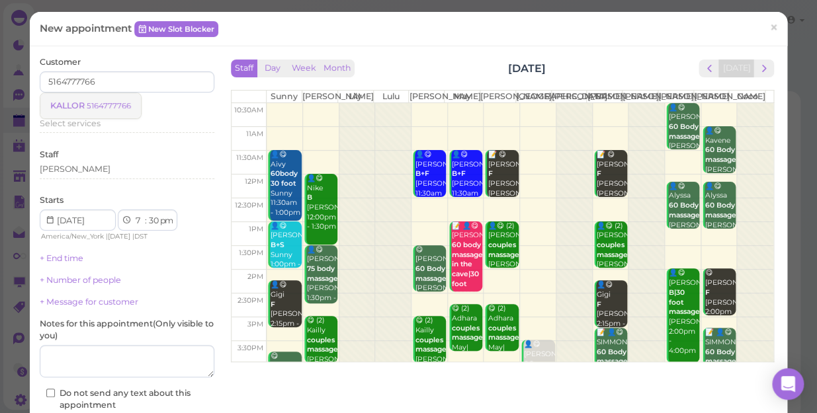
click at [62, 106] on span "KALLOR" at bounding box center [68, 106] width 36 height 10
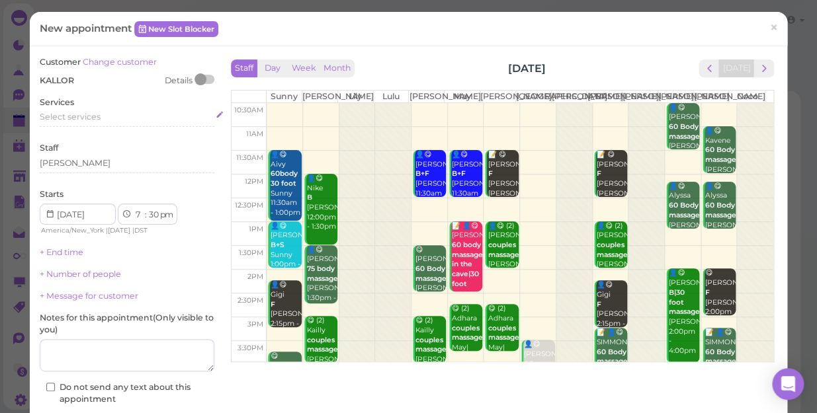
click at [79, 116] on span "Select services" at bounding box center [70, 117] width 61 height 10
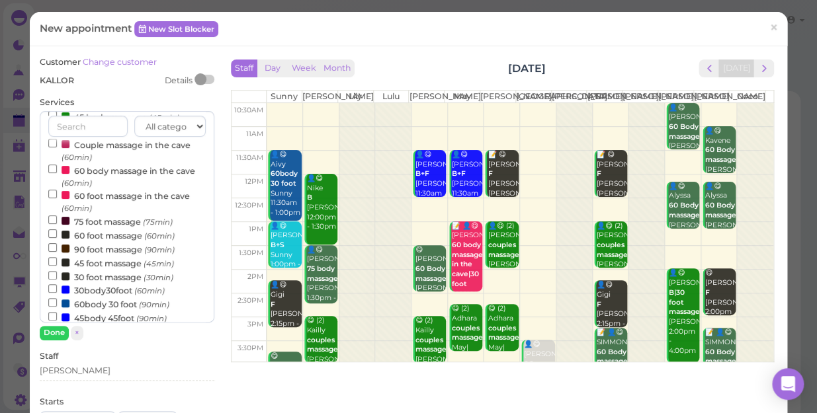
scroll to position [120, 0]
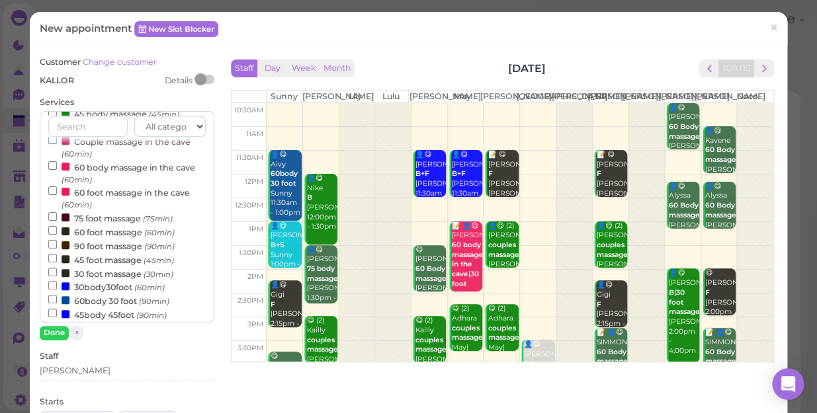
click at [112, 234] on label "60 foot massage (60min)" at bounding box center [111, 232] width 126 height 14
click at [57, 234] on input "60 foot massage (60min)" at bounding box center [52, 230] width 9 height 9
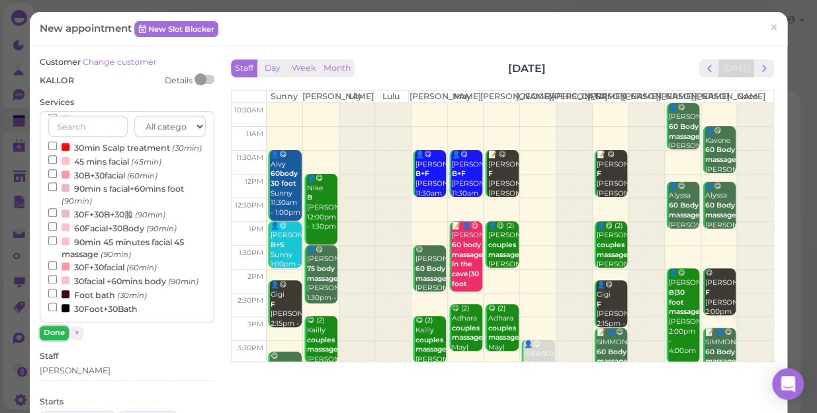
click at [61, 332] on button "Done" at bounding box center [54, 333] width 29 height 14
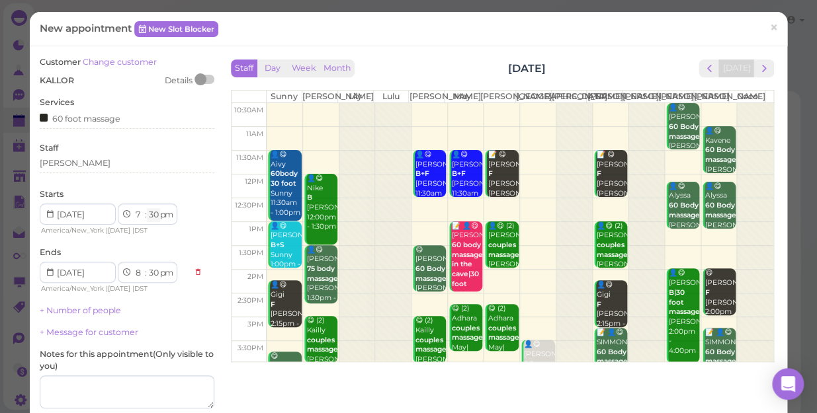
click at [151, 214] on select "00 05 10 15 20 25 30 35 40 45 50 55" at bounding box center [153, 215] width 13 height 14
select select "05"
click at [147, 208] on select "00 05 10 15 20 25 30 35 40 45 50 55" at bounding box center [153, 215] width 13 height 14
select select "05"
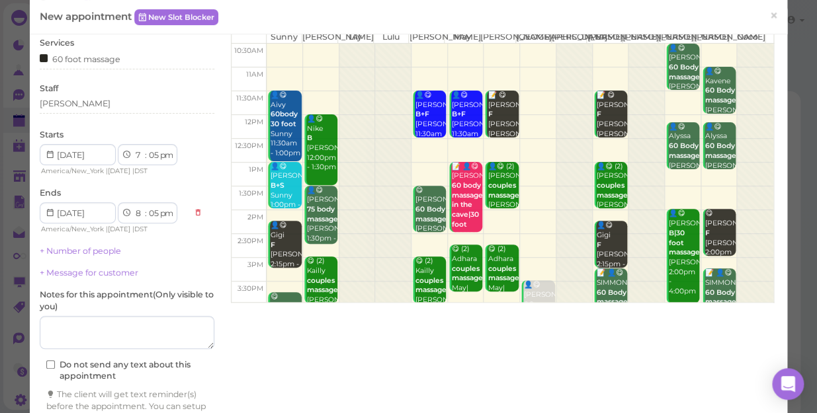
scroll to position [134, 0]
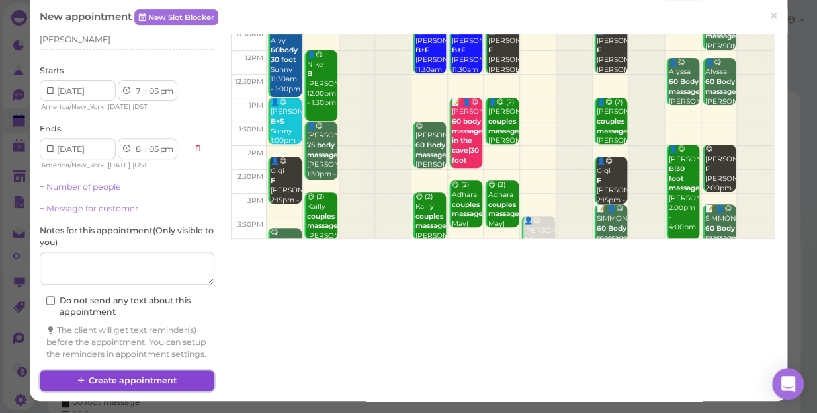
click at [194, 381] on button "Create appointment" at bounding box center [127, 380] width 175 height 21
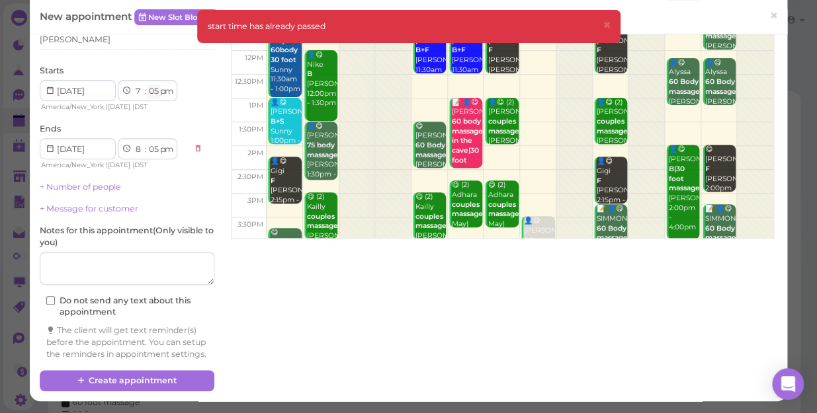
click at [154, 85] on select "00 05 10 15 20 25 30 35 40 45 50 55" at bounding box center [153, 92] width 13 height 14
select select "35"
click at [147, 85] on select "00 05 10 15 20 25 30 35 40 45 50 55" at bounding box center [153, 92] width 13 height 14
select select "35"
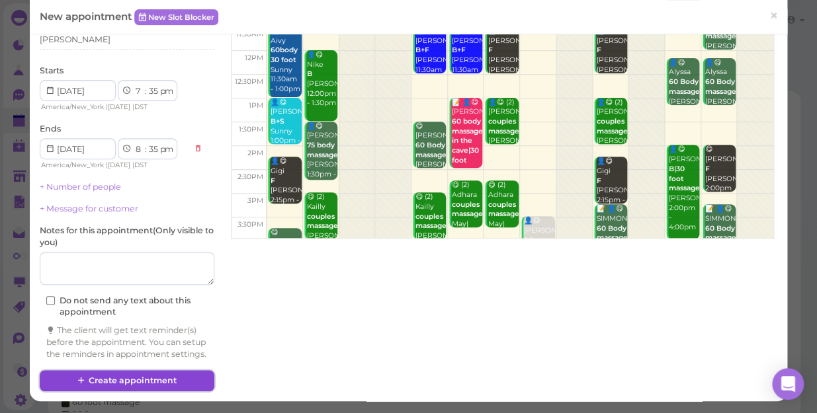
click at [172, 382] on button "Create appointment" at bounding box center [127, 380] width 175 height 21
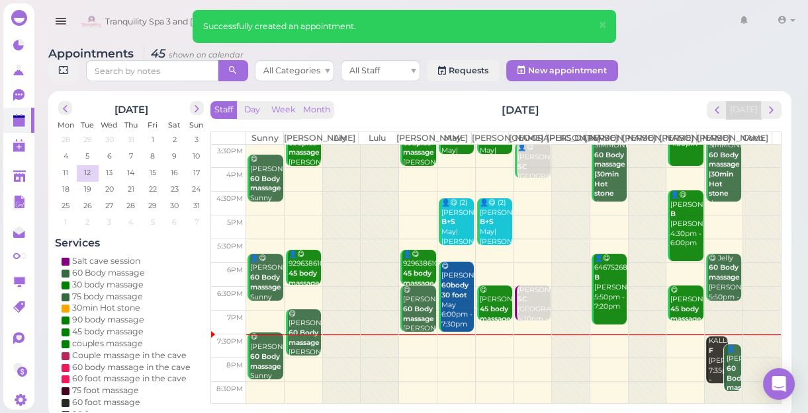
scroll to position [5, 0]
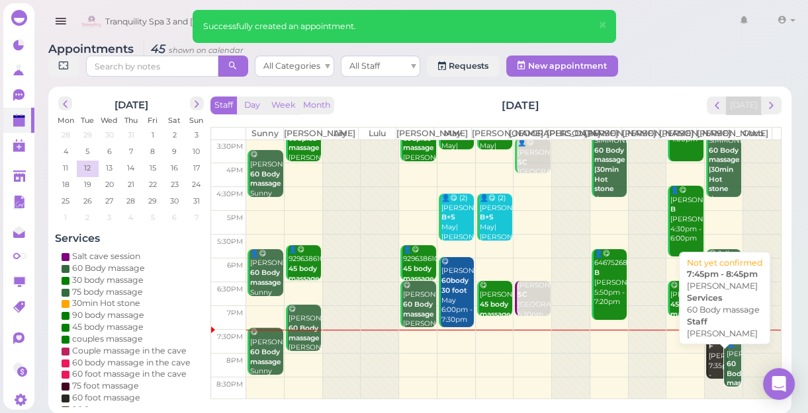
click at [726, 374] on b "60 Body massage" at bounding box center [741, 374] width 31 height 28
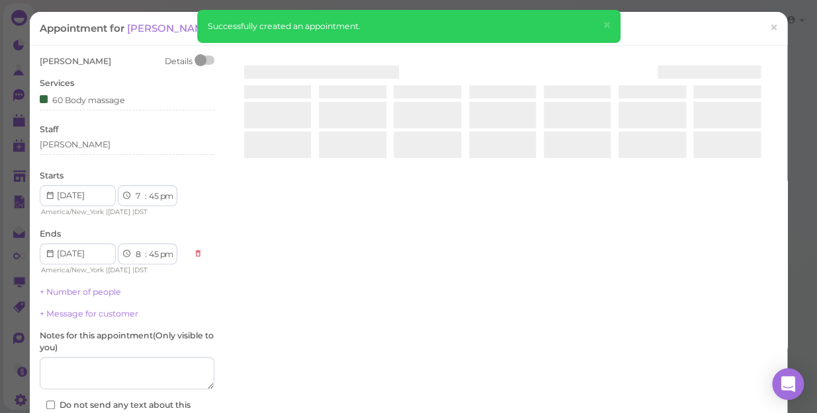
click at [722, 374] on div "kevin Details Services 60 Body massage Staff Tina Starts 1 2 3 4 5 6 7 8 9 10 1…" at bounding box center [408, 272] width 751 height 433
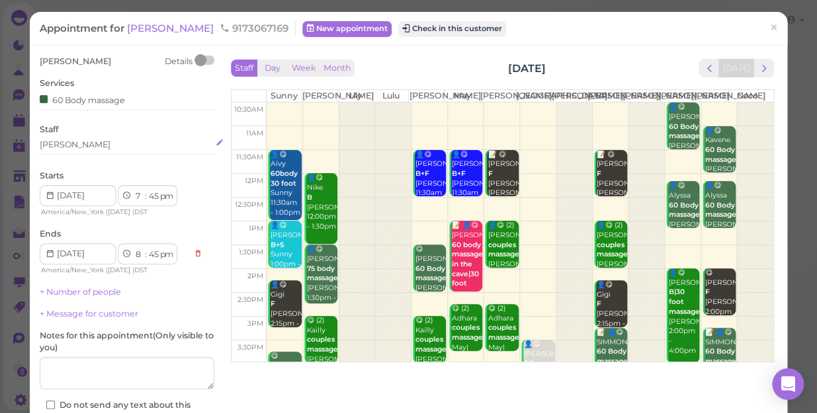
click at [81, 149] on div "[PERSON_NAME]" at bounding box center [127, 145] width 175 height 12
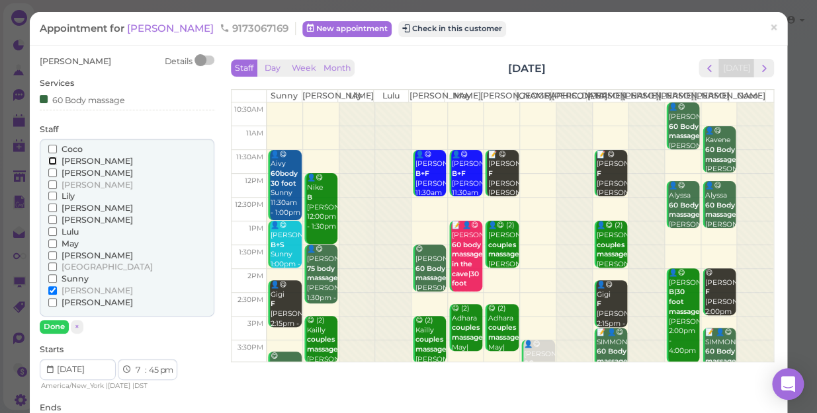
click at [51, 161] on input "[PERSON_NAME]" at bounding box center [52, 161] width 9 height 9
click at [51, 290] on input "[PERSON_NAME]" at bounding box center [52, 290] width 9 height 9
click at [50, 329] on button "Done" at bounding box center [54, 327] width 29 height 14
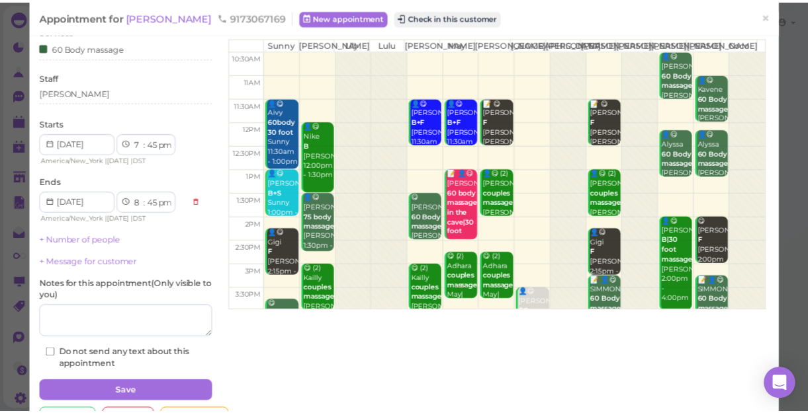
scroll to position [96, 0]
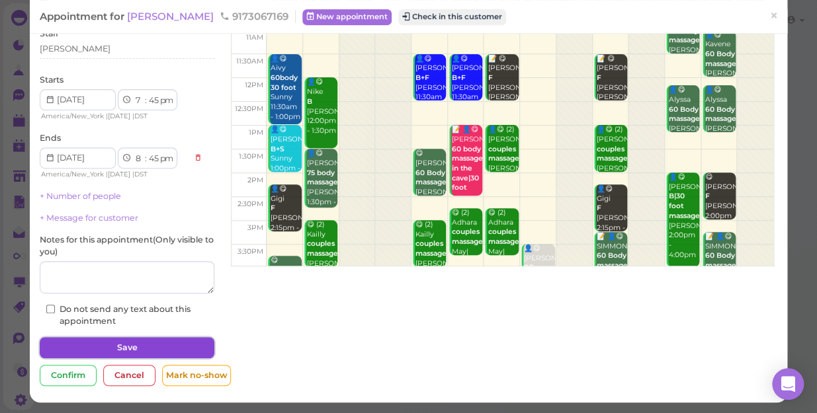
click at [142, 349] on button "Save" at bounding box center [127, 347] width 175 height 21
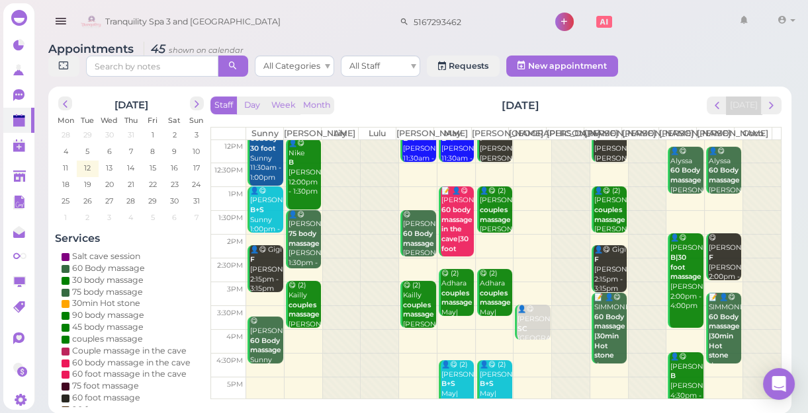
scroll to position [239, 0]
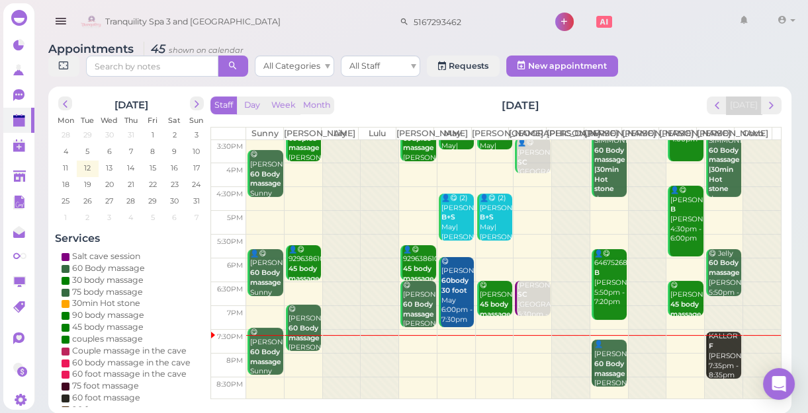
click at [410, 351] on td at bounding box center [513, 341] width 535 height 24
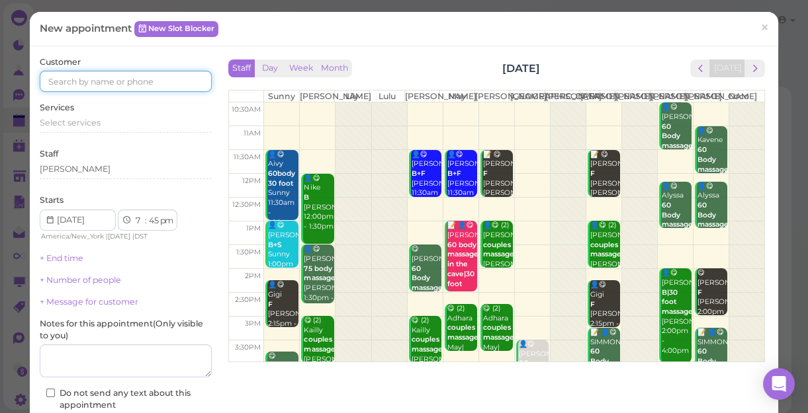
click at [100, 75] on input at bounding box center [126, 81] width 172 height 21
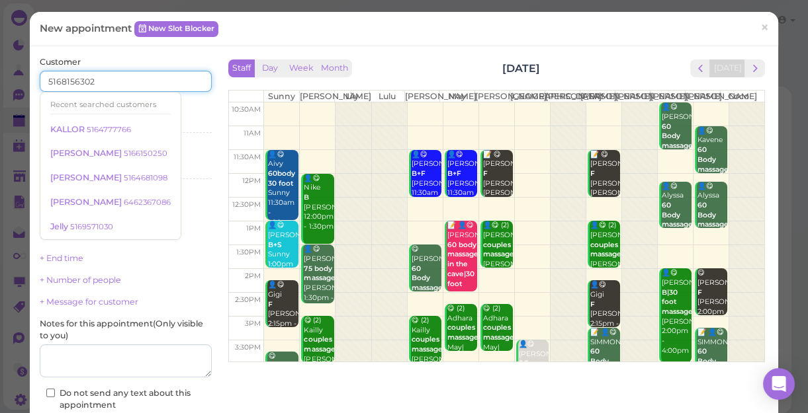
type input "5168156302"
click at [181, 110] on div "Services Select services" at bounding box center [126, 120] width 172 height 36
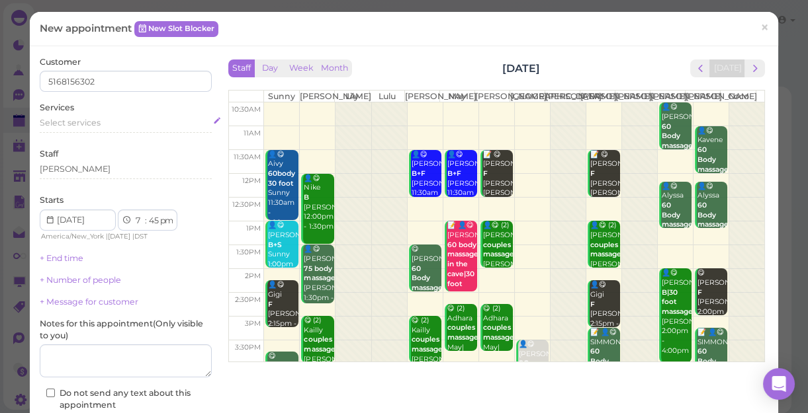
click at [83, 130] on div "Select services" at bounding box center [126, 125] width 172 height 16
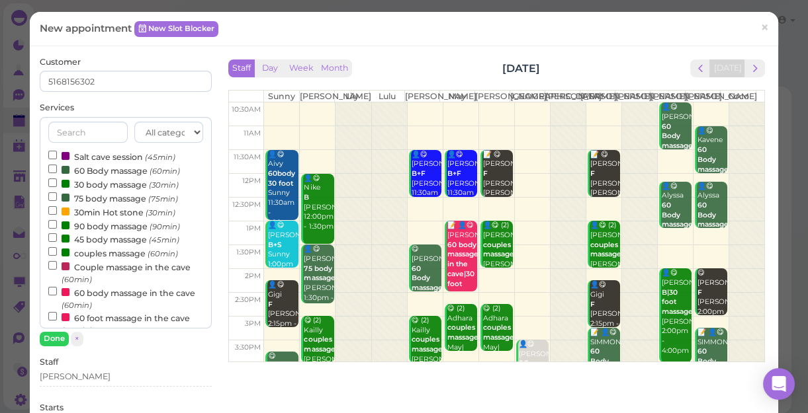
click at [119, 169] on label "60 Body massage (60min)" at bounding box center [114, 170] width 132 height 14
click at [57, 169] on input "60 Body massage (60min)" at bounding box center [52, 169] width 9 height 9
click at [51, 342] on button "Done" at bounding box center [54, 339] width 29 height 14
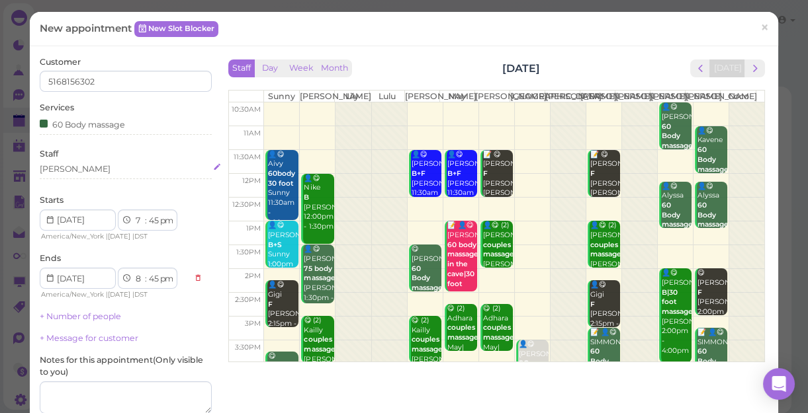
click at [69, 168] on div "[PERSON_NAME]" at bounding box center [126, 169] width 172 height 12
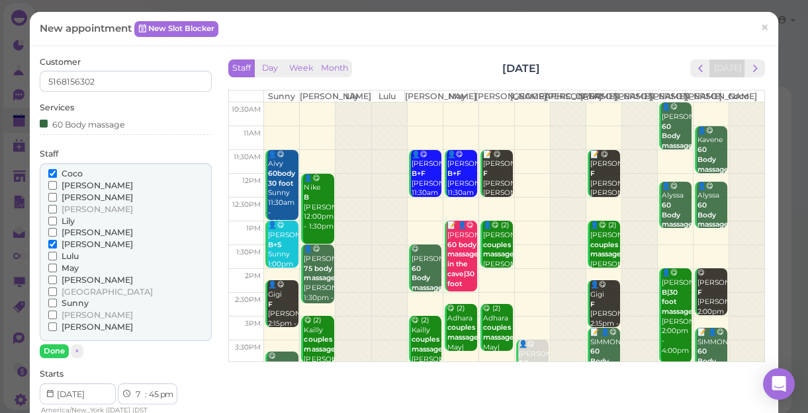
click at [72, 265] on span "May" at bounding box center [70, 268] width 17 height 10
click at [57, 265] on input "May" at bounding box center [52, 268] width 9 height 9
click at [73, 304] on span "Sunny" at bounding box center [75, 303] width 27 height 10
click at [57, 304] on input "Sunny" at bounding box center [52, 303] width 9 height 9
click at [72, 243] on span "[PERSON_NAME]" at bounding box center [97, 244] width 71 height 10
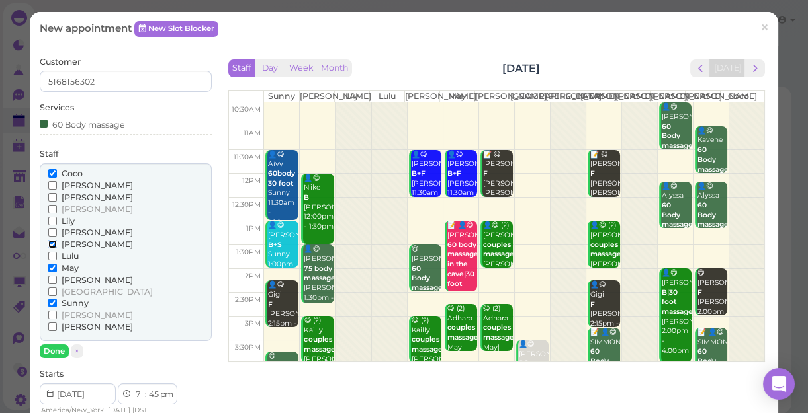
click at [57, 243] on input "[PERSON_NAME]" at bounding box center [52, 244] width 9 height 9
click at [50, 353] on button "Done" at bounding box center [54, 352] width 29 height 14
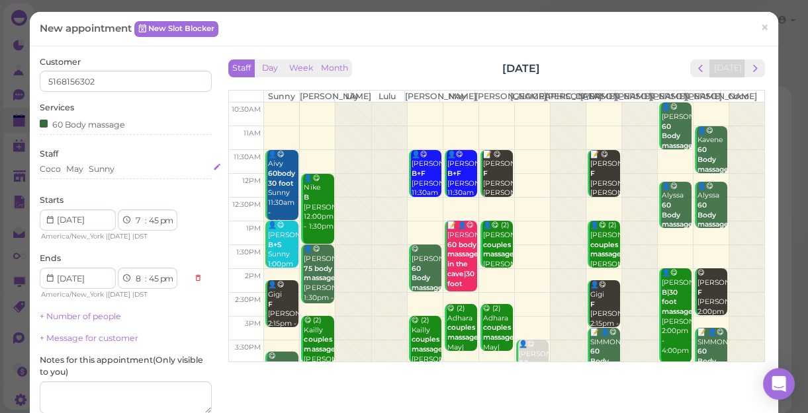
click at [61, 171] on div "Coco May Sunny" at bounding box center [126, 169] width 172 height 12
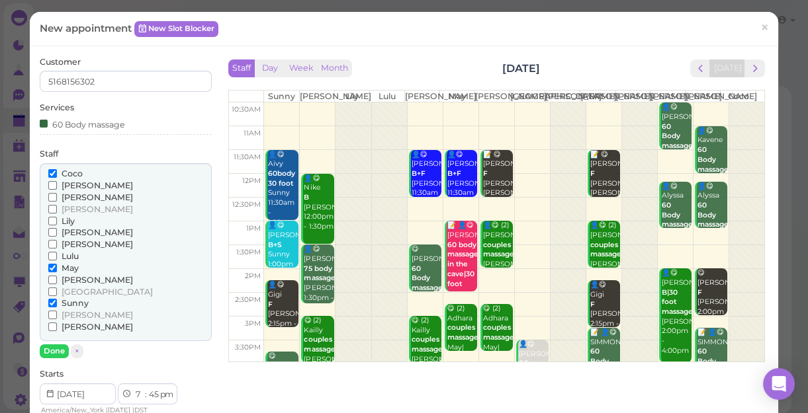
click at [76, 171] on span "Coco" at bounding box center [72, 174] width 21 height 10
click at [57, 171] on input "Coco" at bounding box center [52, 173] width 9 height 9
click at [53, 352] on button "Done" at bounding box center [54, 352] width 29 height 14
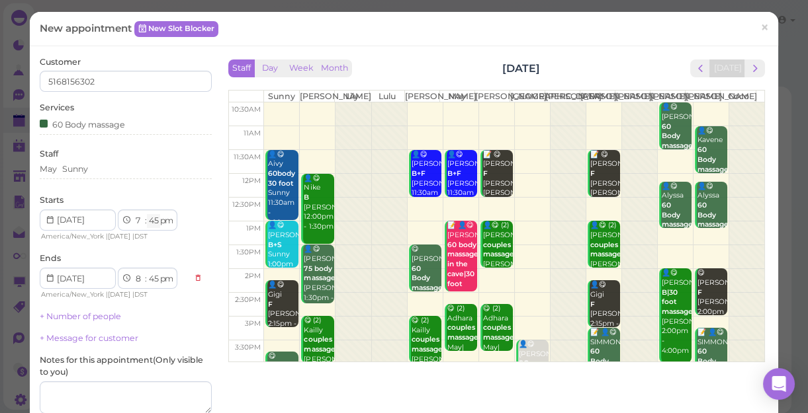
click at [153, 222] on select "00 05 10 15 20 25 30 35 40 45 50 55" at bounding box center [153, 221] width 13 height 14
select select "55"
click at [147, 214] on select "00 05 10 15 20 25 30 35 40 45 50 55" at bounding box center [153, 221] width 13 height 14
select select "55"
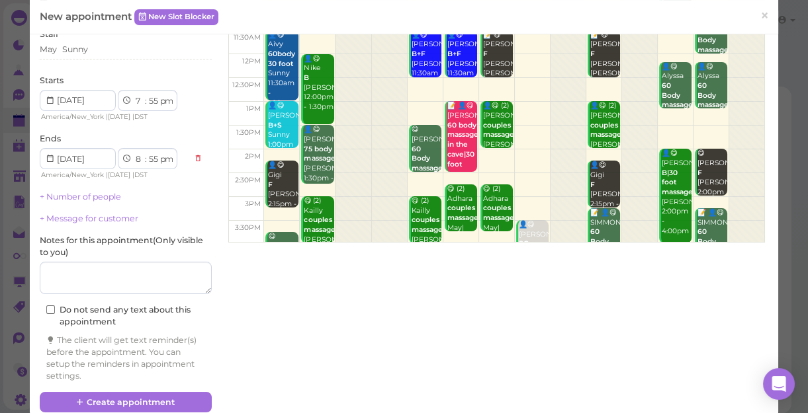
scroll to position [140, 0]
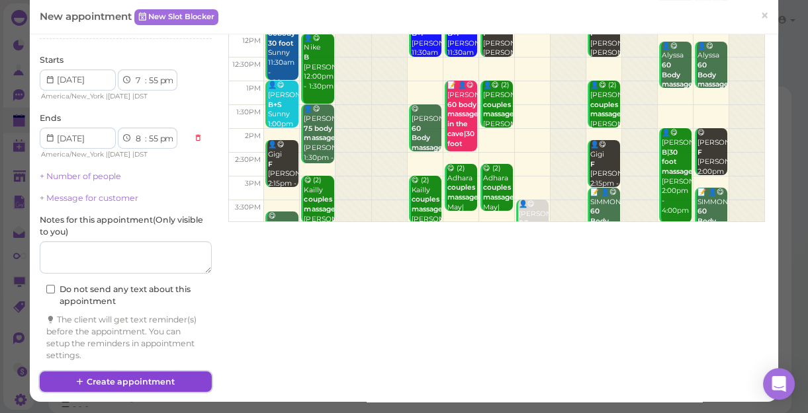
click at [175, 379] on button "Create appointment" at bounding box center [126, 382] width 172 height 21
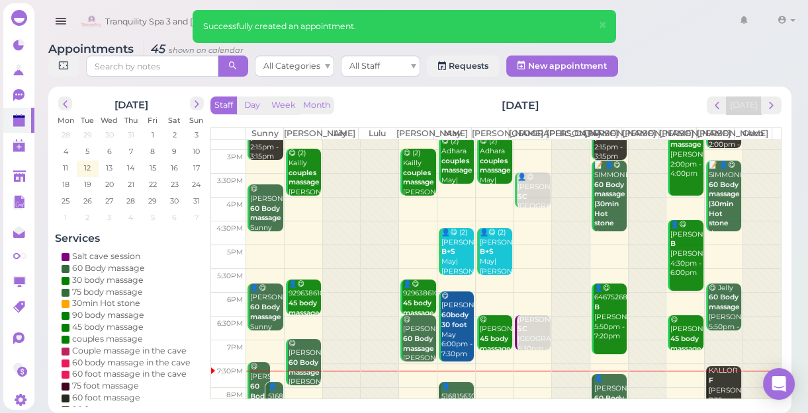
scroll to position [239, 0]
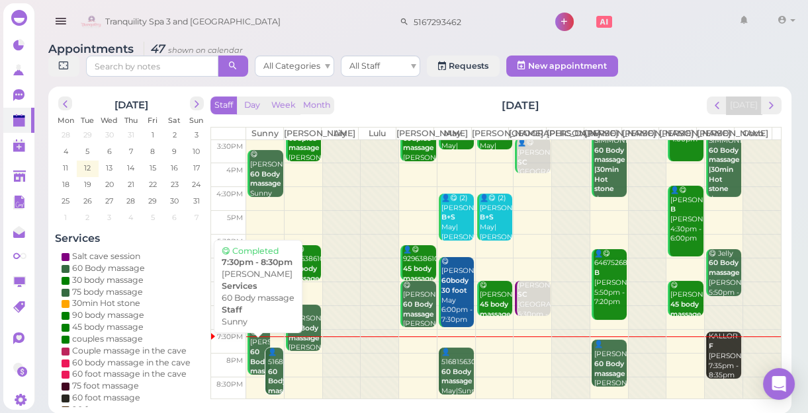
click at [258, 352] on div "😋 fritz 60 Body massage Sunny 7:30pm - 8:30pm" at bounding box center [259, 371] width 20 height 87
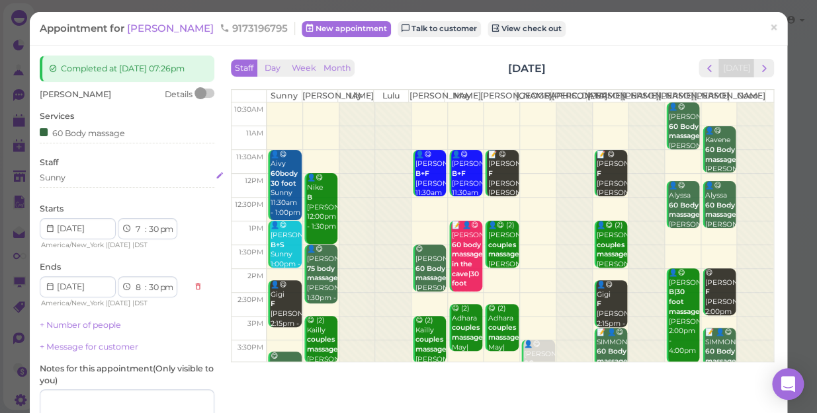
click at [85, 173] on div "Sunny" at bounding box center [127, 178] width 175 height 12
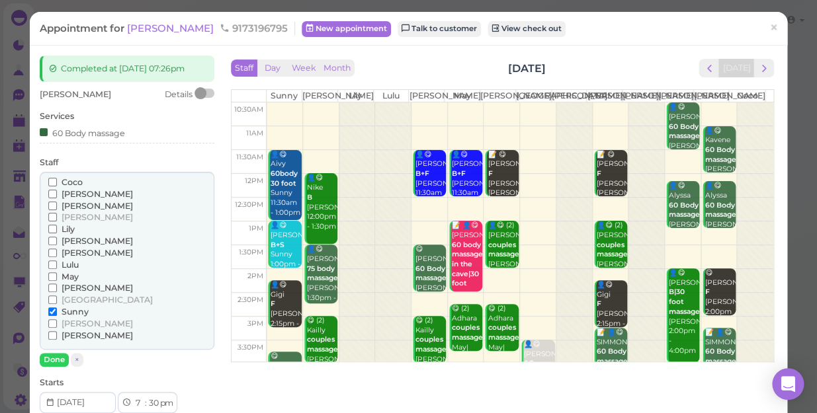
click at [65, 239] on span "[PERSON_NAME]" at bounding box center [97, 241] width 71 height 10
click at [57, 239] on input "[PERSON_NAME]" at bounding box center [52, 241] width 9 height 9
click at [62, 310] on span "Sunny" at bounding box center [75, 312] width 27 height 10
click at [57, 310] on input "Sunny" at bounding box center [52, 312] width 9 height 9
click at [58, 360] on button "Done" at bounding box center [54, 360] width 29 height 14
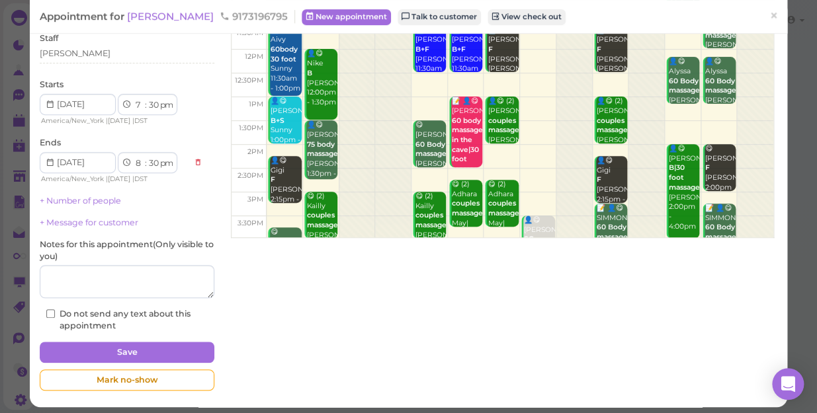
scroll to position [129, 0]
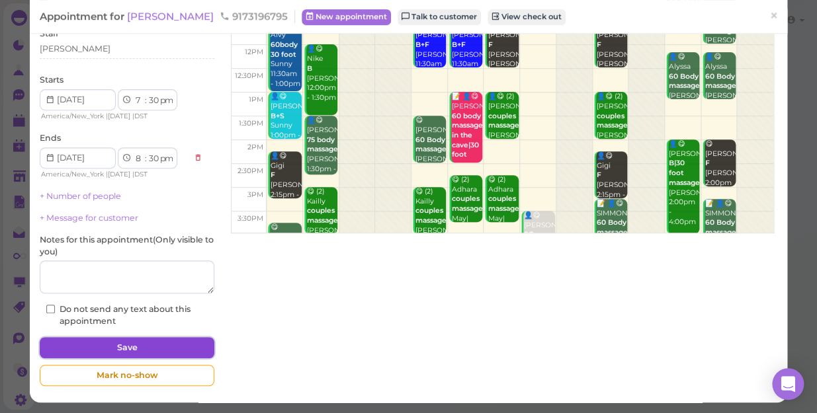
click at [163, 341] on button "Save" at bounding box center [127, 347] width 175 height 21
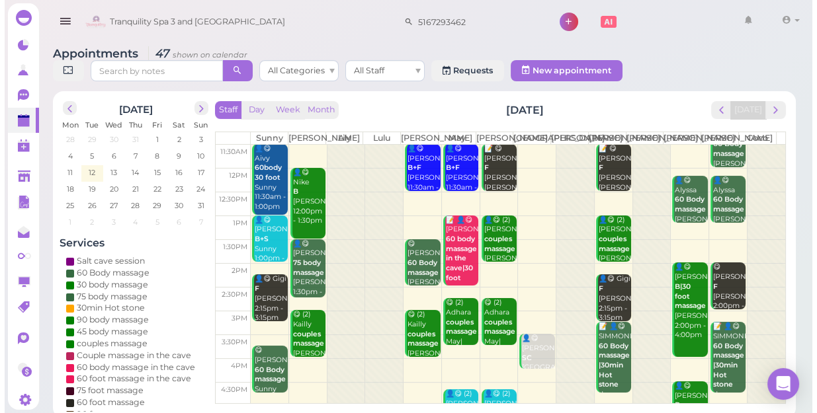
scroll to position [239, 0]
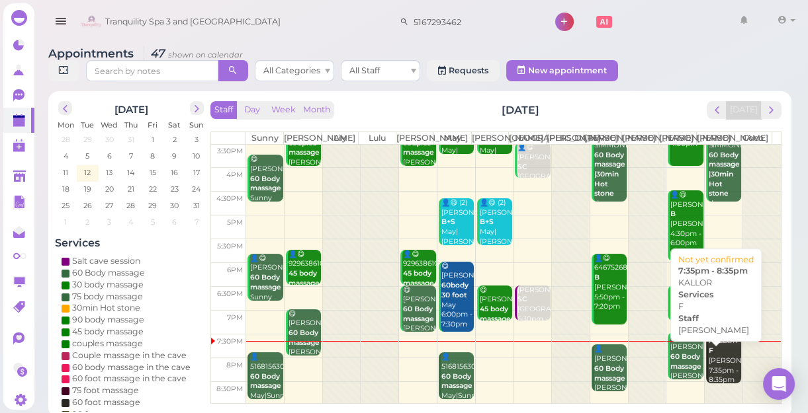
click at [718, 369] on div "KALLOR F Tina 7:35pm - 8:35pm" at bounding box center [724, 361] width 33 height 48
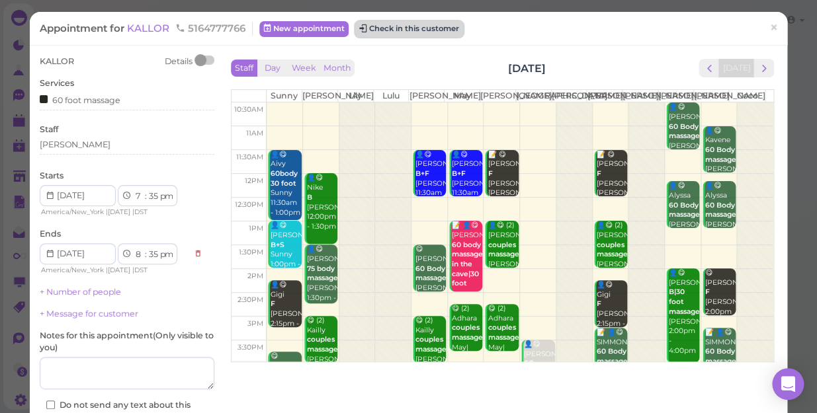
click at [435, 27] on button "Check in this customer" at bounding box center [409, 29] width 108 height 16
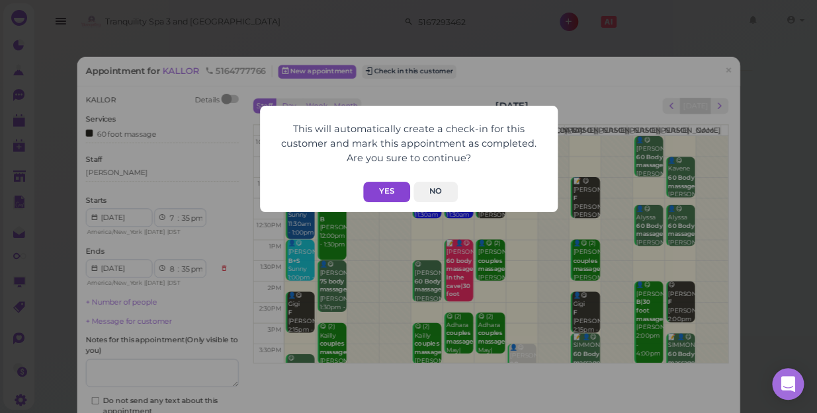
click at [389, 191] on button "Yes" at bounding box center [386, 192] width 47 height 21
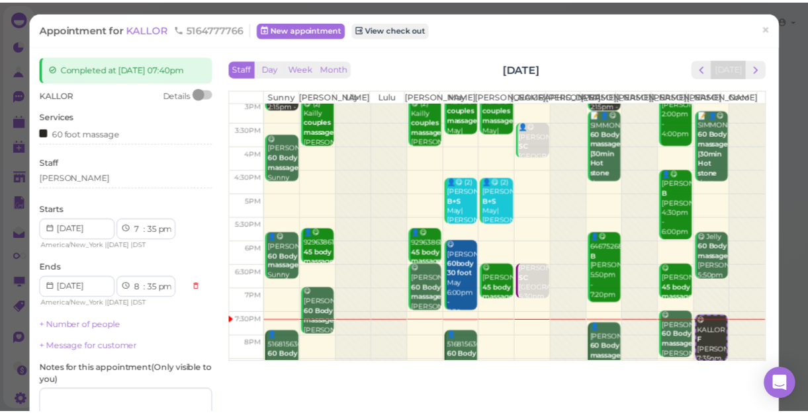
scroll to position [239, 0]
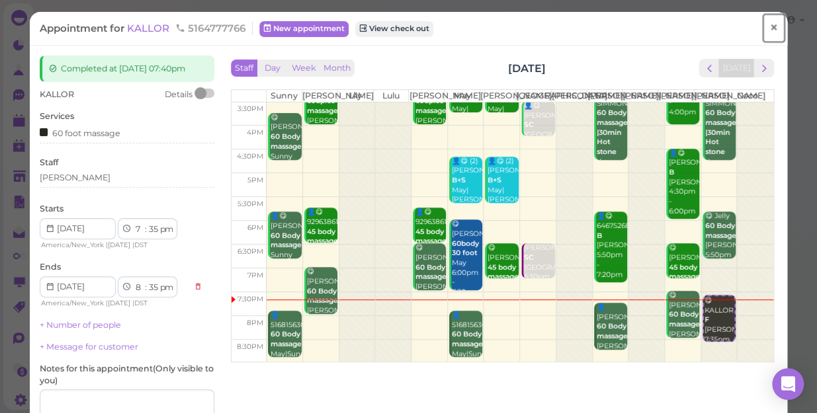
click at [769, 26] on span "×" at bounding box center [773, 28] width 9 height 19
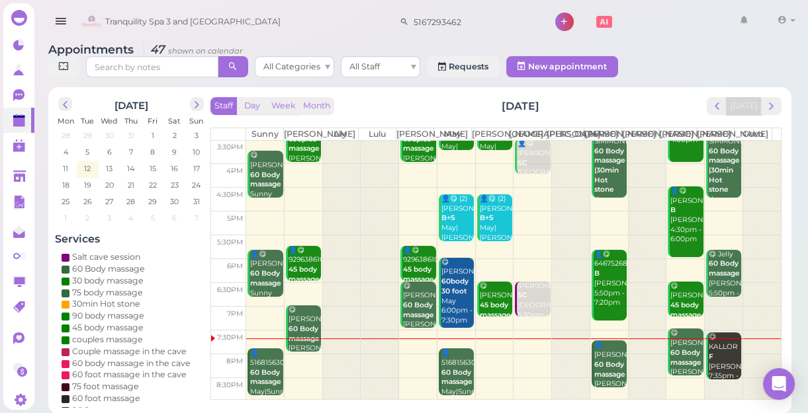
scroll to position [5, 0]
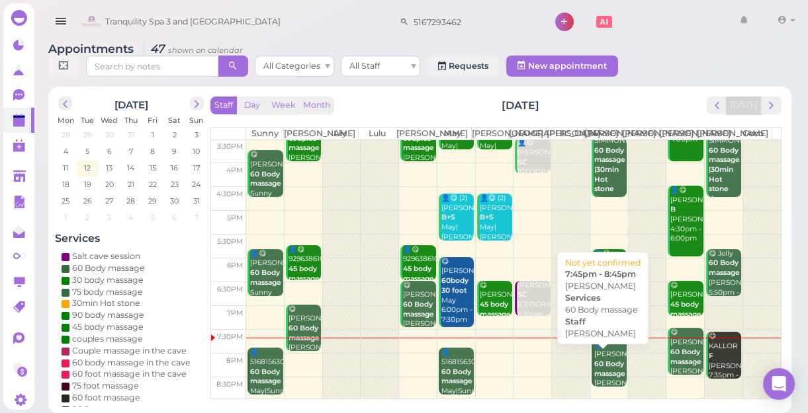
click at [604, 365] on b "60 Body massage" at bounding box center [609, 369] width 31 height 19
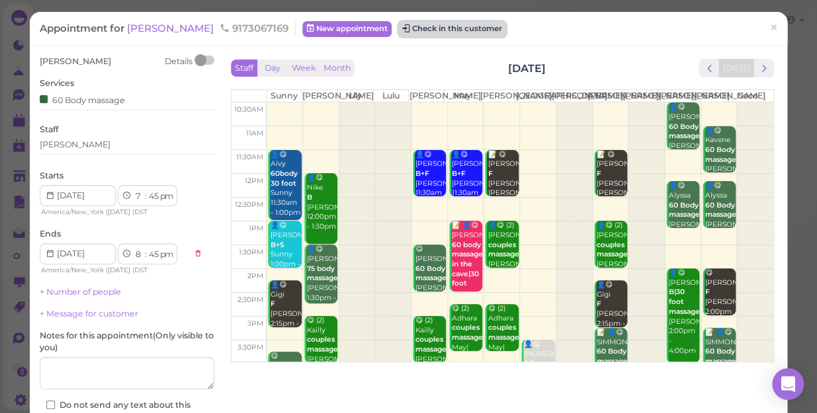
click at [398, 27] on button "Check in this customer" at bounding box center [452, 29] width 108 height 16
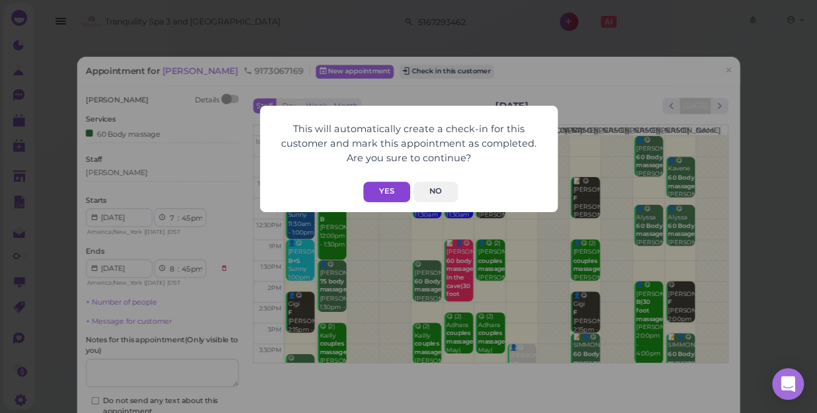
click at [384, 193] on button "Yes" at bounding box center [386, 192] width 47 height 21
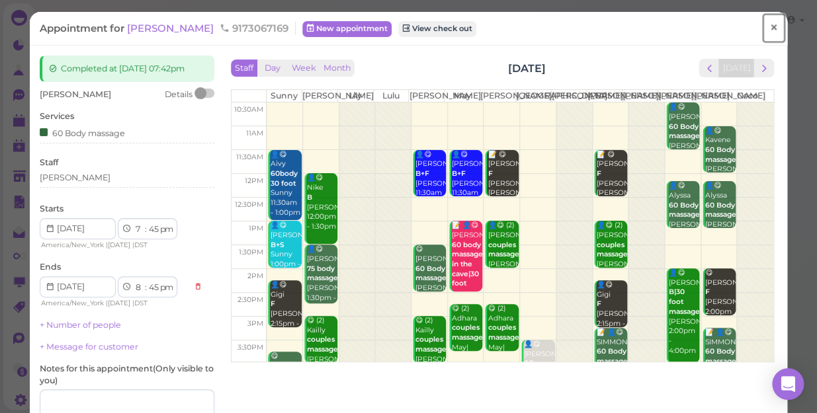
click at [769, 25] on span "×" at bounding box center [773, 28] width 9 height 19
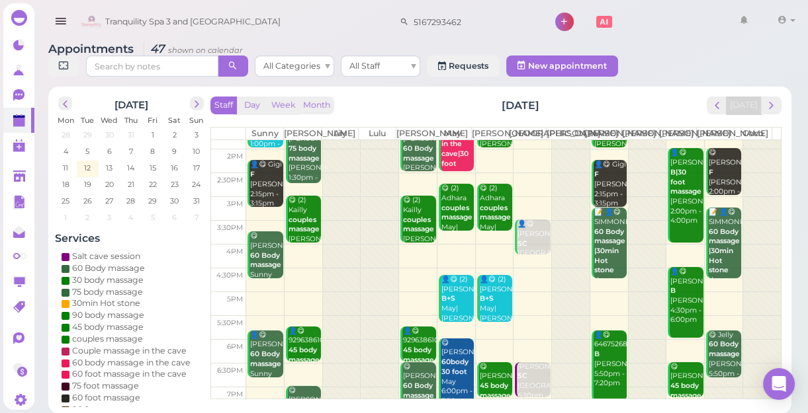
scroll to position [239, 0]
